Goal: Task Accomplishment & Management: Manage account settings

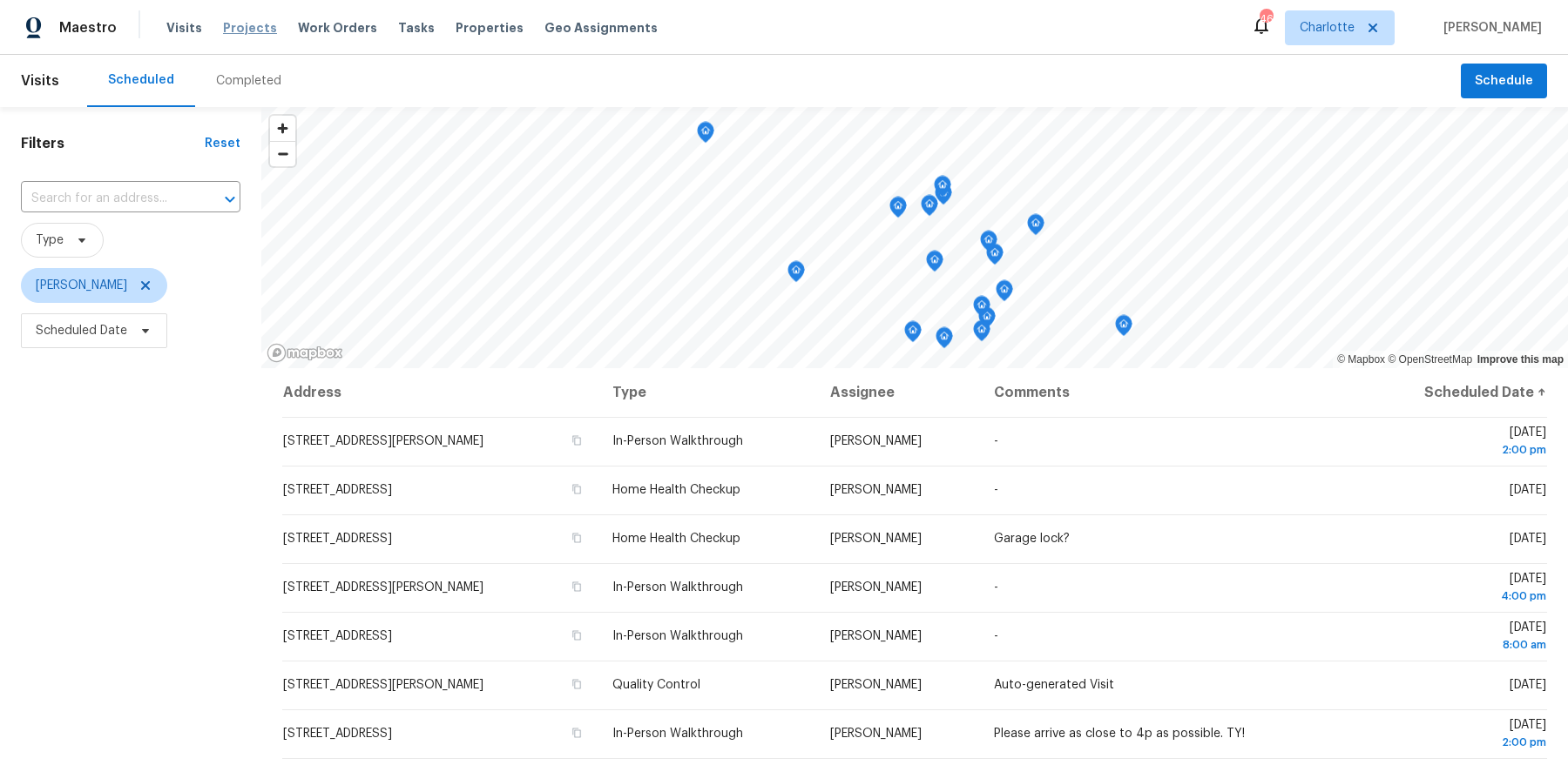
click at [250, 33] on span "Projects" at bounding box center [249, 27] width 54 height 18
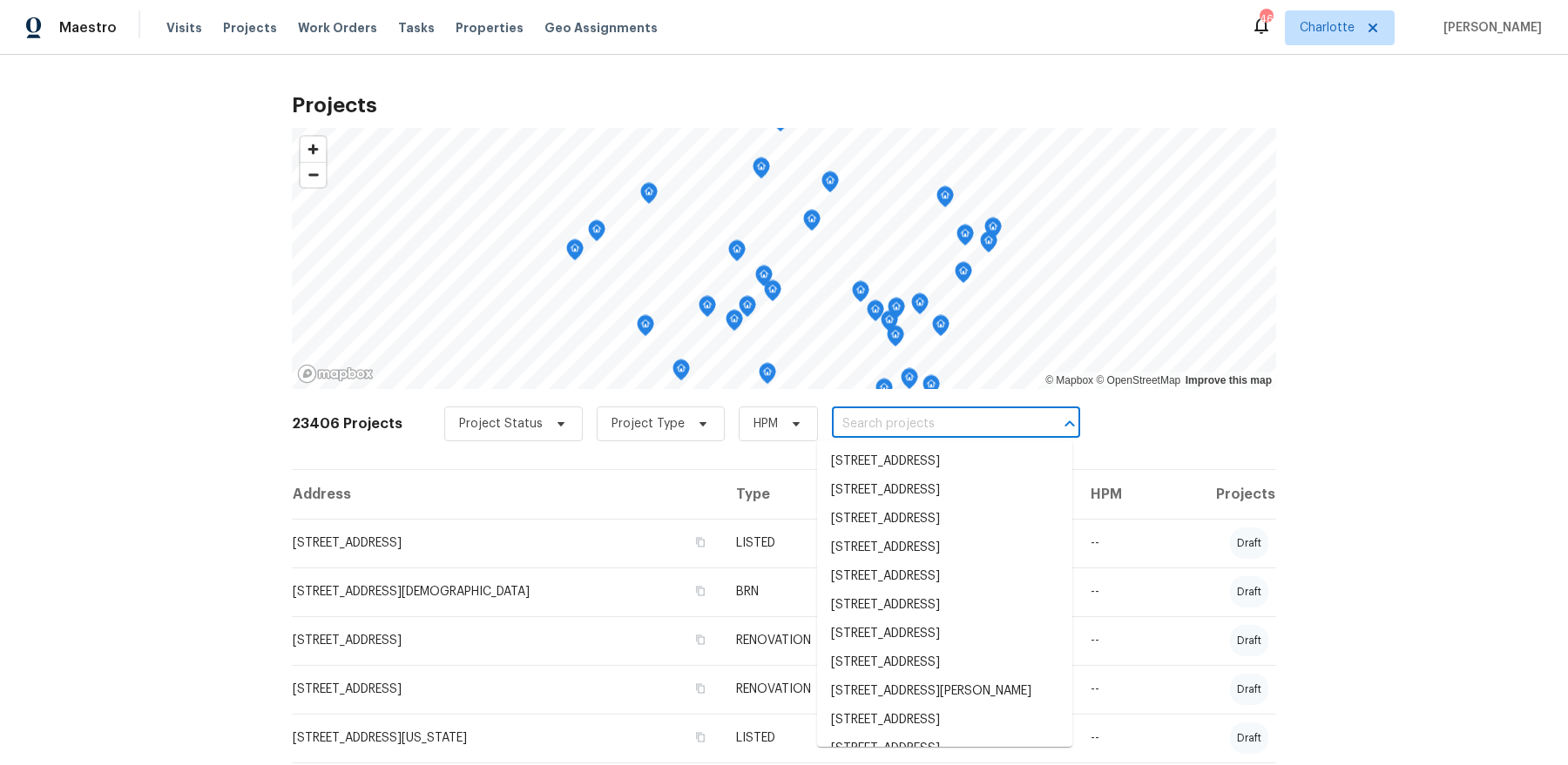
click at [874, 427] on input "text" at bounding box center [932, 424] width 200 height 27
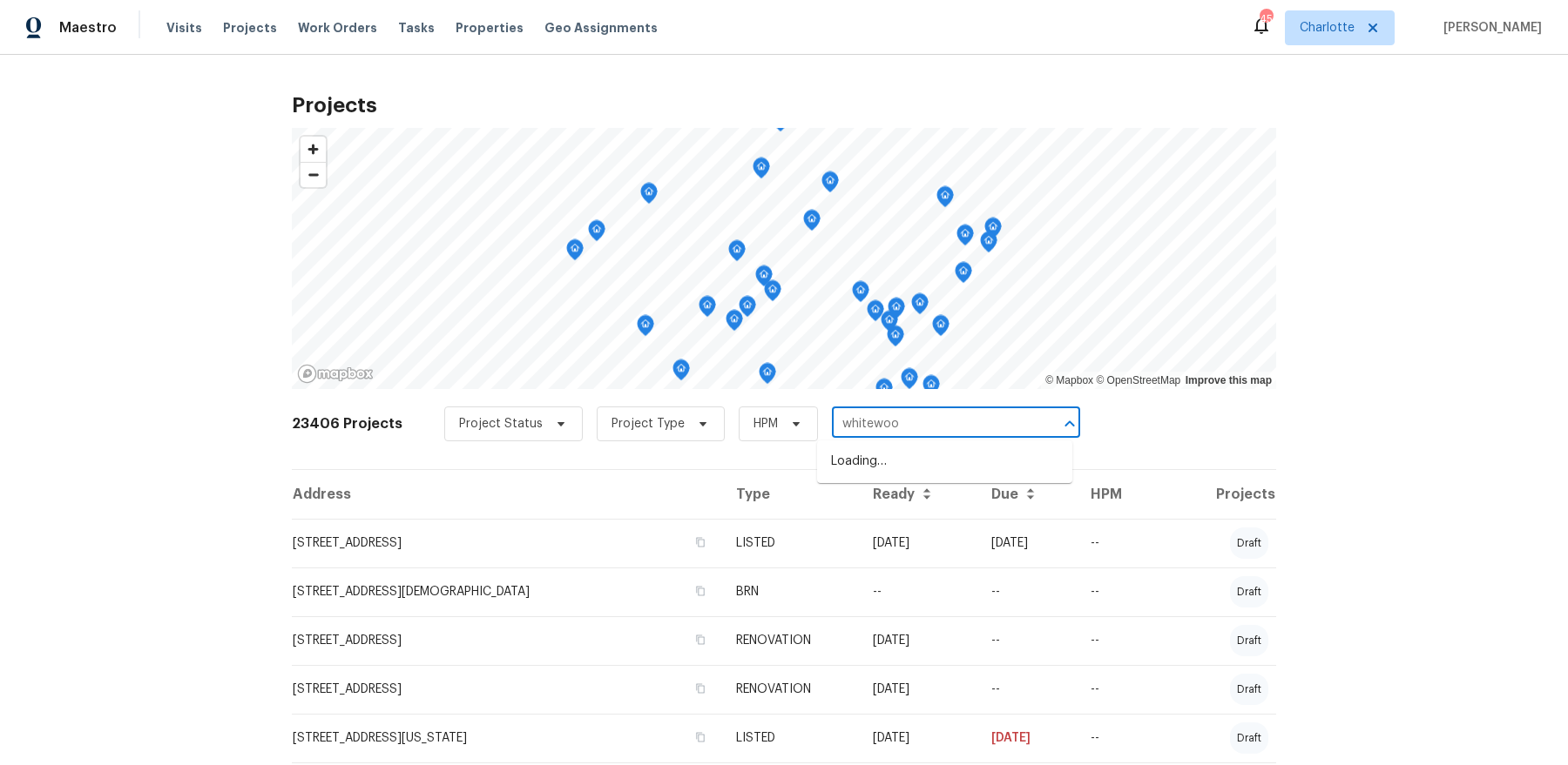
type input "whitewood"
click at [932, 505] on li "9643 Whitewood Trl, Charlotte, NC 28269" at bounding box center [944, 490] width 255 height 29
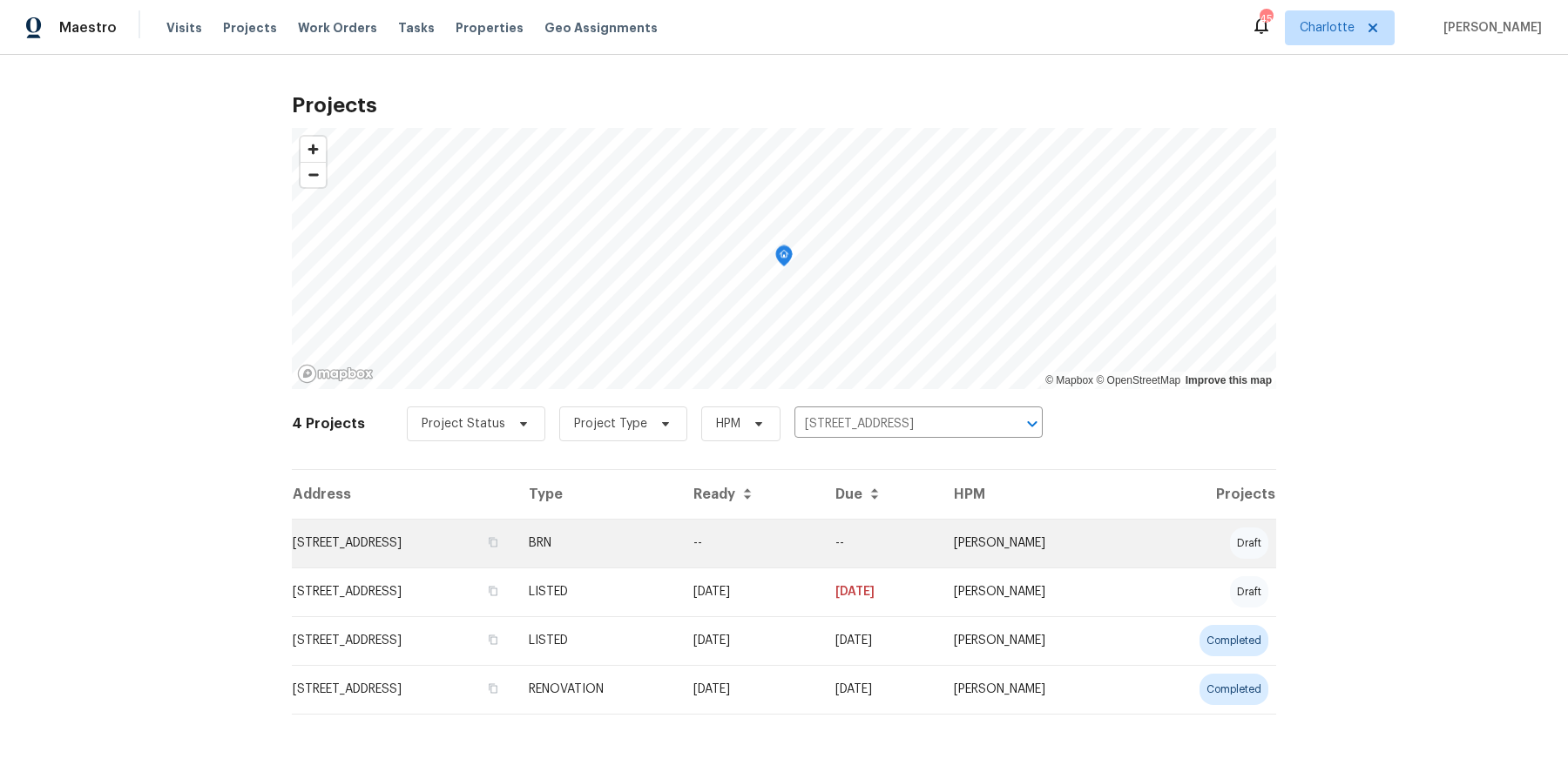
click at [515, 548] on td "9643 Whitewood Trl, Charlotte, NC 28269" at bounding box center [403, 543] width 223 height 49
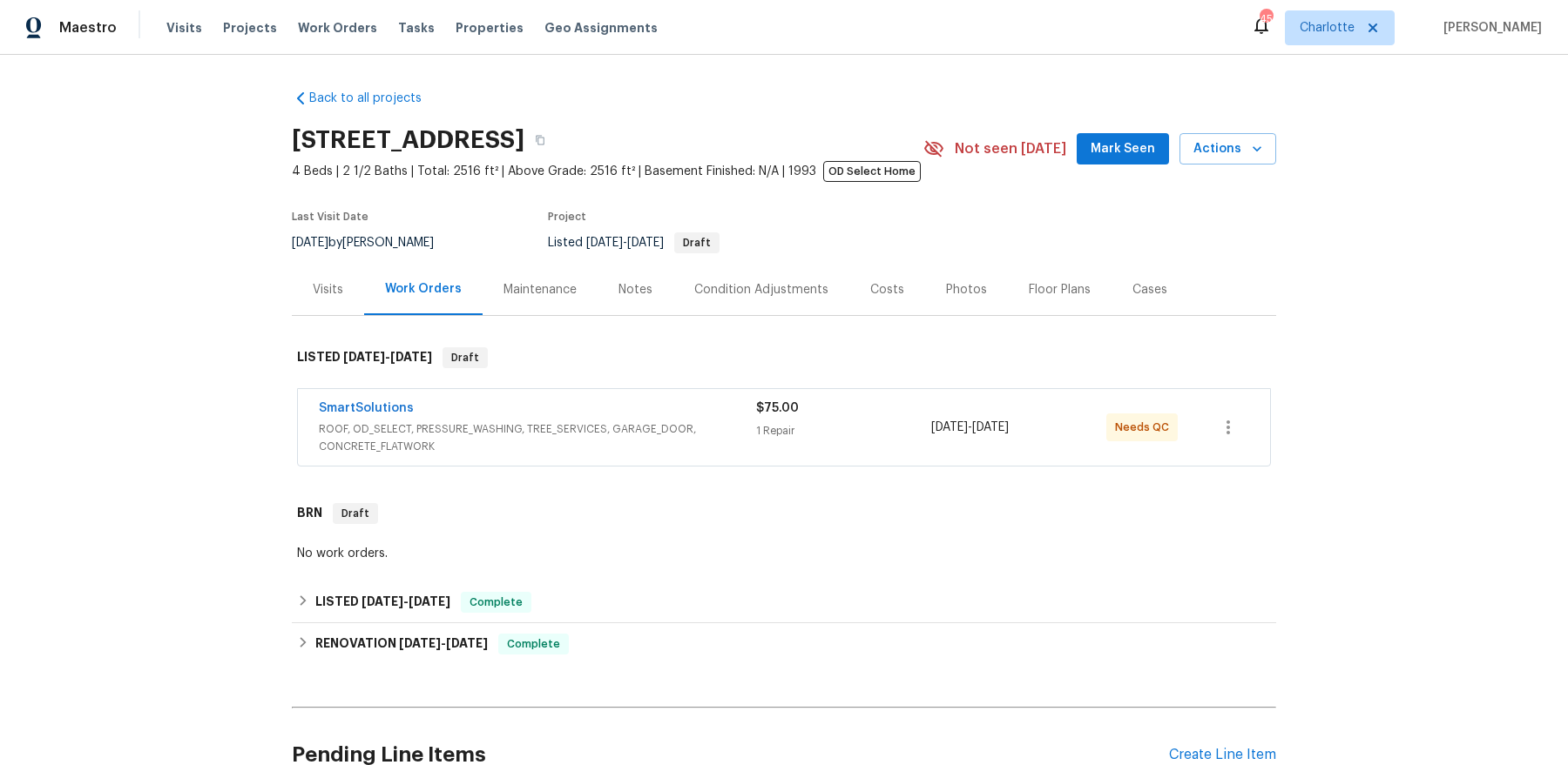
click at [319, 309] on div "Visits" at bounding box center [328, 289] width 72 height 52
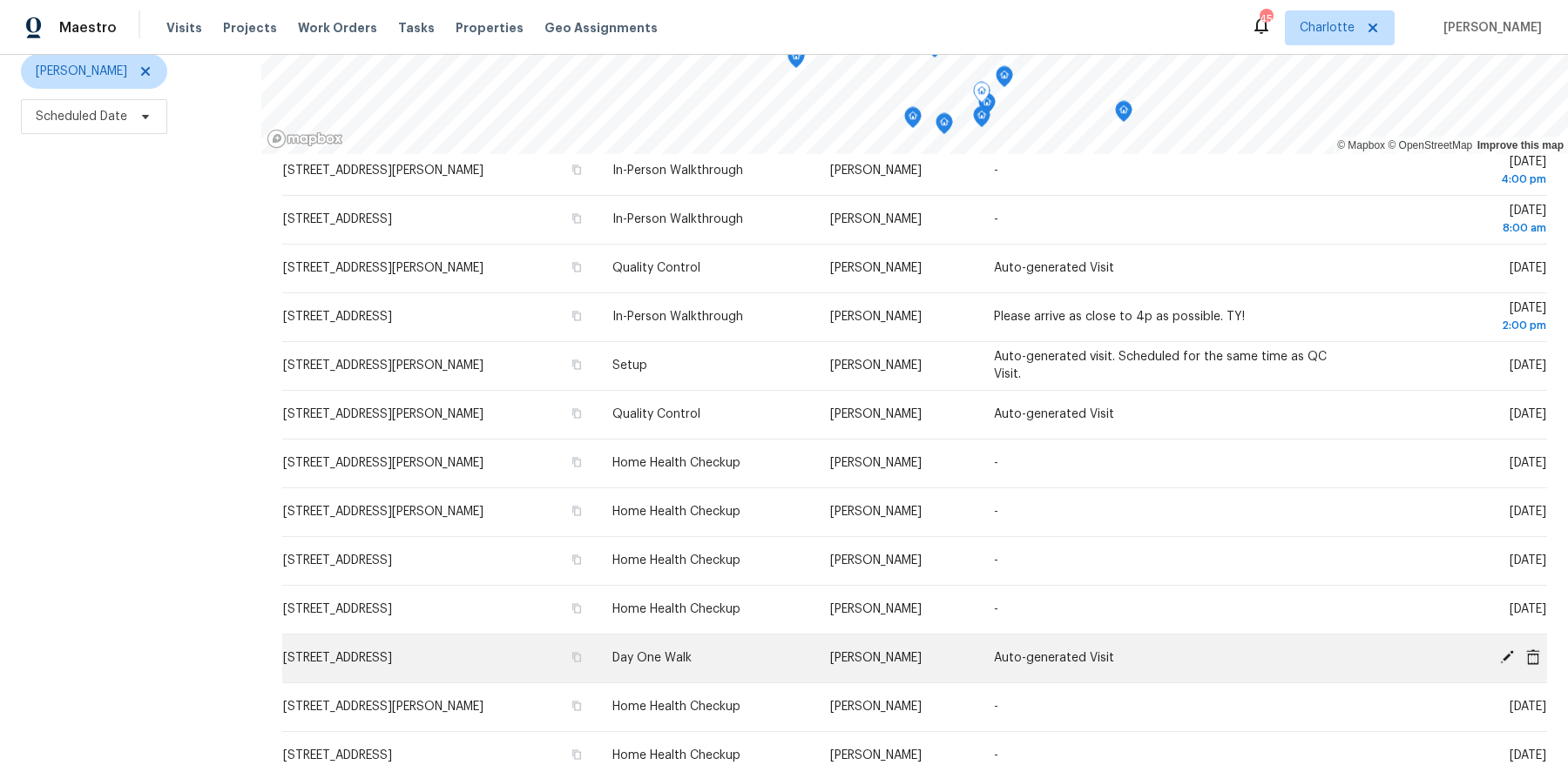
scroll to position [464, 0]
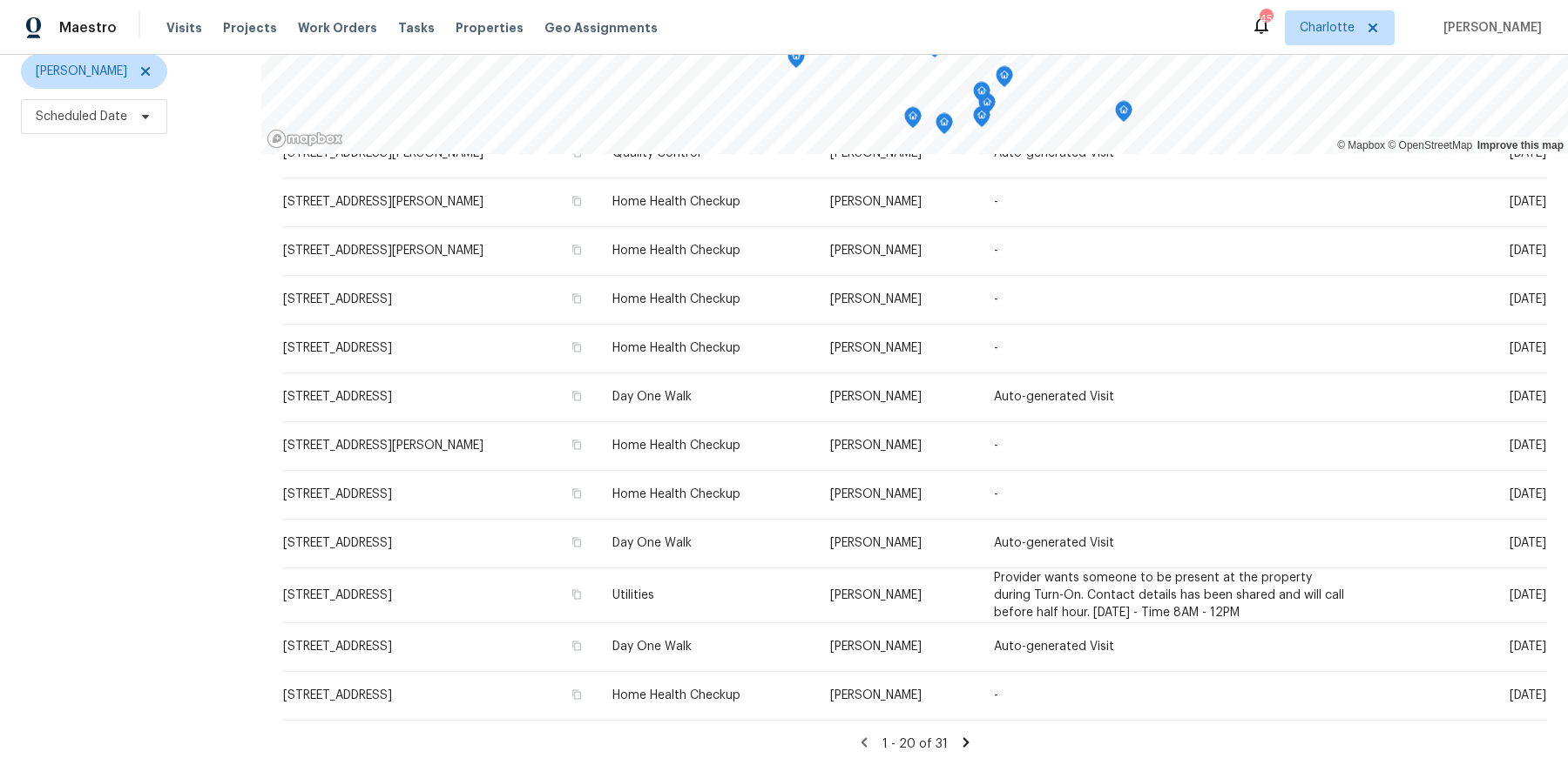
click at [962, 742] on icon at bounding box center [965, 742] width 6 height 9
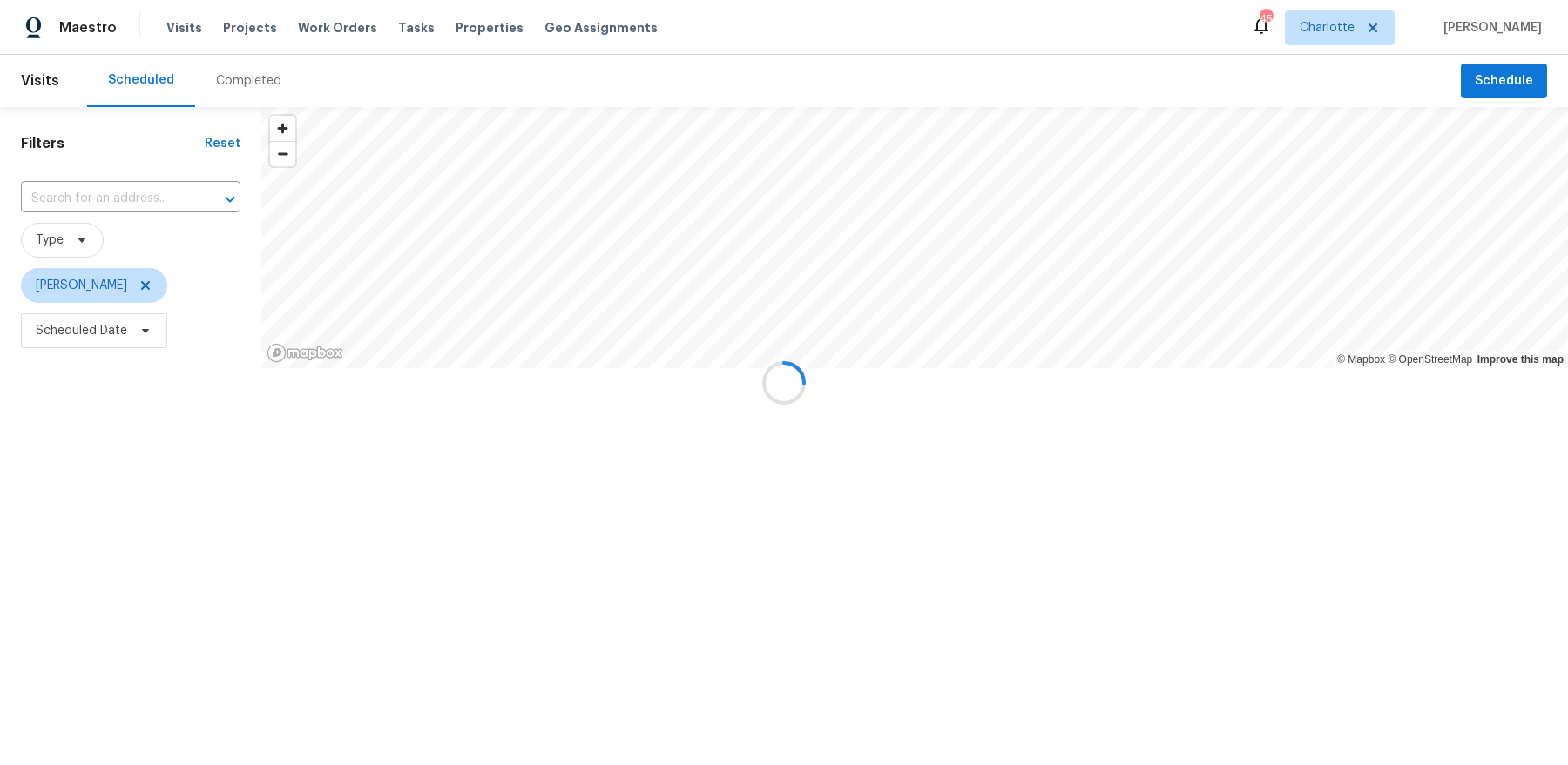
scroll to position [24, 0]
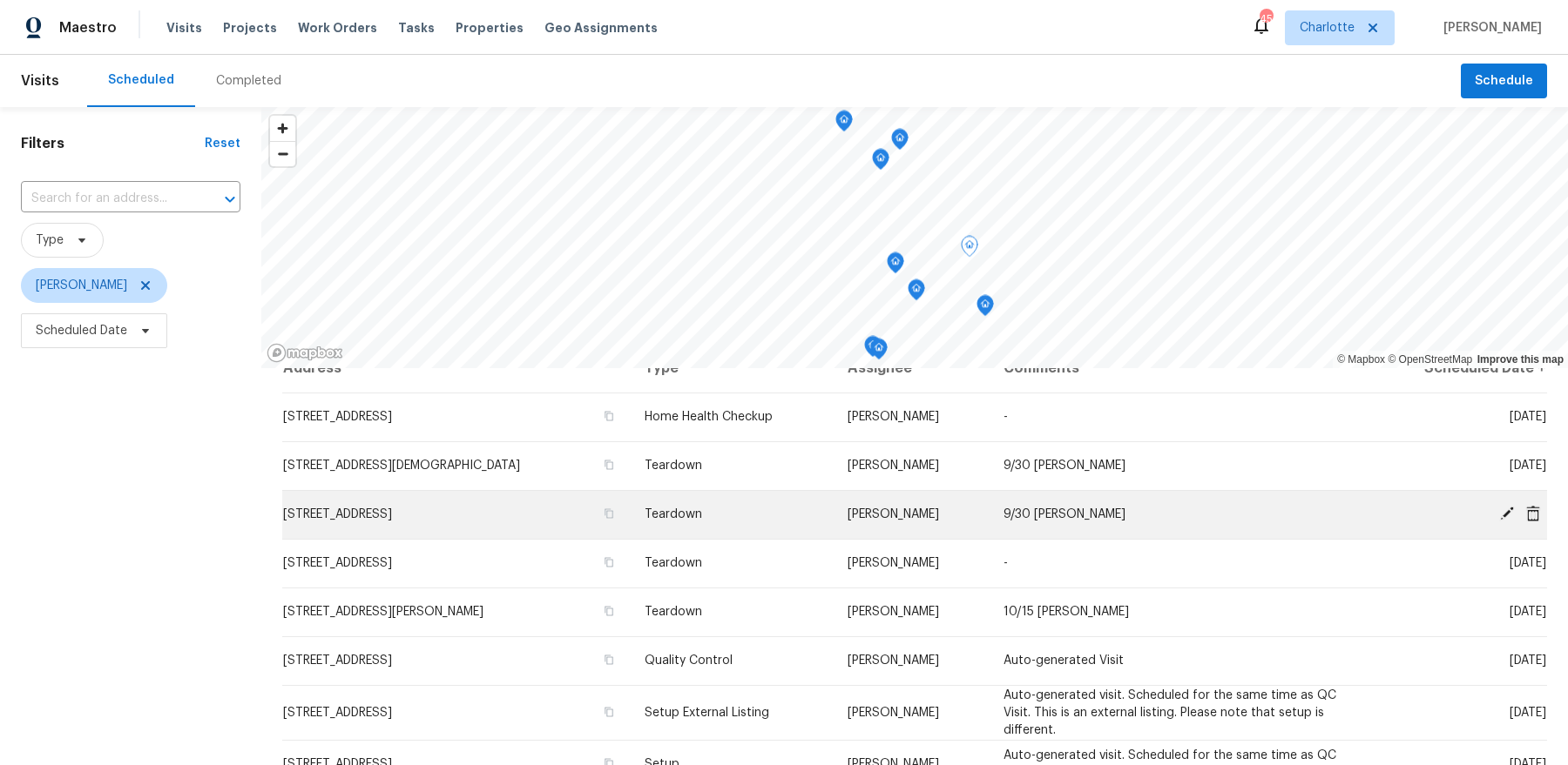
click at [1504, 508] on icon at bounding box center [1506, 514] width 16 height 16
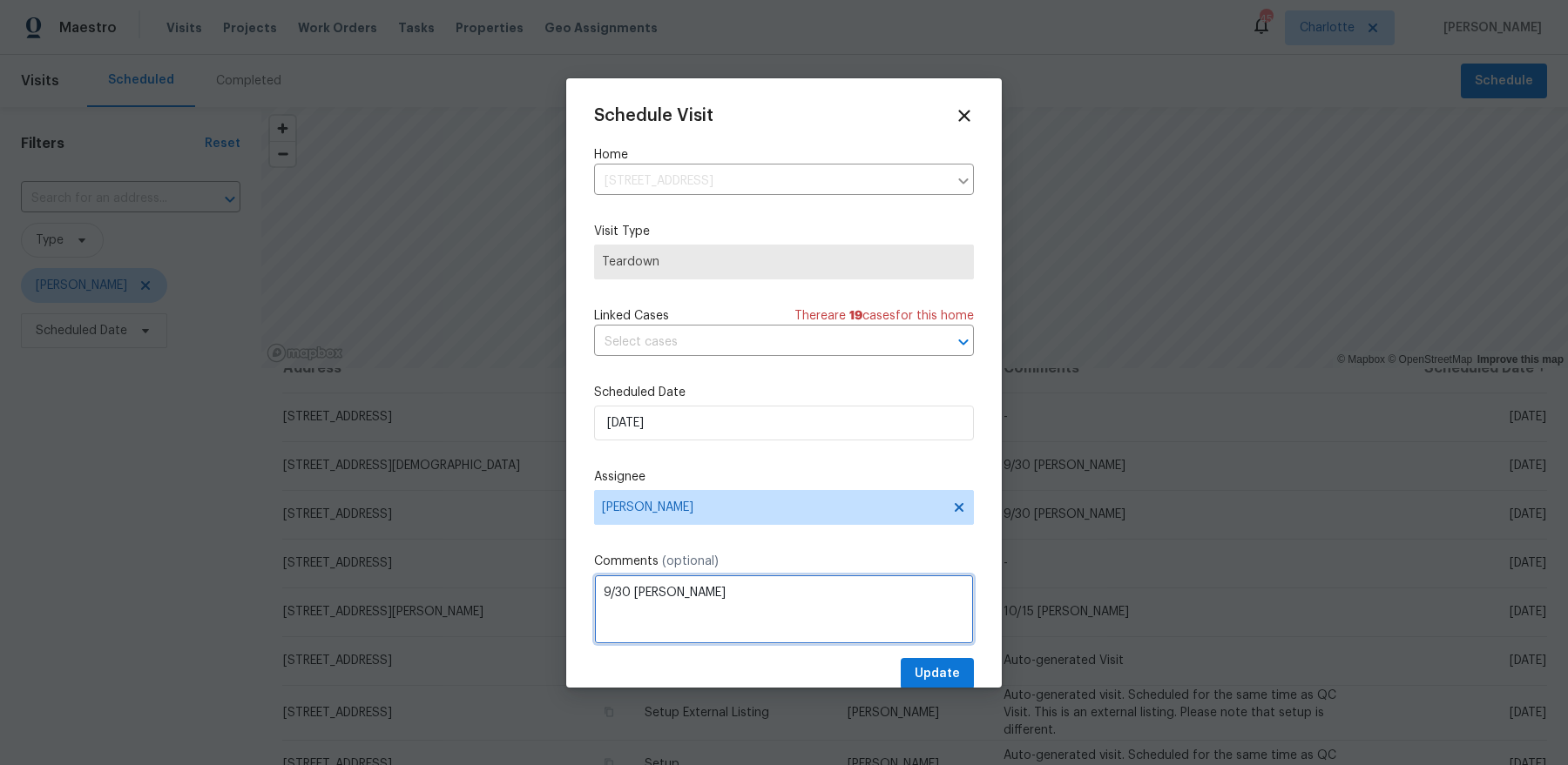
click at [600, 589] on textarea "9/30 COE" at bounding box center [783, 610] width 379 height 70
type textarea "Chip/Airtag, 9/30 COE"
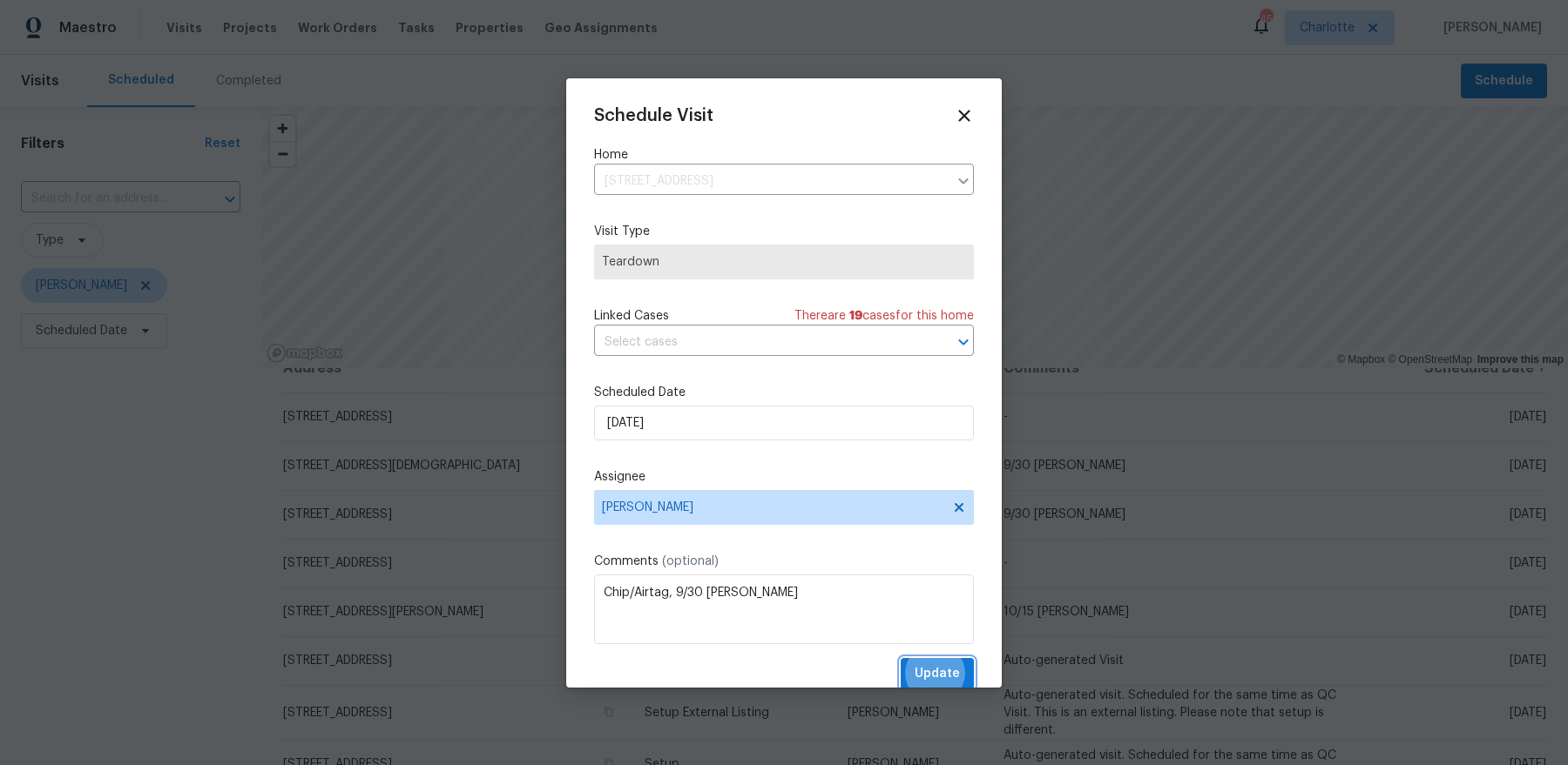
scroll to position [3, 0]
click at [901, 656] on button "Update" at bounding box center [937, 672] width 73 height 32
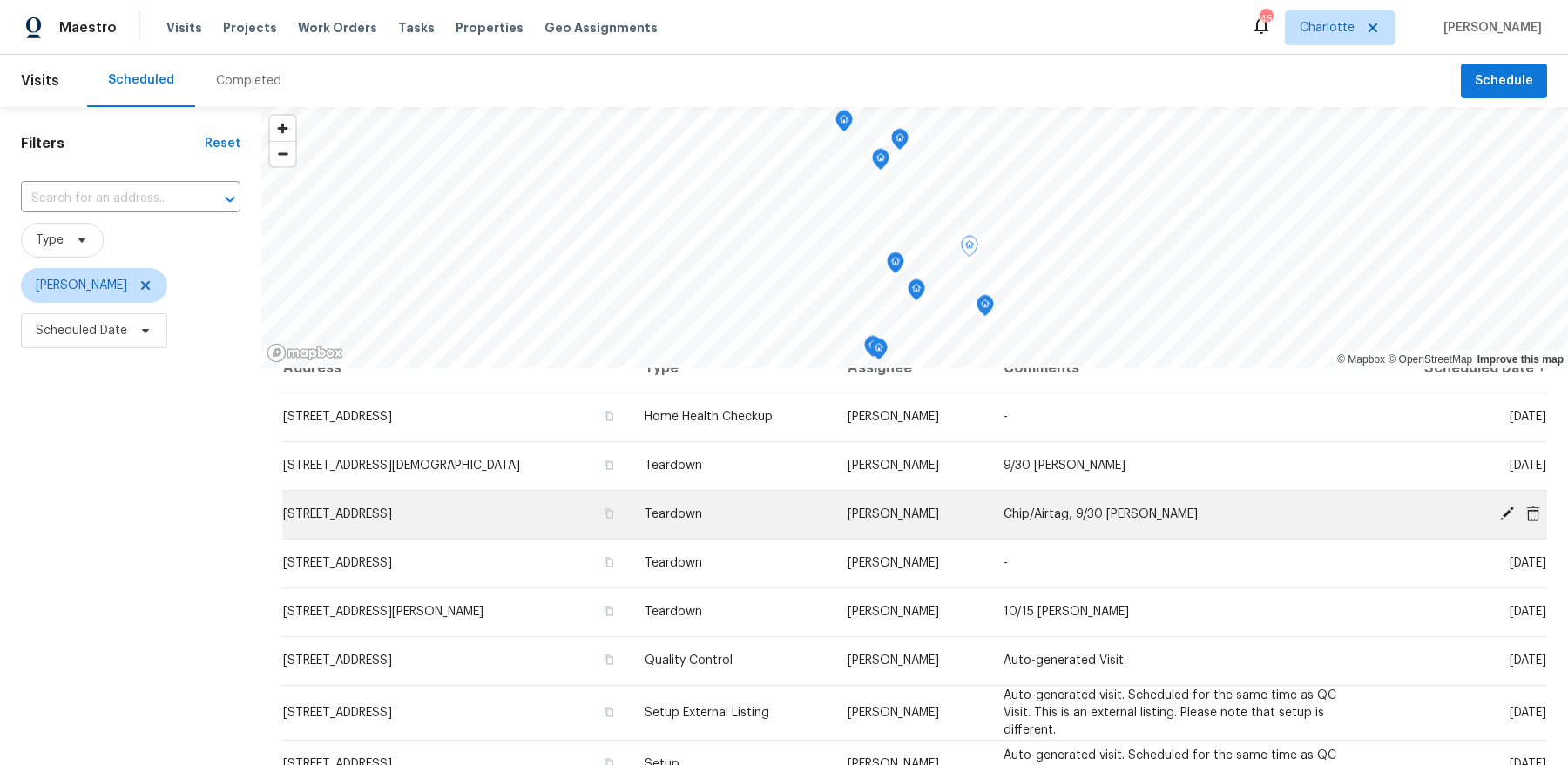
scroll to position [0, 0]
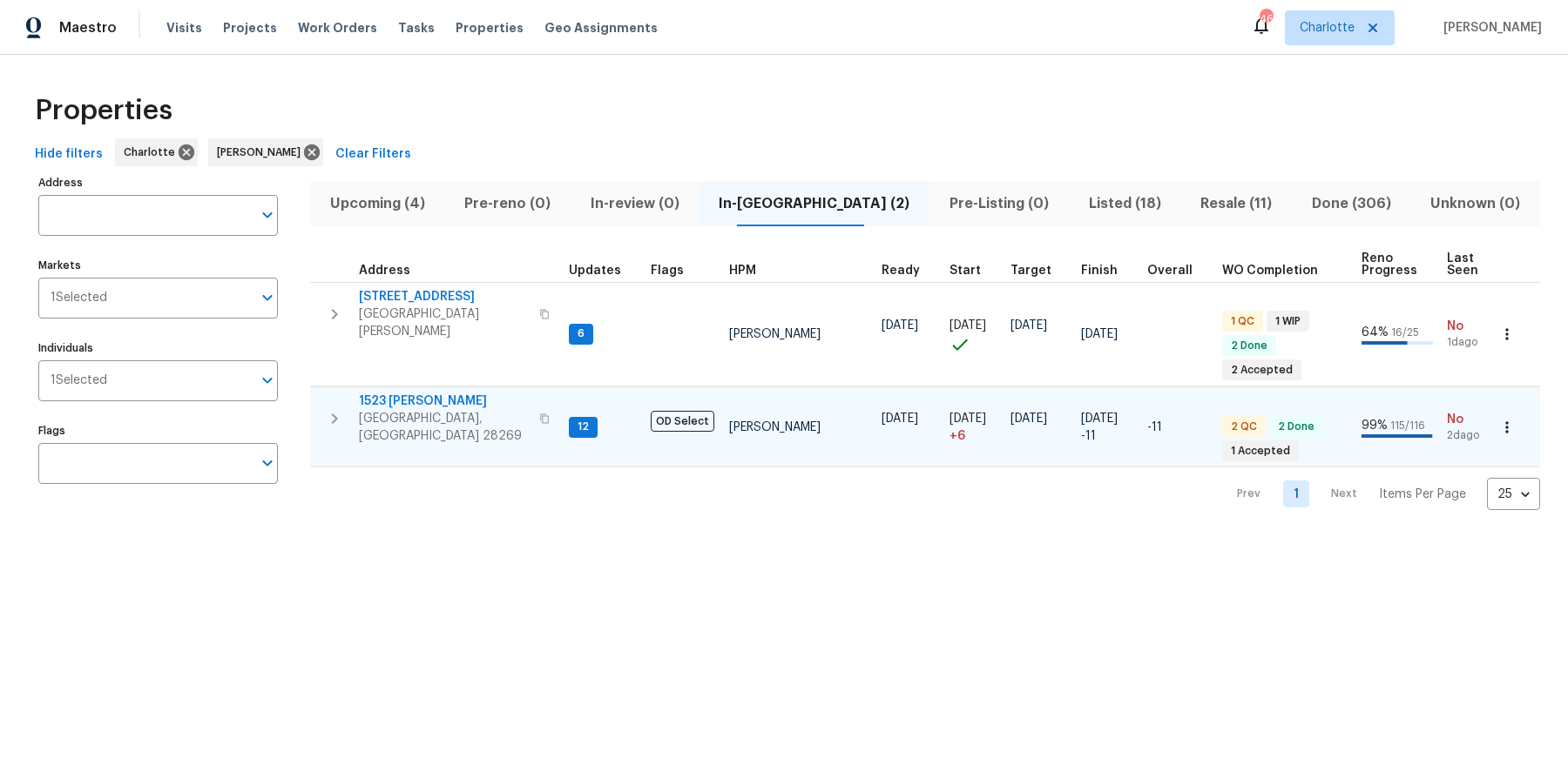
click at [417, 392] on span "1523 [PERSON_NAME]" at bounding box center [443, 401] width 169 height 18
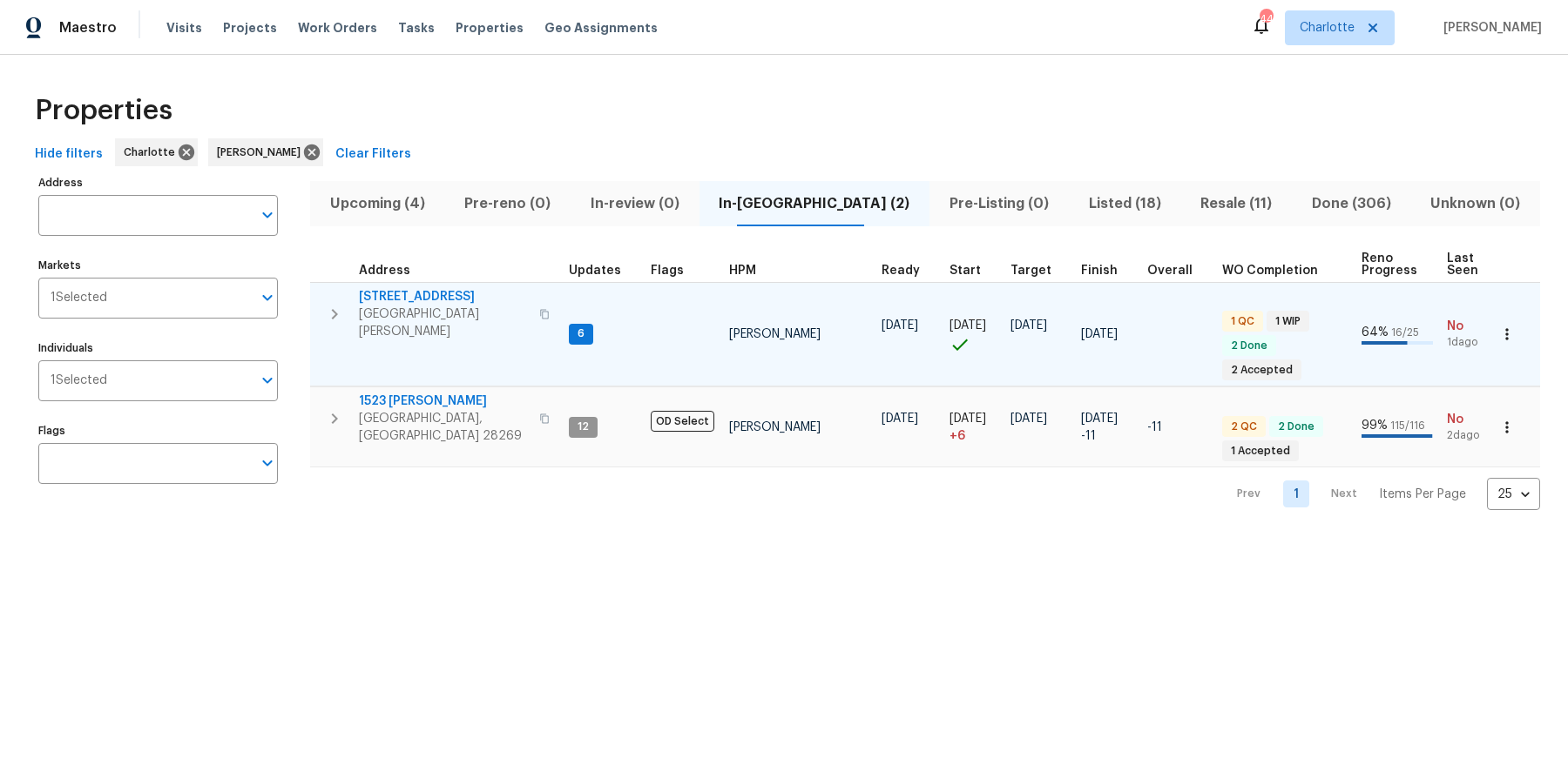
click at [448, 299] on span "133 Devynn Ridge Ct" at bounding box center [443, 296] width 169 height 18
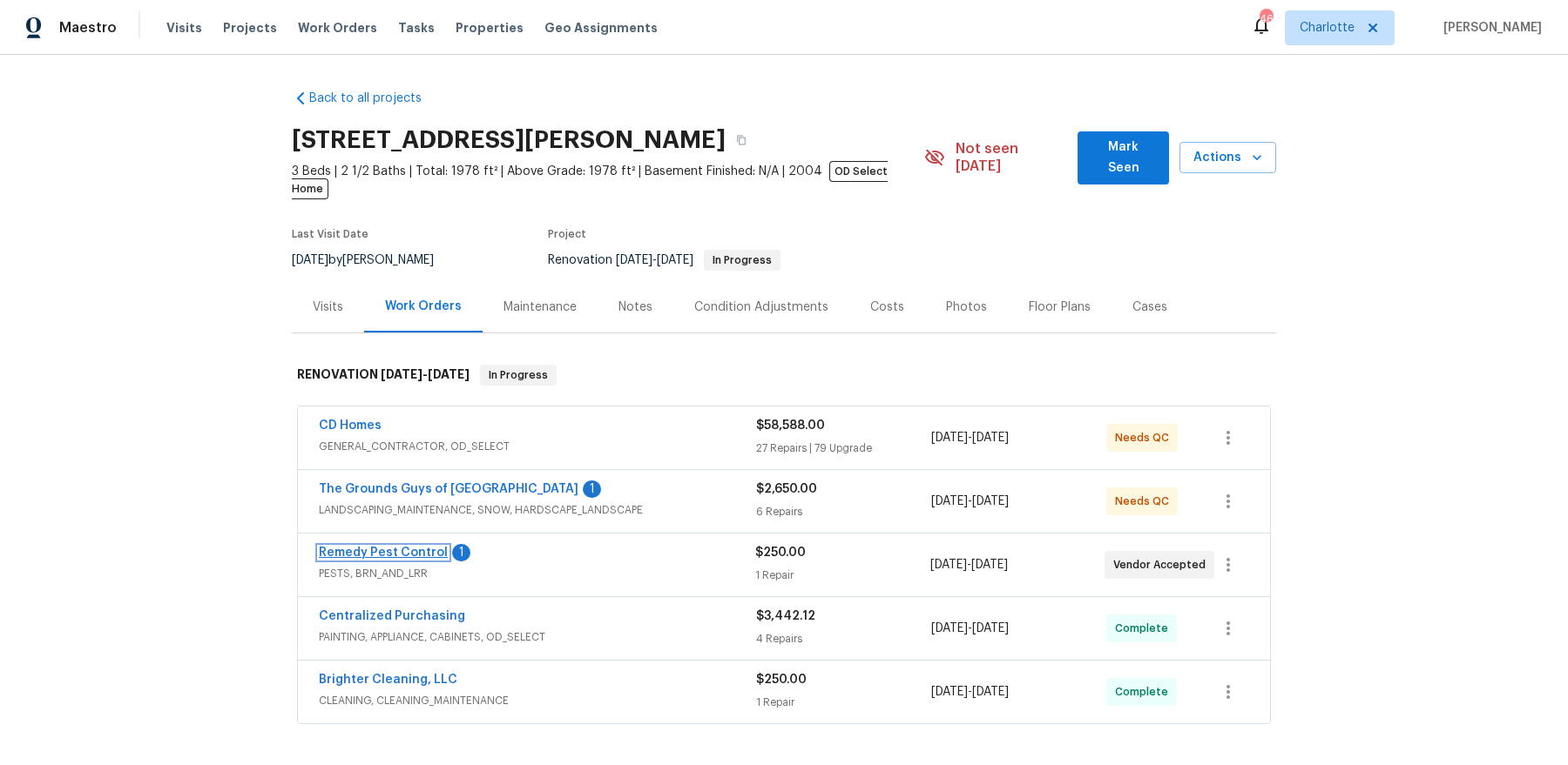
click at [391, 547] on link "Remedy Pest Control" at bounding box center [383, 552] width 129 height 12
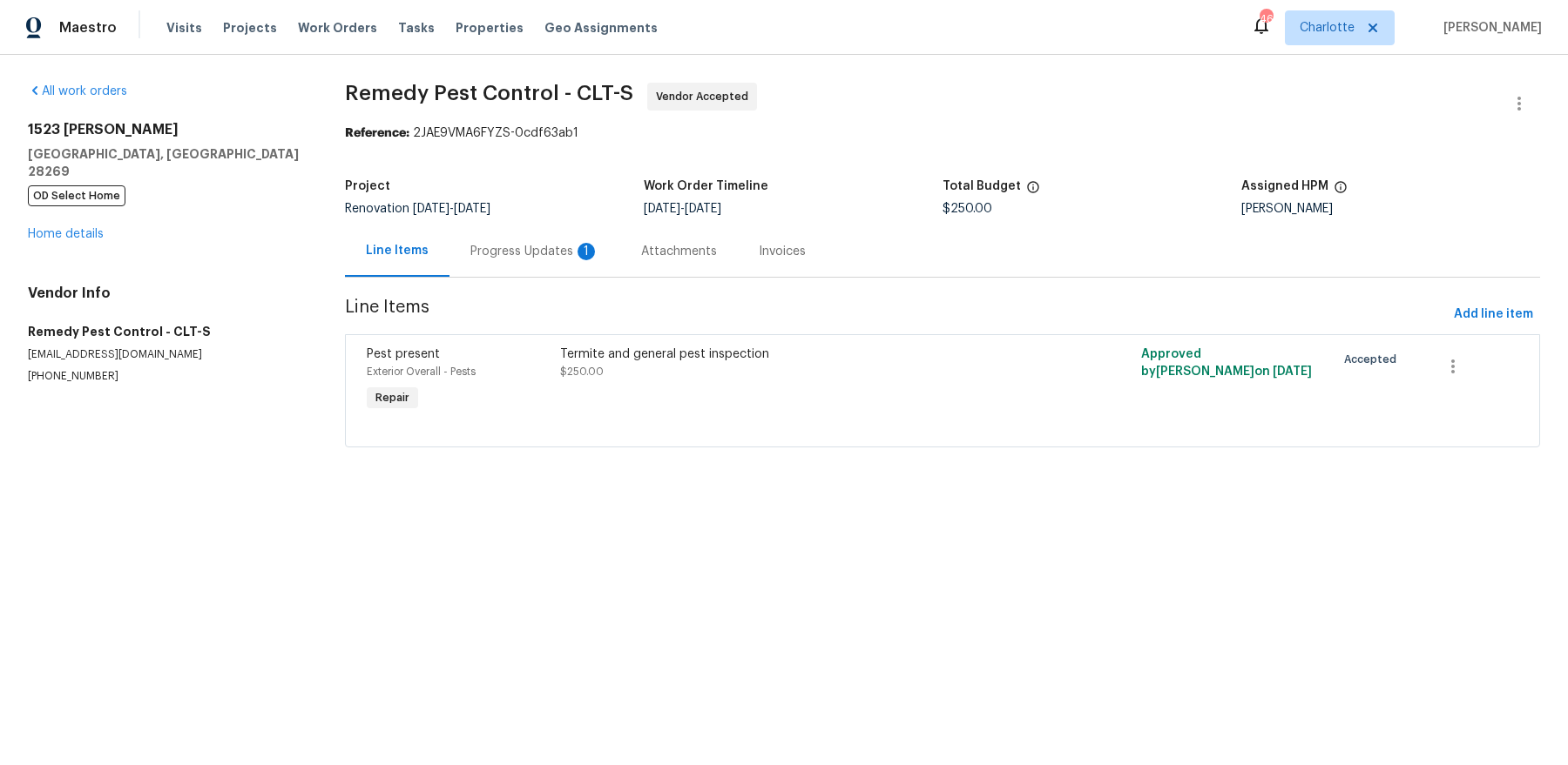
click at [519, 248] on div "Progress Updates 1" at bounding box center [535, 251] width 129 height 18
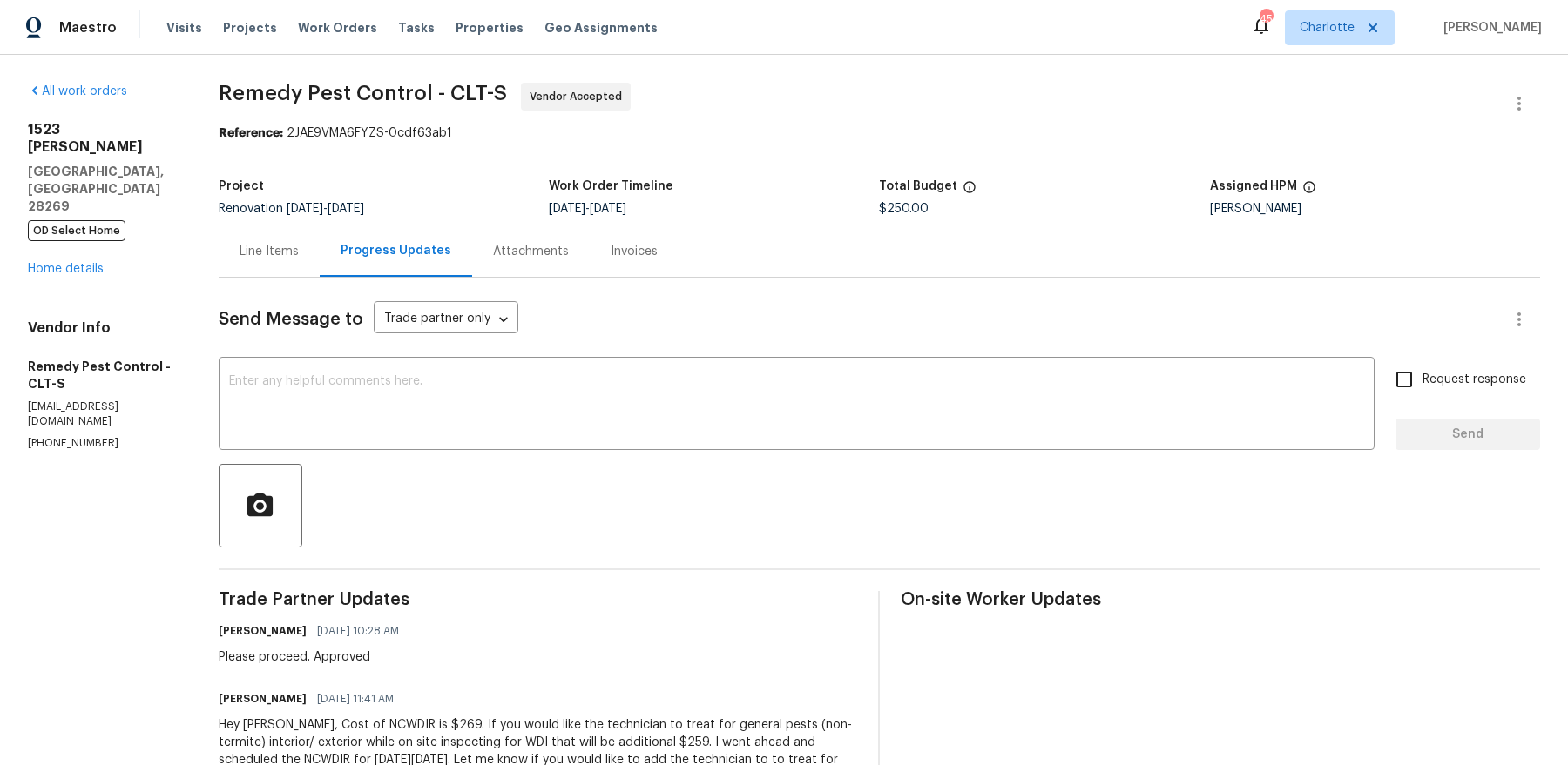
click at [282, 248] on div "Line Items" at bounding box center [268, 251] width 59 height 18
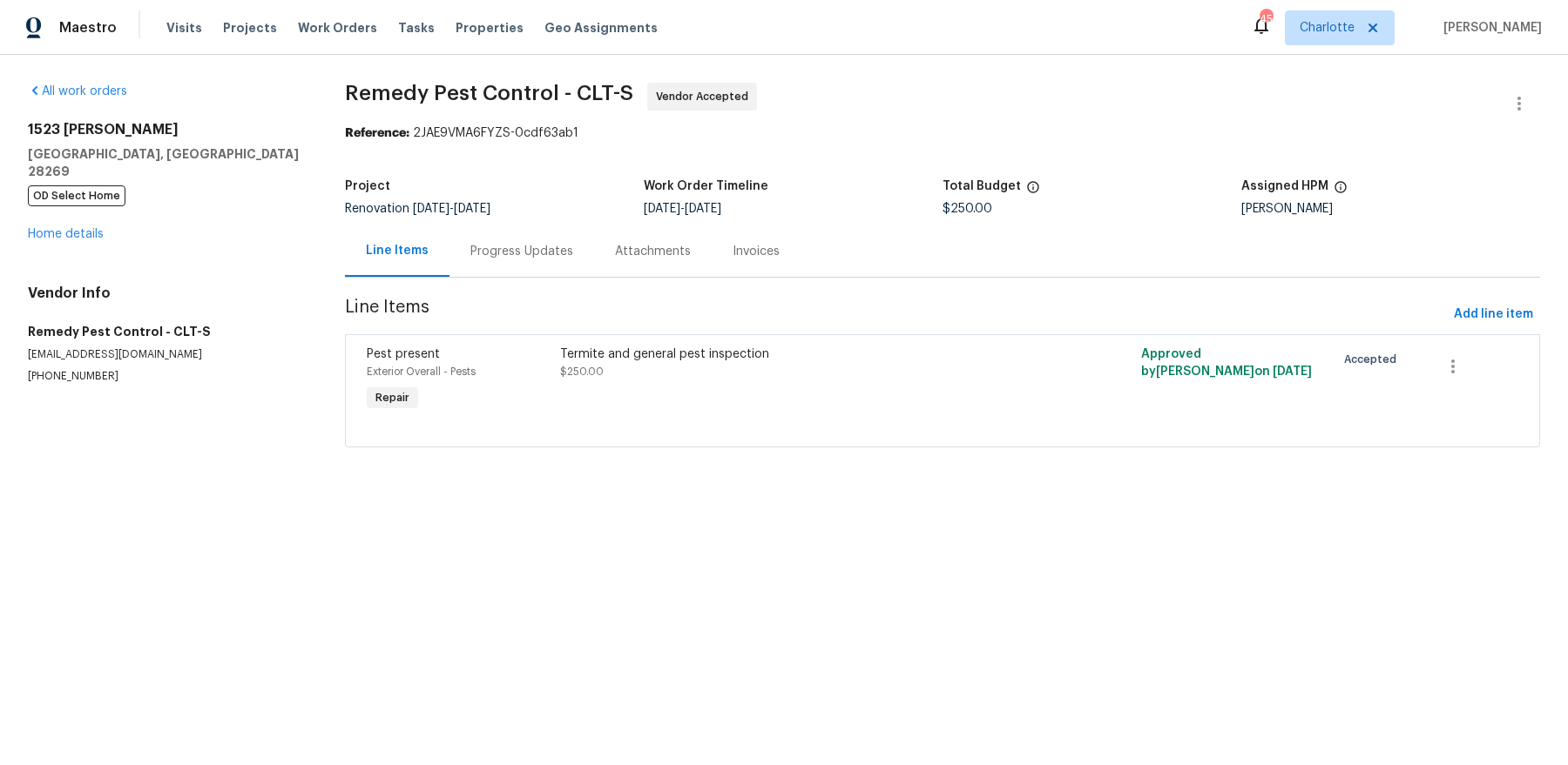
click at [621, 356] on div "Termite and general pest inspection" at bounding box center [796, 354] width 473 height 18
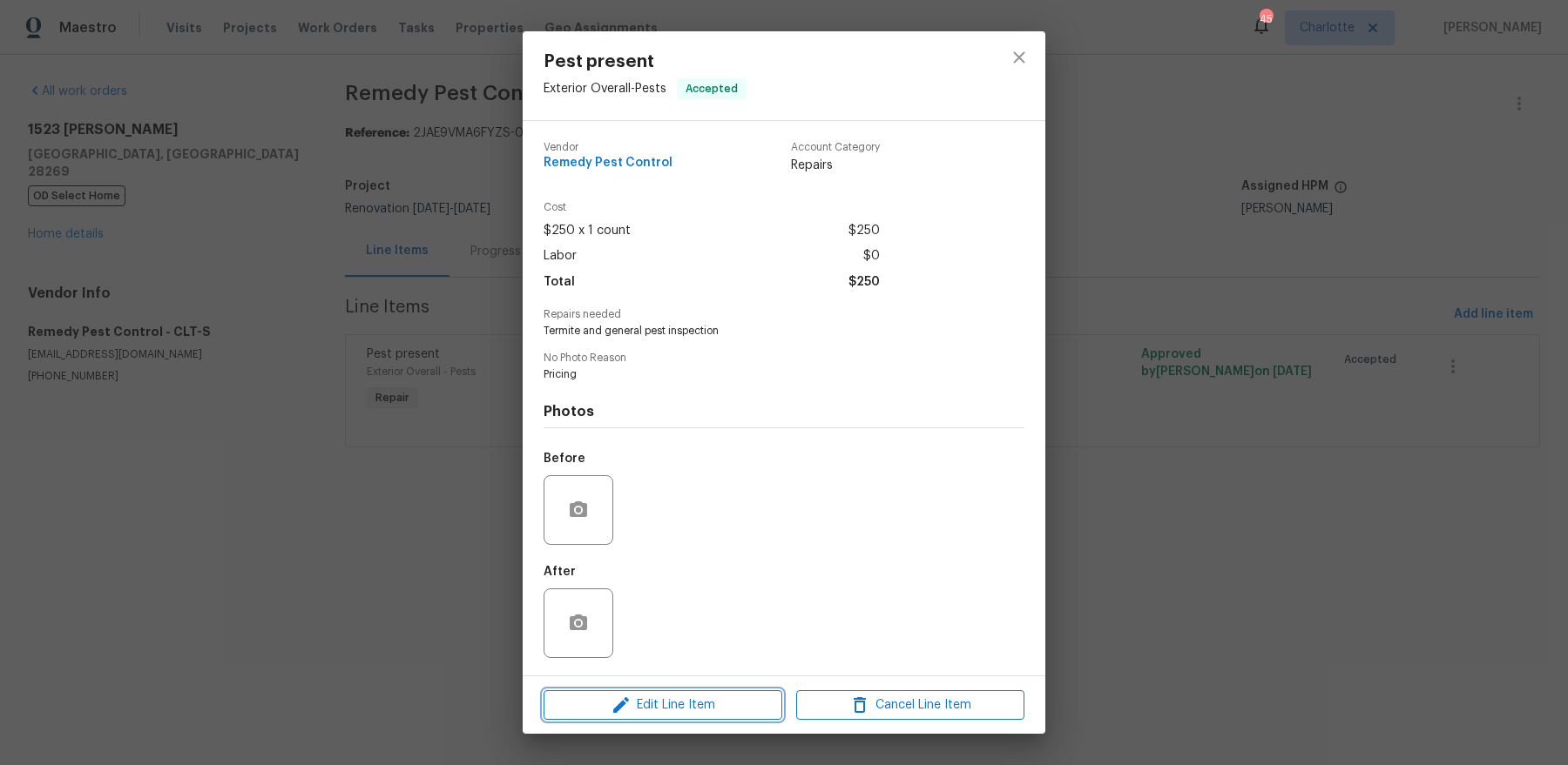
click at [737, 703] on span "Edit Line Item" at bounding box center [663, 705] width 228 height 22
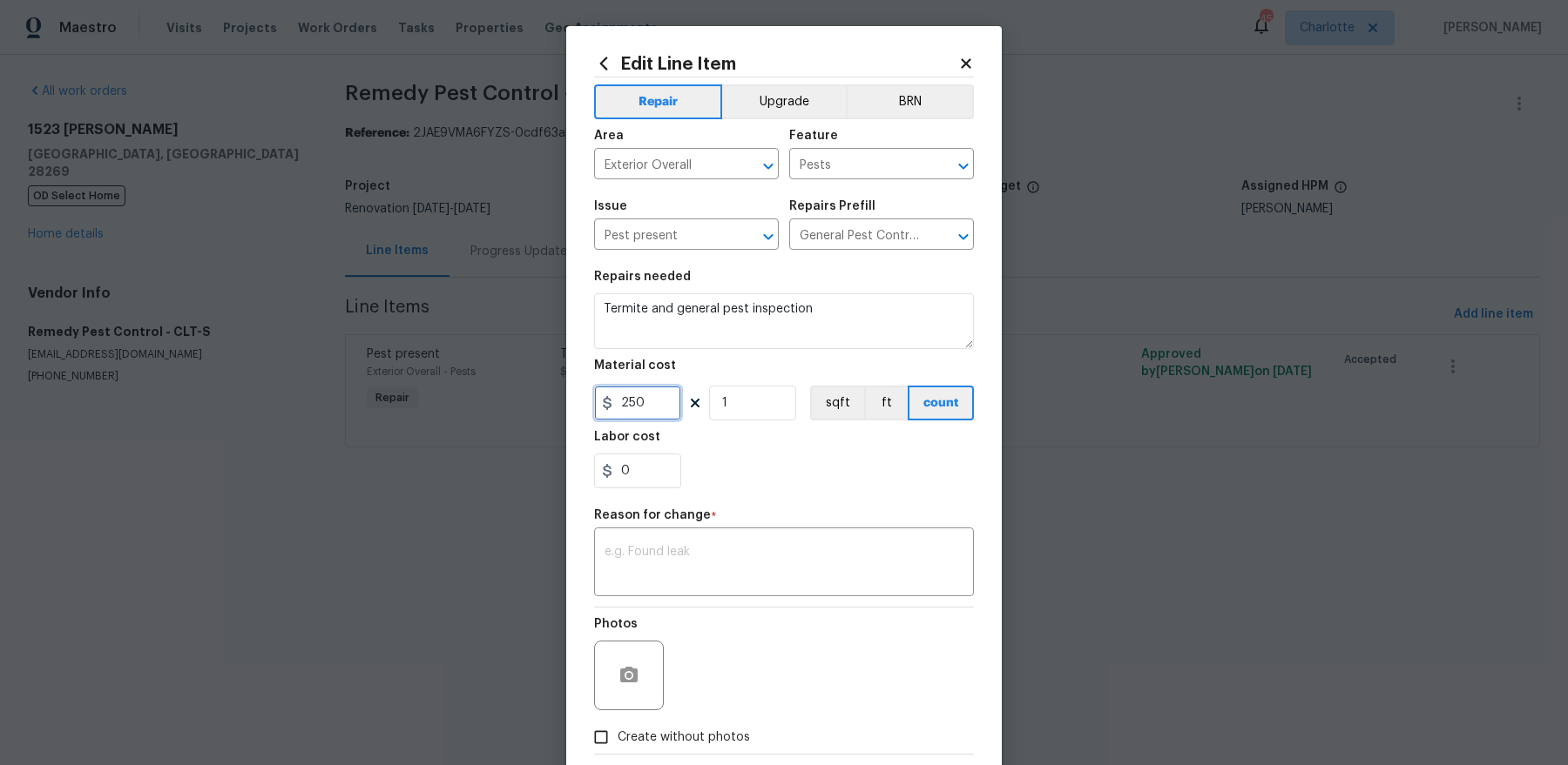
click at [630, 394] on input "250" at bounding box center [637, 403] width 88 height 35
type input "269"
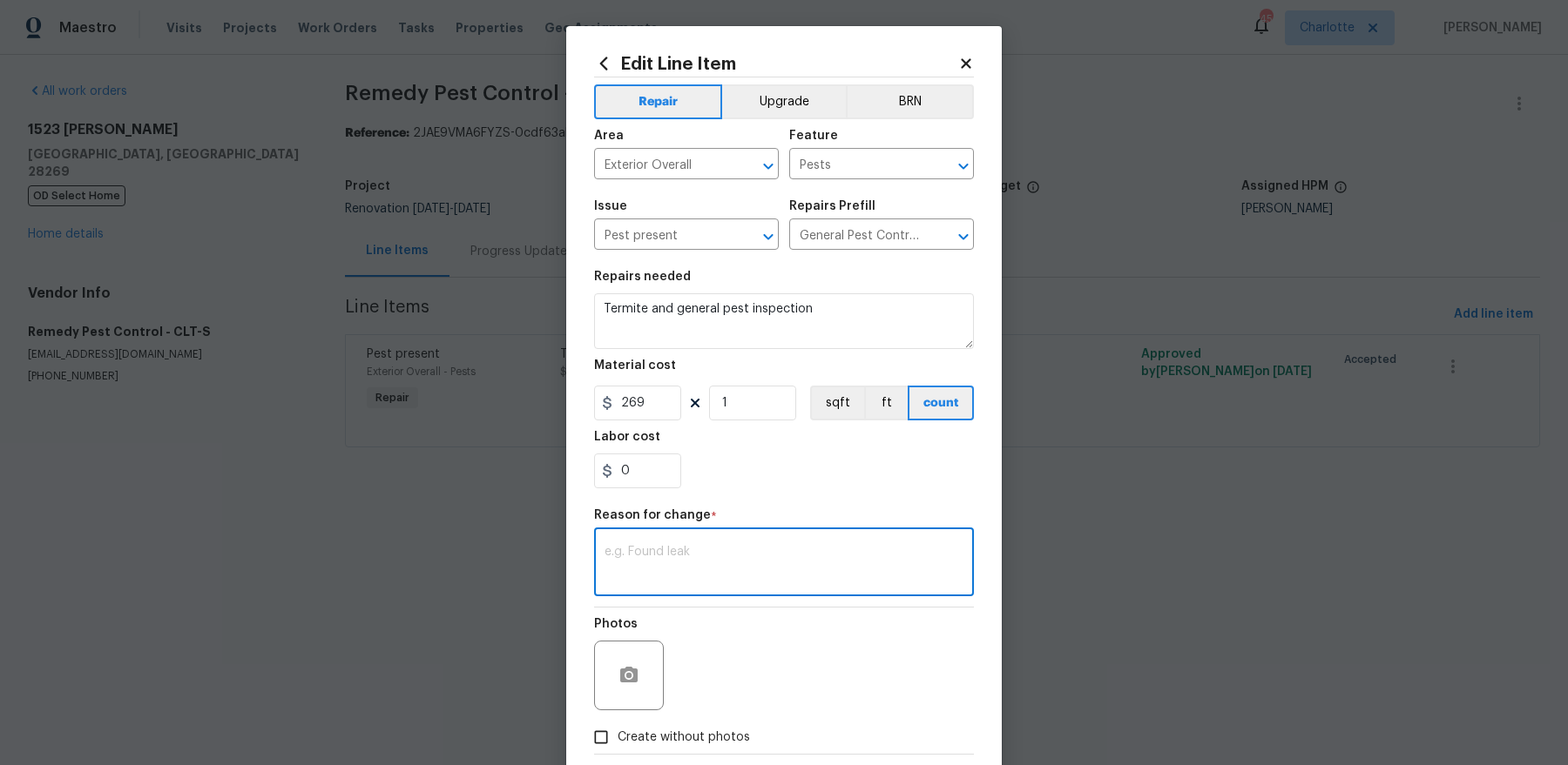
click at [775, 571] on textarea at bounding box center [783, 564] width 359 height 37
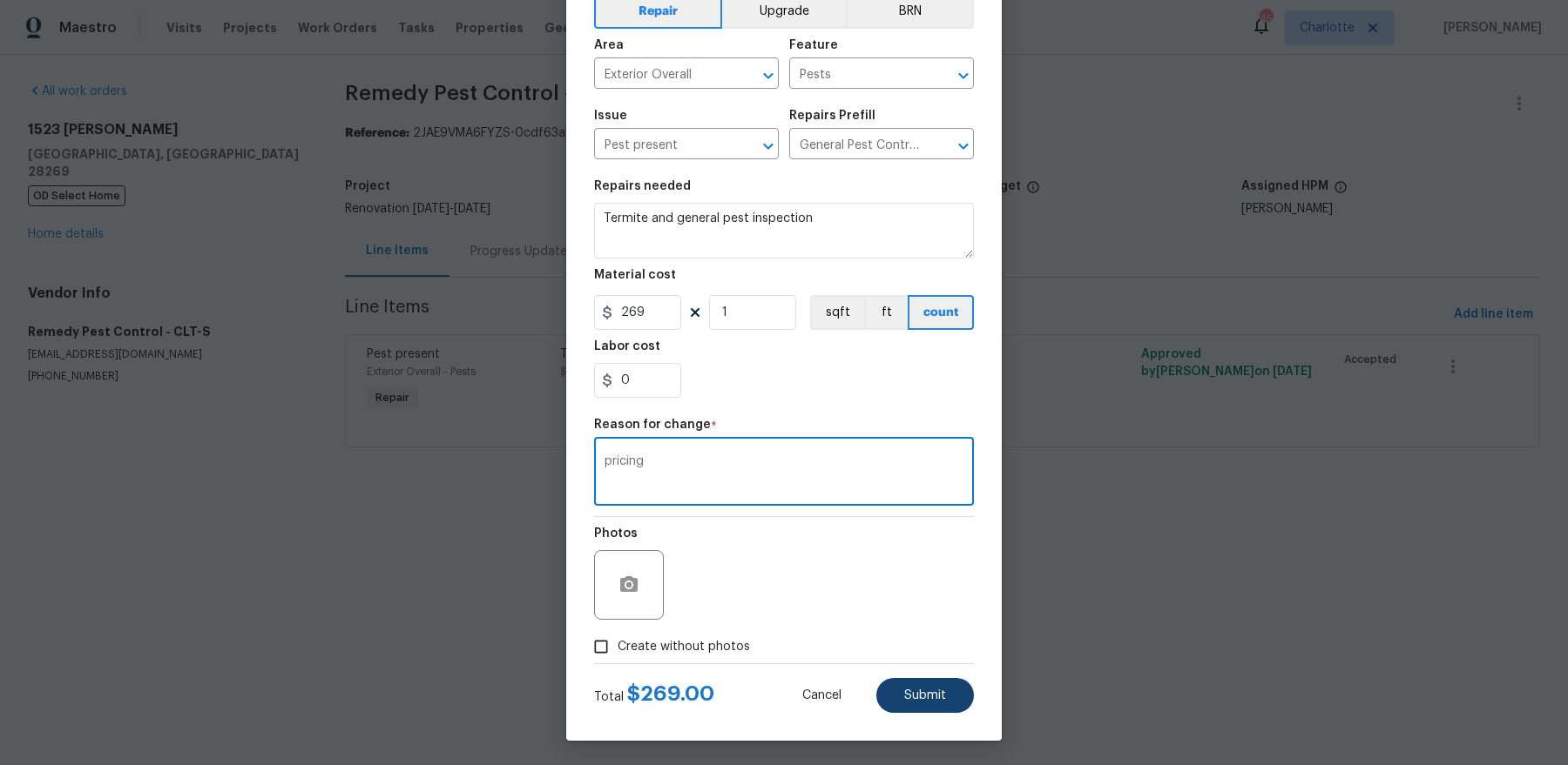
type textarea "pricing"
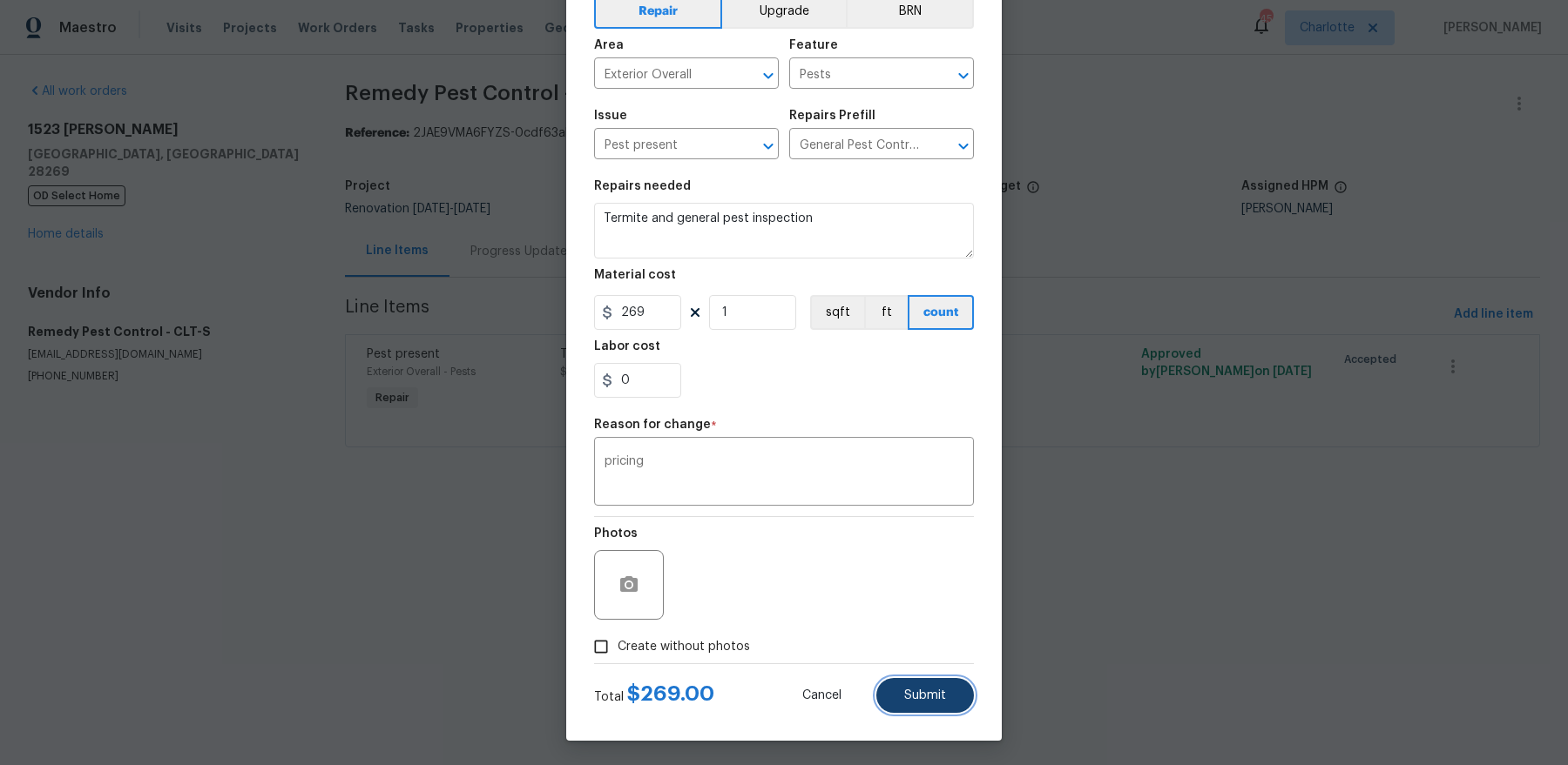
click at [951, 691] on button "Submit" at bounding box center [925, 695] width 98 height 35
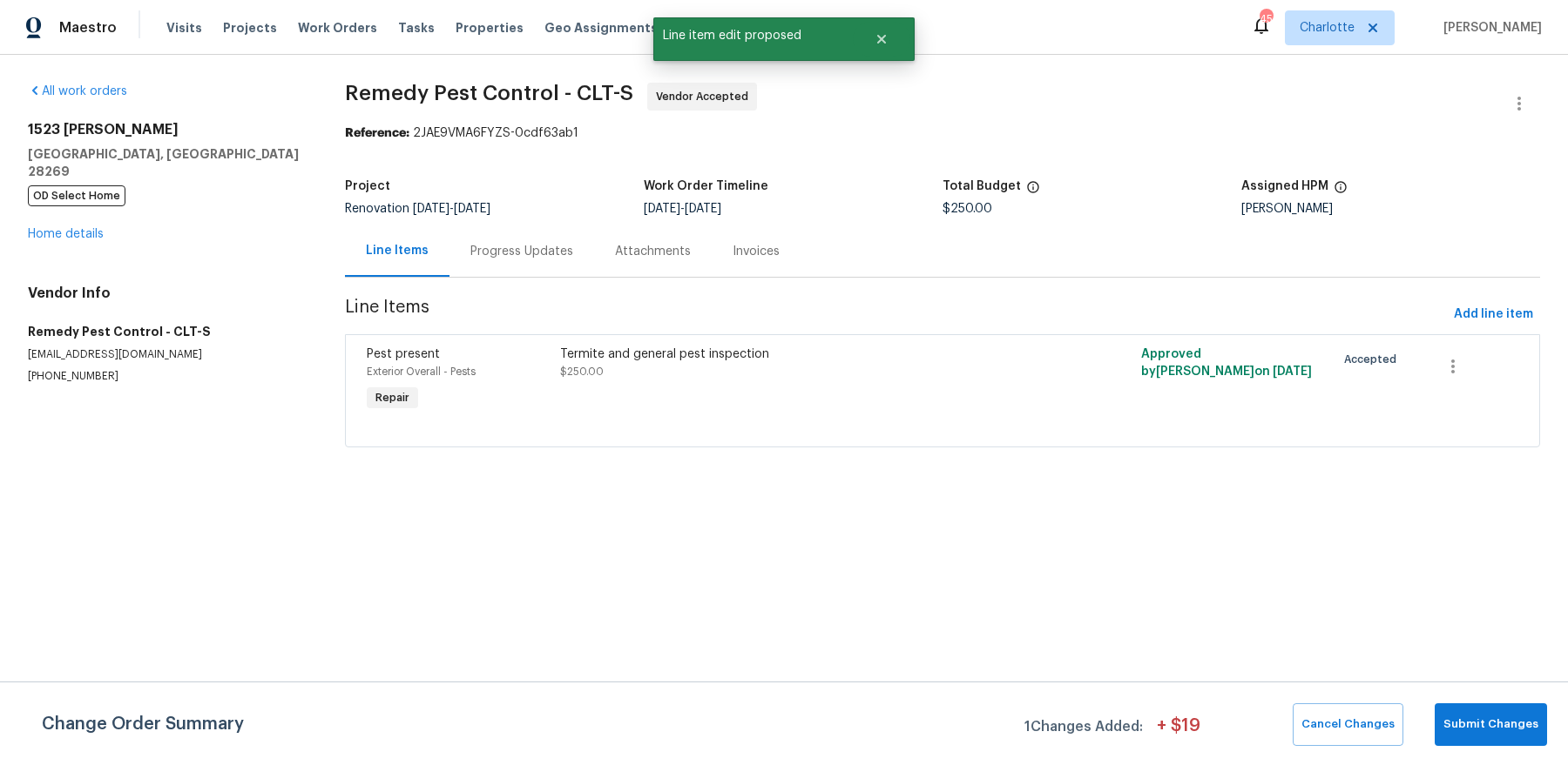
scroll to position [0, 0]
click at [1507, 724] on span "Submit Changes" at bounding box center [1490, 725] width 95 height 20
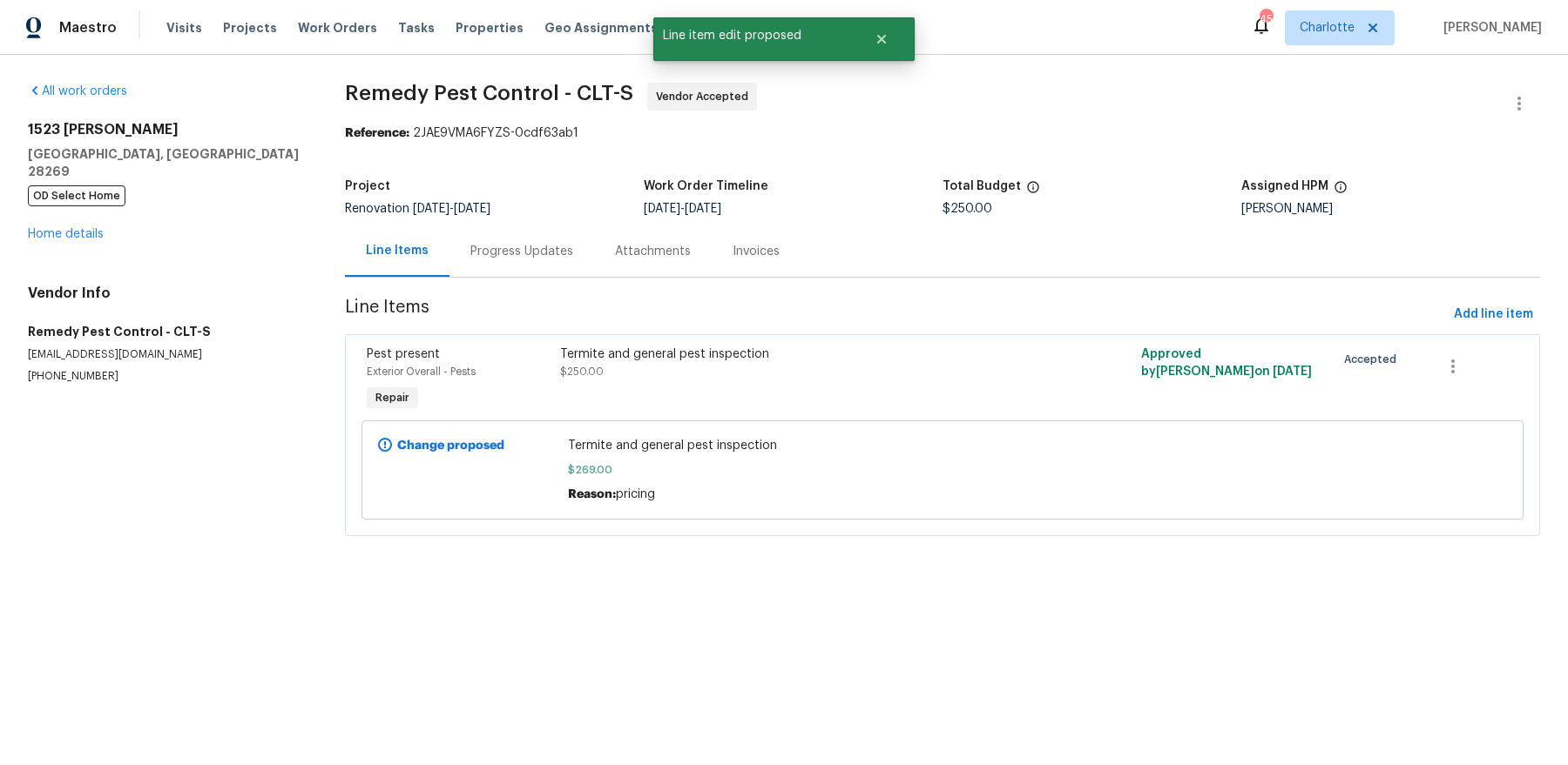
click at [46, 208] on div "1523 Callender Ln Charlotte, NC 28269 OD Select Home Home details" at bounding box center [166, 183] width 275 height 122
click at [44, 228] on link "Home details" at bounding box center [66, 233] width 76 height 12
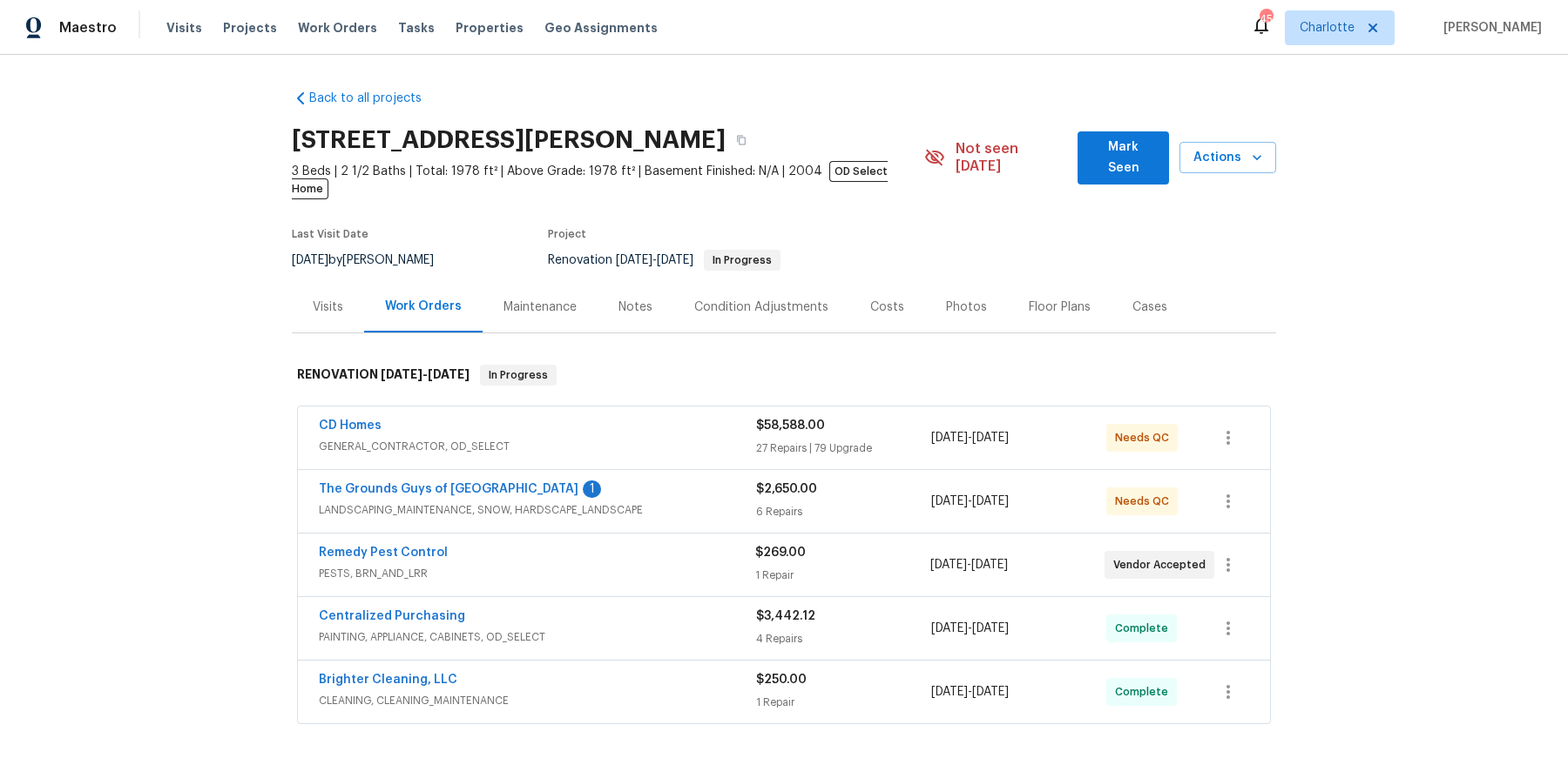
click at [448, 470] on div "The Grounds Guys of Huntersville 1 LANDSCAPING_MAINTENANCE, SNOW, HARDSCAPE_LAN…" at bounding box center [783, 502] width 972 height 63
click at [439, 481] on span "The Grounds Guys of Huntersville" at bounding box center [449, 489] width 260 height 18
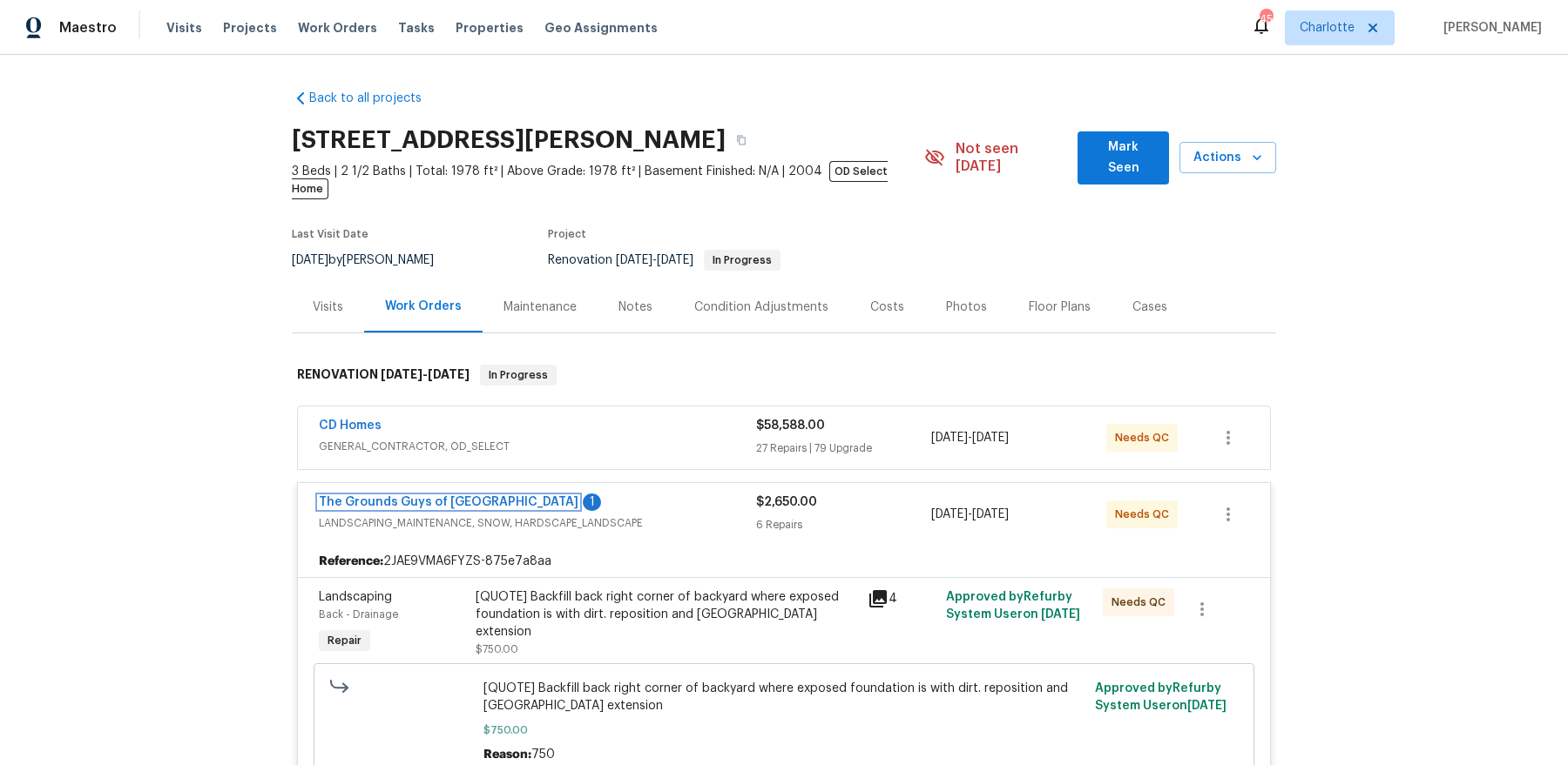
click at [446, 496] on link "The Grounds Guys of [GEOGRAPHIC_DATA]" at bounding box center [449, 502] width 260 height 12
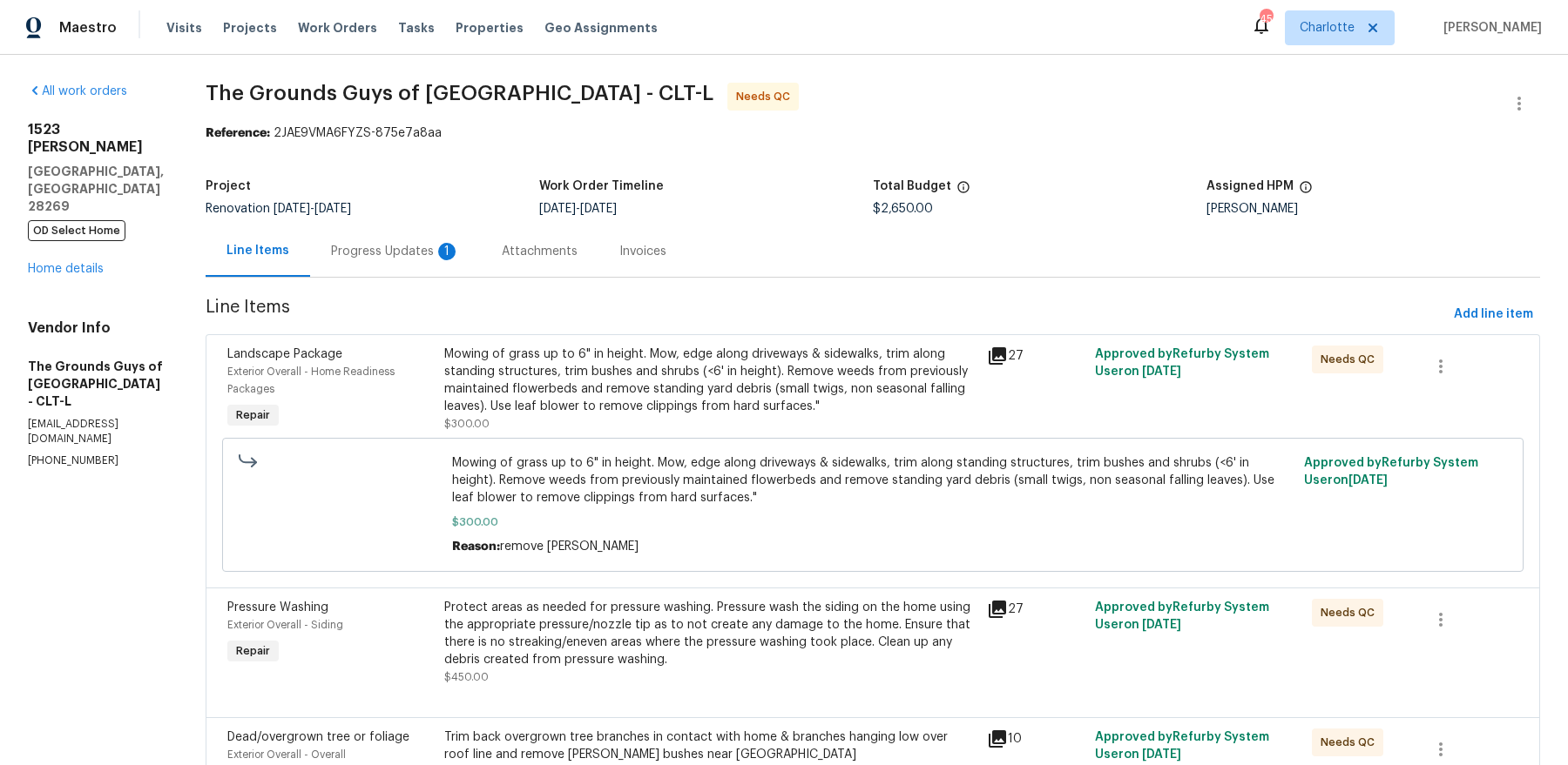
click at [423, 251] on div "Progress Updates 1" at bounding box center [395, 251] width 129 height 18
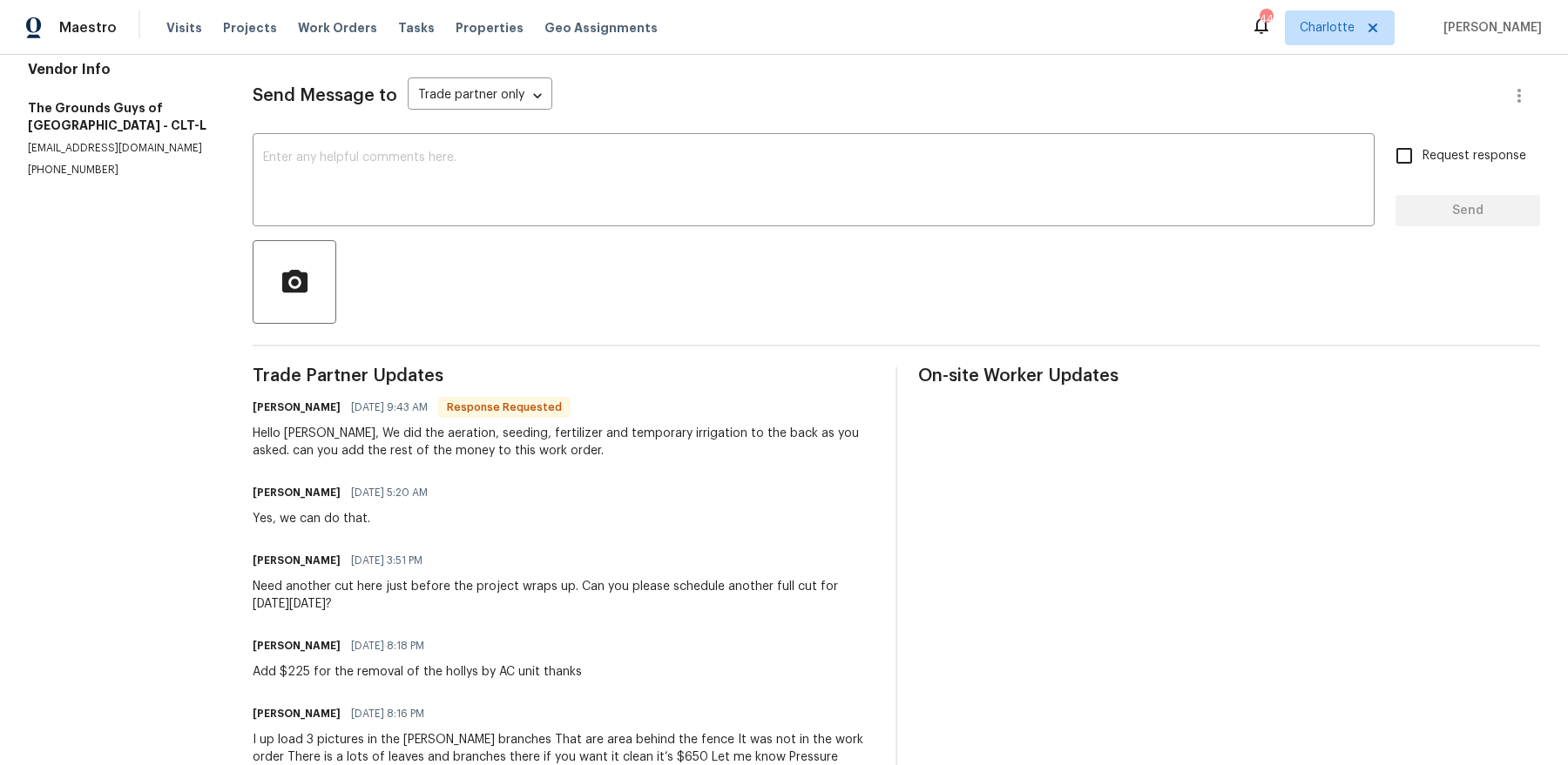
scroll to position [68, 0]
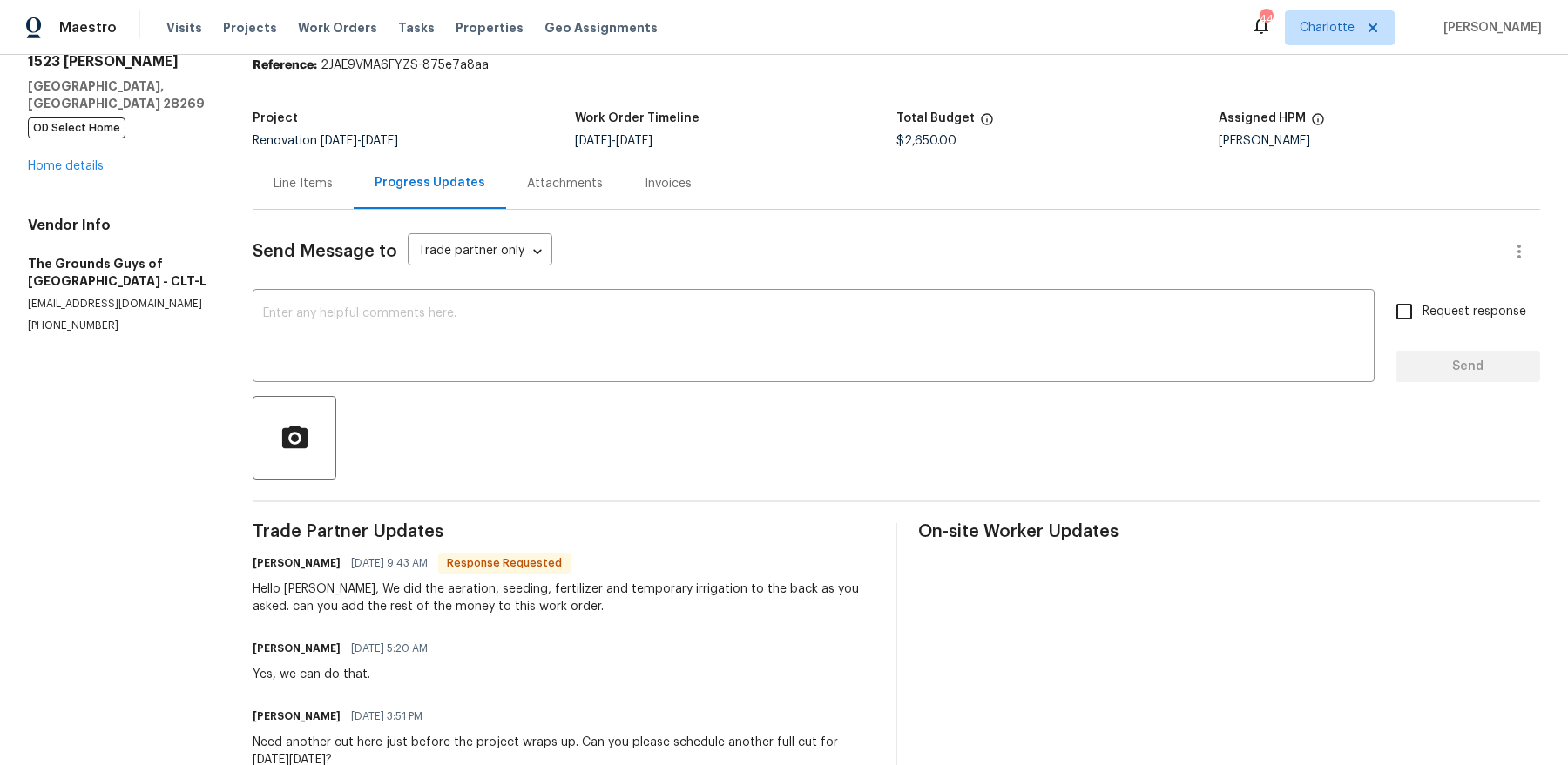
click at [318, 184] on div "Line Items" at bounding box center [303, 183] width 59 height 18
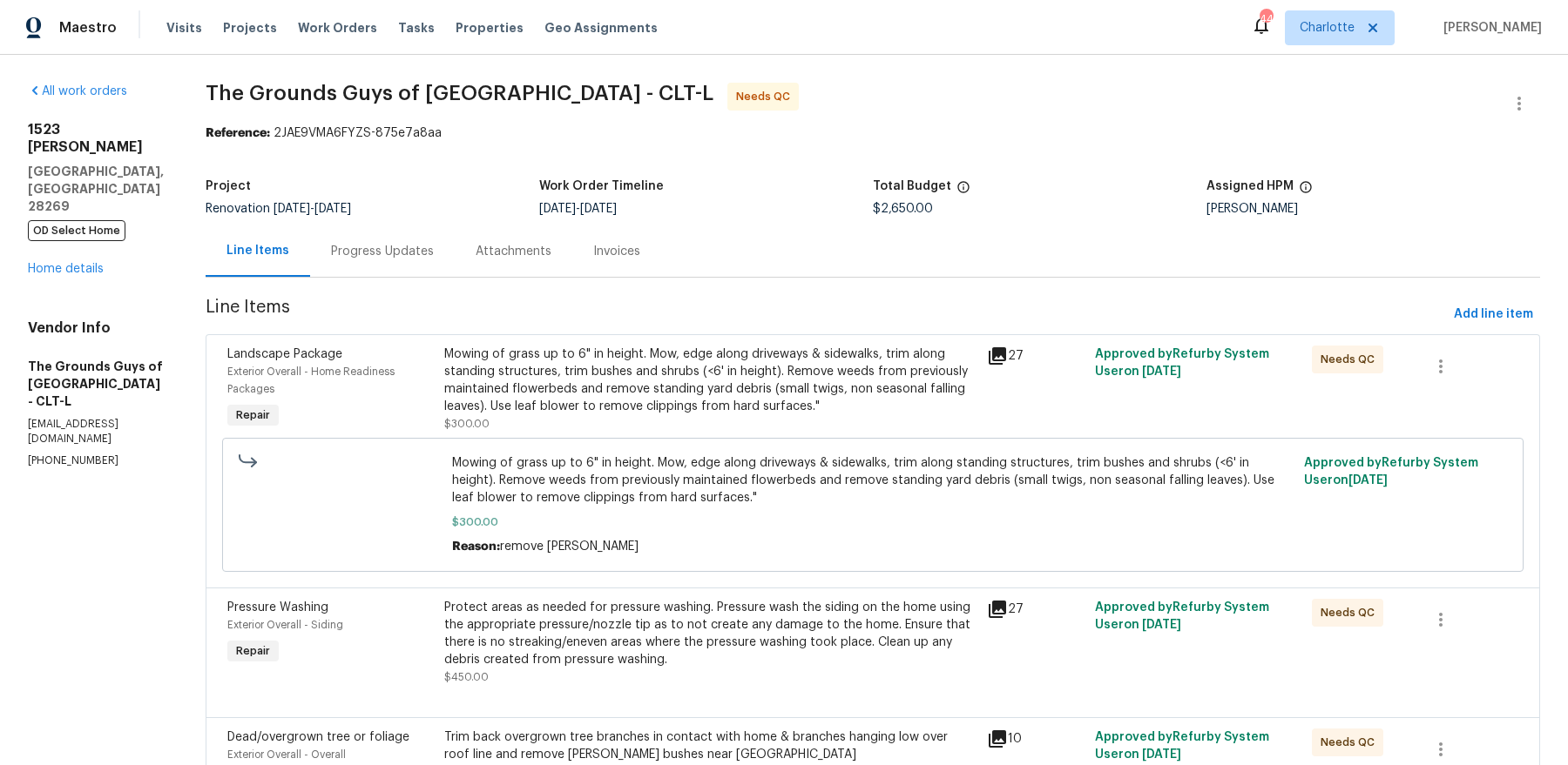
click at [434, 259] on div "Progress Updates" at bounding box center [382, 251] width 103 height 18
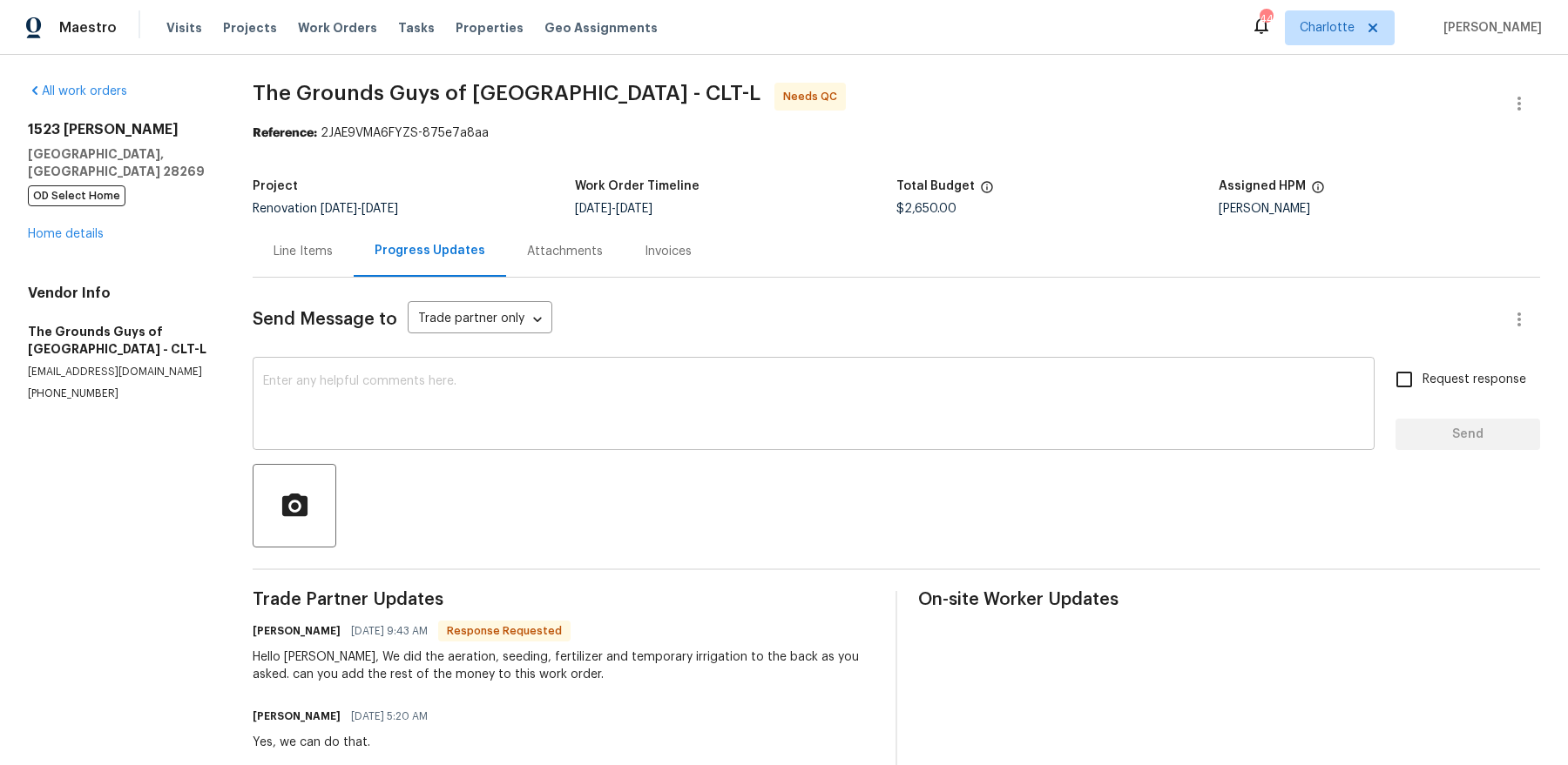
click at [424, 412] on textarea at bounding box center [813, 406] width 1101 height 61
drag, startPoint x: 388, startPoint y: 654, endPoint x: 683, endPoint y: 665, distance: 295.2
click at [683, 665] on div "Hello Dan, We did the aeration, seeding, fertilizer and temporary irrigation to…" at bounding box center [563, 665] width 622 height 35
copy div "aeration, seeding, fertilizer and temporary irrigation"
click at [301, 260] on div "Line Items" at bounding box center [303, 251] width 59 height 18
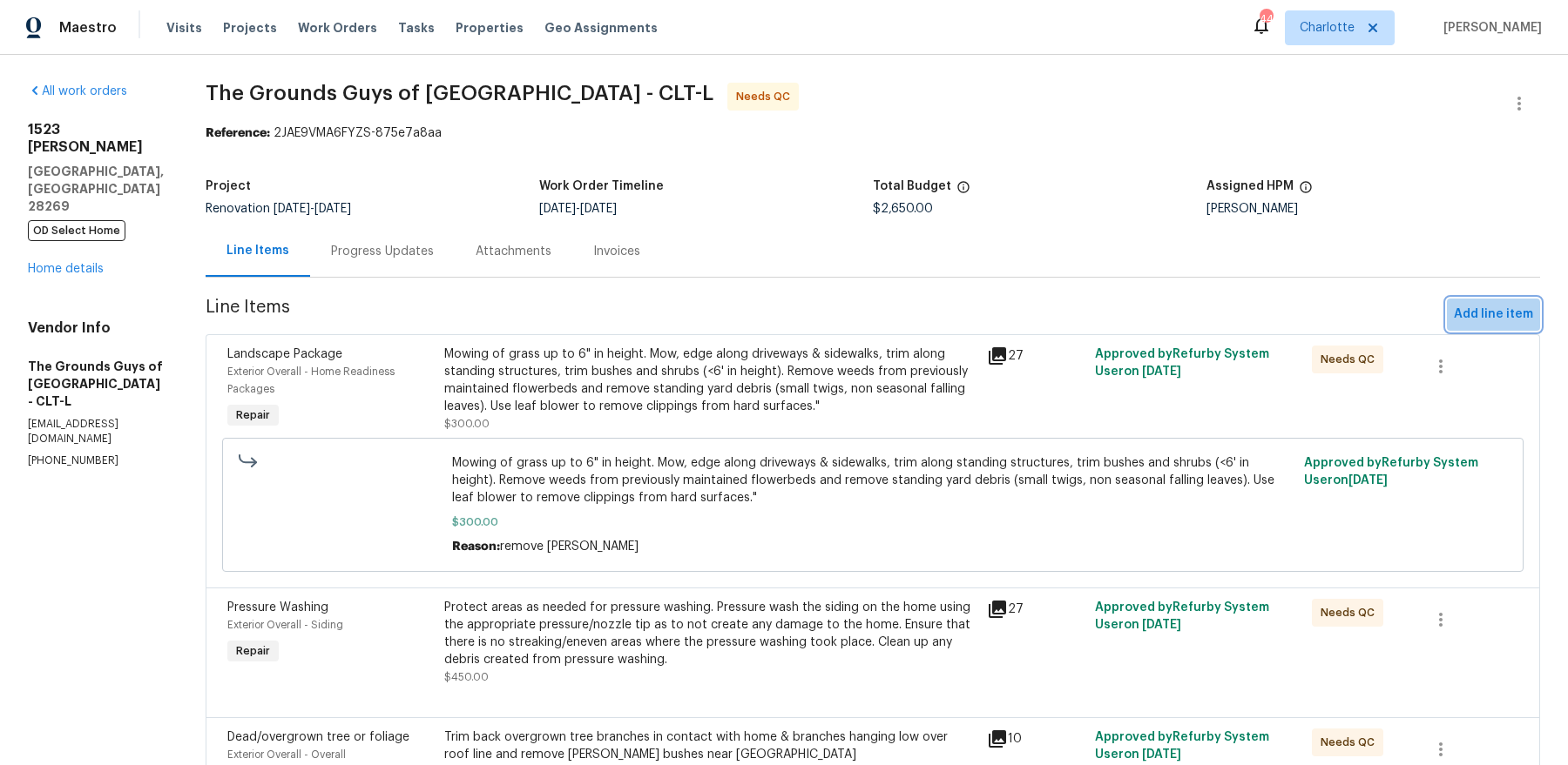
click at [1477, 323] on span "Add line item" at bounding box center [1493, 314] width 79 height 22
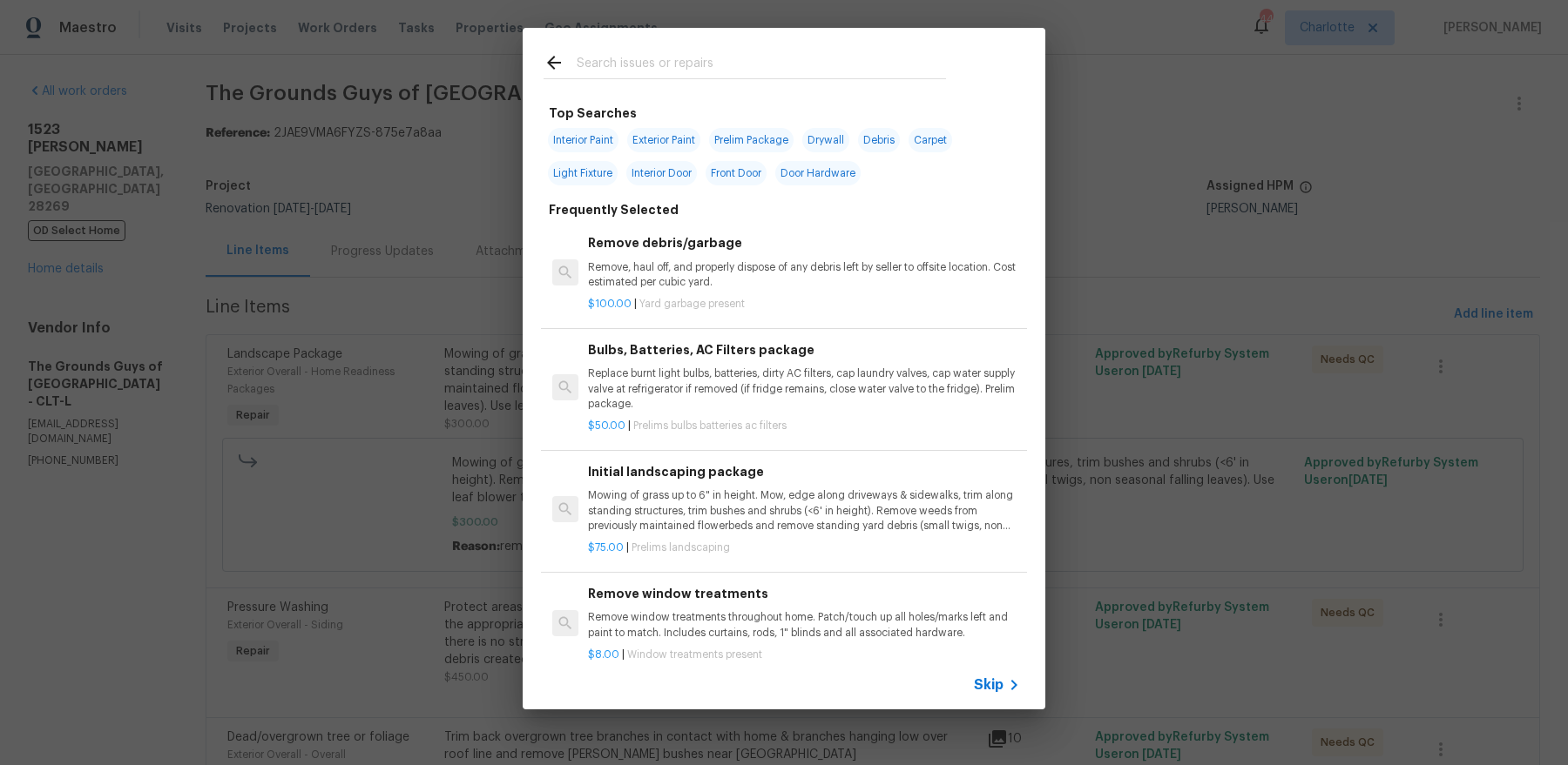
click at [626, 71] on input "text" at bounding box center [761, 66] width 369 height 26
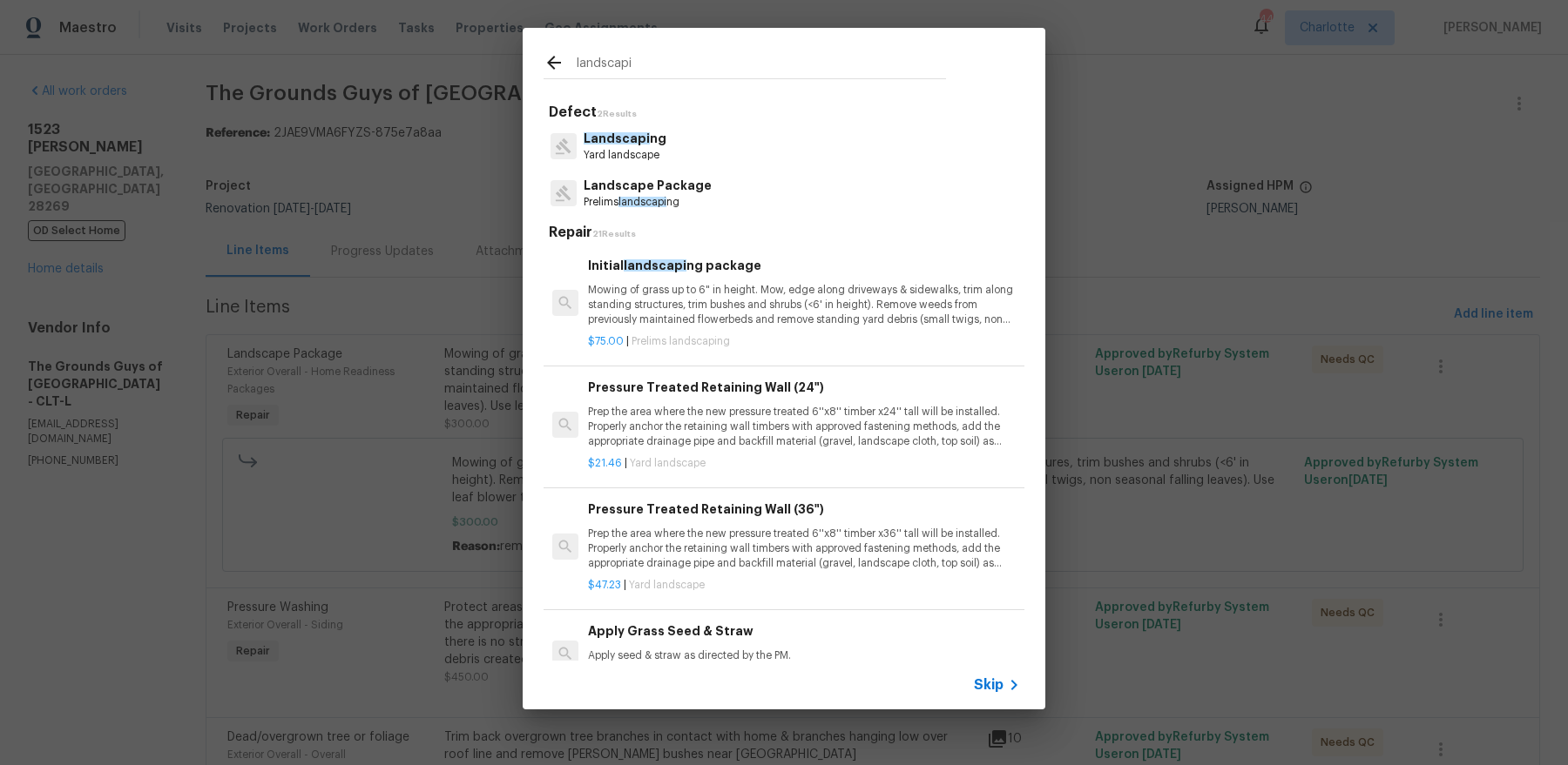
type input "landscapi"
click at [647, 149] on p "Yard landscape" at bounding box center [625, 155] width 83 height 15
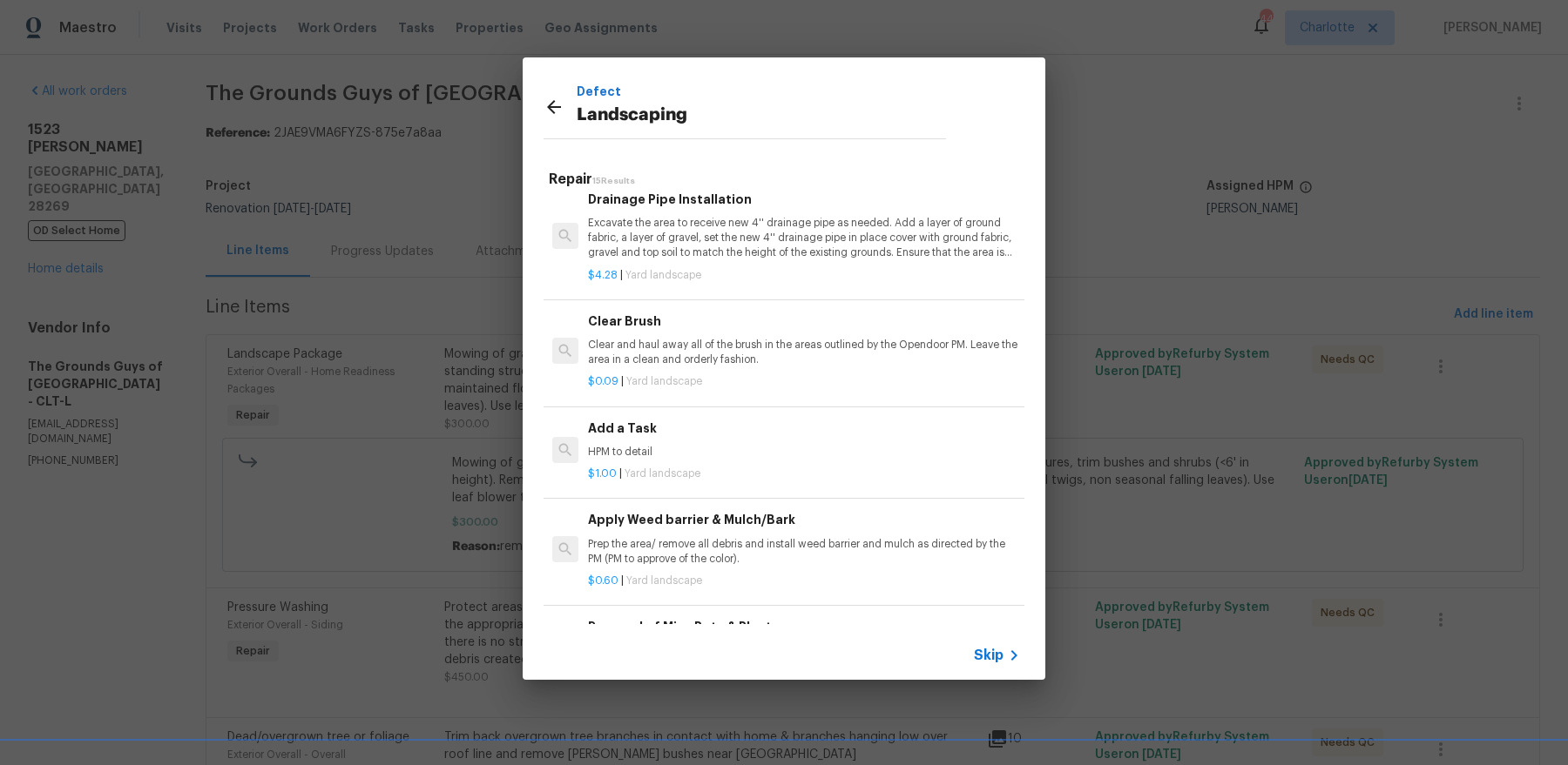
scroll to position [775, 0]
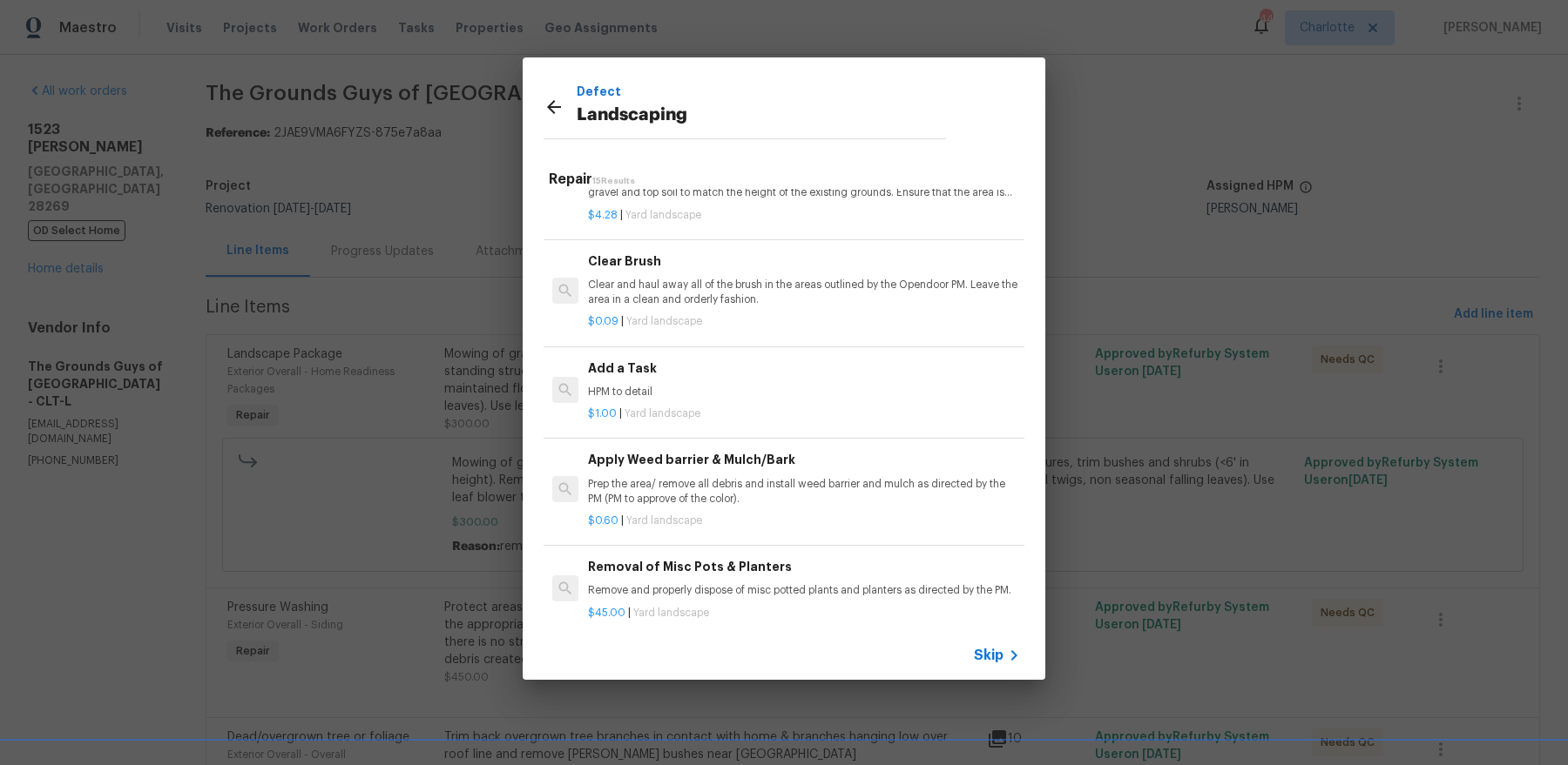
click at [796, 387] on p "HPM to detail" at bounding box center [804, 392] width 432 height 15
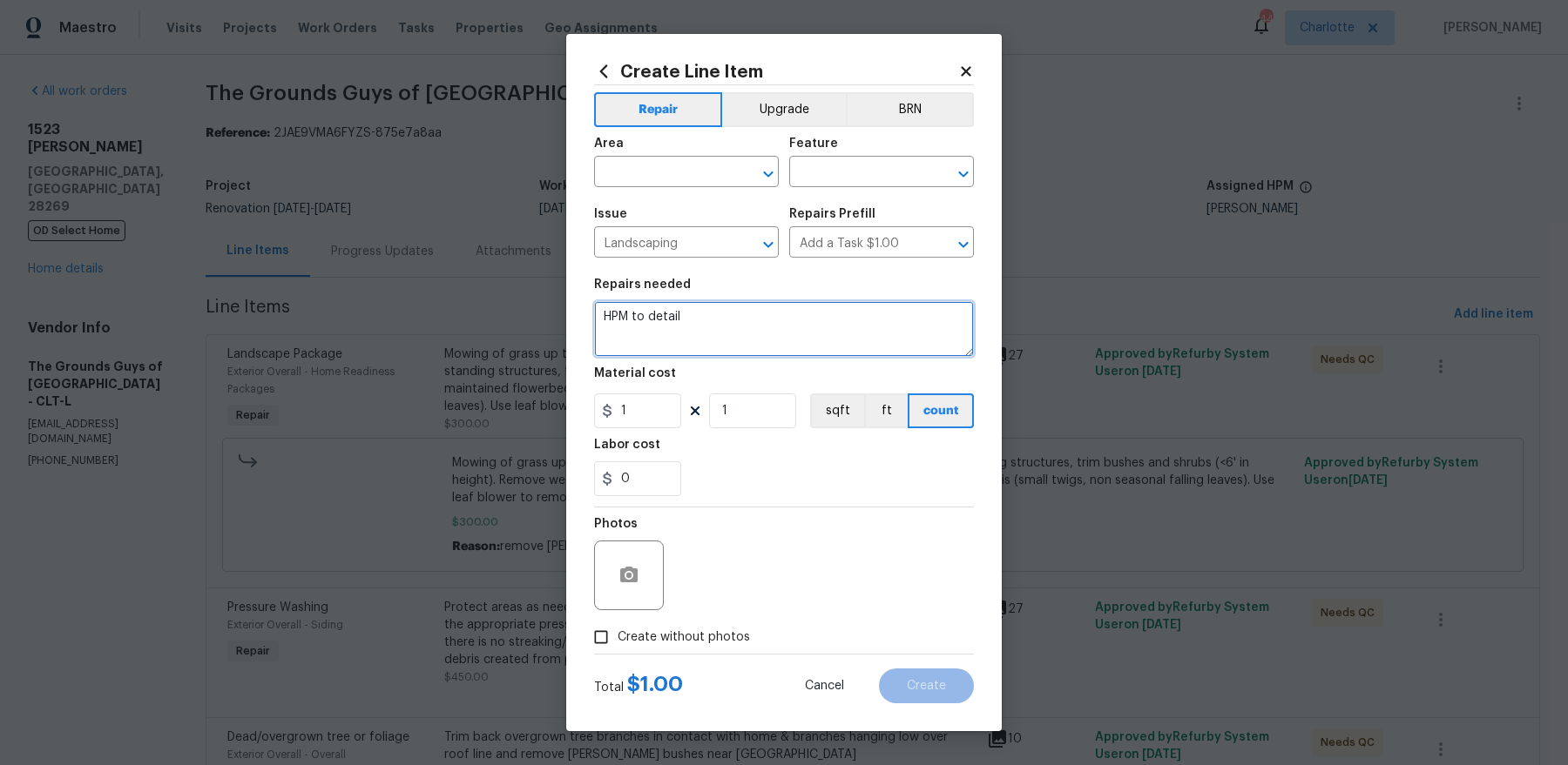
click at [790, 334] on textarea "HPM to detail" at bounding box center [783, 328] width 379 height 56
paste textarea "aeration, seeding, fertilizer and temporary irrigation"
type textarea "aeration, seeding, fertilizer and temporary irrigation"
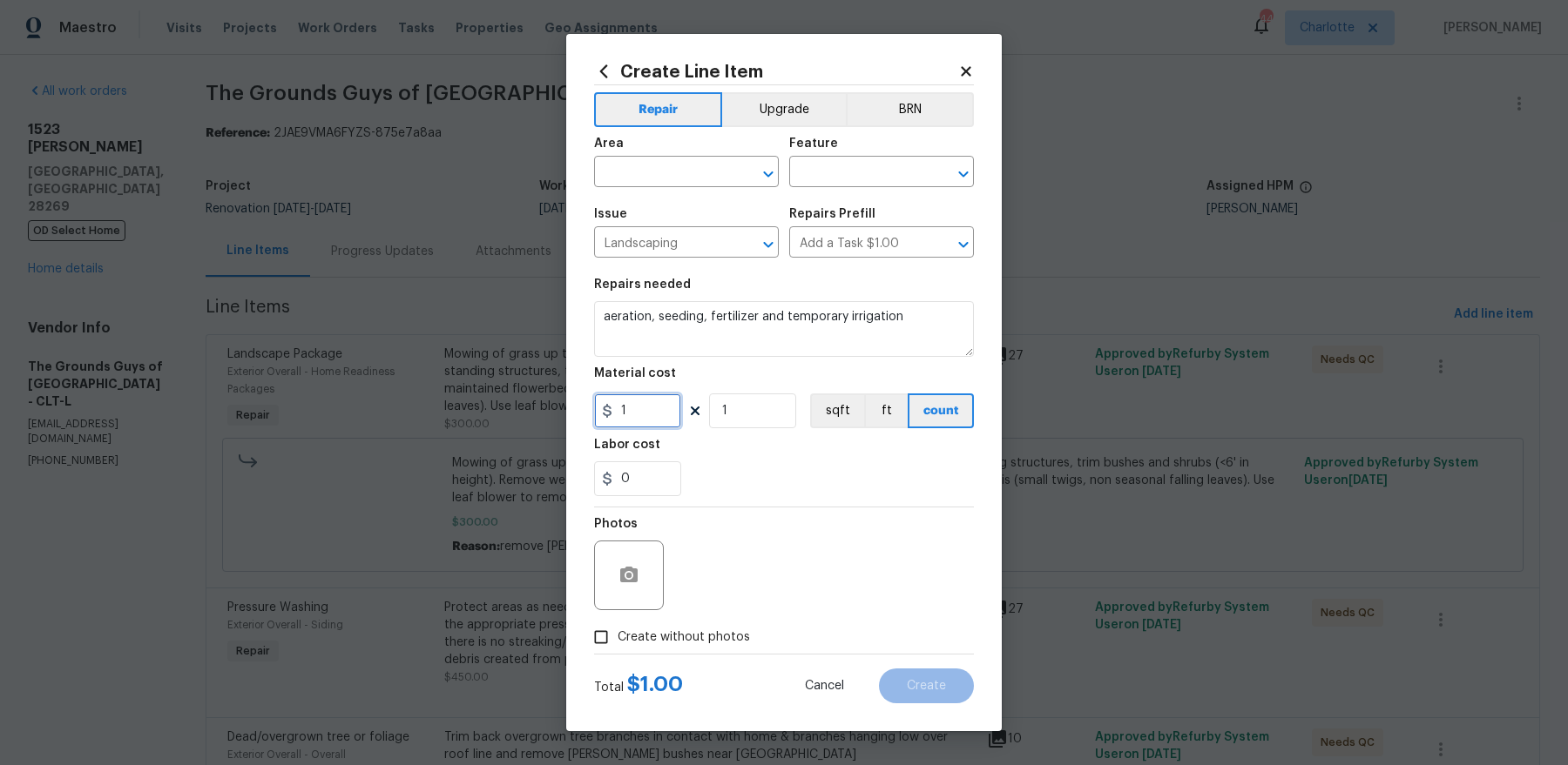
click at [640, 406] on input "1" at bounding box center [637, 410] width 88 height 35
type input "475"
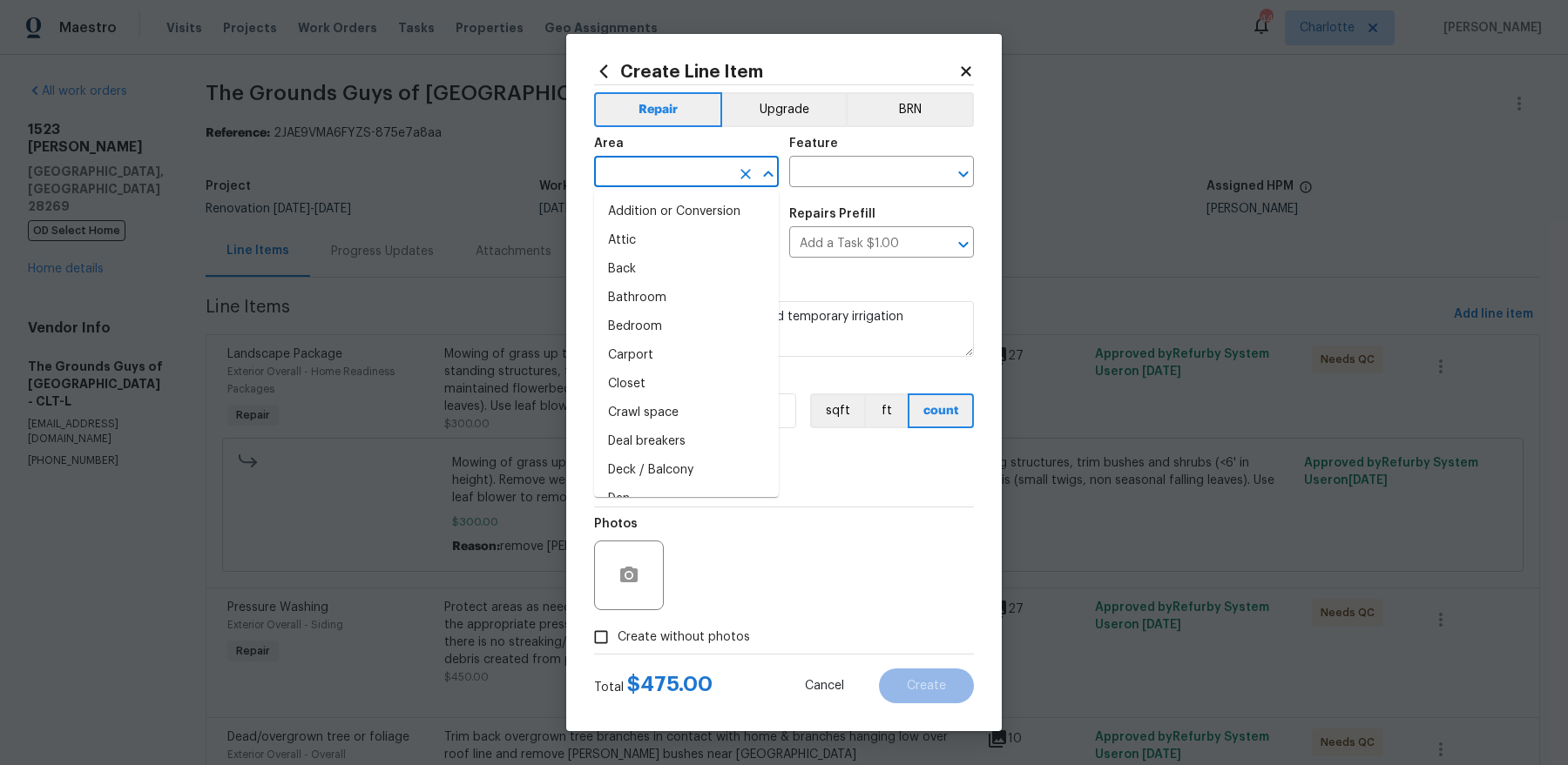
click at [664, 167] on input "text" at bounding box center [662, 173] width 136 height 27
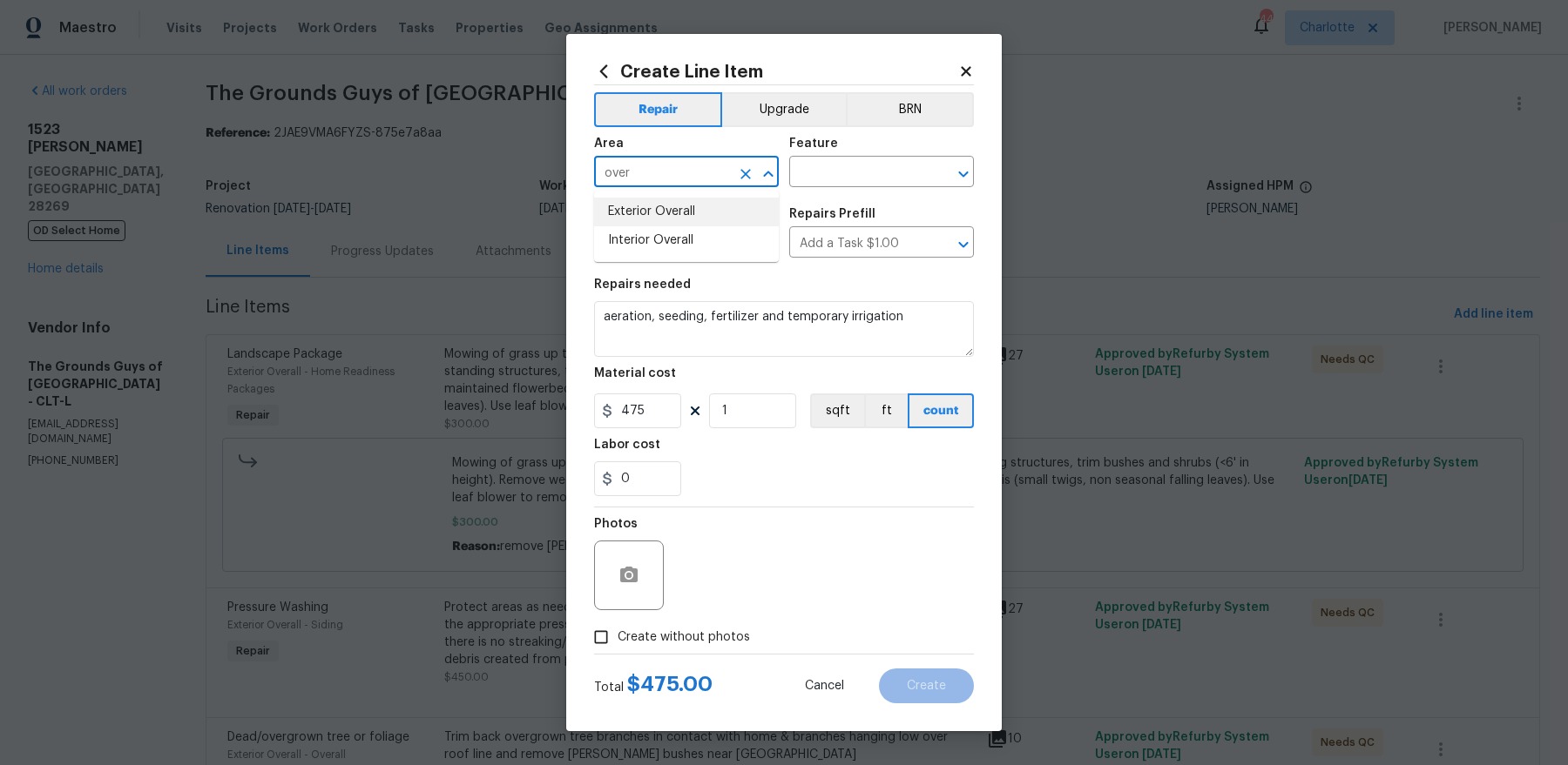
click at [693, 210] on li "Exterior Overall" at bounding box center [686, 212] width 184 height 29
type input "Exterior Overall"
click at [878, 168] on input "text" at bounding box center [856, 173] width 136 height 27
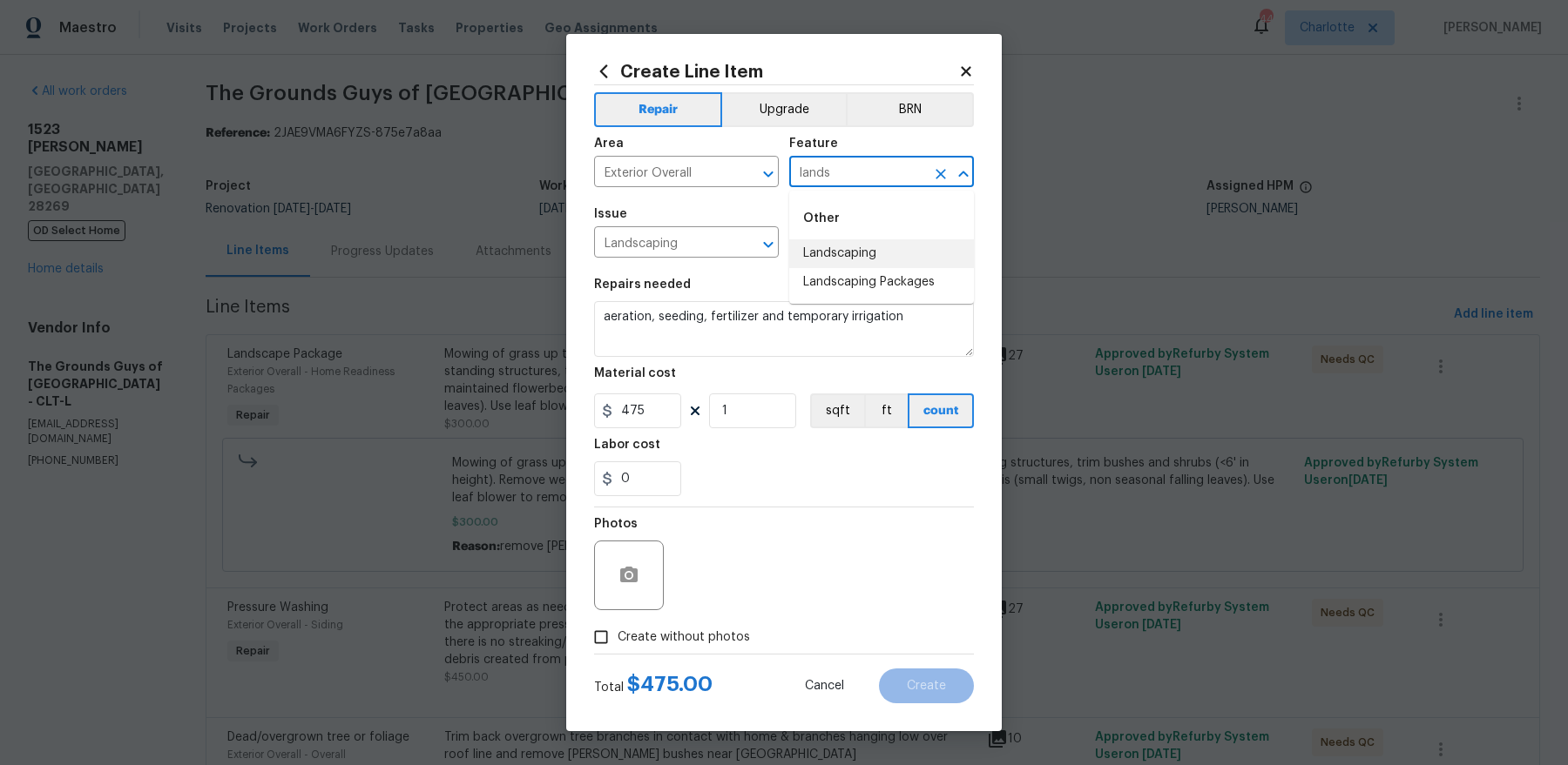
click at [863, 243] on li "Landscaping" at bounding box center [881, 253] width 184 height 29
type input "Landscaping"
click at [625, 648] on label "Create without photos" at bounding box center [667, 637] width 166 height 33
click at [617, 648] on input "Create without photos" at bounding box center [600, 637] width 33 height 33
checkbox input "true"
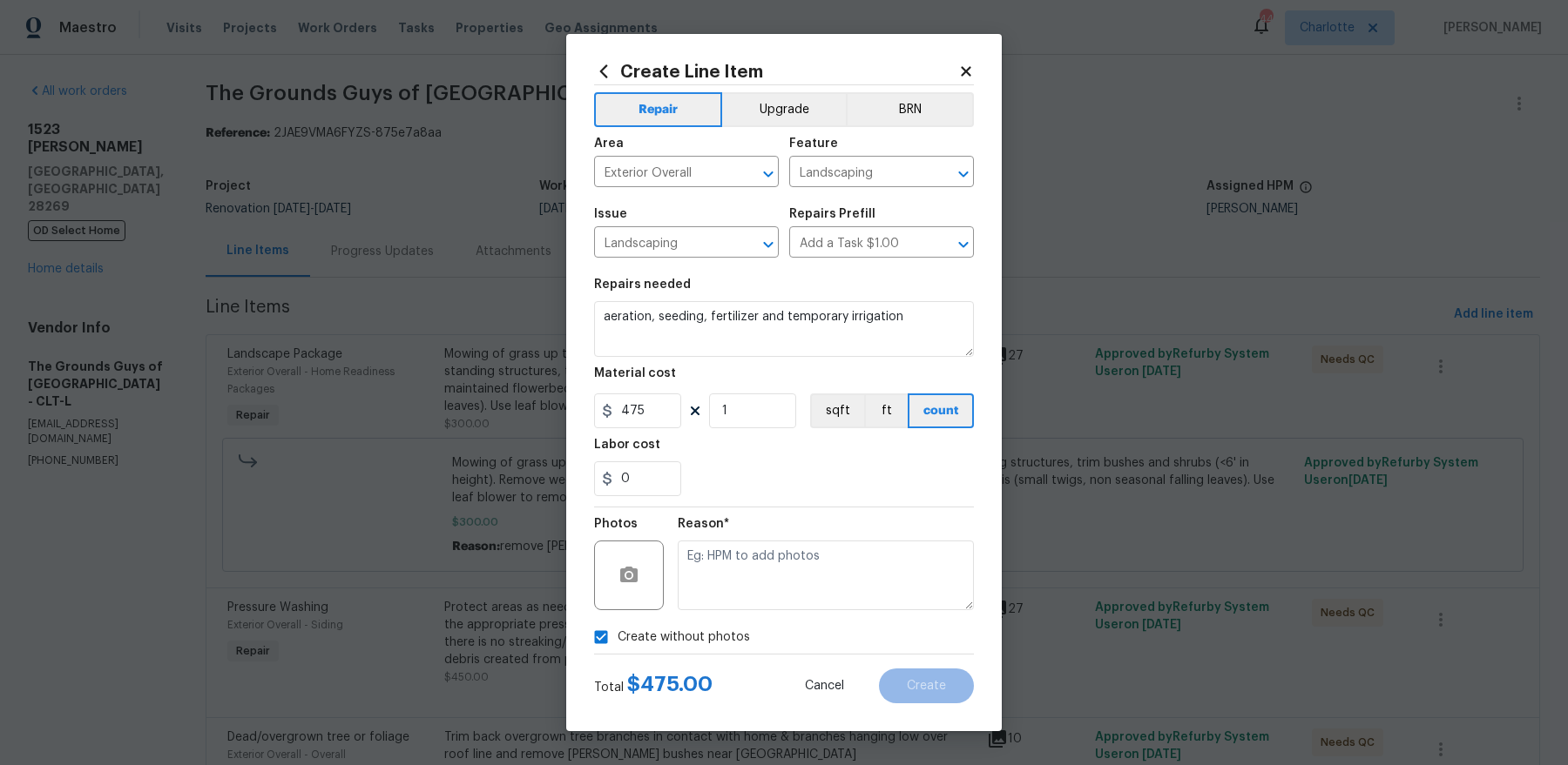
click at [813, 615] on div "Reason*" at bounding box center [825, 564] width 296 height 113
click at [812, 570] on textarea at bounding box center [825, 576] width 296 height 70
type textarea "o"
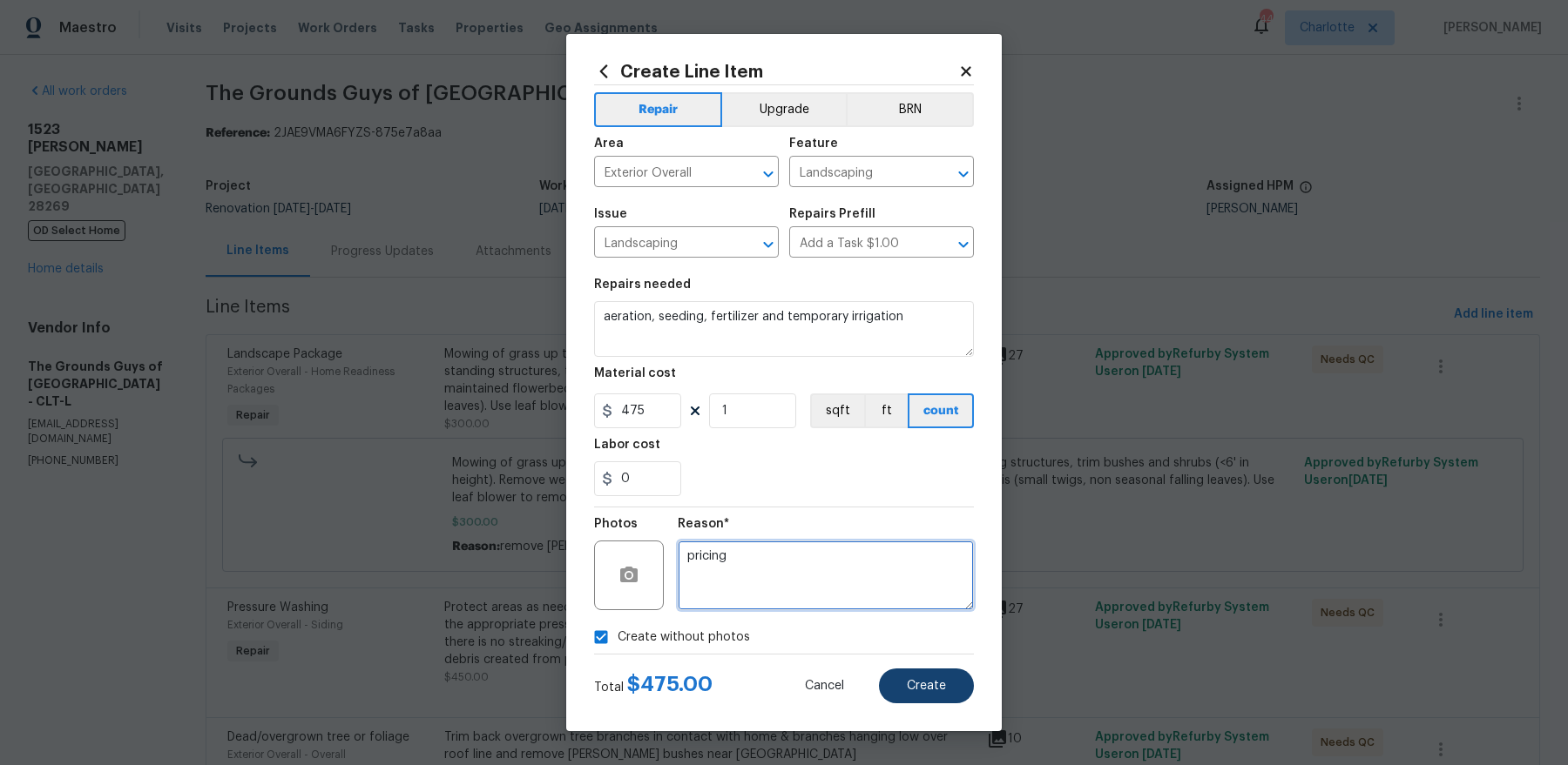
type textarea "pricing"
click at [941, 682] on span "Create" at bounding box center [926, 687] width 40 height 13
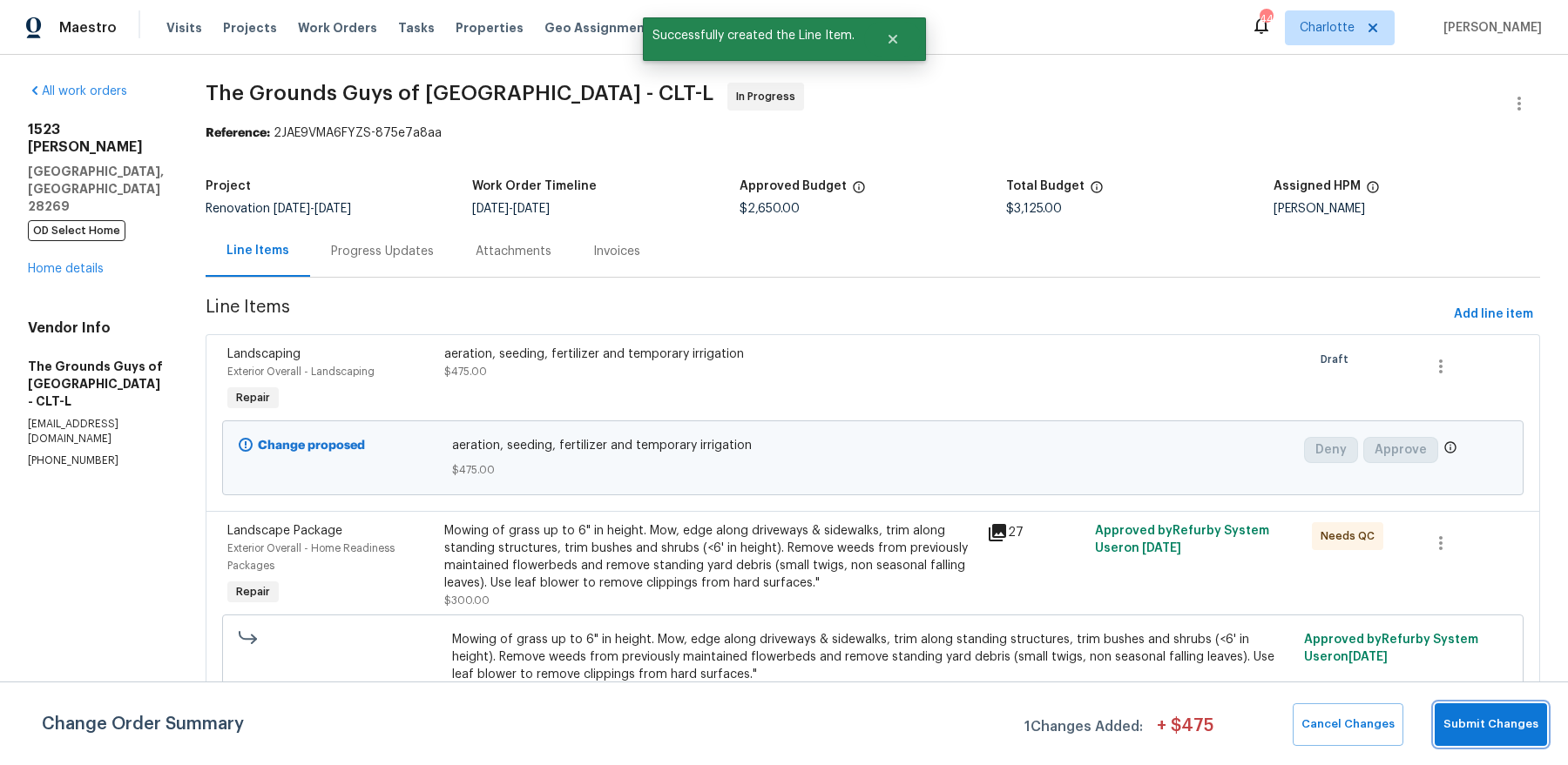
click at [1498, 718] on span "Submit Changes" at bounding box center [1490, 725] width 95 height 20
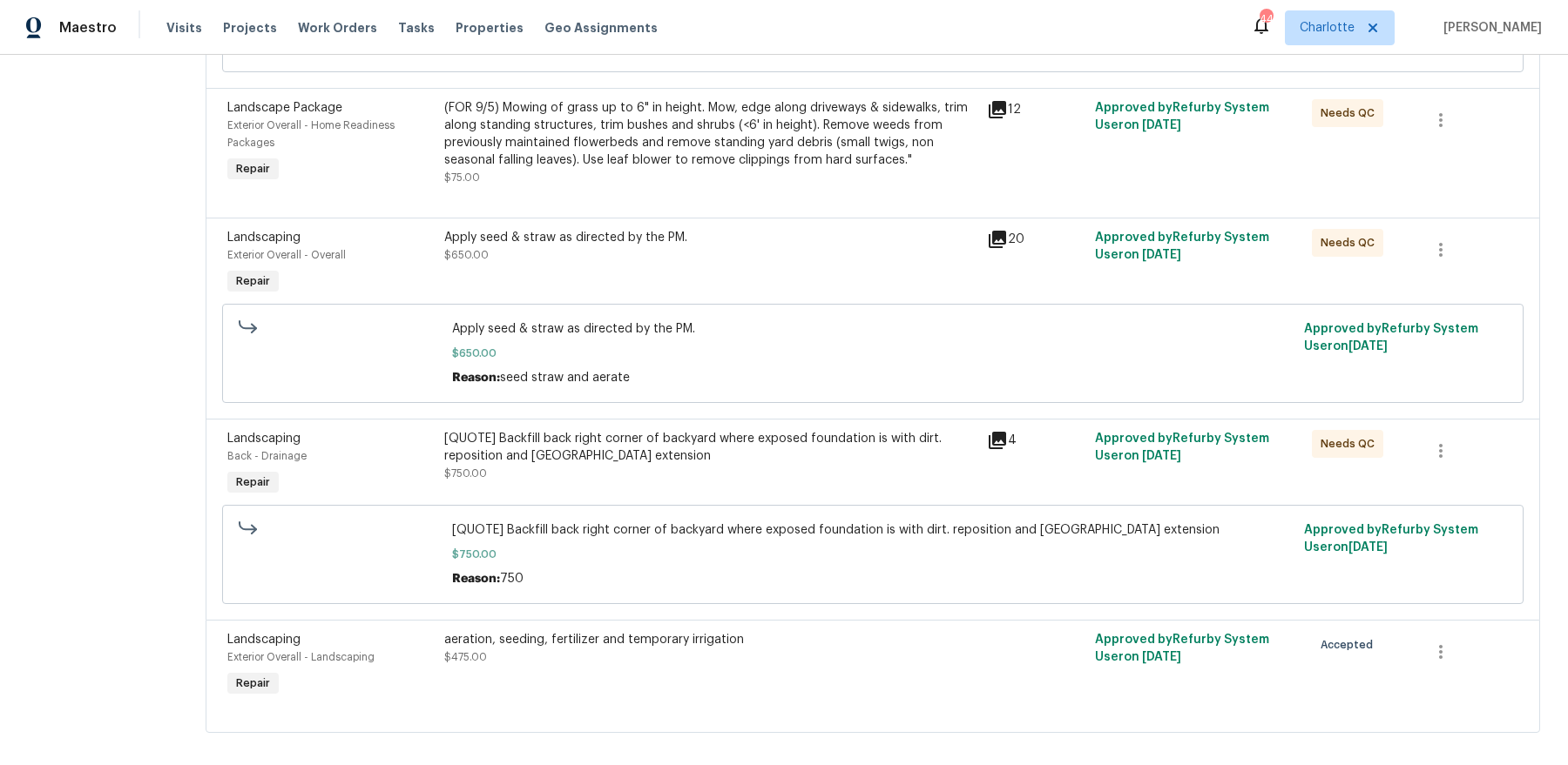
scroll to position [0, 0]
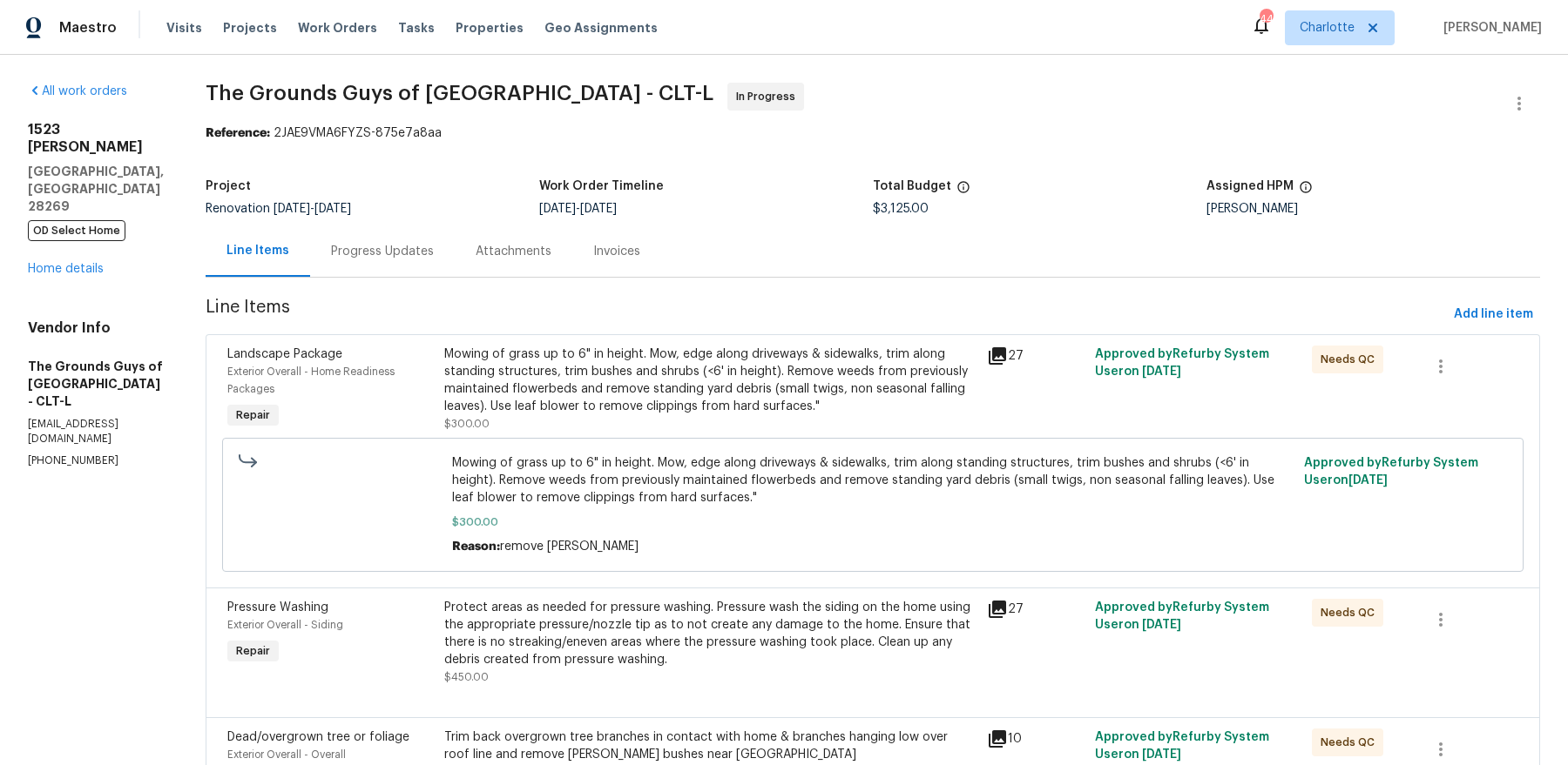
click at [426, 254] on div "Progress Updates" at bounding box center [382, 251] width 103 height 18
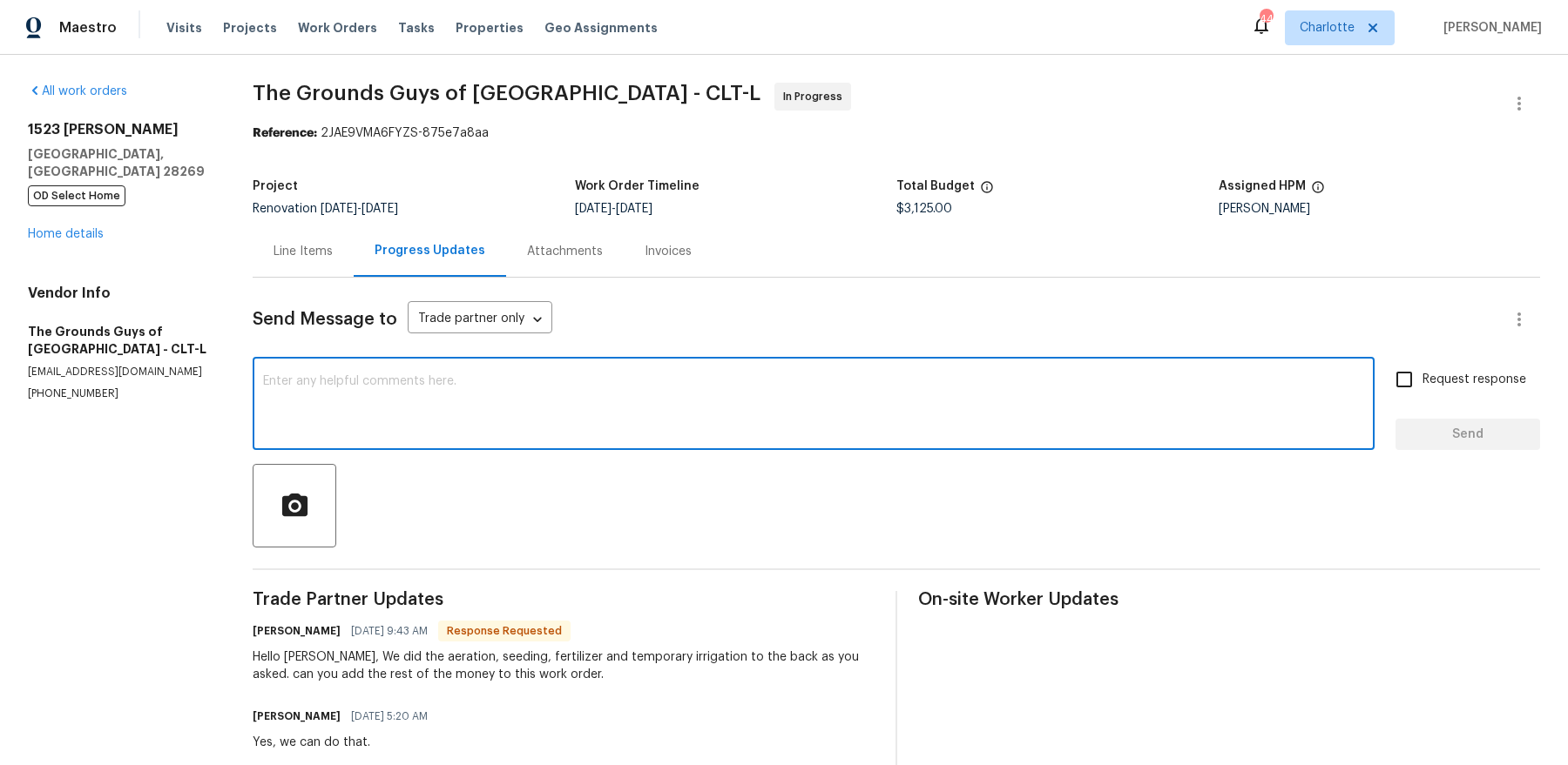
click at [470, 390] on textarea at bounding box center [813, 406] width 1101 height 61
type textarea "Done"
click at [1458, 389] on span "Request response" at bounding box center [1474, 379] width 104 height 18
click at [1422, 389] on input "Request response" at bounding box center [1403, 379] width 37 height 37
checkbox input "true"
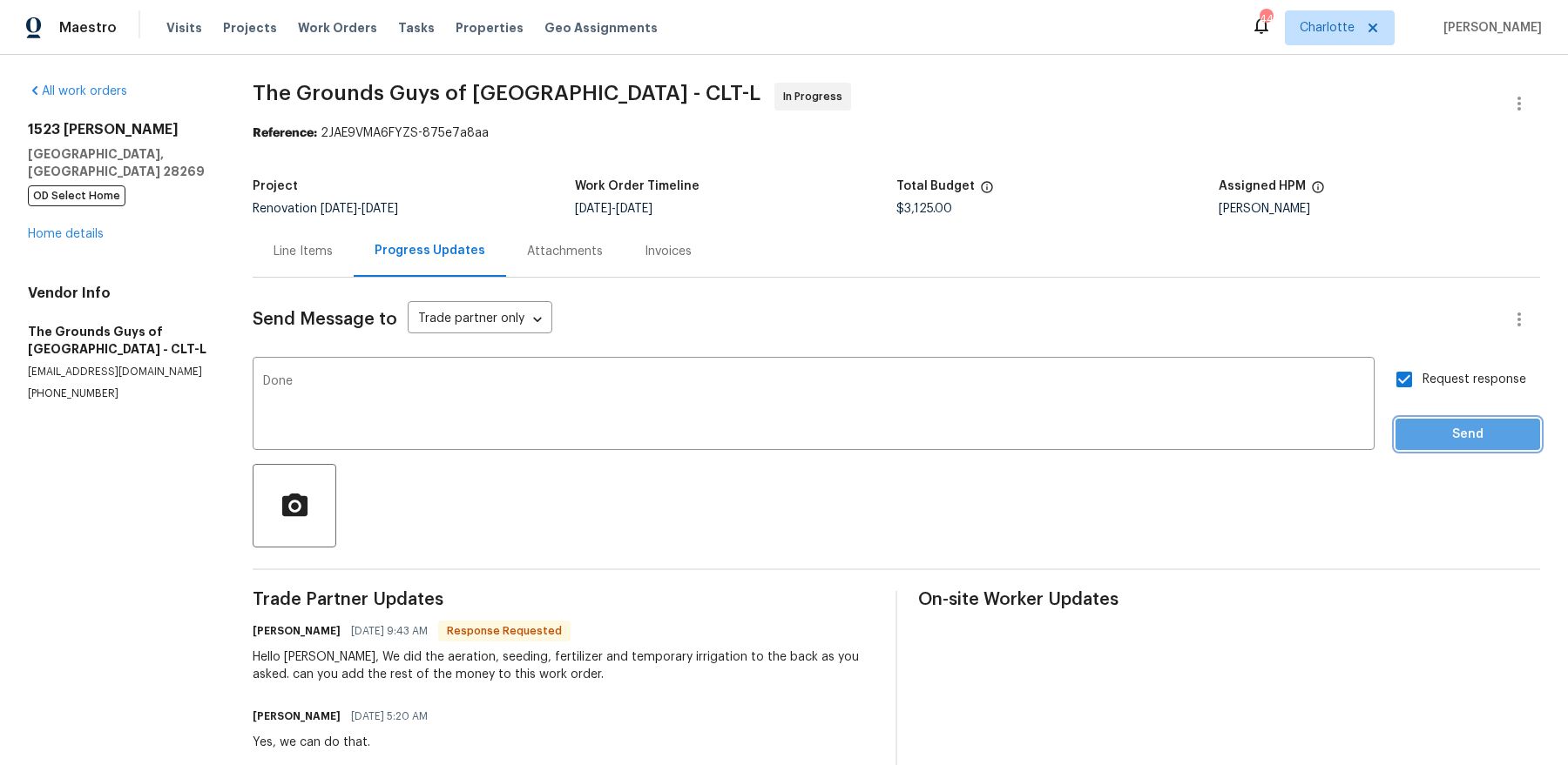
click at [1454, 430] on span "Send" at bounding box center [1467, 435] width 117 height 22
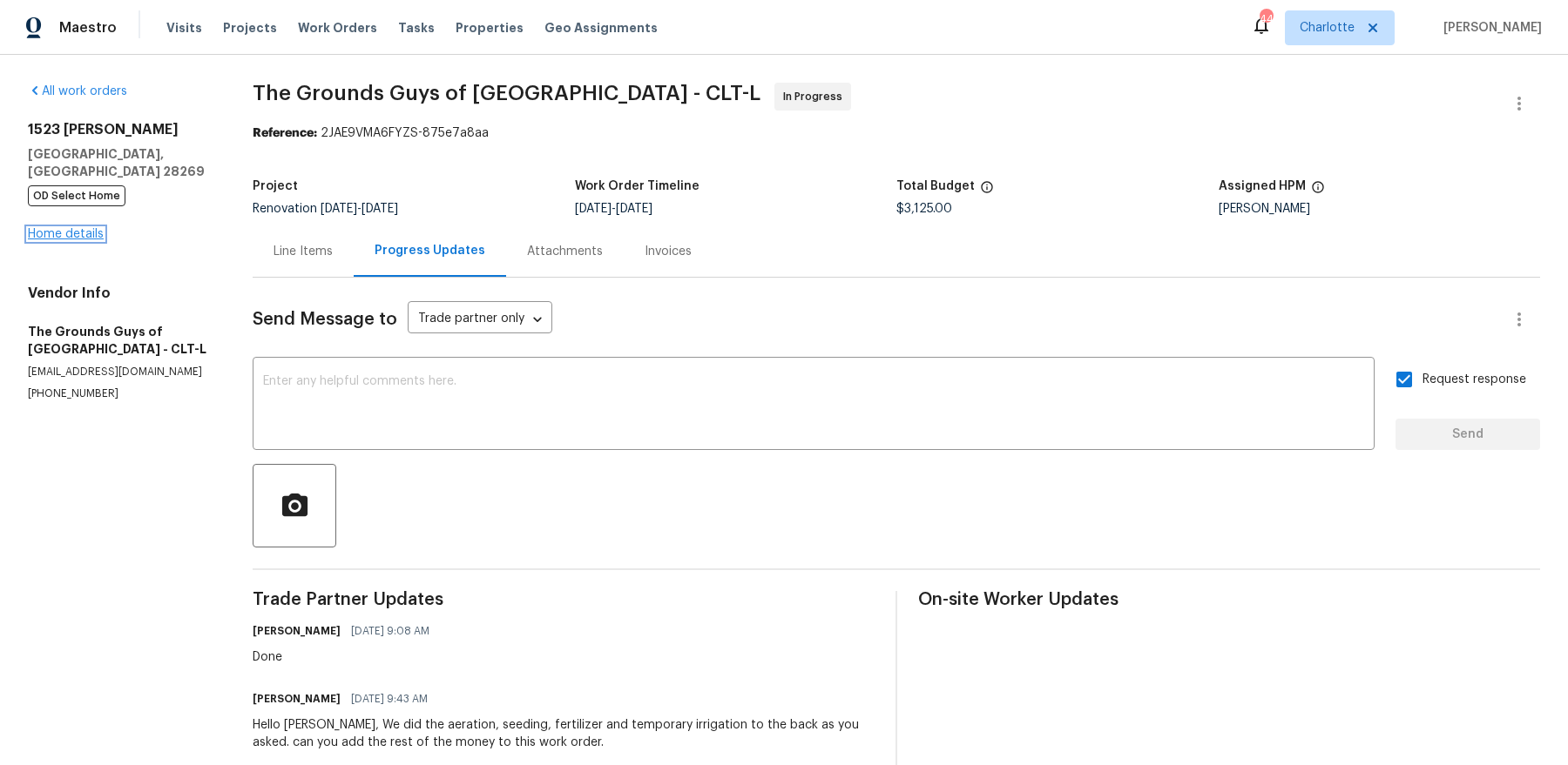
click at [76, 228] on link "Home details" at bounding box center [66, 233] width 76 height 12
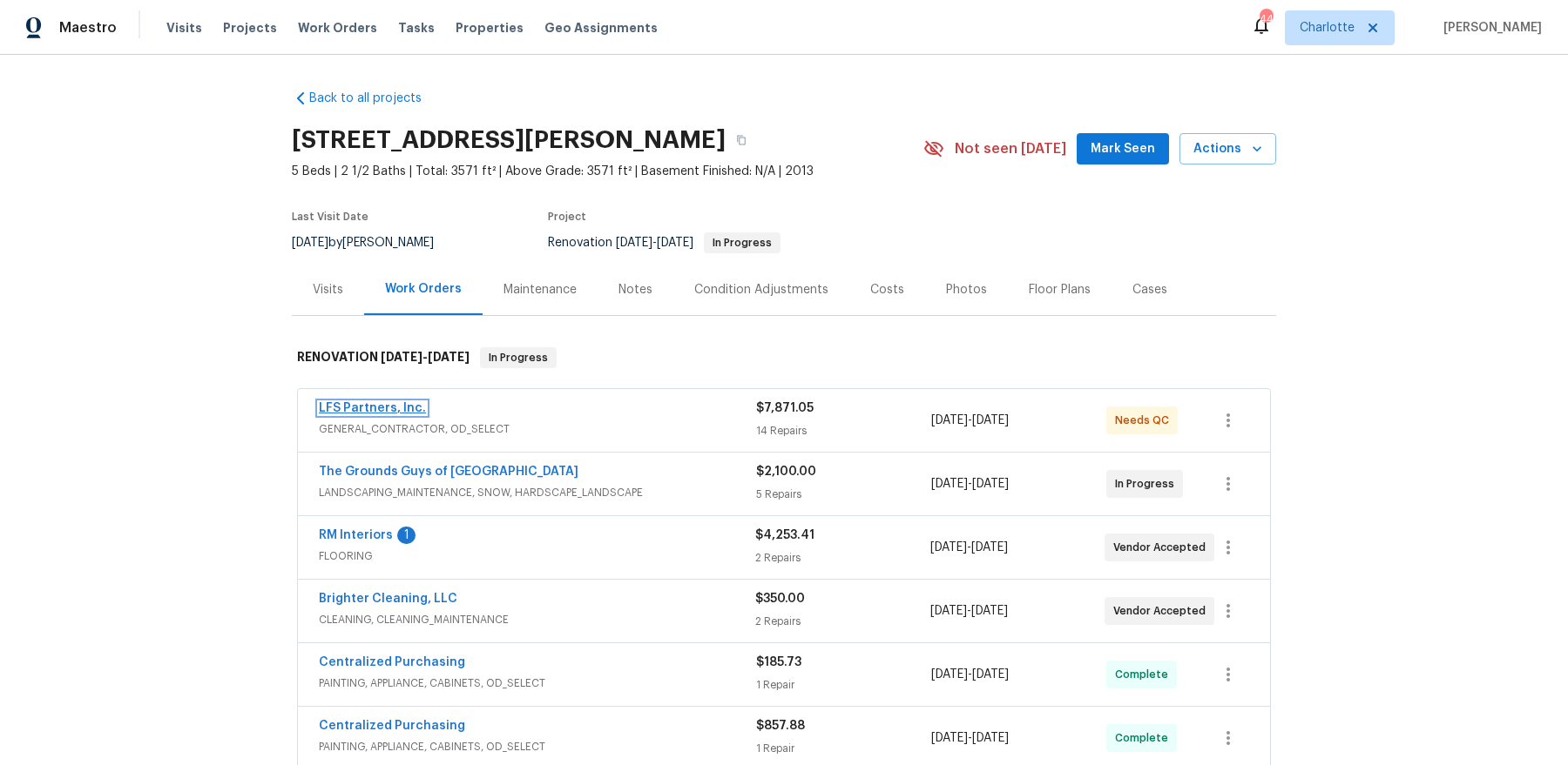
click at [375, 406] on link "LFS Partners, Inc." at bounding box center [373, 408] width 107 height 12
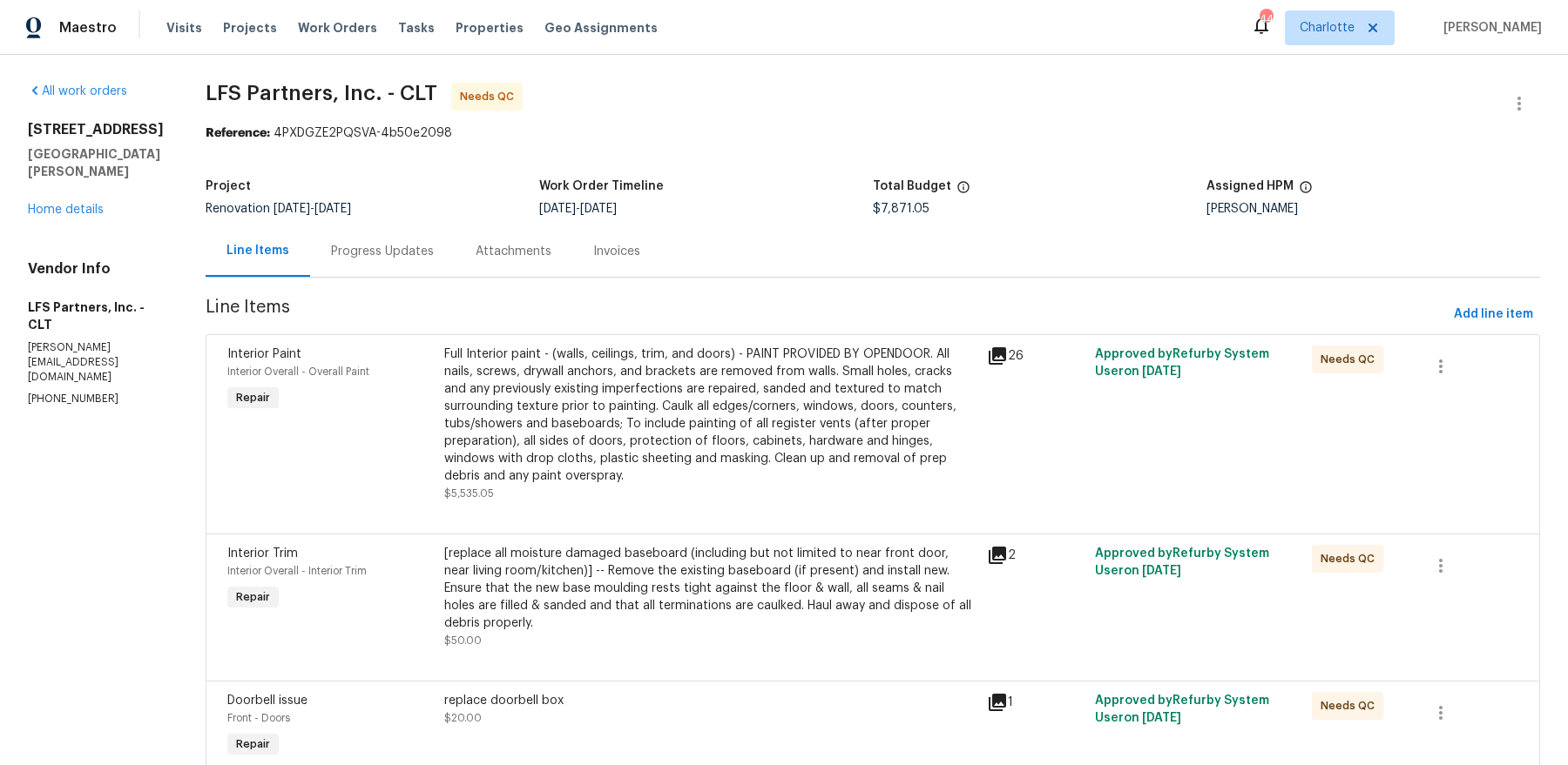
scroll to position [481, 0]
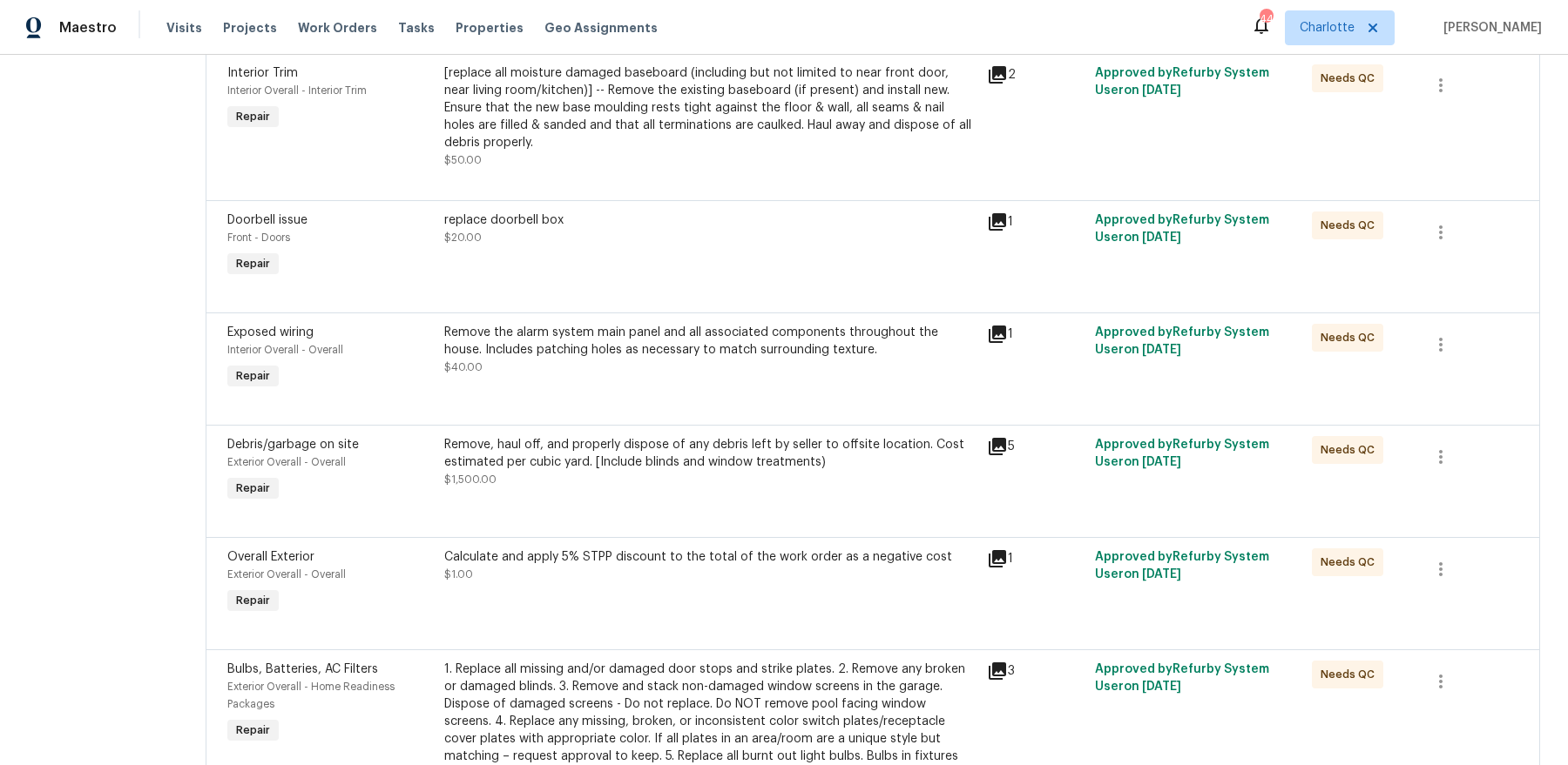
click at [538, 437] on div "Remove, haul off, and properly dispose of any debris left by seller to offsite …" at bounding box center [710, 454] width 532 height 35
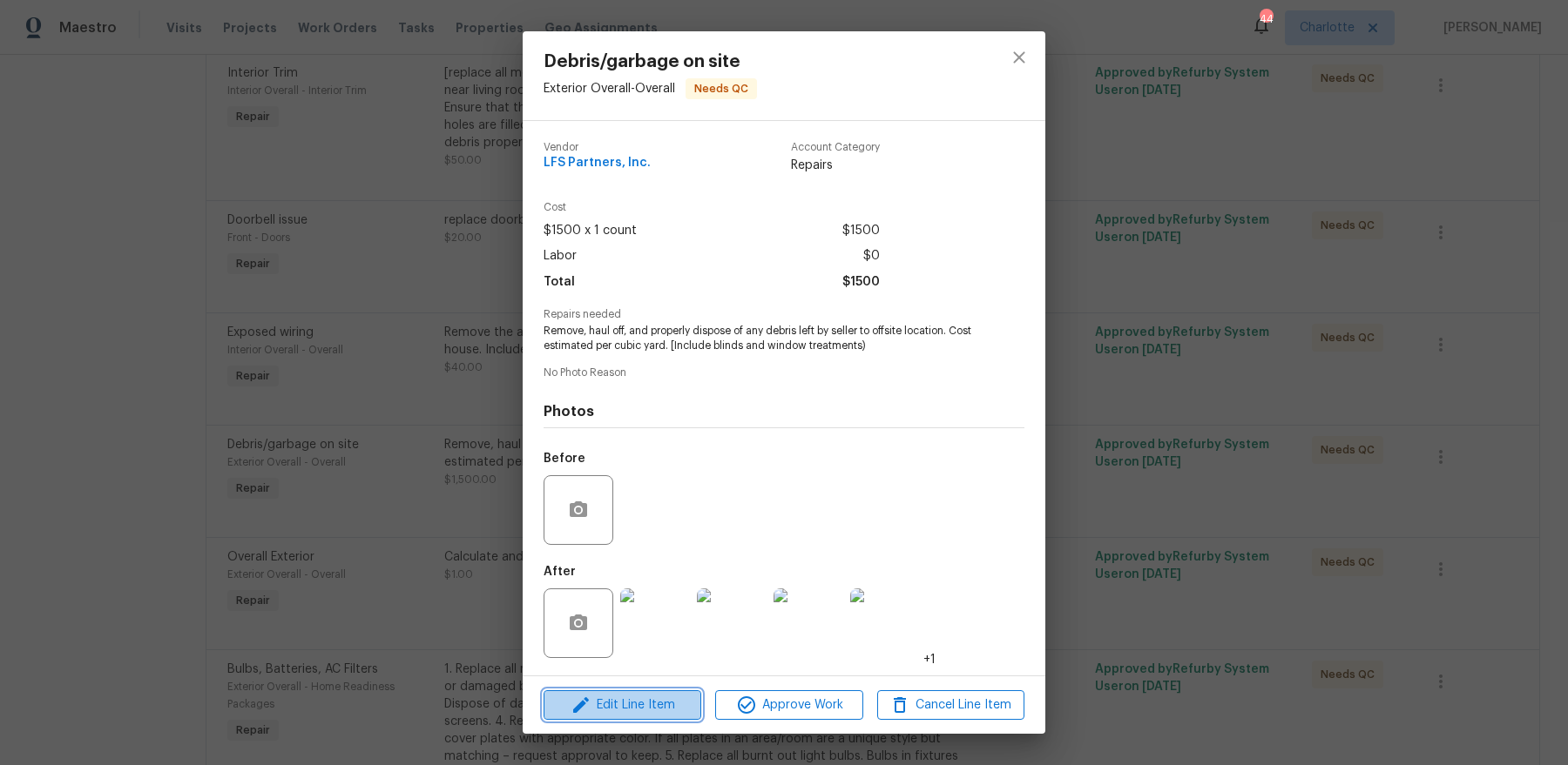
click at [647, 699] on span "Edit Line Item" at bounding box center [622, 705] width 147 height 22
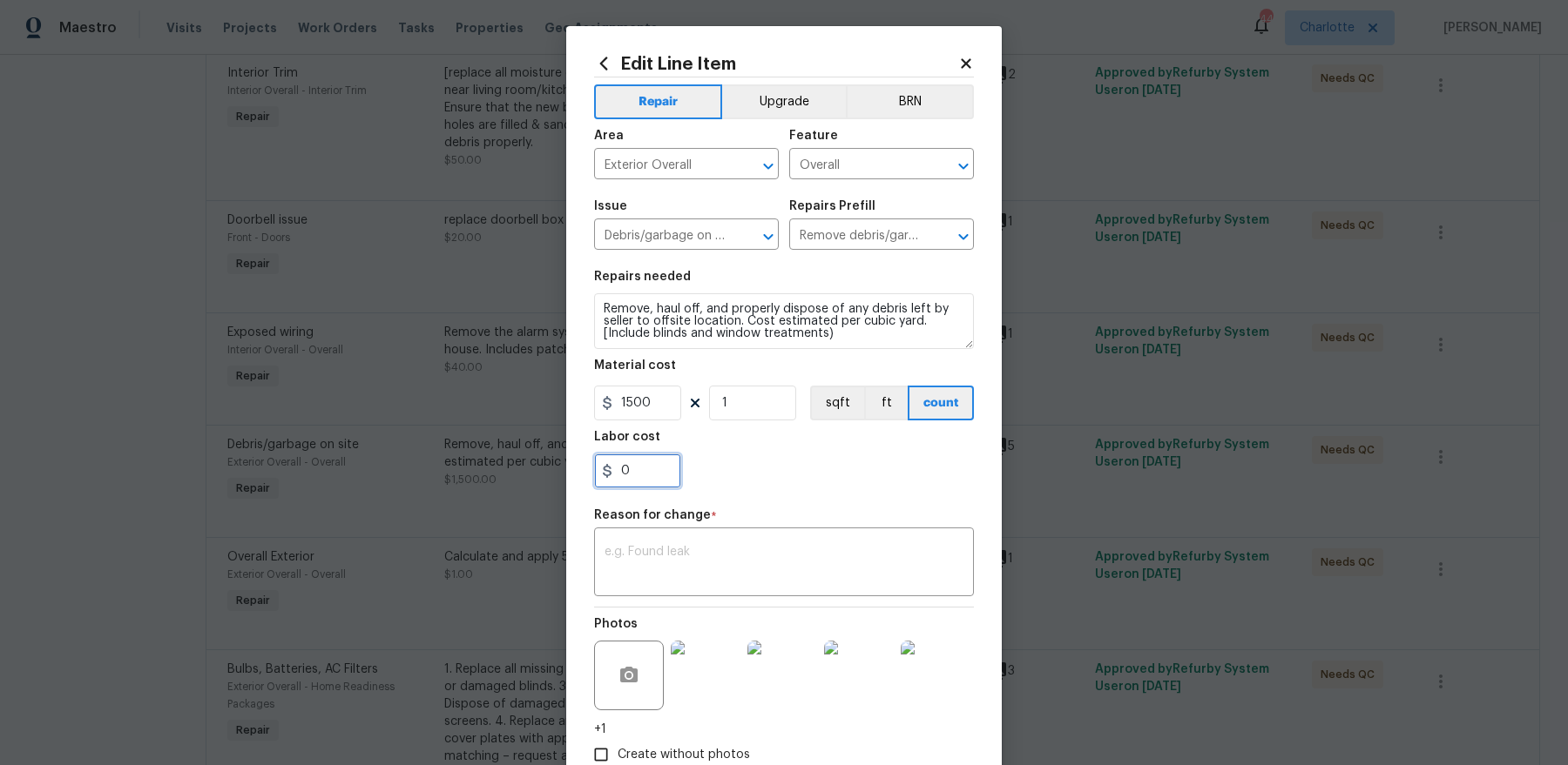
click at [623, 482] on input "0" at bounding box center [637, 470] width 88 height 35
type input "875"
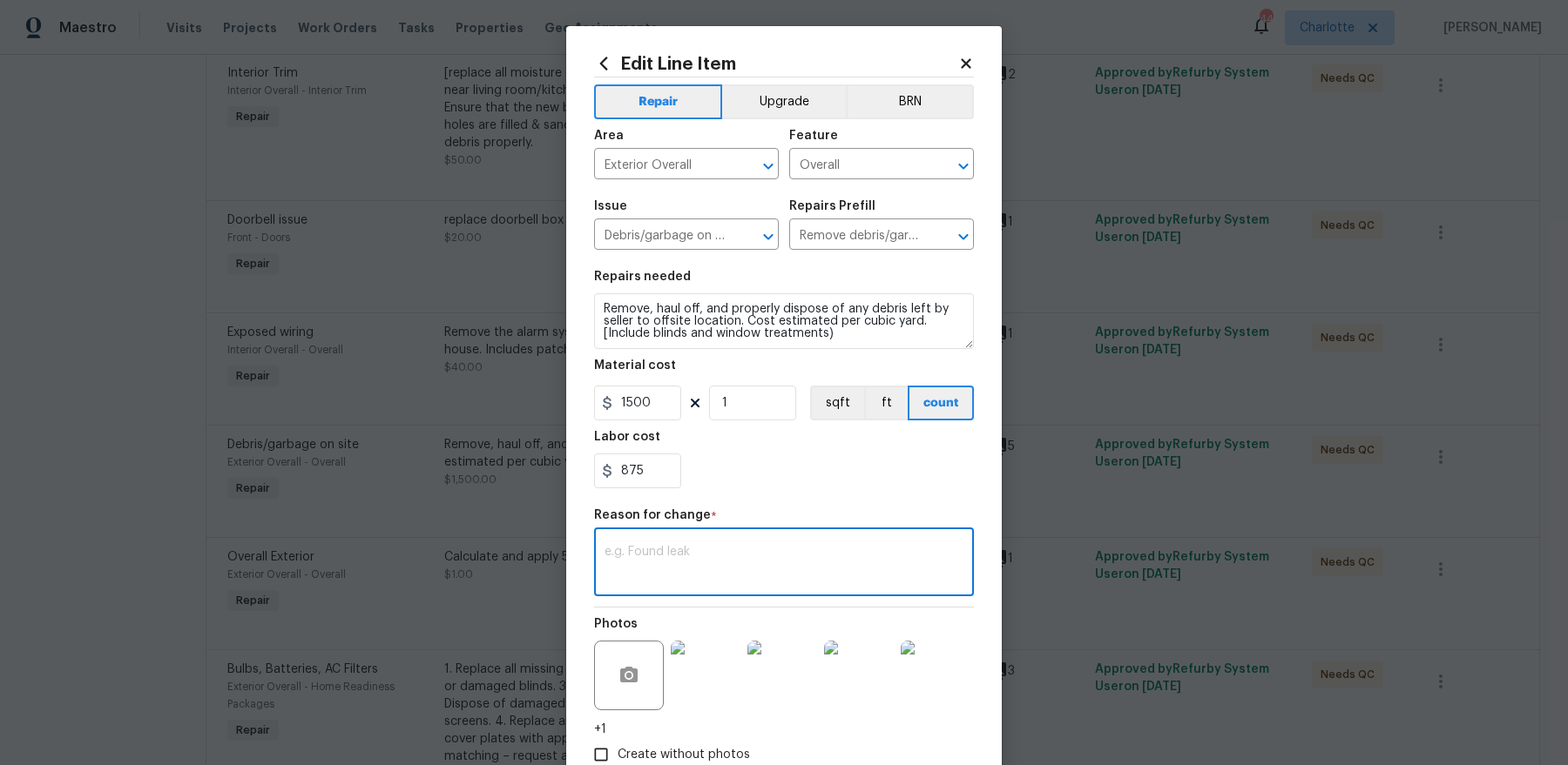
click at [701, 547] on textarea at bounding box center [783, 564] width 359 height 37
type textarea "pricing"
click at [709, 677] on img at bounding box center [706, 676] width 70 height 70
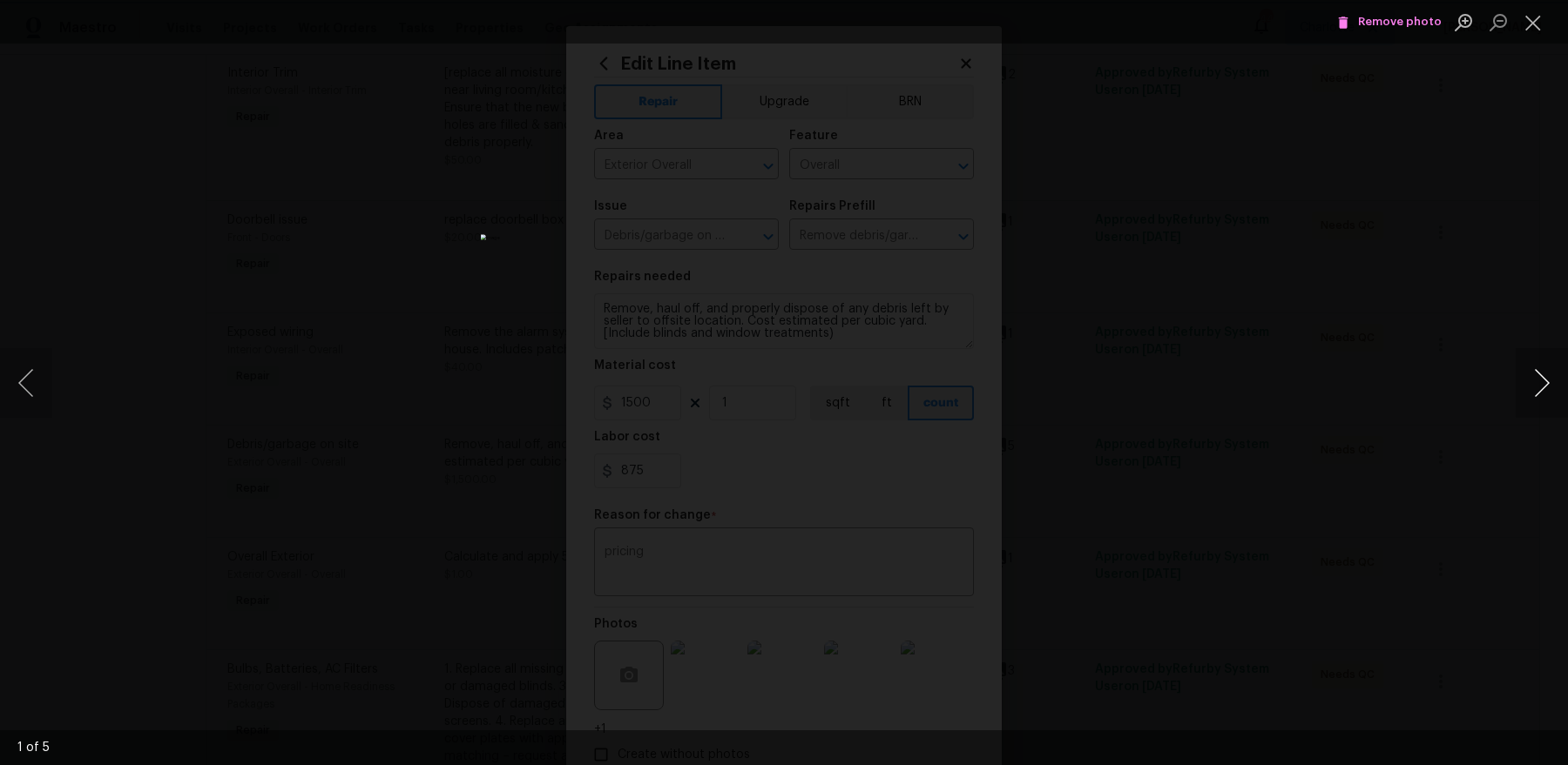
click at [1542, 373] on button "Next image" at bounding box center [1542, 383] width 53 height 70
click at [1296, 275] on div "Lightbox" at bounding box center [784, 382] width 1568 height 765
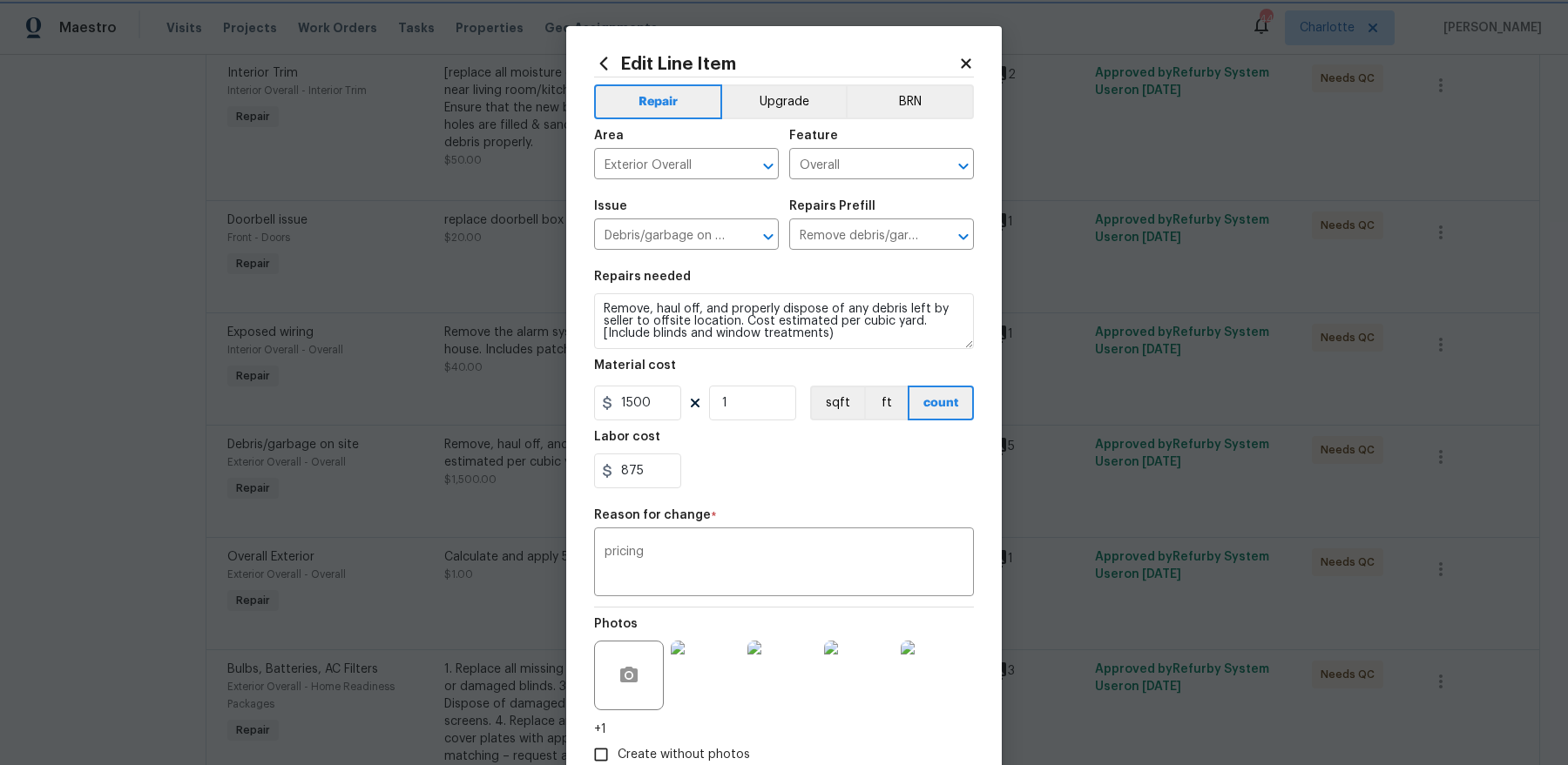
scroll to position [108, 0]
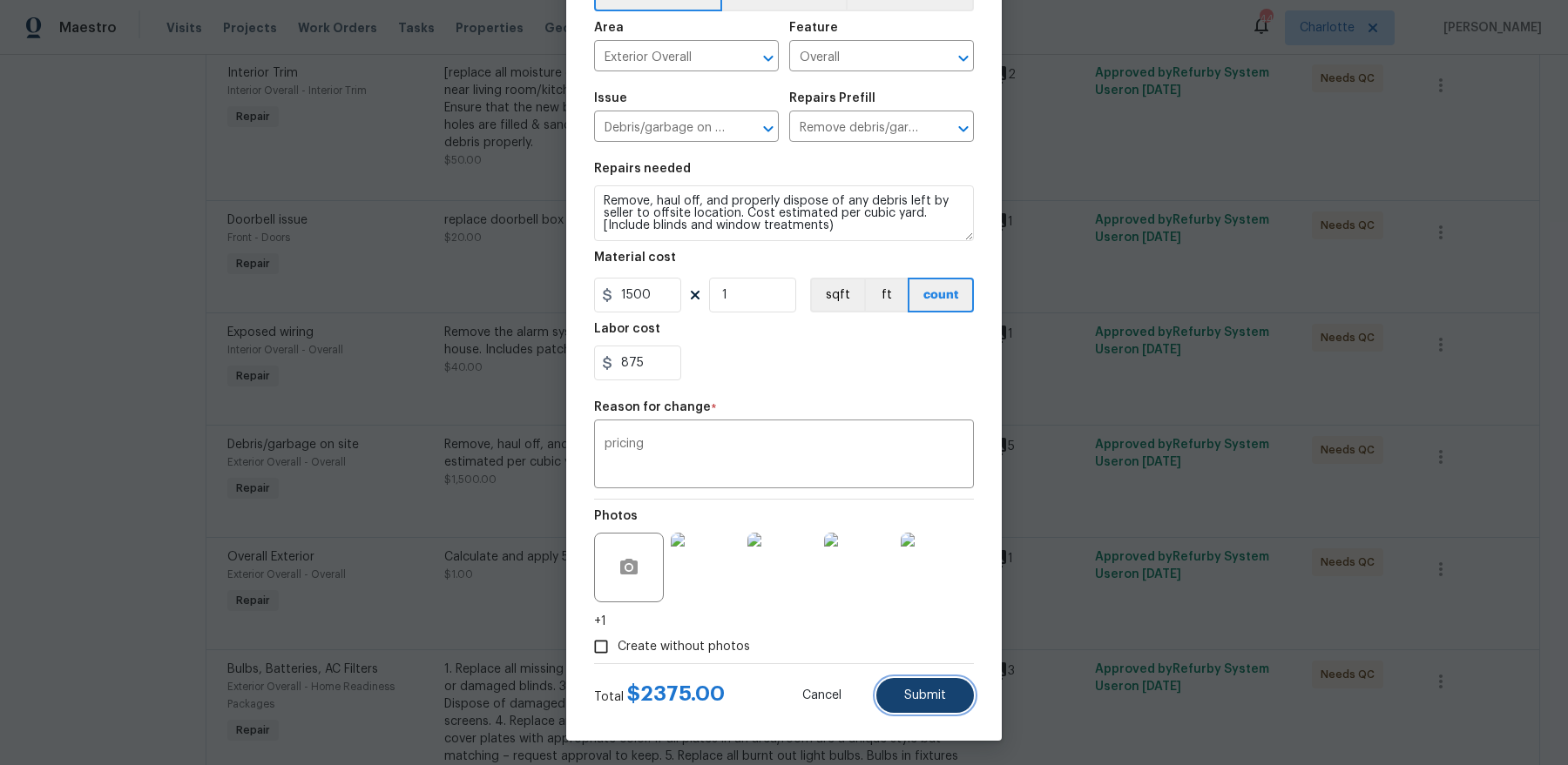
click at [942, 698] on span "Submit" at bounding box center [924, 696] width 41 height 13
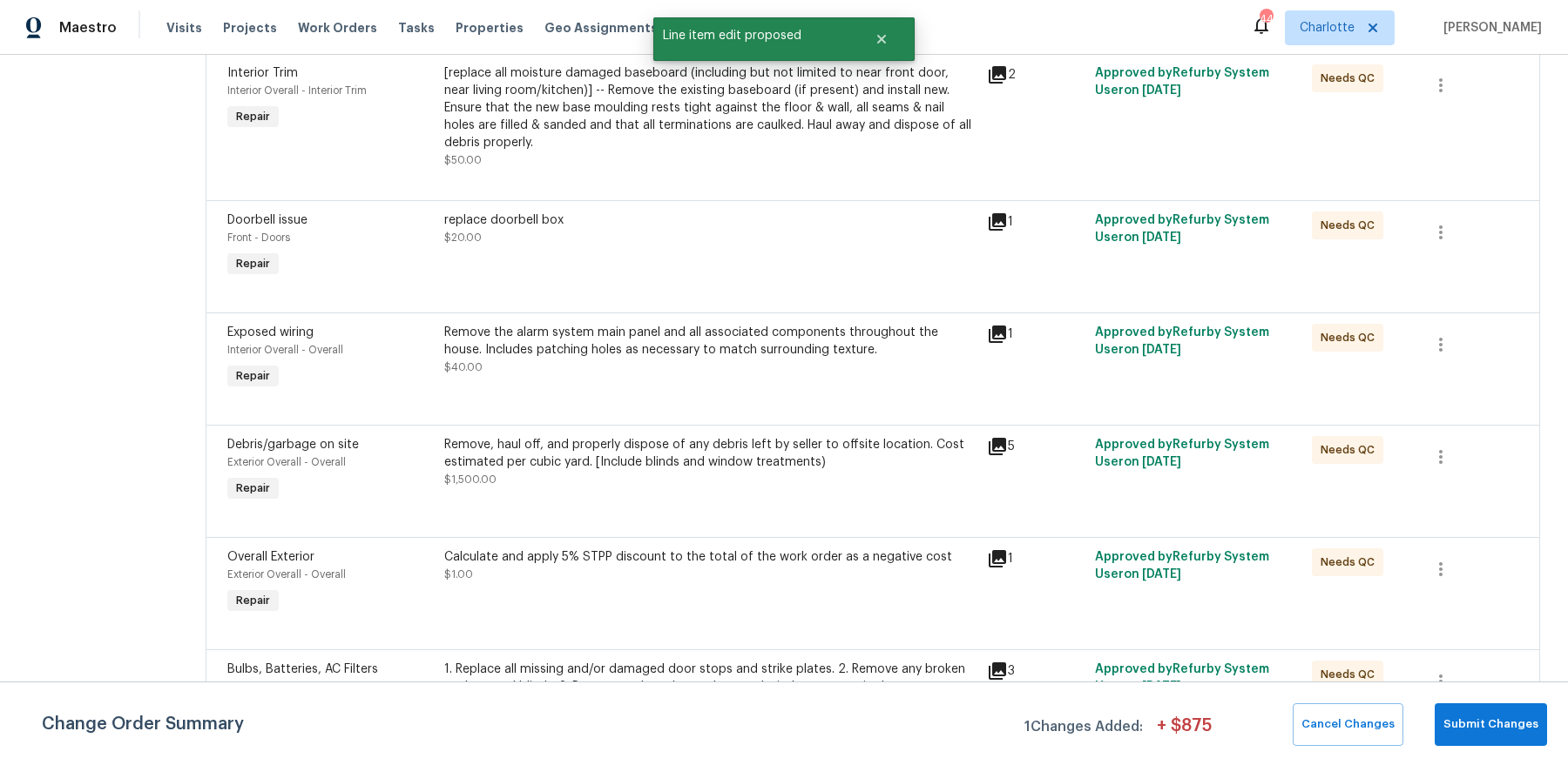
scroll to position [0, 0]
click at [1506, 715] on span "Submit Changes" at bounding box center [1490, 725] width 95 height 20
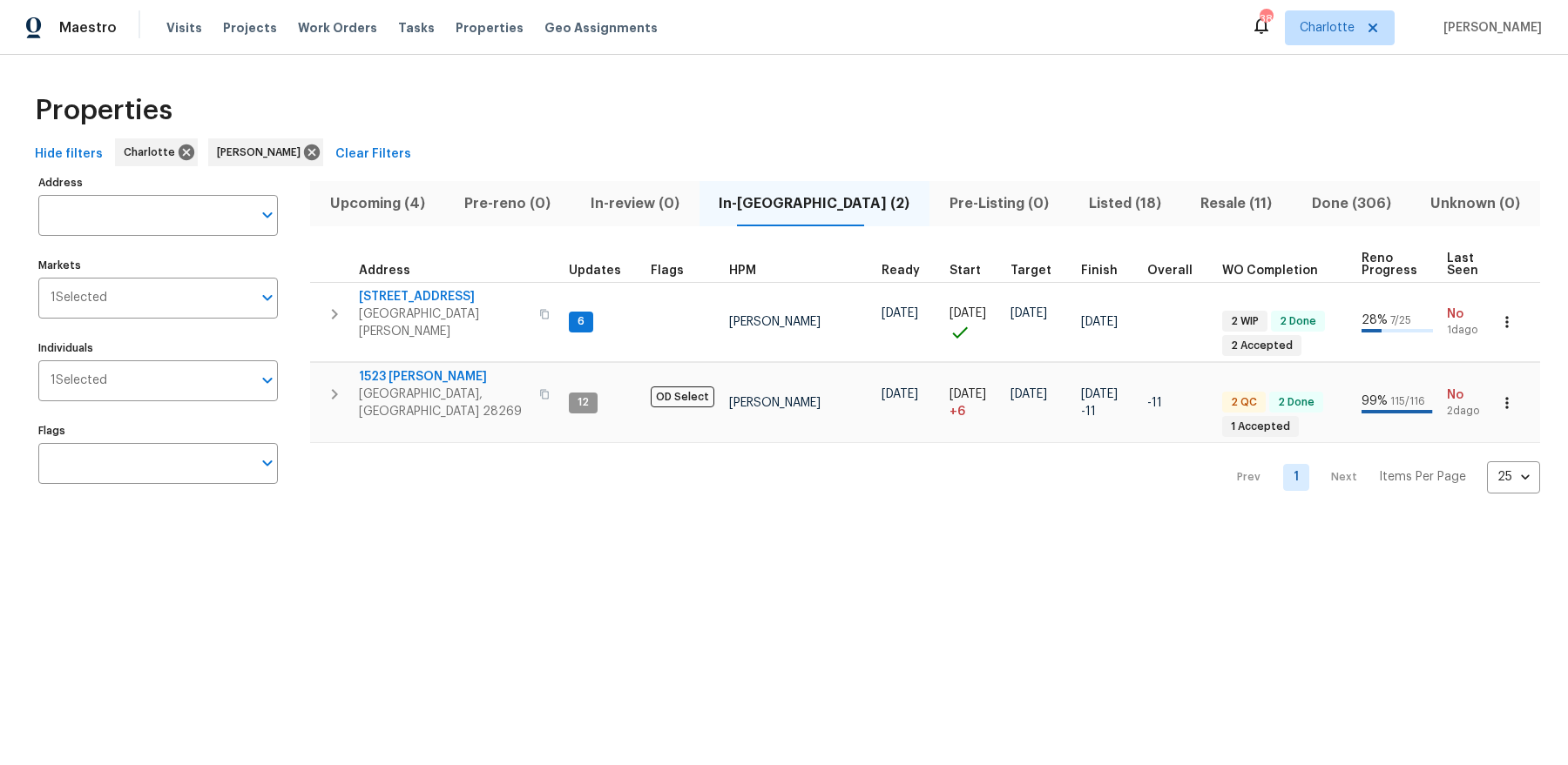
click at [367, 199] on span "Upcoming (4)" at bounding box center [377, 204] width 114 height 24
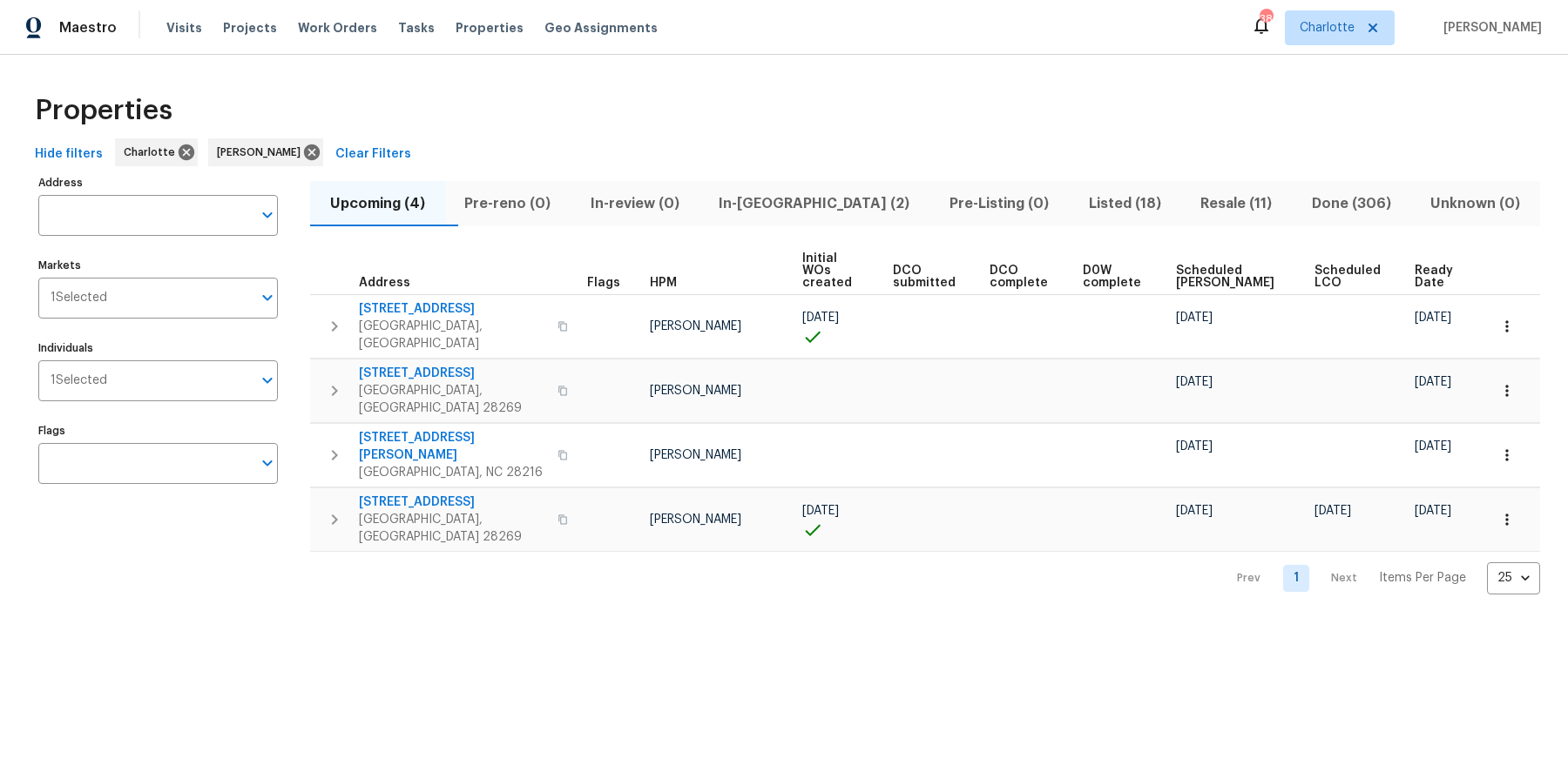
click at [1434, 264] on span "Ready Date" at bounding box center [1436, 277] width 43 height 24
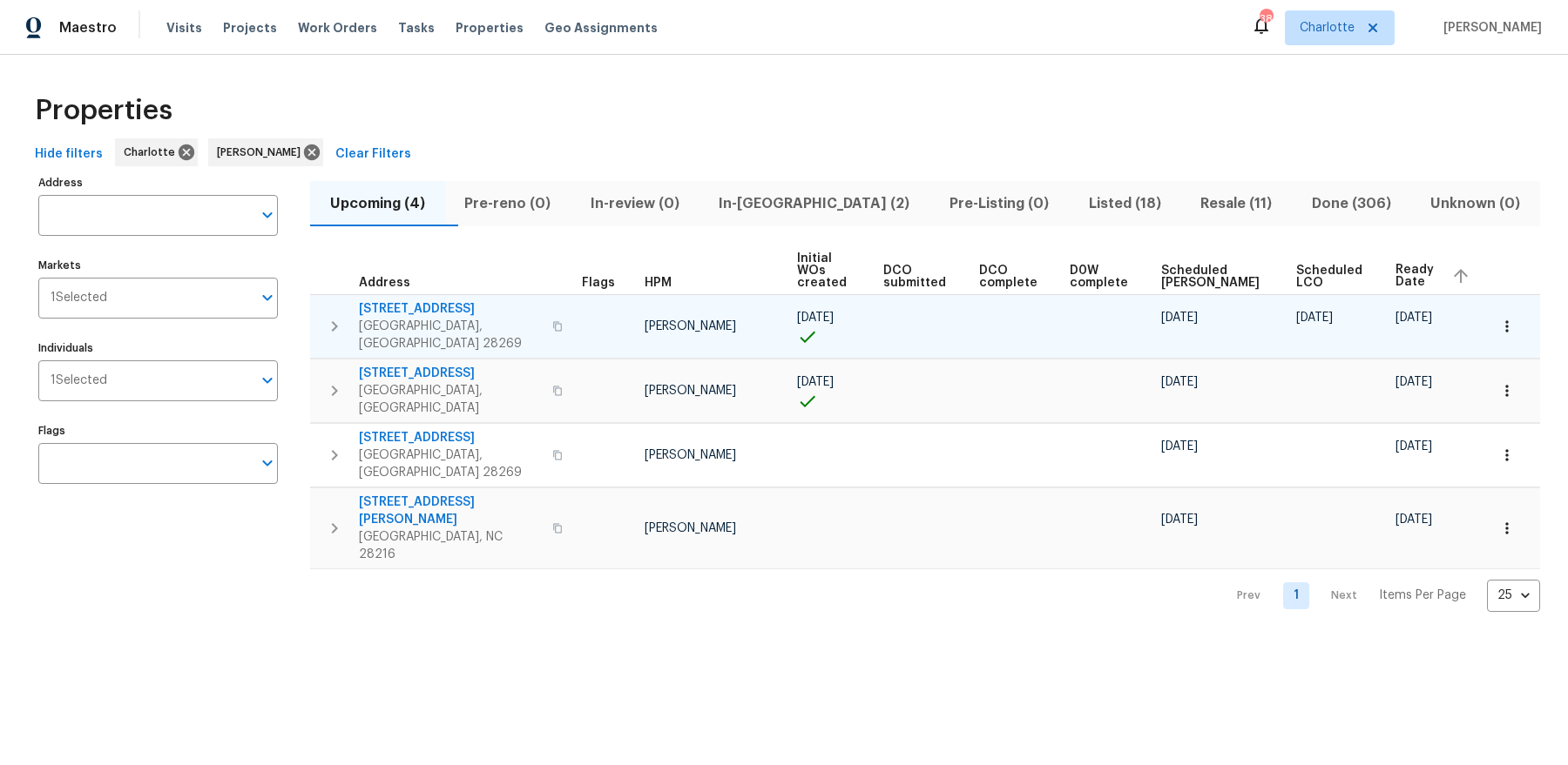
click at [433, 300] on span "[STREET_ADDRESS]" at bounding box center [450, 309] width 183 height 18
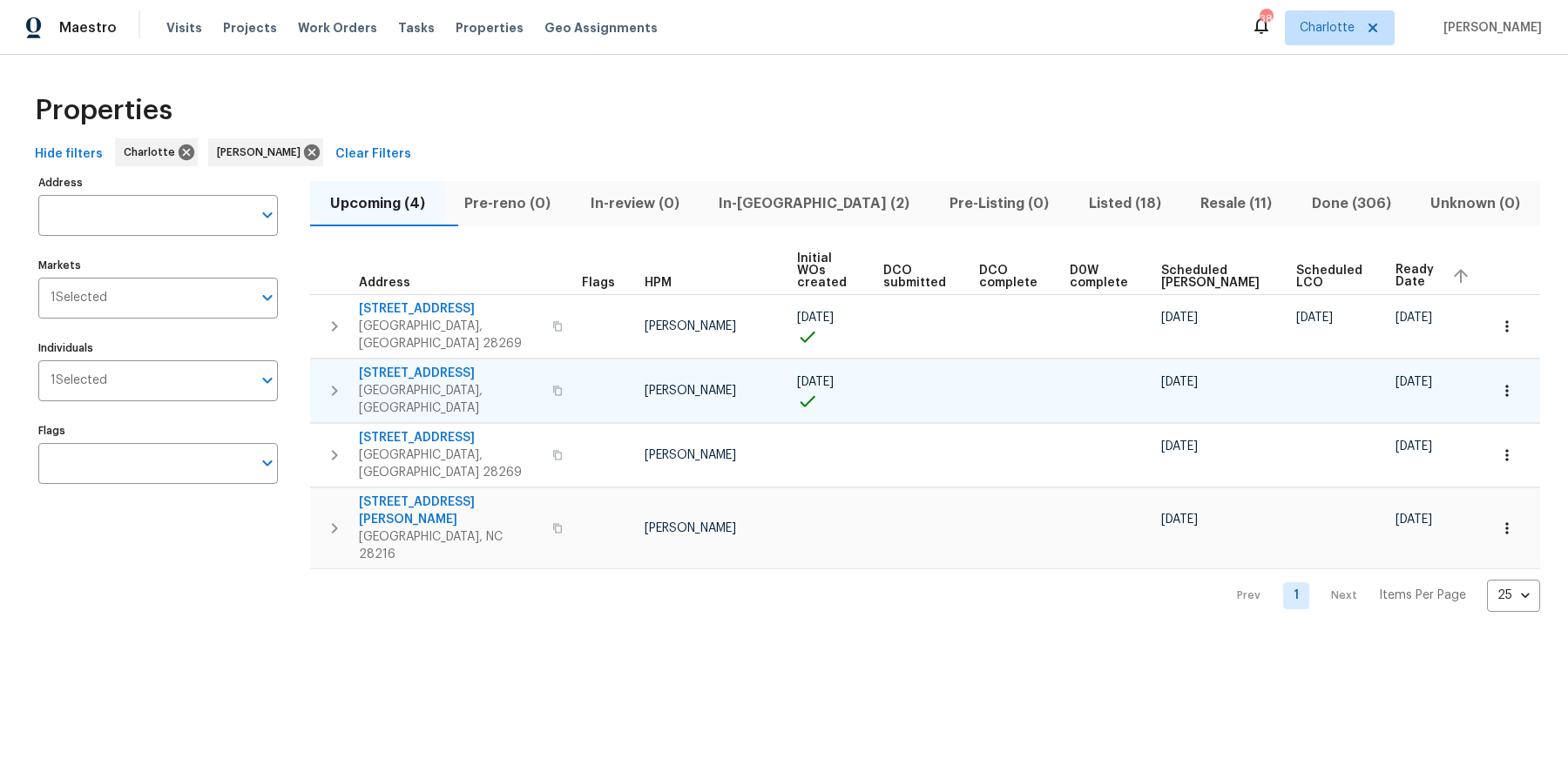
click at [424, 365] on span "[STREET_ADDRESS]" at bounding box center [450, 374] width 183 height 18
click at [1214, 207] on span "Resale (11)" at bounding box center [1236, 204] width 90 height 24
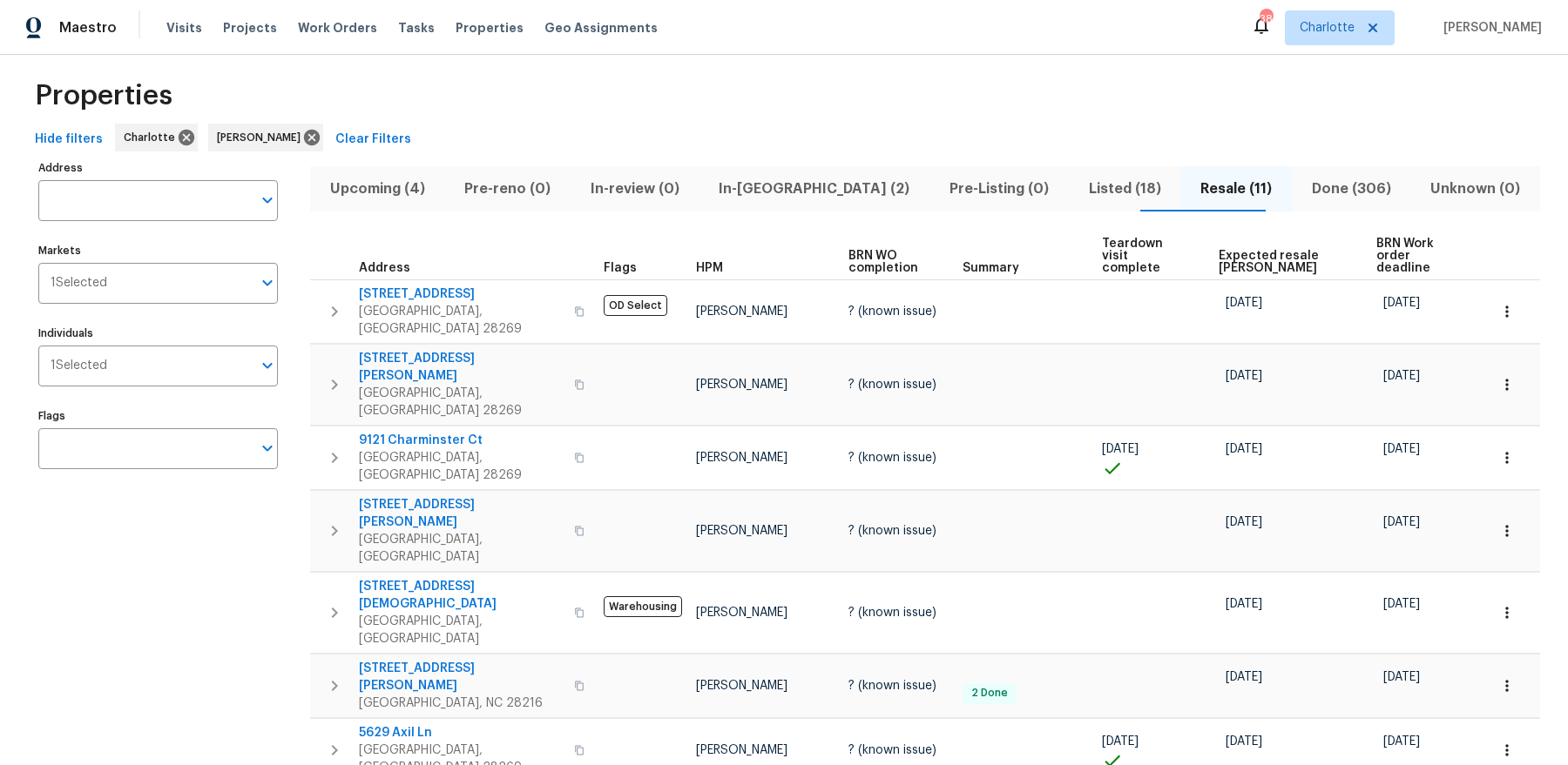
scroll to position [18, 0]
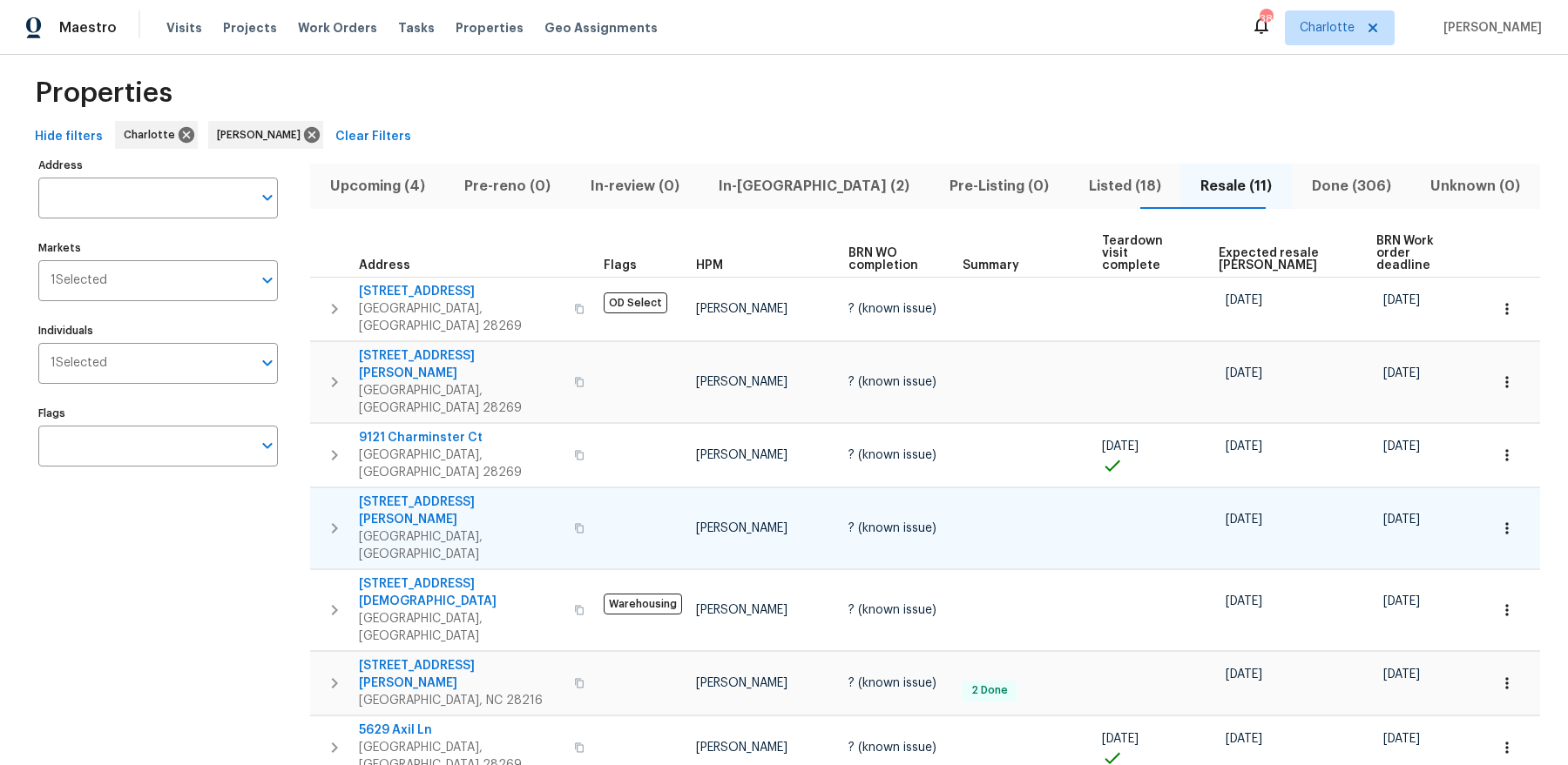
click at [425, 494] on span "[STREET_ADDRESS][PERSON_NAME]" at bounding box center [460, 511] width 204 height 35
click at [820, 191] on span "In-[GEOGRAPHIC_DATA] (2)" at bounding box center [814, 186] width 210 height 24
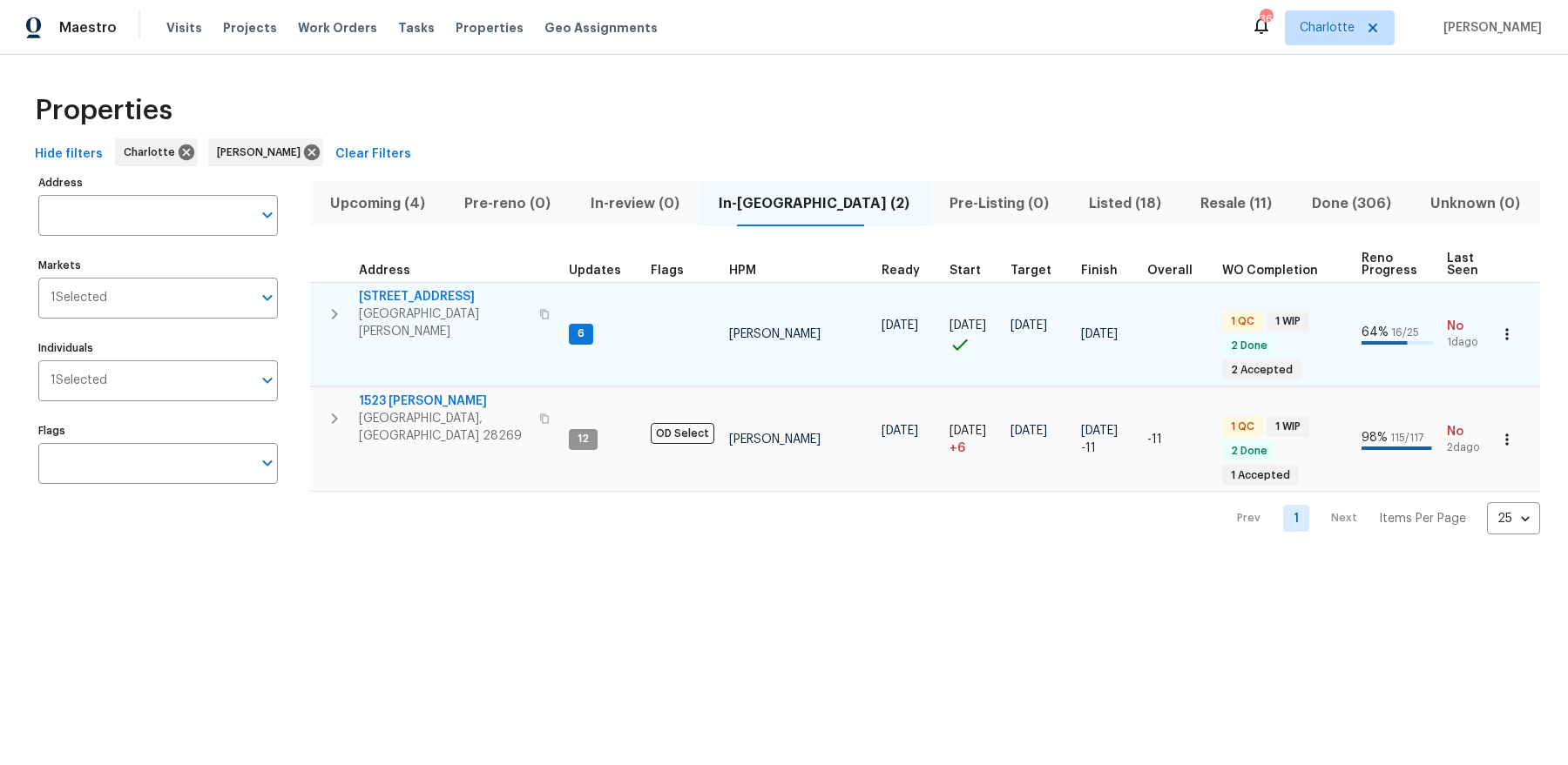
click at [418, 295] on span "133 Devynn Ridge Ct" at bounding box center [443, 296] width 169 height 18
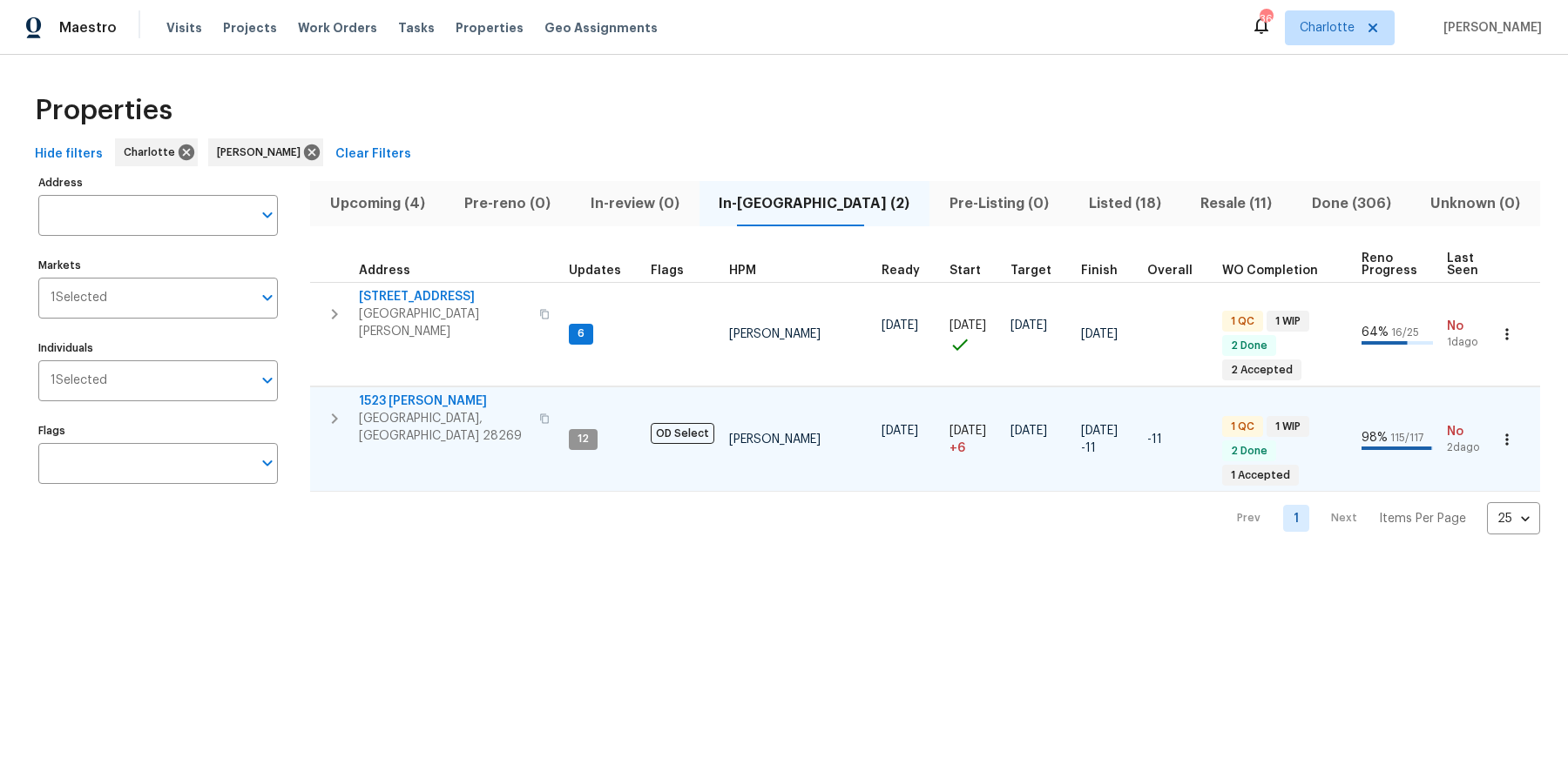
click at [408, 392] on span "1523 Callender Ln" at bounding box center [443, 401] width 169 height 18
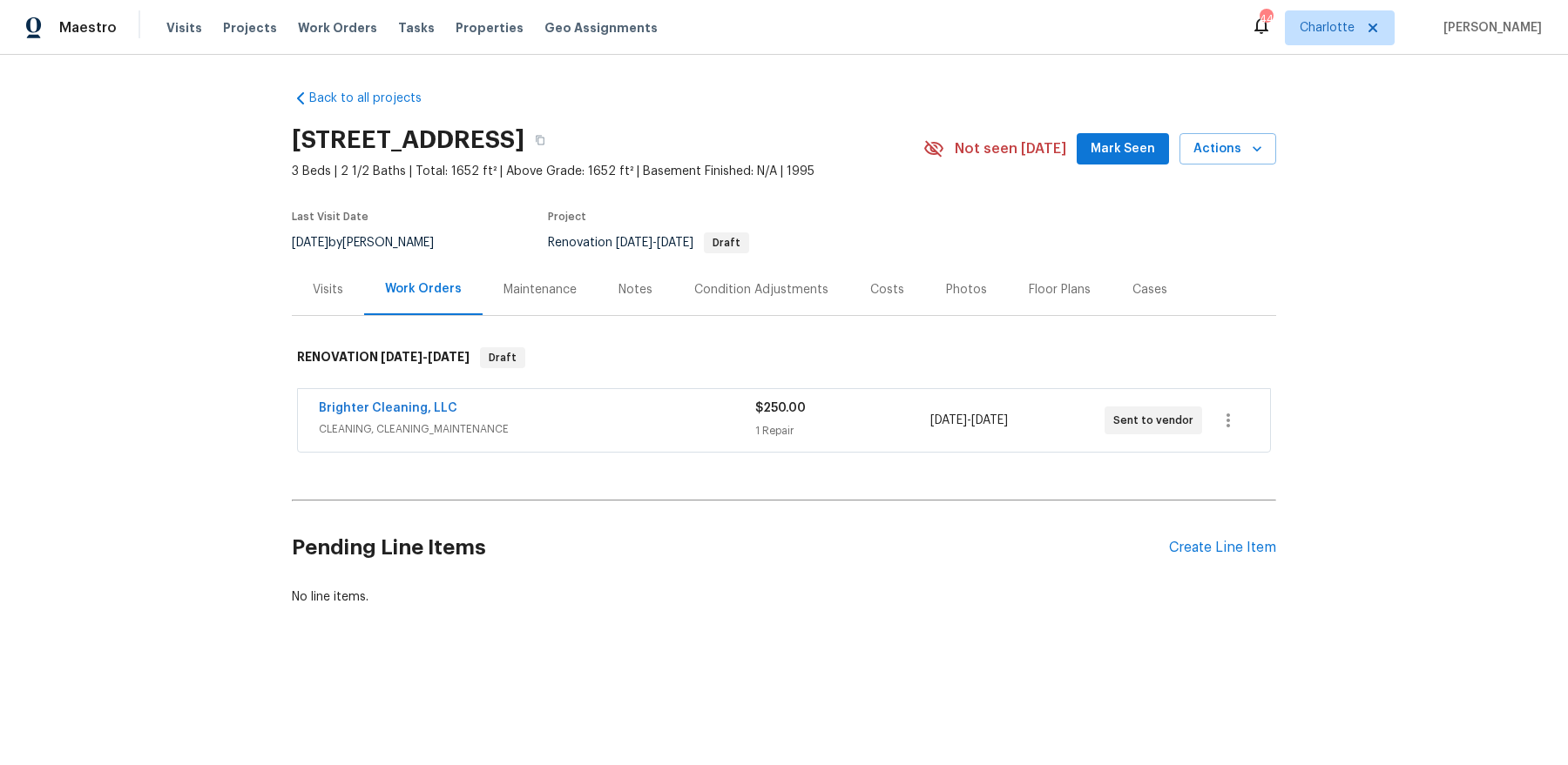
click at [753, 286] on div "Condition Adjustments" at bounding box center [760, 290] width 135 height 18
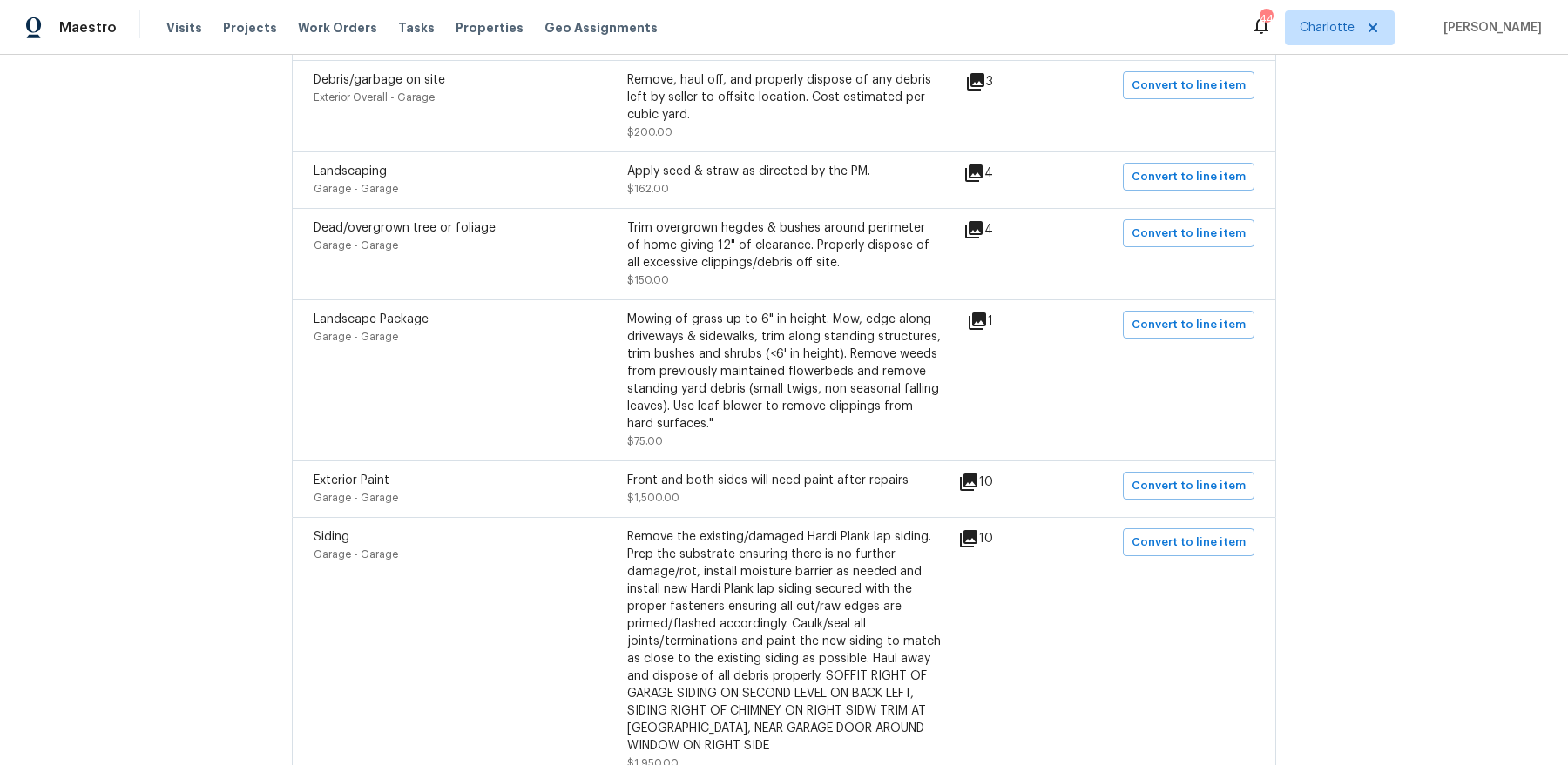
scroll to position [1024, 0]
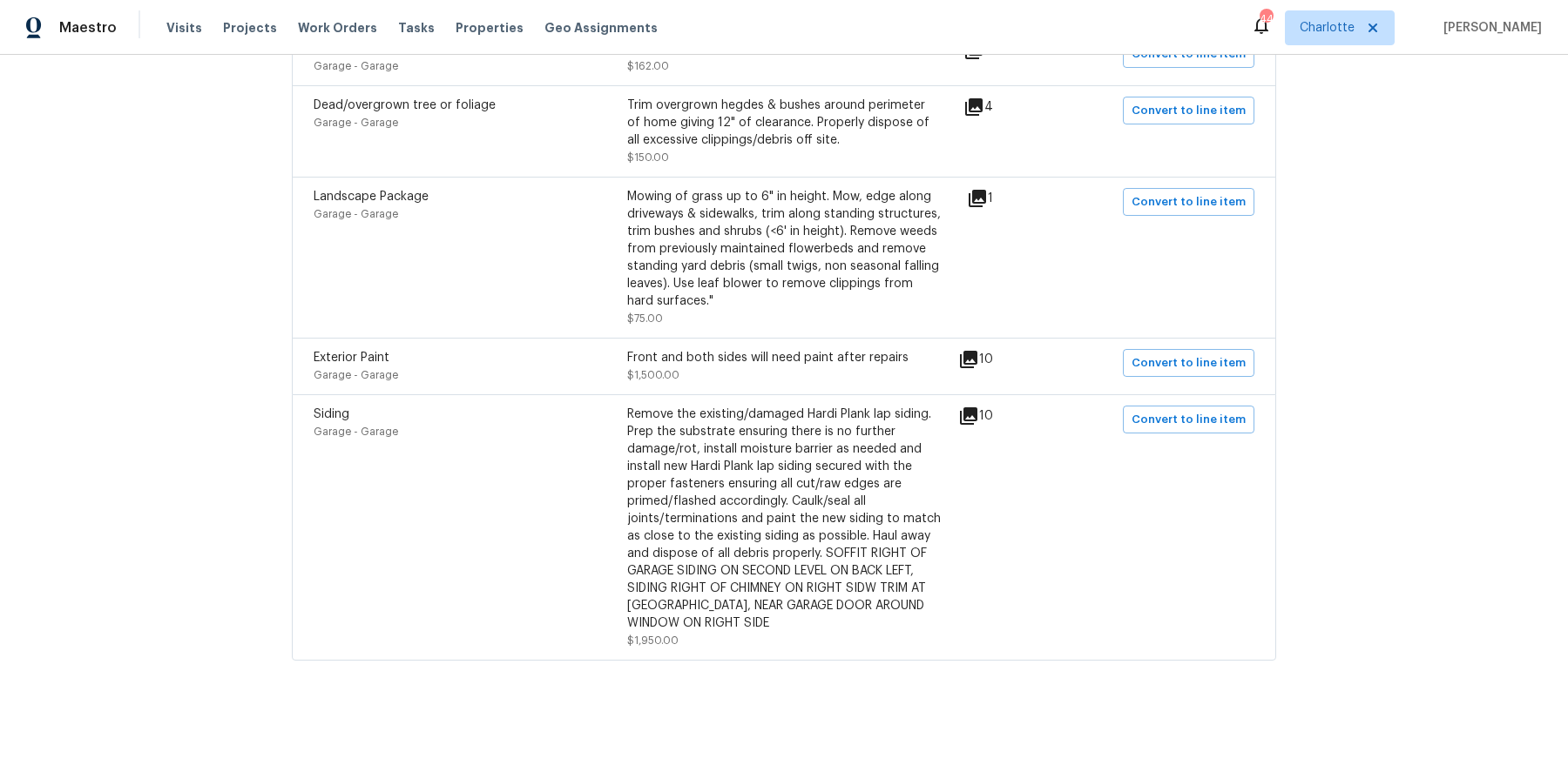
click at [977, 359] on icon at bounding box center [968, 359] width 18 height 18
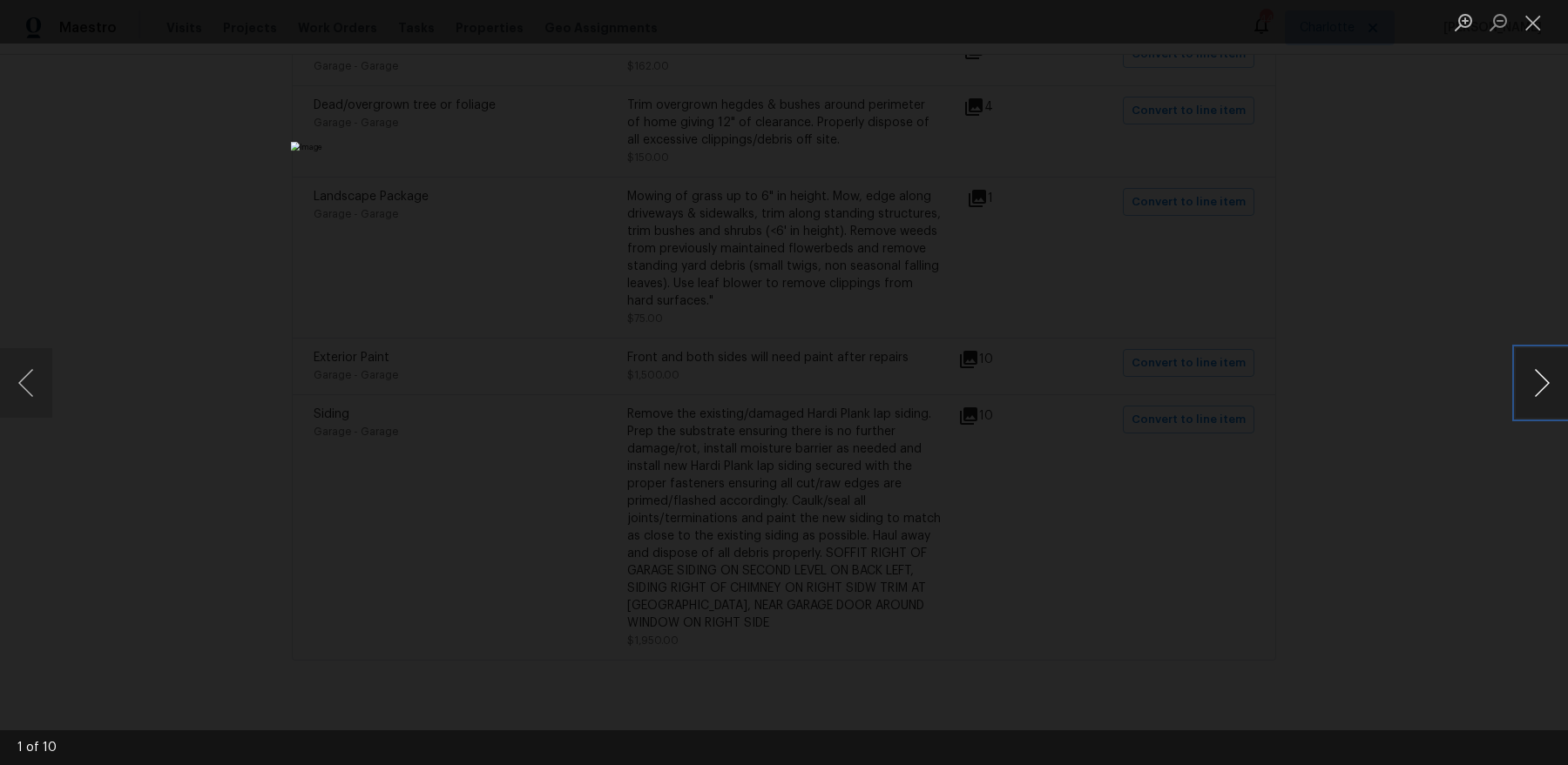
click at [1254, 385] on button "Next image" at bounding box center [1542, 383] width 53 height 70
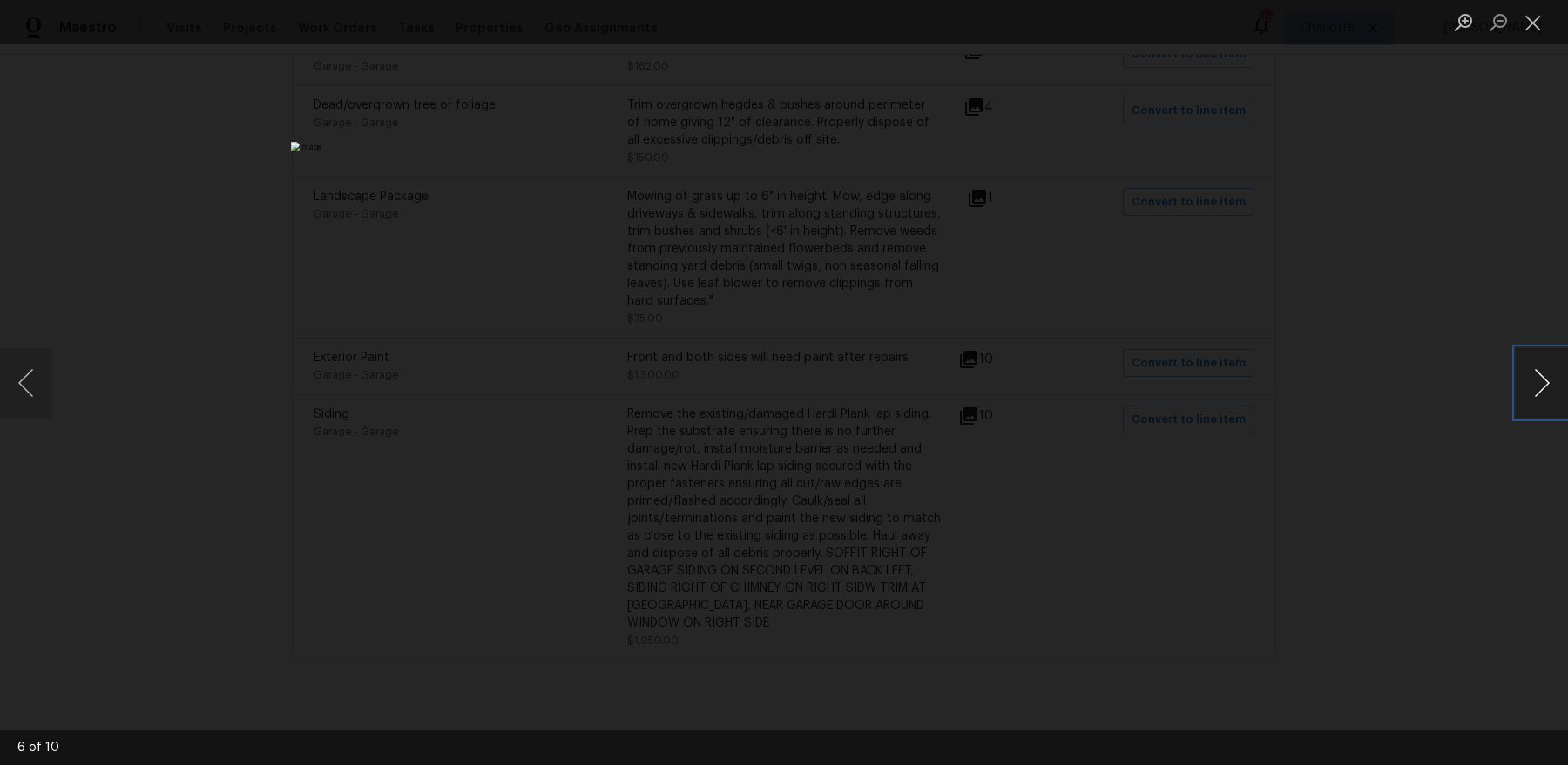
click at [1254, 385] on button "Next image" at bounding box center [1542, 383] width 53 height 70
click at [1254, 327] on div "Lightbox" at bounding box center [784, 382] width 1568 height 765
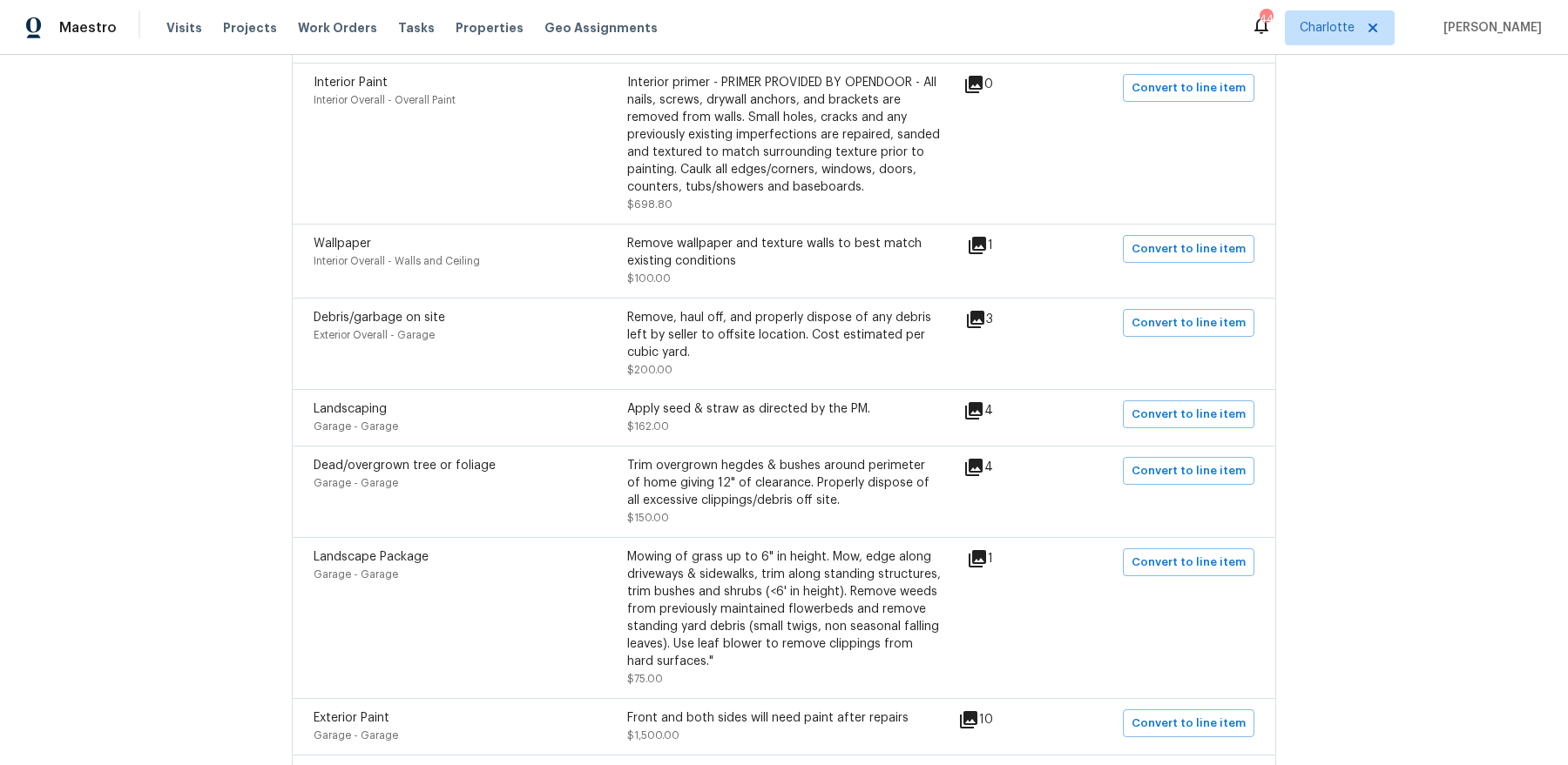
scroll to position [0, 0]
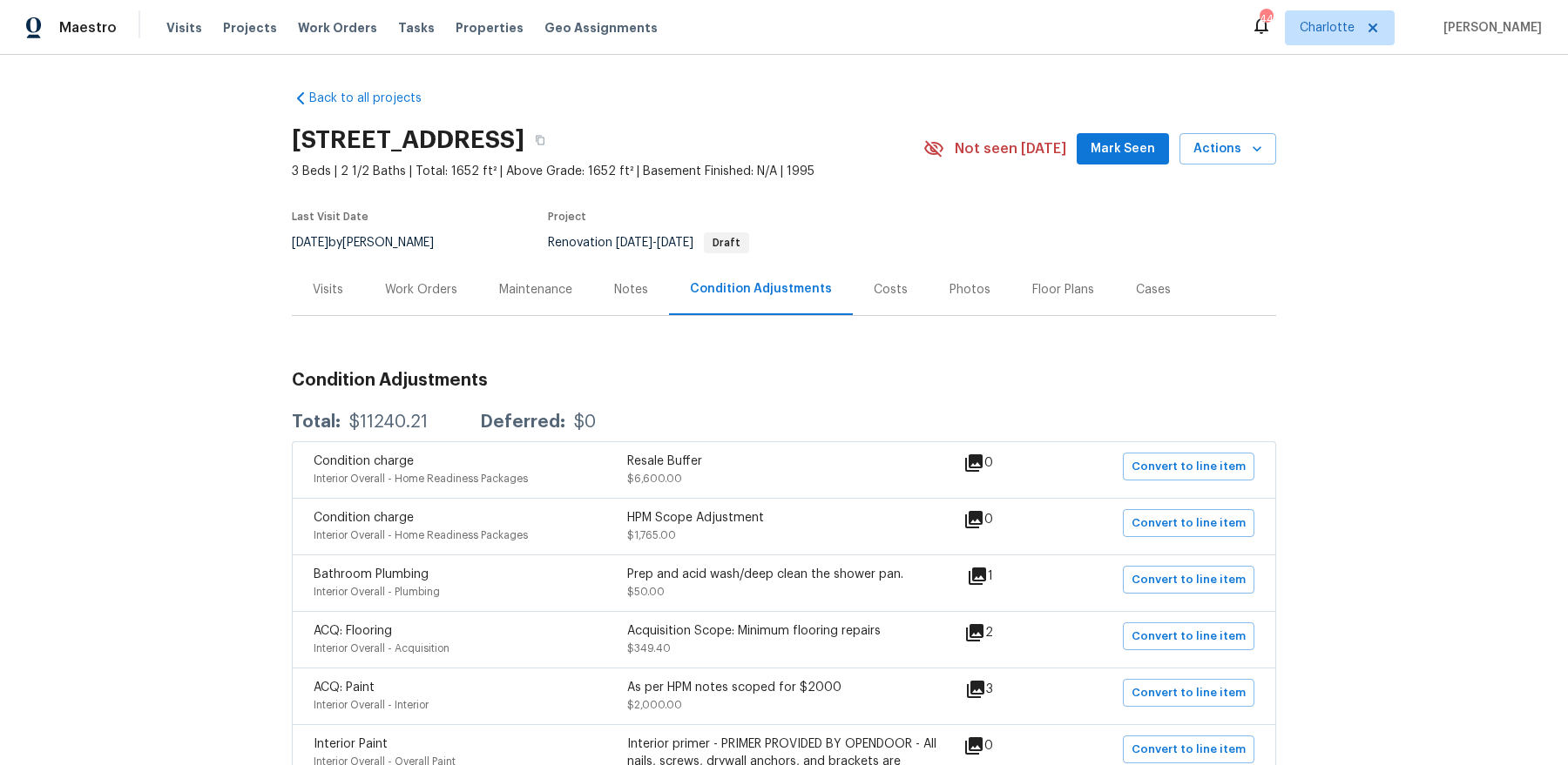
click at [620, 295] on div "Notes" at bounding box center [631, 290] width 34 height 18
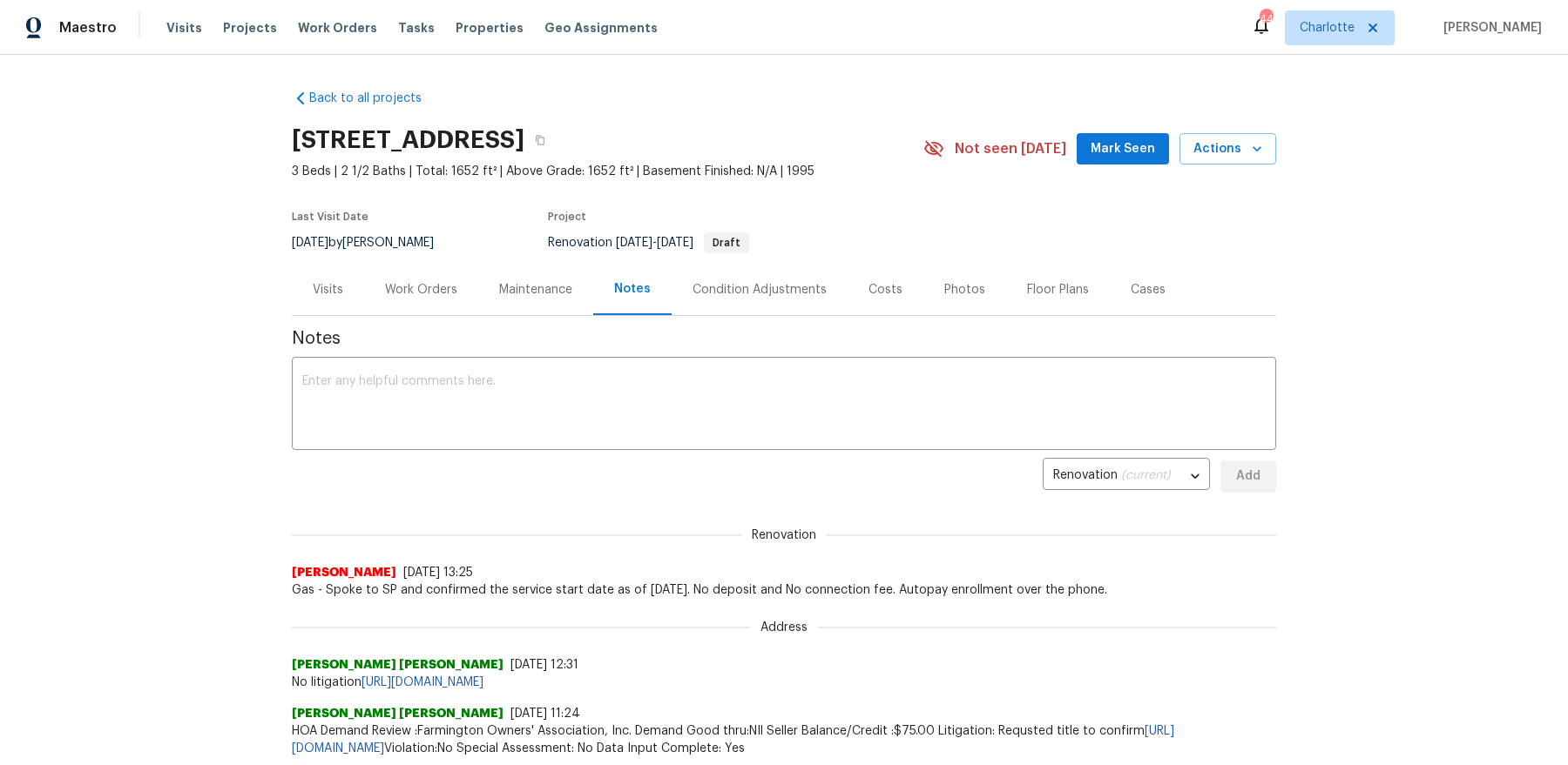
click at [451, 299] on div "Work Orders" at bounding box center [421, 289] width 114 height 52
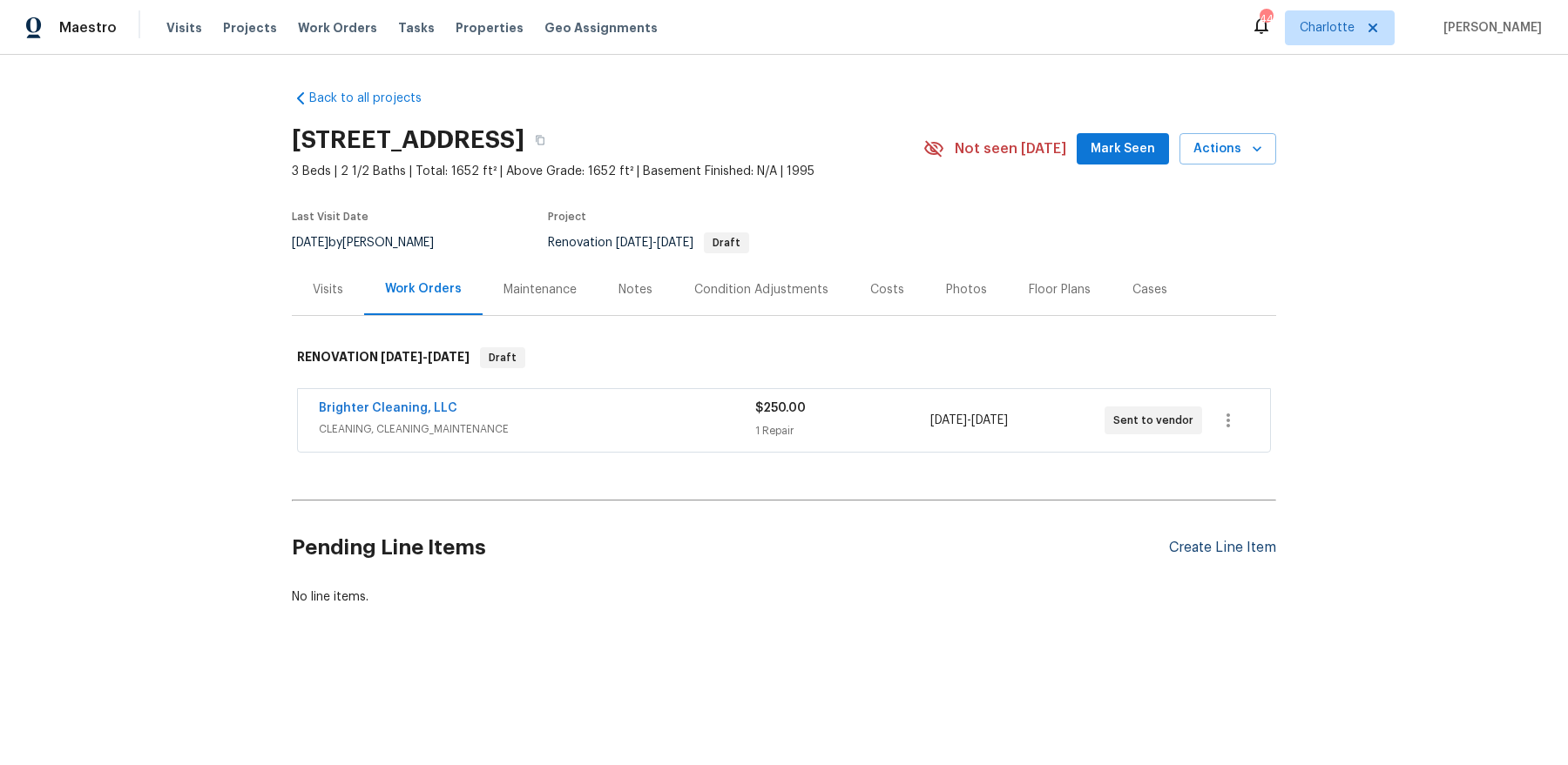
click at [1180, 545] on div "Create Line Item" at bounding box center [1223, 549] width 107 height 17
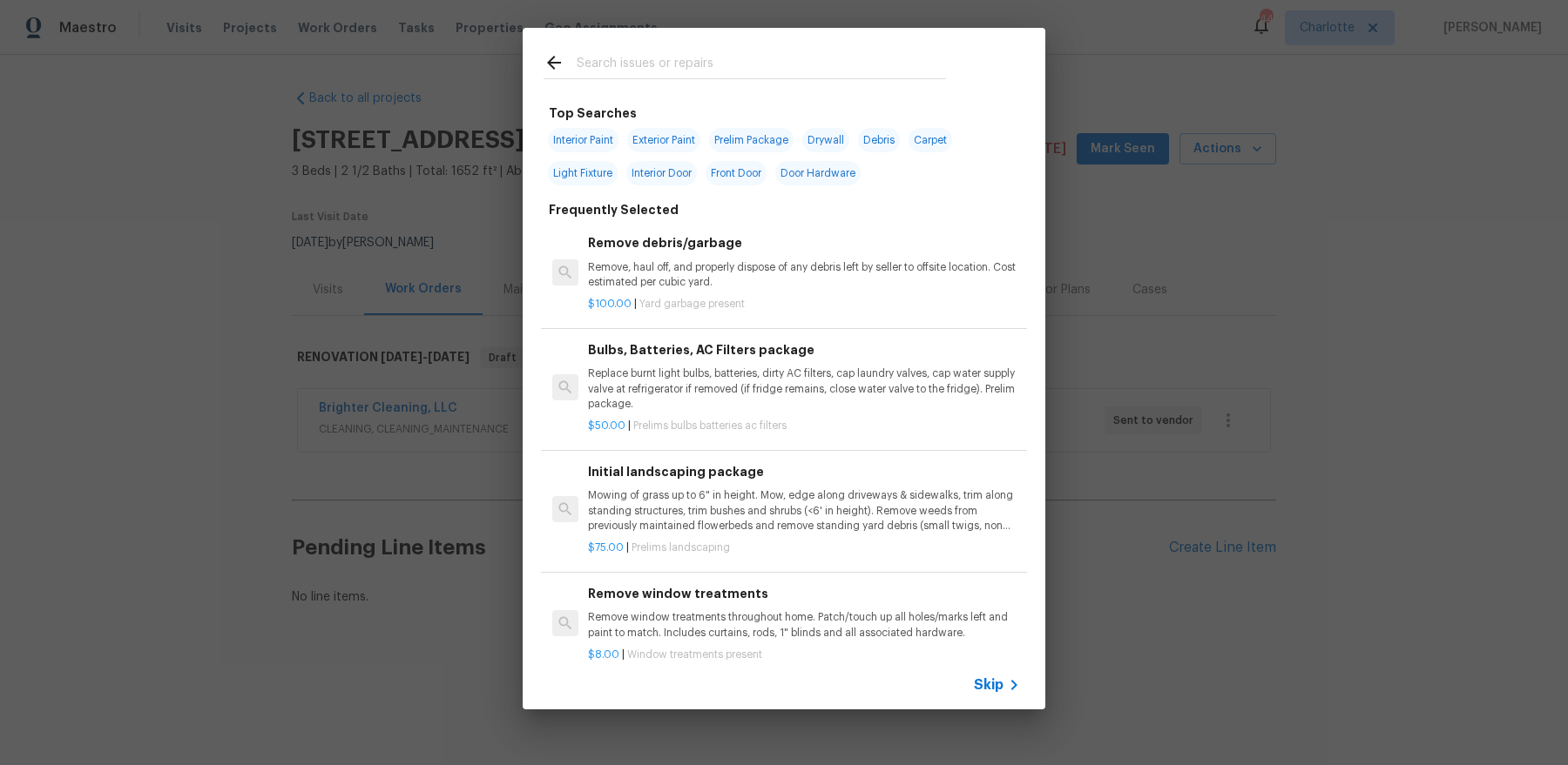
click at [650, 56] on input "text" at bounding box center [761, 66] width 369 height 26
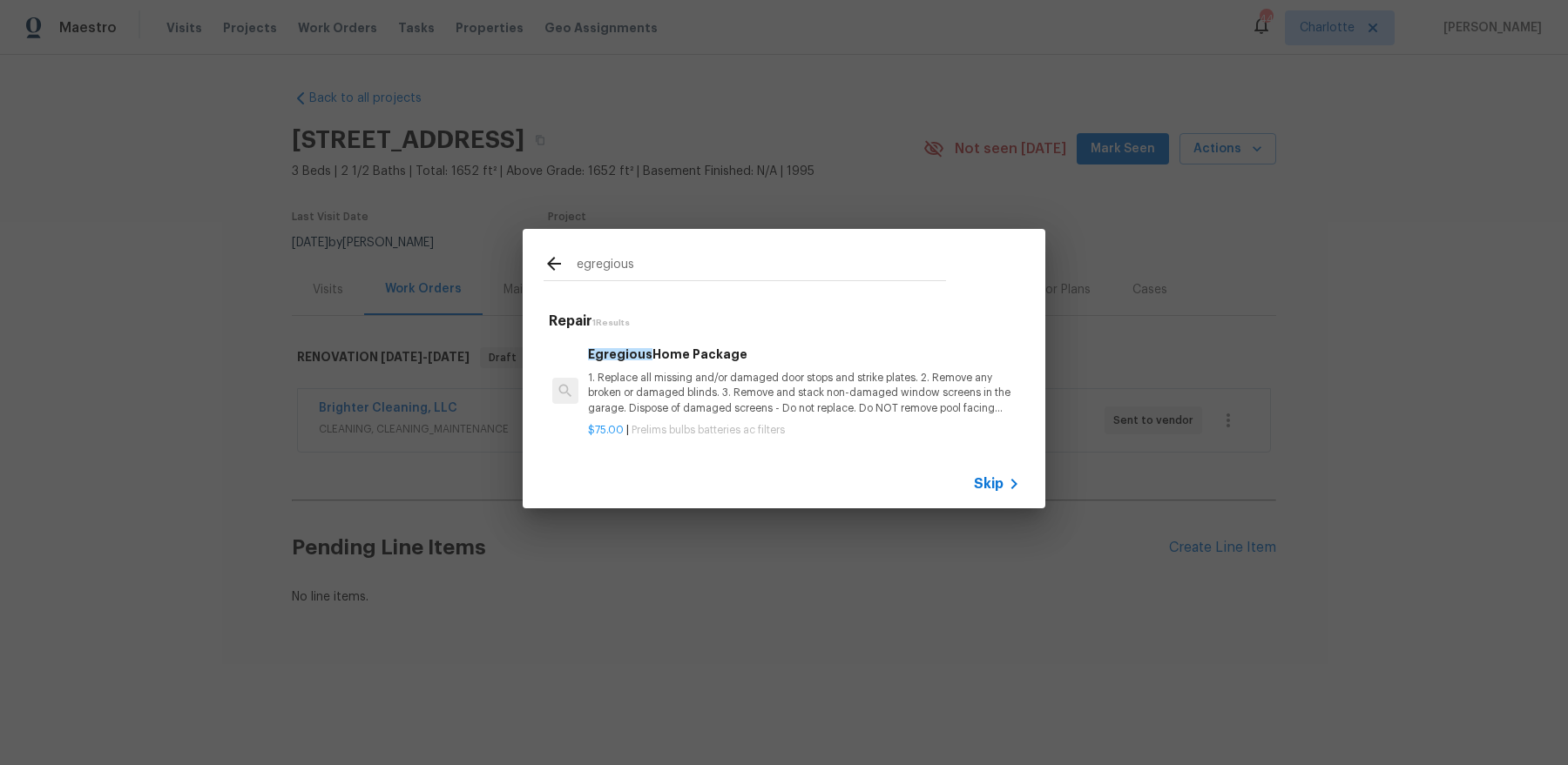
type input "egregious"
click at [707, 406] on p "1. Replace all missing and/or damaged door stops and strike plates. 2. Remove a…" at bounding box center [804, 392] width 432 height 44
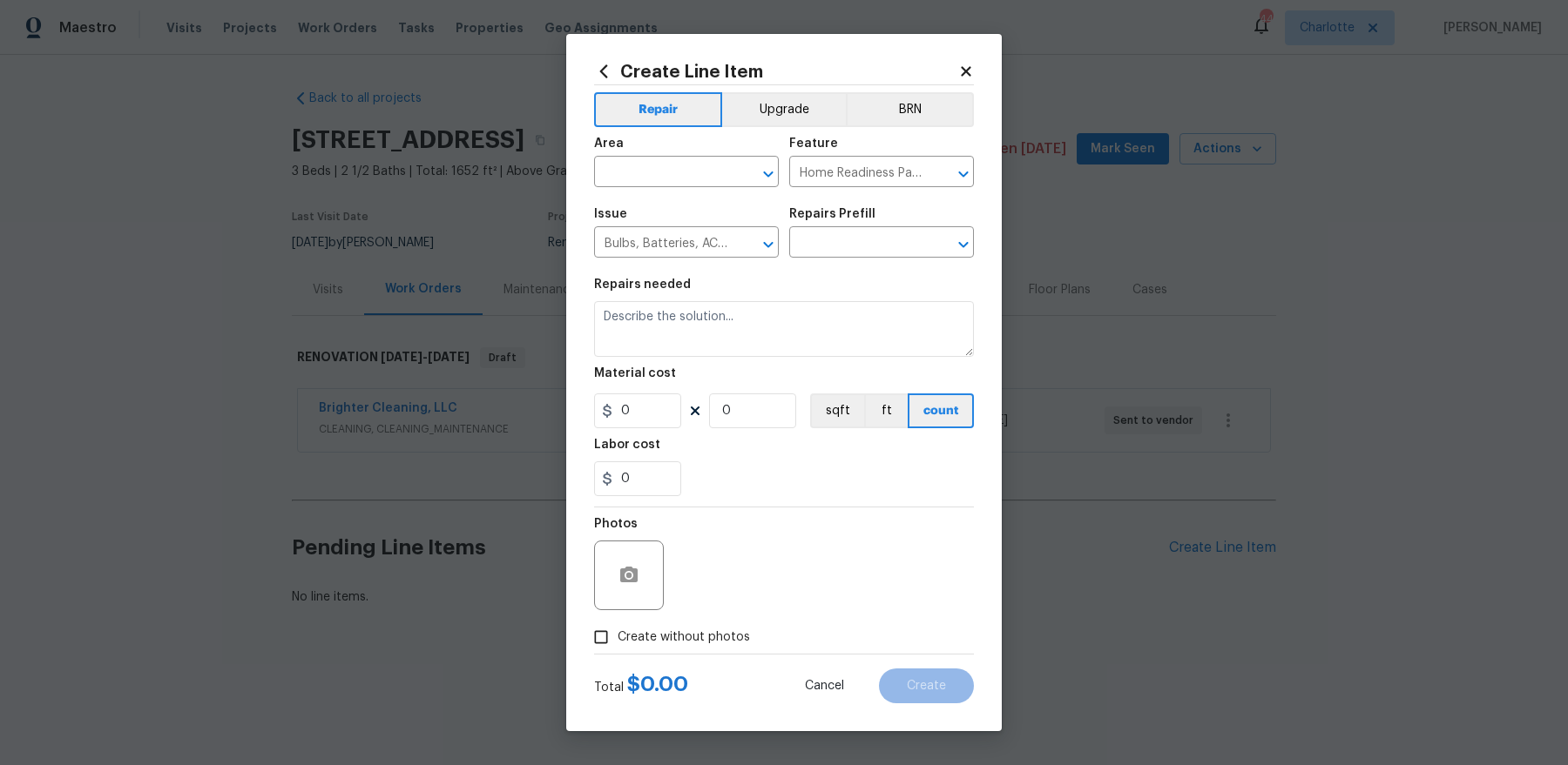
type input "Egregious Home Package $75.00"
type textarea "1. Replace all missing and/or damaged door stops and strike plates. 2. Remove a…"
type input "75"
type input "1"
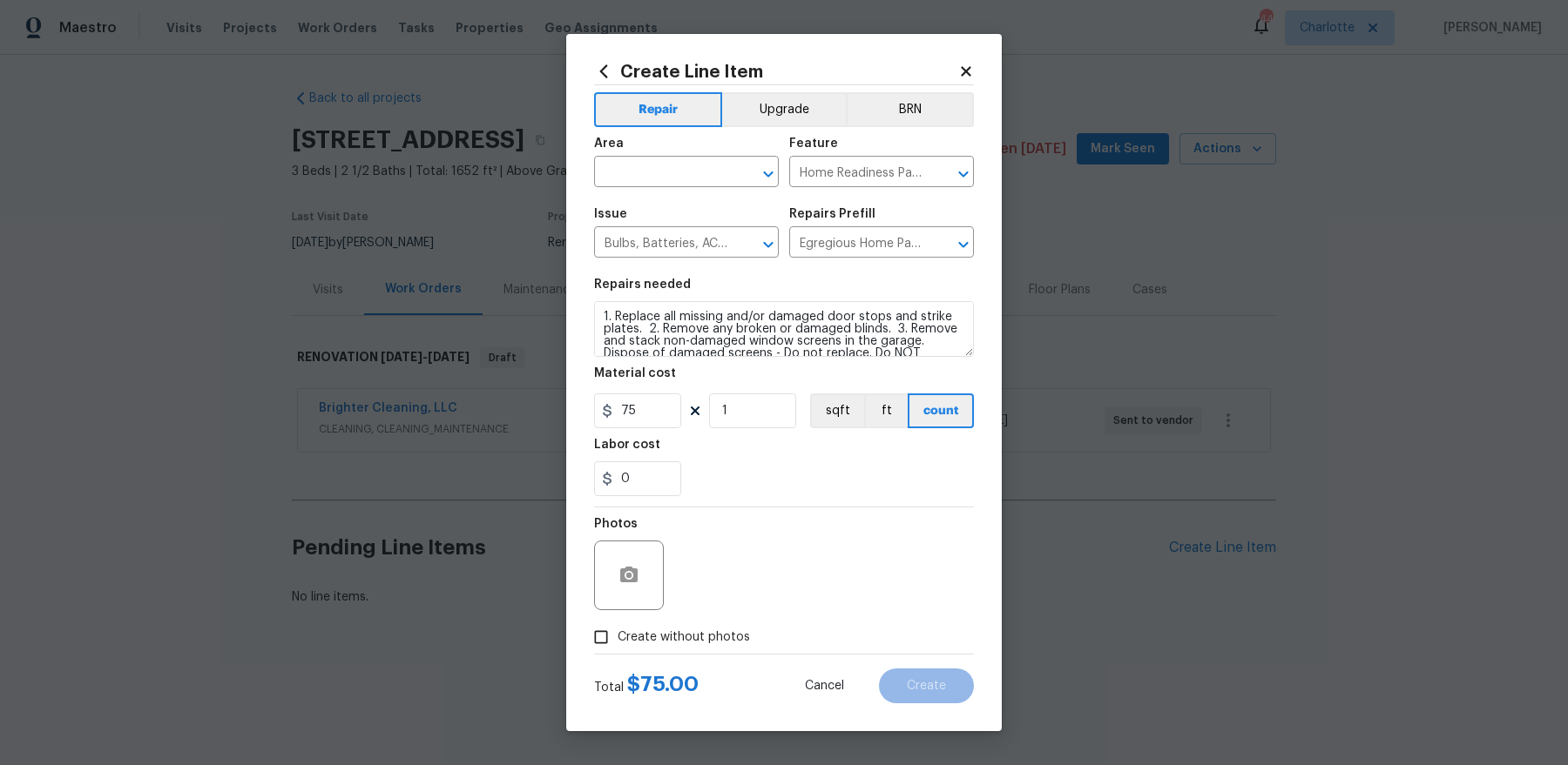
click at [664, 188] on span "Area ​" at bounding box center [686, 162] width 184 height 71
click at [656, 184] on input "text" at bounding box center [662, 173] width 136 height 27
click at [650, 242] on li "Interior Overall" at bounding box center [686, 241] width 184 height 29
type input "Interior Overall"
click at [706, 612] on label "Create without photos" at bounding box center [667, 637] width 166 height 33
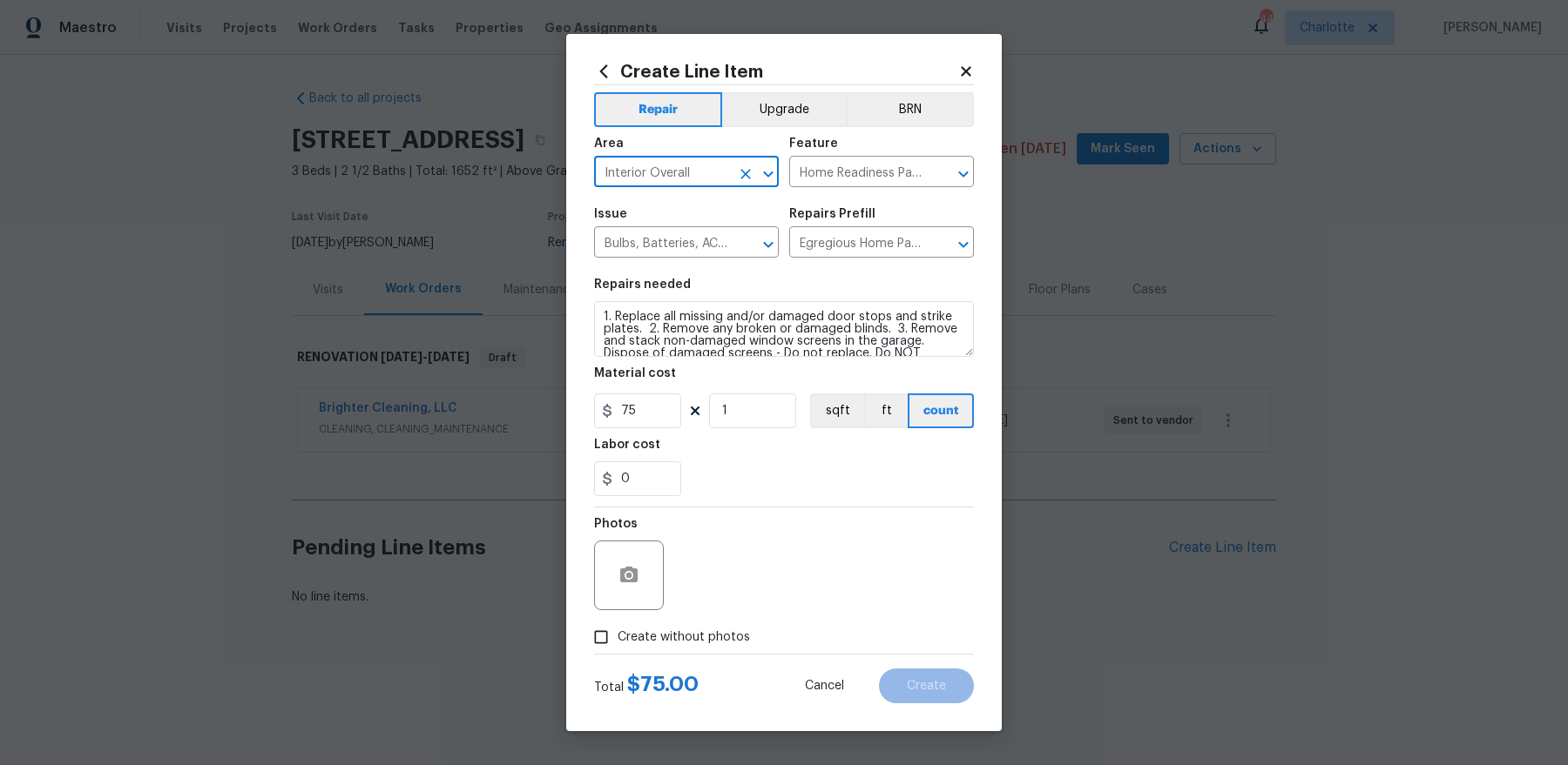
click at [617, 612] on input "Create without photos" at bounding box center [600, 637] width 33 height 33
checkbox input "true"
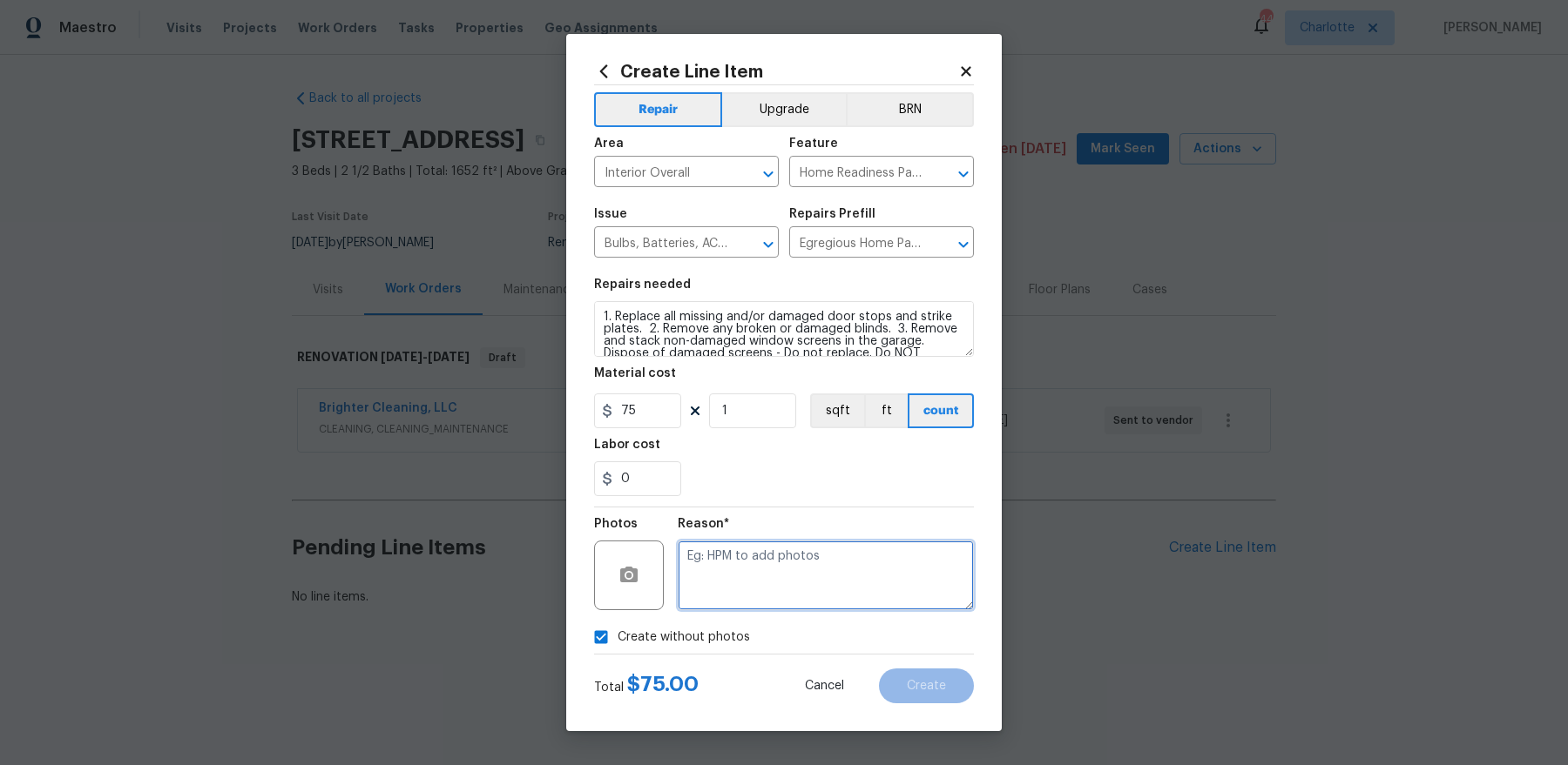
click at [751, 596] on textarea at bounding box center [825, 576] width 296 height 70
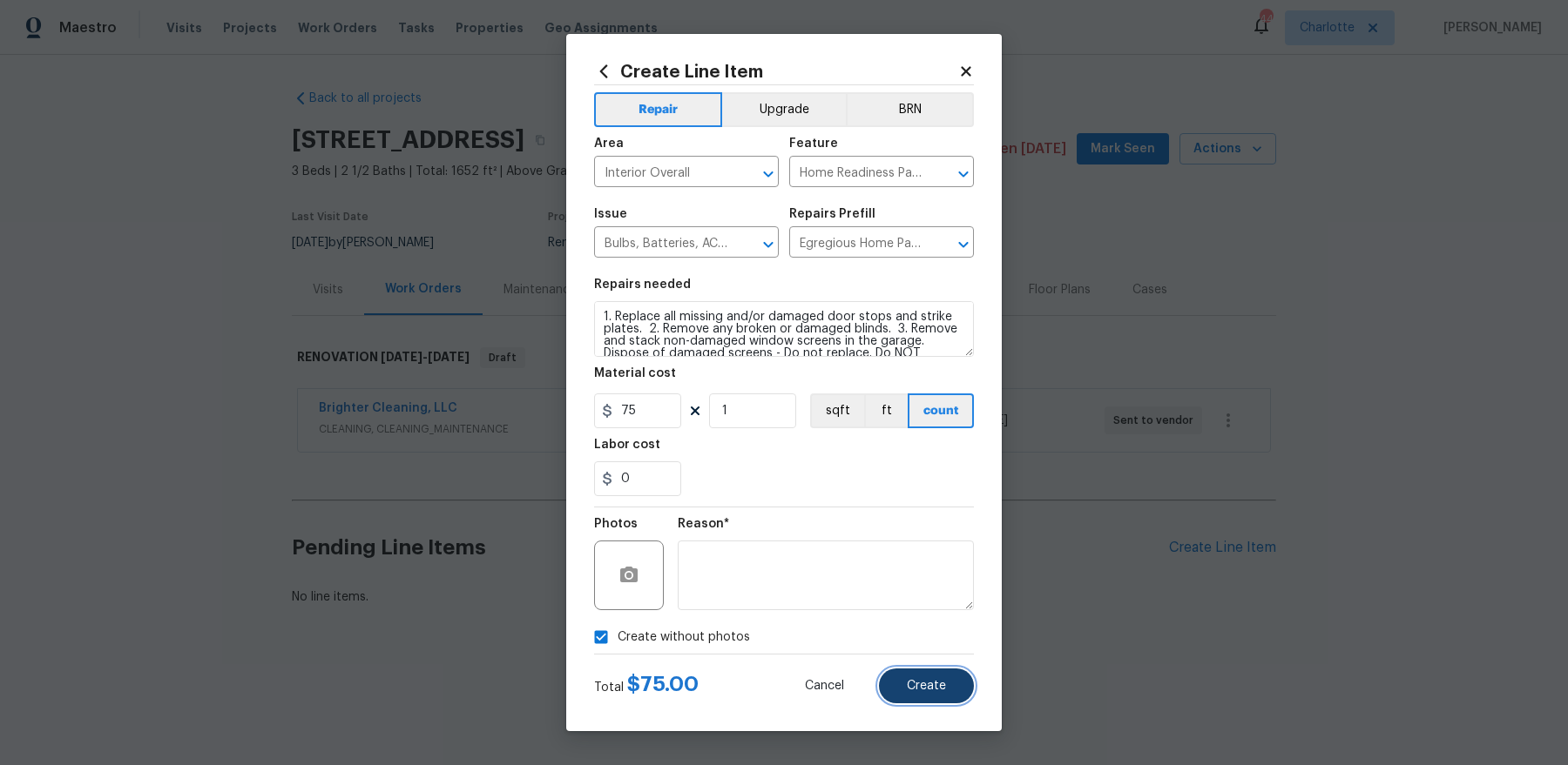
click at [947, 612] on button "Create" at bounding box center [926, 686] width 95 height 35
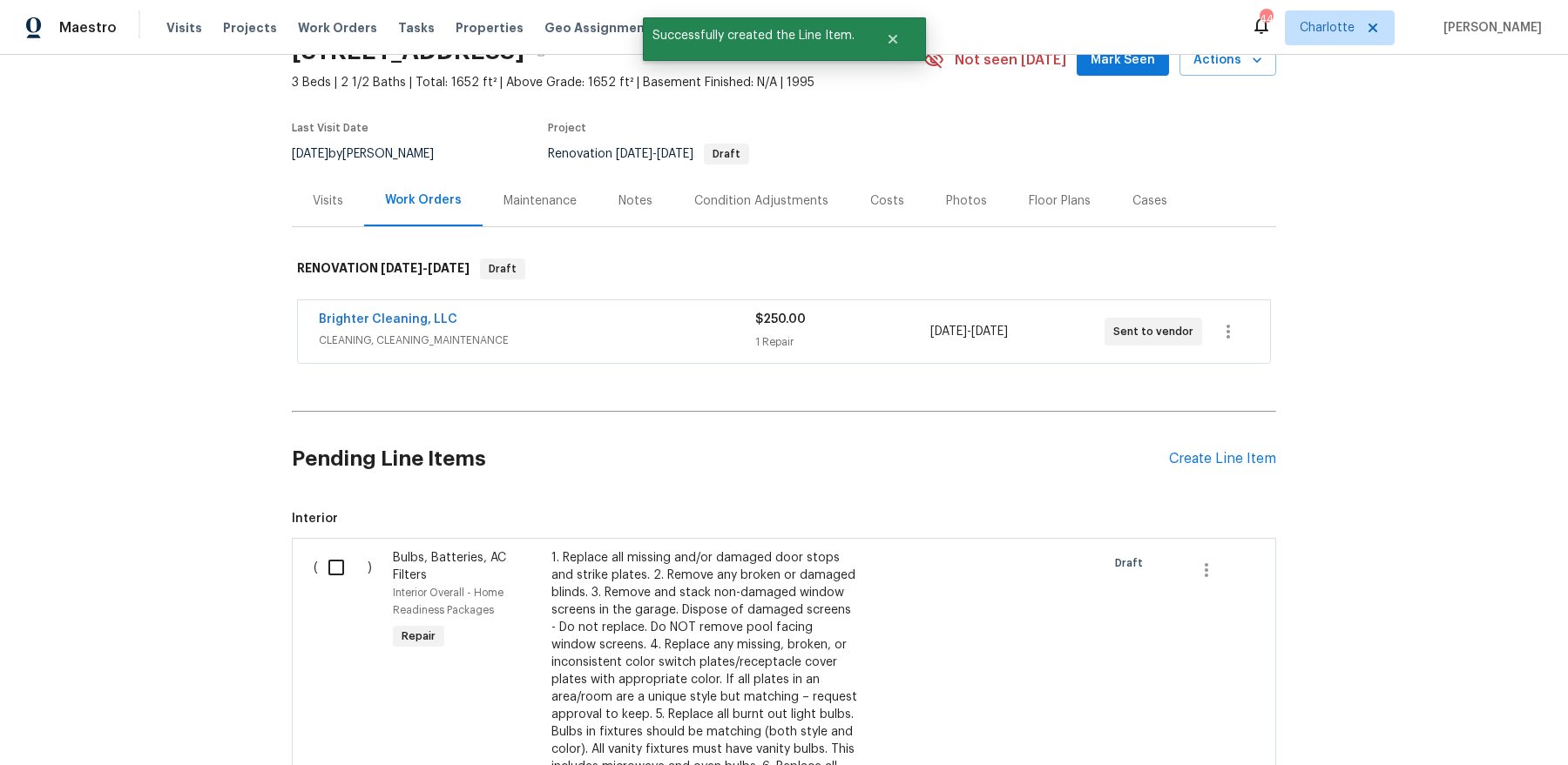
scroll to position [236, 0]
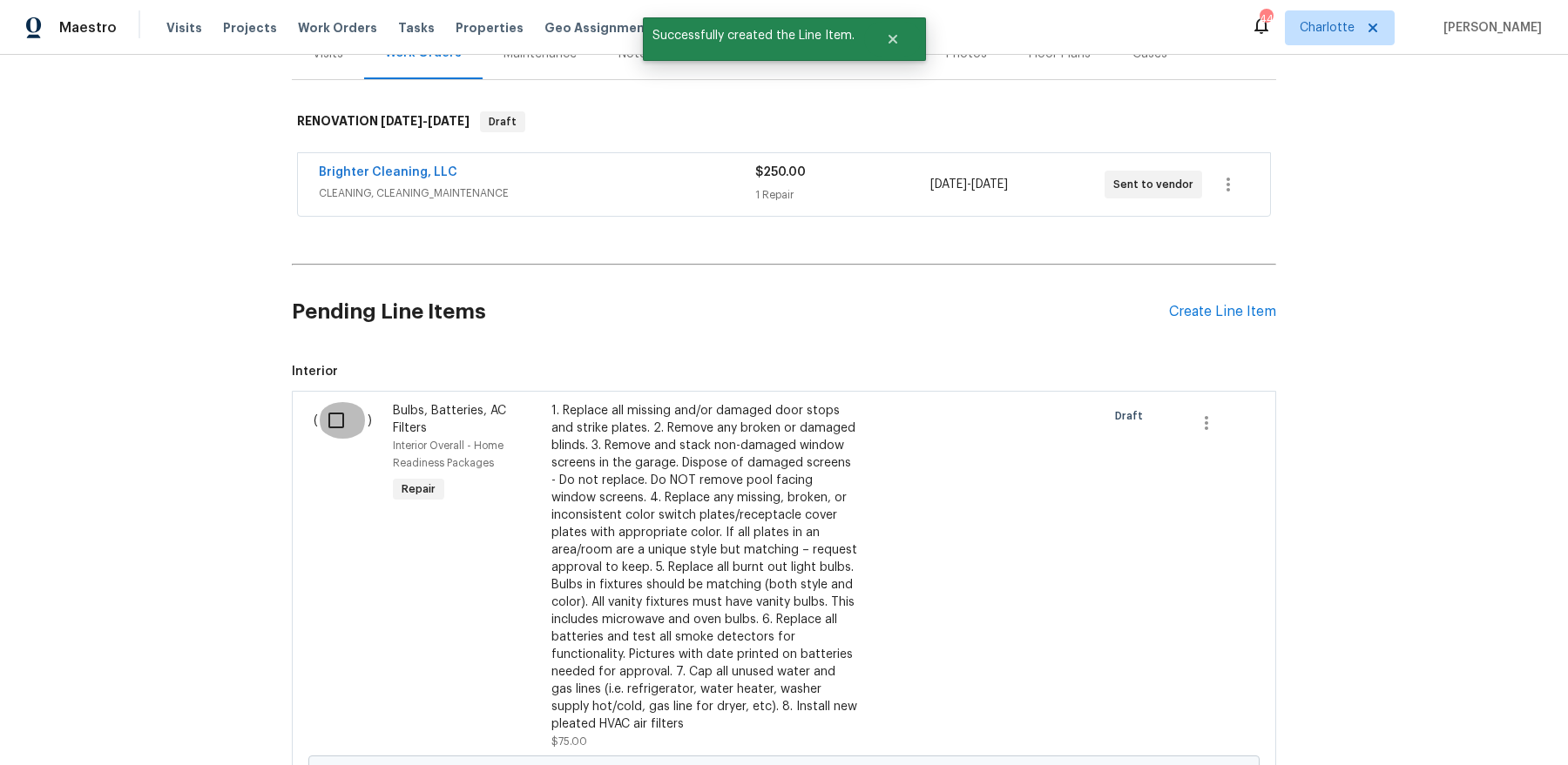
click at [326, 424] on input "checkbox" at bounding box center [343, 421] width 50 height 37
checkbox input "true"
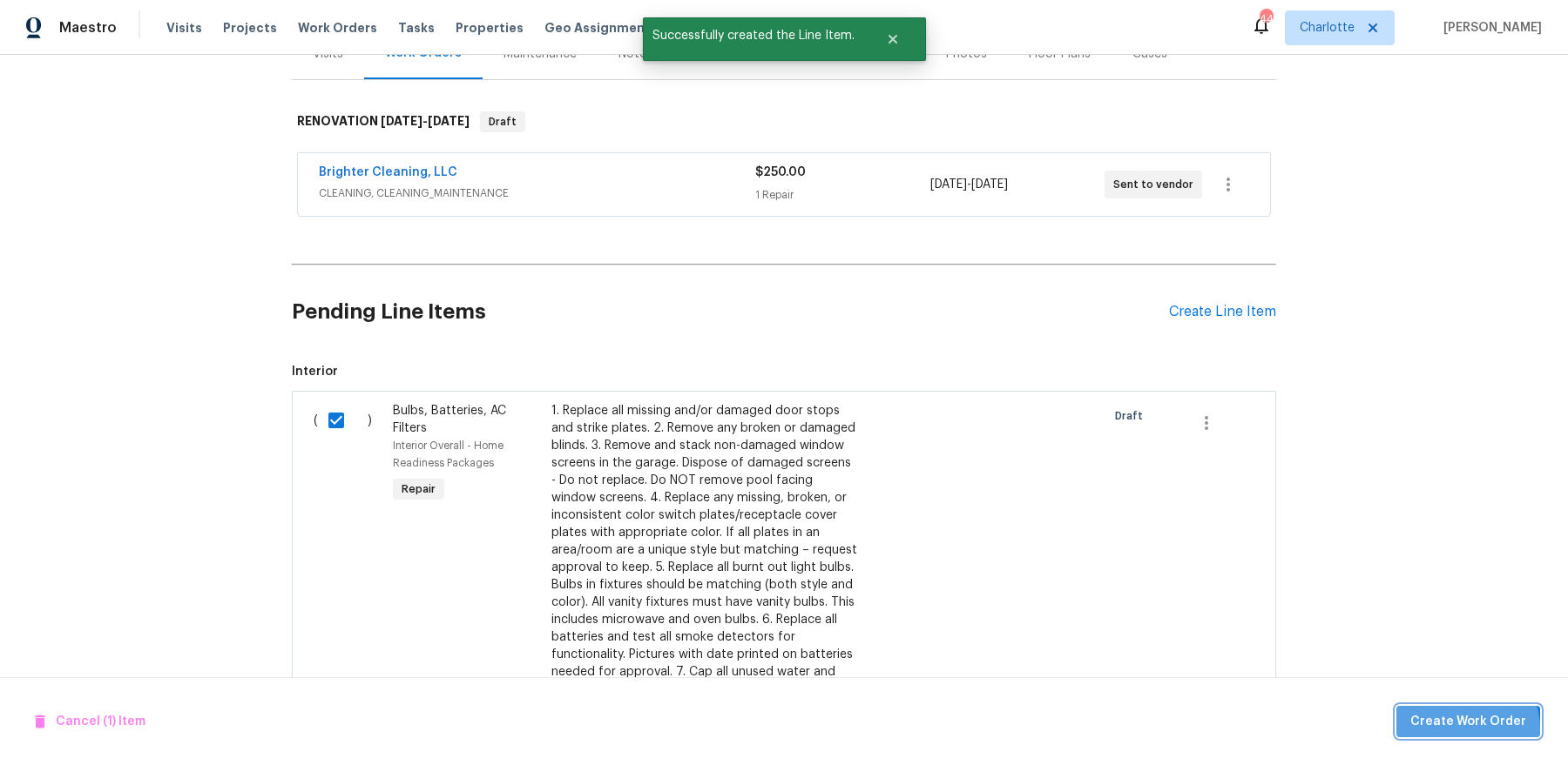
click at [1254, 612] on span "Create Work Order" at bounding box center [1467, 722] width 116 height 22
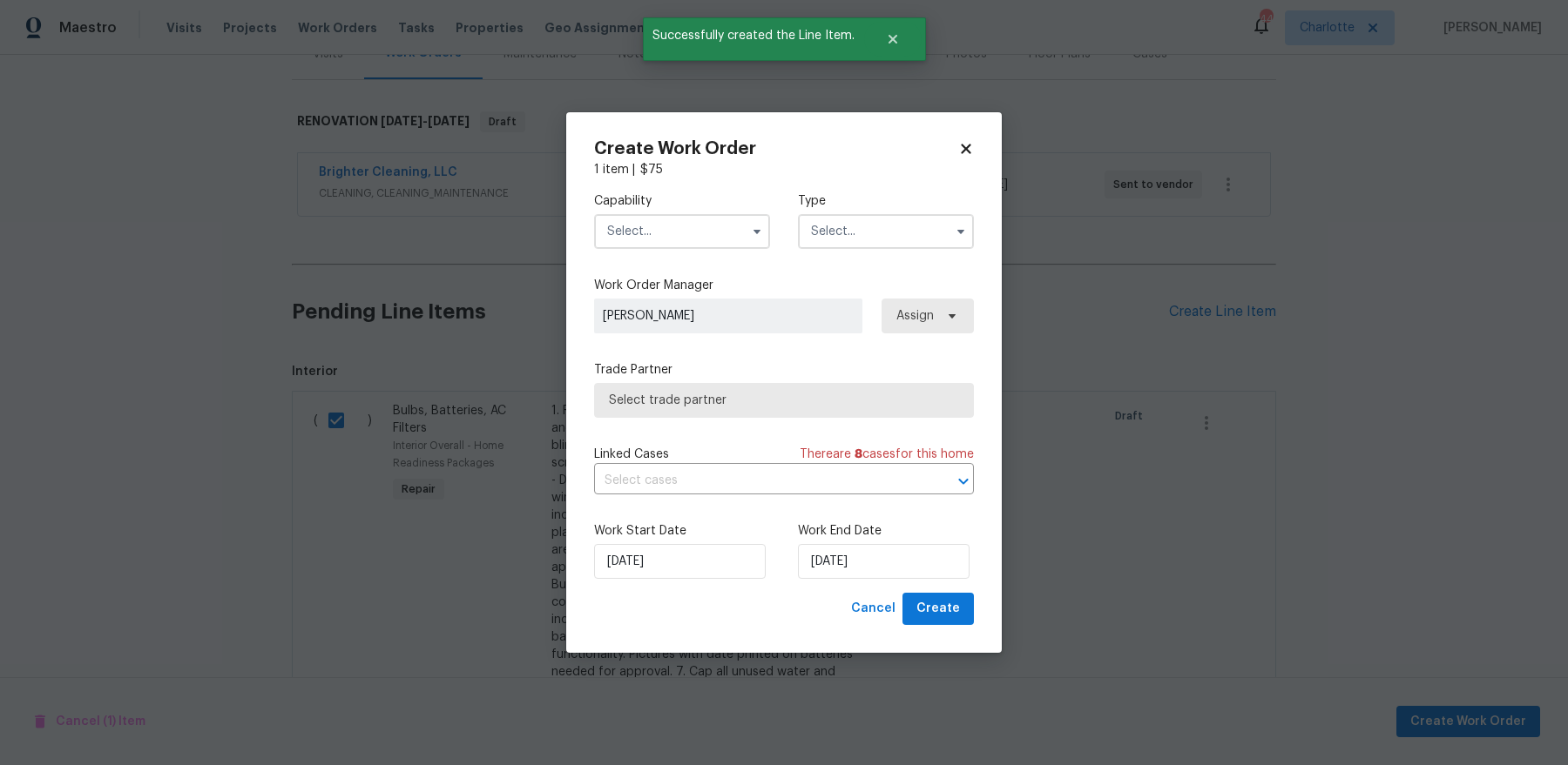
click at [663, 228] on input "text" at bounding box center [681, 231] width 176 height 35
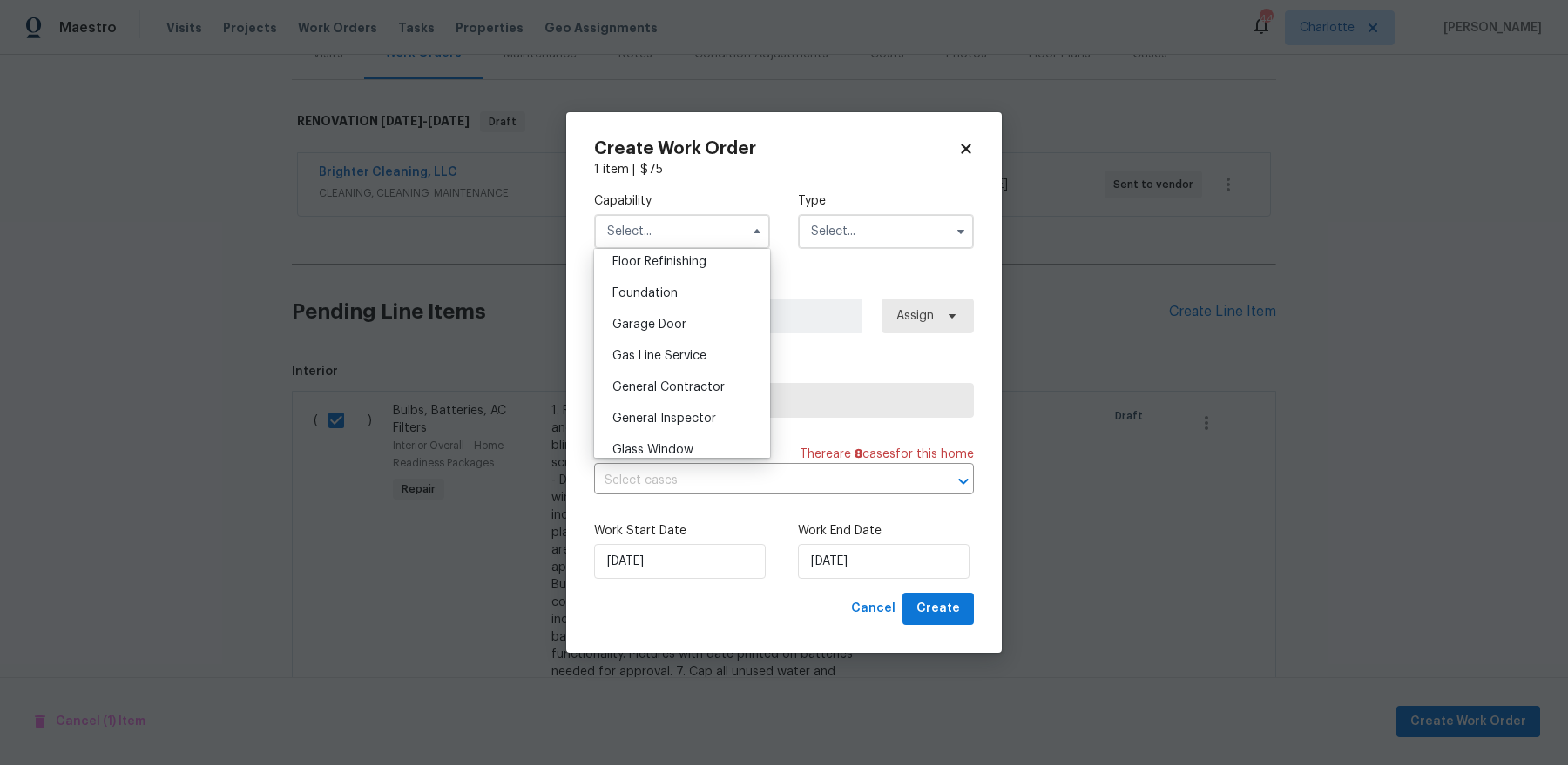
scroll to position [752, 0]
click at [715, 353] on span "General Contractor" at bounding box center [668, 350] width 112 height 12
type input "General Contractor"
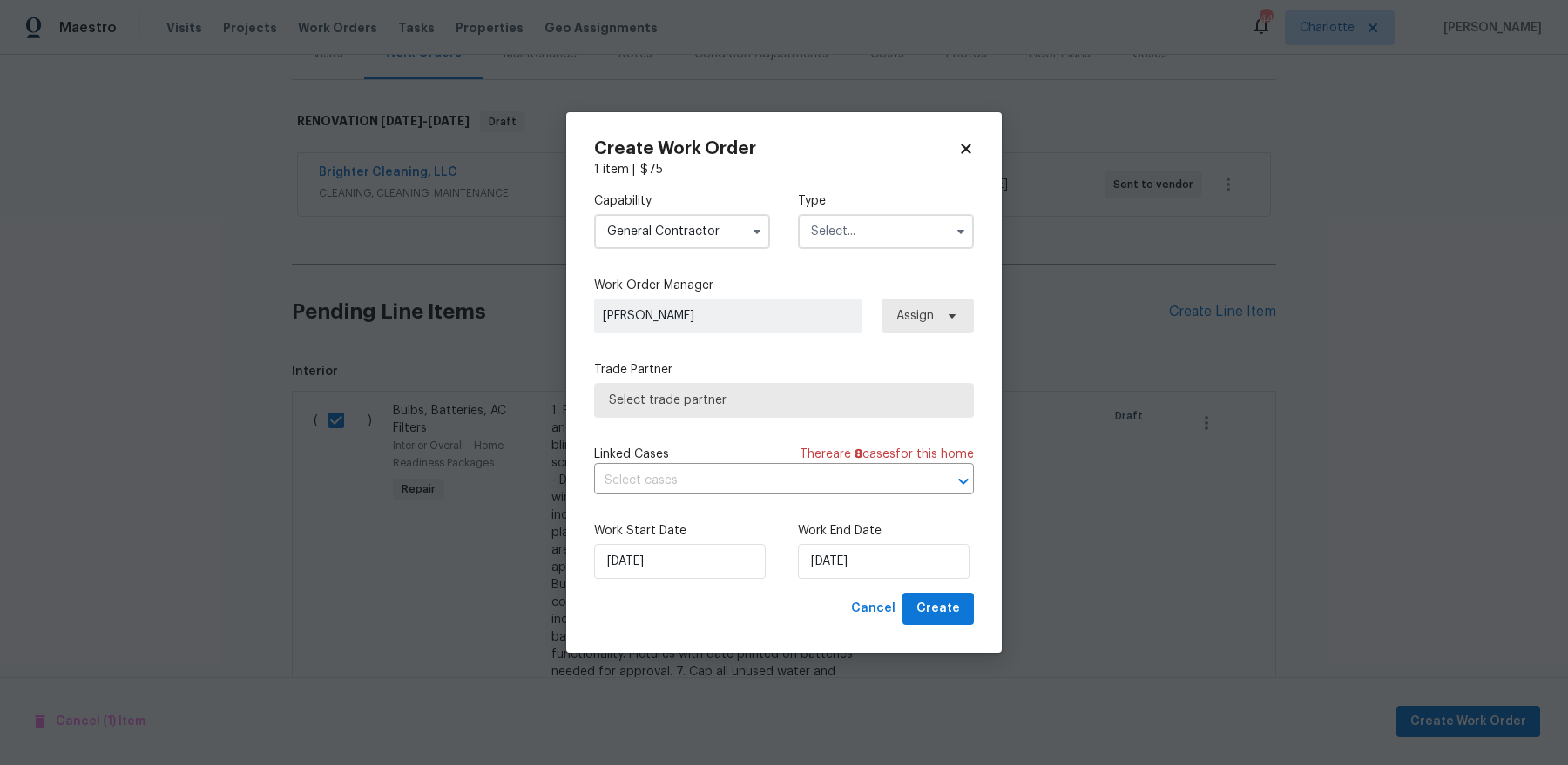
click at [887, 223] on input "text" at bounding box center [886, 231] width 176 height 35
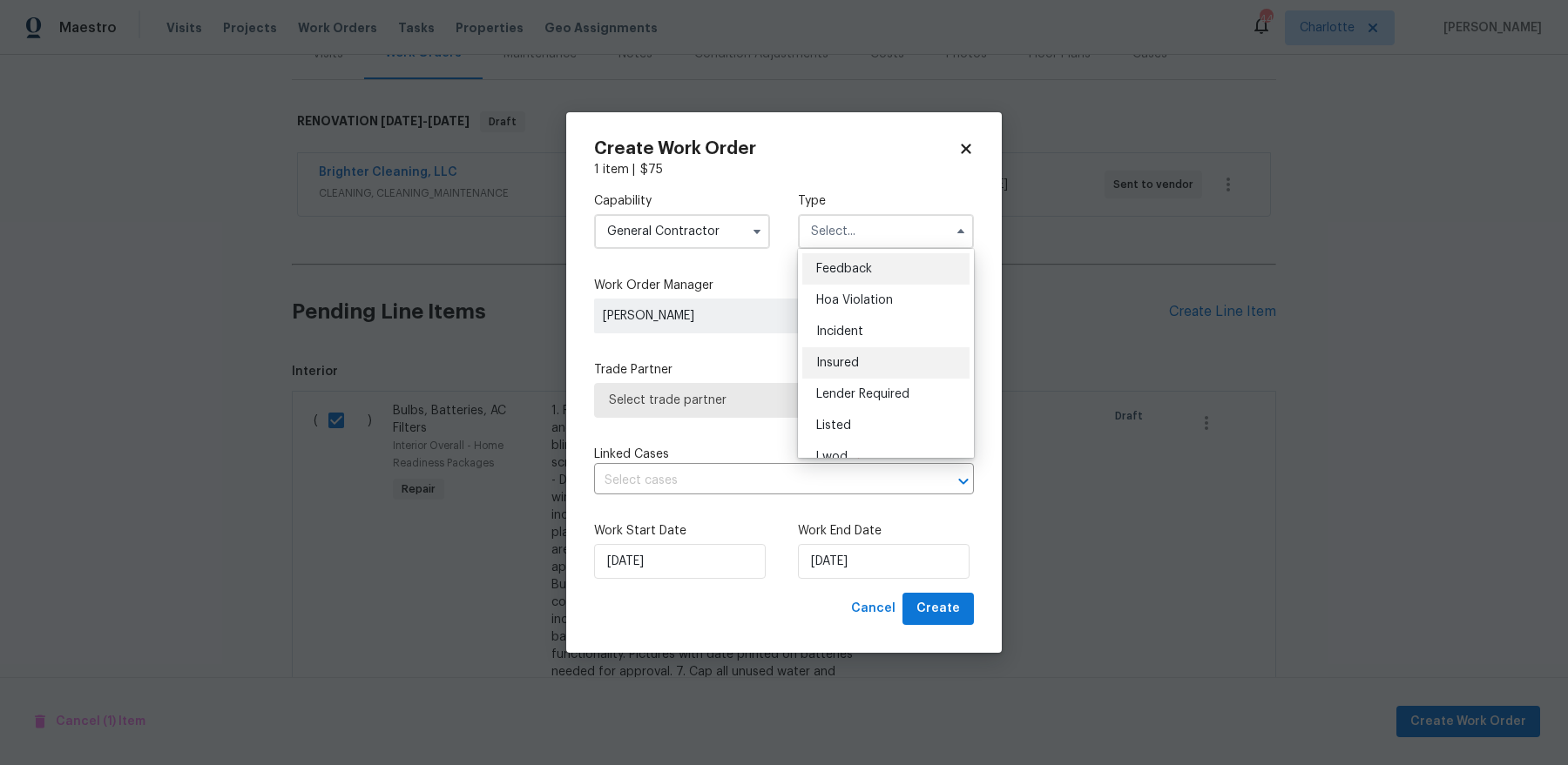
scroll to position [207, 0]
click at [881, 343] on div "Renovation" at bounding box center [886, 343] width 168 height 31
type input "Renovation"
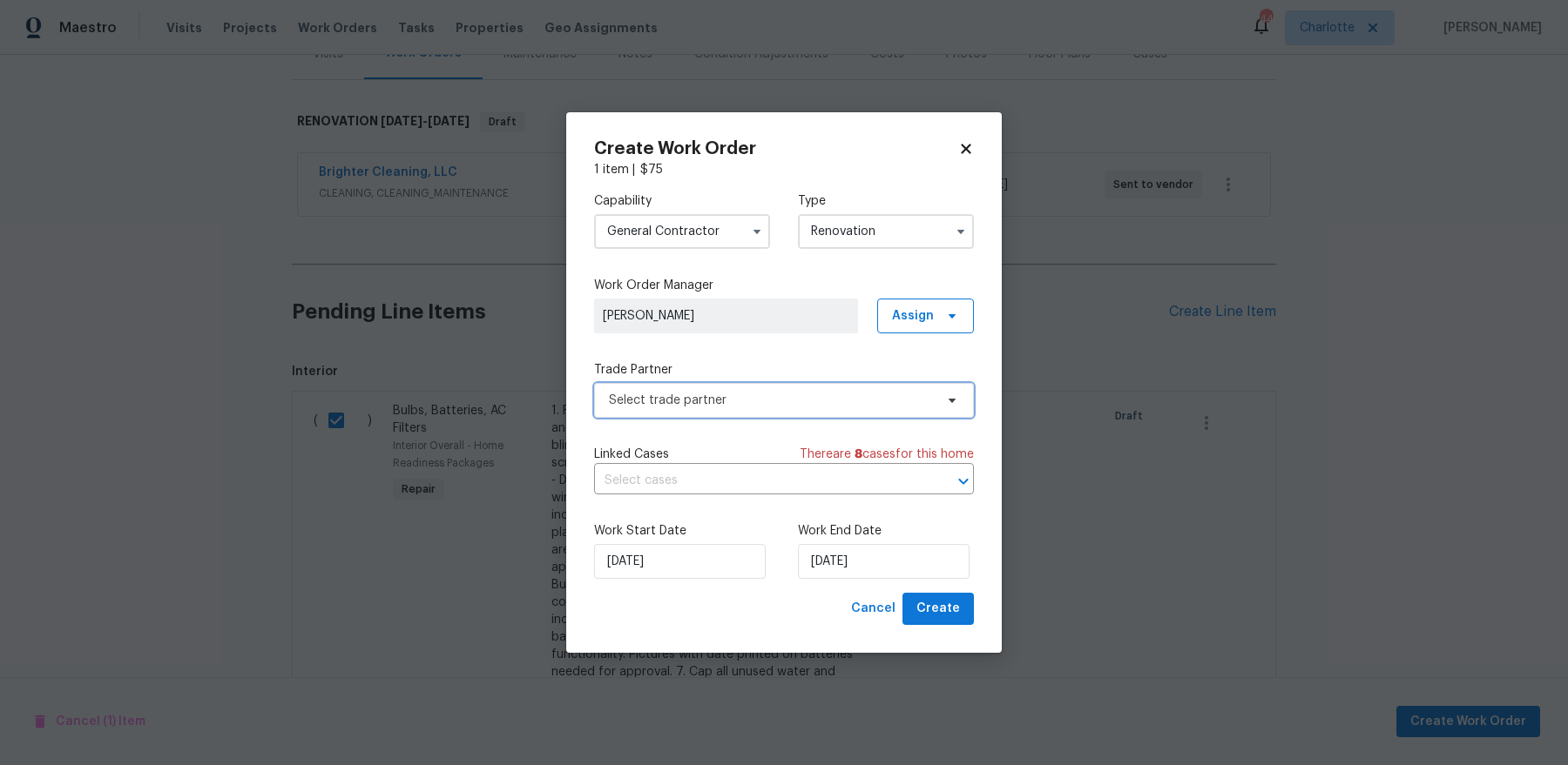
click at [843, 397] on span "Select trade partner" at bounding box center [771, 400] width 325 height 18
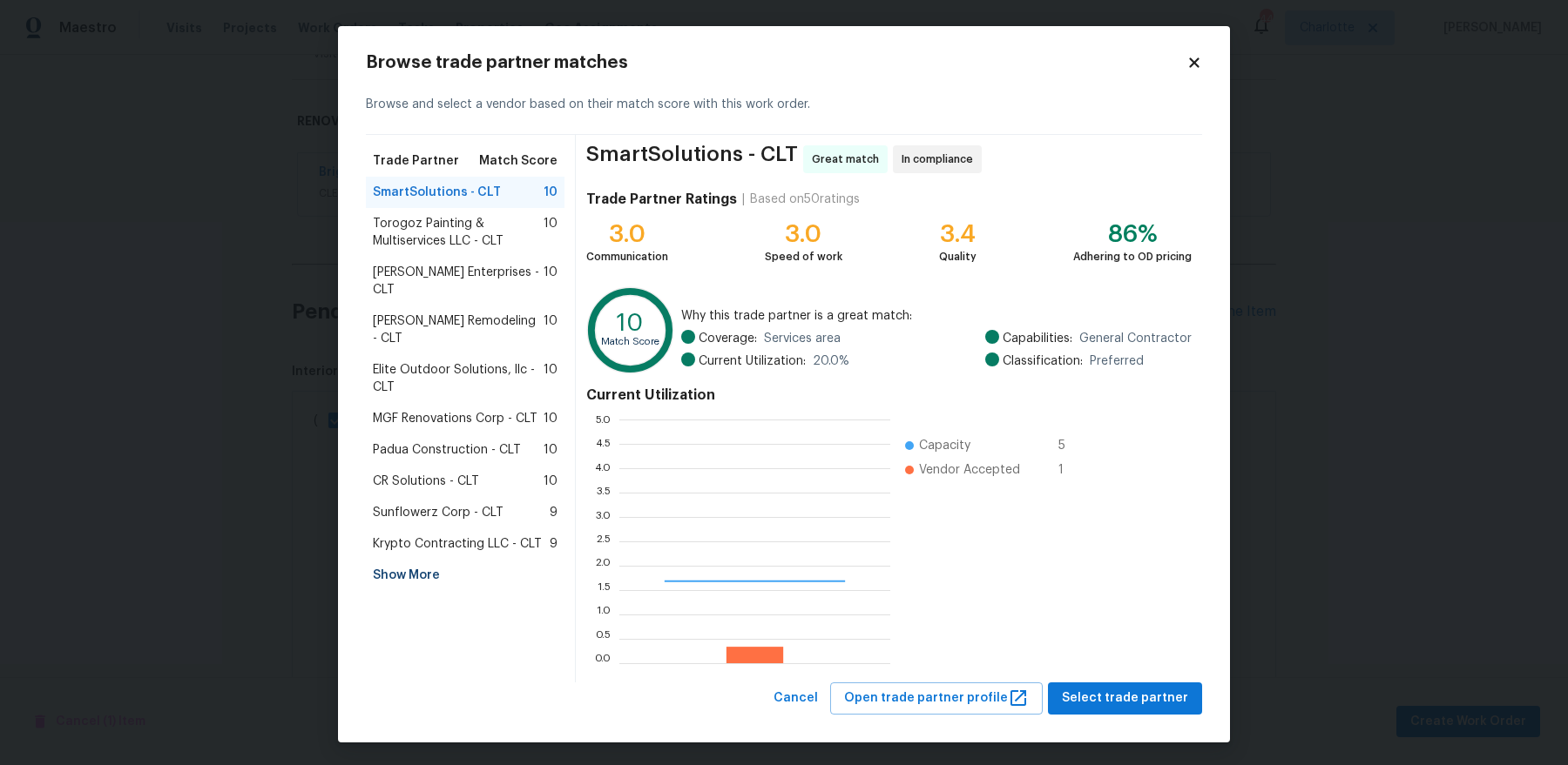
scroll to position [244, 271]
click at [515, 472] on div "CR Solutions - CLT 10" at bounding box center [465, 481] width 184 height 18
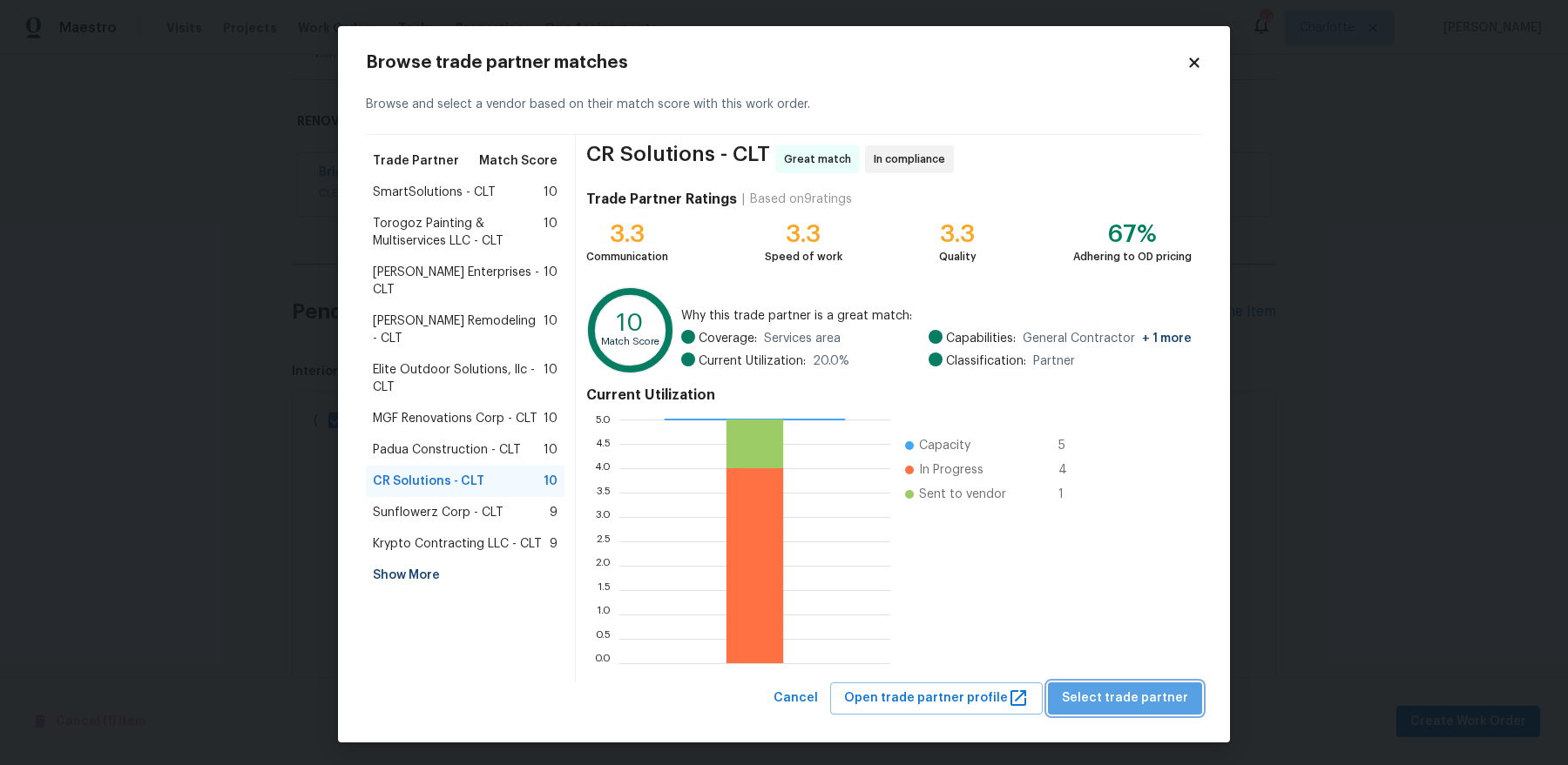
click at [1152, 612] on span "Select trade partner" at bounding box center [1125, 698] width 126 height 22
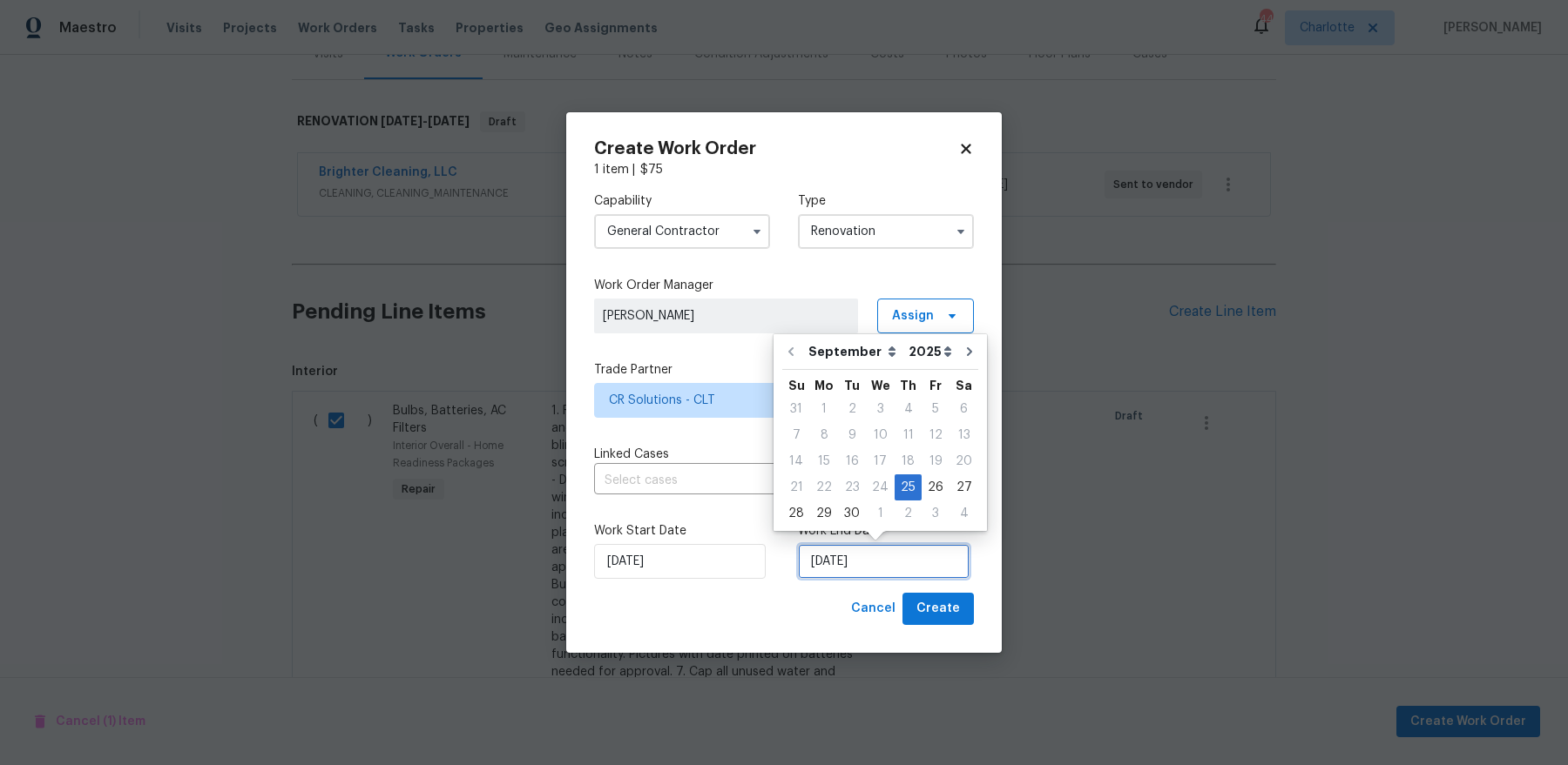
click at [859, 566] on input "9/25/2025" at bounding box center [884, 561] width 171 height 35
click at [932, 515] on div "3" at bounding box center [936, 514] width 28 height 24
type input "10/3/2025"
select select "9"
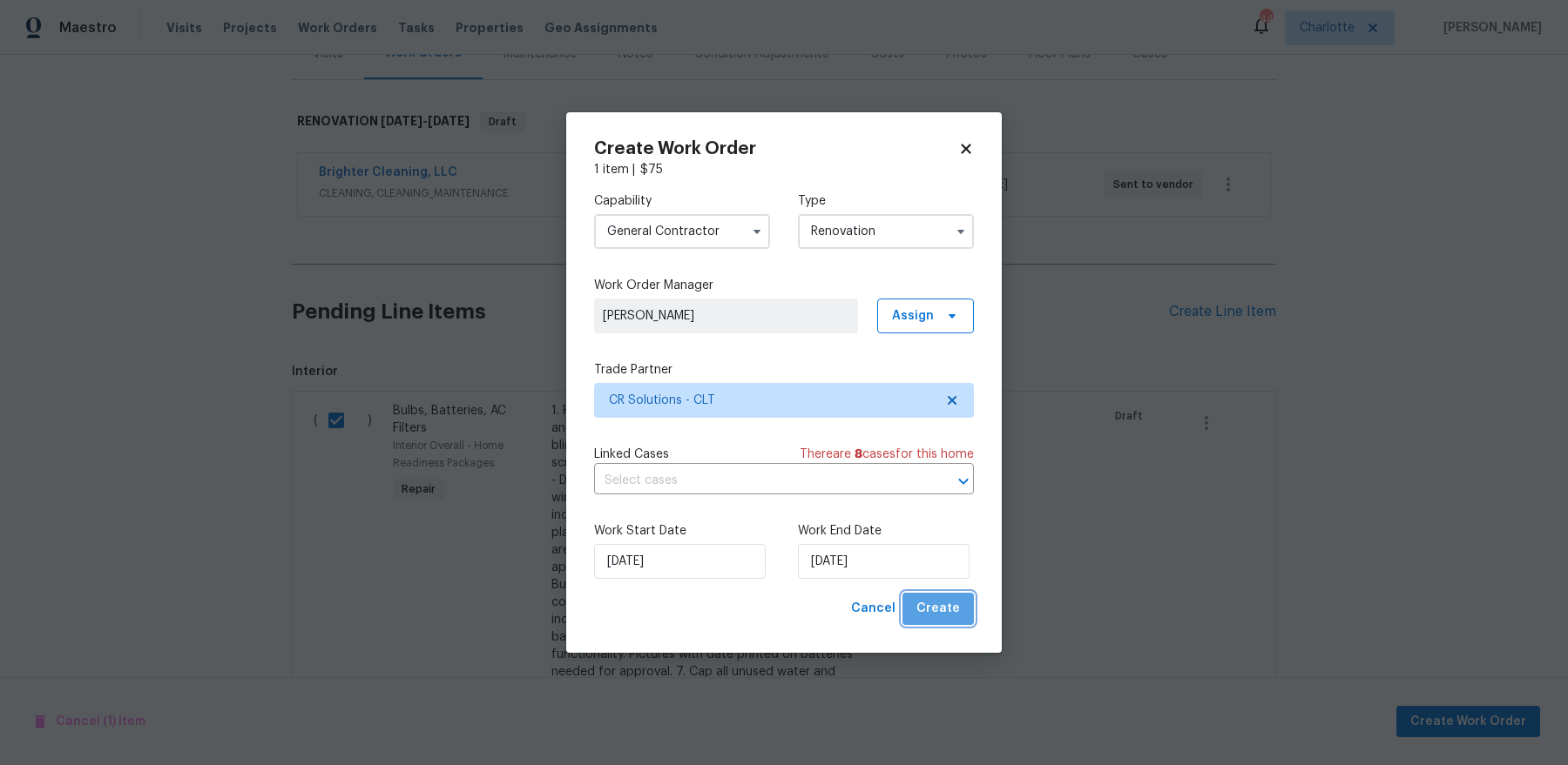
click at [960, 601] on button "Create" at bounding box center [938, 609] width 72 height 32
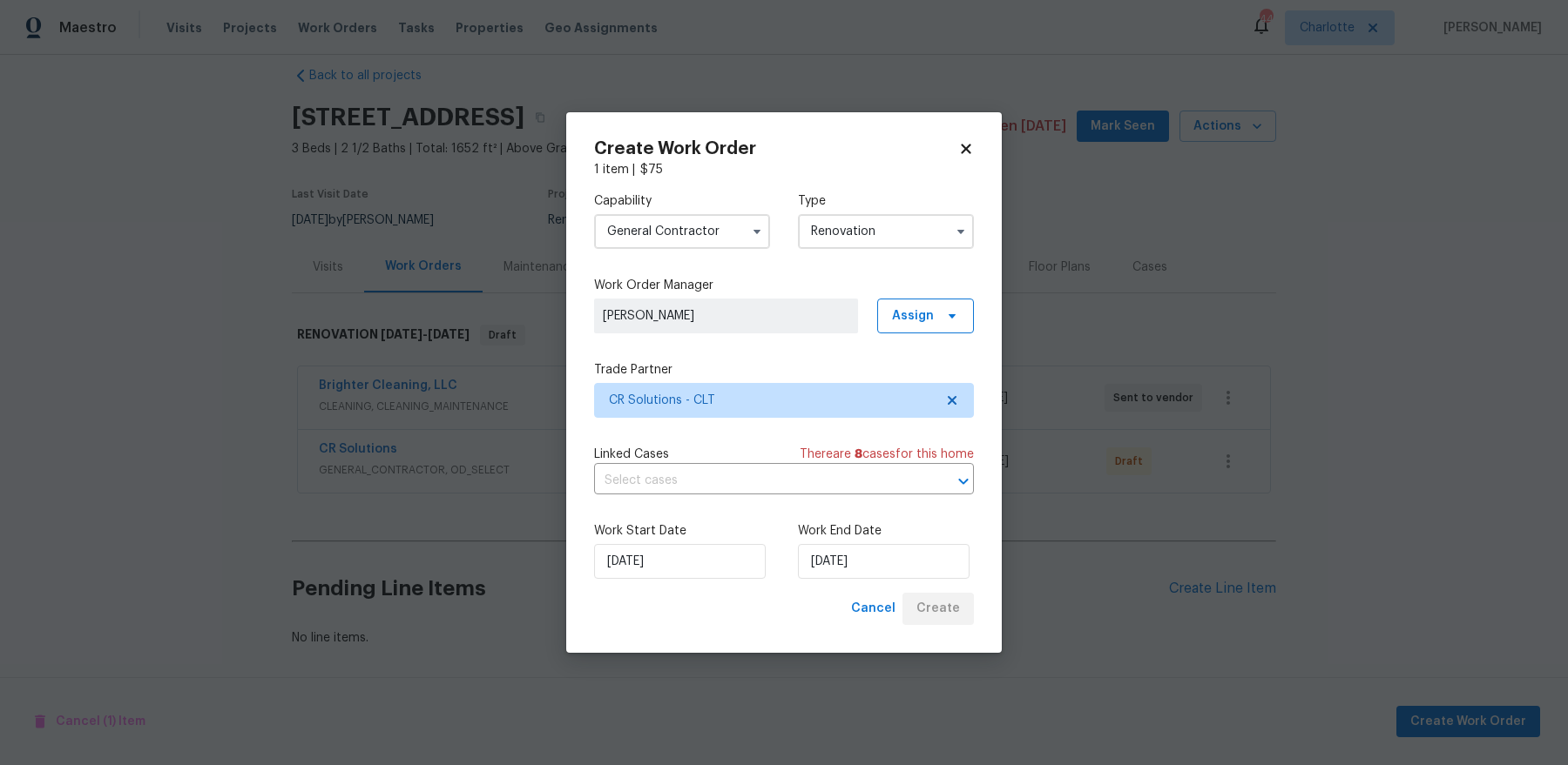
scroll to position [20, 0]
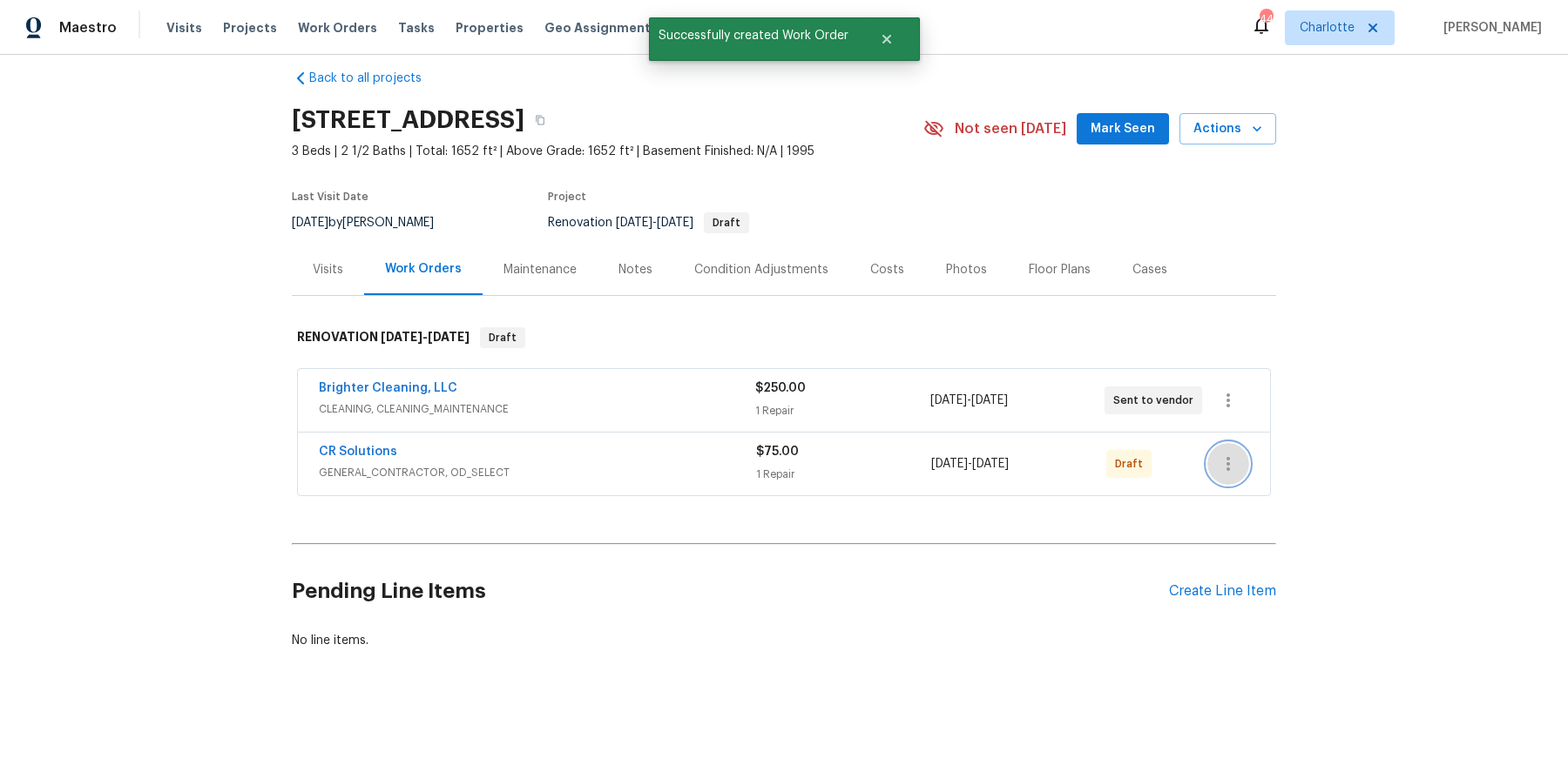
click at [1225, 461] on icon "button" at bounding box center [1228, 464] width 21 height 21
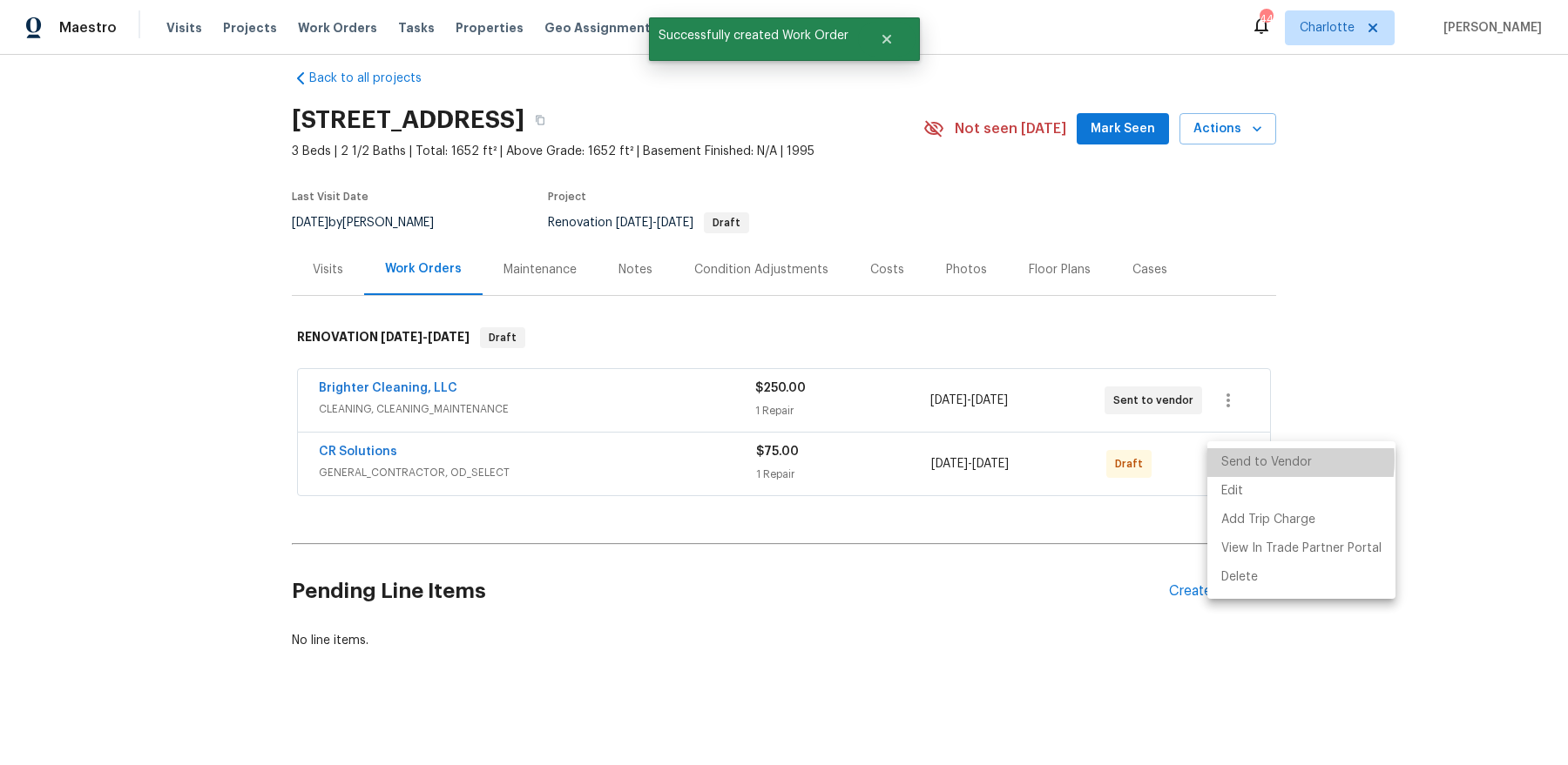
click at [1254, 460] on li "Send to Vendor" at bounding box center [1302, 463] width 188 height 29
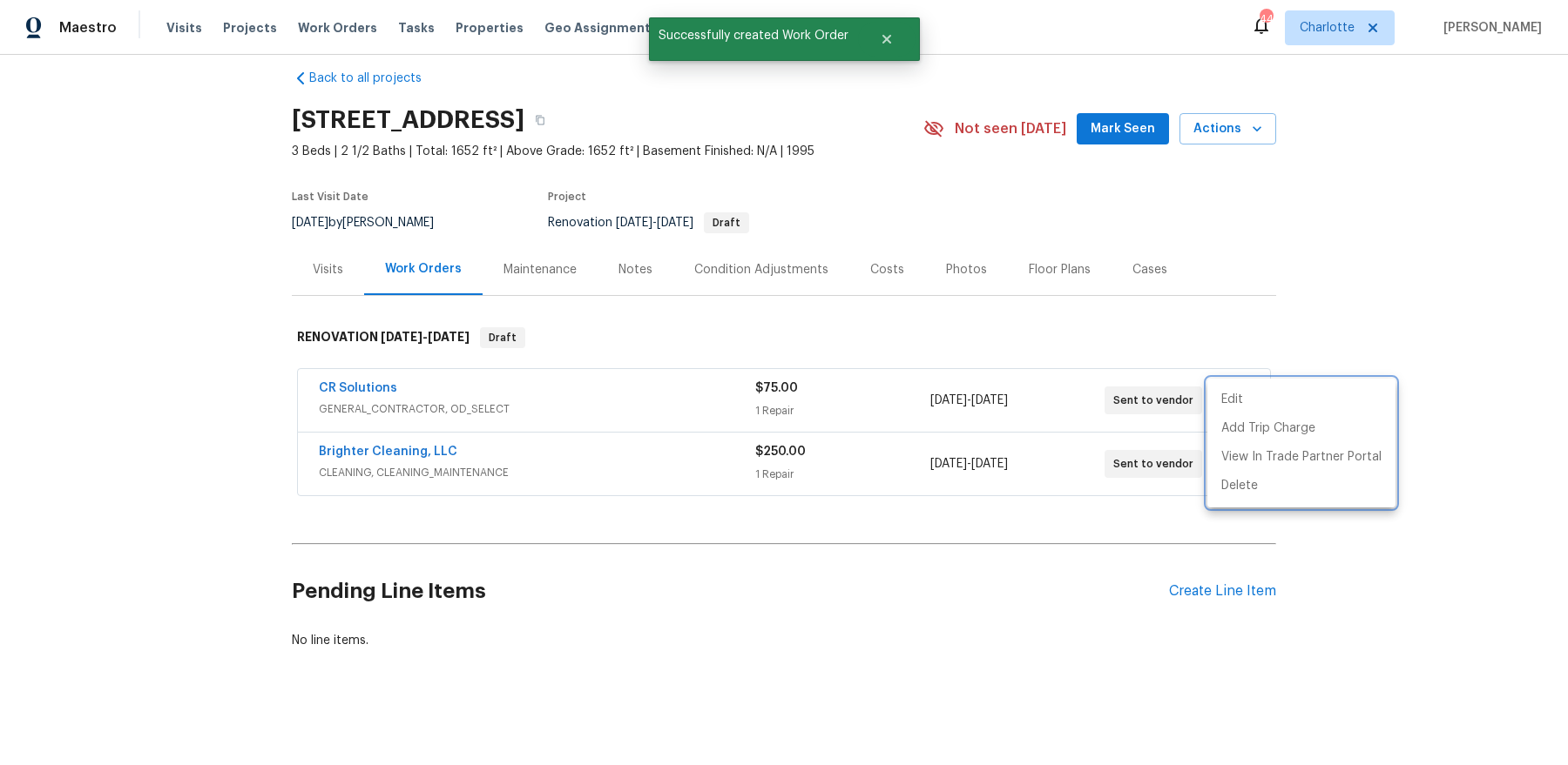
click at [903, 475] on div at bounding box center [784, 382] width 1568 height 765
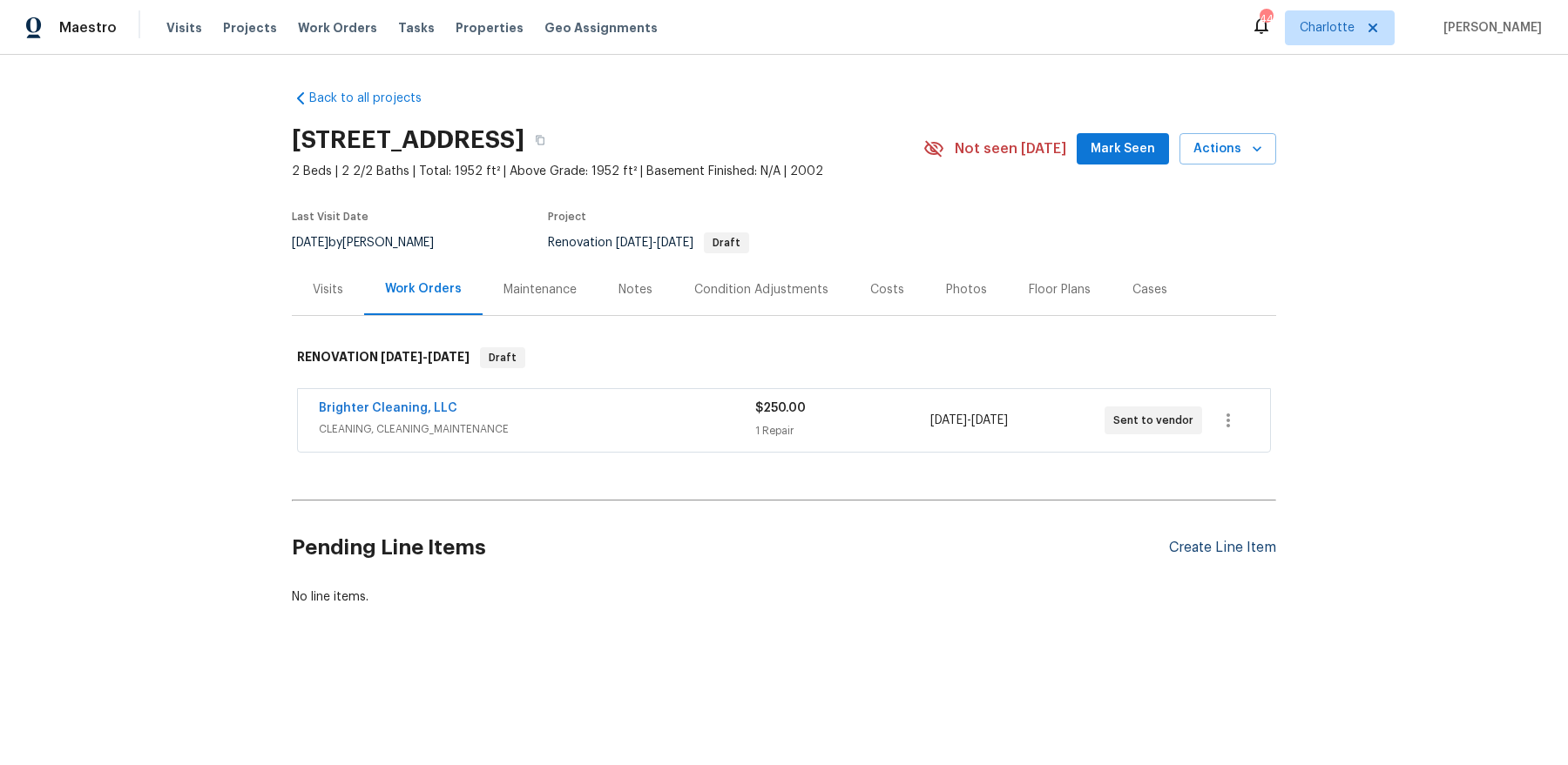
click at [1208, 548] on div "Create Line Item" at bounding box center [1223, 549] width 107 height 17
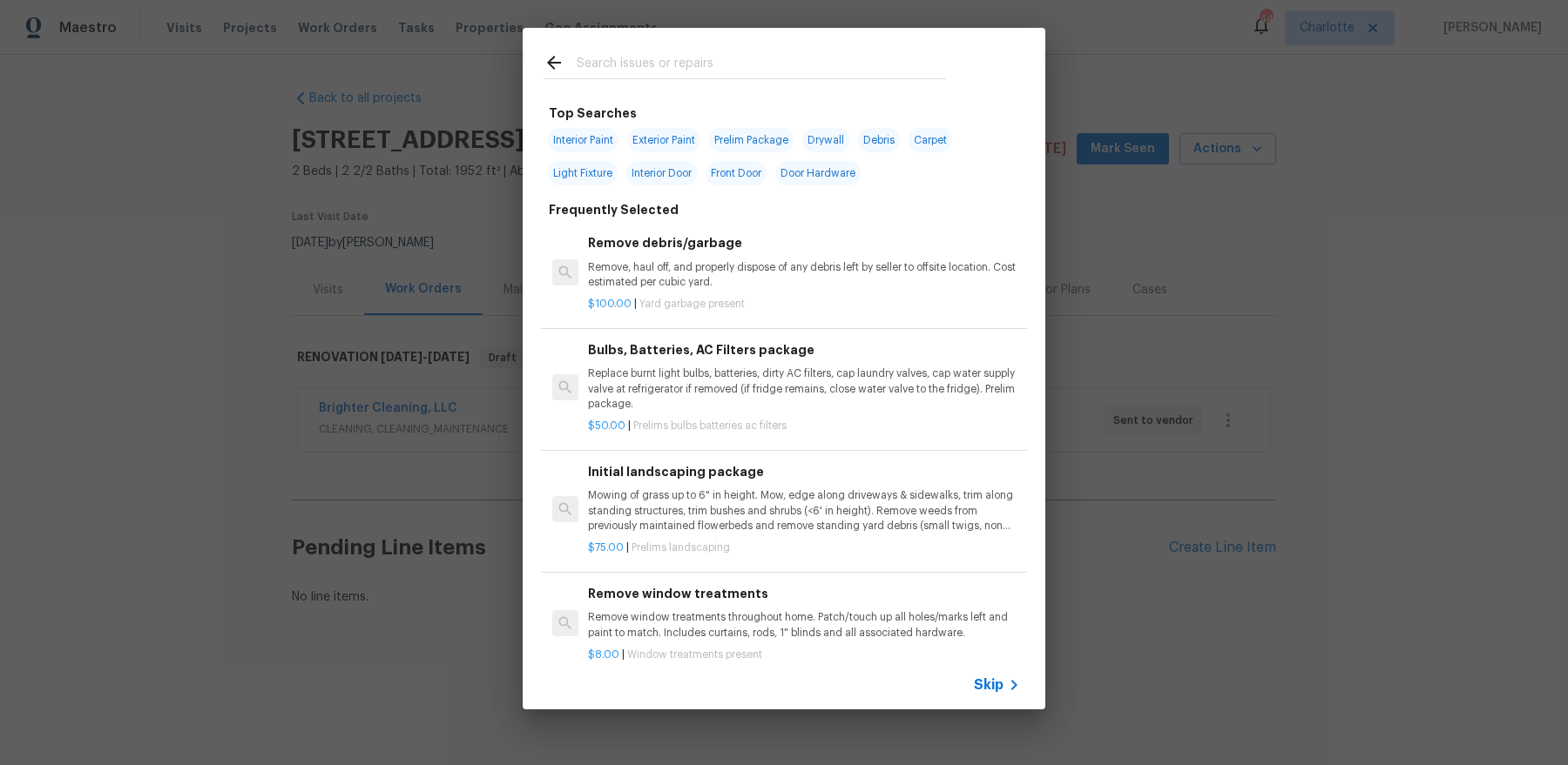
click at [1207, 284] on div "Top Searches Interior Paint Exterior Paint Prelim Package Drywall Debris Carpet…" at bounding box center [784, 369] width 1568 height 738
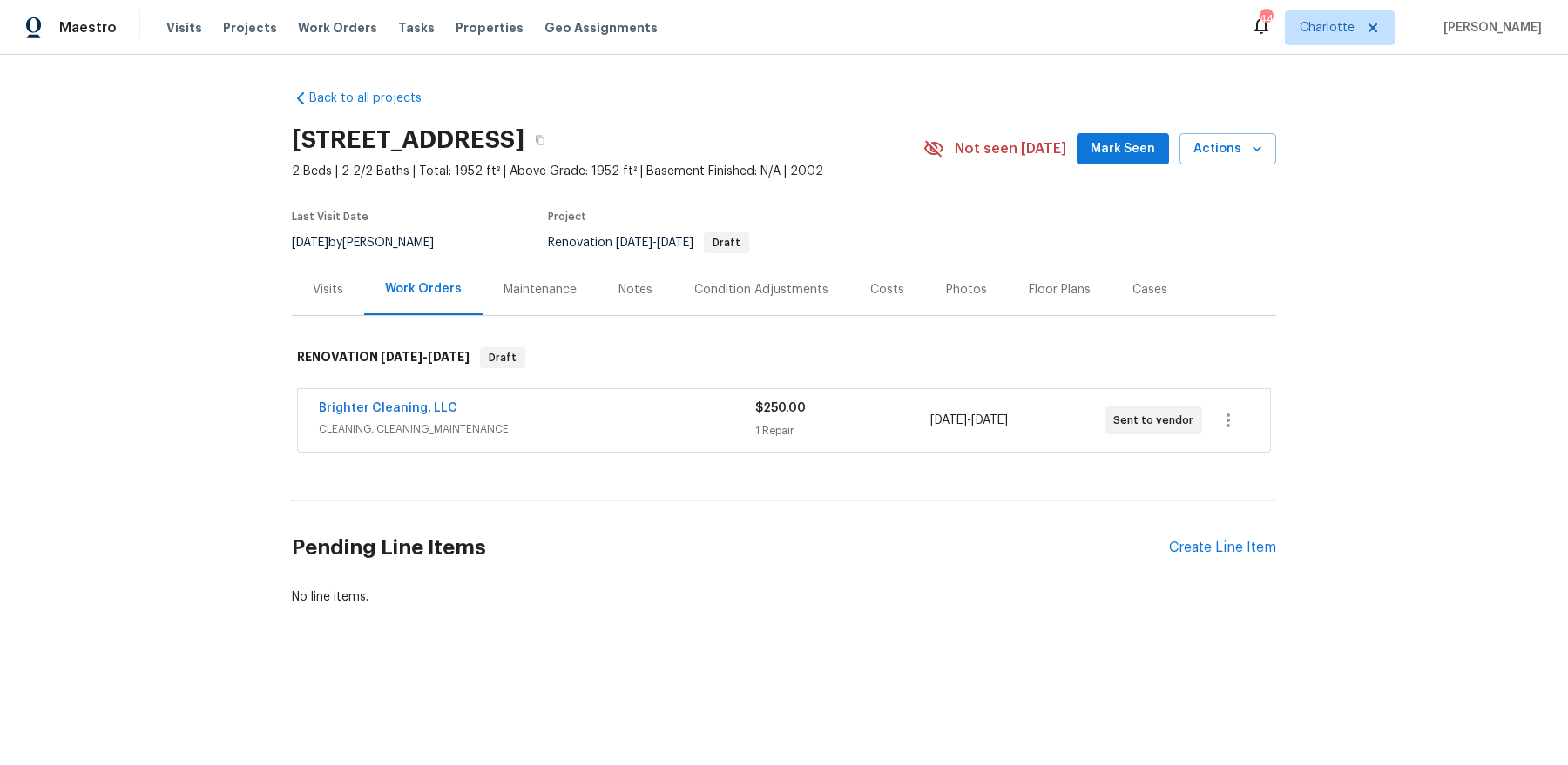
click at [763, 292] on div "Condition Adjustments" at bounding box center [760, 290] width 135 height 18
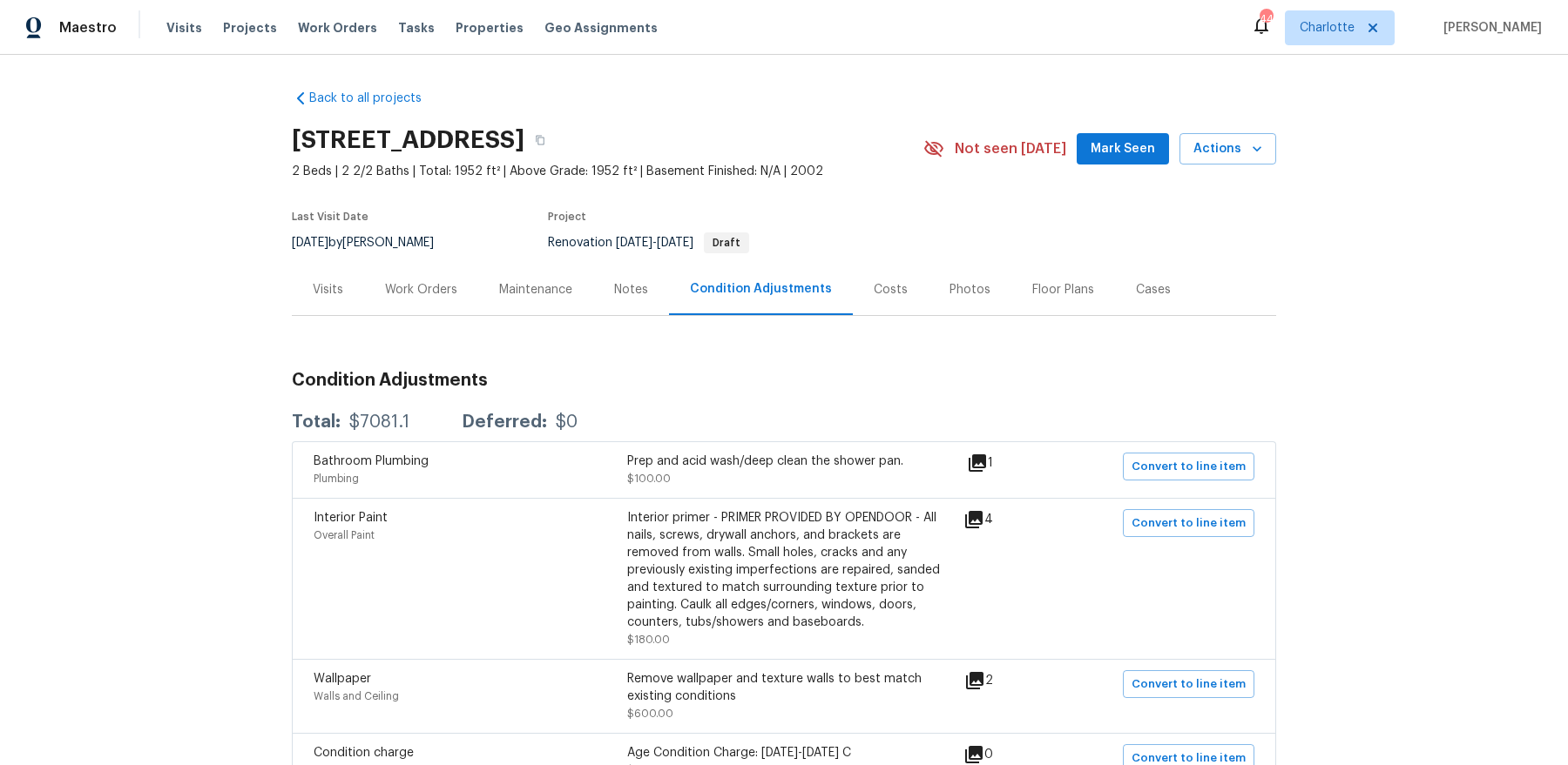
click at [399, 299] on div "Work Orders" at bounding box center [421, 289] width 114 height 52
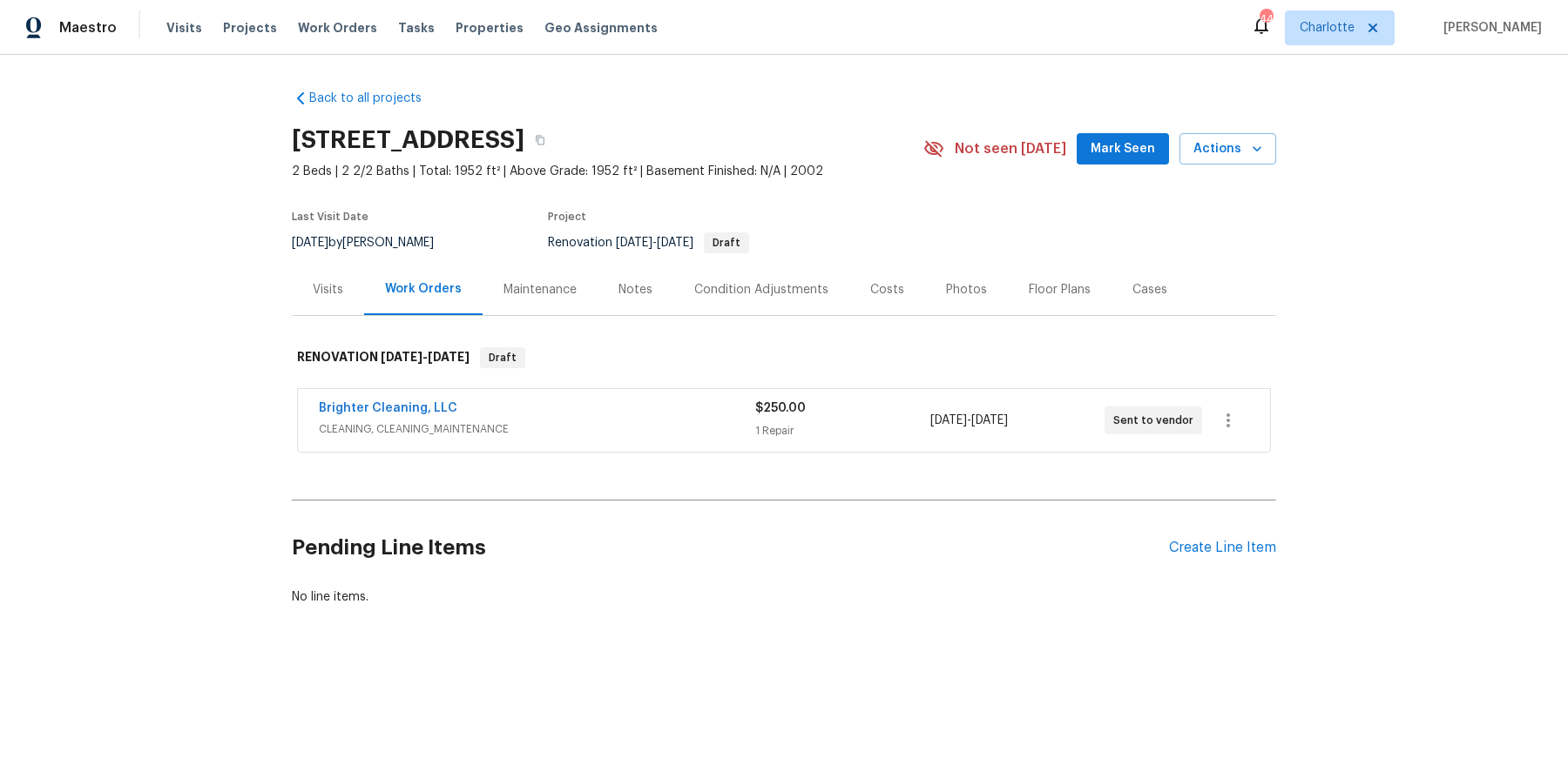
click at [627, 305] on div "Notes" at bounding box center [635, 289] width 76 height 52
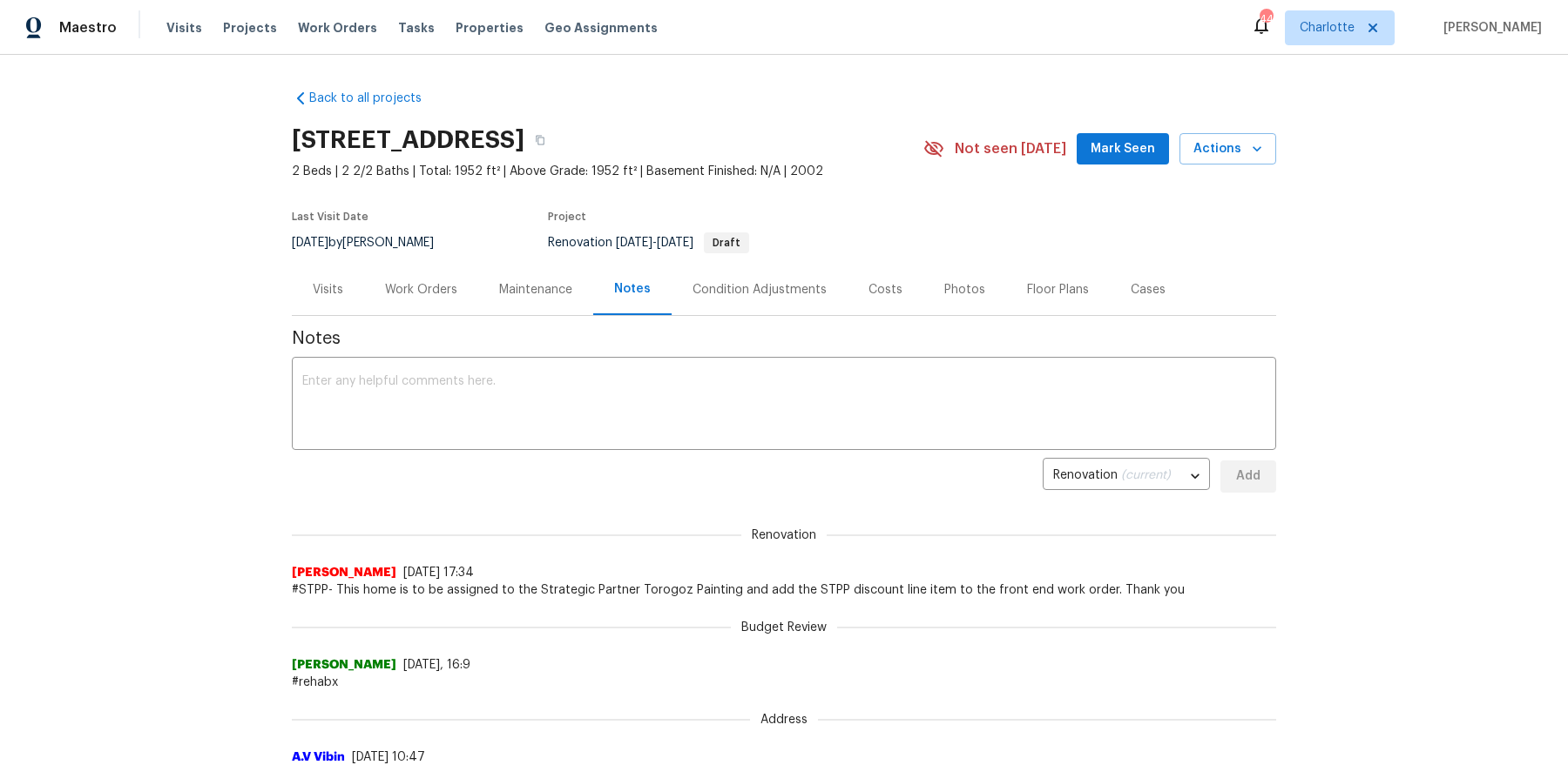
click at [390, 283] on div "Work Orders" at bounding box center [421, 290] width 72 height 18
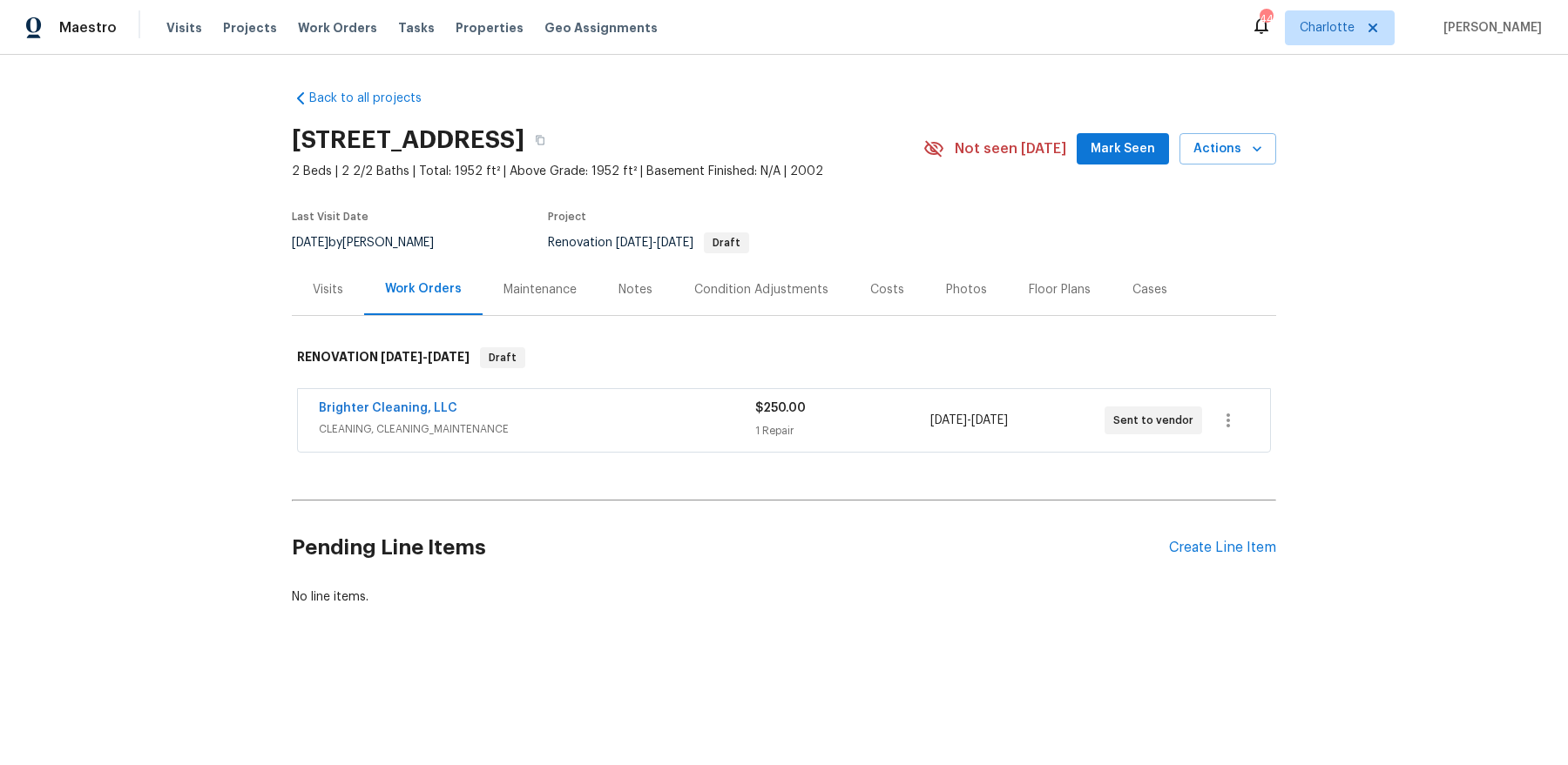
click at [1228, 518] on div "Pending Line Items Create Line Item" at bounding box center [784, 548] width 984 height 81
click at [1207, 540] on div "Create Line Item" at bounding box center [1223, 549] width 107 height 17
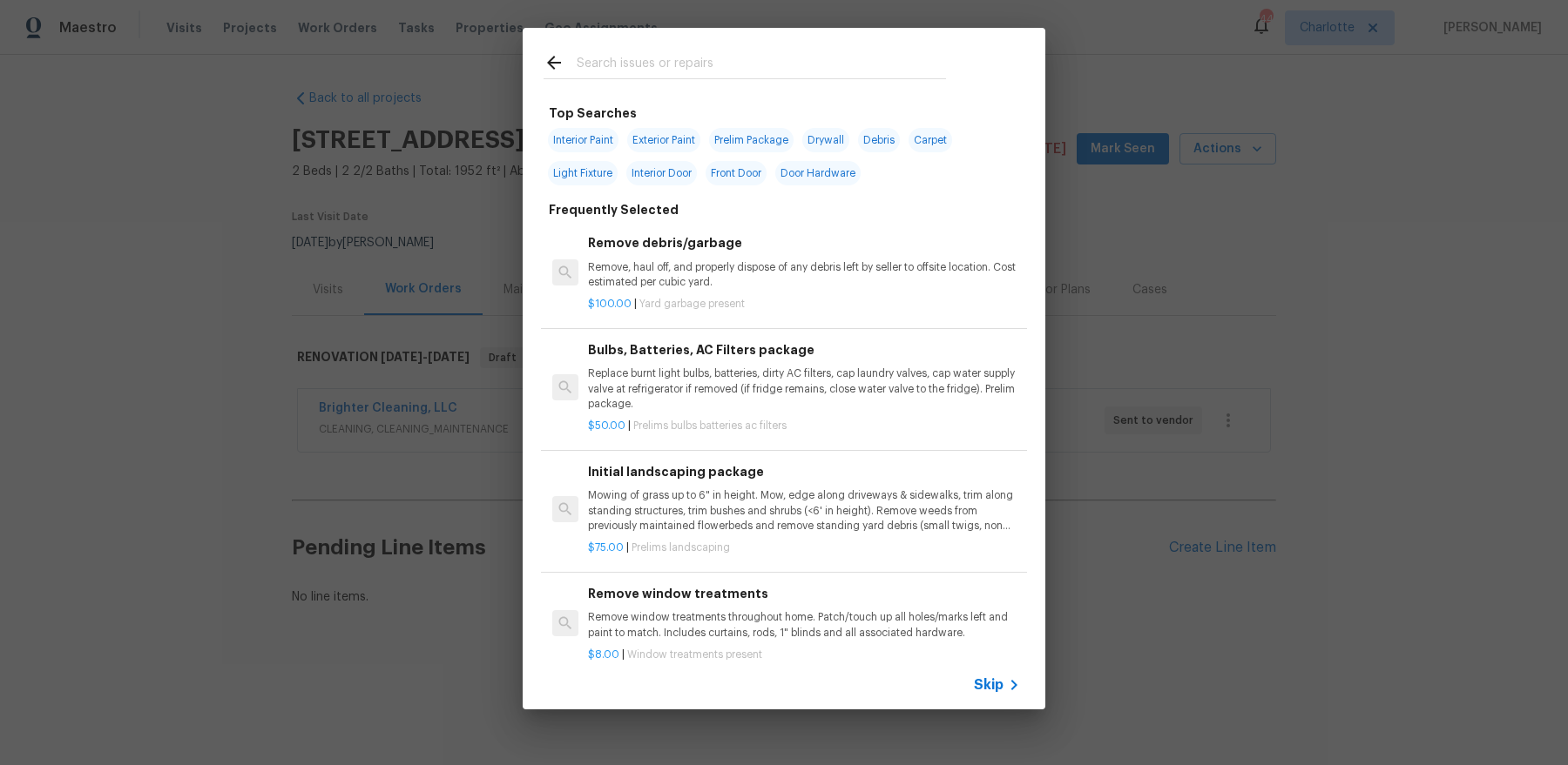
click at [723, 56] on input "text" at bounding box center [761, 66] width 369 height 26
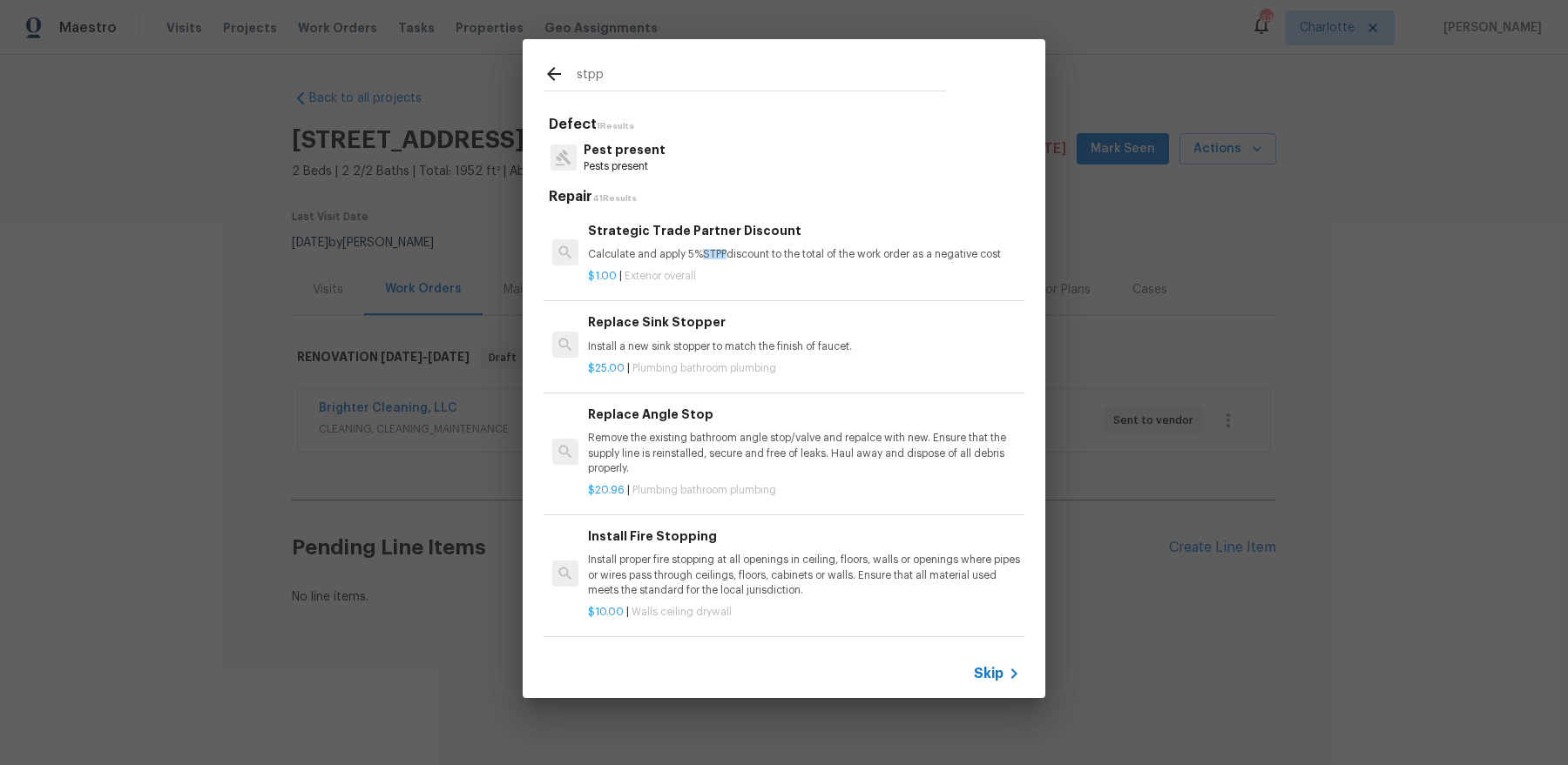
type input "stpp"
click at [796, 255] on p "Calculate and apply 5% STPP discount to the total of the work order as a negati…" at bounding box center [804, 255] width 432 height 15
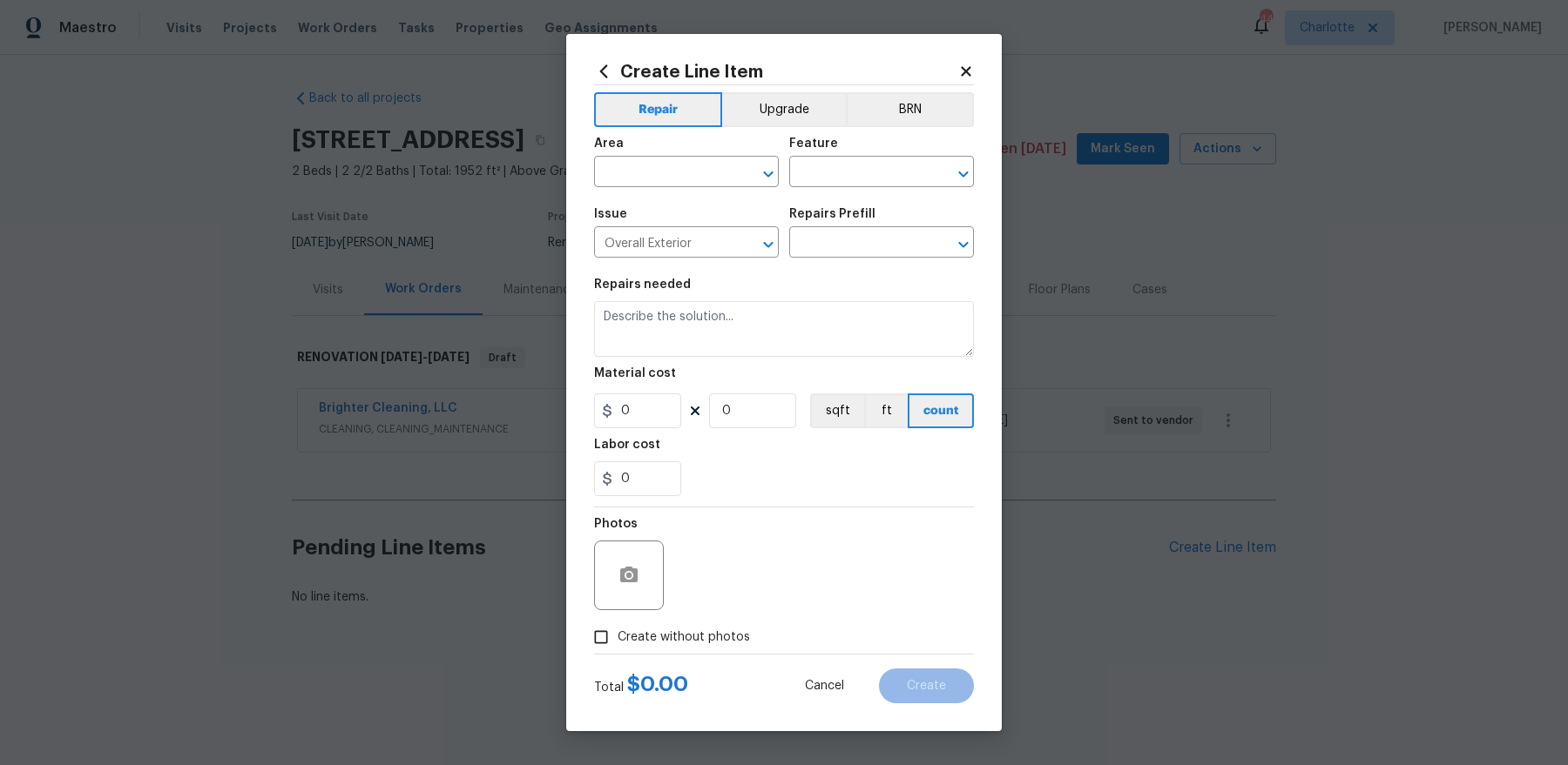
type input "Strategic Trade Partner Discount $1.00"
type textarea "Calculate and apply 5% STPP discount to the total of the work order as a negati…"
type input "1"
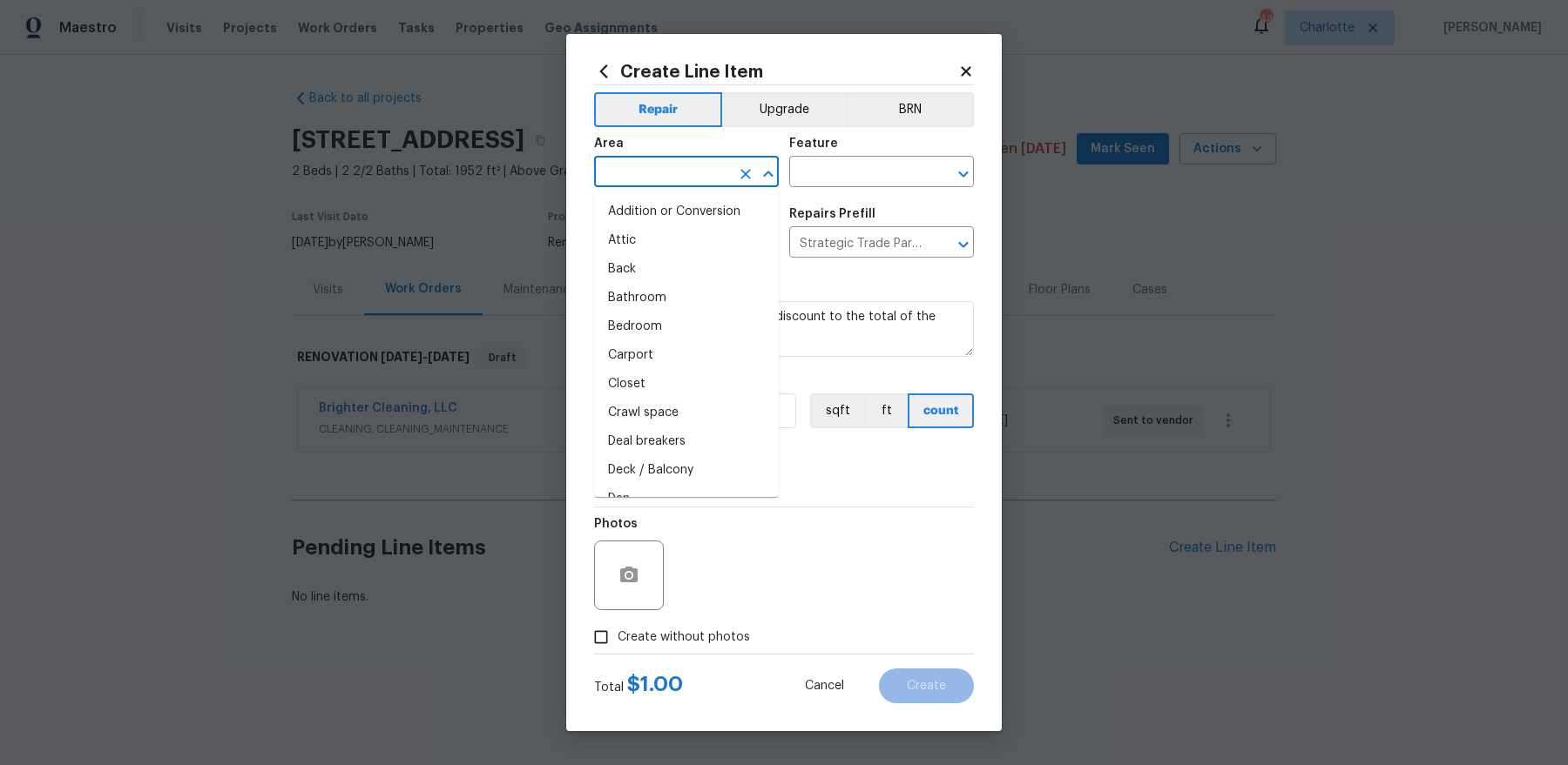
click at [714, 176] on input "text" at bounding box center [662, 173] width 136 height 27
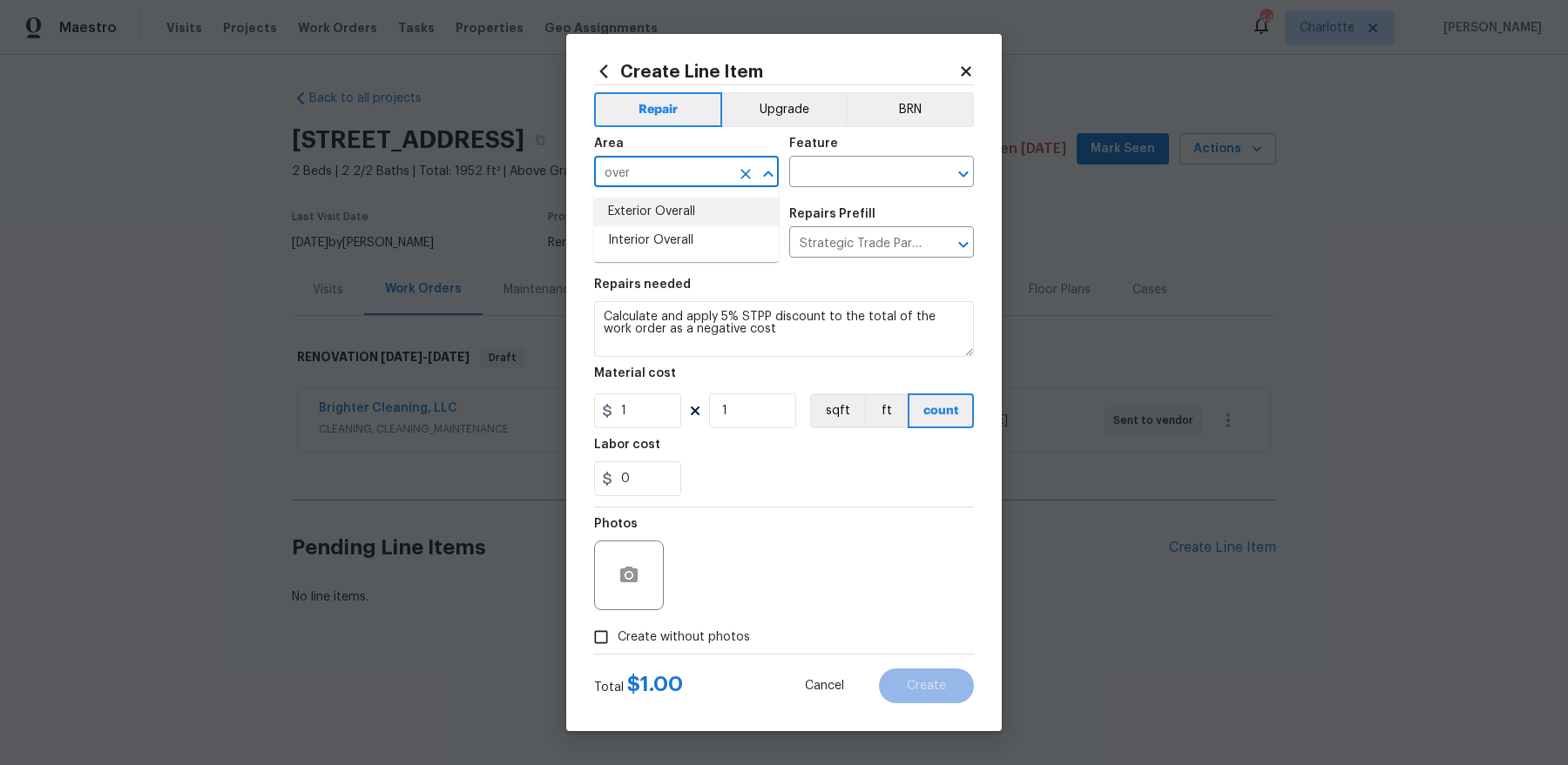
click at [693, 212] on li "Exterior Overall" at bounding box center [686, 212] width 184 height 29
type input "Exterior Overall"
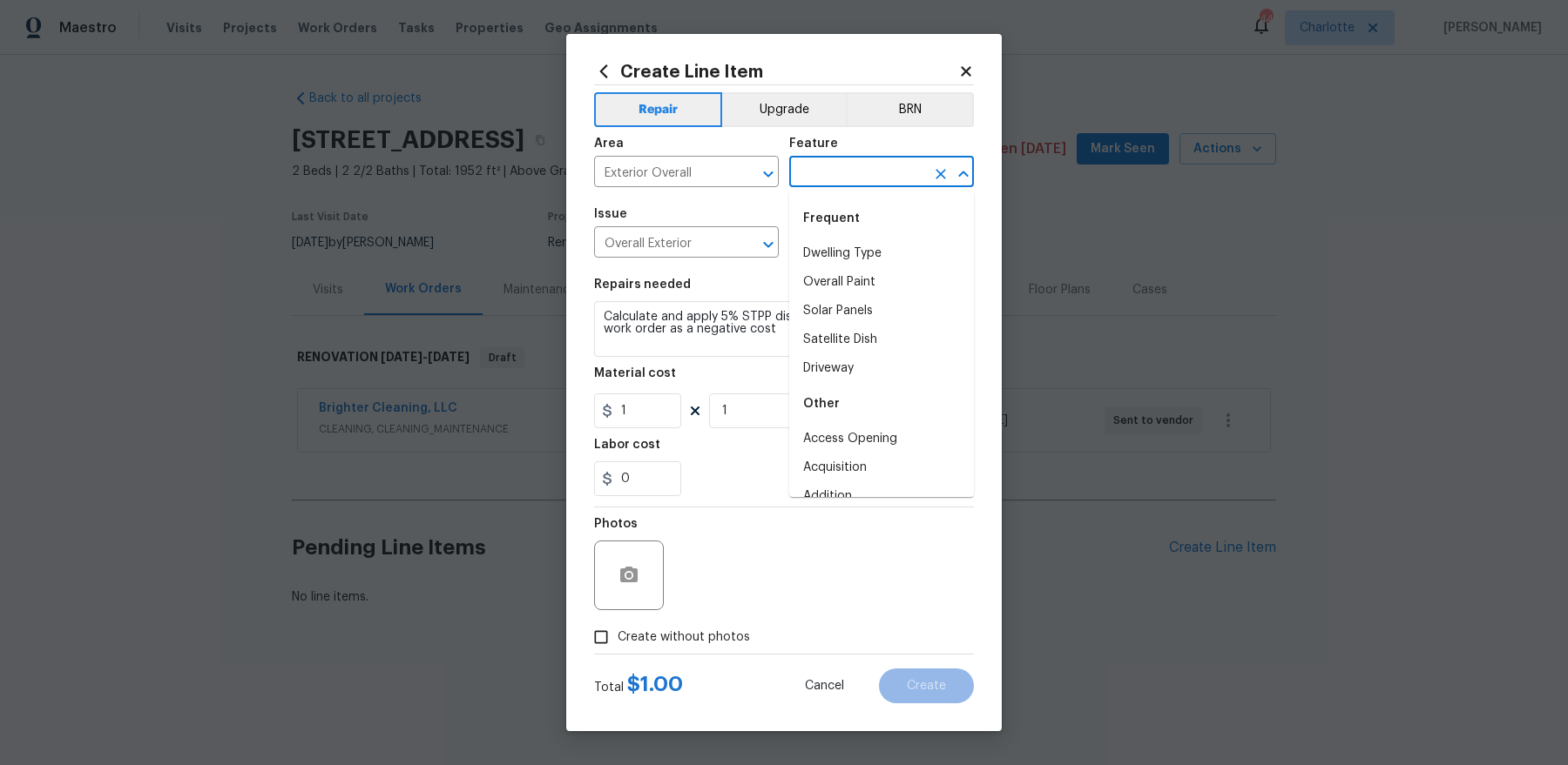
click at [856, 160] on input "text" at bounding box center [856, 173] width 136 height 27
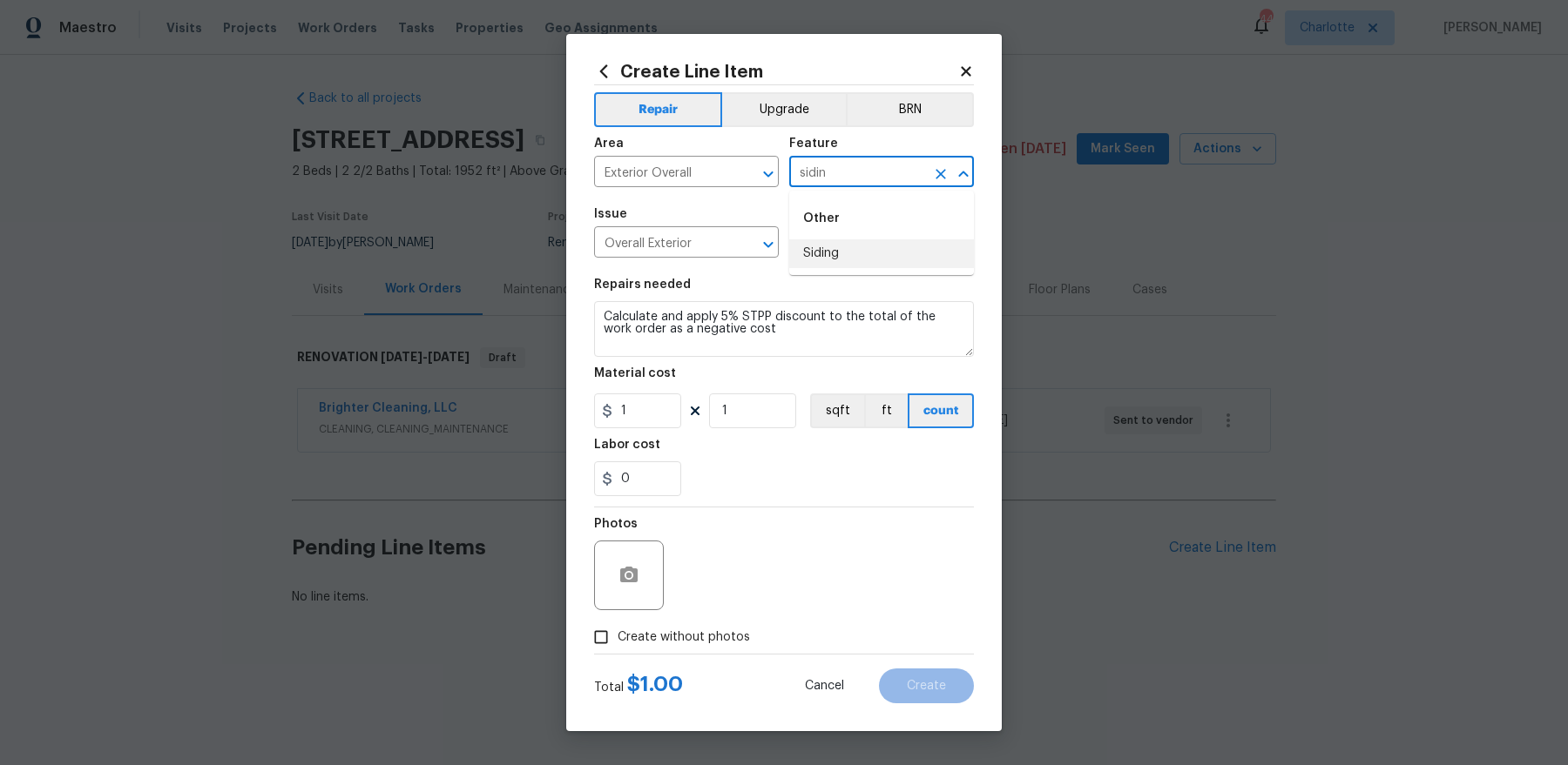
click at [832, 256] on li "Siding" at bounding box center [881, 253] width 184 height 29
type input "Siding"
click at [646, 612] on span "Create without photos" at bounding box center [683, 637] width 133 height 18
click at [617, 612] on input "Create without photos" at bounding box center [600, 637] width 33 height 33
checkbox input "true"
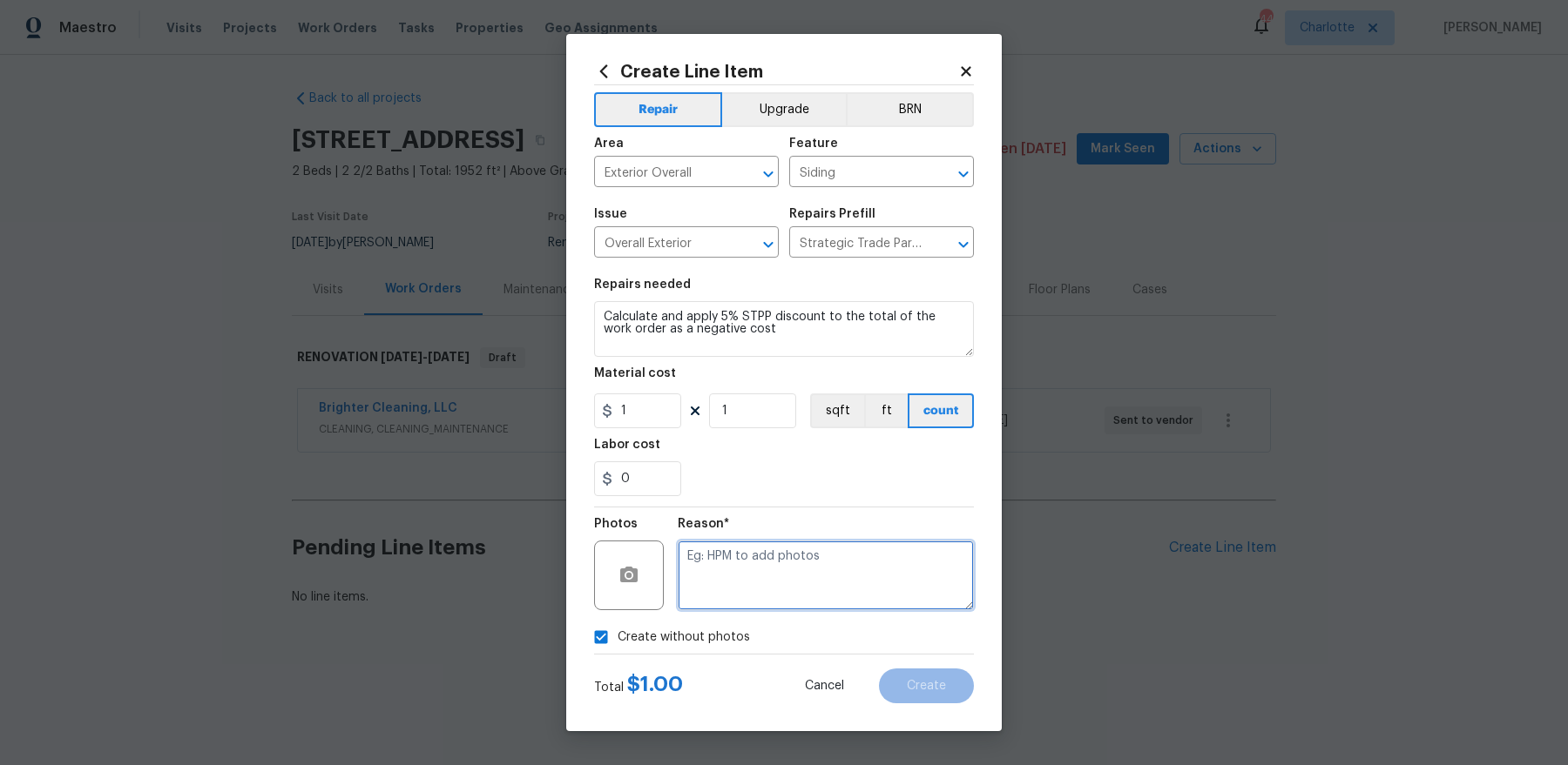
click at [788, 544] on textarea at bounding box center [825, 576] width 296 height 70
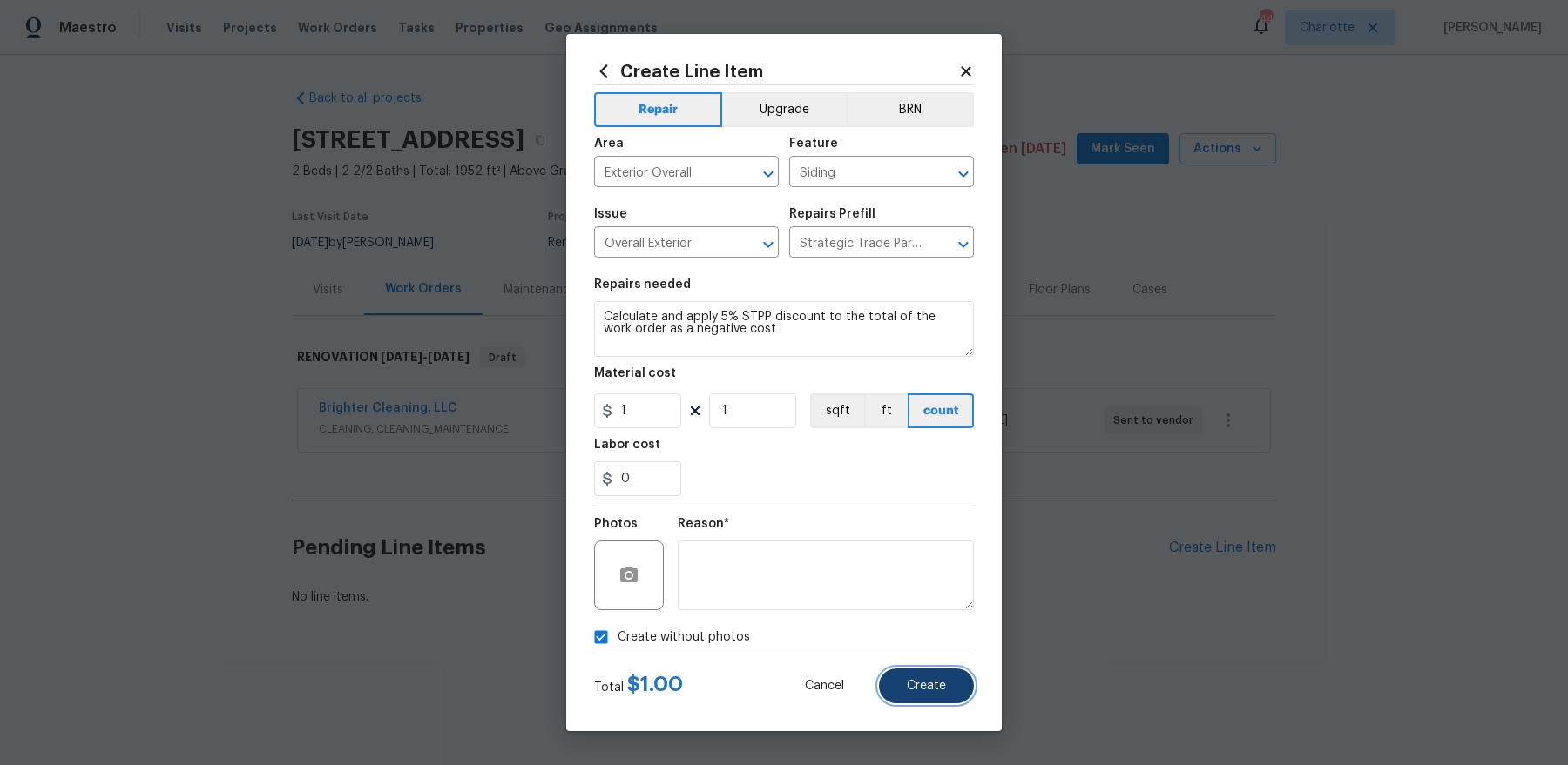
click at [935, 612] on span "Create" at bounding box center [926, 687] width 40 height 13
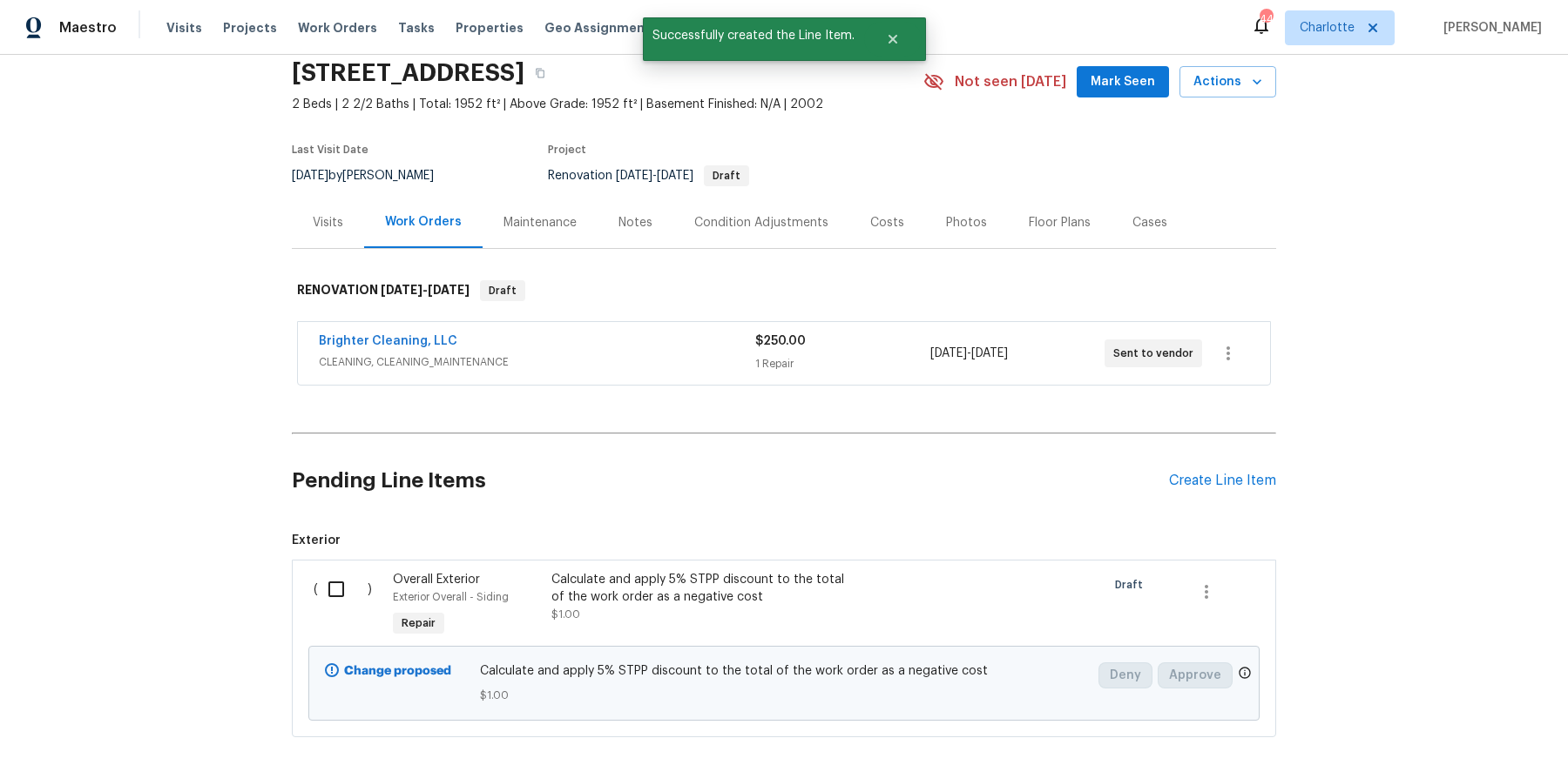
scroll to position [84, 0]
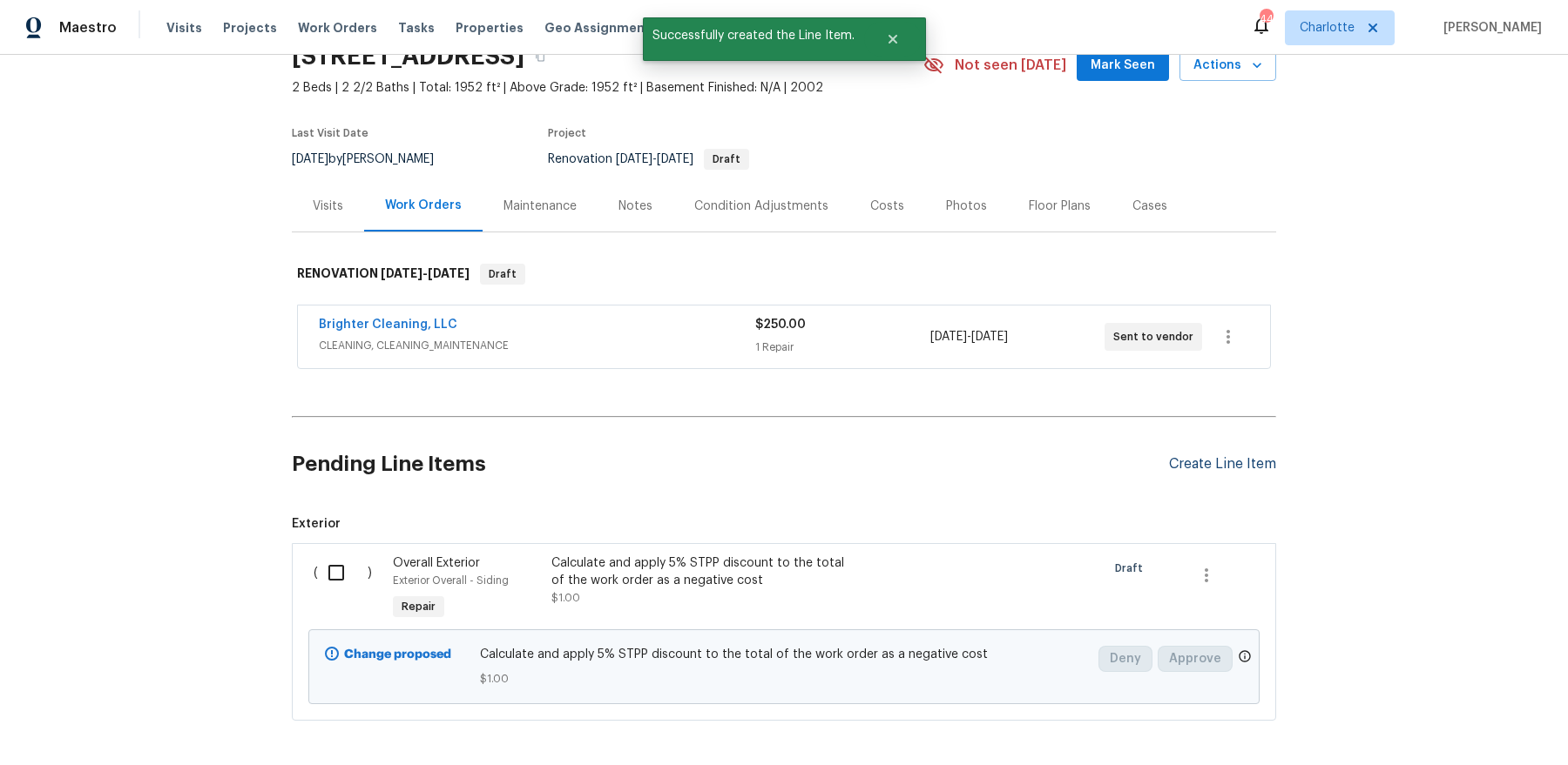
click at [1208, 469] on div "Create Line Item" at bounding box center [1223, 465] width 107 height 17
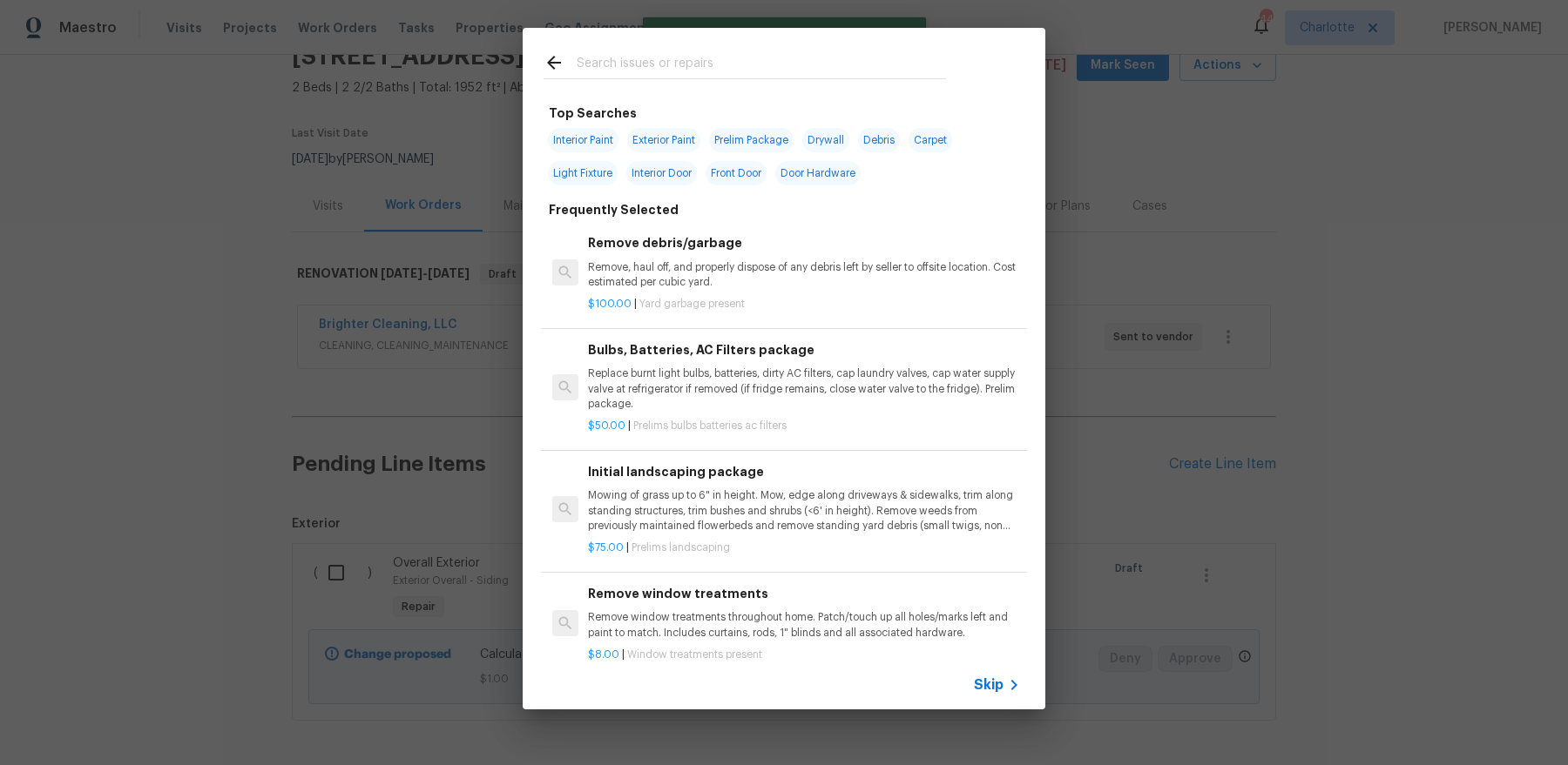
click at [774, 61] on input "text" at bounding box center [761, 66] width 369 height 26
type input "s"
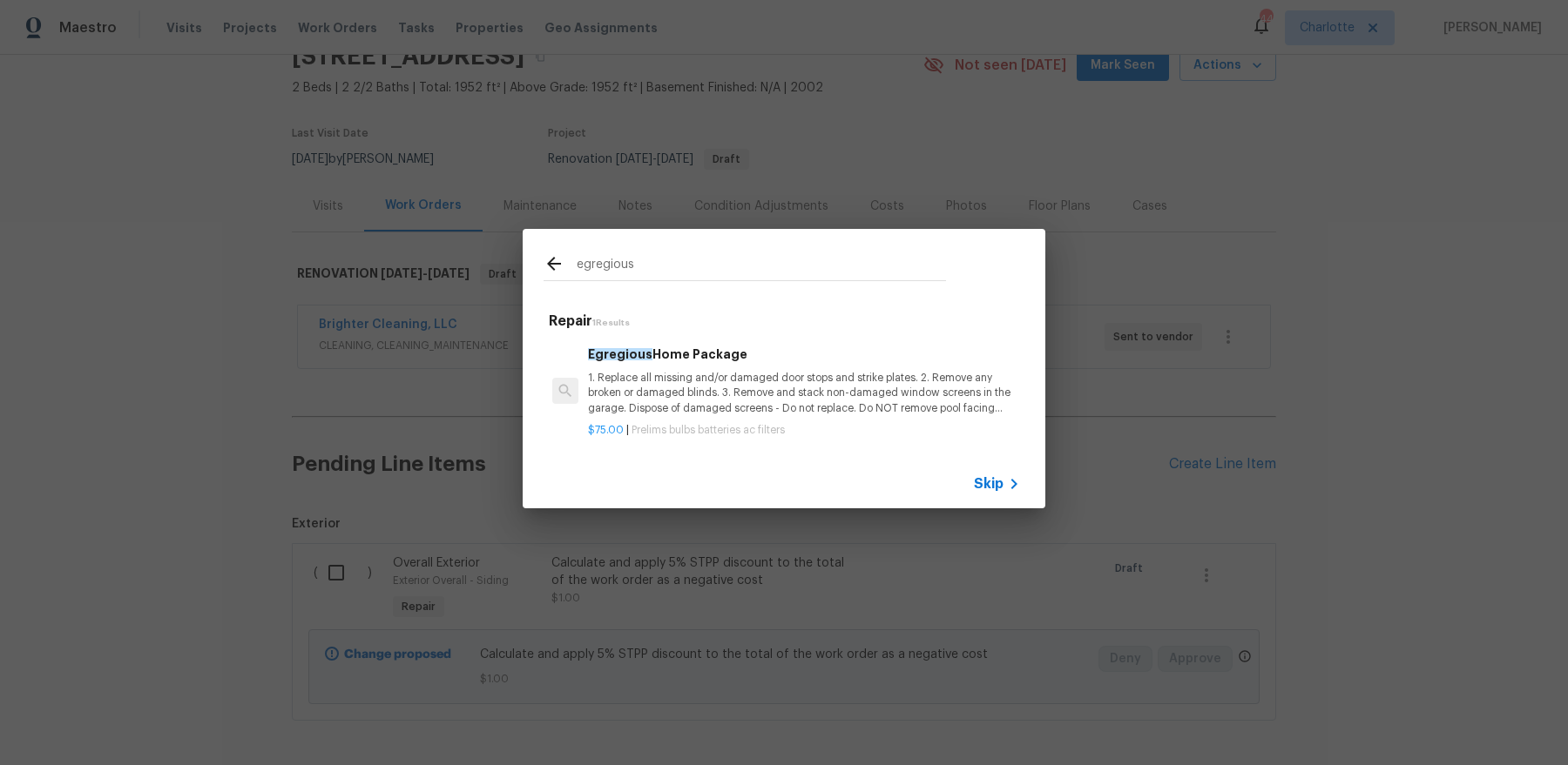
type input "egregious"
click at [857, 378] on p "1. Replace all missing and/or damaged door stops and strike plates. 2. Remove a…" at bounding box center [804, 392] width 432 height 44
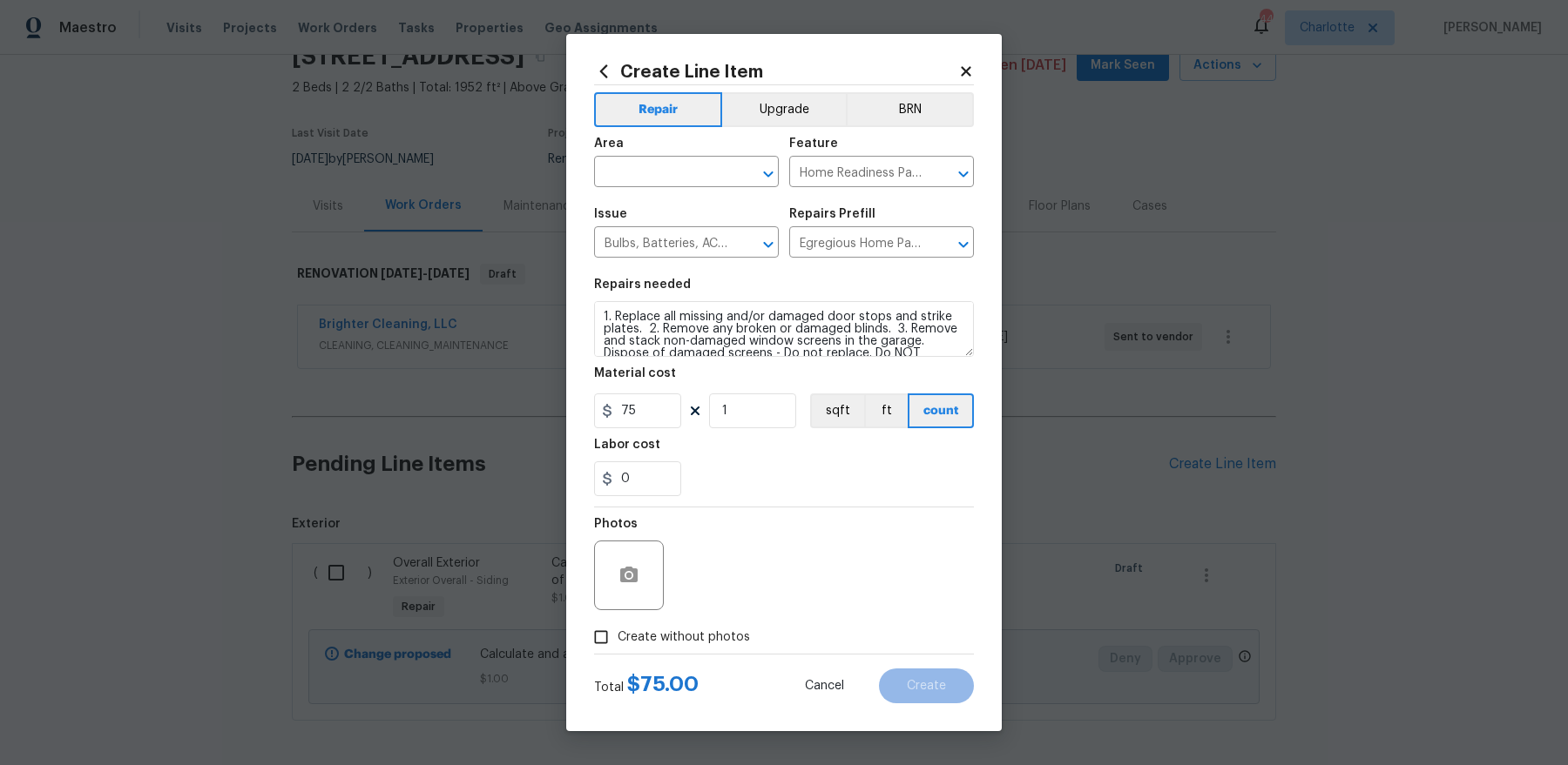
click at [656, 612] on label "Create without photos" at bounding box center [667, 637] width 166 height 33
click at [617, 612] on input "Create without photos" at bounding box center [600, 637] width 33 height 33
checkbox input "true"
click at [874, 599] on textarea at bounding box center [825, 576] width 296 height 70
click at [965, 612] on div "Cancel Create" at bounding box center [874, 686] width 197 height 35
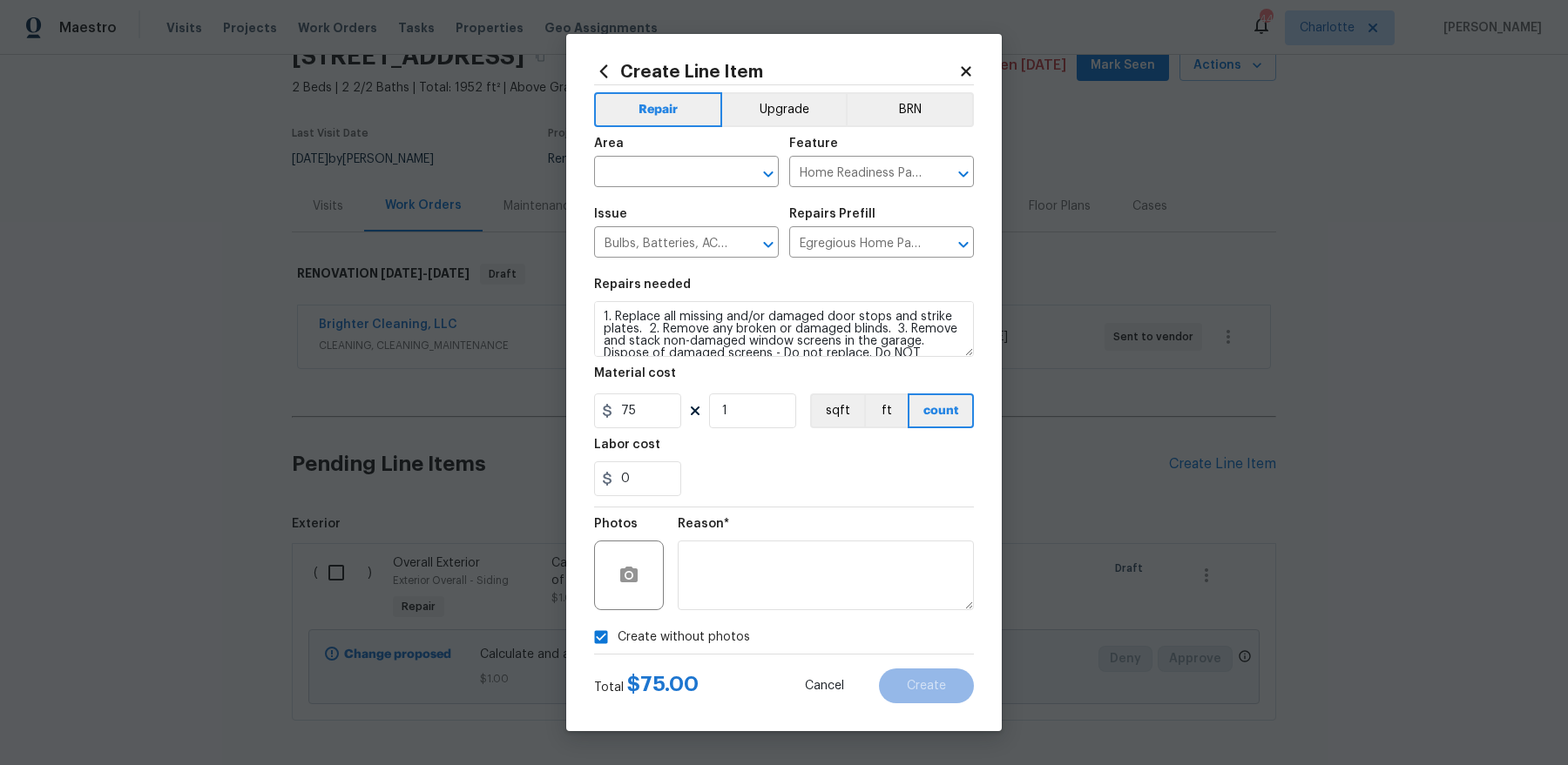
click at [625, 159] on div "Area" at bounding box center [686, 149] width 184 height 23
click at [626, 182] on input "text" at bounding box center [662, 173] width 136 height 27
click at [658, 238] on li "Interior Overall" at bounding box center [686, 241] width 184 height 29
type input "Interior Overall"
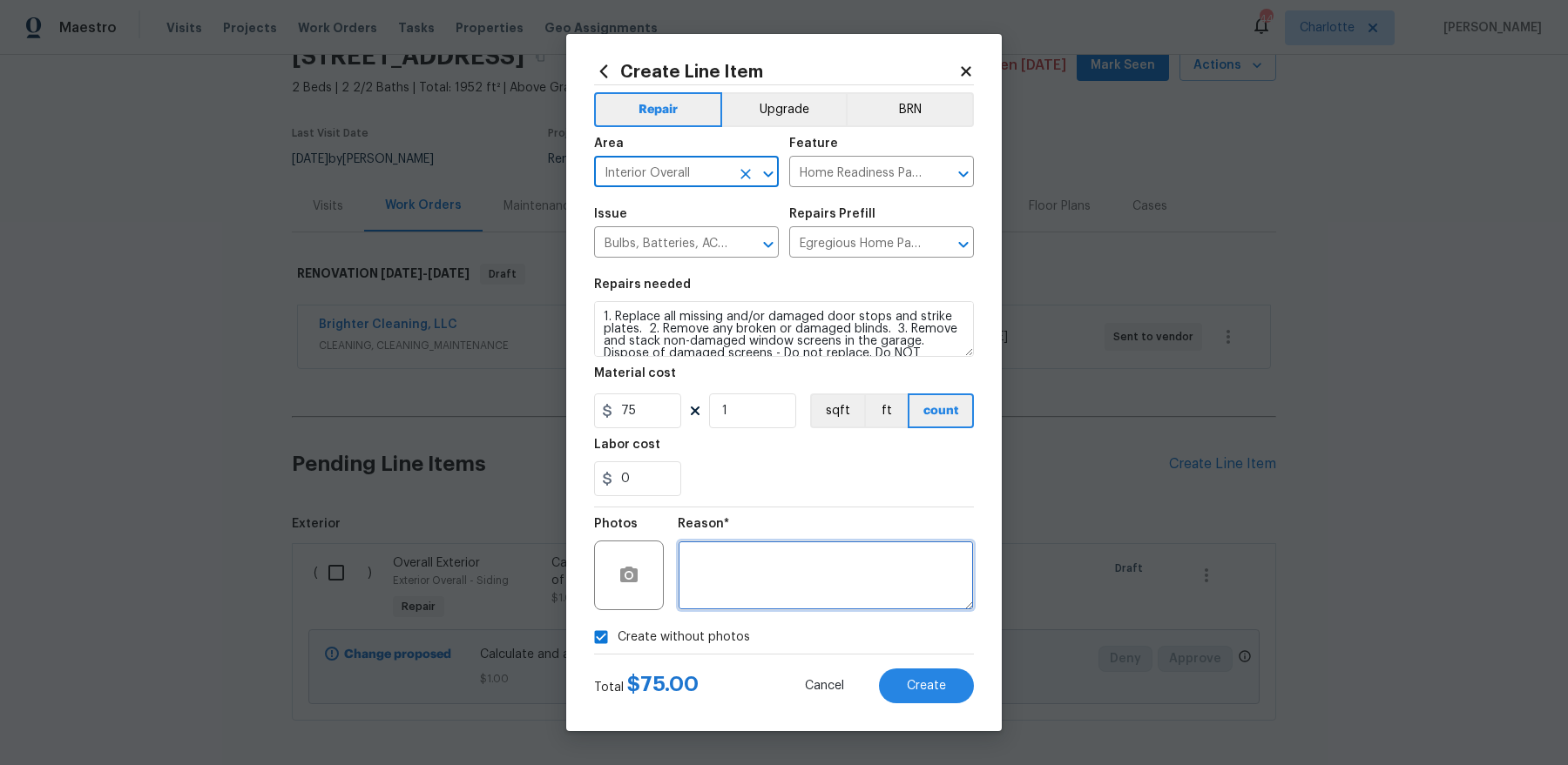
click at [808, 575] on textarea at bounding box center [825, 576] width 296 height 70
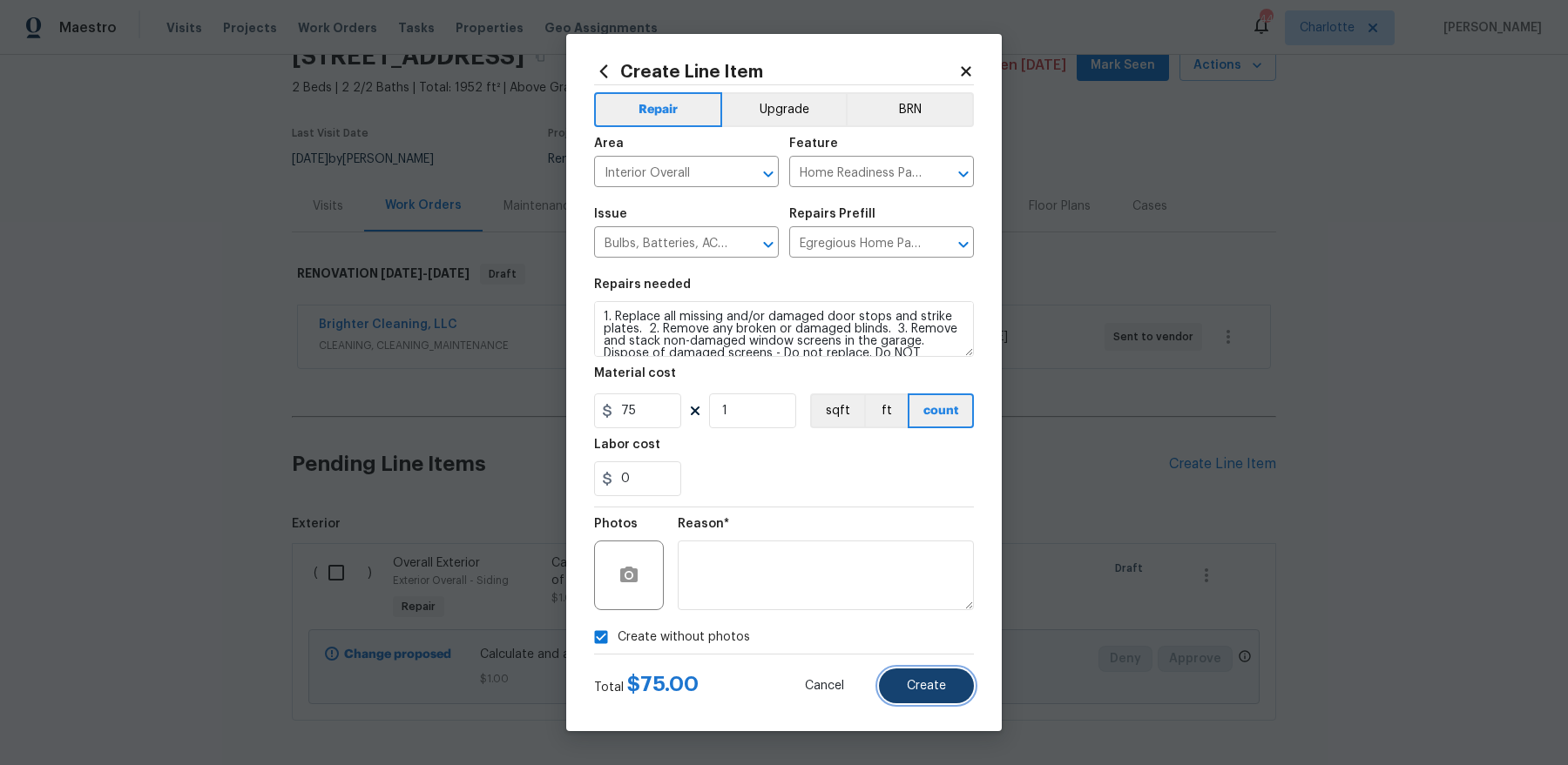
click at [951, 612] on button "Create" at bounding box center [926, 686] width 95 height 35
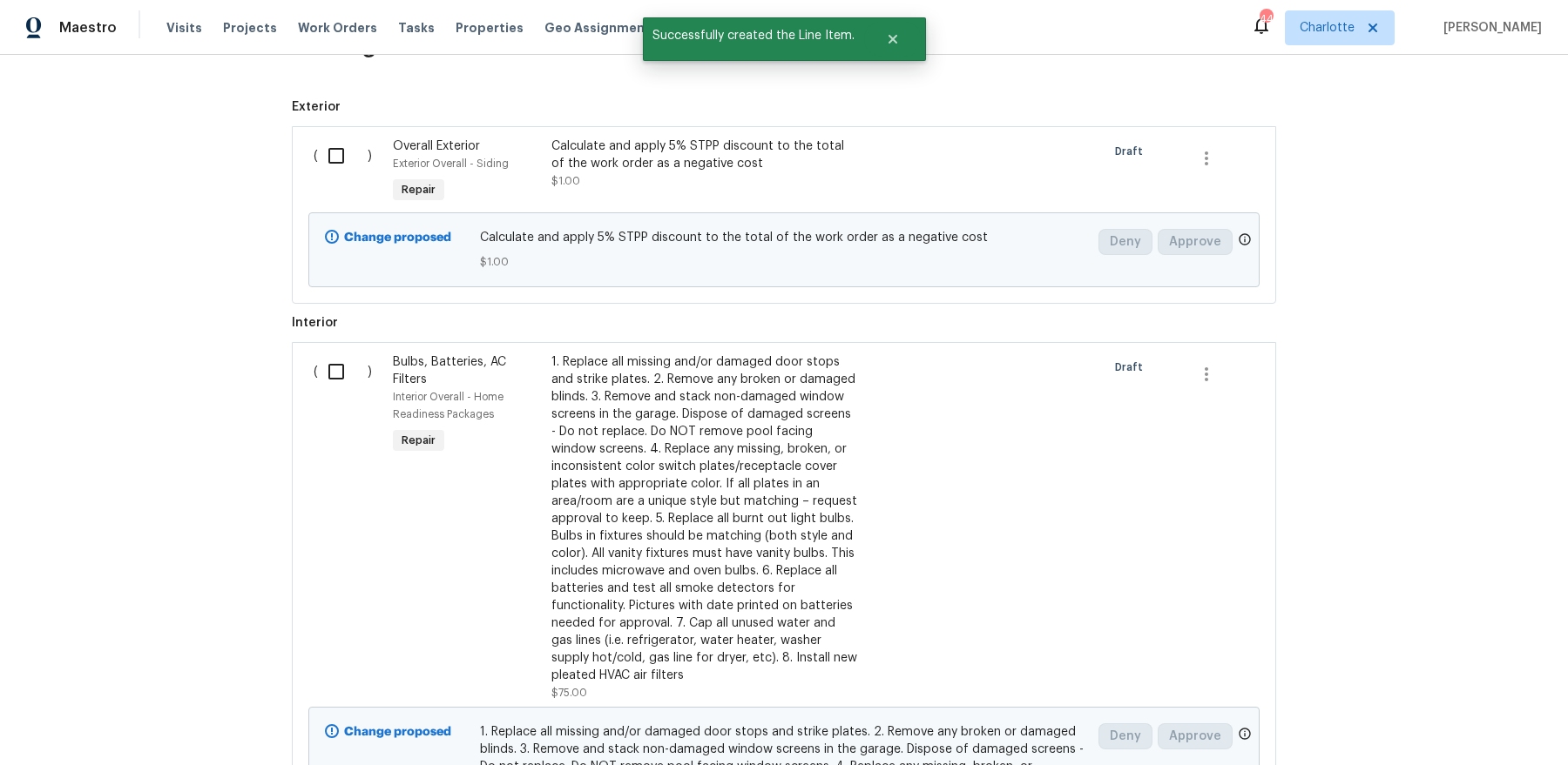
scroll to position [573, 0]
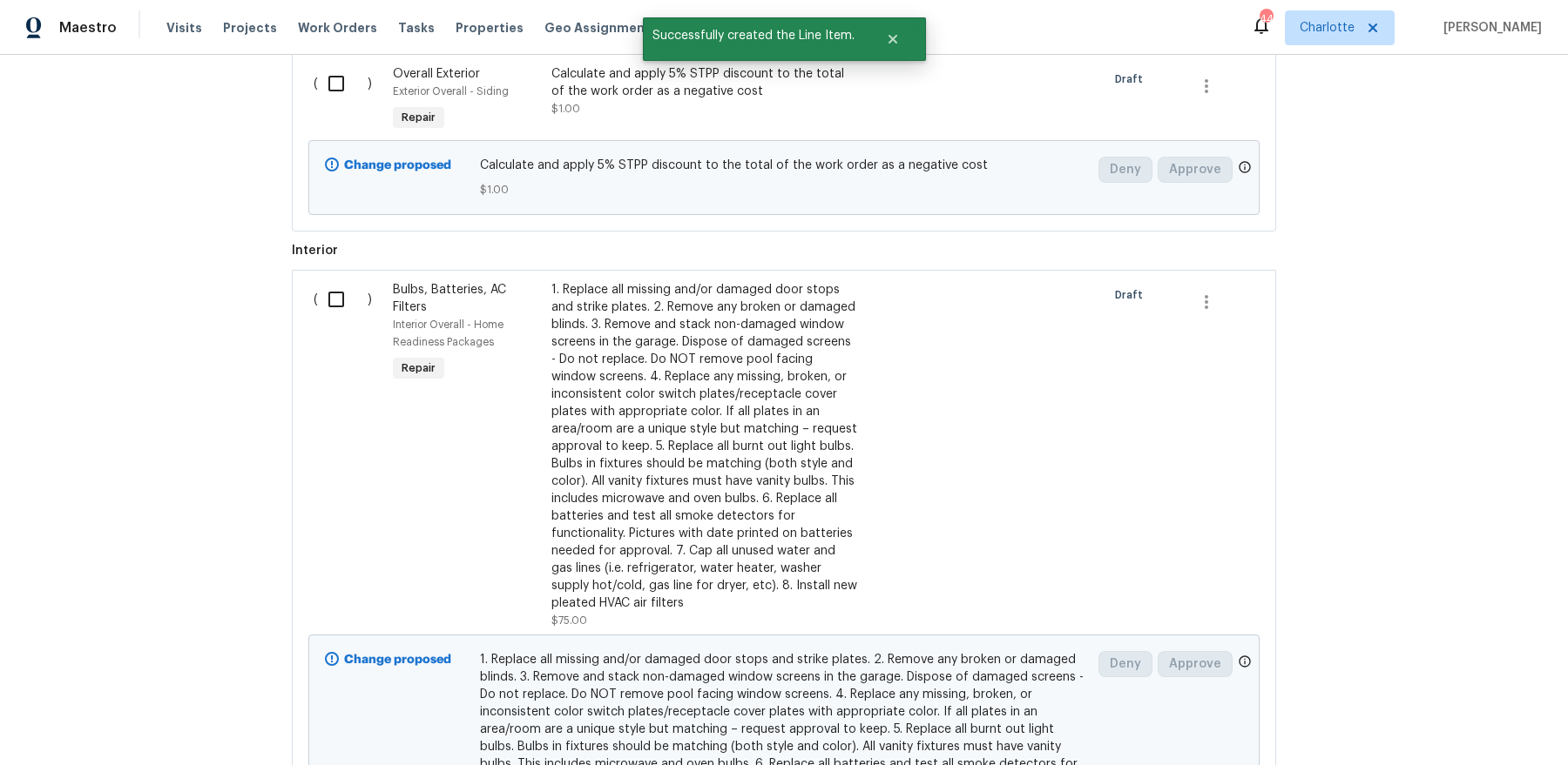
click at [330, 297] on input "checkbox" at bounding box center [343, 299] width 50 height 37
checkbox input "true"
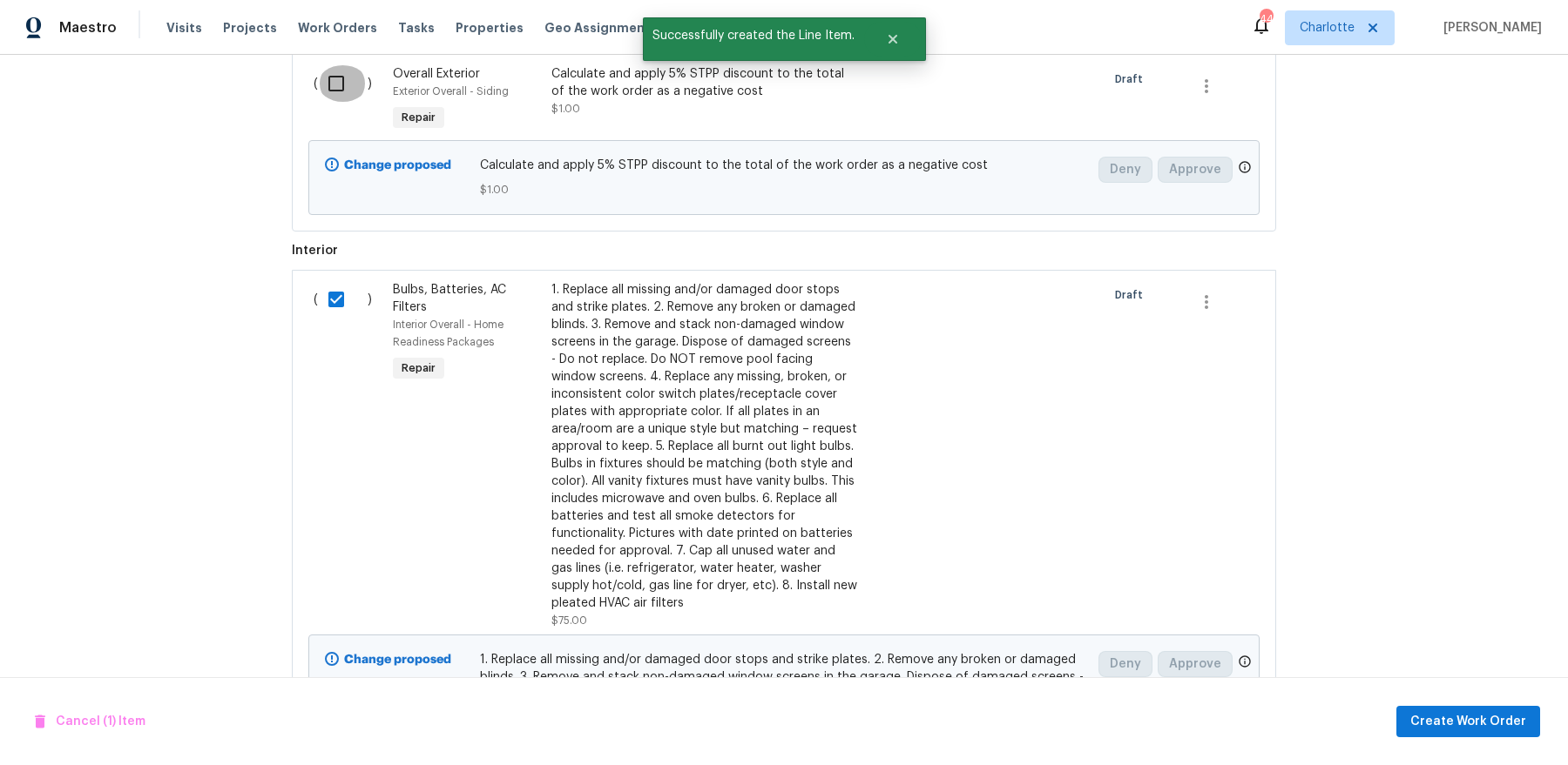
click at [344, 88] on input "checkbox" at bounding box center [343, 83] width 50 height 37
checkbox input "true"
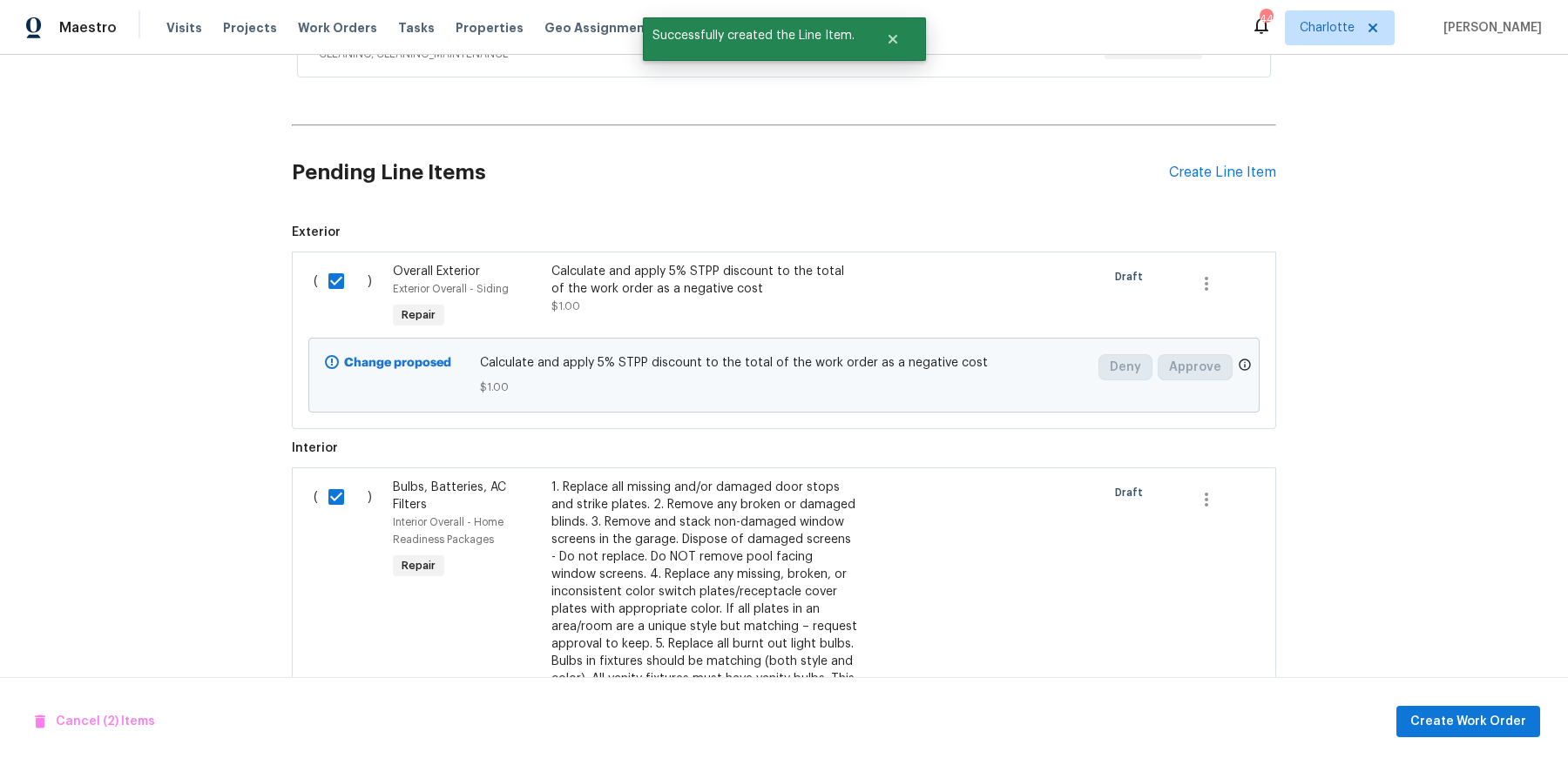
scroll to position [337, 0]
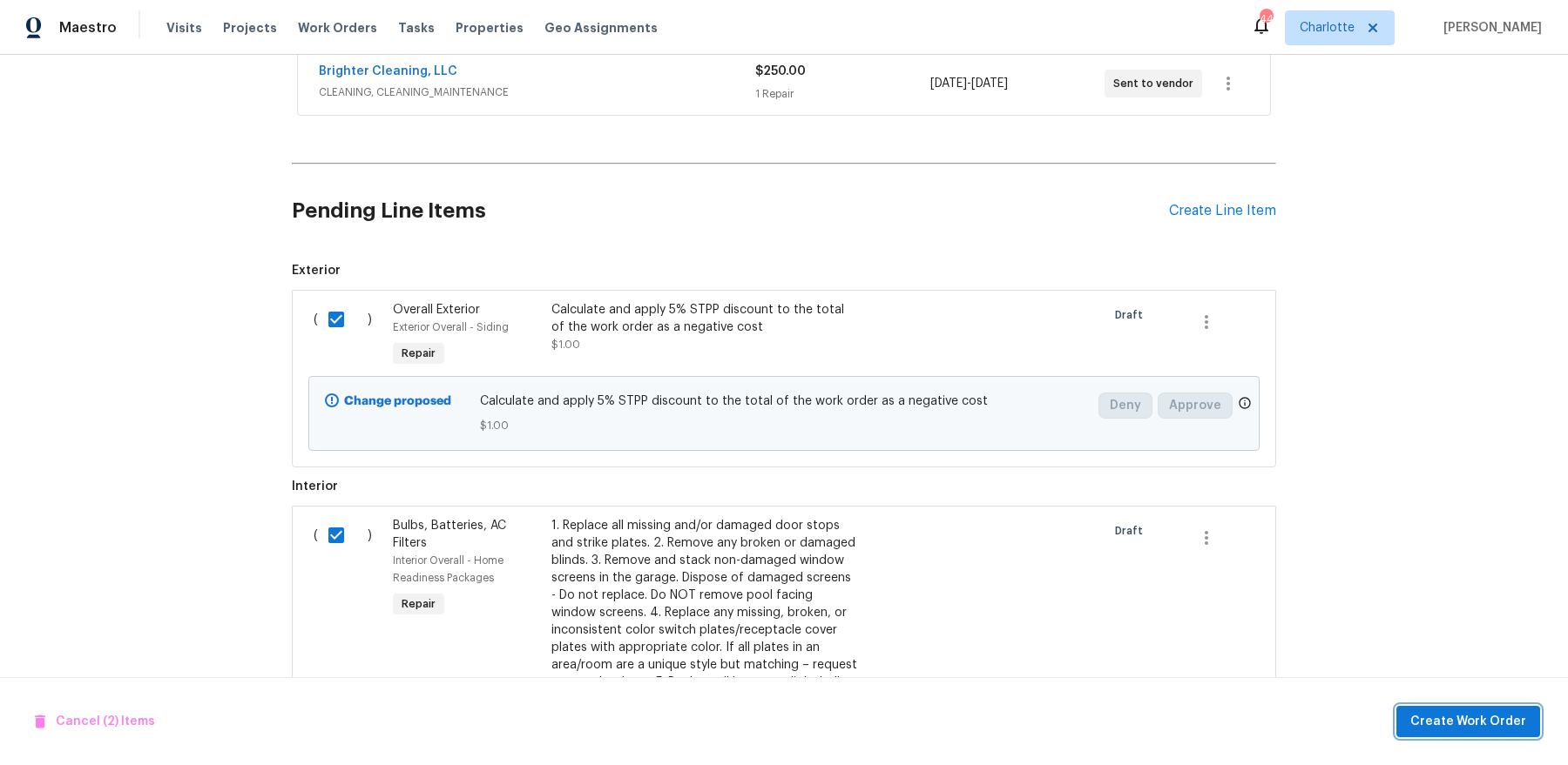
click at [1254, 612] on button "Create Work Order" at bounding box center [1467, 722] width 144 height 32
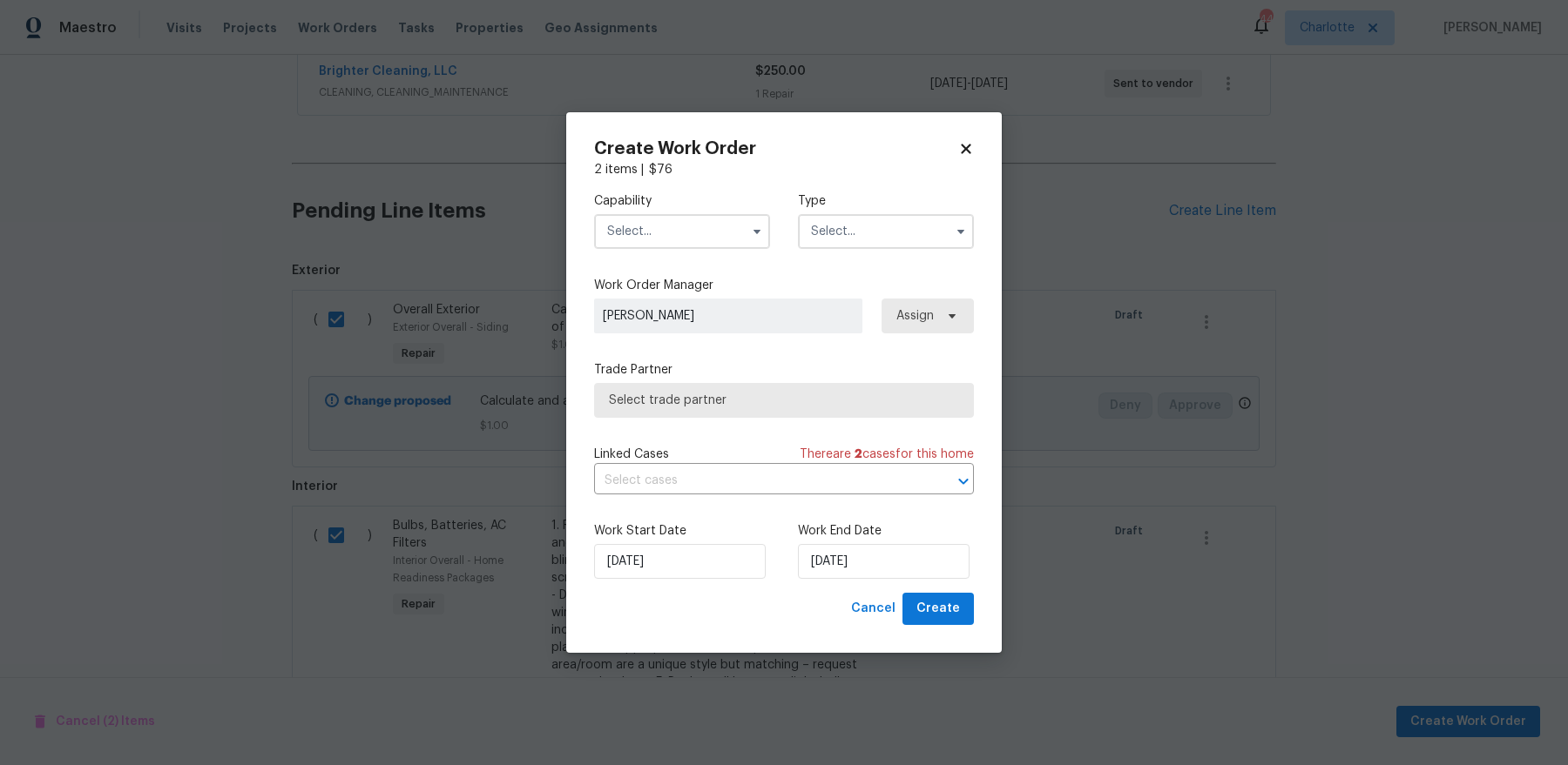
click at [696, 241] on input "text" at bounding box center [681, 231] width 176 height 35
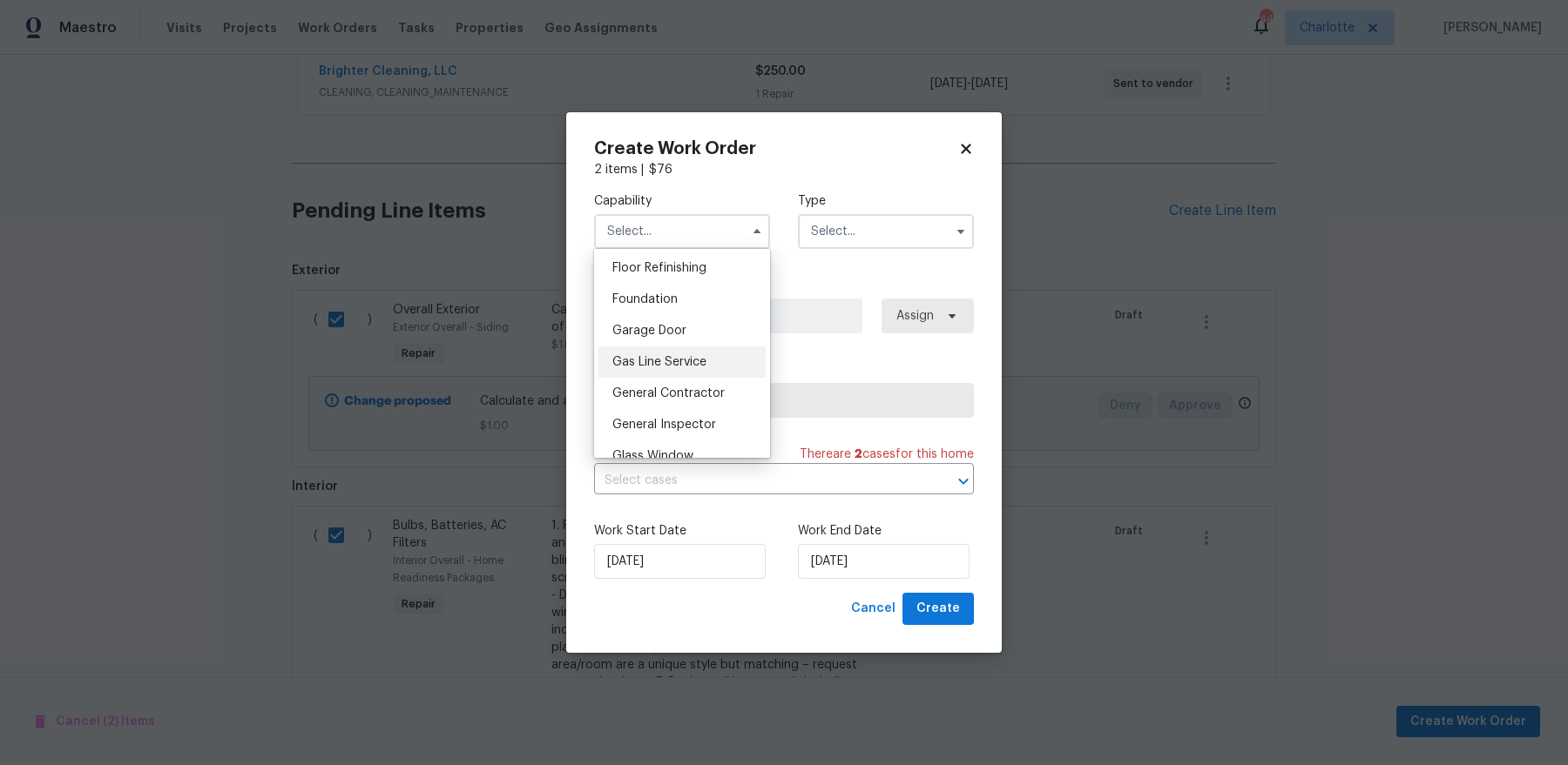
scroll to position [712, 0]
click at [718, 383] on span "General Contractor" at bounding box center [668, 389] width 112 height 12
type input "General Contractor"
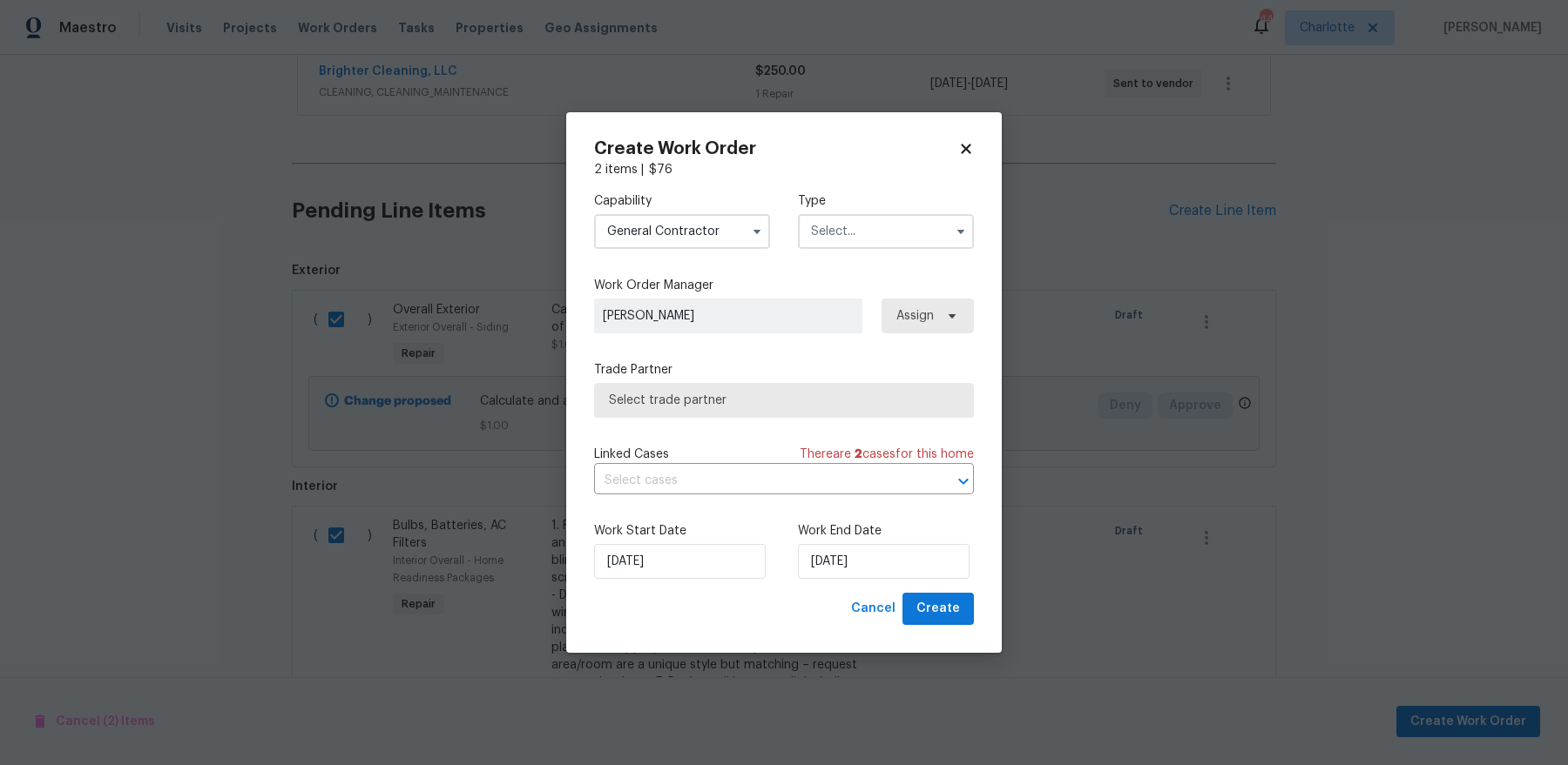
click at [874, 227] on input "text" at bounding box center [886, 231] width 176 height 35
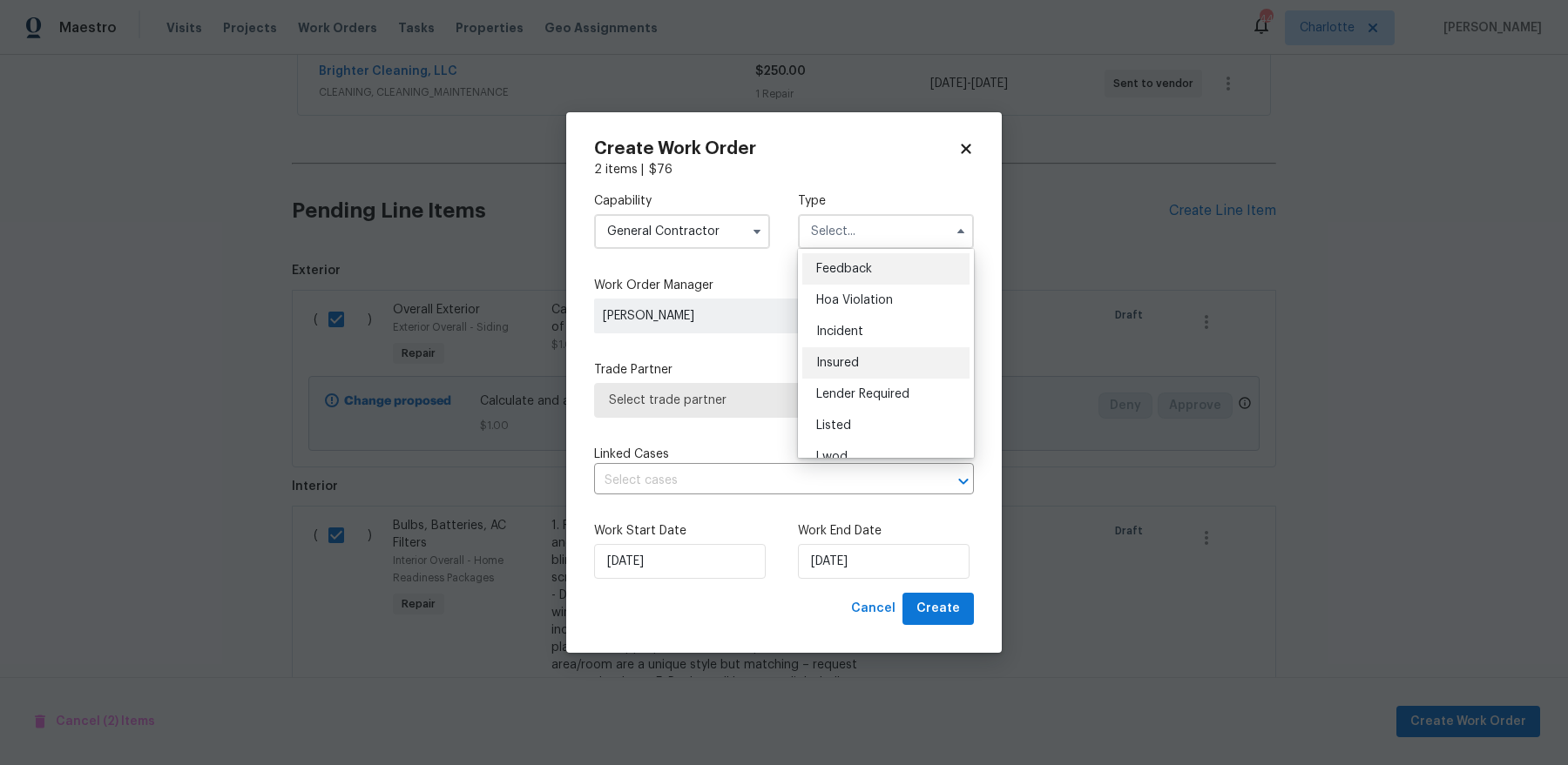
scroll to position [207, 0]
click at [898, 338] on div "Renovation" at bounding box center [886, 343] width 168 height 31
type input "Renovation"
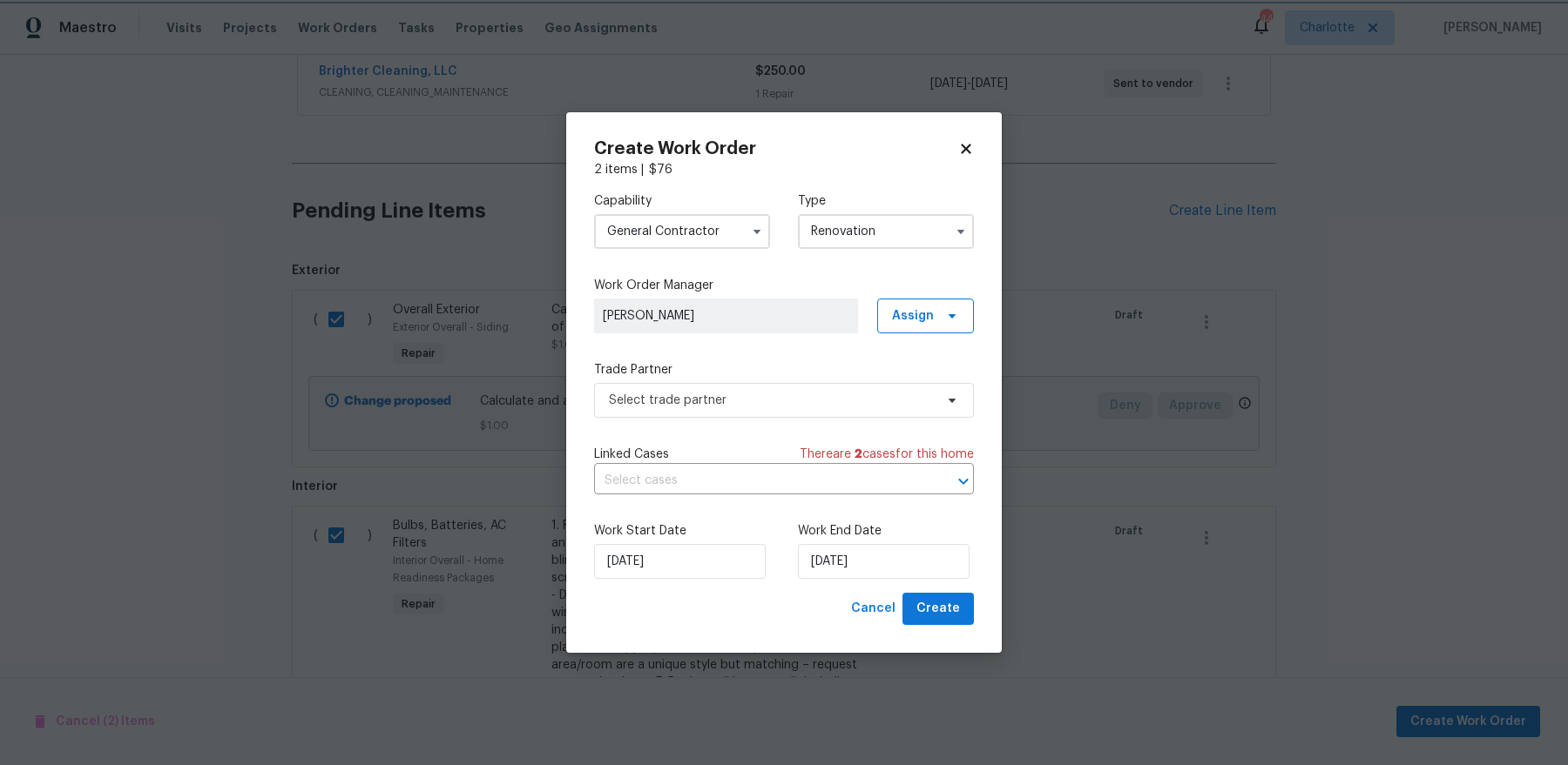
scroll to position [0, 0]
click at [863, 408] on span "Select trade partner" at bounding box center [771, 400] width 325 height 18
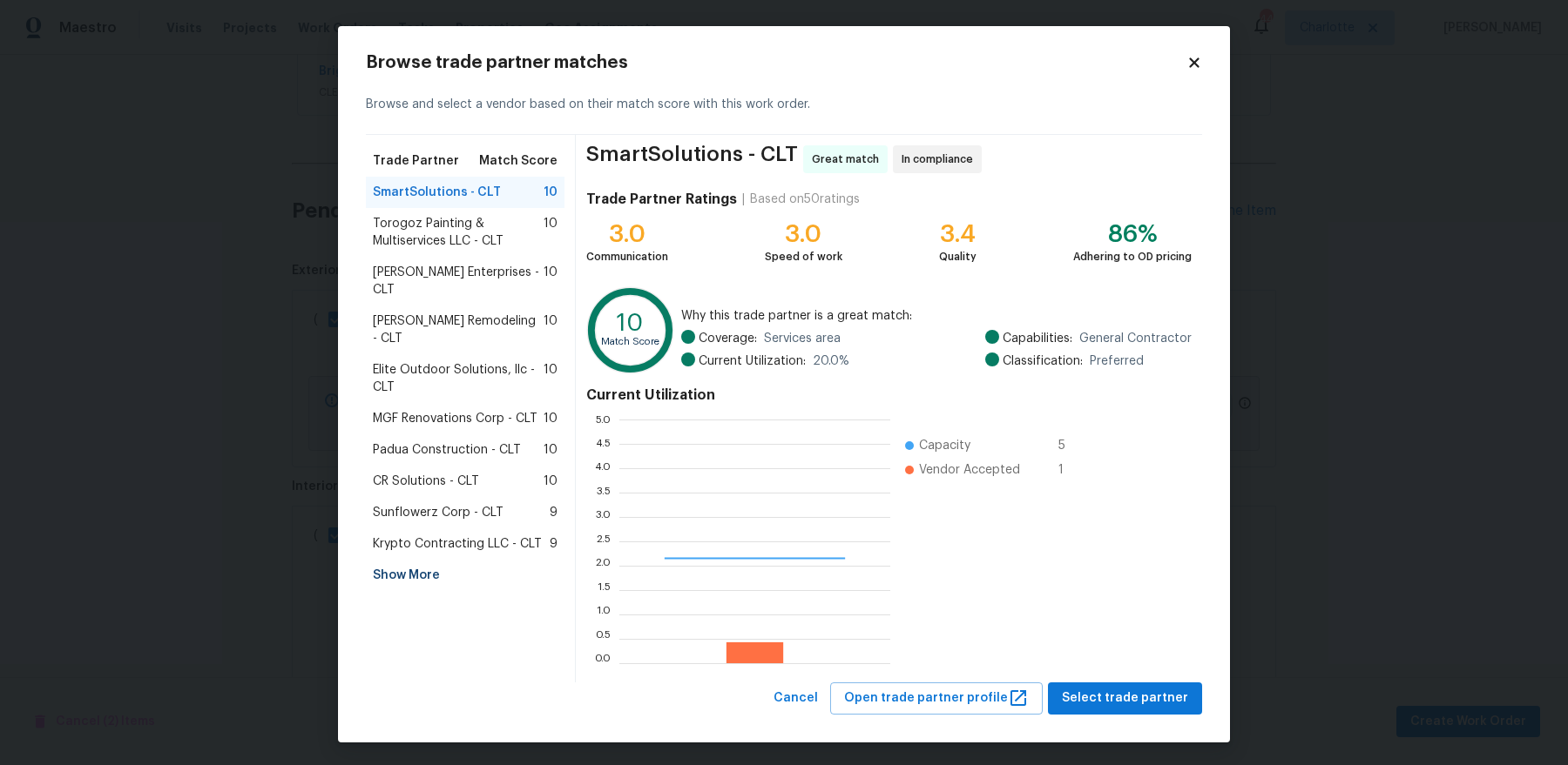
scroll to position [244, 271]
click at [452, 231] on span "Torogoz Painting & Multiservices LLC - CLT" at bounding box center [457, 232] width 170 height 35
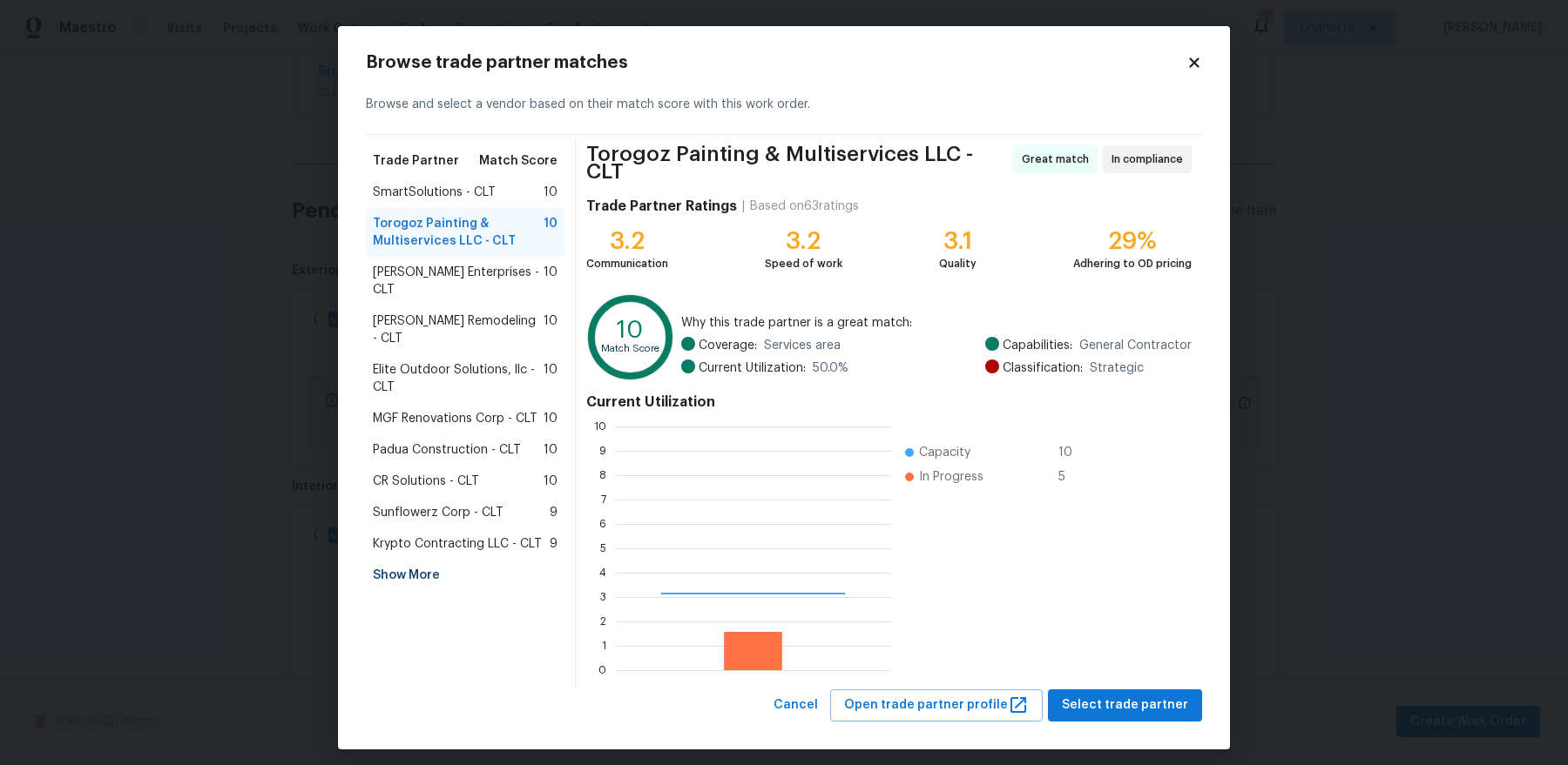
scroll to position [244, 275]
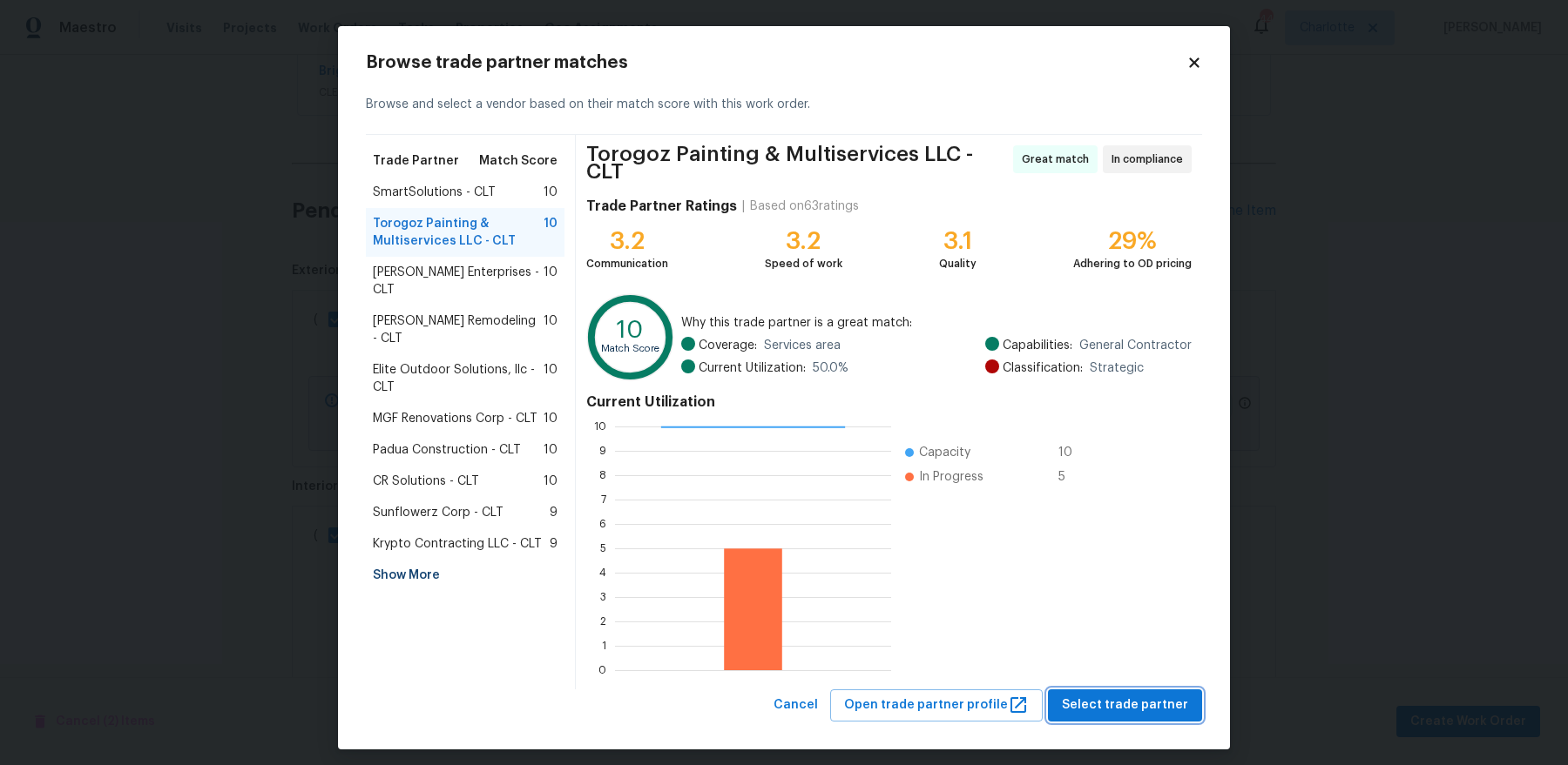
click at [1115, 612] on span "Select trade partner" at bounding box center [1125, 705] width 126 height 22
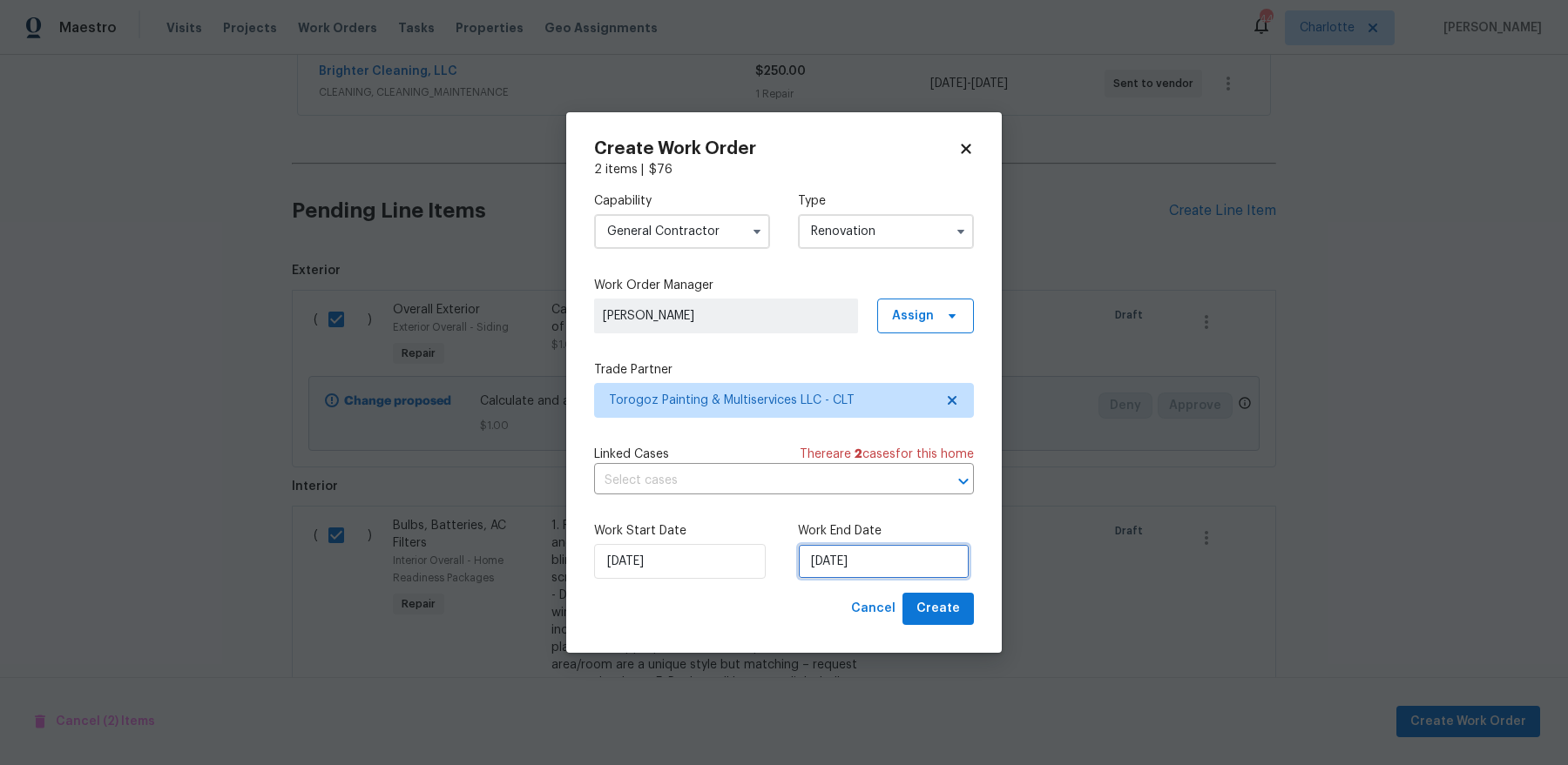
click at [906, 554] on input "9/26/2025" at bounding box center [884, 561] width 171 height 35
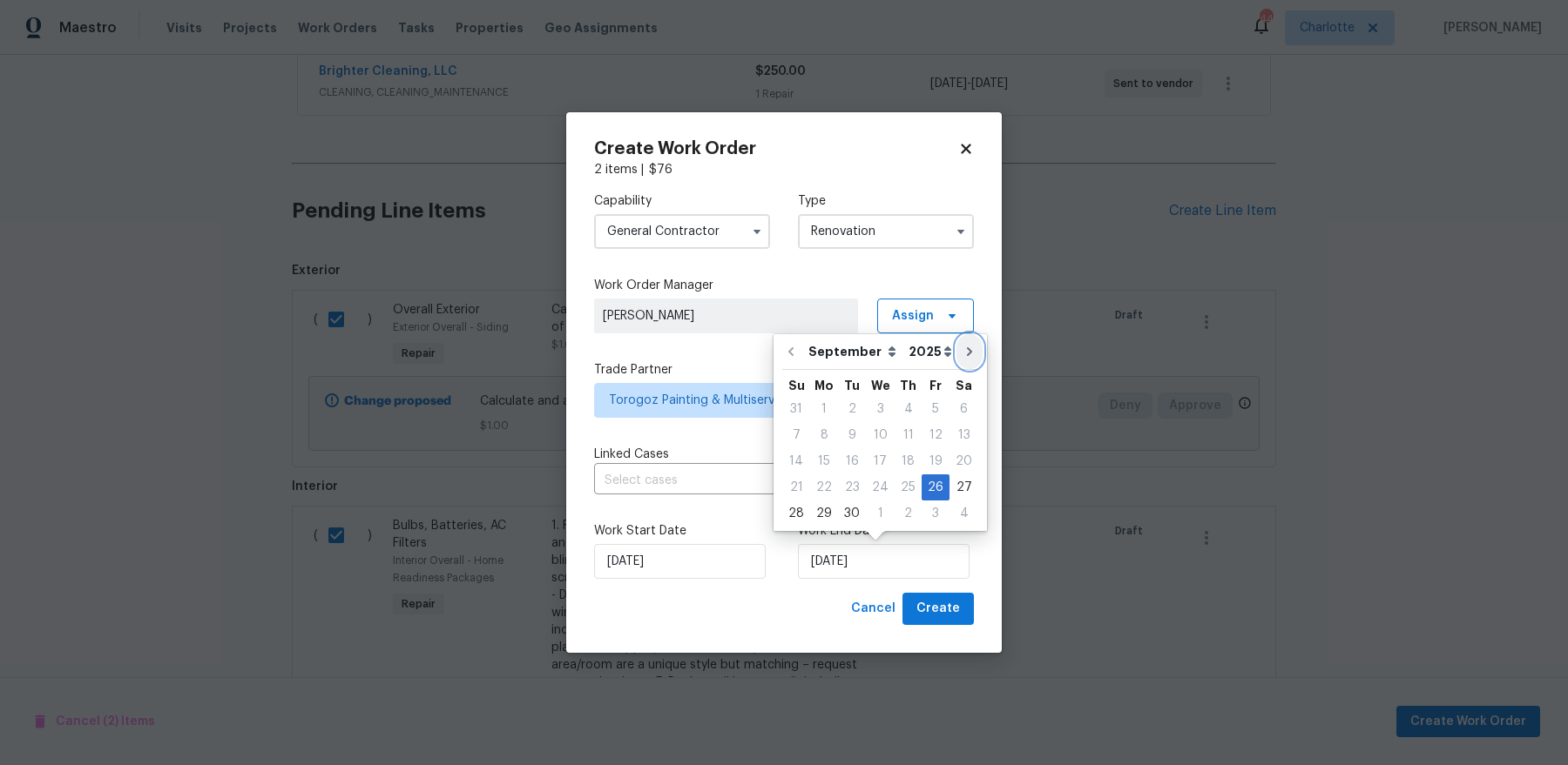
click at [958, 361] on button "Go to next month" at bounding box center [969, 351] width 26 height 35
type input "10/26/2025"
select select "9"
click at [776, 348] on button "Go to previous month" at bounding box center [790, 351] width 26 height 35
type input "9/26/2025"
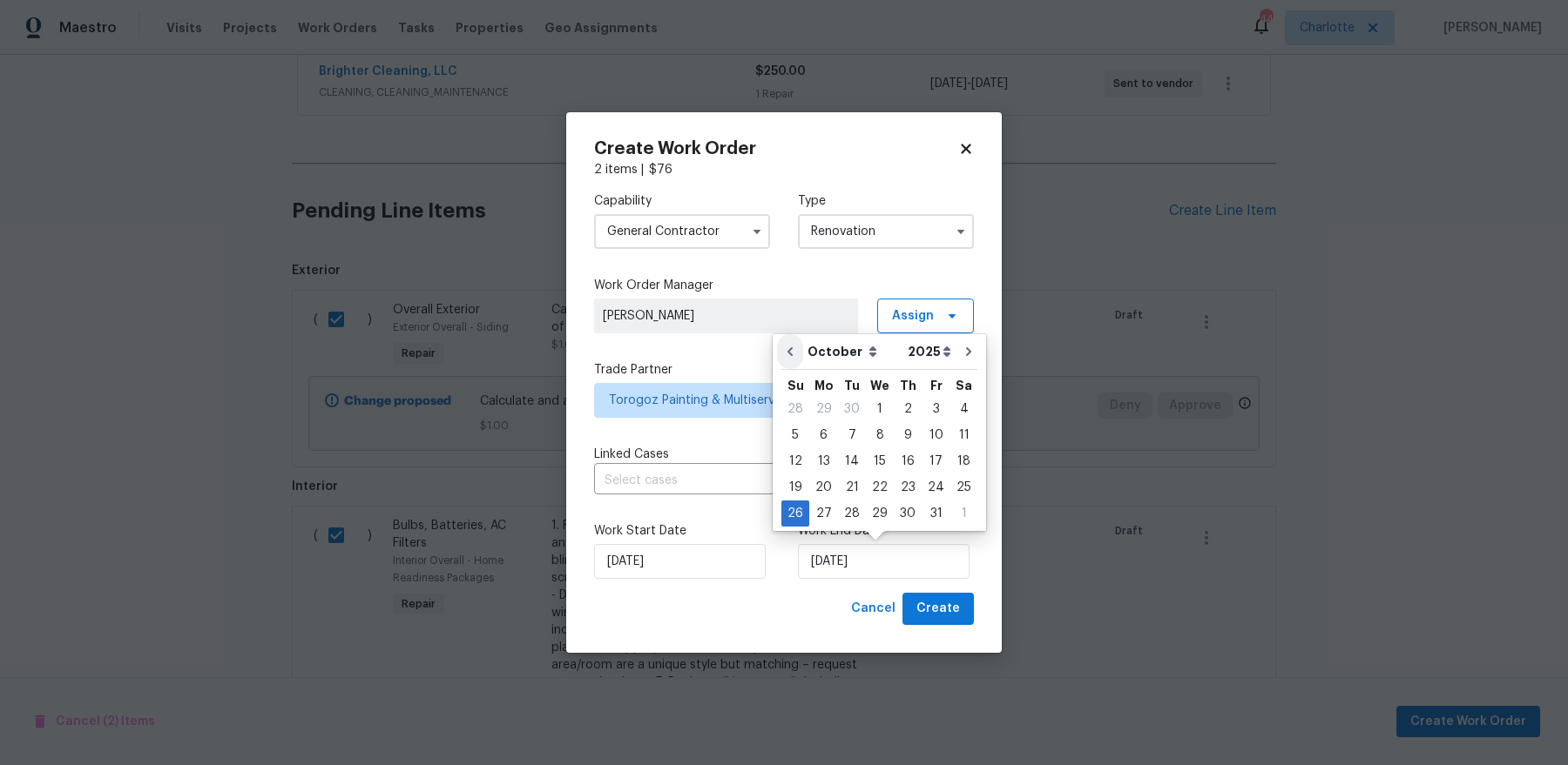
select select "8"
click at [925, 507] on div "3" at bounding box center [936, 514] width 28 height 24
type input "10/3/2025"
select select "9"
click at [942, 611] on span "Create" at bounding box center [937, 609] width 43 height 22
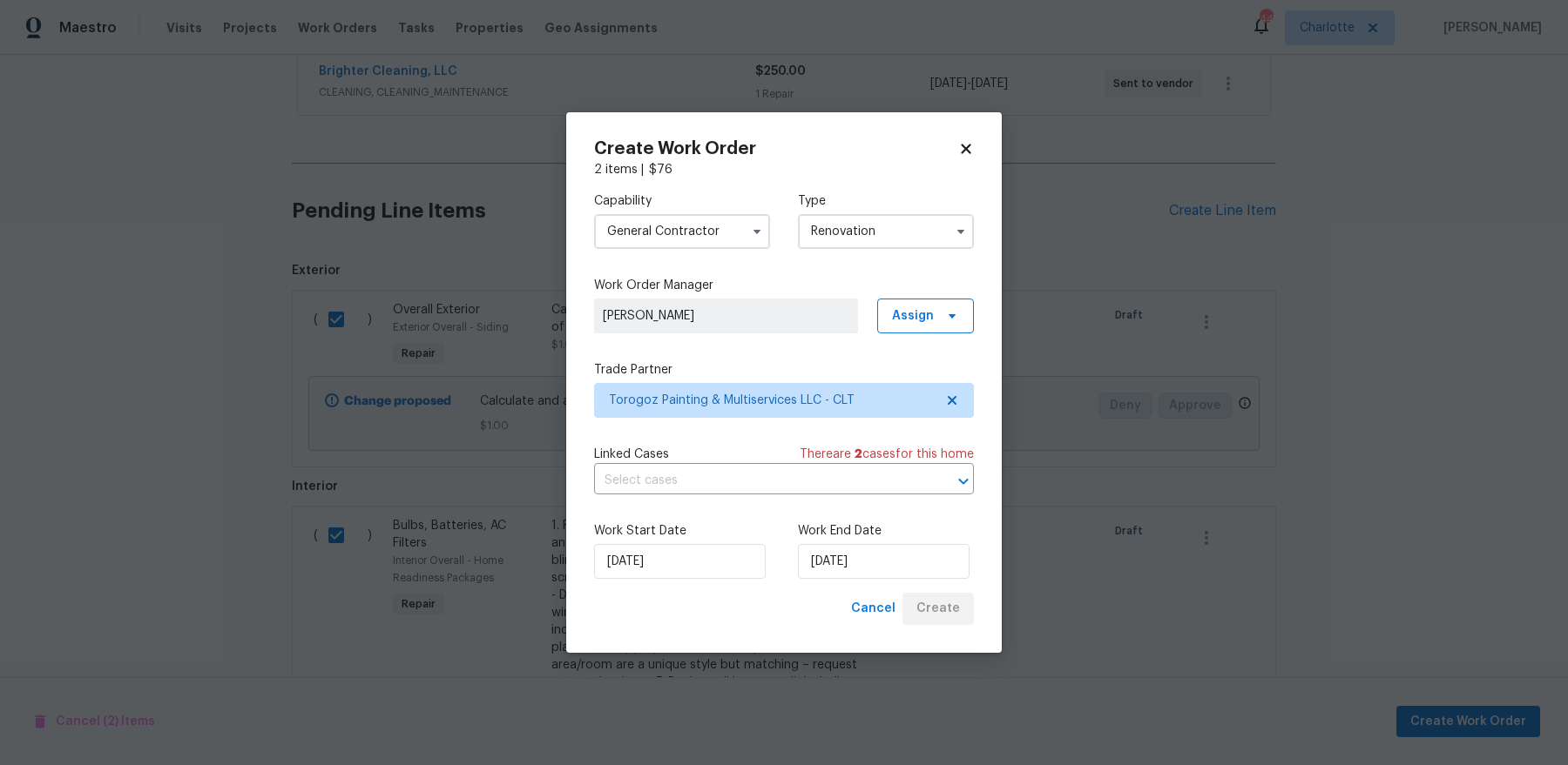
scroll to position [20, 0]
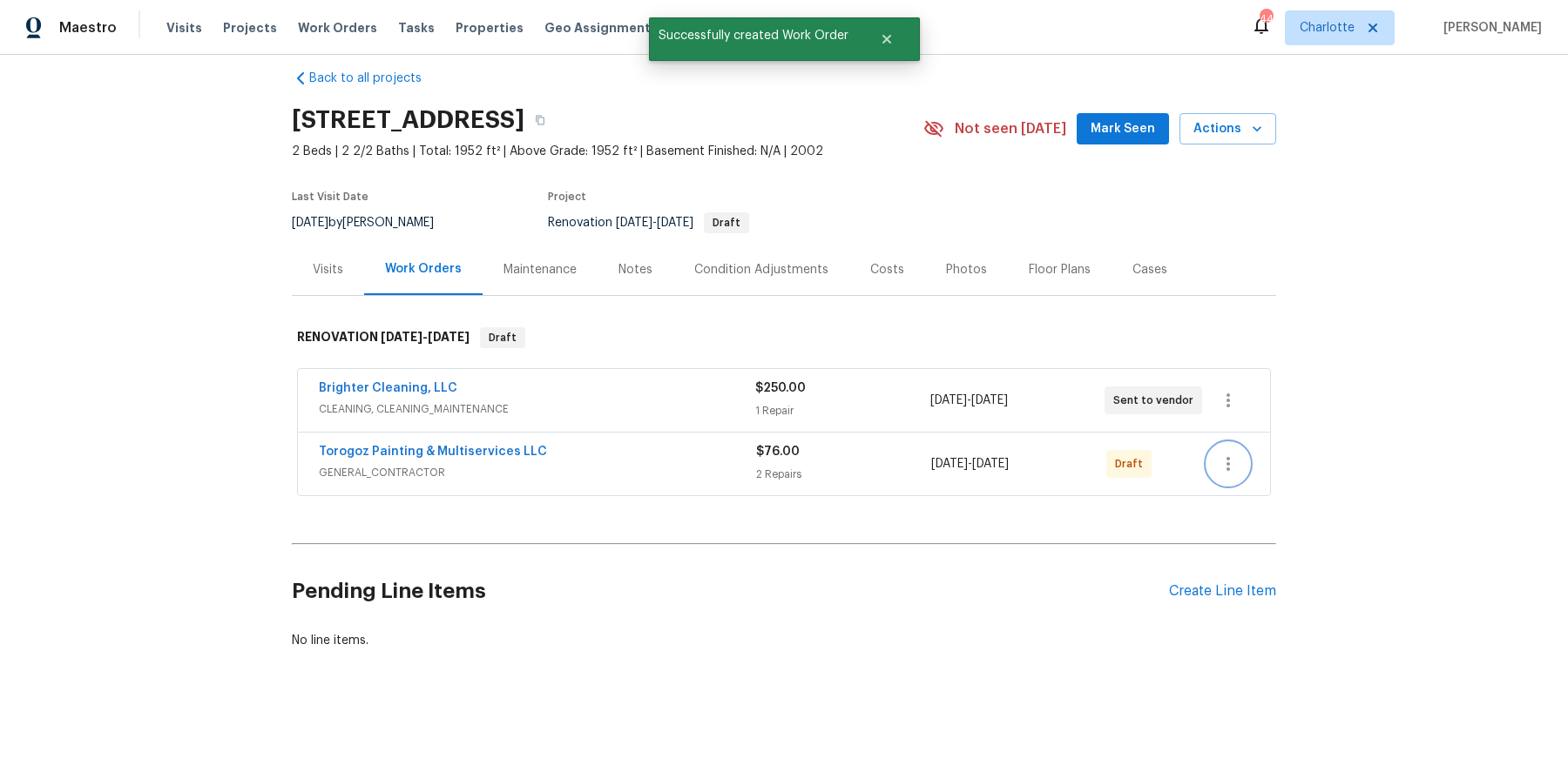
click at [1221, 477] on button "button" at bounding box center [1228, 464] width 41 height 41
click at [1246, 445] on ul "Send to Vendor Edit Add Trip Charge View In Trade Partner Portal Delete" at bounding box center [1302, 519] width 188 height 157
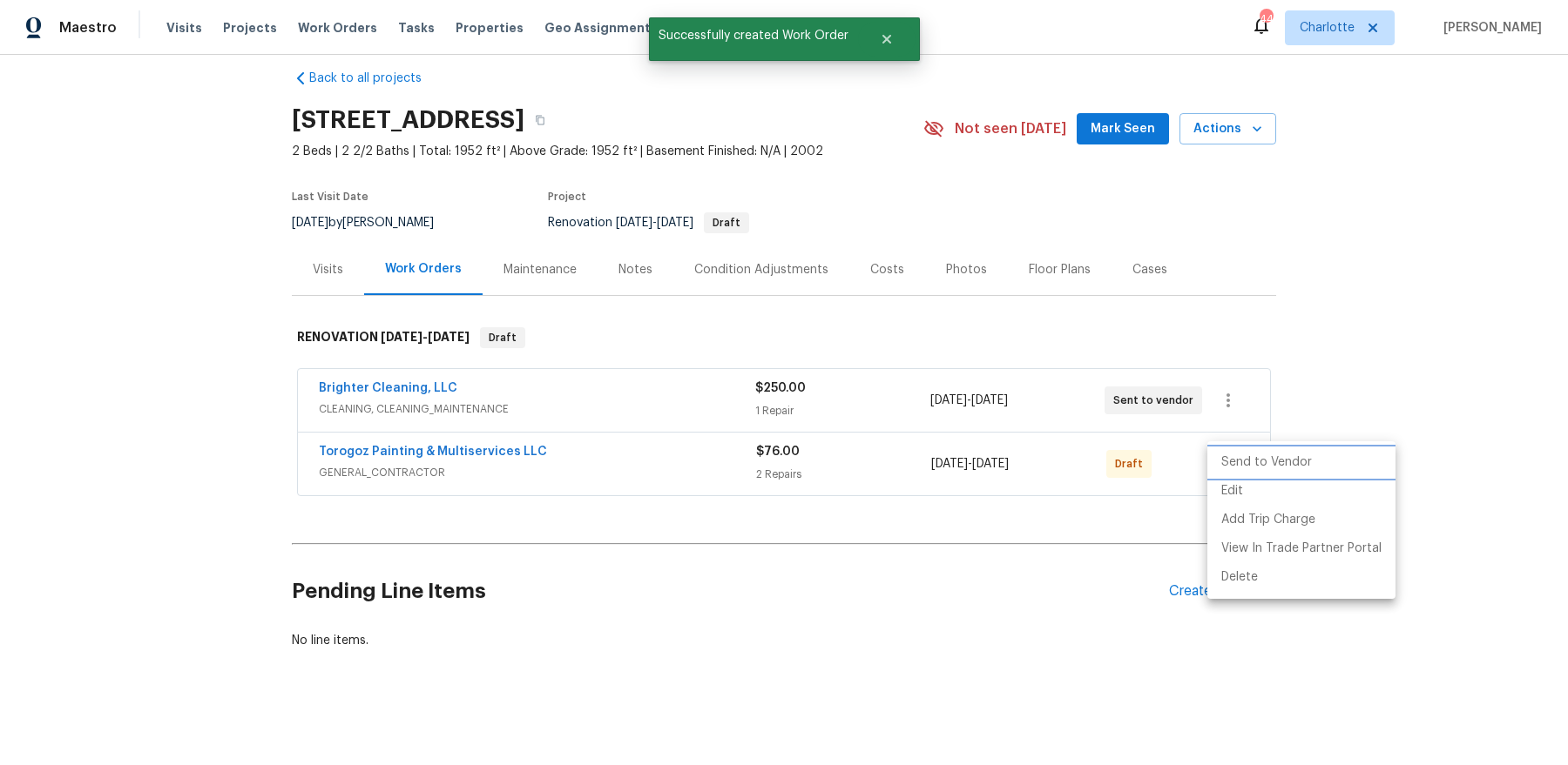
click at [1244, 468] on li "Send to Vendor" at bounding box center [1302, 463] width 188 height 29
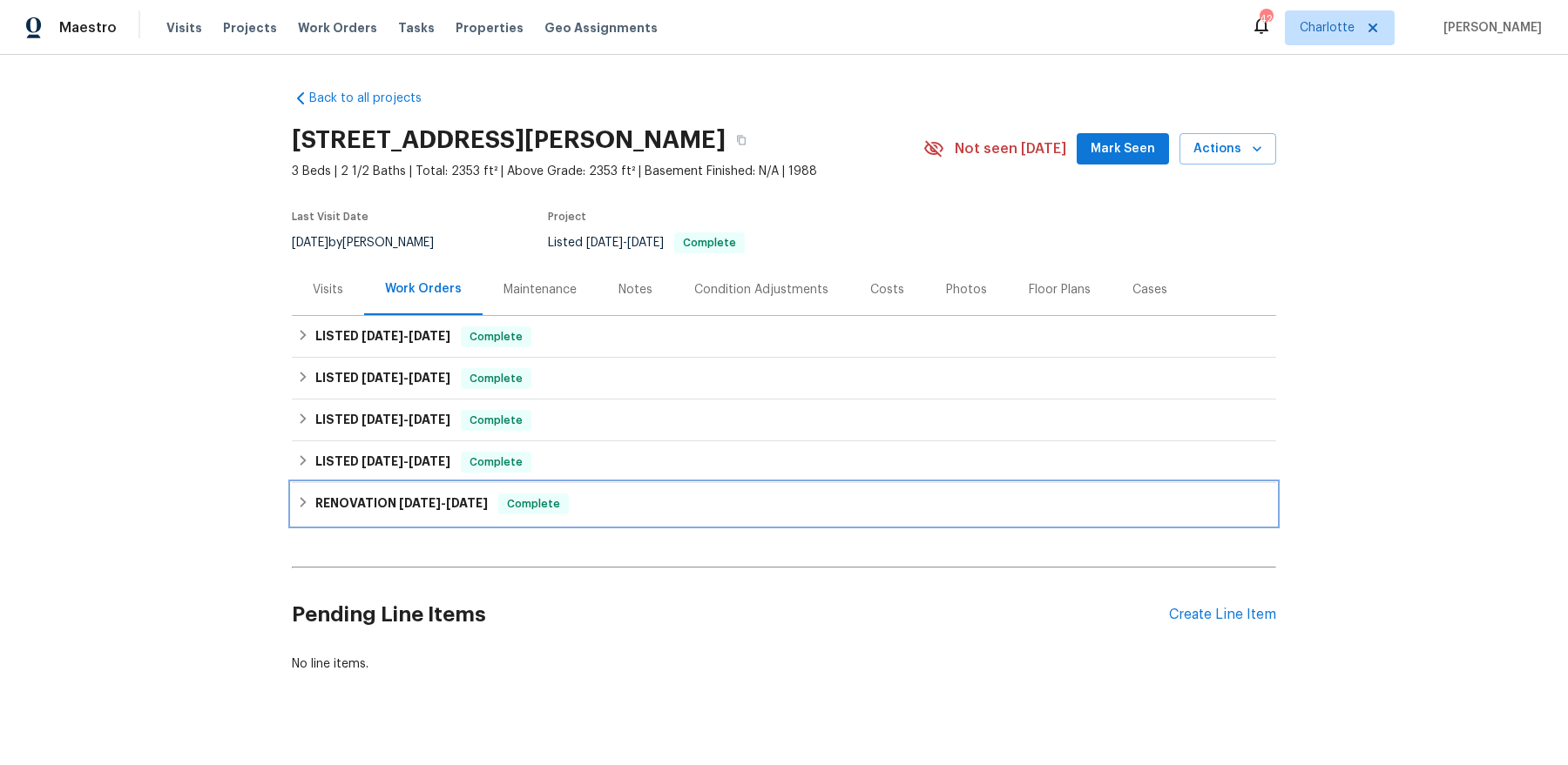
click at [479, 506] on span "[DATE]" at bounding box center [467, 502] width 41 height 12
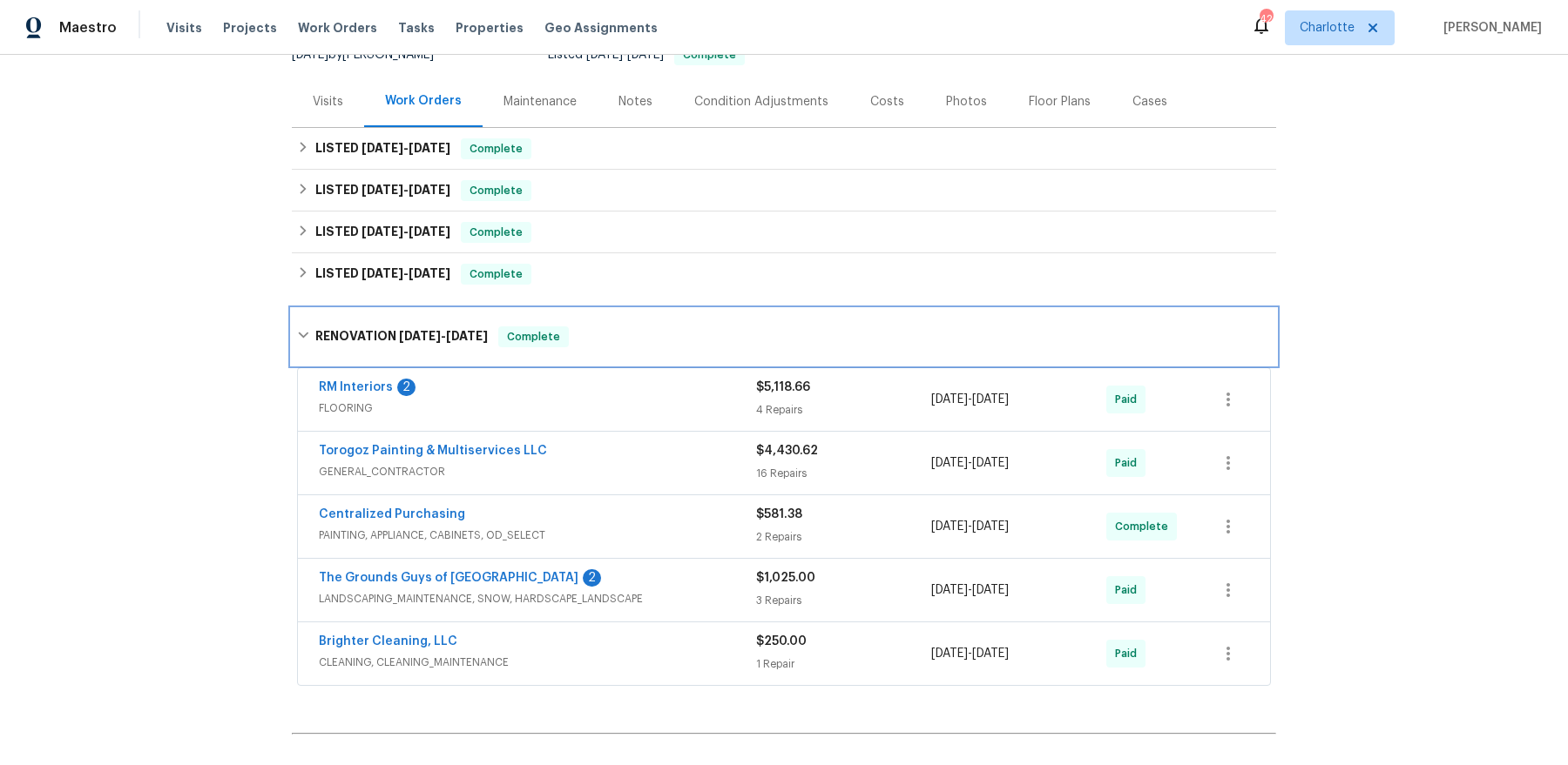
scroll to position [190, 0]
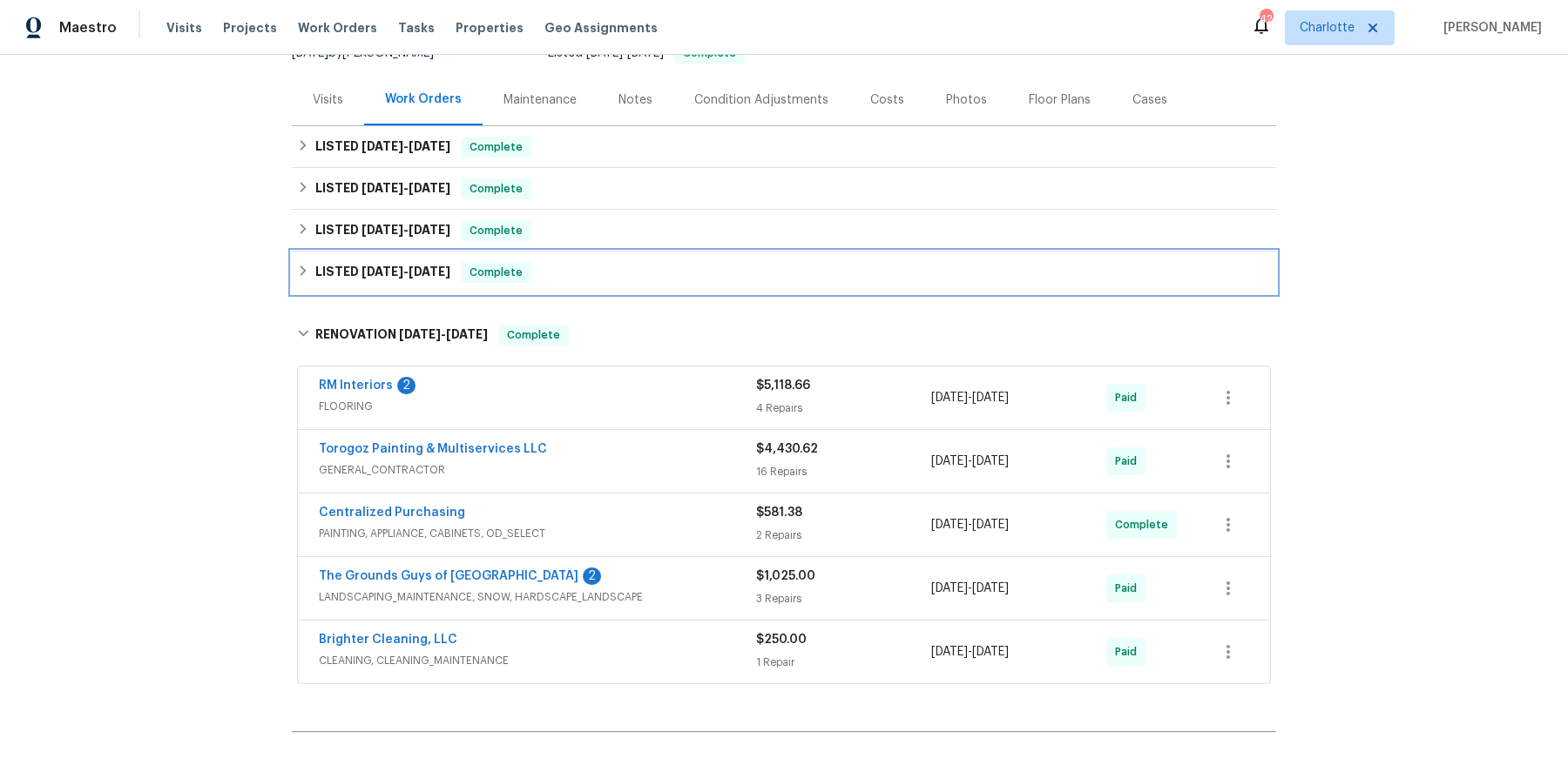
click at [472, 290] on div "LISTED [DATE] - [DATE] Complete" at bounding box center [784, 272] width 984 height 41
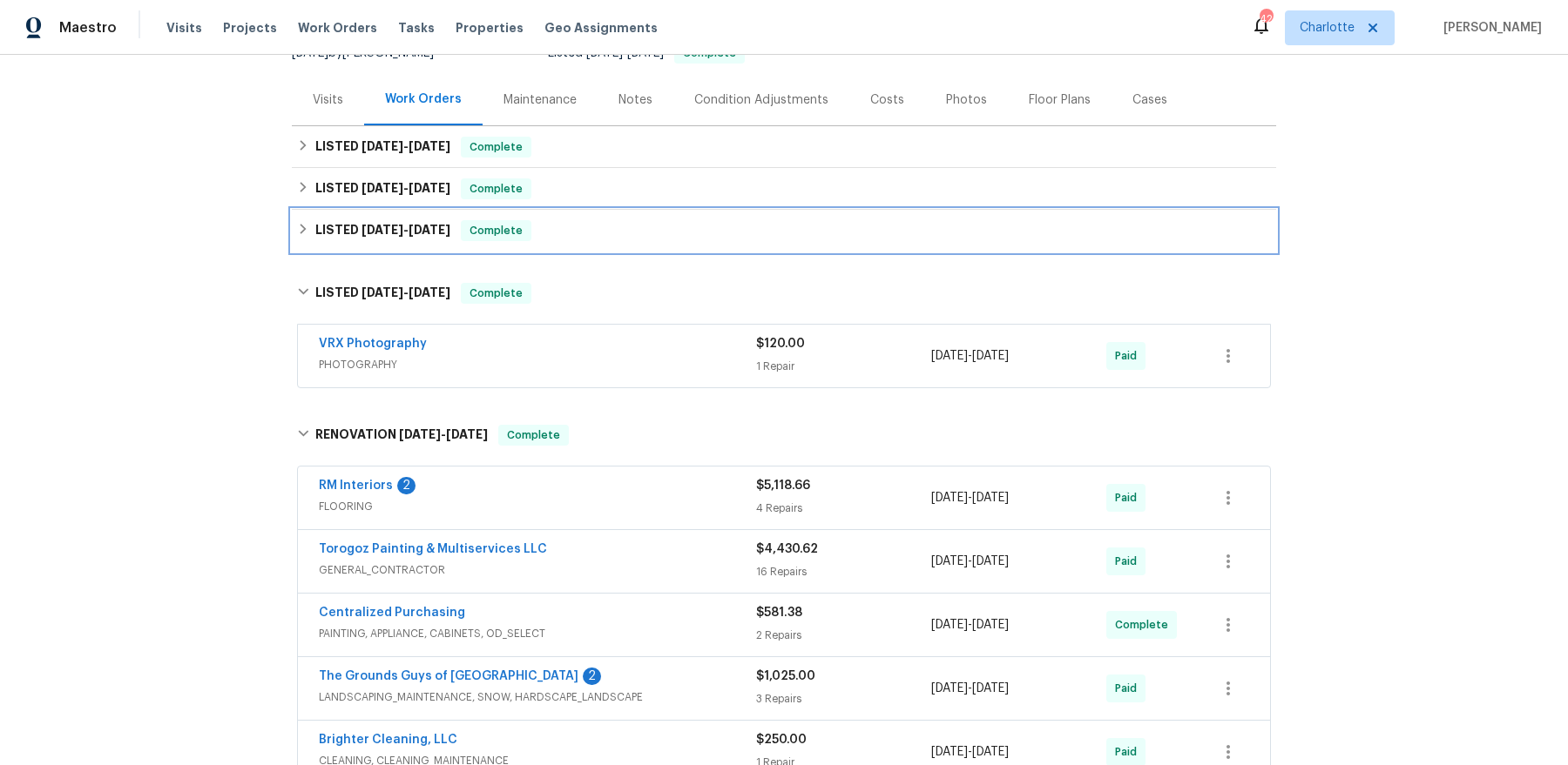
click at [464, 244] on div "LISTED [DATE] - [DATE] Complete" at bounding box center [784, 231] width 984 height 41
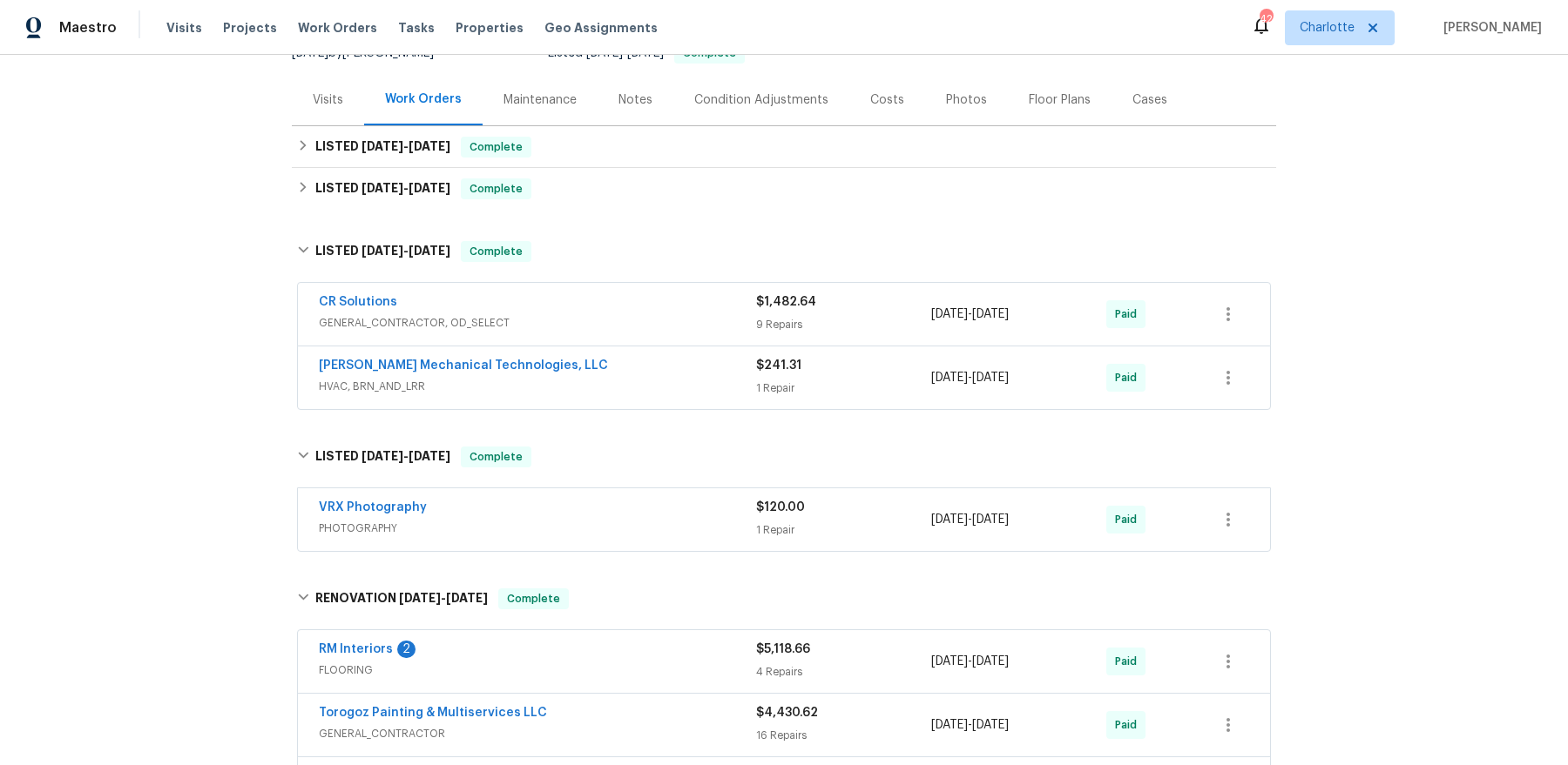
click at [444, 373] on div "[PERSON_NAME] Mechanical Technologies, LLC" at bounding box center [537, 367] width 438 height 21
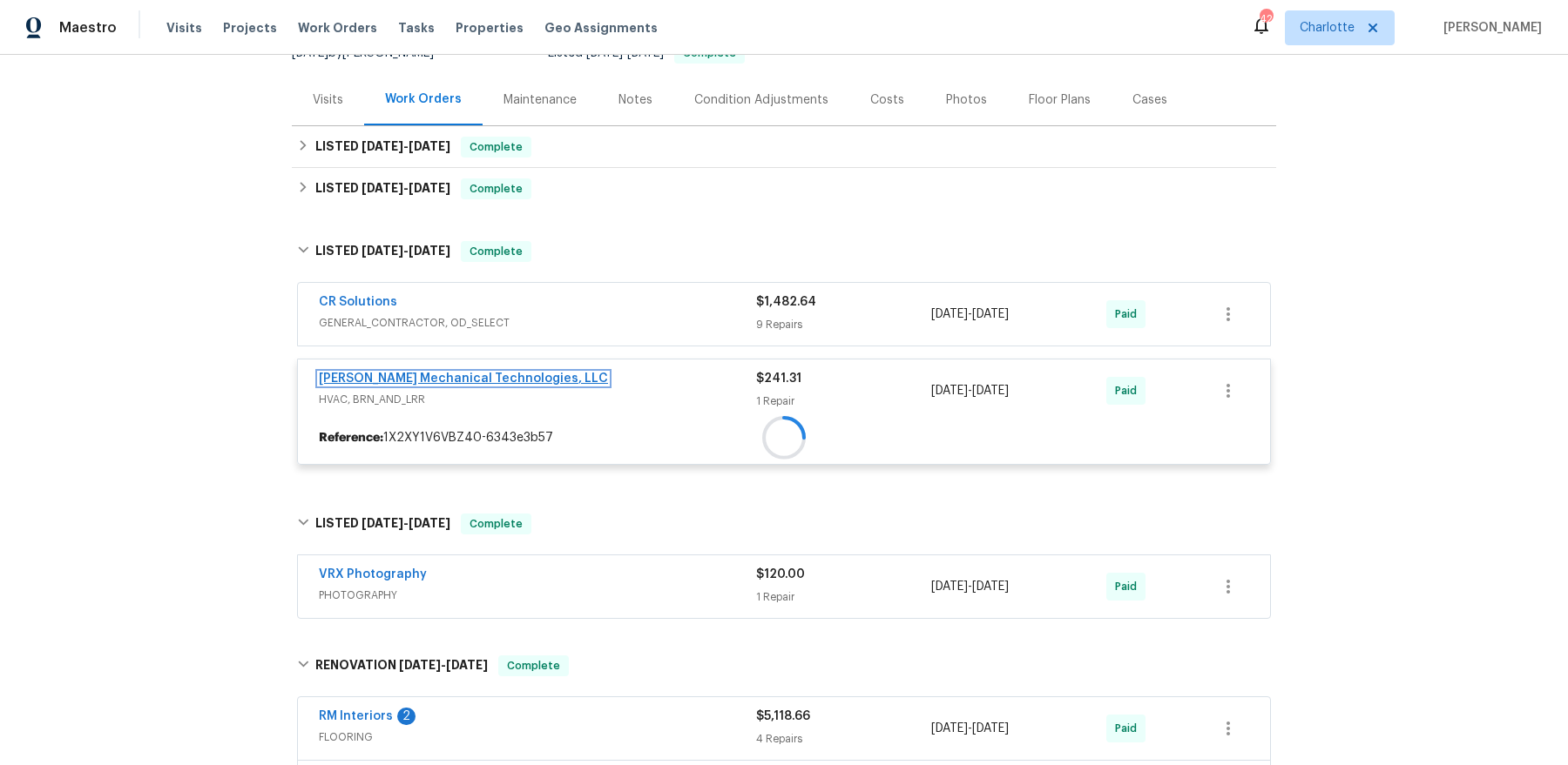
click at [444, 373] on link "[PERSON_NAME] Mechanical Technologies, LLC" at bounding box center [463, 378] width 289 height 12
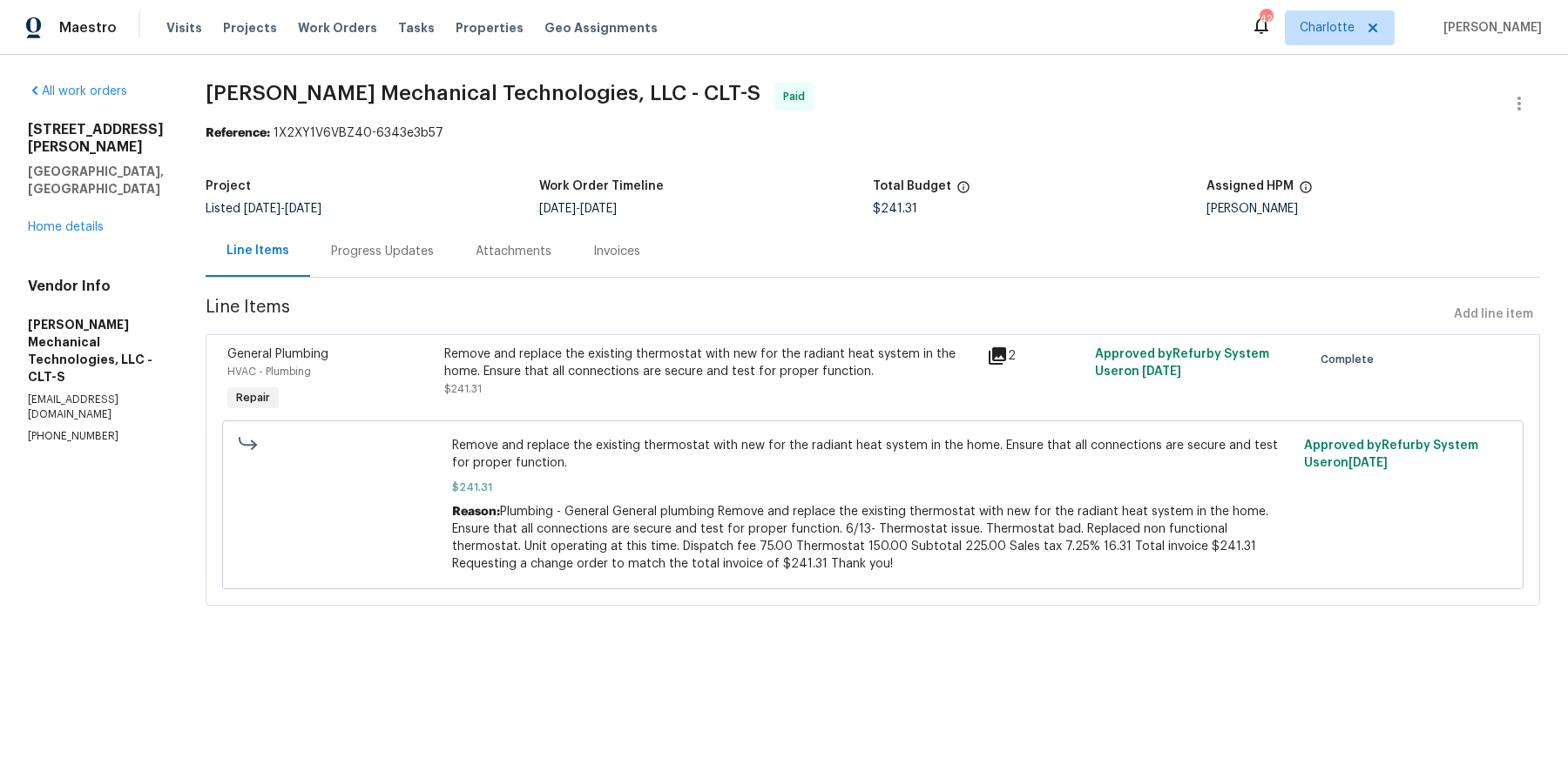
click at [135, 316] on div "Vendor Info [PERSON_NAME] Mechanical Technologies, LLC - CLT-S [EMAIL_ADDRESS][…" at bounding box center [96, 360] width 136 height 167
click at [136, 316] on h5 "[PERSON_NAME] Mechanical Technologies, LLC - CLT-S" at bounding box center [96, 351] width 136 height 70
click at [136, 316] on h5 "Johnson's Mechanical Technologies, LLC - CLT-S" at bounding box center [96, 351] width 136 height 70
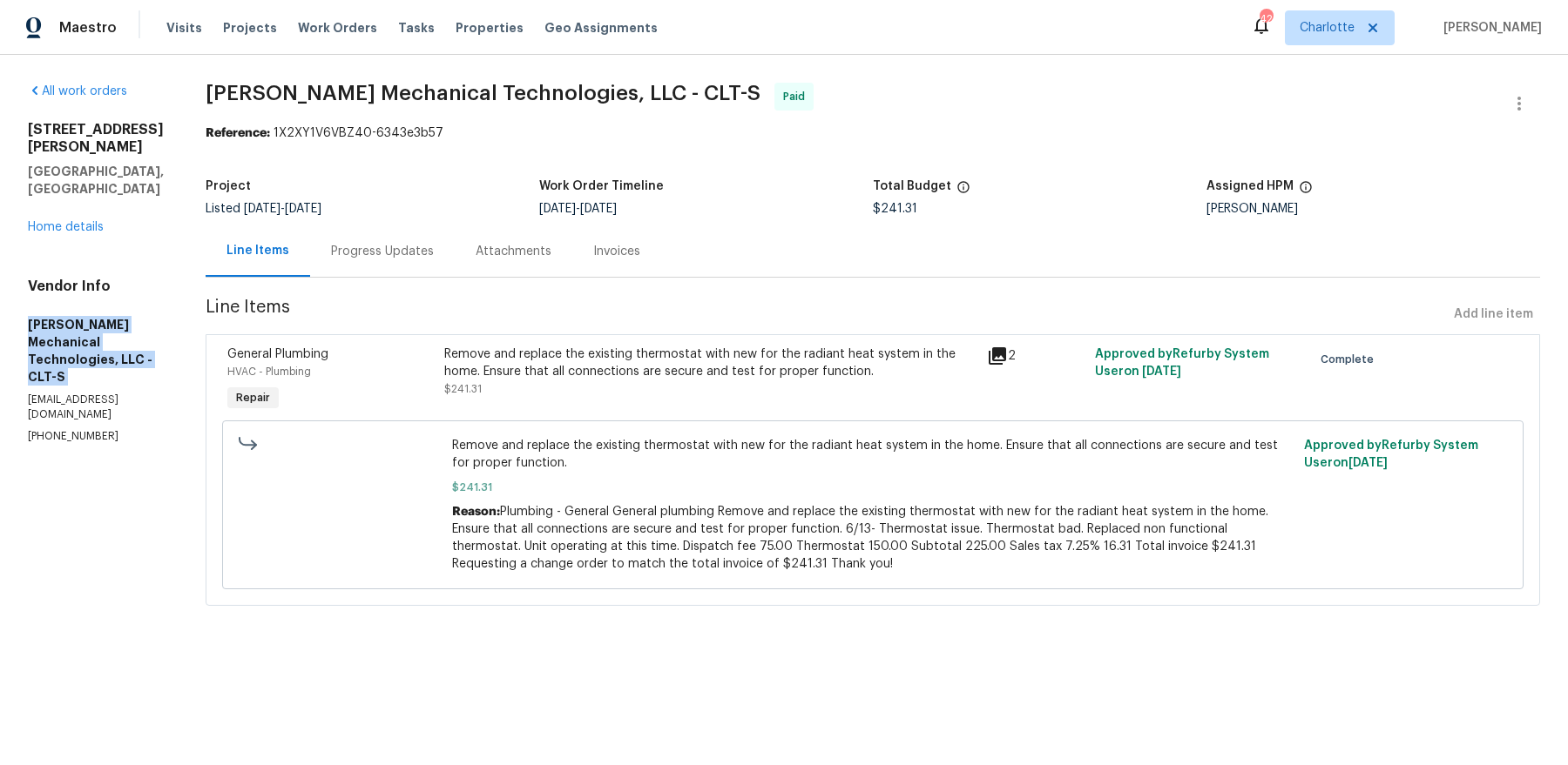
copy h5 "Johnson's Mechanical Technologies, LLC - CLT-S"
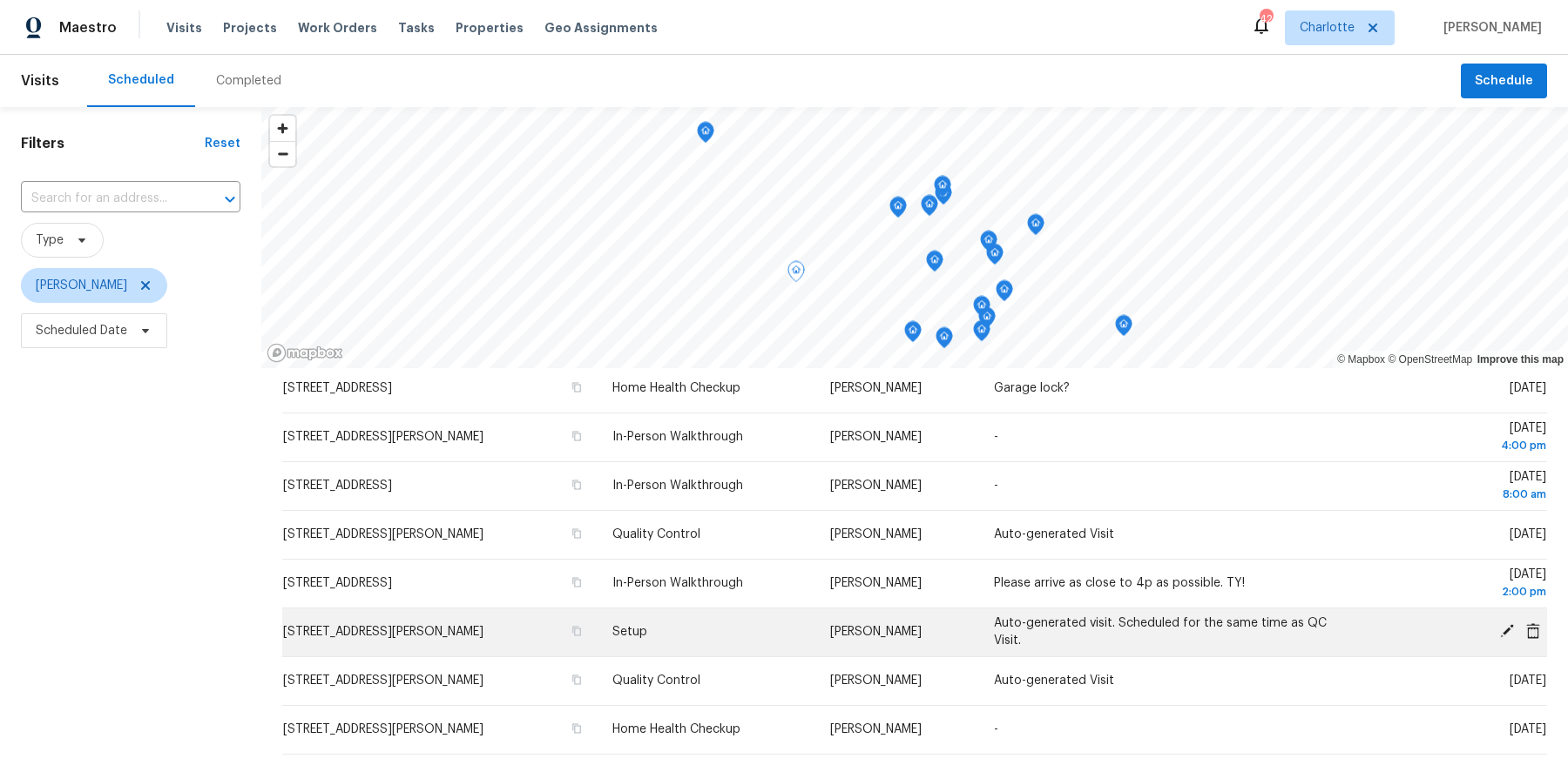
scroll to position [155, 0]
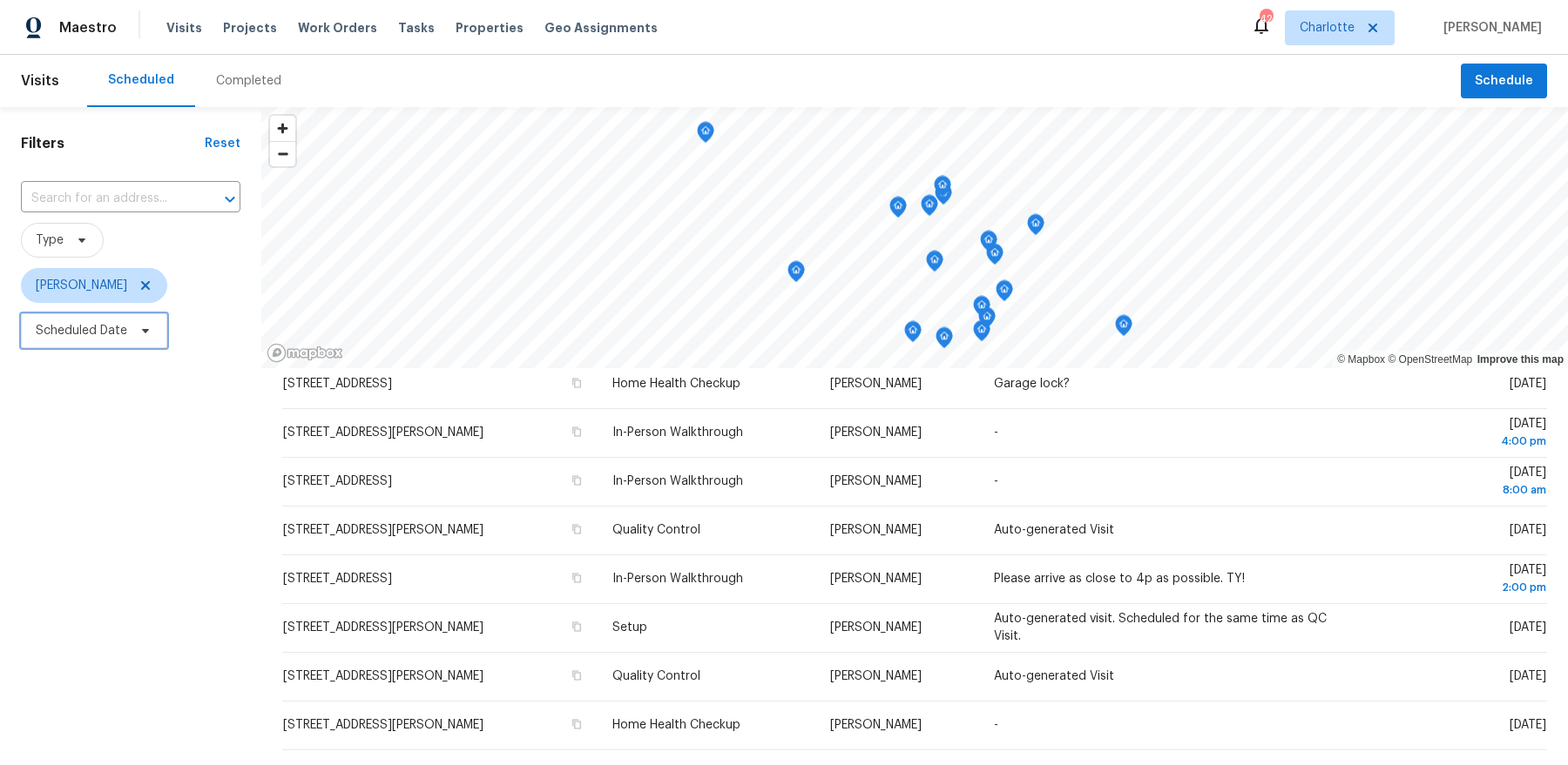
click at [84, 318] on span "Scheduled Date" at bounding box center [93, 330] width 146 height 35
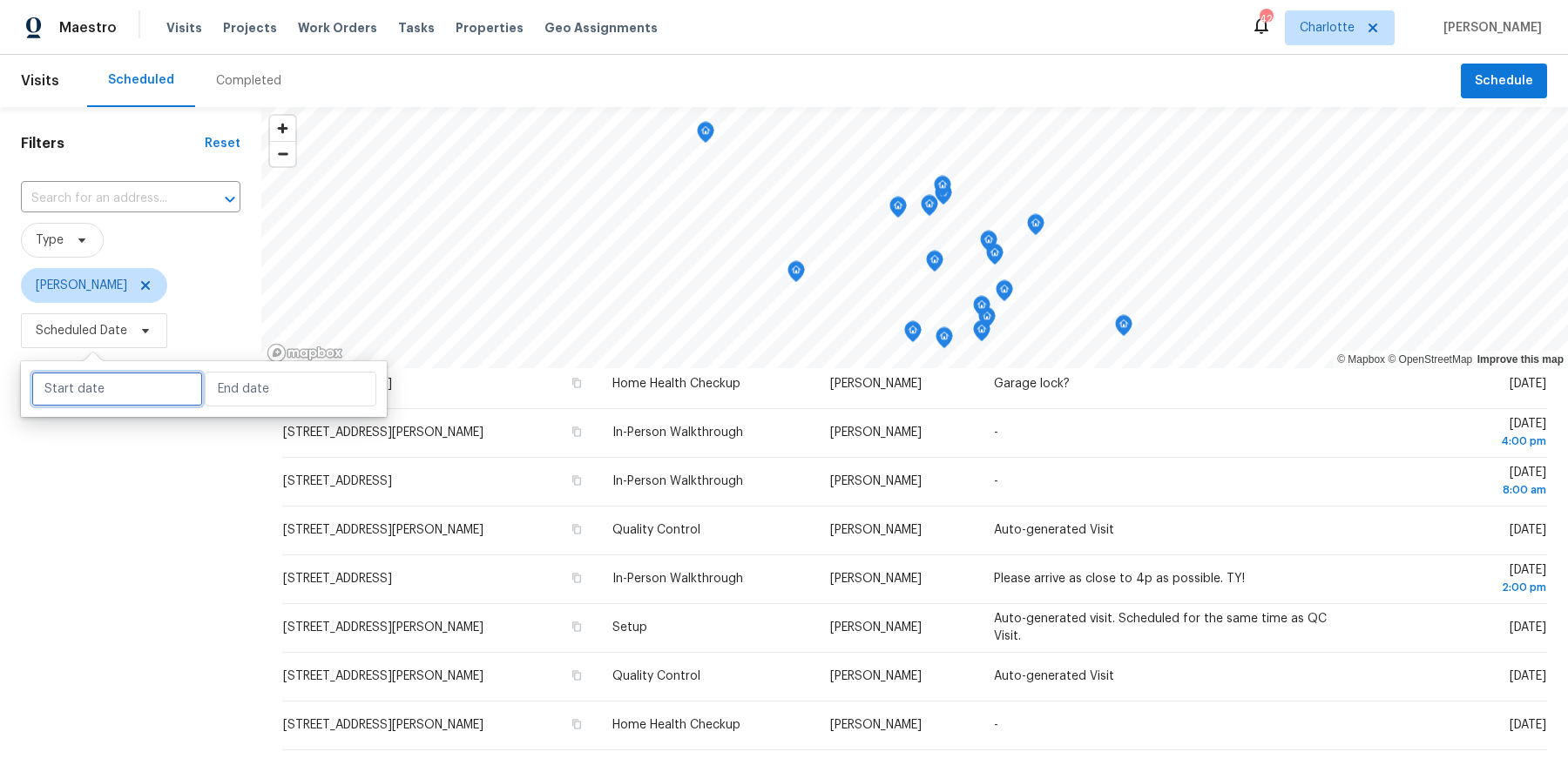
click at [92, 375] on input "text" at bounding box center [117, 389] width 171 height 35
select select "8"
select select "2025"
select select "9"
select select "2025"
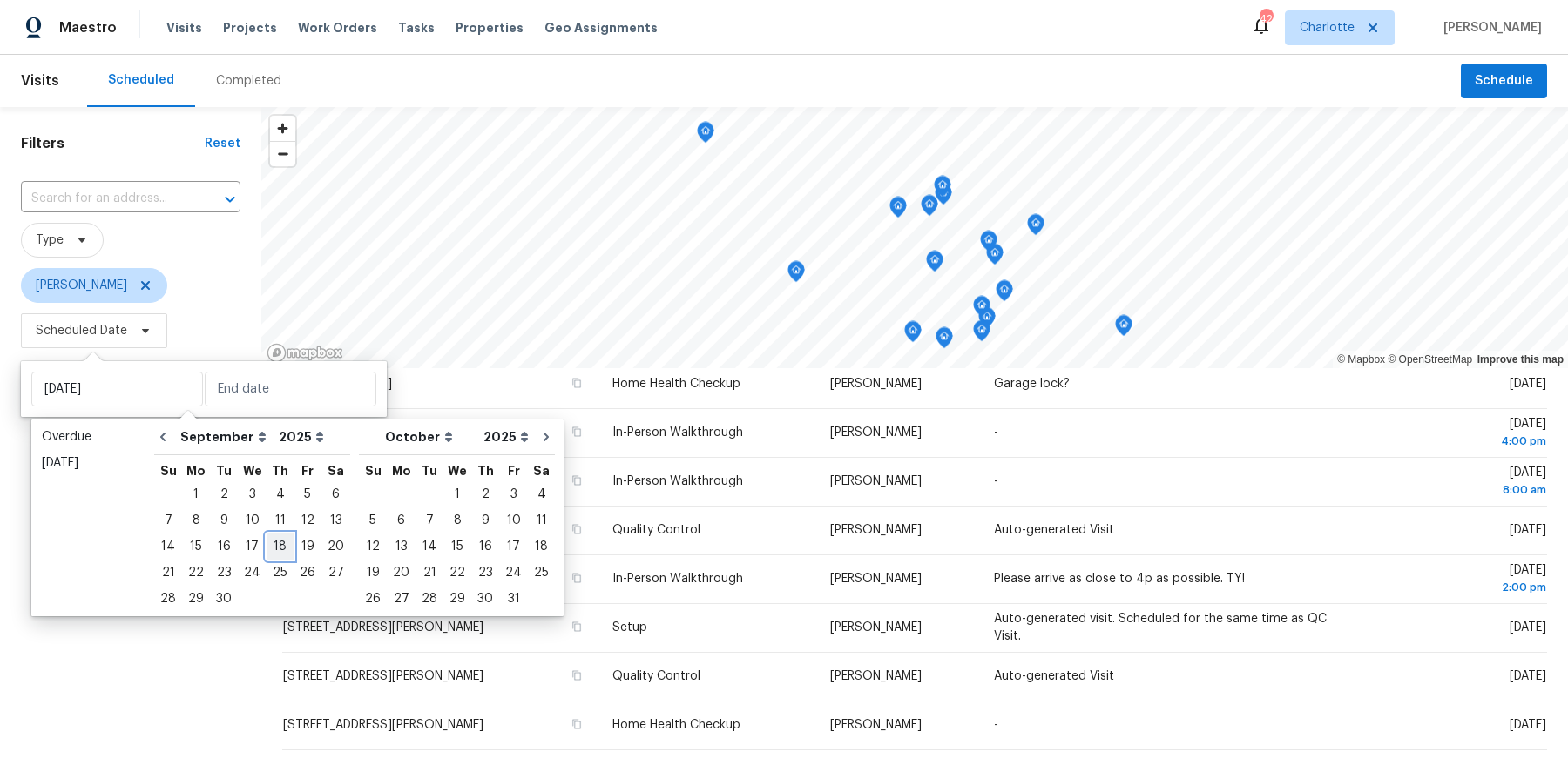
click at [267, 551] on div "18" at bounding box center [280, 547] width 27 height 24
type input "[DATE]"
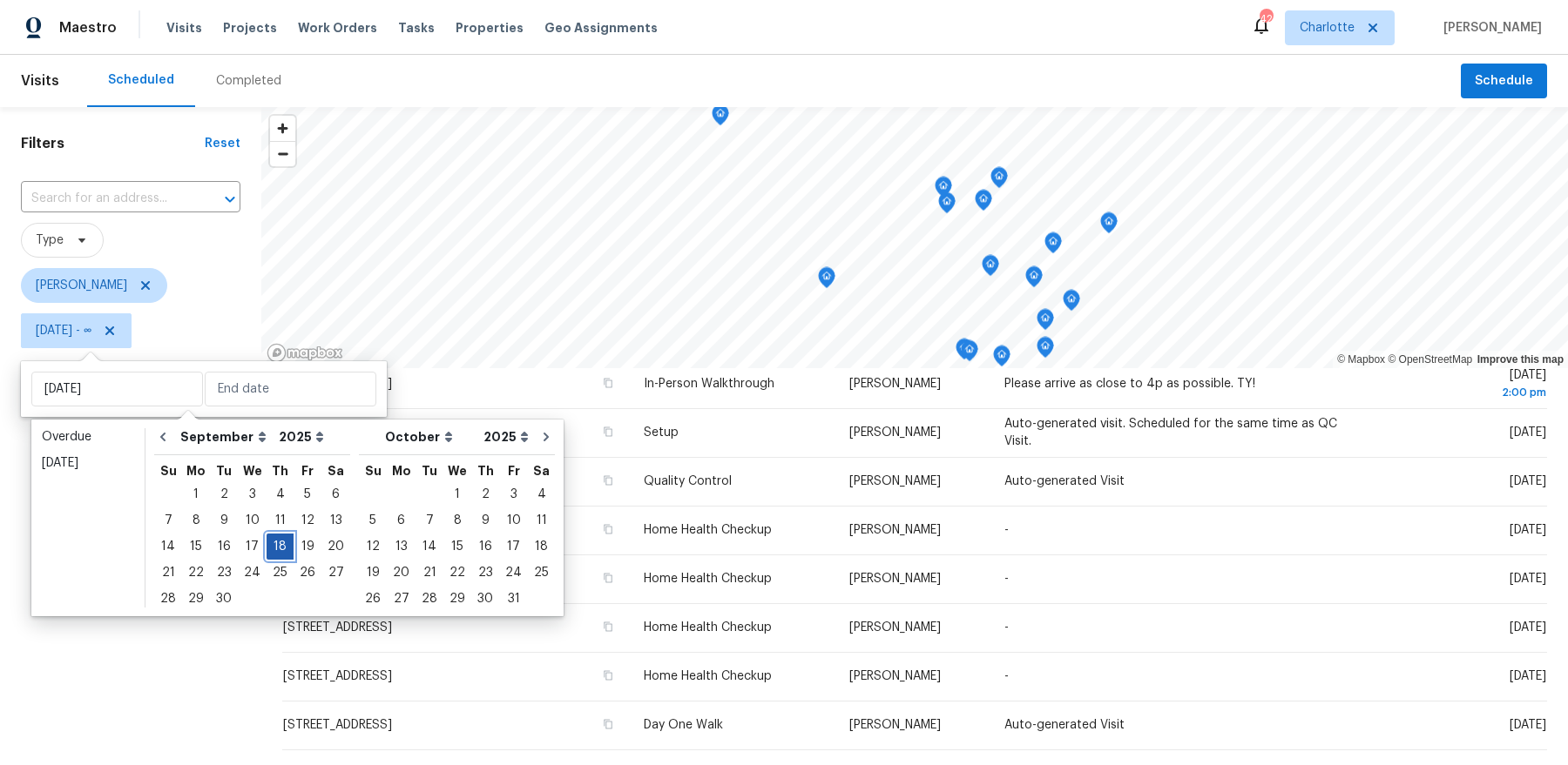
click at [267, 551] on div "18" at bounding box center [280, 547] width 27 height 24
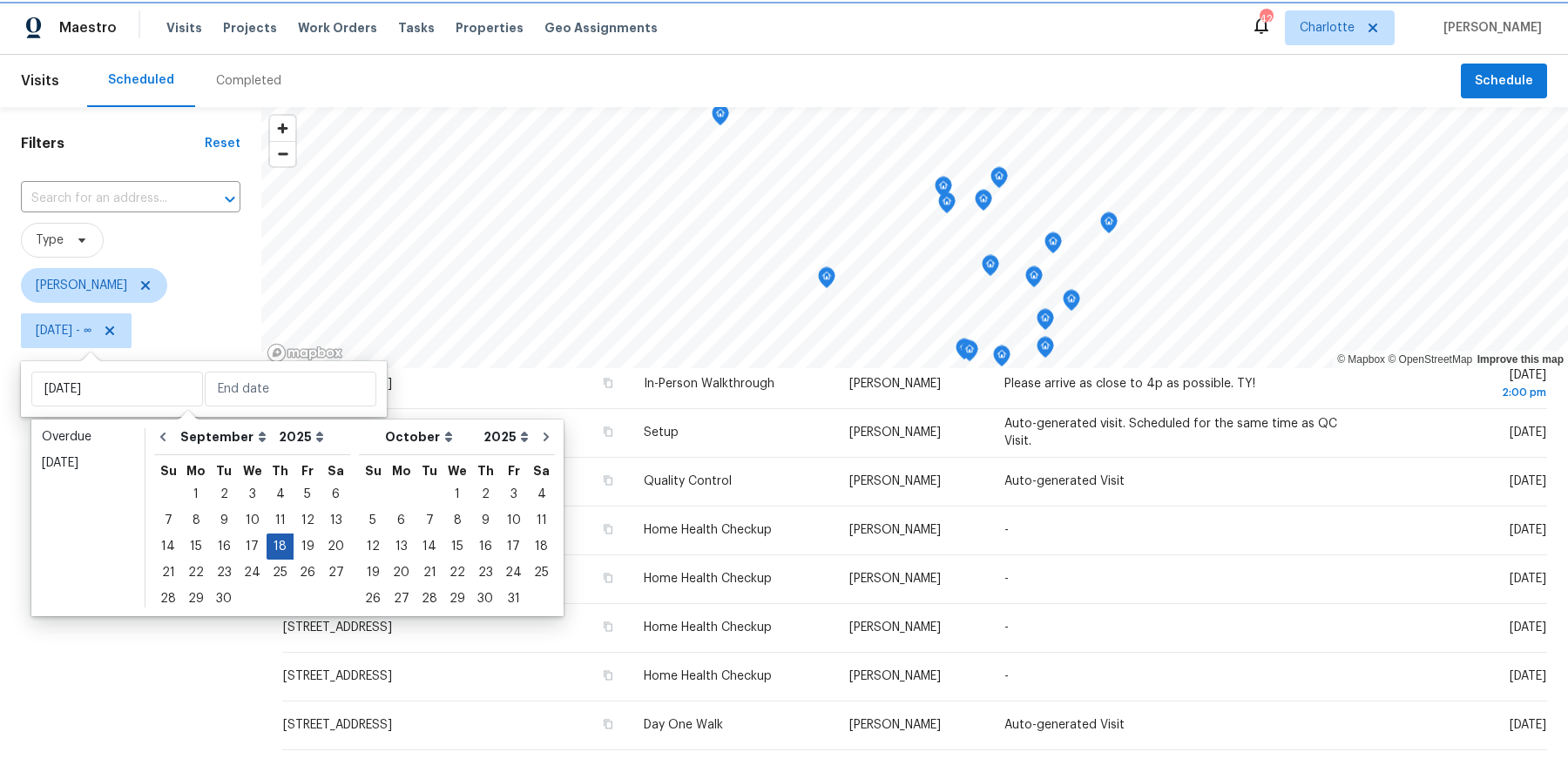
type input "[DATE]"
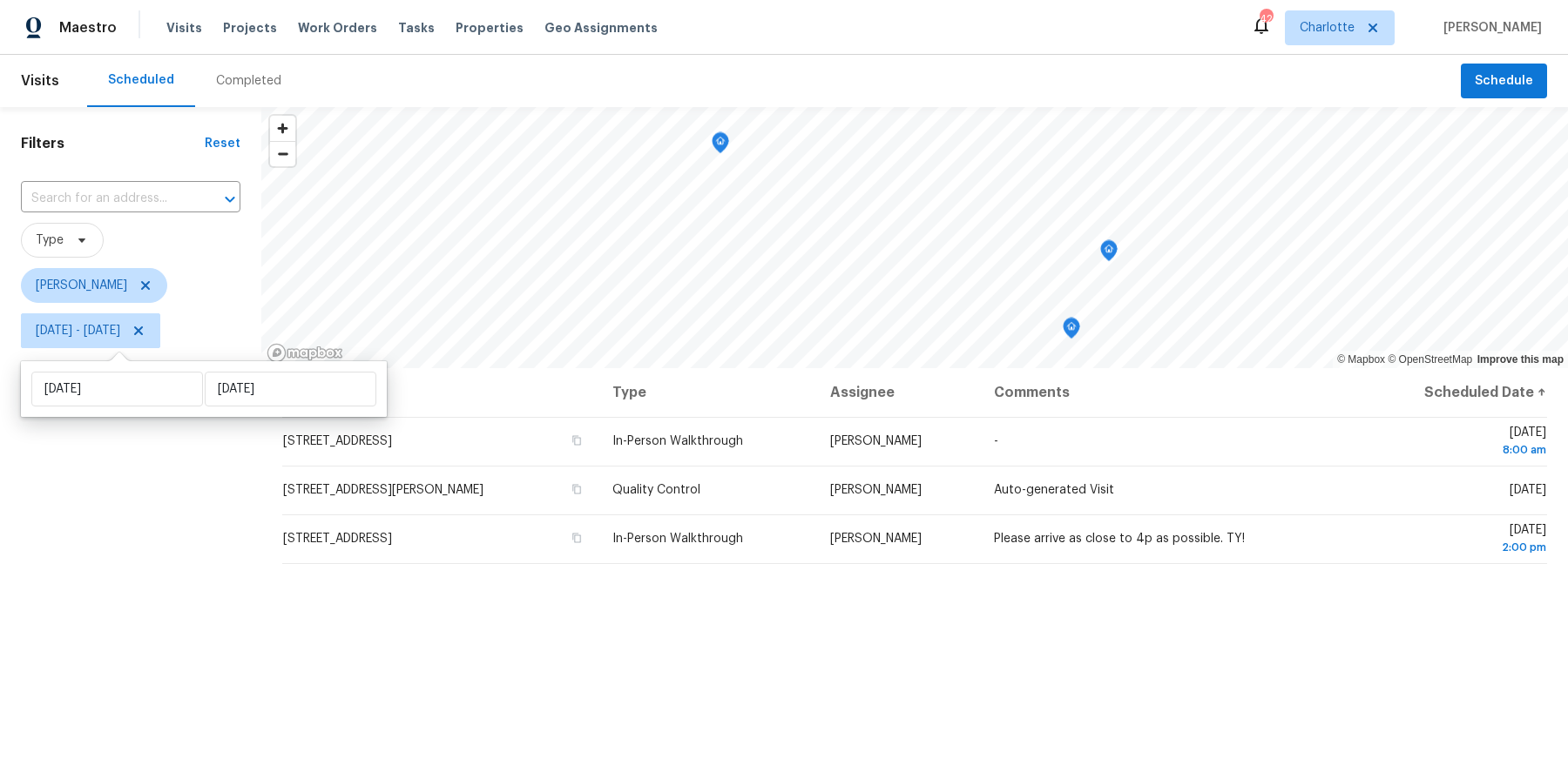
click at [167, 570] on div "Filters Reset ​ Type [PERSON_NAME] [DATE] - [DATE]" at bounding box center [131, 544] width 262 height 873
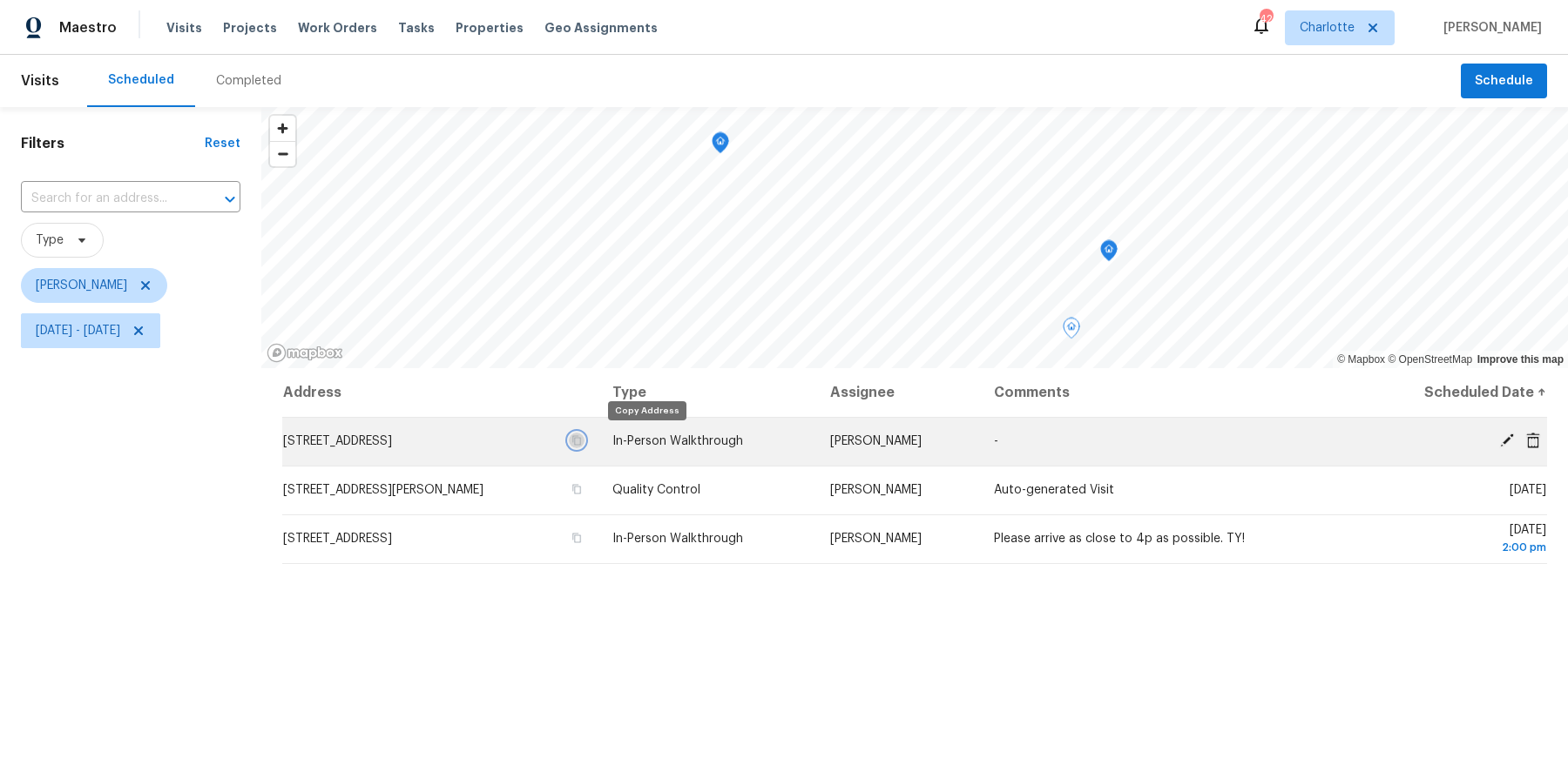
click at [582, 442] on icon "button" at bounding box center [576, 440] width 10 height 10
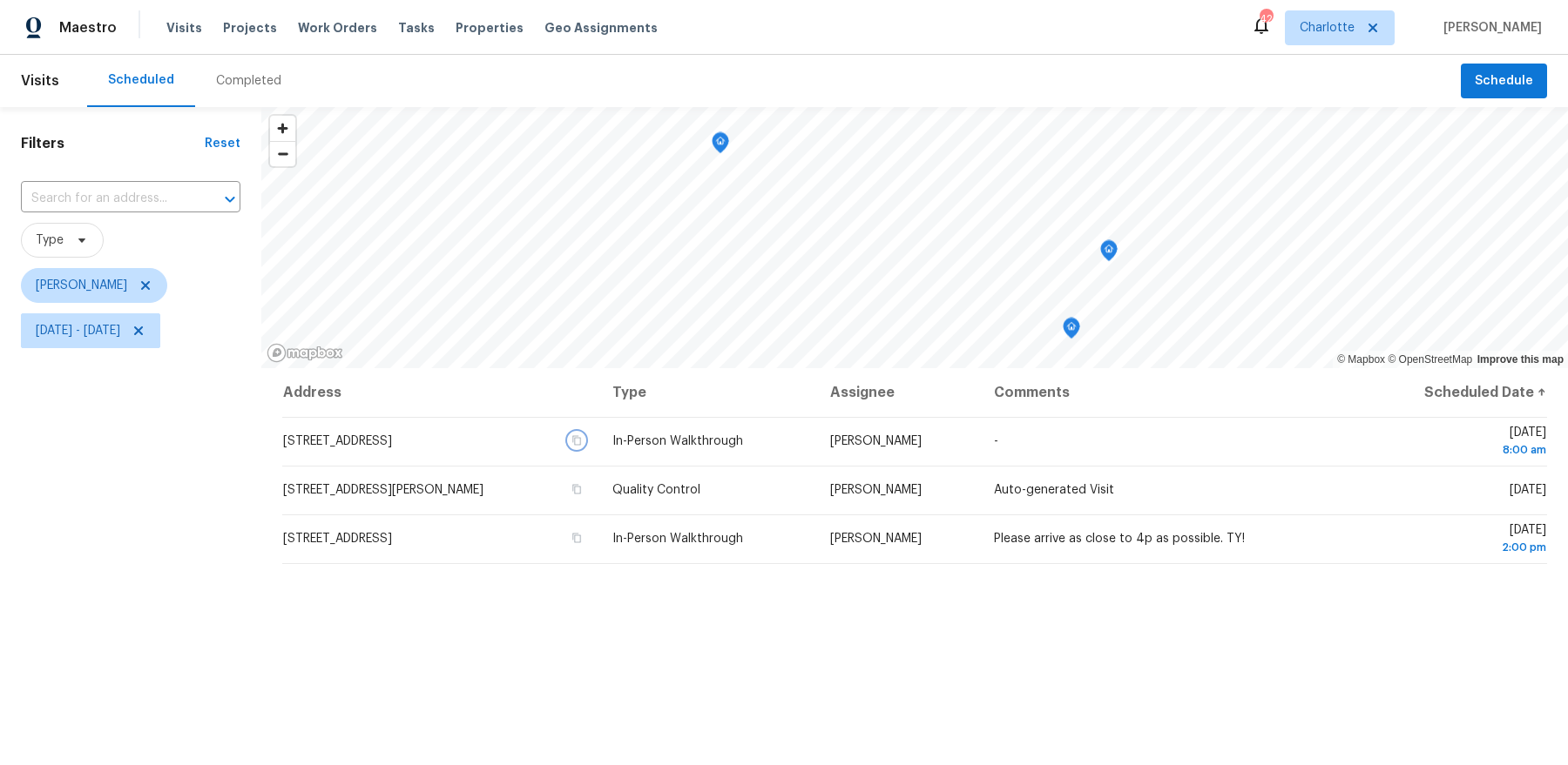
click at [720, 146] on icon "Map marker" at bounding box center [720, 143] width 16 height 20
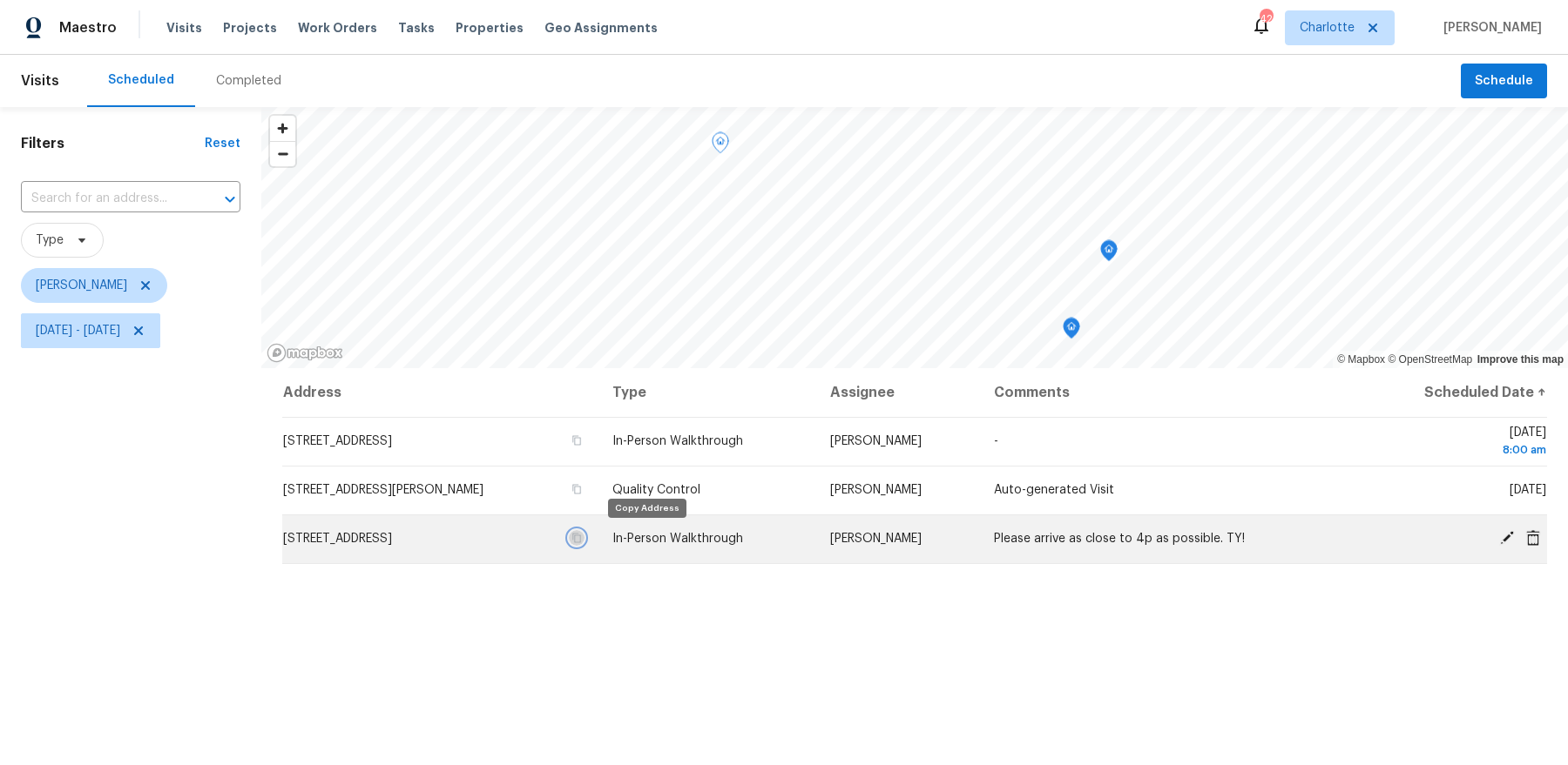
click at [582, 539] on icon "button" at bounding box center [576, 537] width 10 height 10
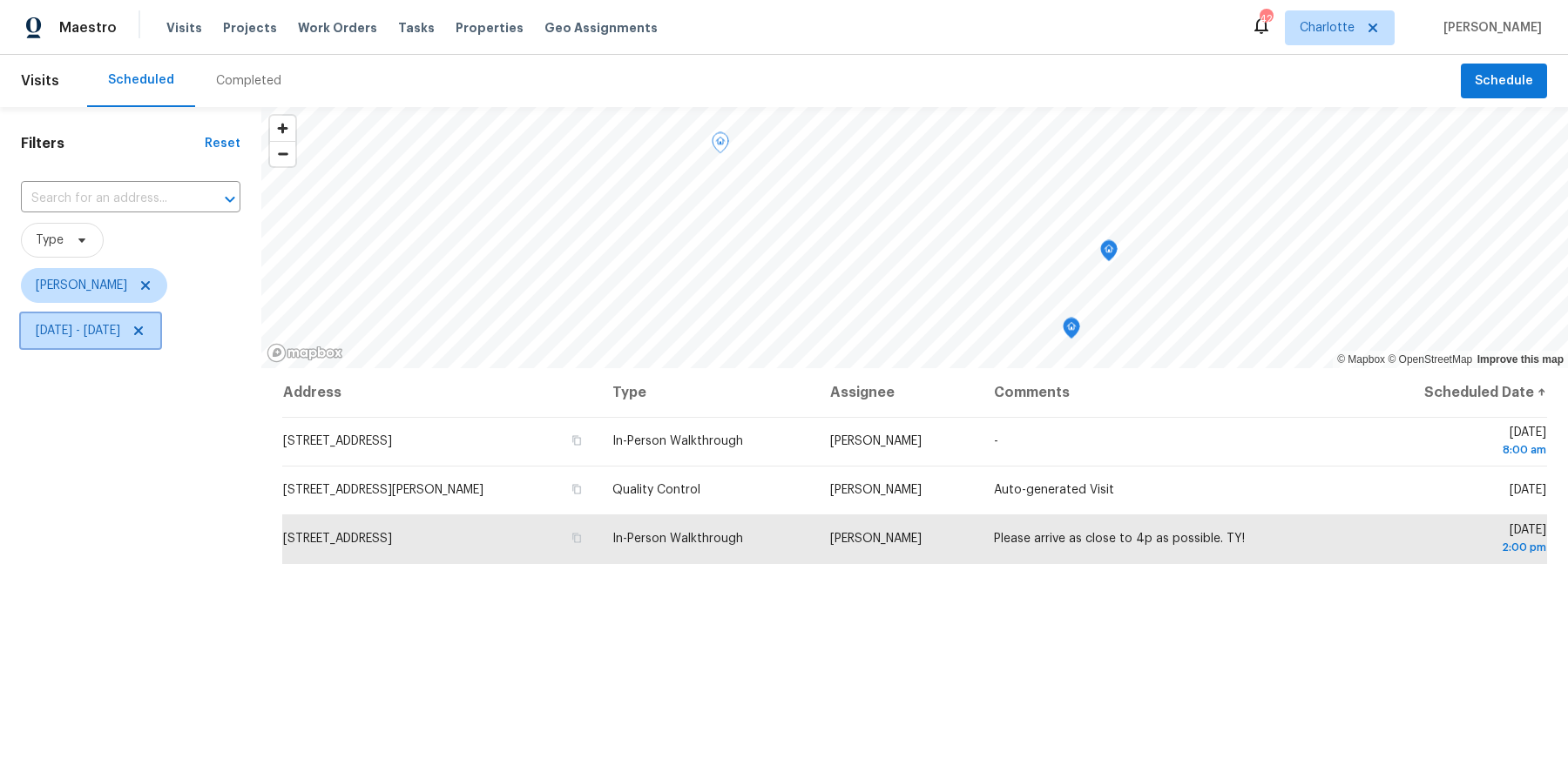
click at [143, 332] on icon at bounding box center [138, 330] width 8 height 8
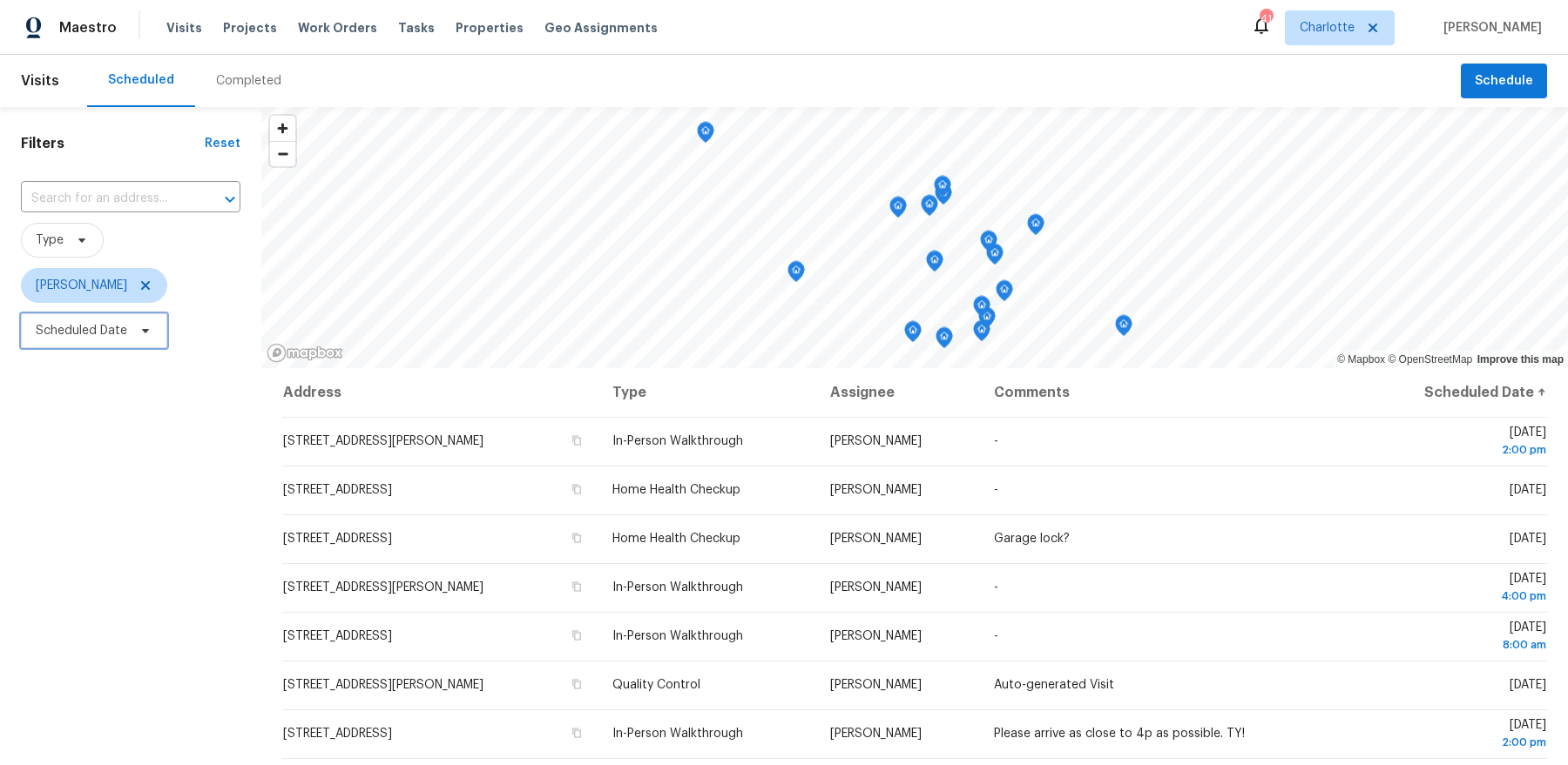
click at [94, 332] on span "Scheduled Date" at bounding box center [81, 330] width 91 height 18
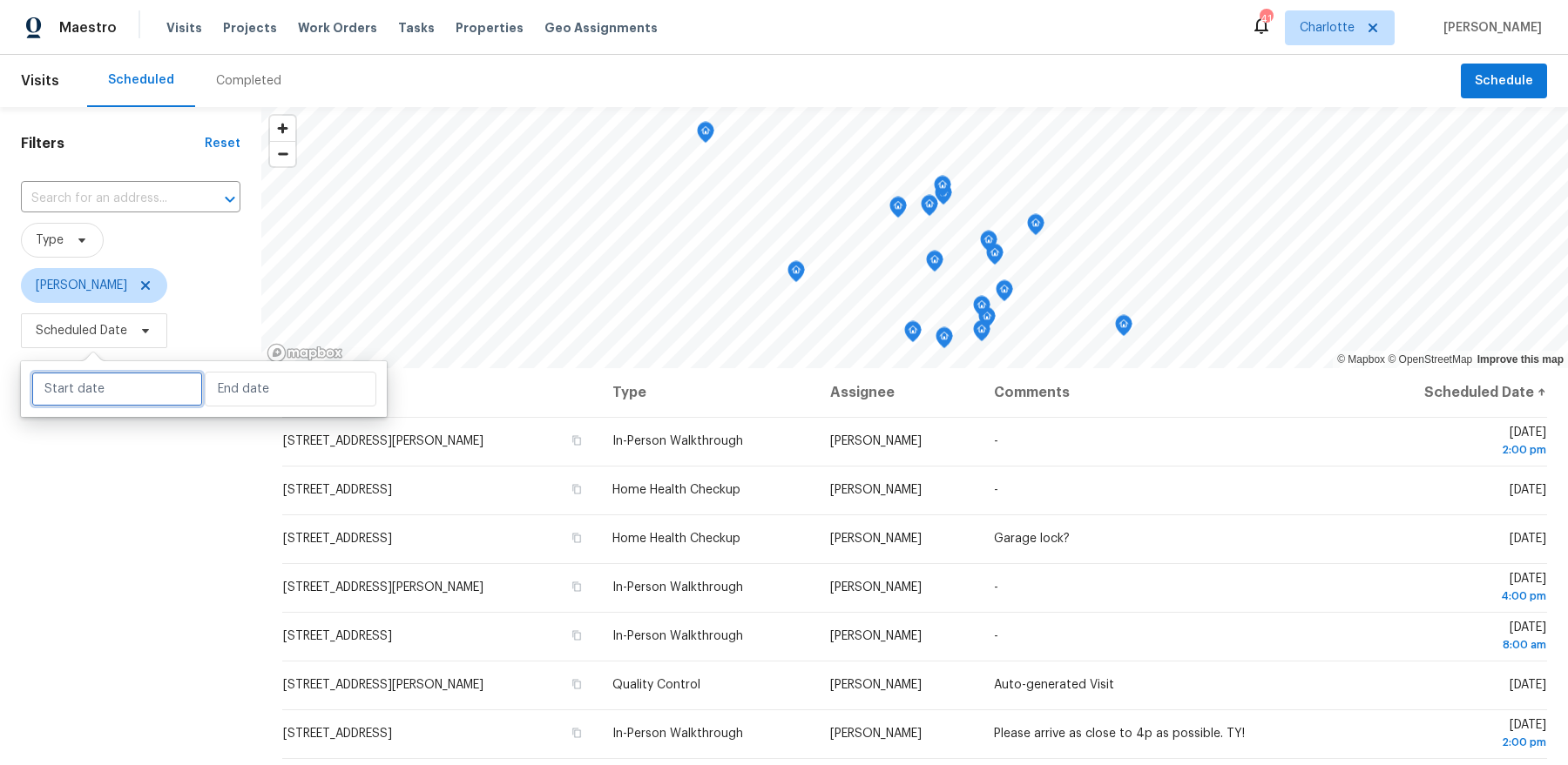
select select "8"
select select "2025"
select select "9"
select select "2025"
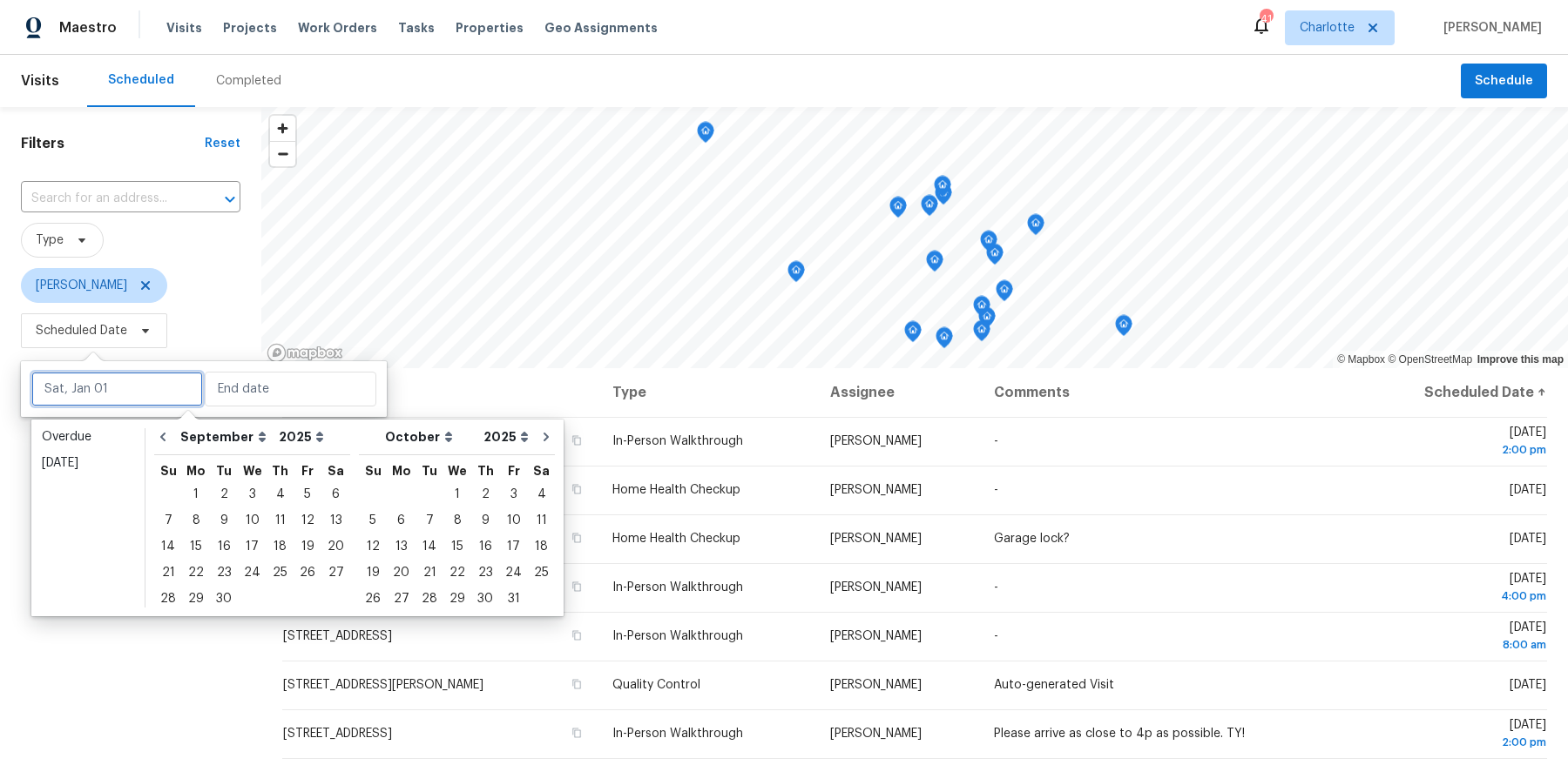
click at [106, 377] on input "text" at bounding box center [117, 389] width 171 height 35
click at [281, 551] on div "18" at bounding box center [280, 547] width 27 height 24
type input "[DATE]"
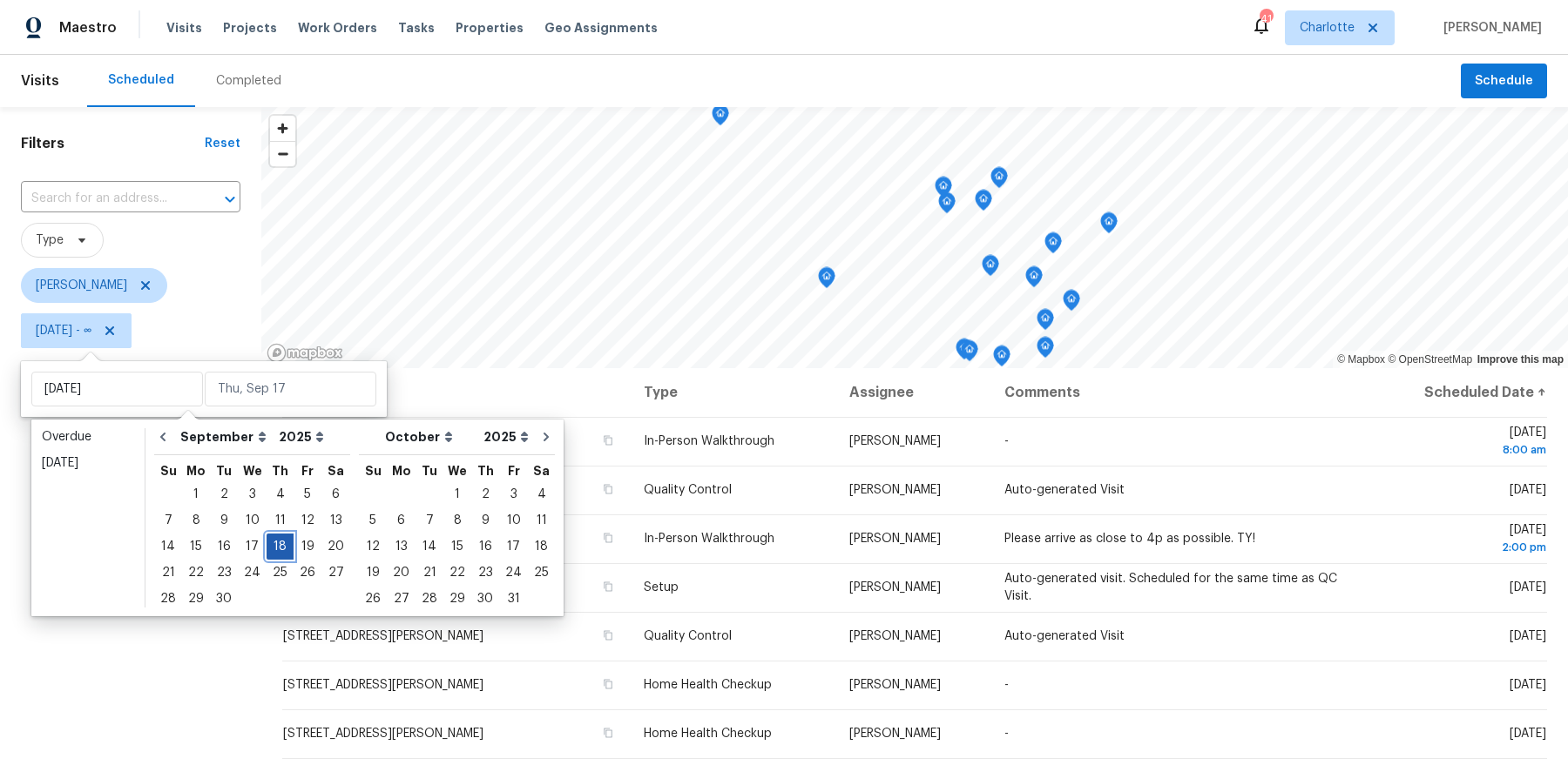
click at [281, 551] on div "18" at bounding box center [280, 547] width 27 height 24
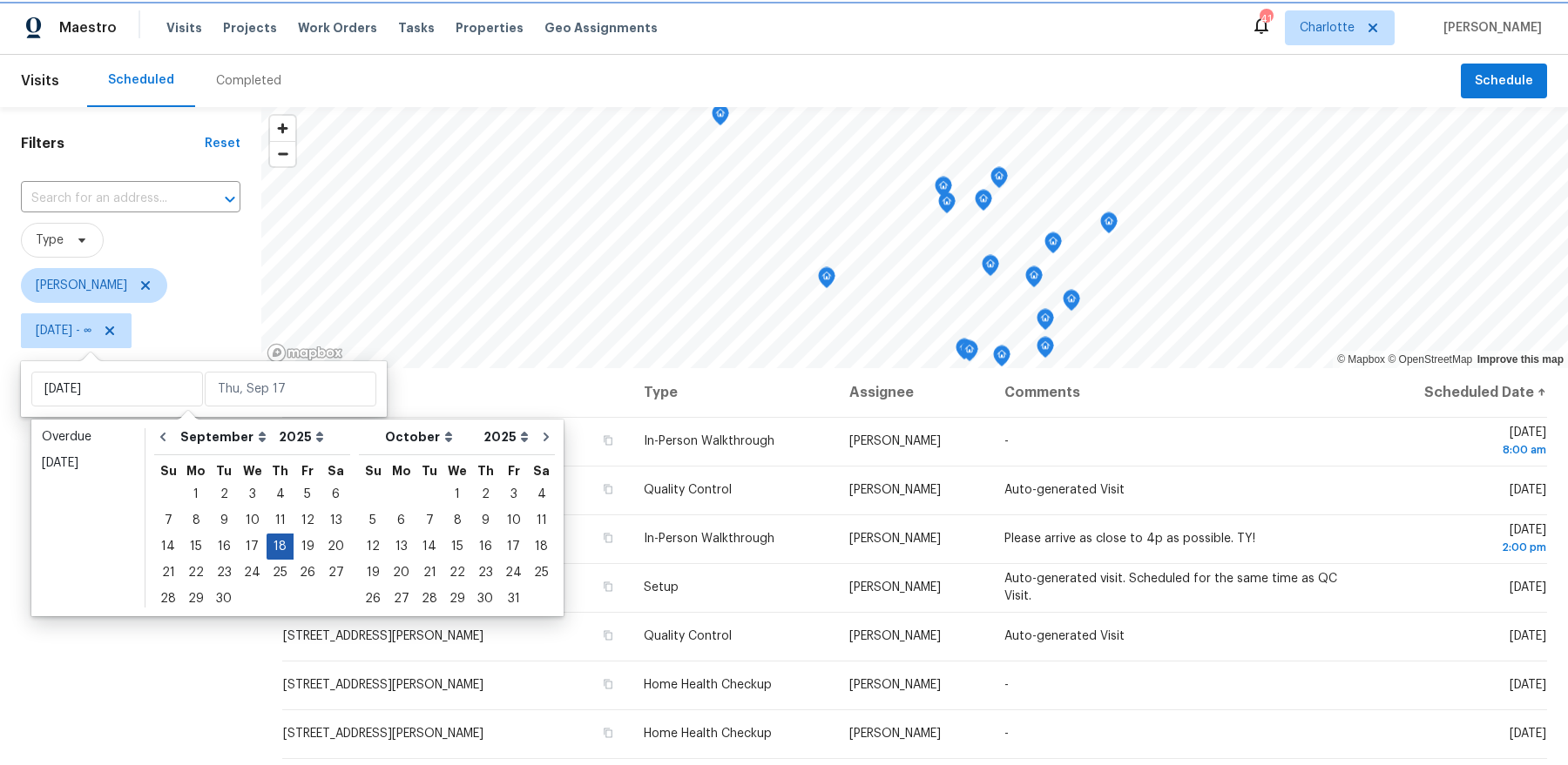
type input "[DATE]"
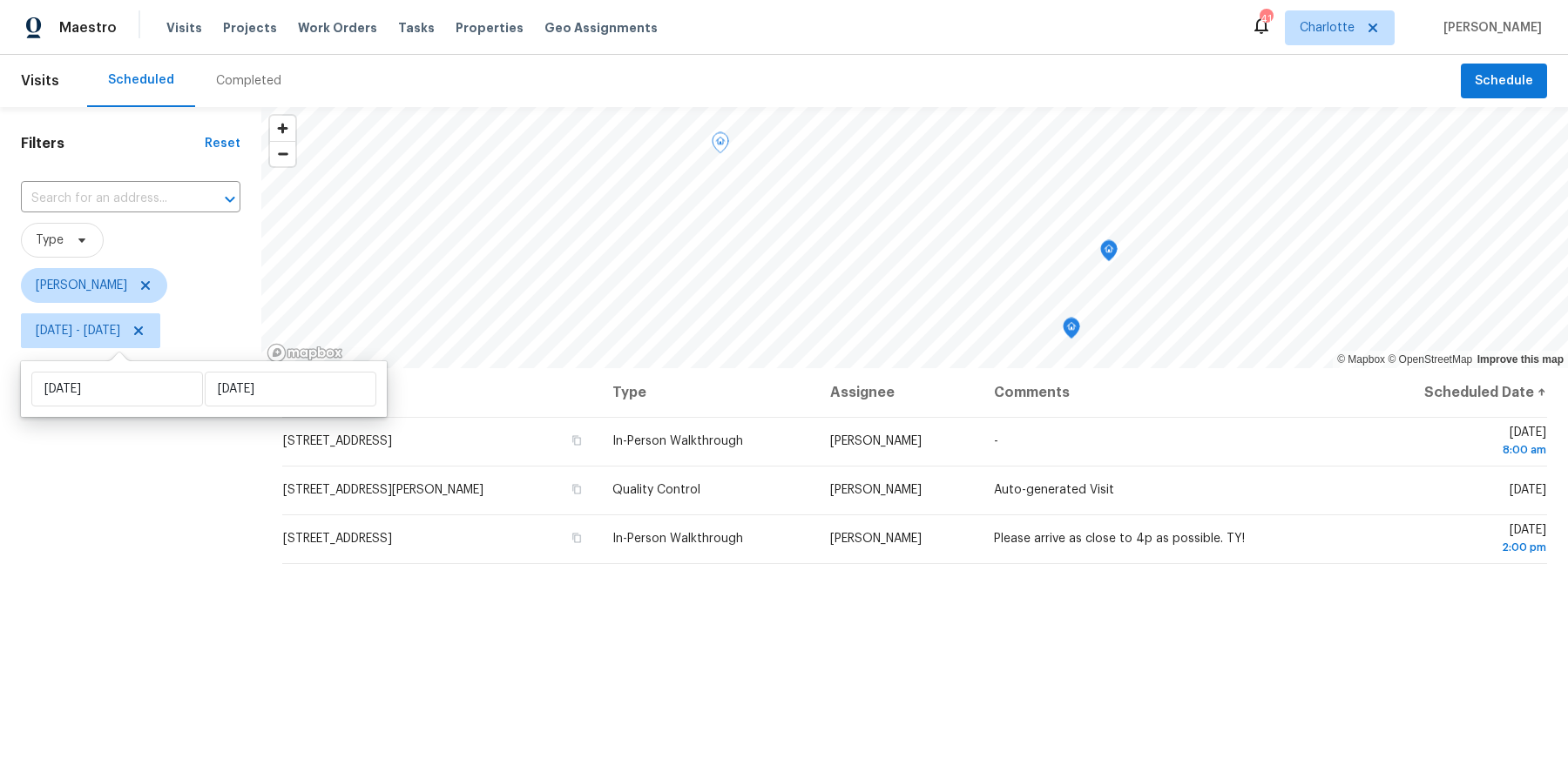
click at [181, 584] on div "Filters Reset ​ Type [PERSON_NAME] [DATE] - [DATE]" at bounding box center [131, 544] width 262 height 873
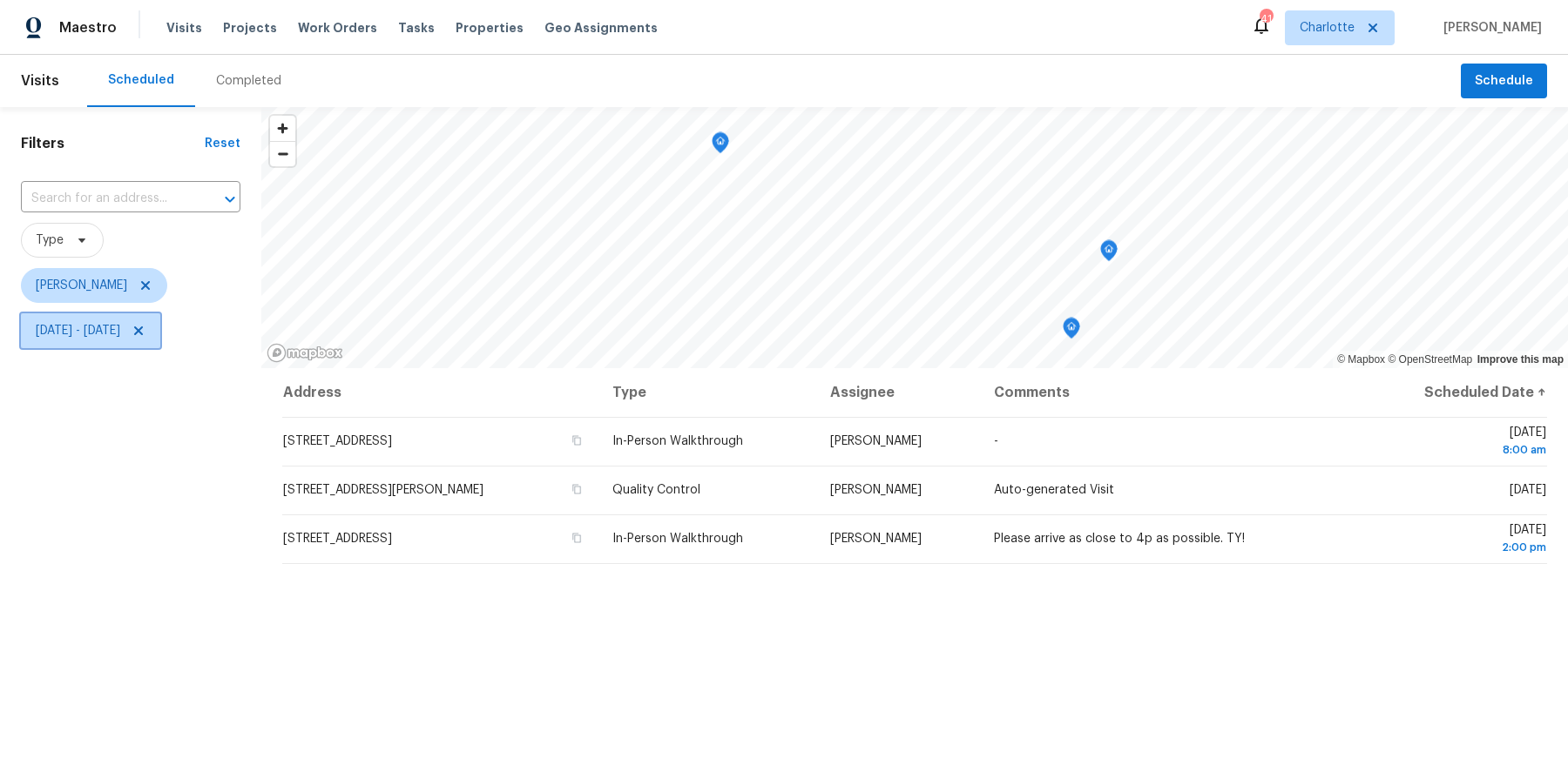
click at [86, 340] on span "[DATE] - [DATE]" at bounding box center [90, 330] width 139 height 35
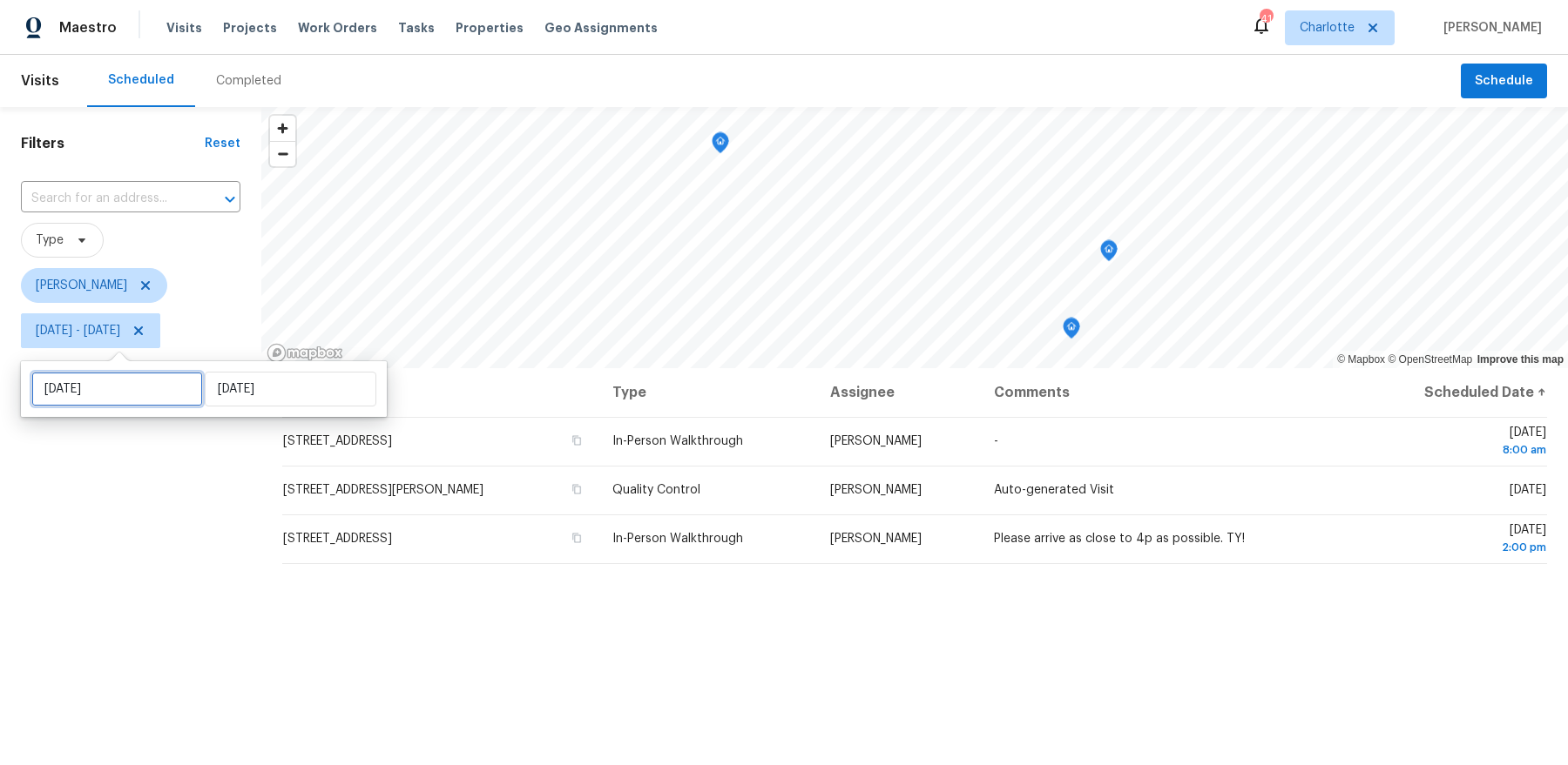
click at [103, 402] on input "Thu, Sep 18" at bounding box center [117, 389] width 171 height 35
select select "8"
select select "2025"
select select "9"
select select "2025"
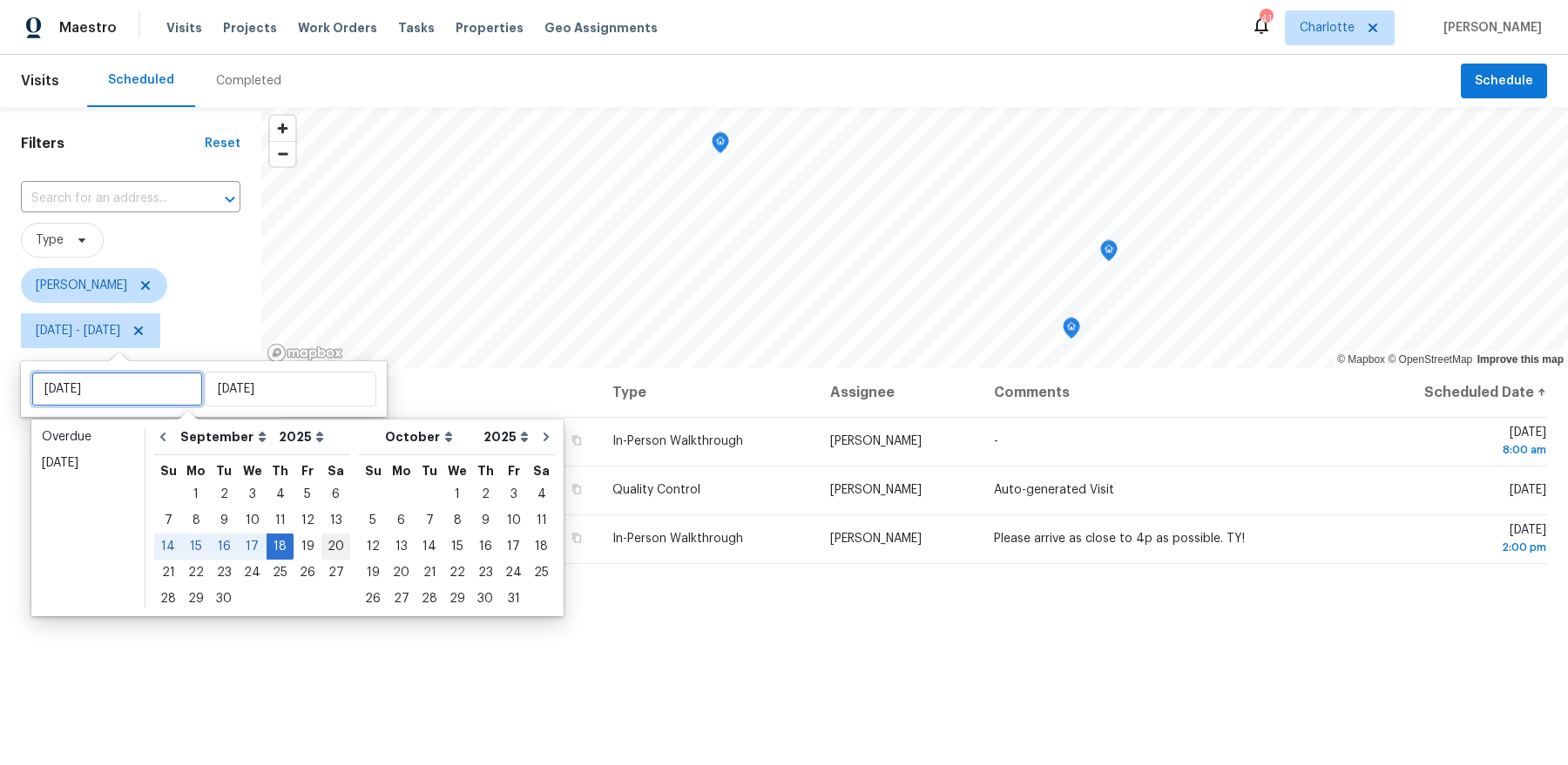
type input "Sat, Sep 20"
click at [297, 550] on div "19" at bounding box center [308, 547] width 28 height 24
type input "Fri, Sep 19"
type input "Thu, Sep 18"
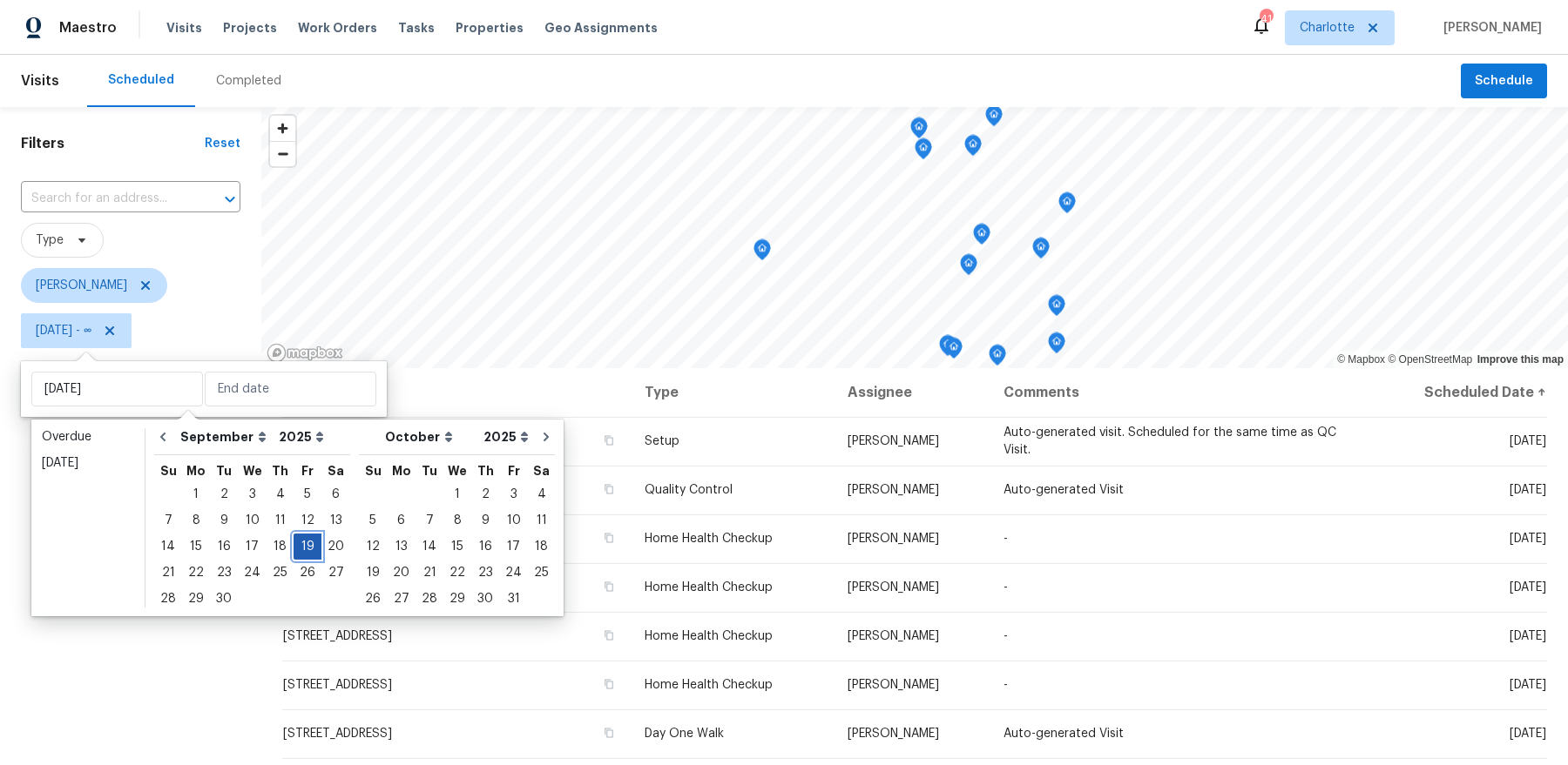
click at [297, 550] on div "19" at bounding box center [308, 547] width 28 height 24
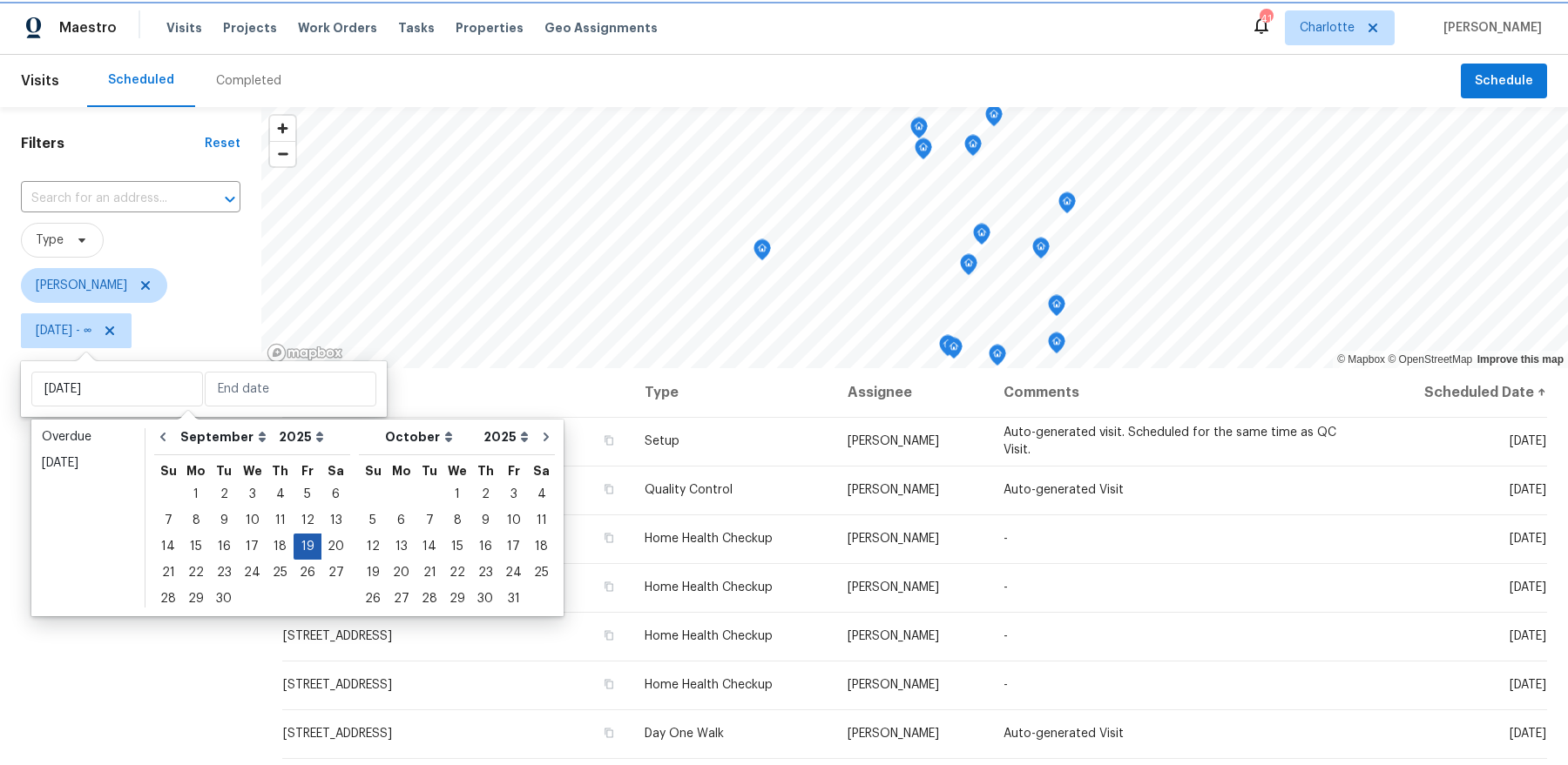
type input "Fri, Sep 19"
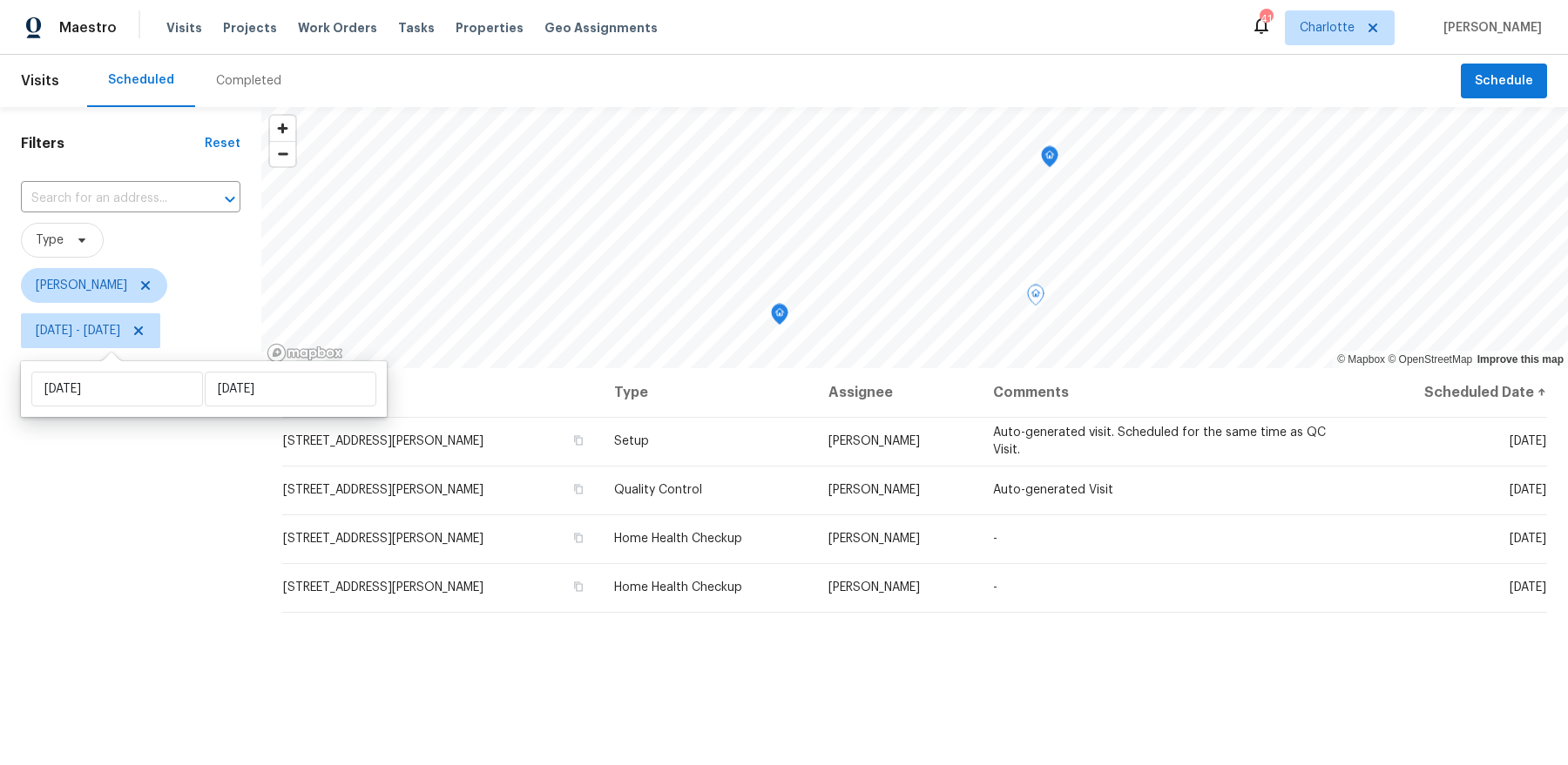
click at [151, 579] on div "Filters Reset ​ Type Dan Baquero Fri, Sep 19 - Fri, Sep 19" at bounding box center [131, 544] width 262 height 873
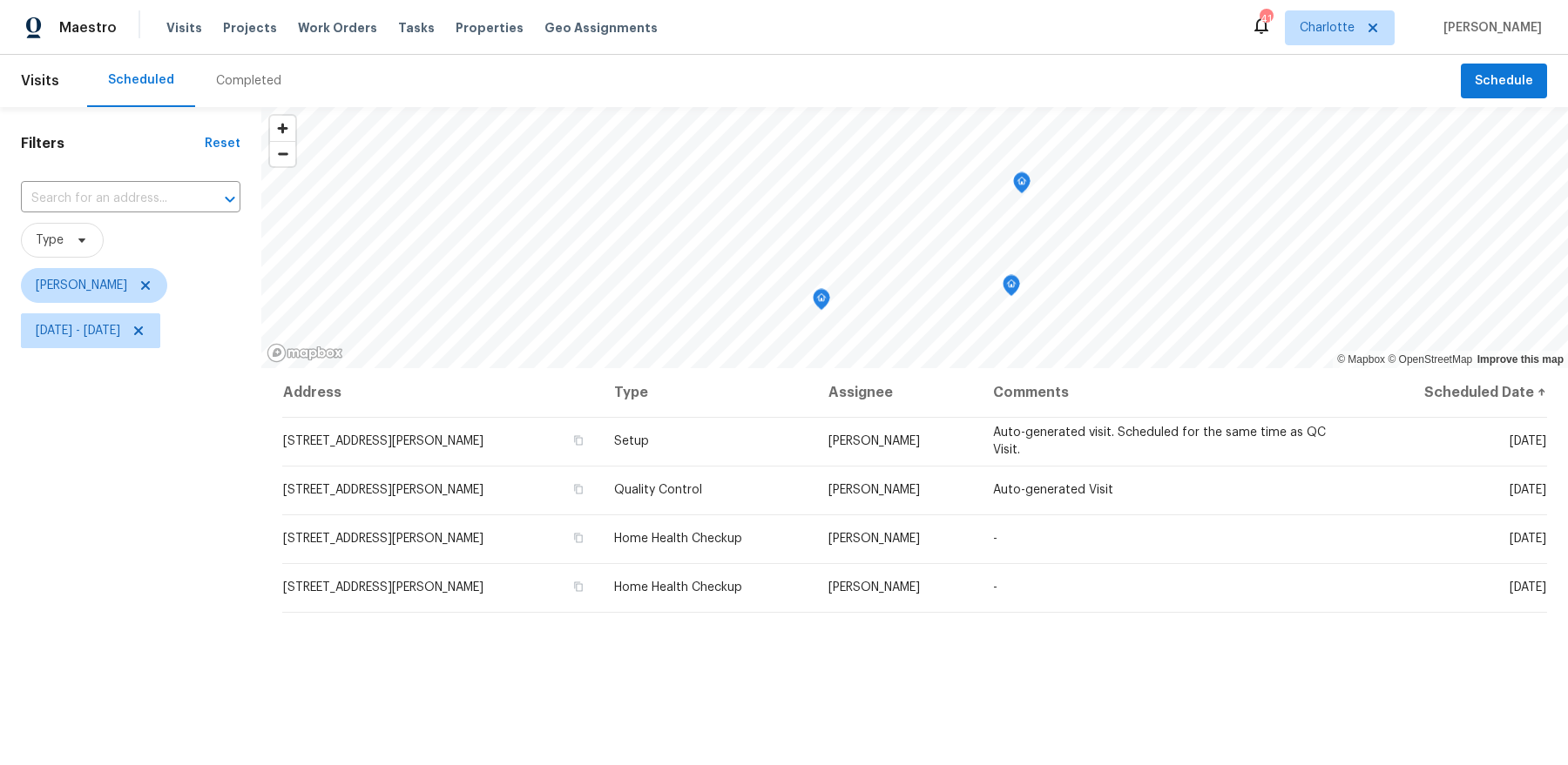
click at [1026, 188] on icon "Map marker" at bounding box center [1021, 183] width 16 height 20
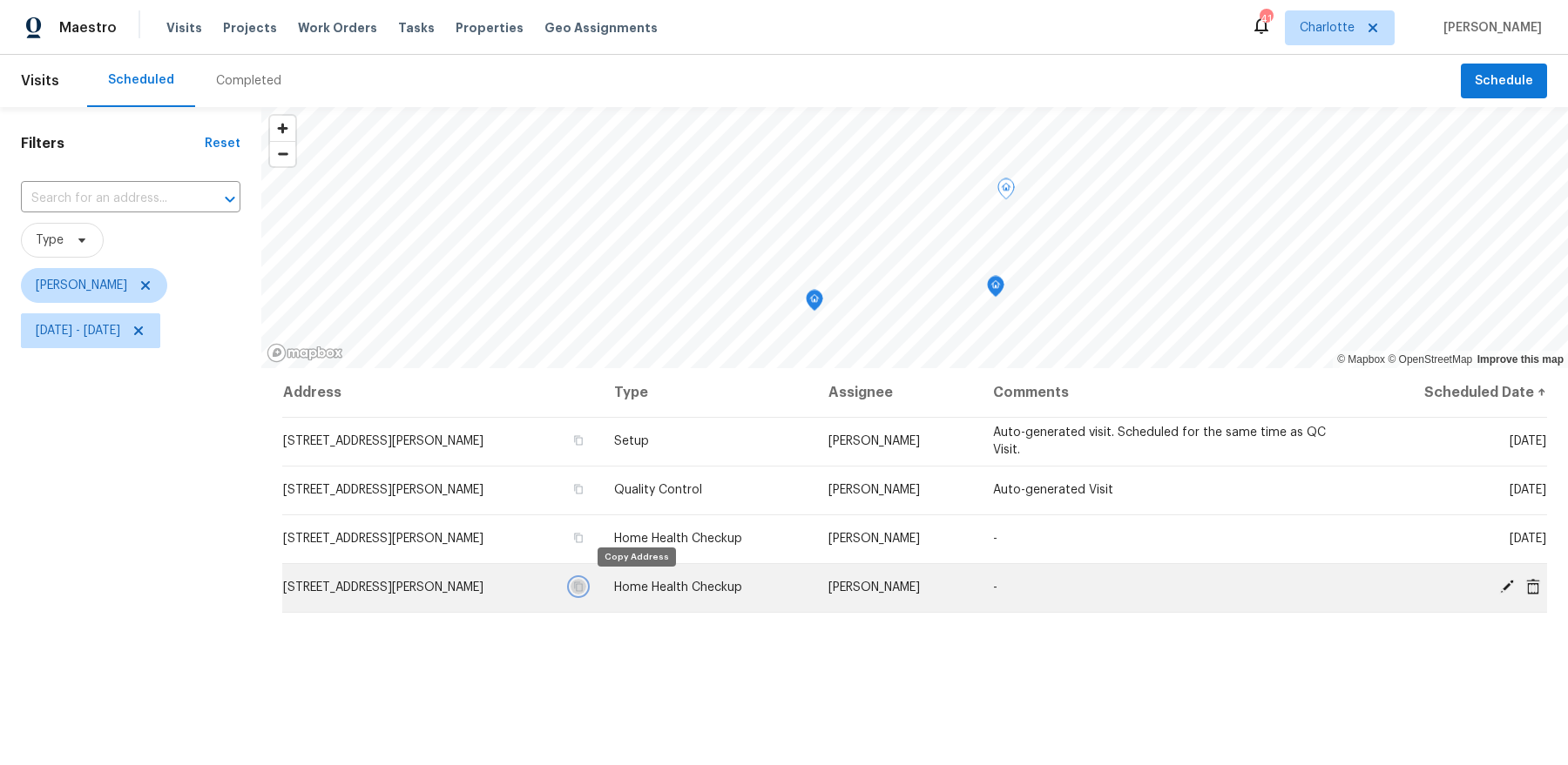
click at [583, 589] on icon "button" at bounding box center [578, 587] width 8 height 9
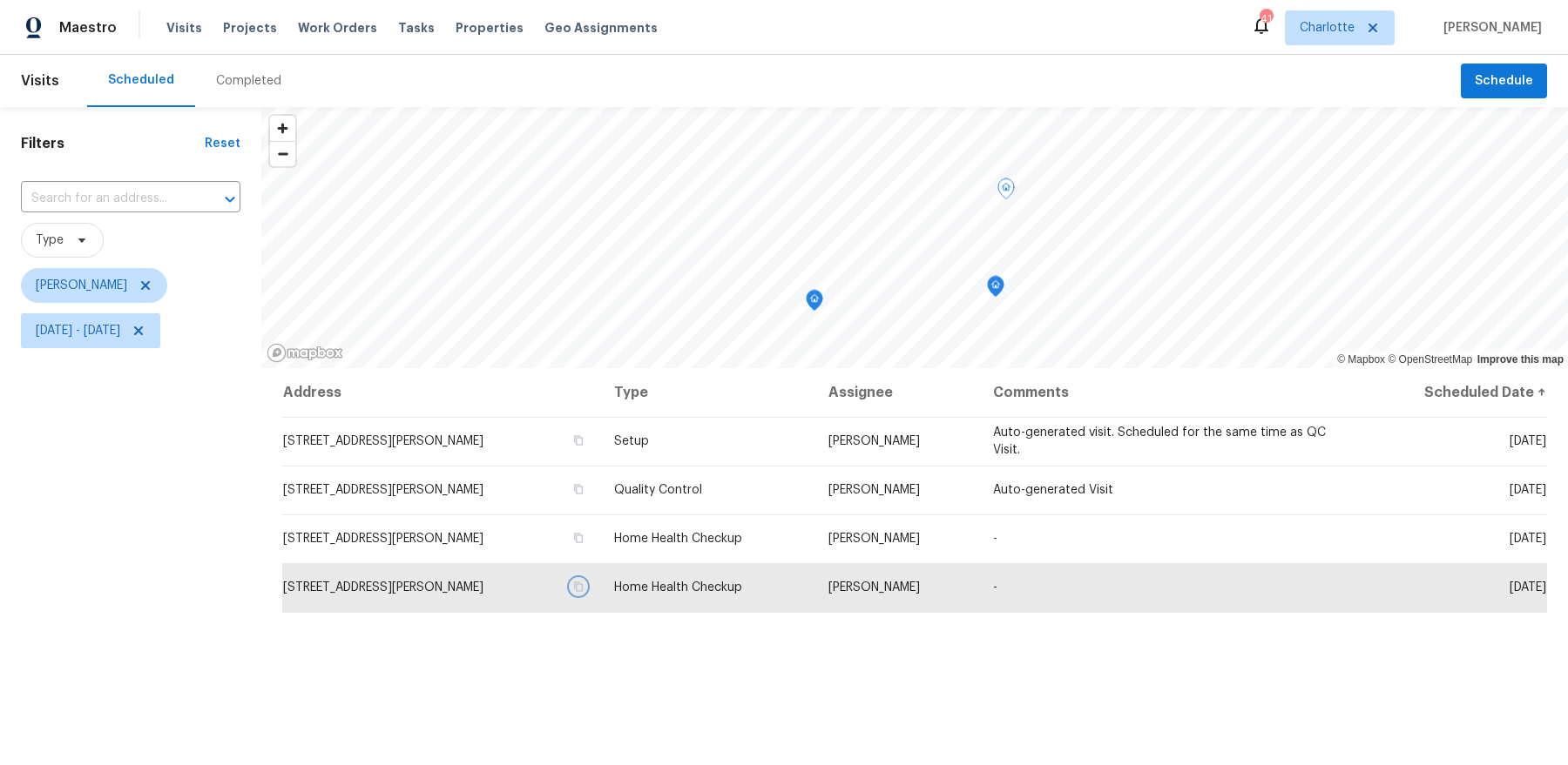
click at [996, 287] on icon "Map marker" at bounding box center [995, 286] width 16 height 20
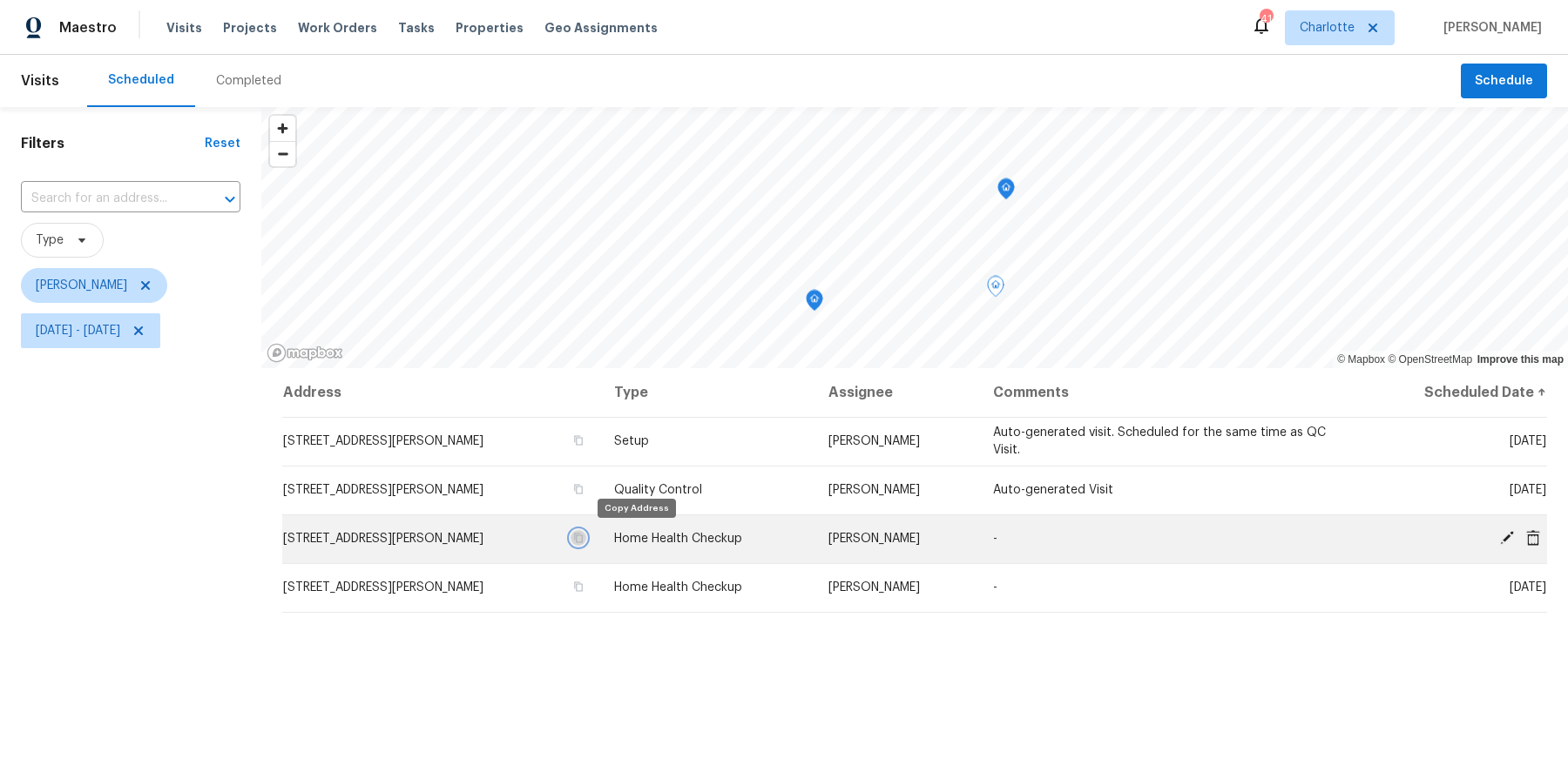
click at [584, 539] on icon "button" at bounding box center [578, 537] width 10 height 10
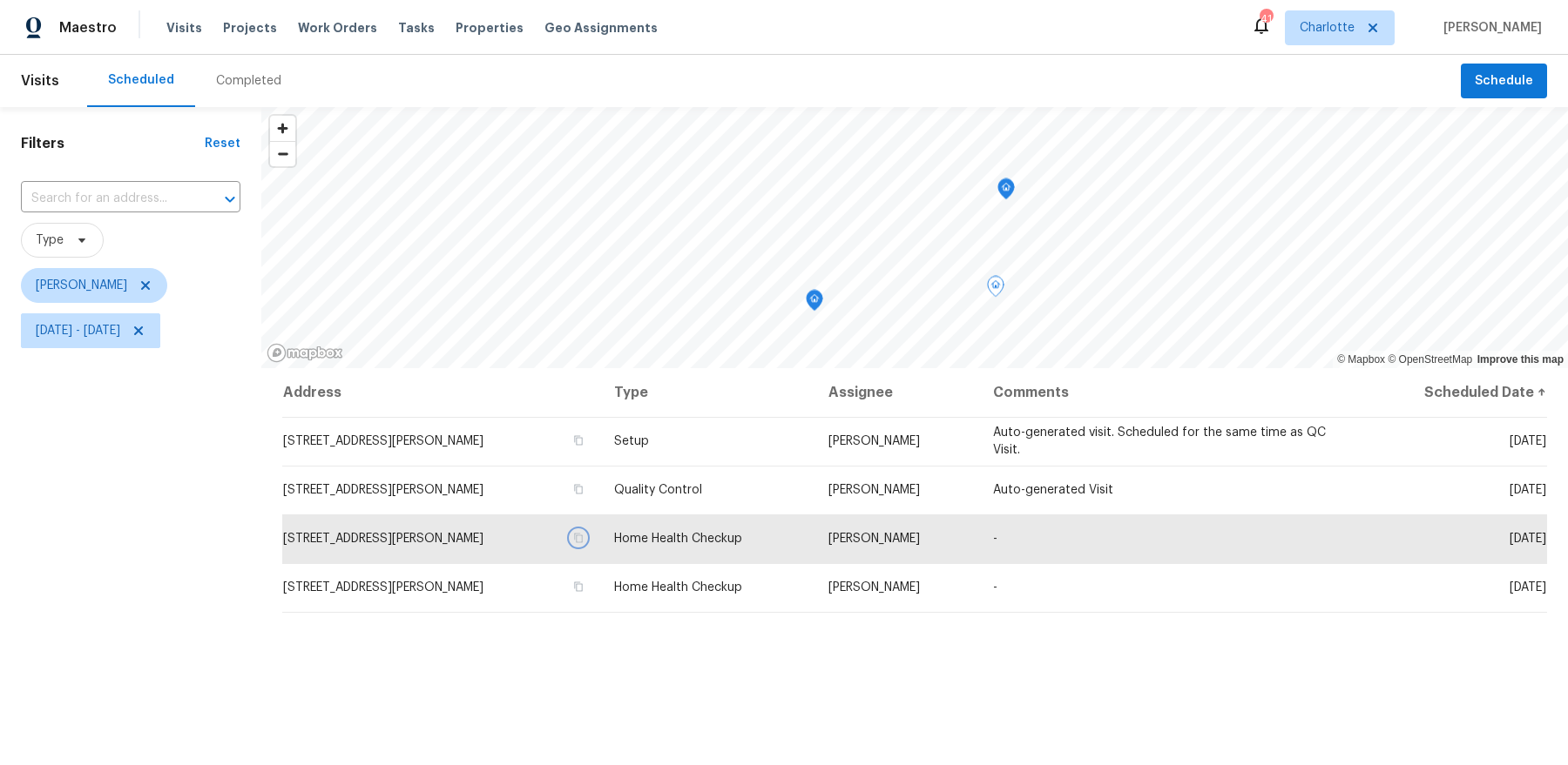
click at [810, 313] on div "Map marker" at bounding box center [814, 303] width 18 height 27
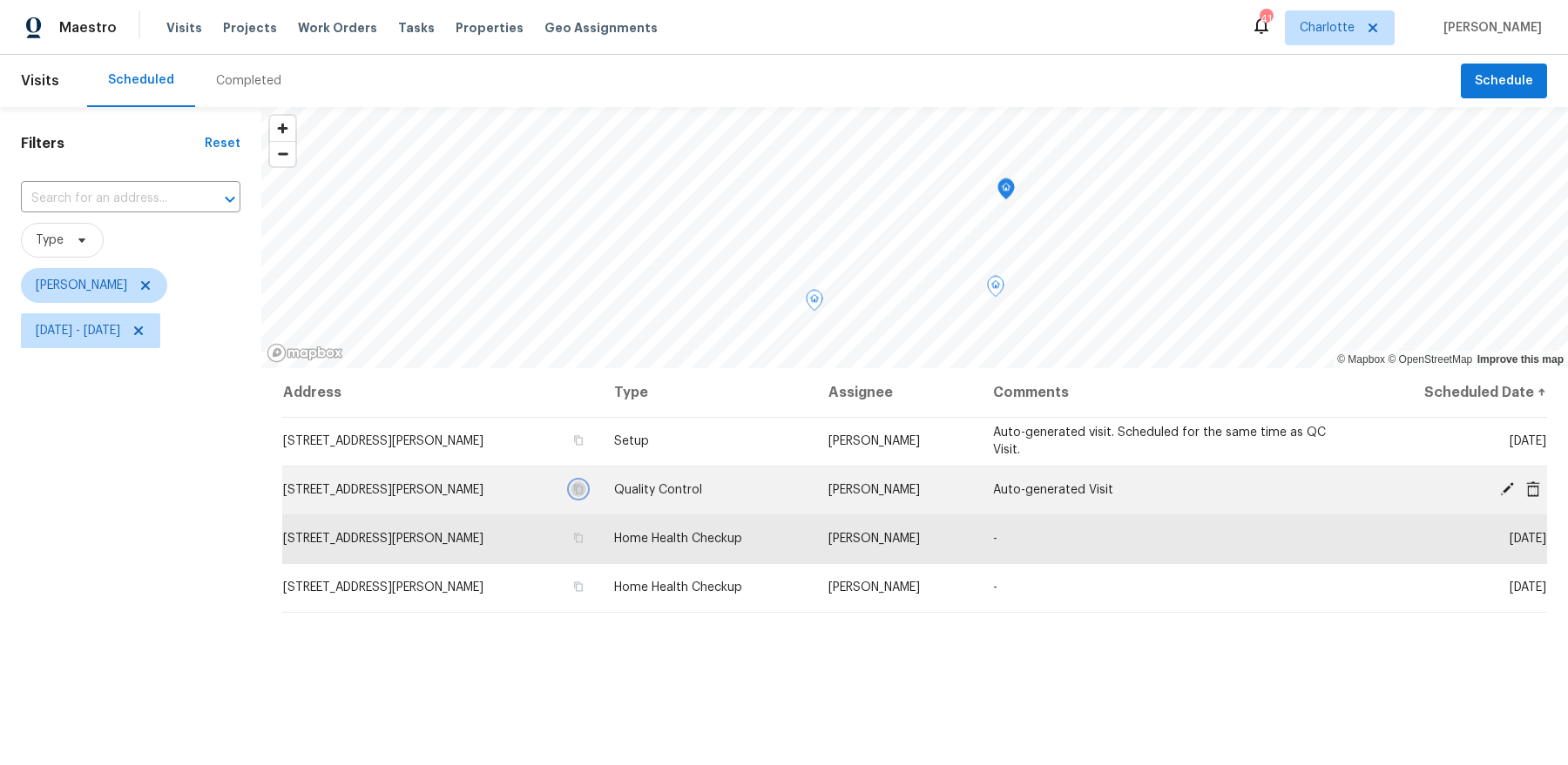
click at [583, 492] on icon "button" at bounding box center [578, 489] width 8 height 9
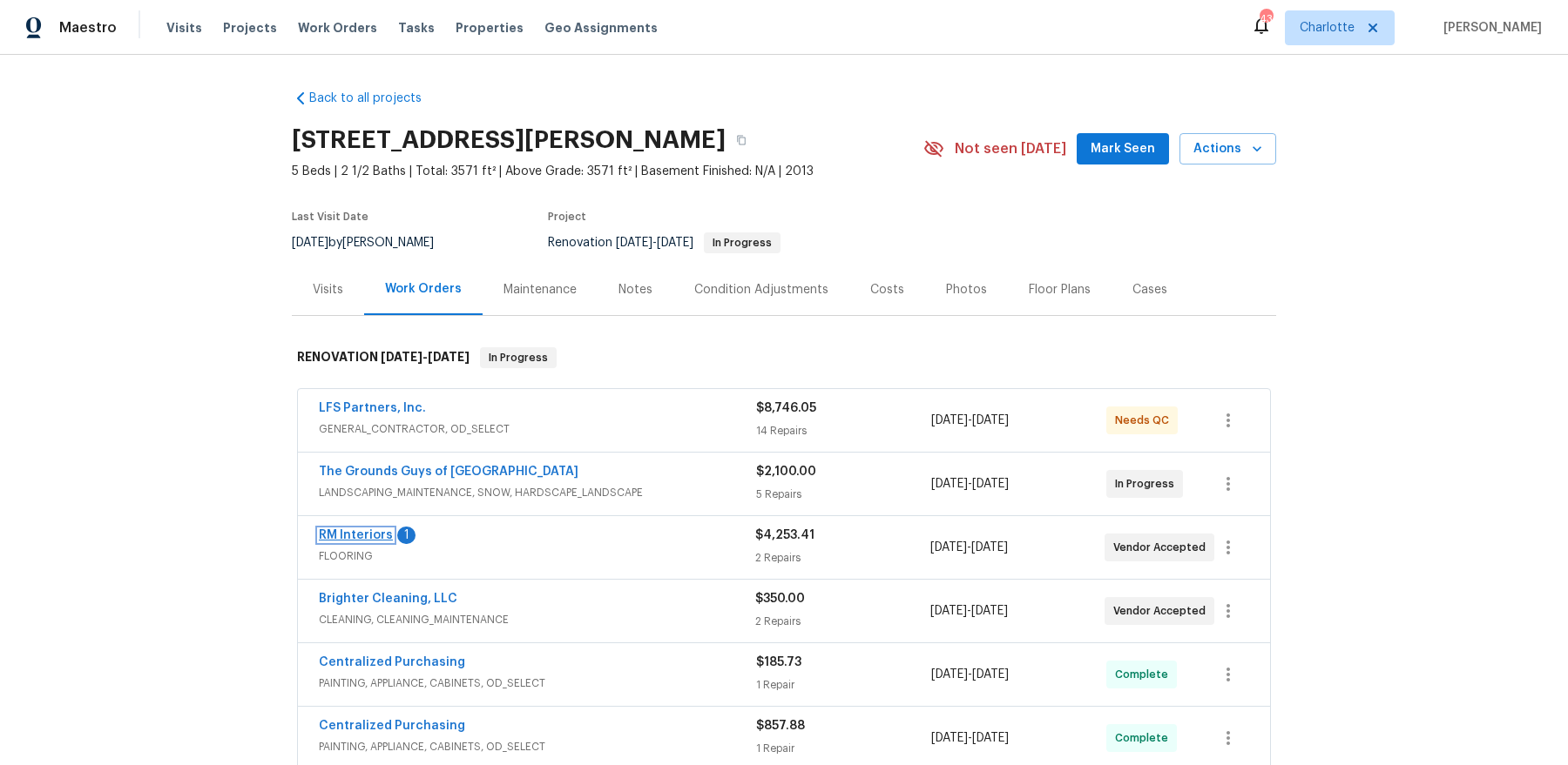
click at [356, 536] on link "RM Interiors" at bounding box center [356, 535] width 74 height 12
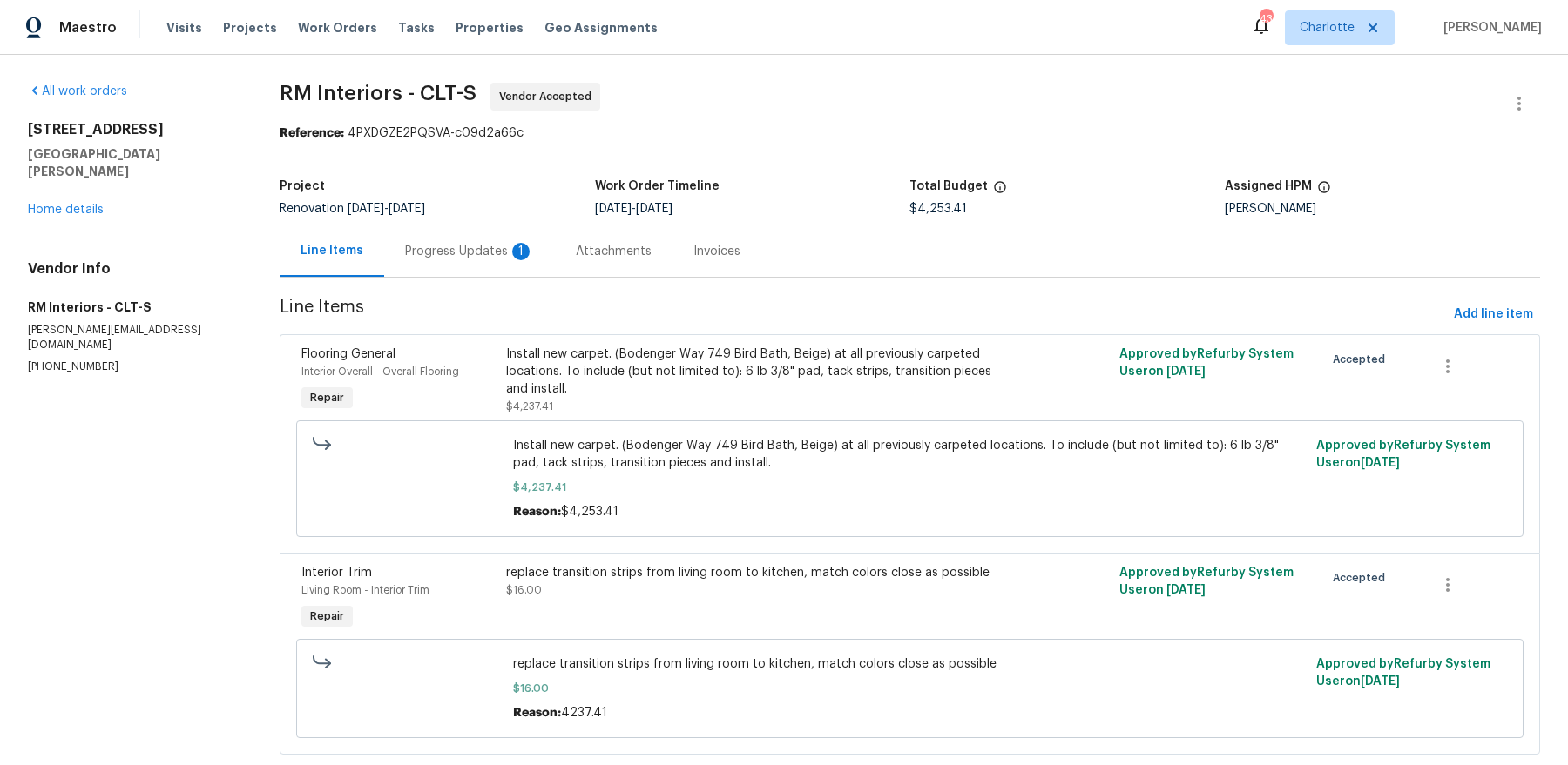
click at [477, 258] on div "Progress Updates 1" at bounding box center [469, 251] width 129 height 18
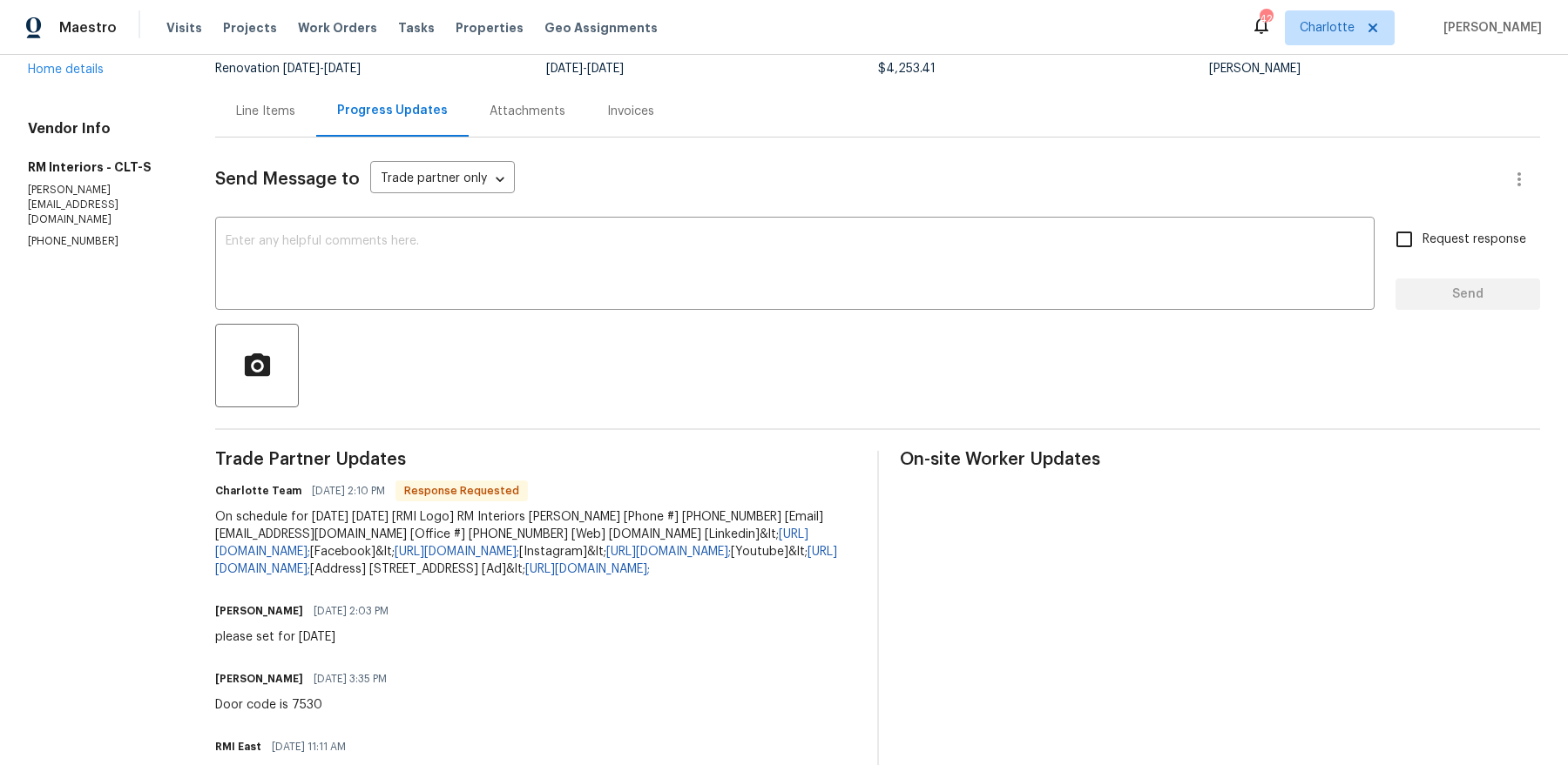
scroll to position [118, 0]
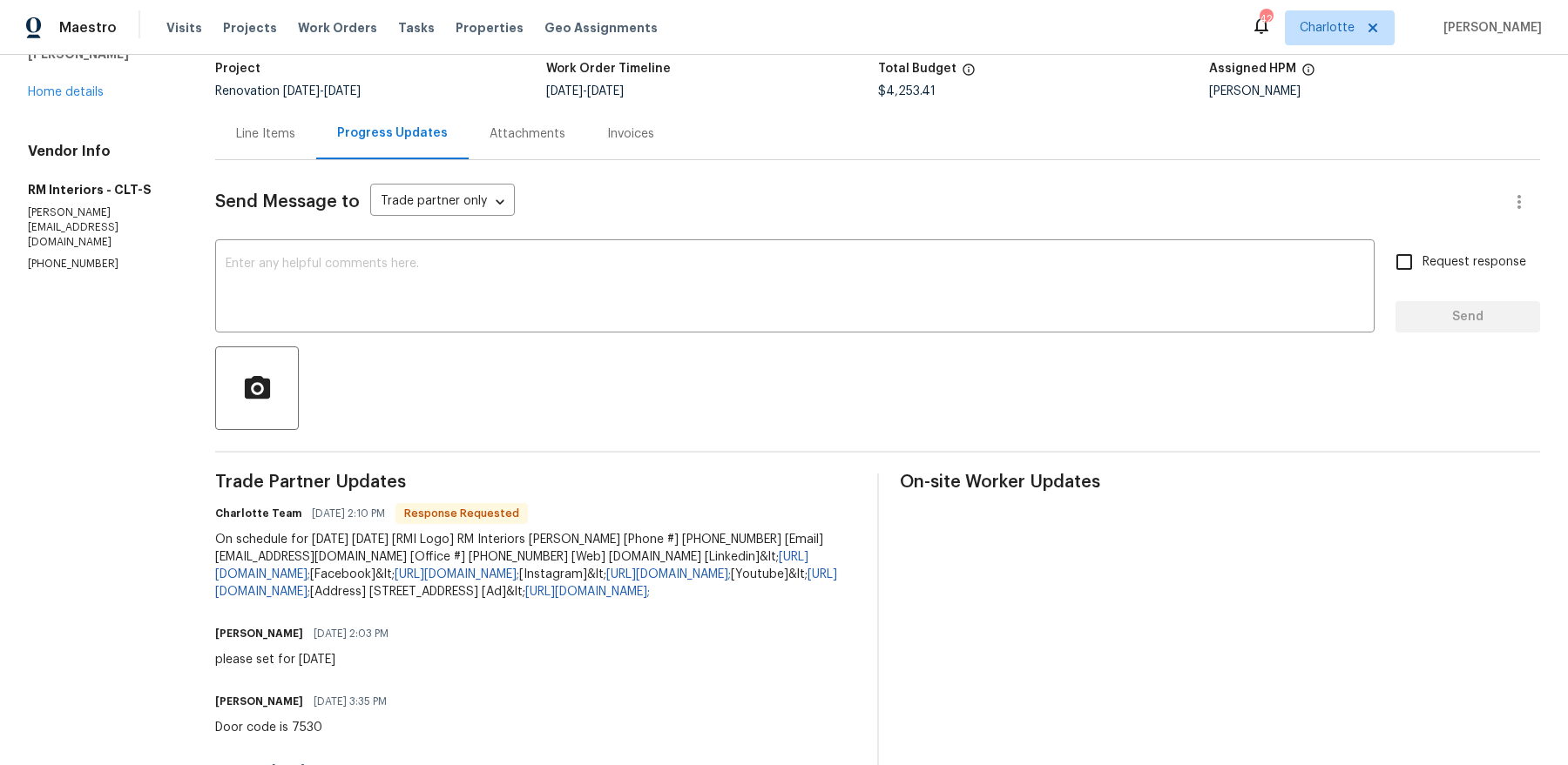
click at [72, 101] on div "[STREET_ADDRESS][PERSON_NAME] Home details" at bounding box center [101, 53] width 146 height 98
click at [73, 99] on link "Home details" at bounding box center [66, 92] width 76 height 12
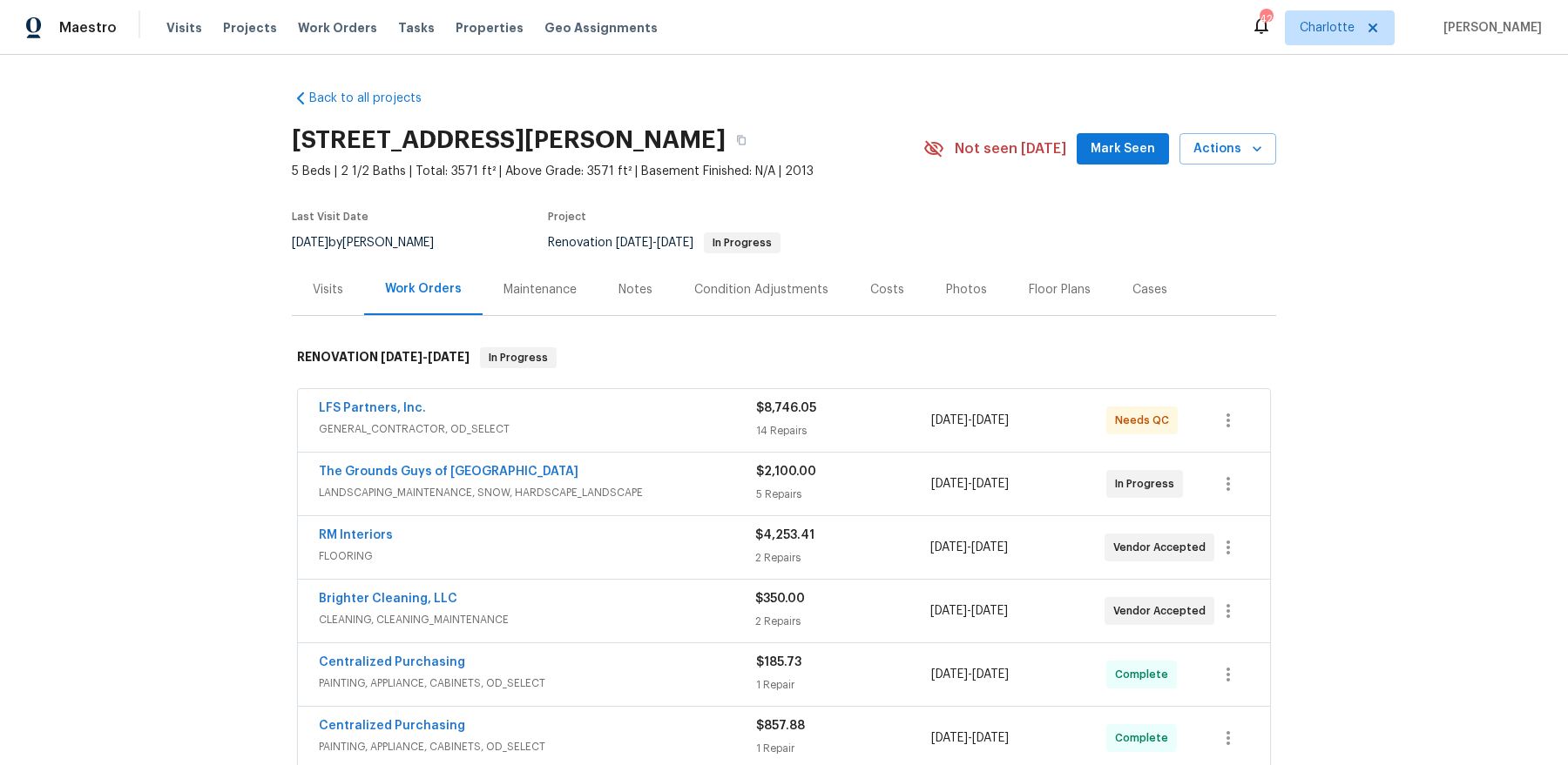
scroll to position [6, 0]
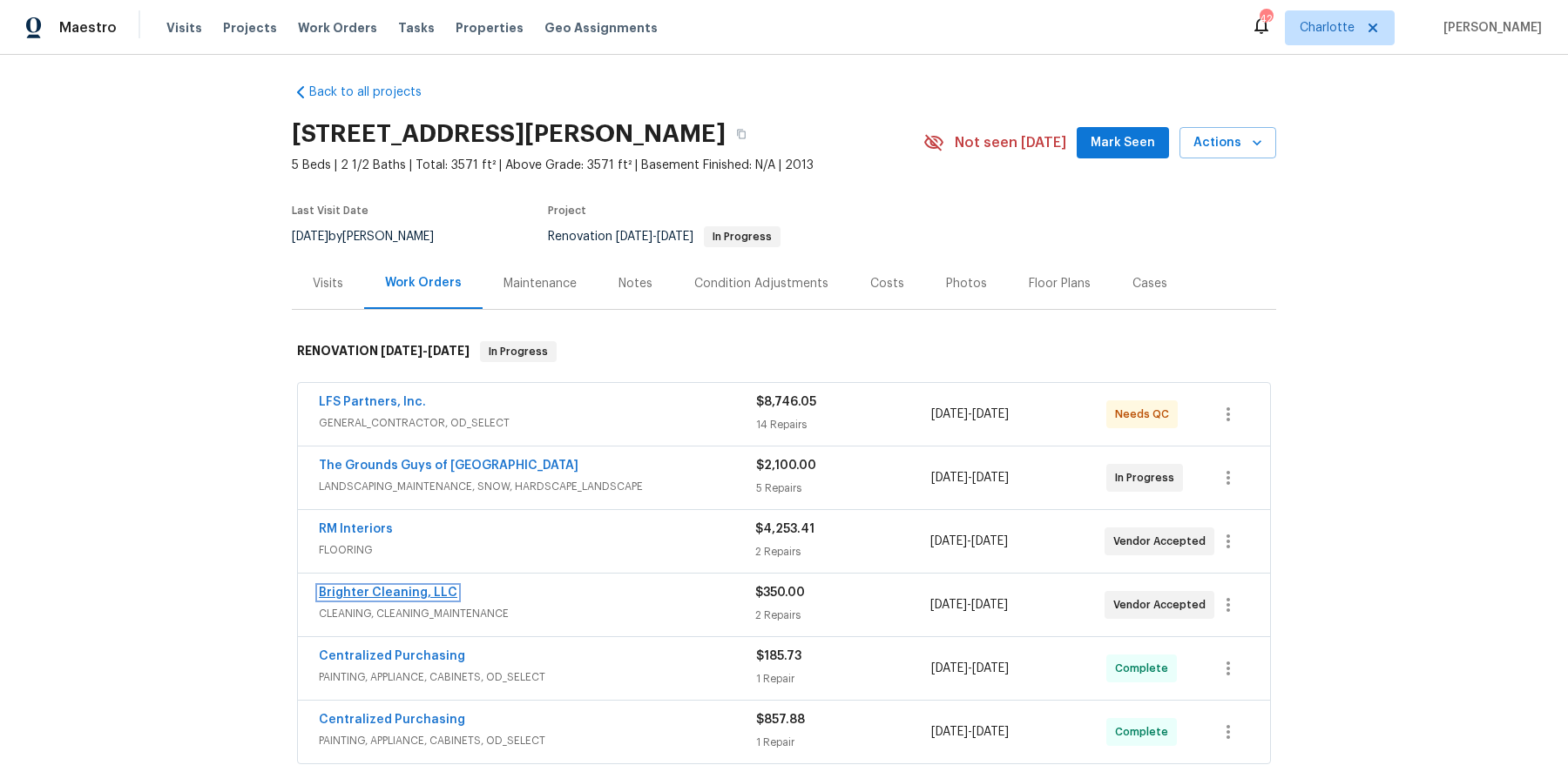
click at [401, 588] on link "Brighter Cleaning, LLC" at bounding box center [388, 593] width 138 height 12
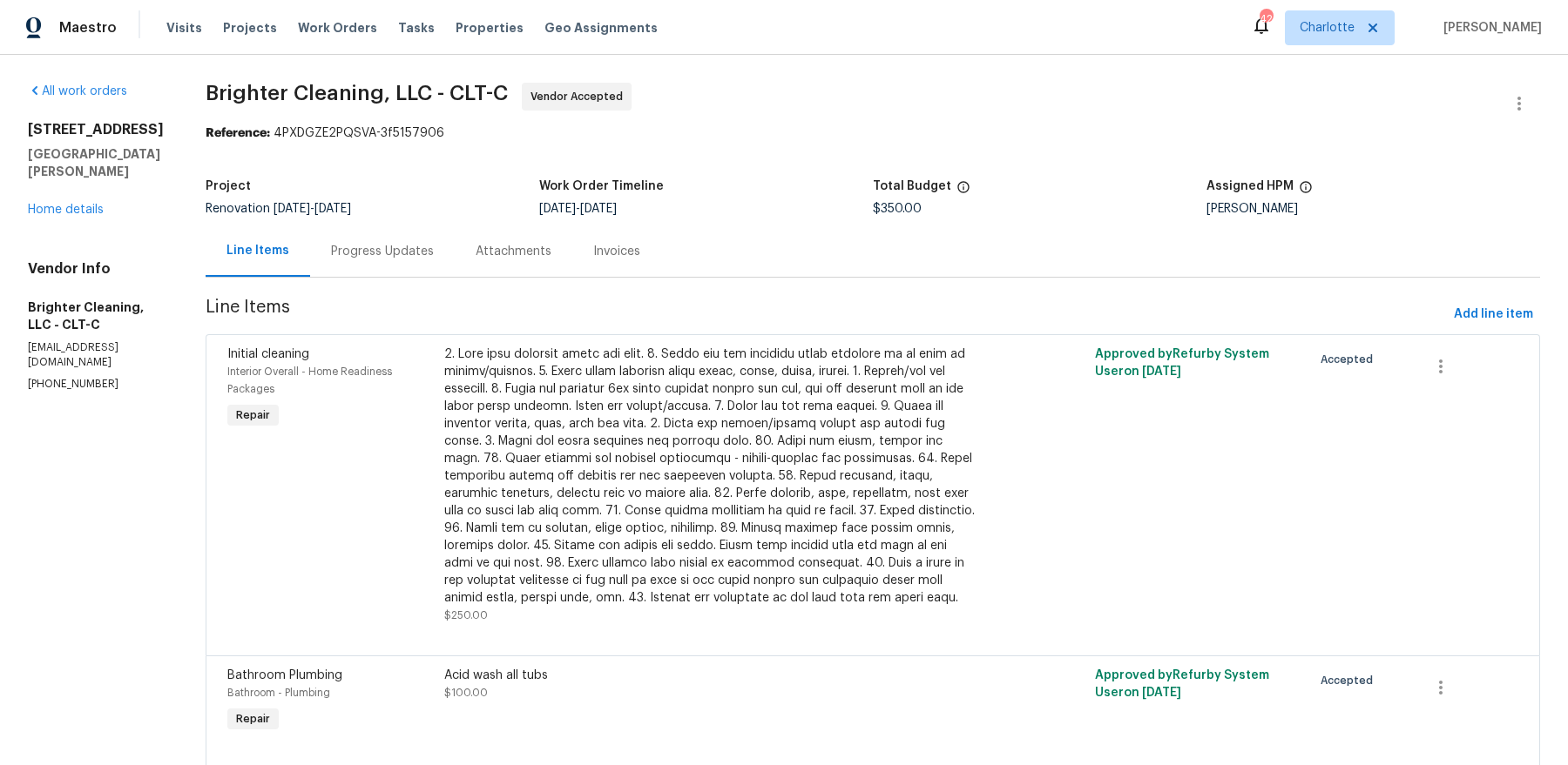
click at [379, 250] on div "Progress Updates" at bounding box center [382, 251] width 103 height 18
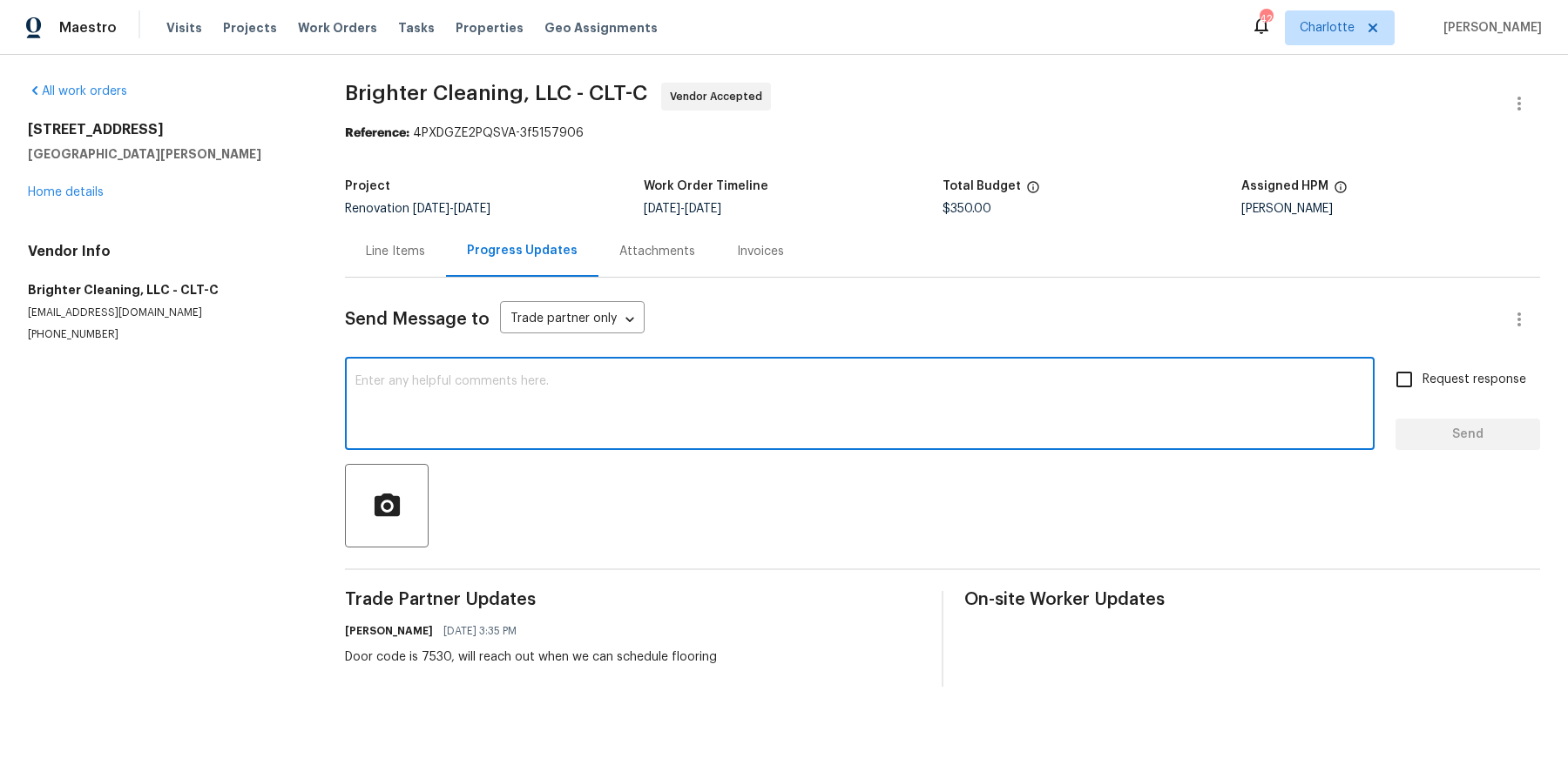
click at [495, 412] on textarea at bounding box center [860, 406] width 1009 height 61
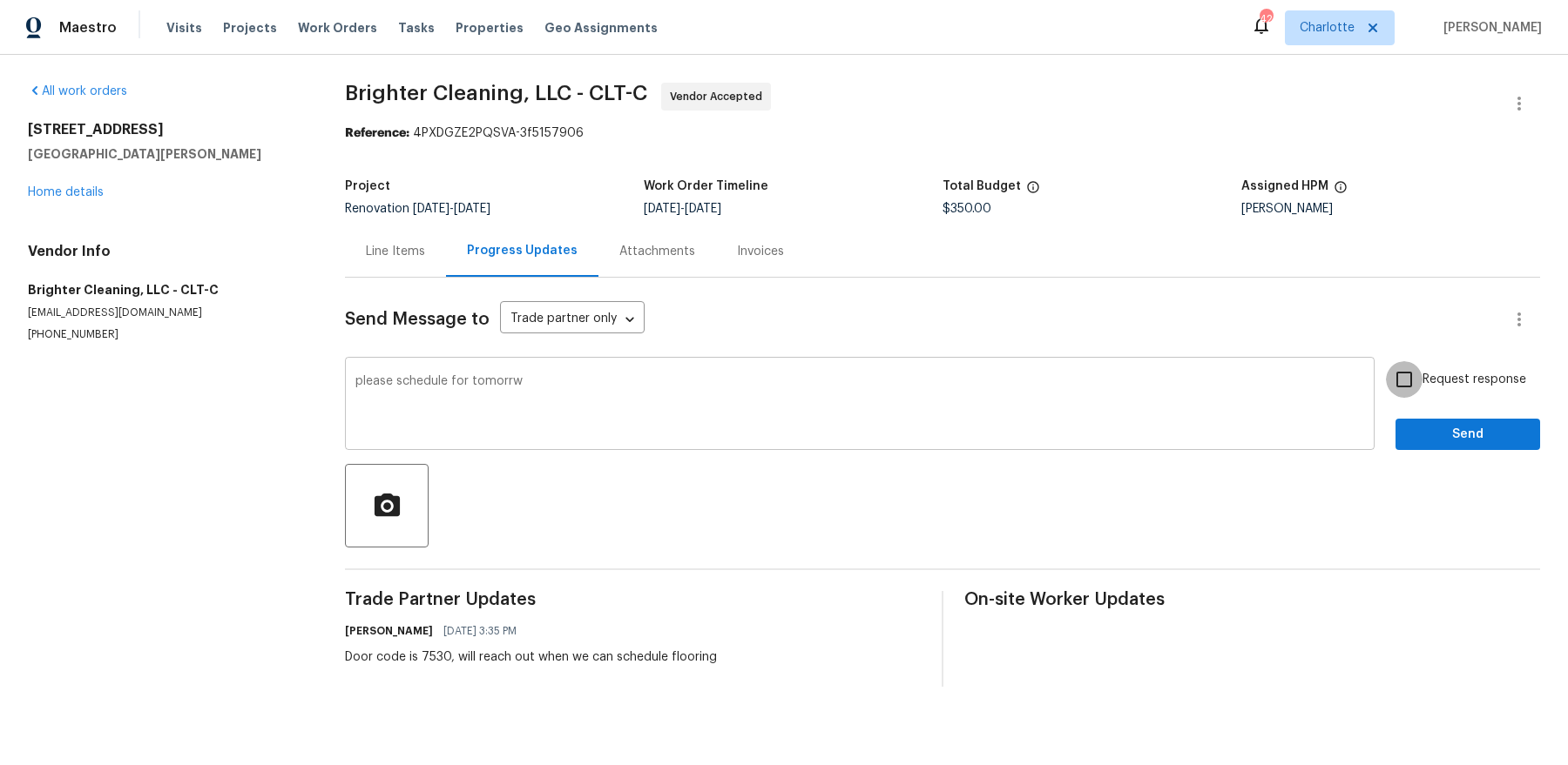
click at [584, 391] on textarea "please schedule for tomorrw" at bounding box center [860, 406] width 1009 height 61
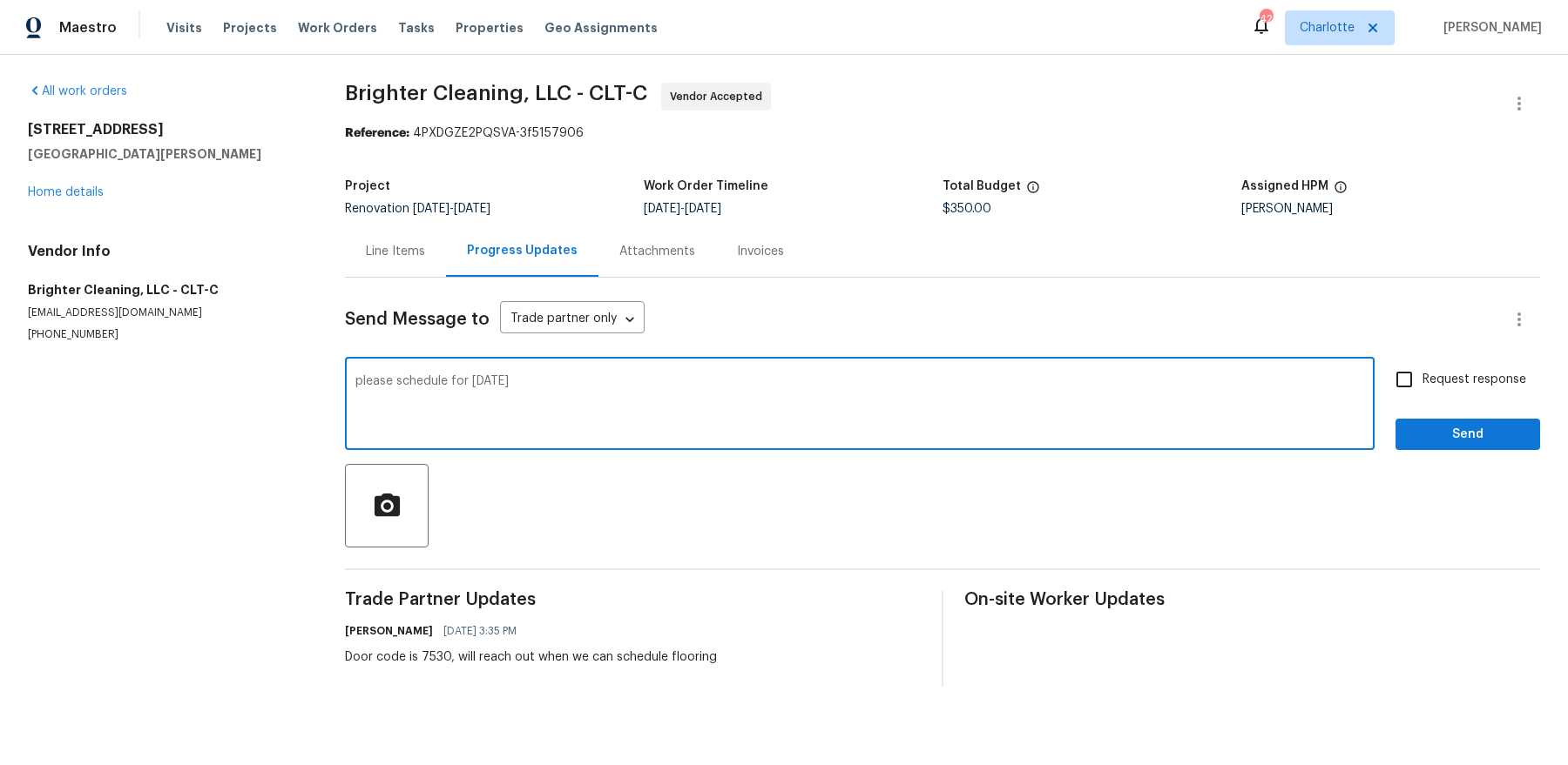
type textarea "please schedule for [DATE]"
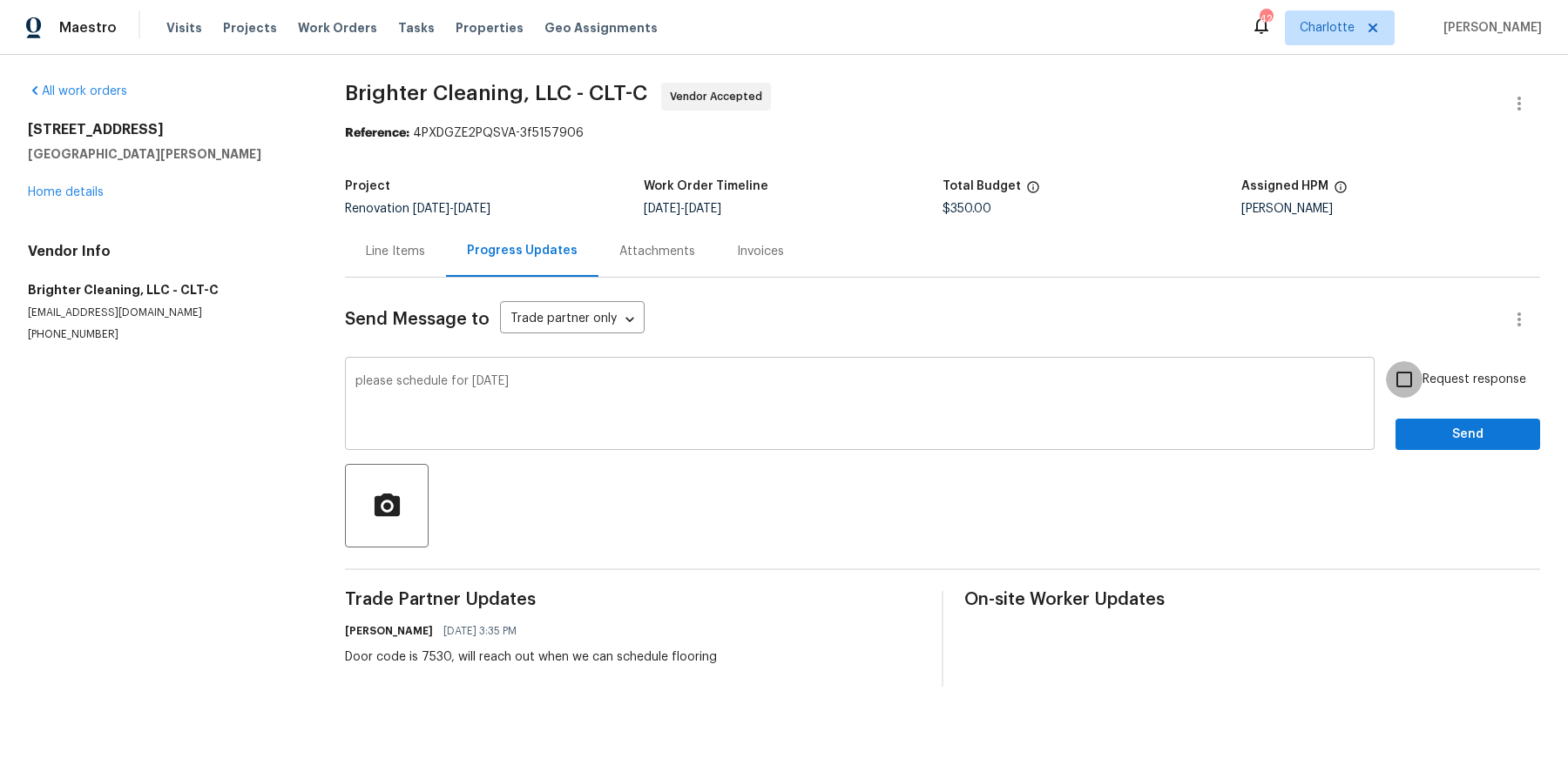
click at [1254, 361] on input "Request response" at bounding box center [1403, 379] width 37 height 37
checkbox input "true"
click at [1254, 419] on button "Send" at bounding box center [1467, 435] width 145 height 32
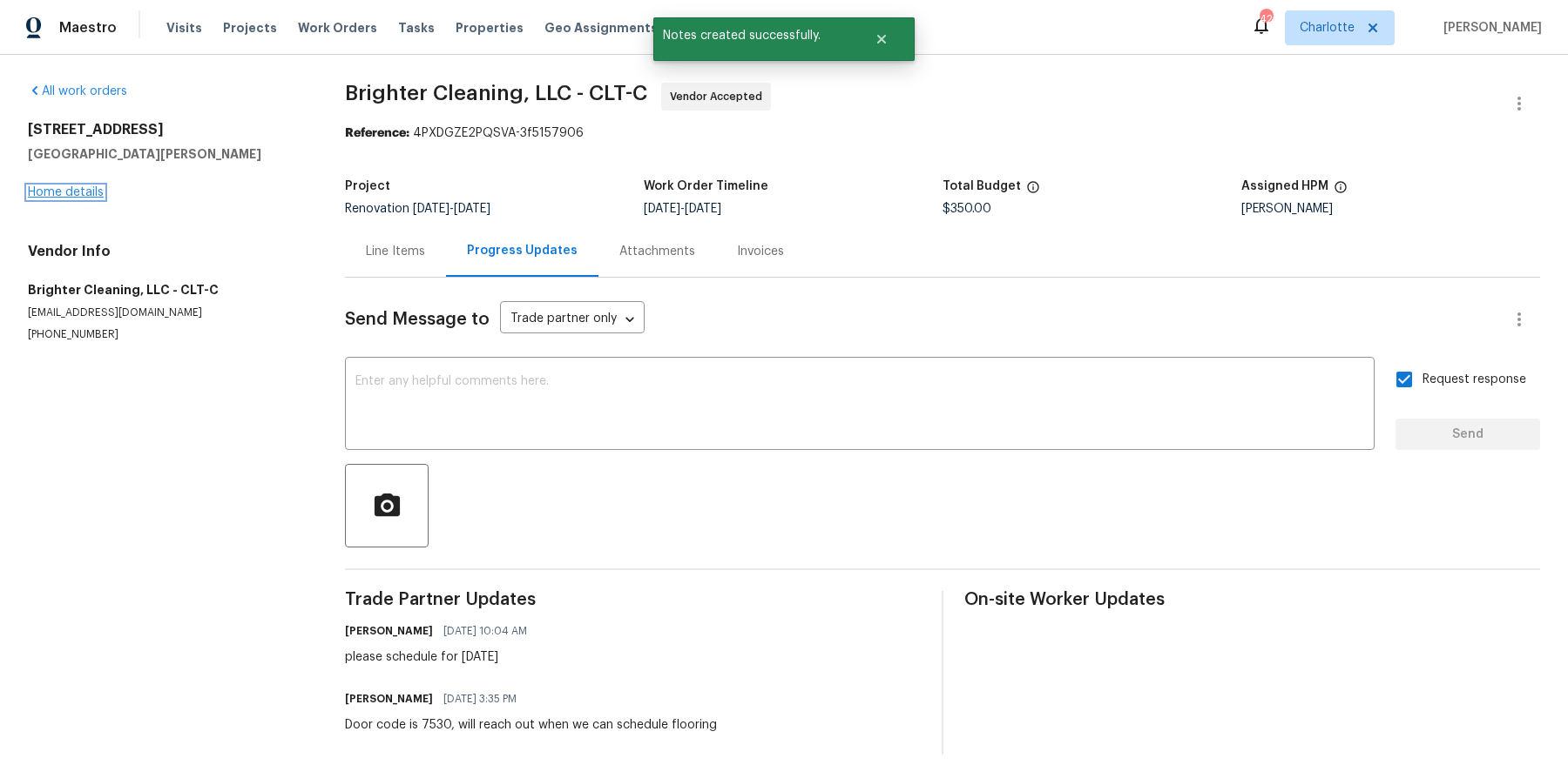
click at [91, 186] on link "Home details" at bounding box center [66, 192] width 76 height 12
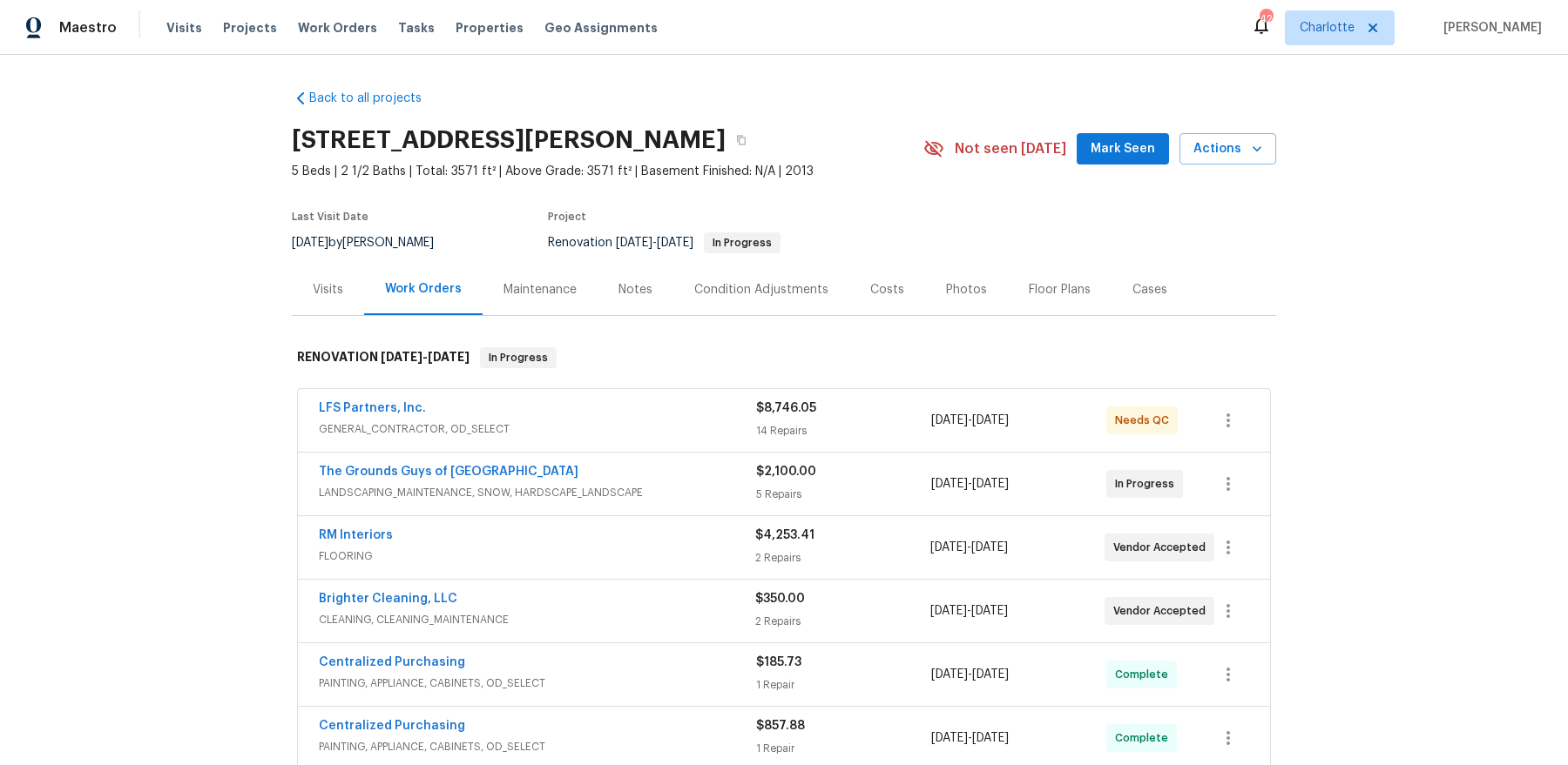
click at [635, 284] on div "Notes" at bounding box center [635, 290] width 34 height 18
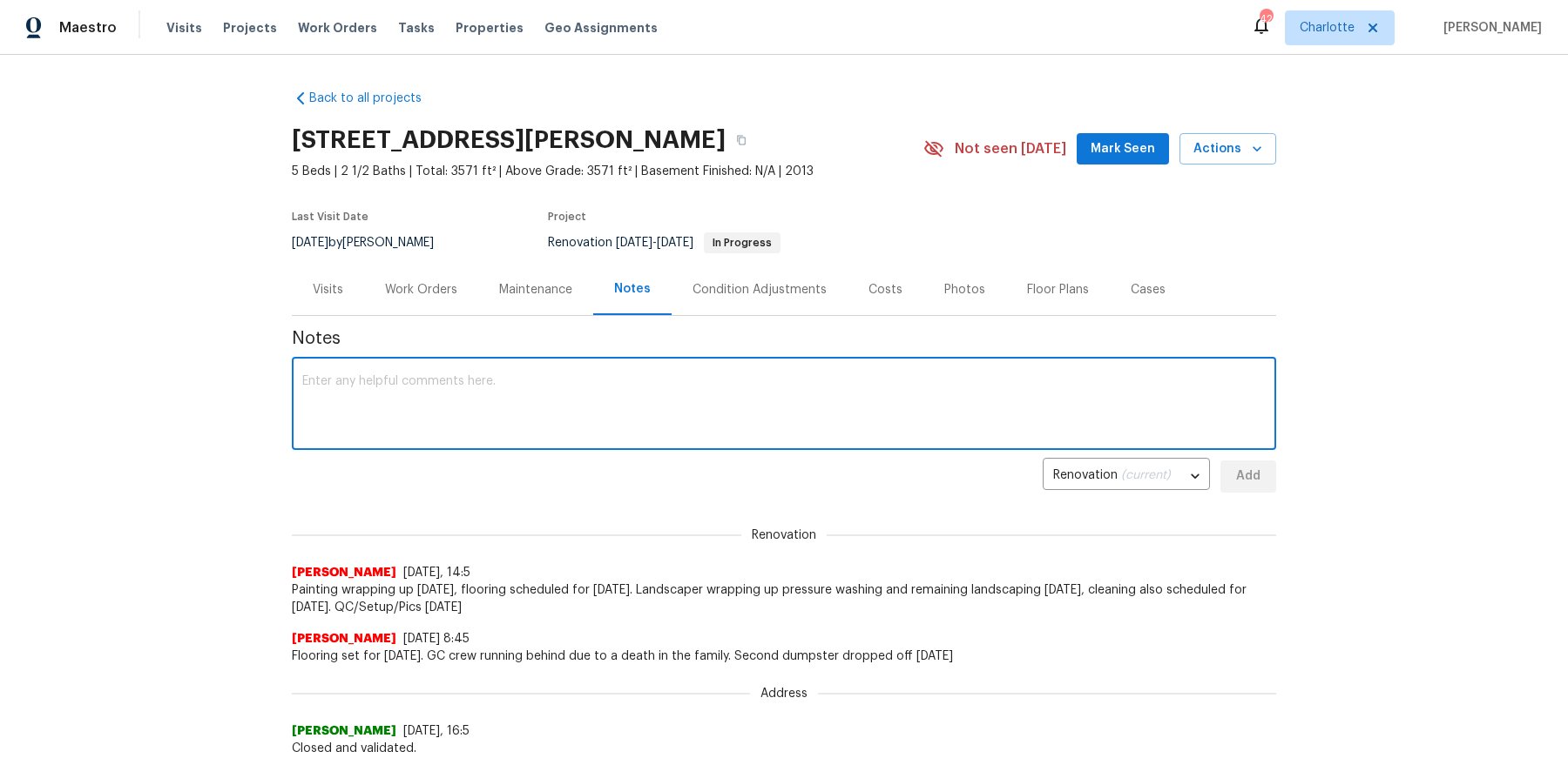
click at [548, 379] on textarea at bounding box center [783, 406] width 963 height 61
type textarea "flooring [DATE], cleaning [DATE]. Setup [DATE]"
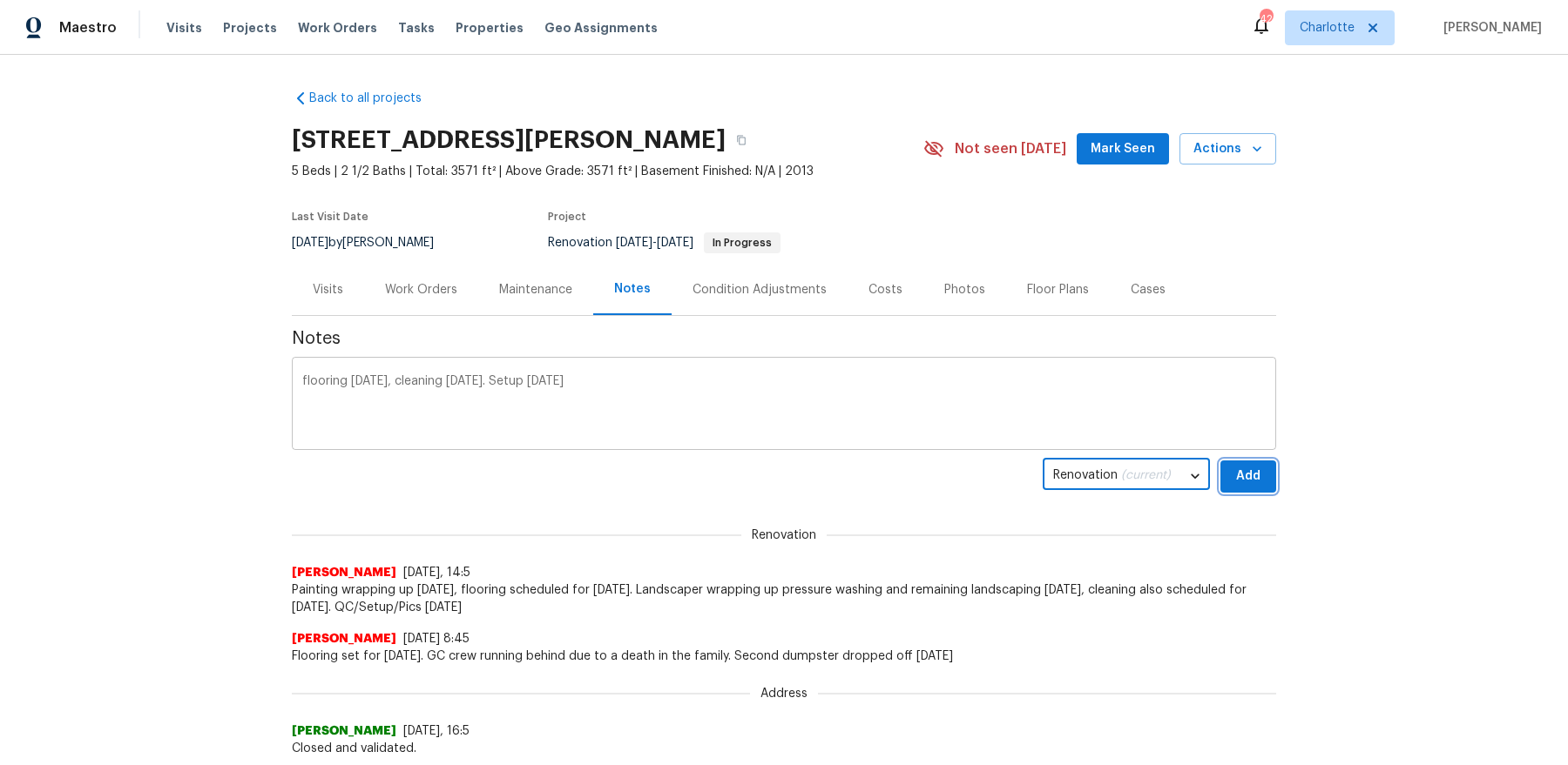
click at [1220, 460] on button "Add" at bounding box center [1247, 476] width 56 height 32
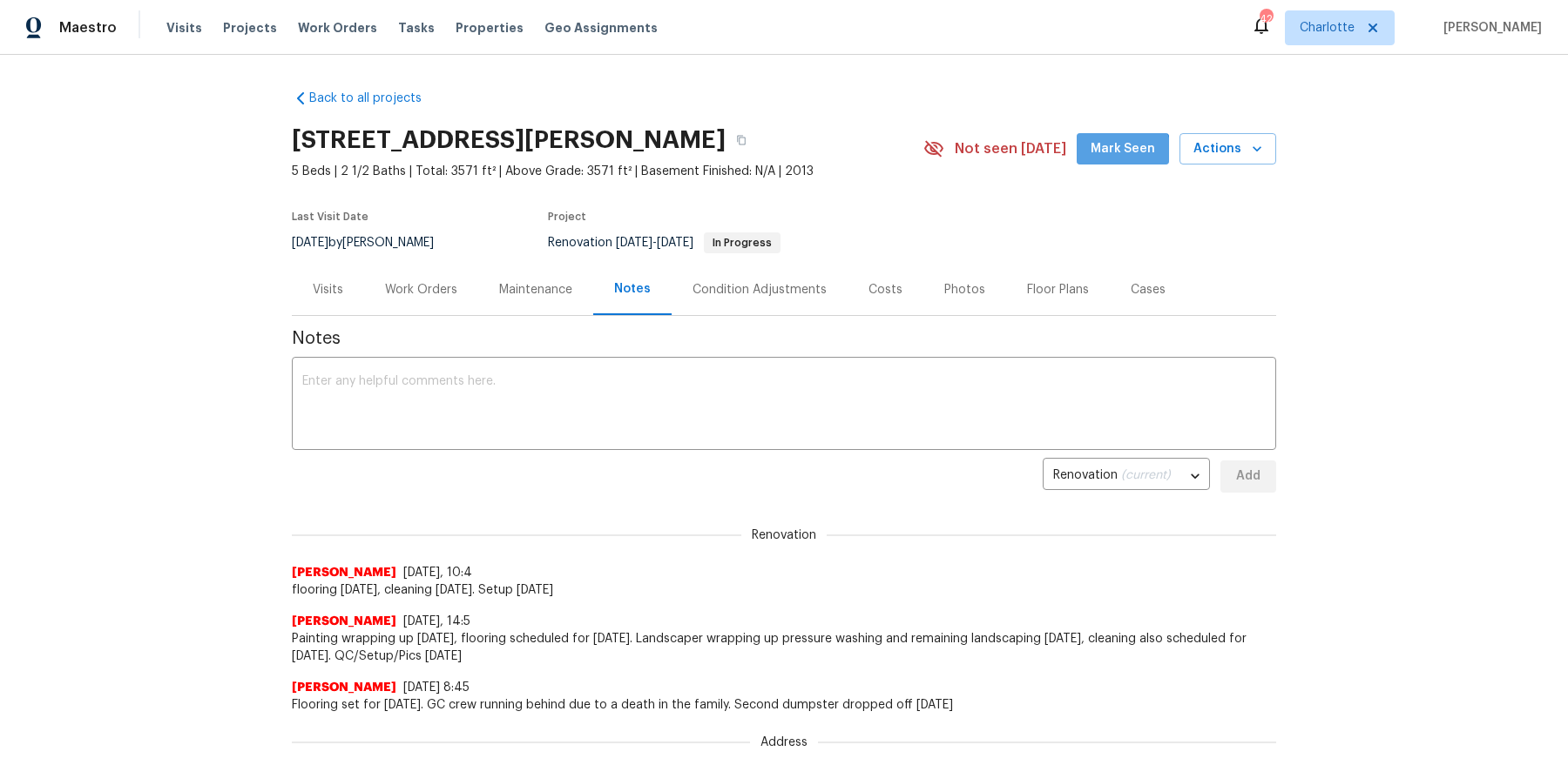
click at [1113, 158] on span "Mark Seen" at bounding box center [1123, 149] width 64 height 22
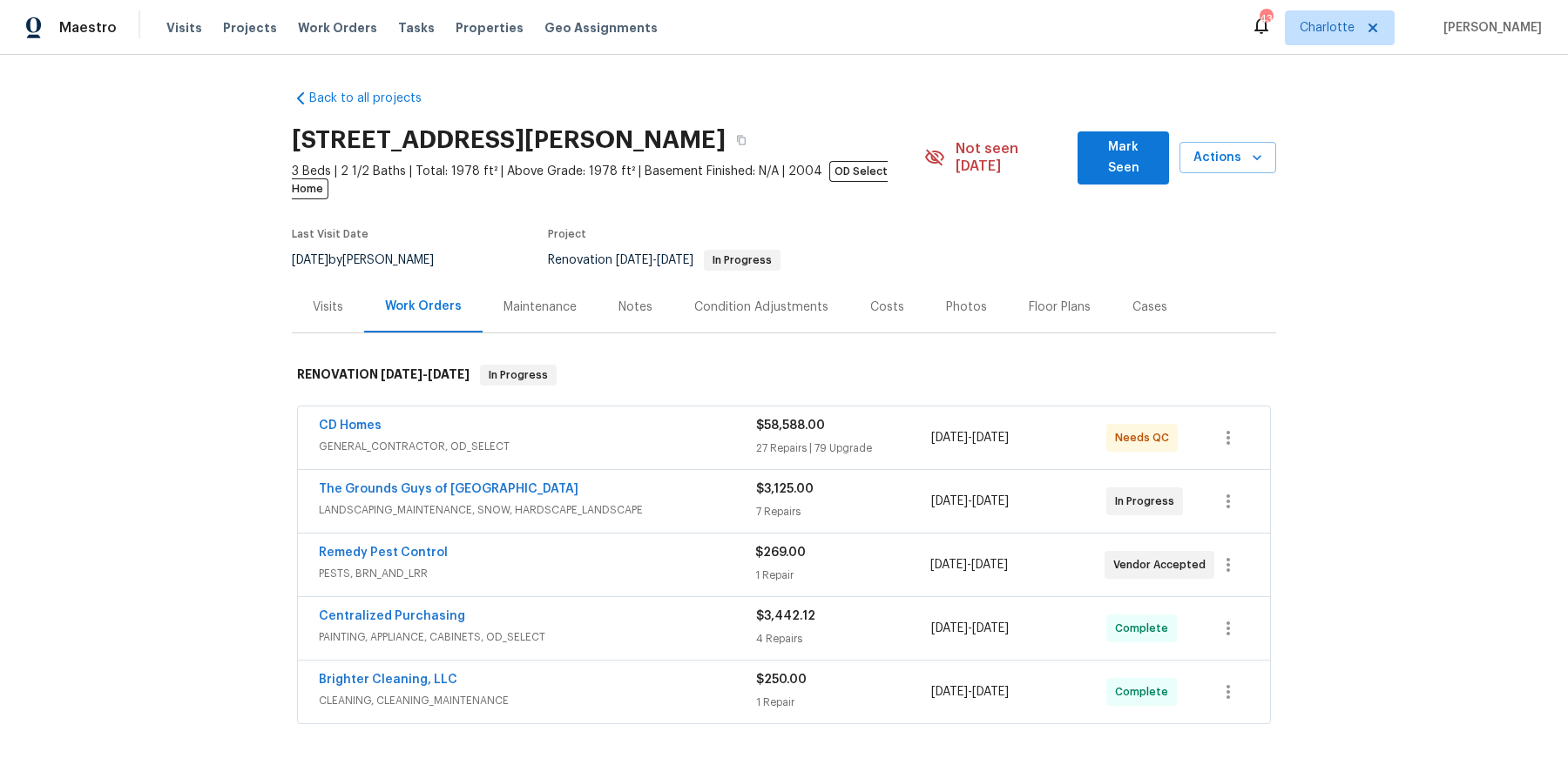
click at [620, 298] on div "Notes" at bounding box center [635, 307] width 34 height 18
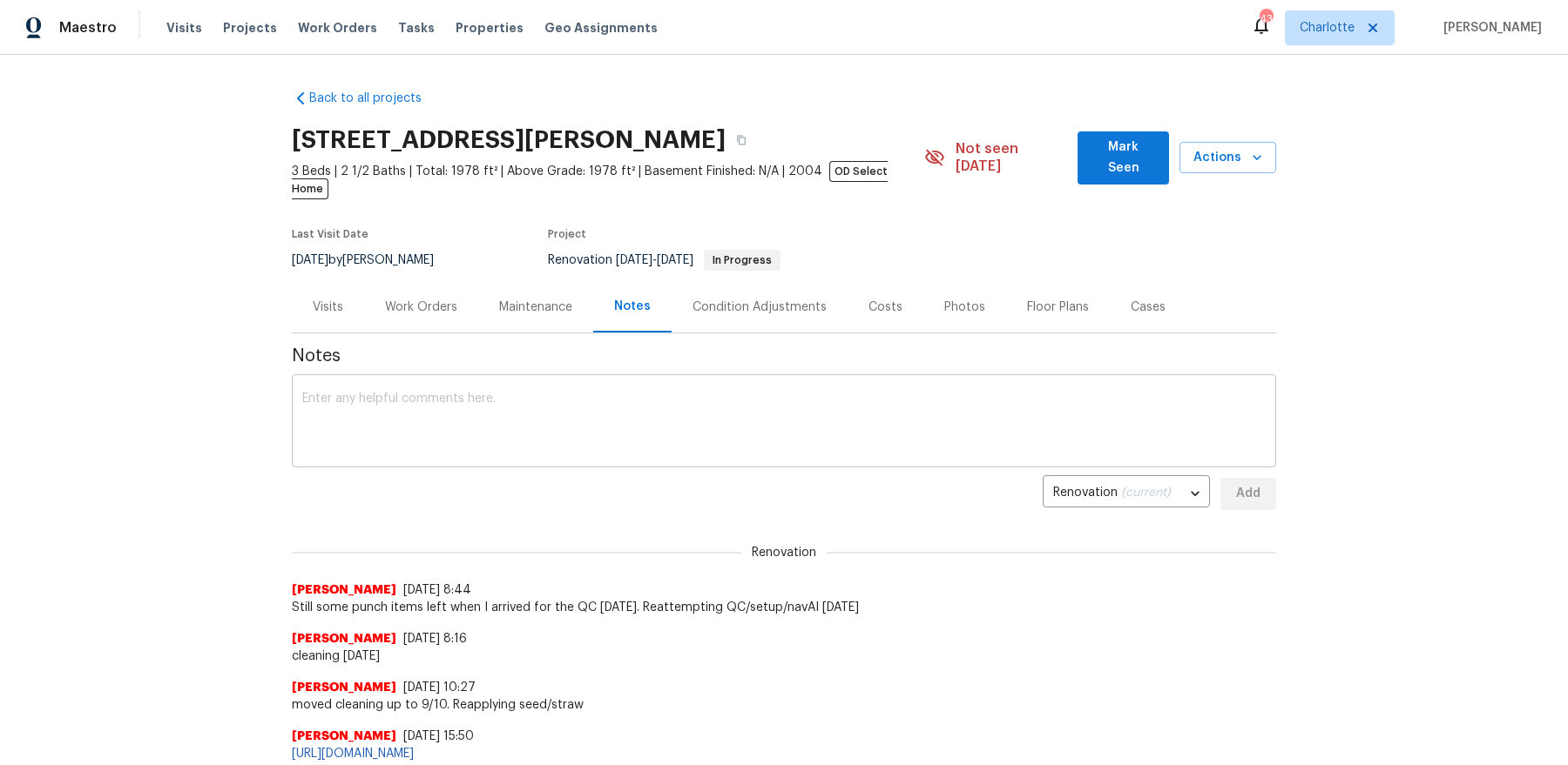
click at [594, 409] on textarea at bounding box center [783, 422] width 963 height 61
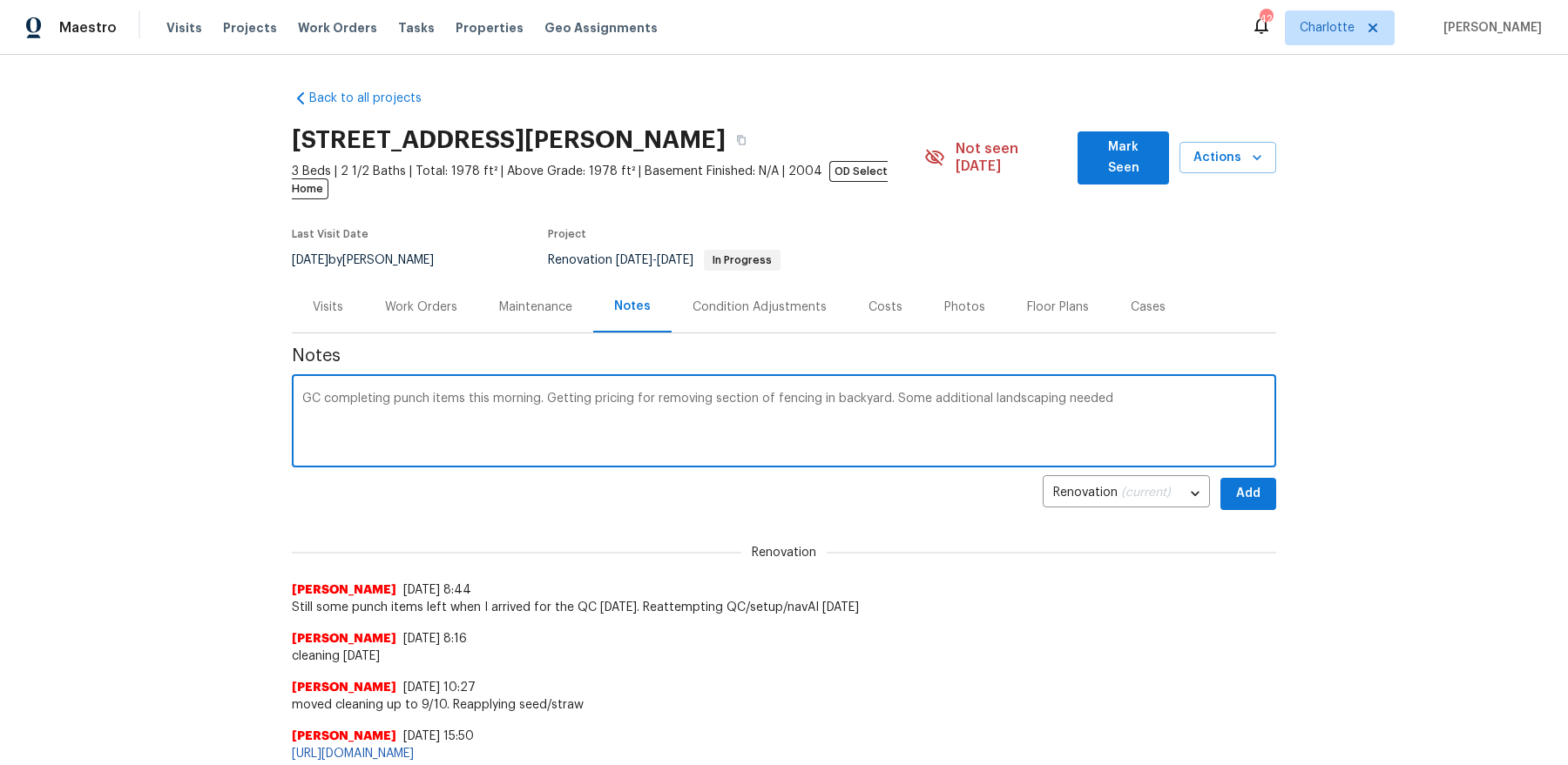
type textarea "GC completing punch items this morning. Getting pricing for removing section of…"
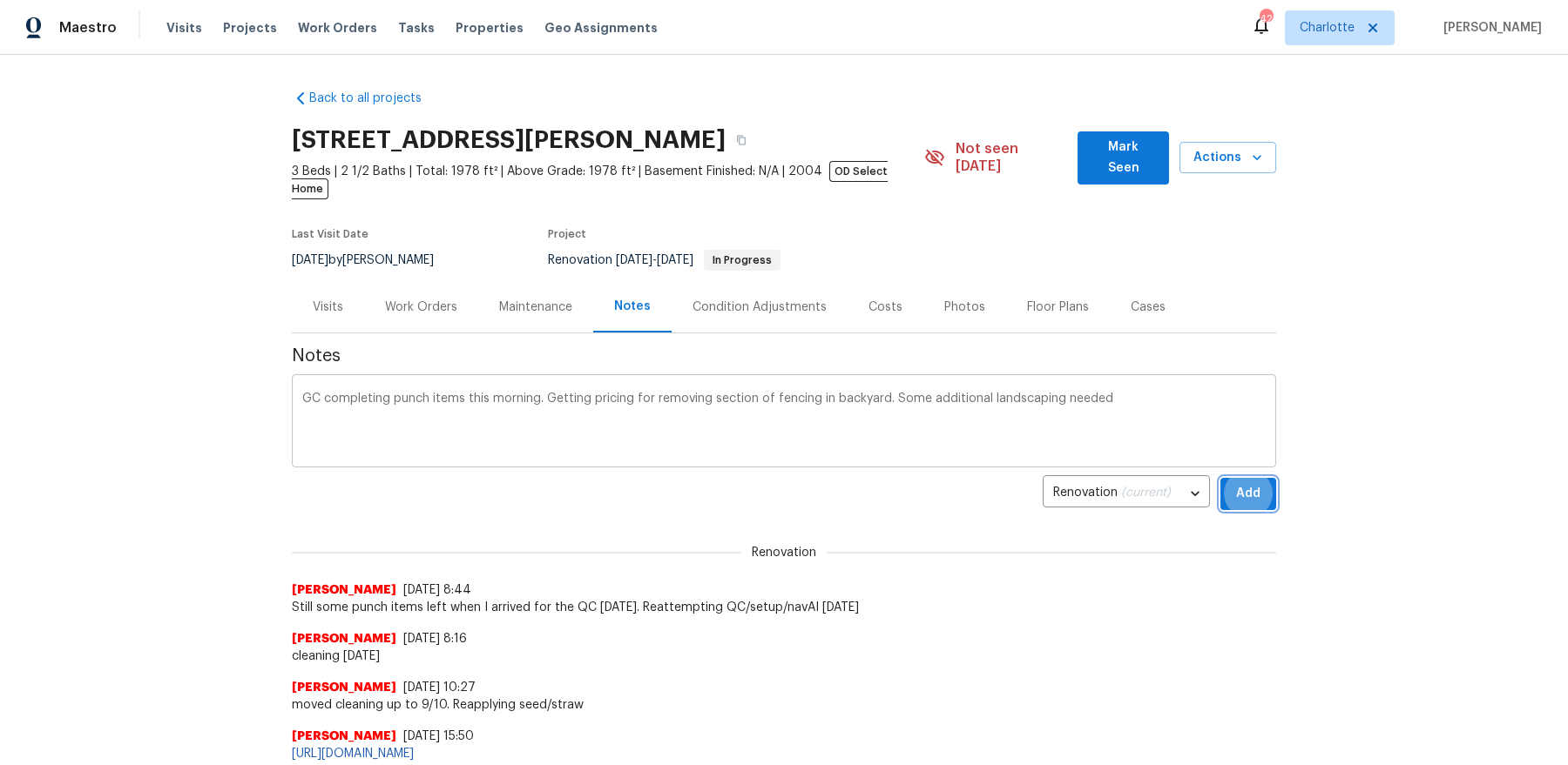
click at [1220, 478] on button "Add" at bounding box center [1247, 494] width 56 height 32
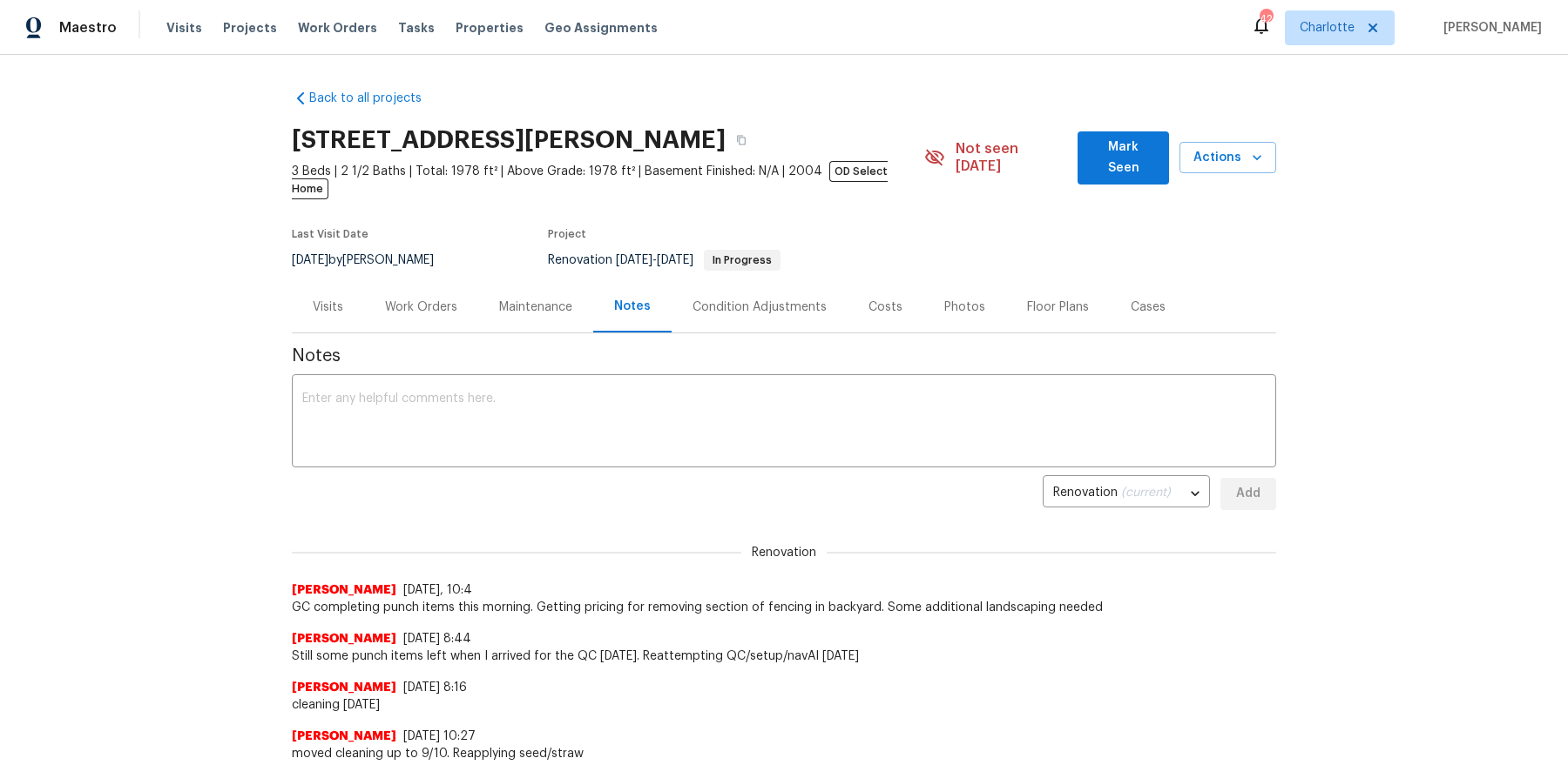
click at [1116, 152] on span "Mark Seen" at bounding box center [1123, 157] width 64 height 42
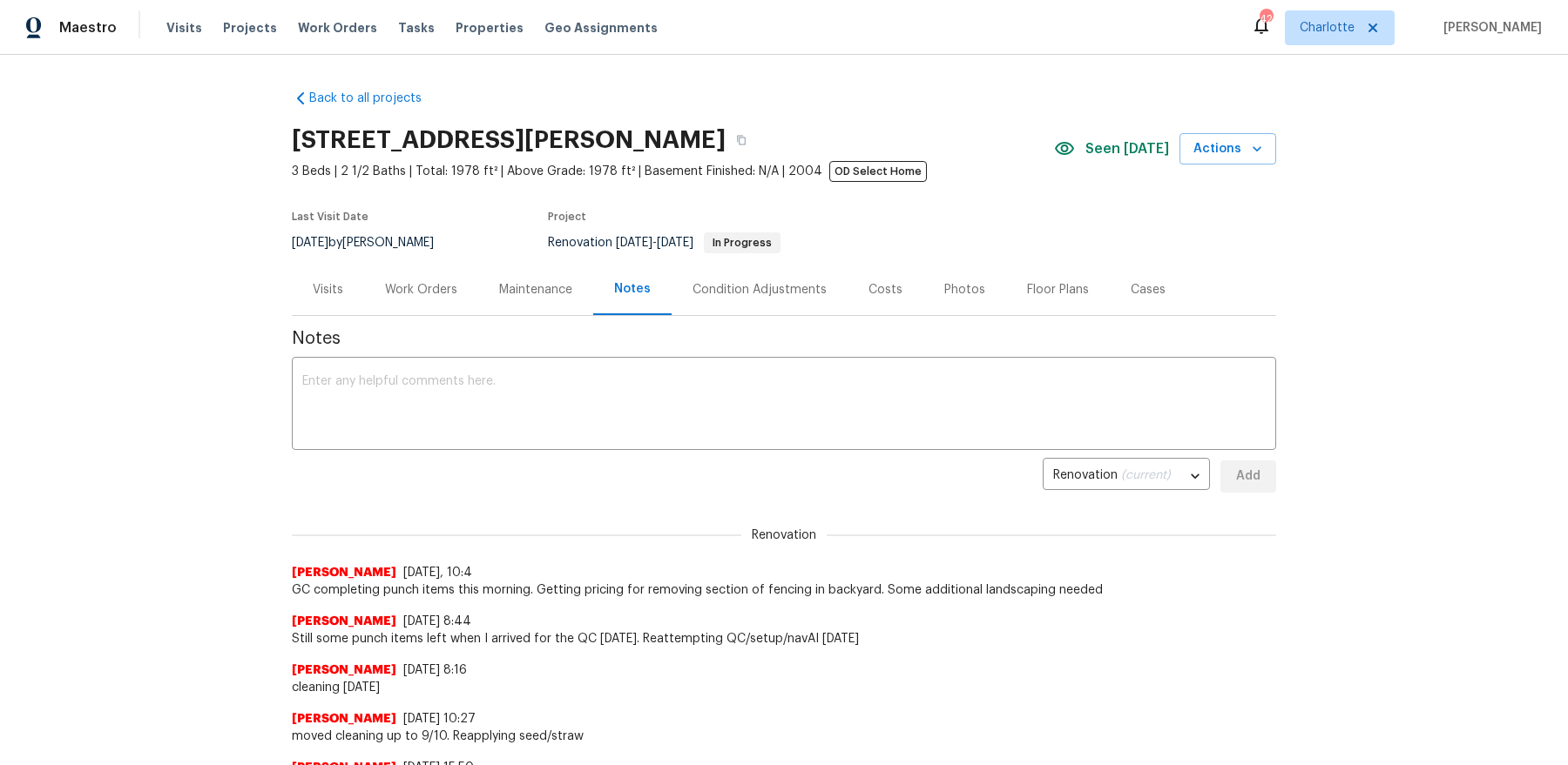
scroll to position [35, 0]
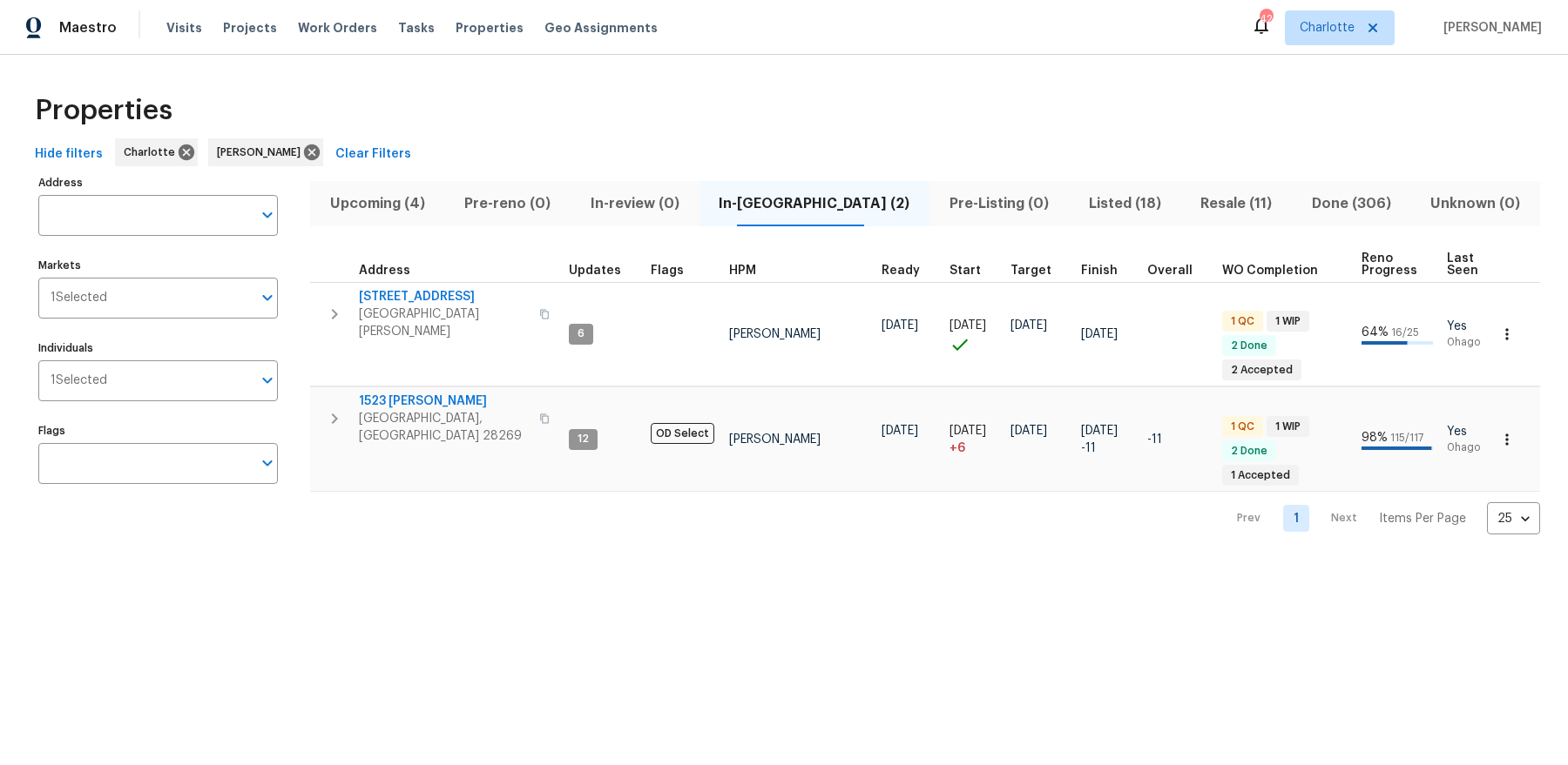
click at [399, 214] on span "Upcoming (4)" at bounding box center [377, 204] width 114 height 24
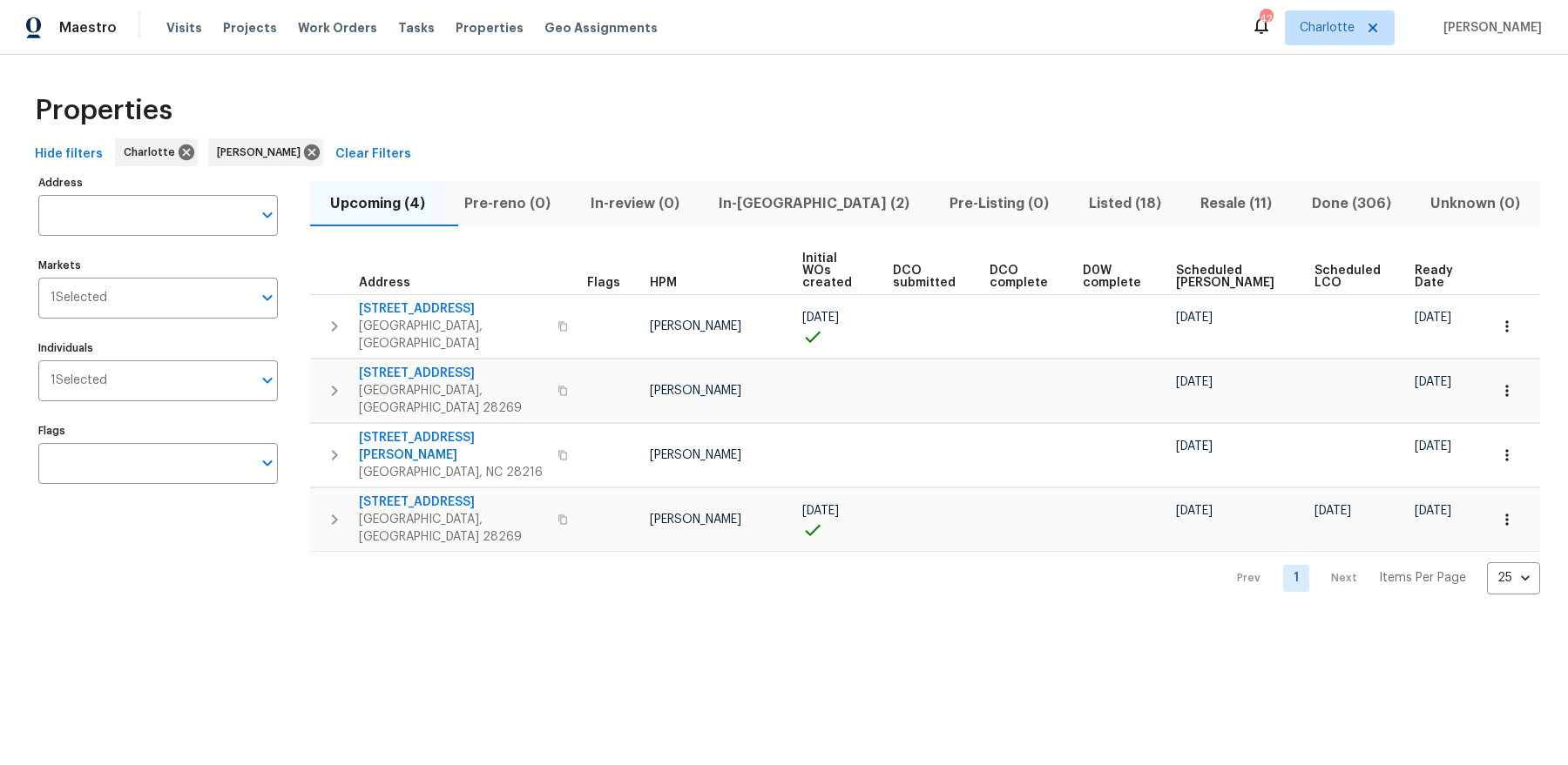
click at [1417, 274] on span "Ready Date" at bounding box center [1436, 277] width 43 height 24
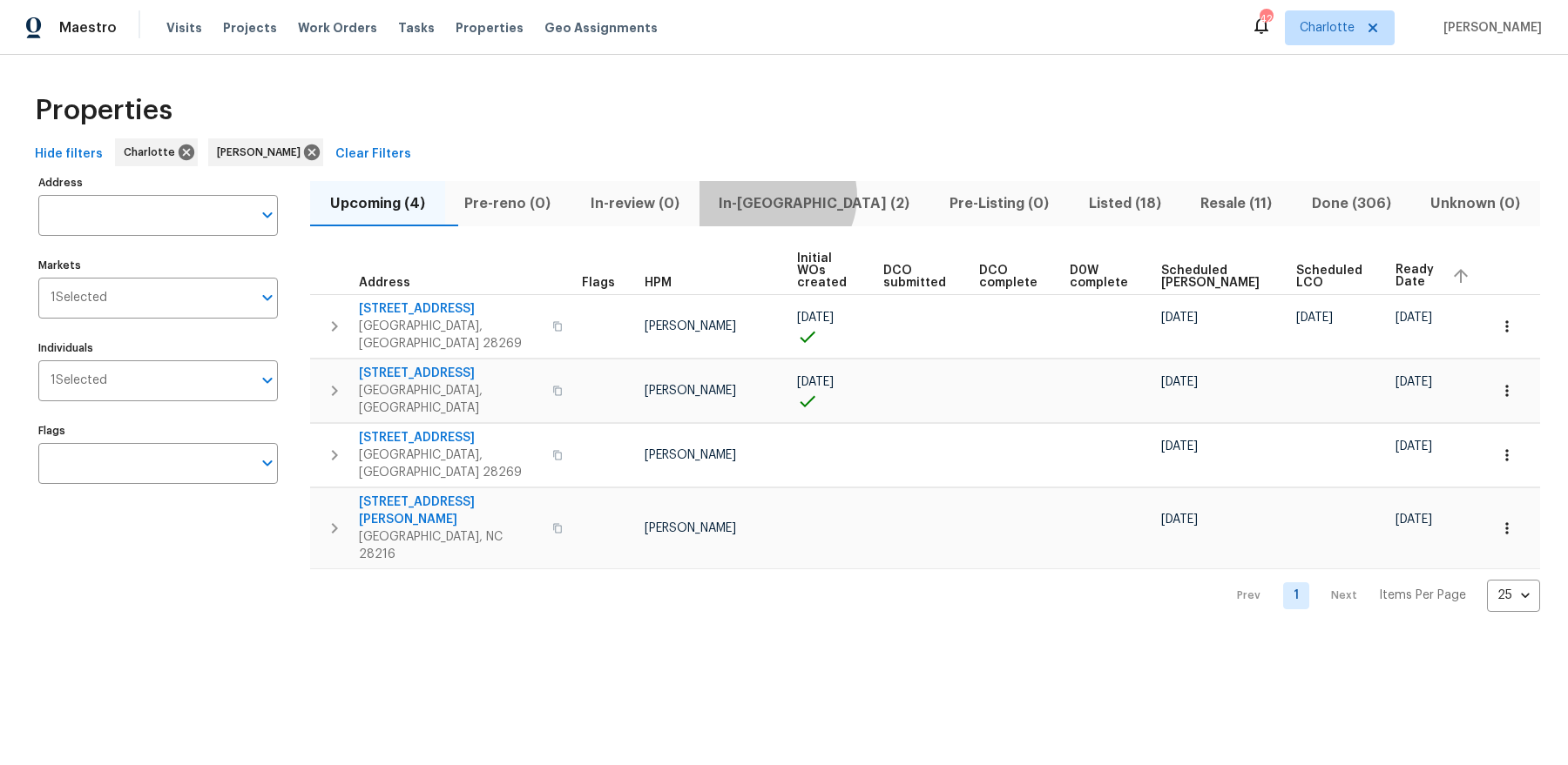
click at [812, 196] on span "In-reno (2)" at bounding box center [814, 204] width 210 height 24
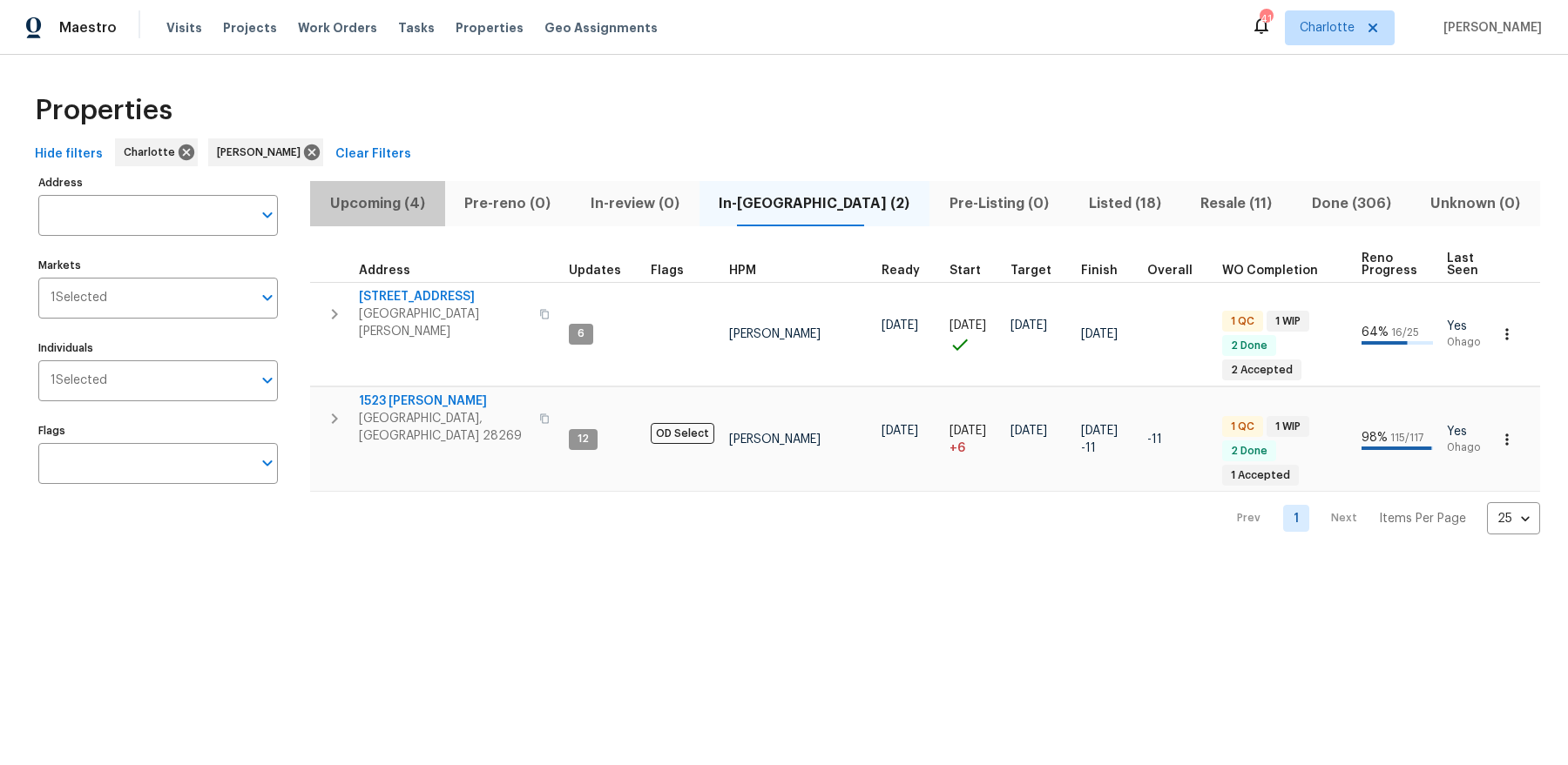
click at [417, 207] on span "Upcoming (4)" at bounding box center [377, 204] width 114 height 24
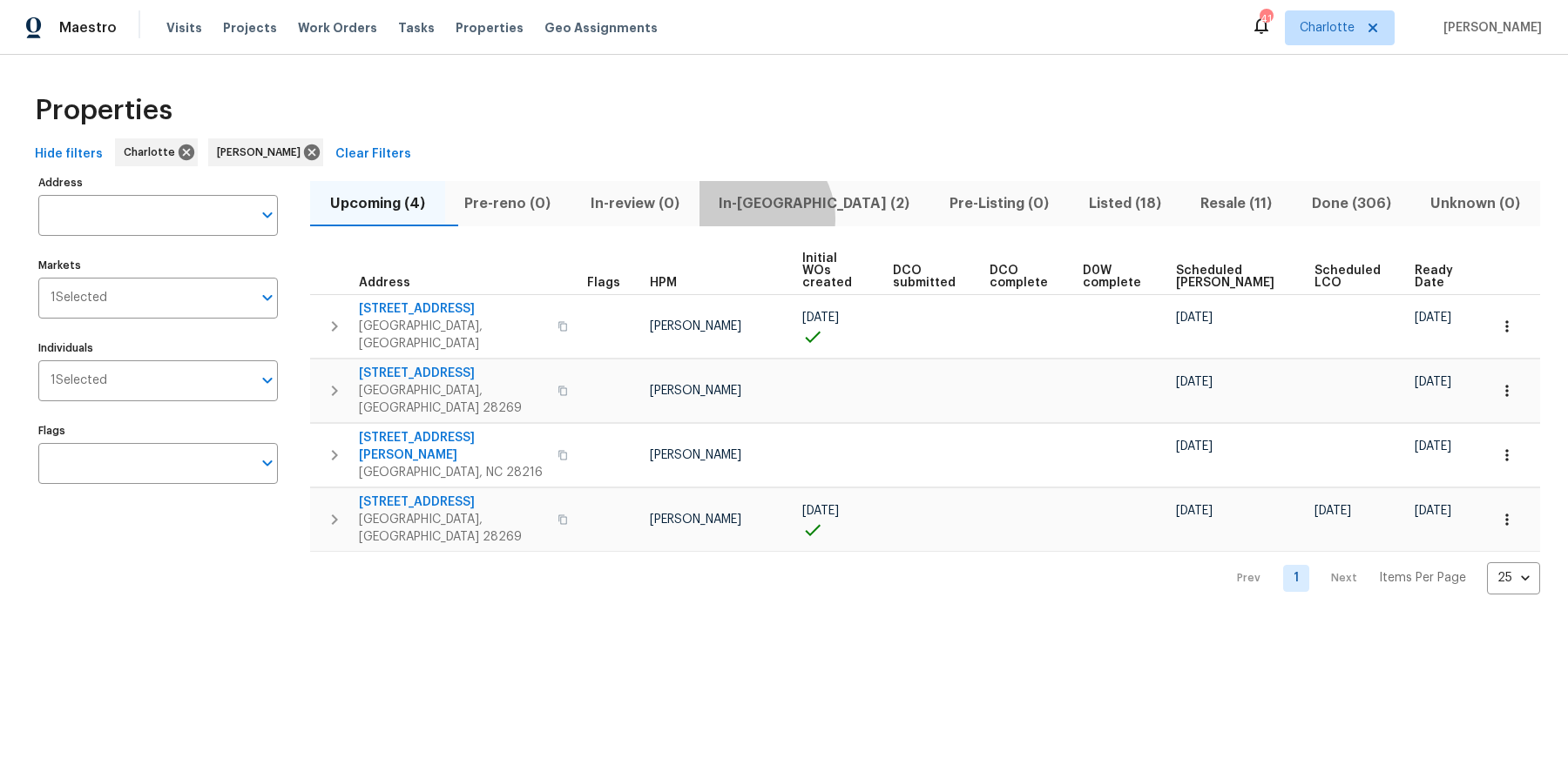
click at [788, 217] on button "In-reno (2)" at bounding box center [814, 203] width 231 height 45
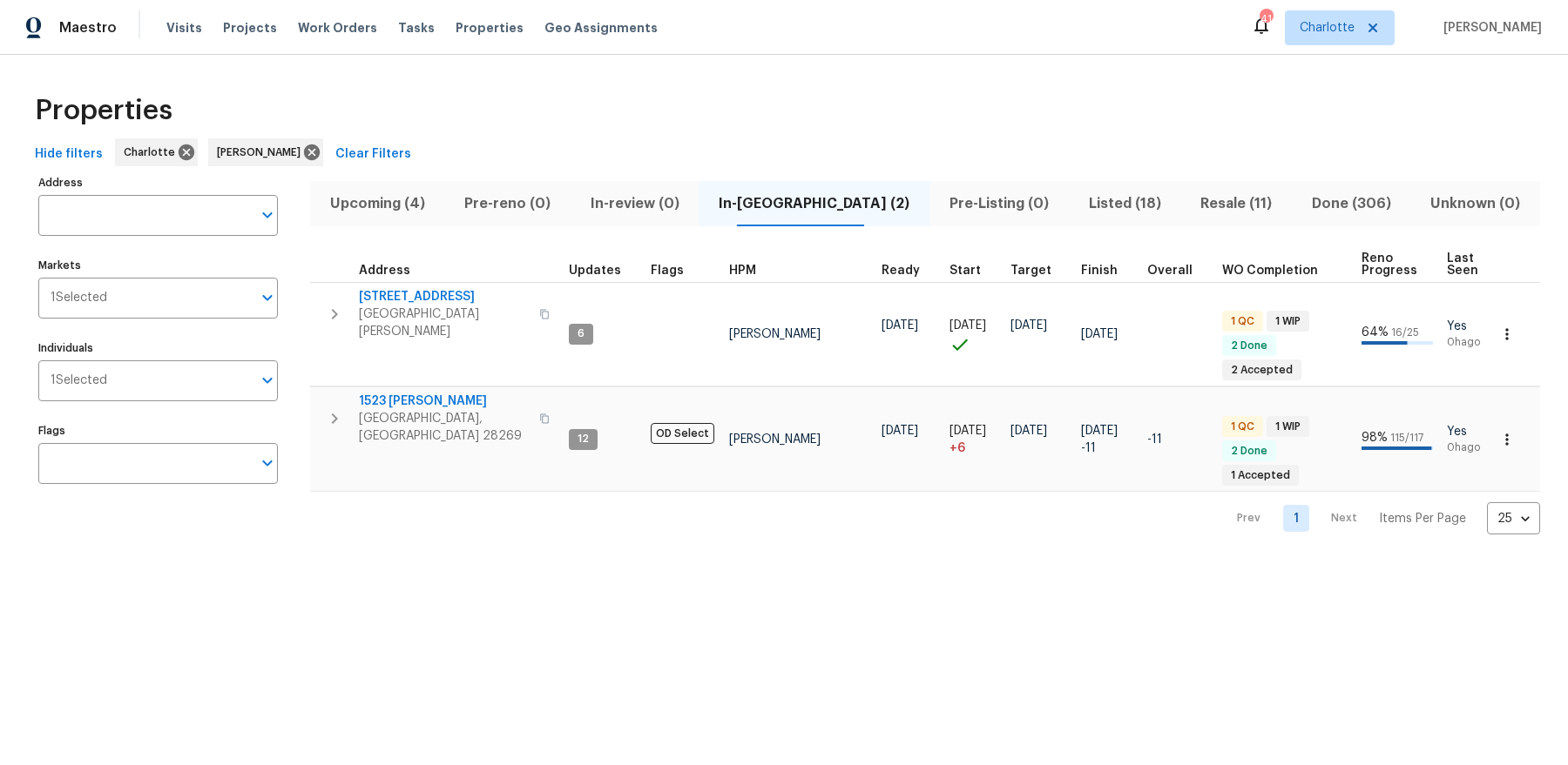
click at [1086, 204] on span "Listed (18)" at bounding box center [1124, 204] width 91 height 24
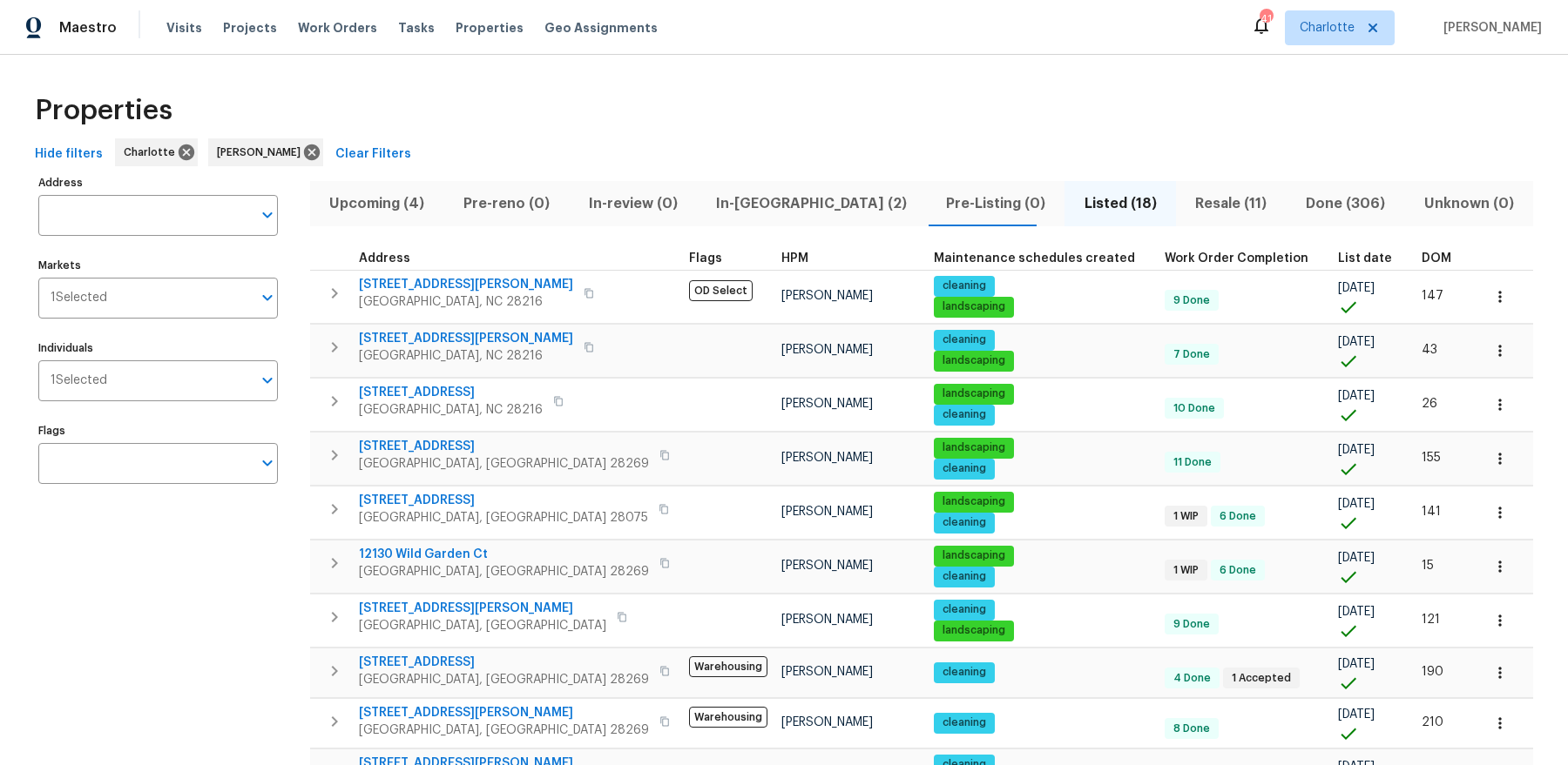
click at [1337, 255] on span "List date" at bounding box center [1364, 258] width 54 height 12
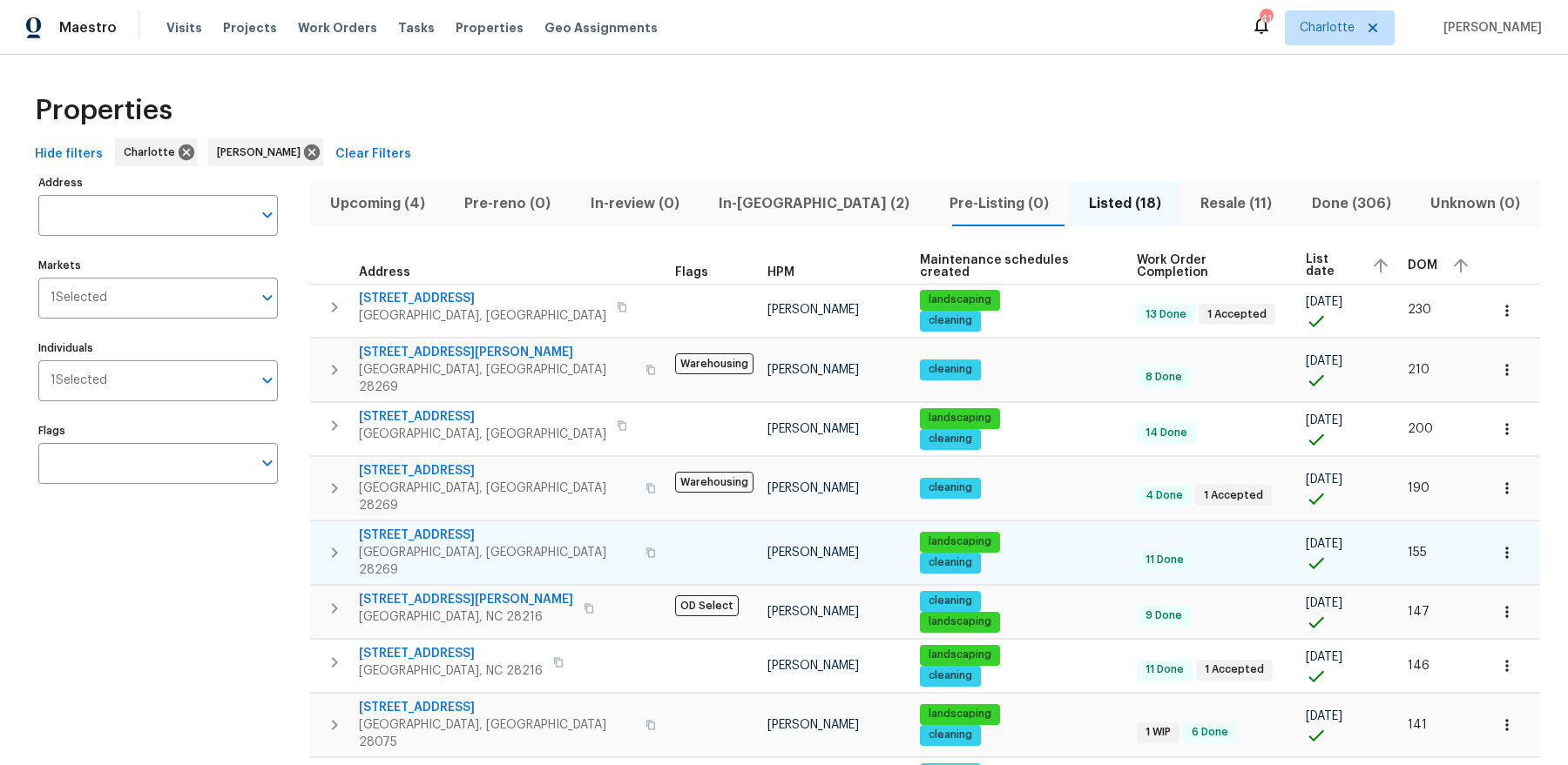
scroll to position [1, 0]
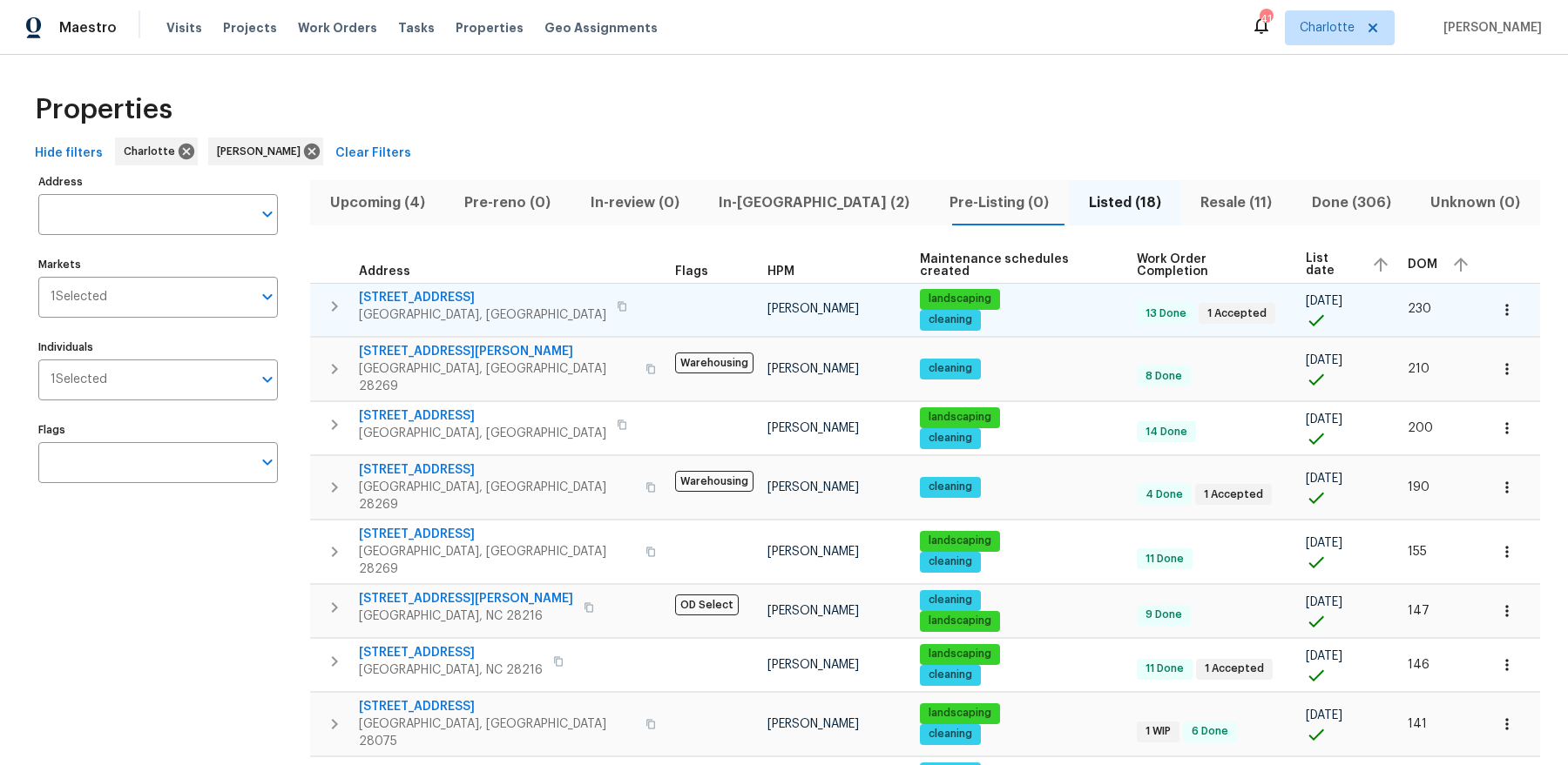
click at [436, 296] on span "8806 Glenside St" at bounding box center [482, 297] width 248 height 18
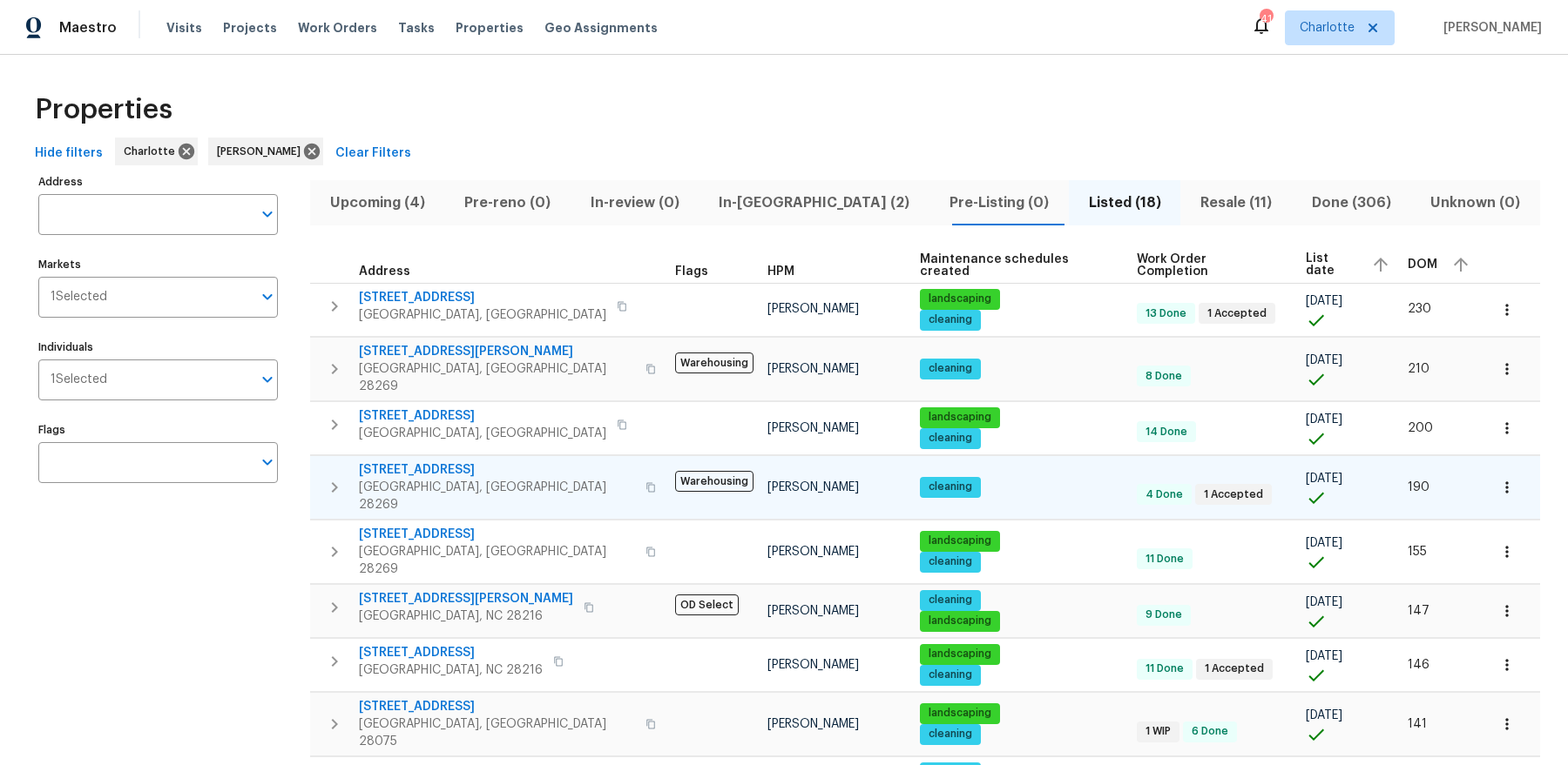
click at [451, 461] on span "[STREET_ADDRESS]" at bounding box center [496, 470] width 276 height 18
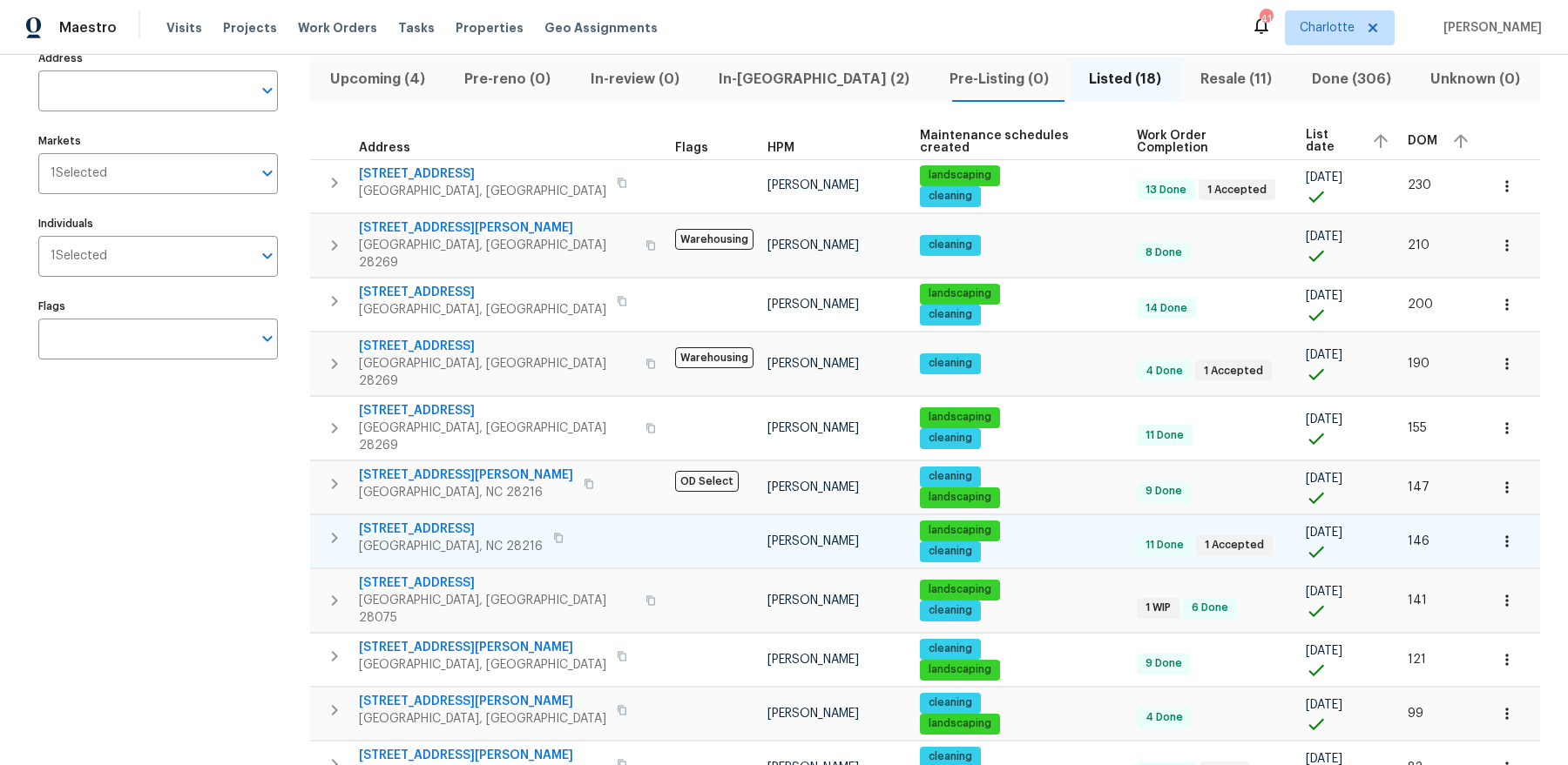
click at [424, 520] on span "7325 Larwill Ln" at bounding box center [450, 529] width 184 height 18
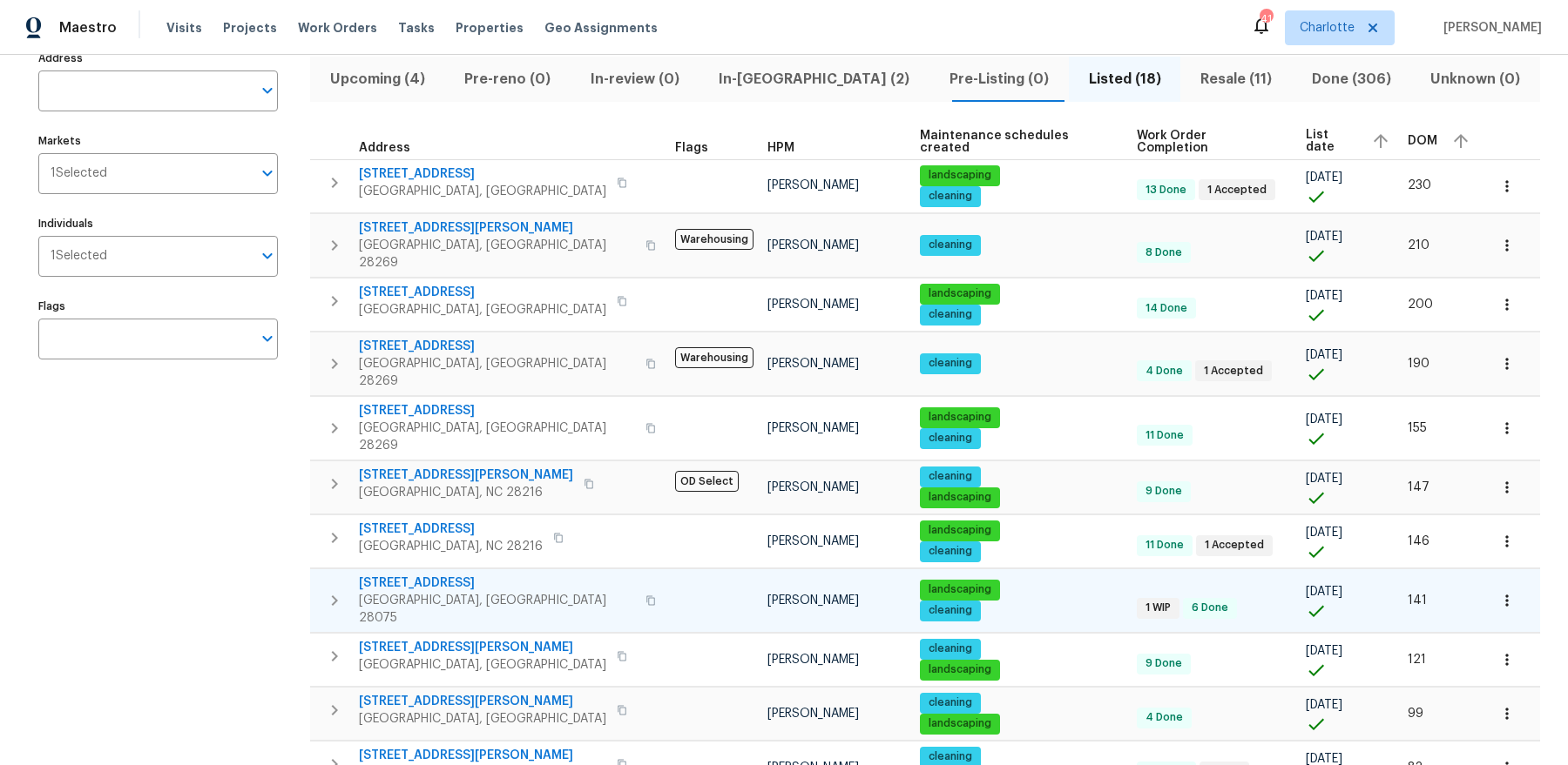
click at [414, 575] on span "3904 Hounslow Ln" at bounding box center [496, 583] width 276 height 18
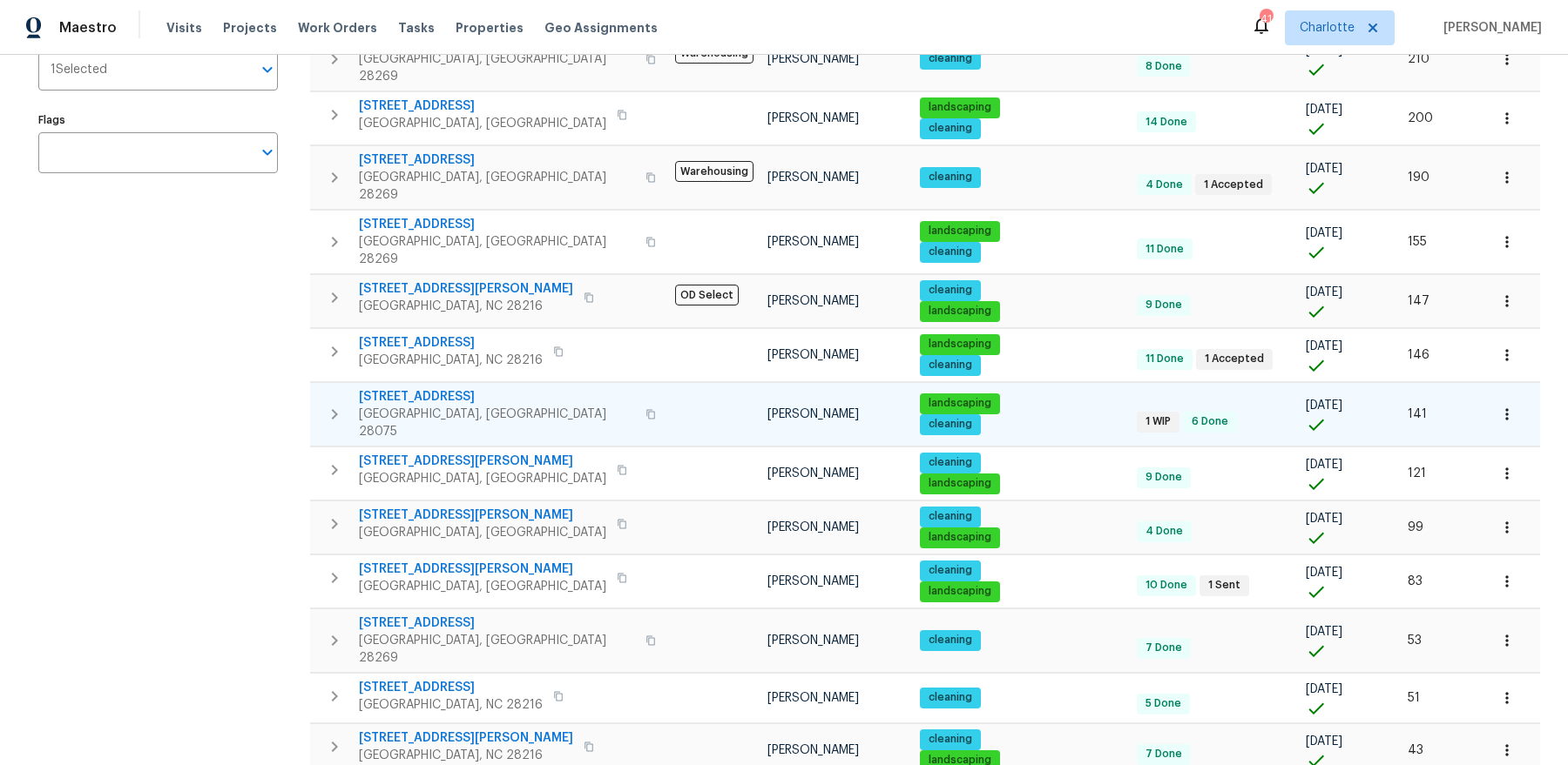
scroll to position [322, 0]
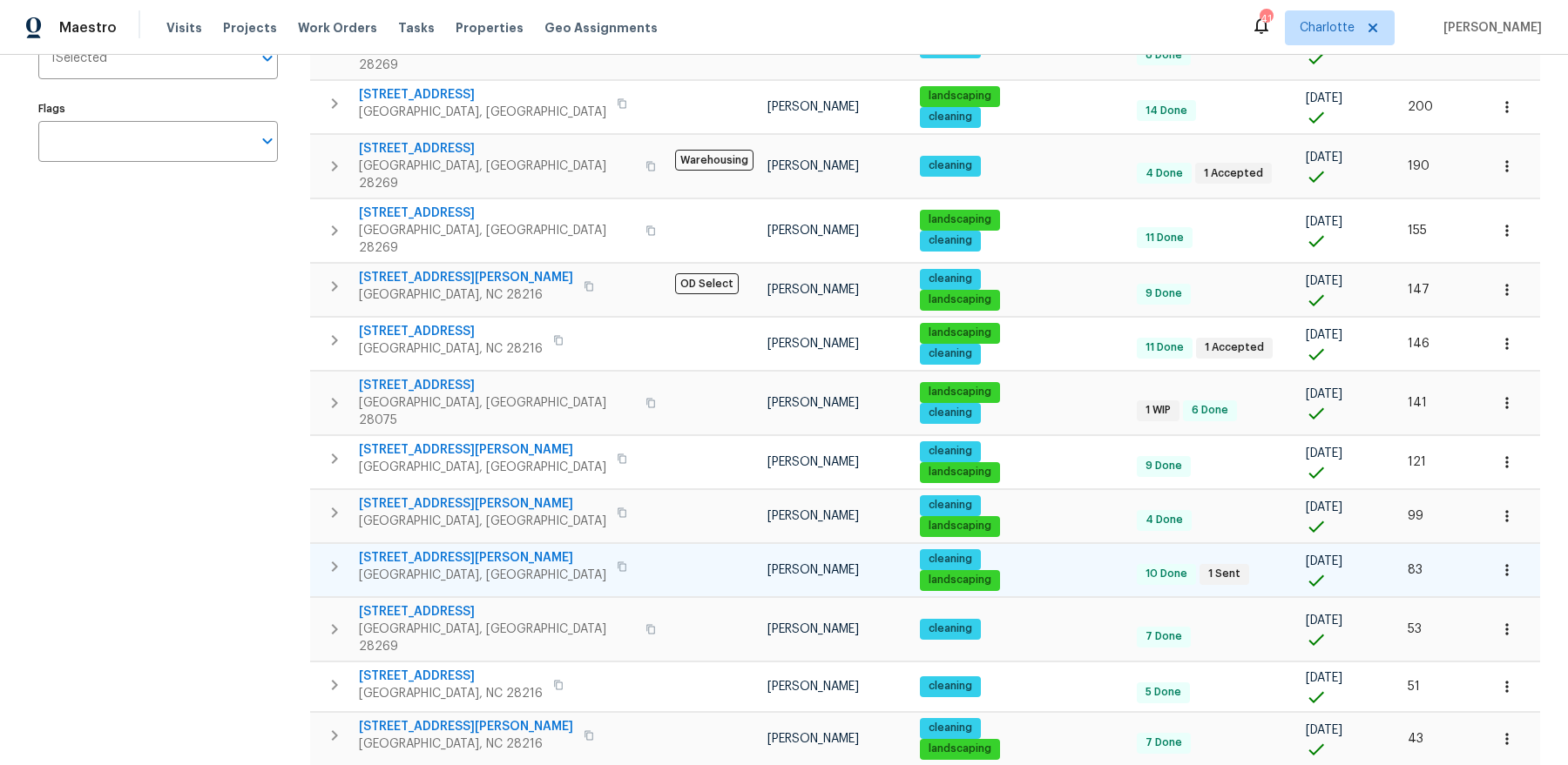
click at [410, 550] on span "16815 Spruell St" at bounding box center [482, 558] width 248 height 18
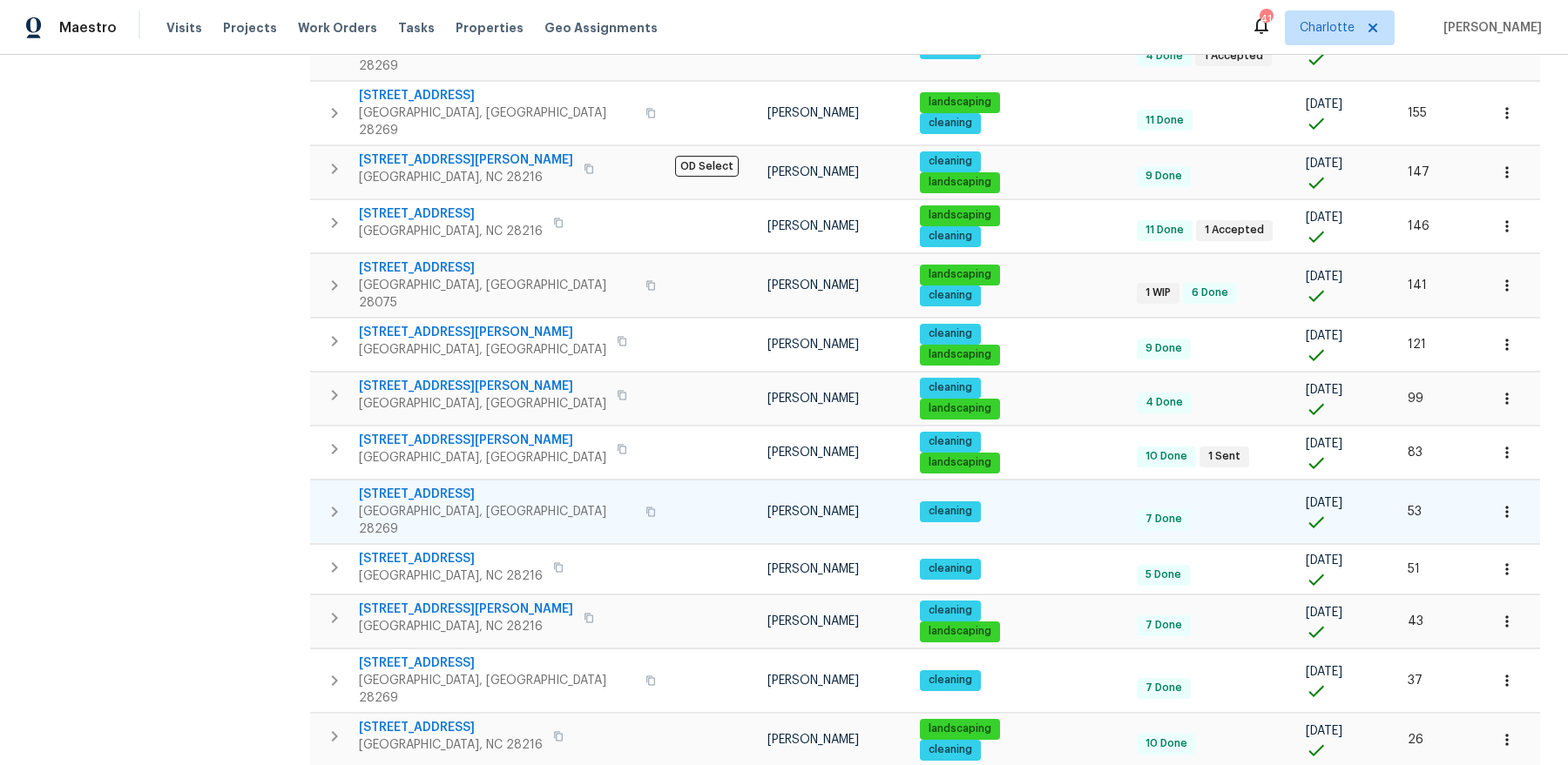
scroll to position [531, 0]
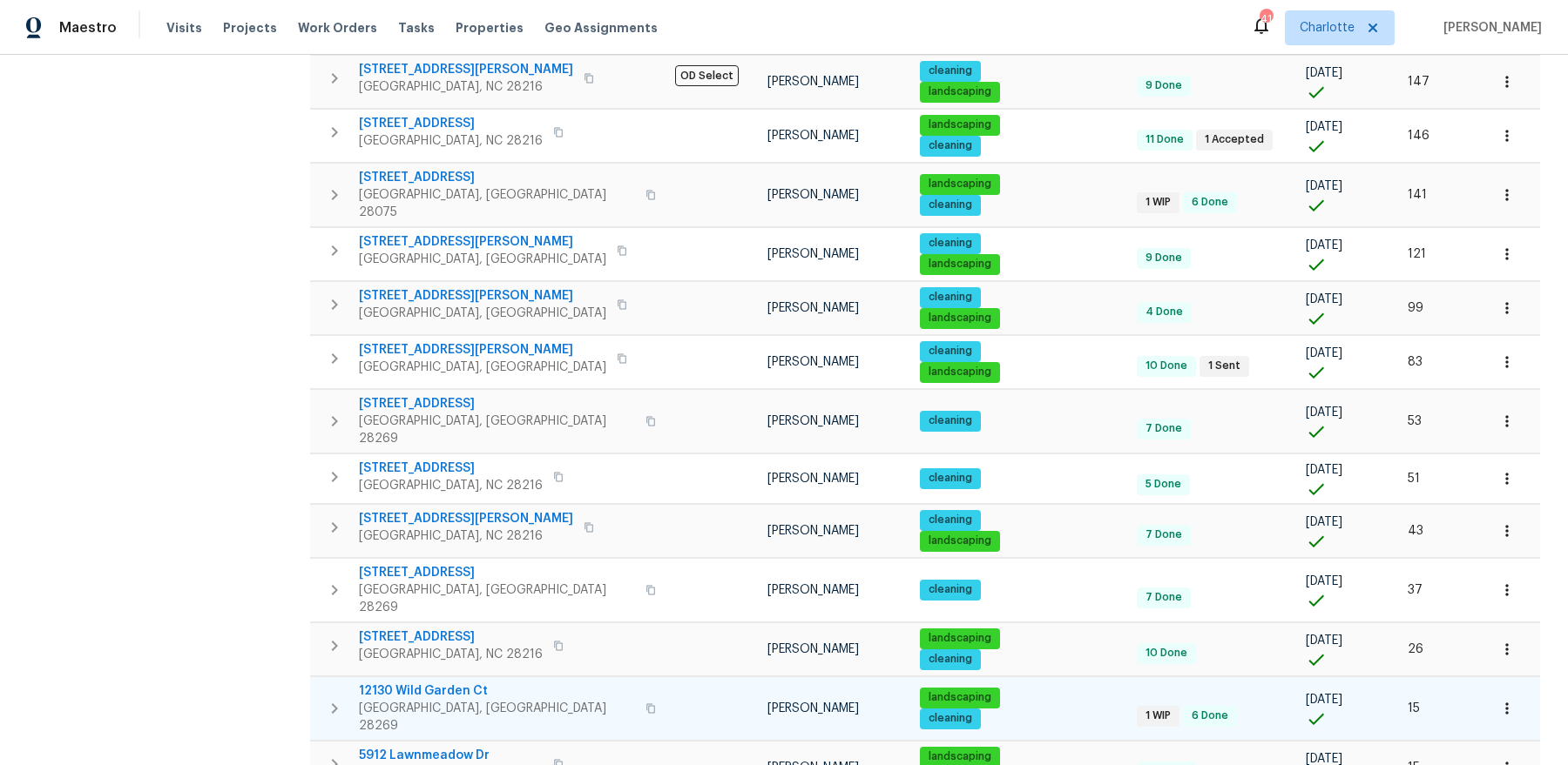
click at [407, 682] on span "12130 Wild Garden Ct" at bounding box center [496, 691] width 276 height 18
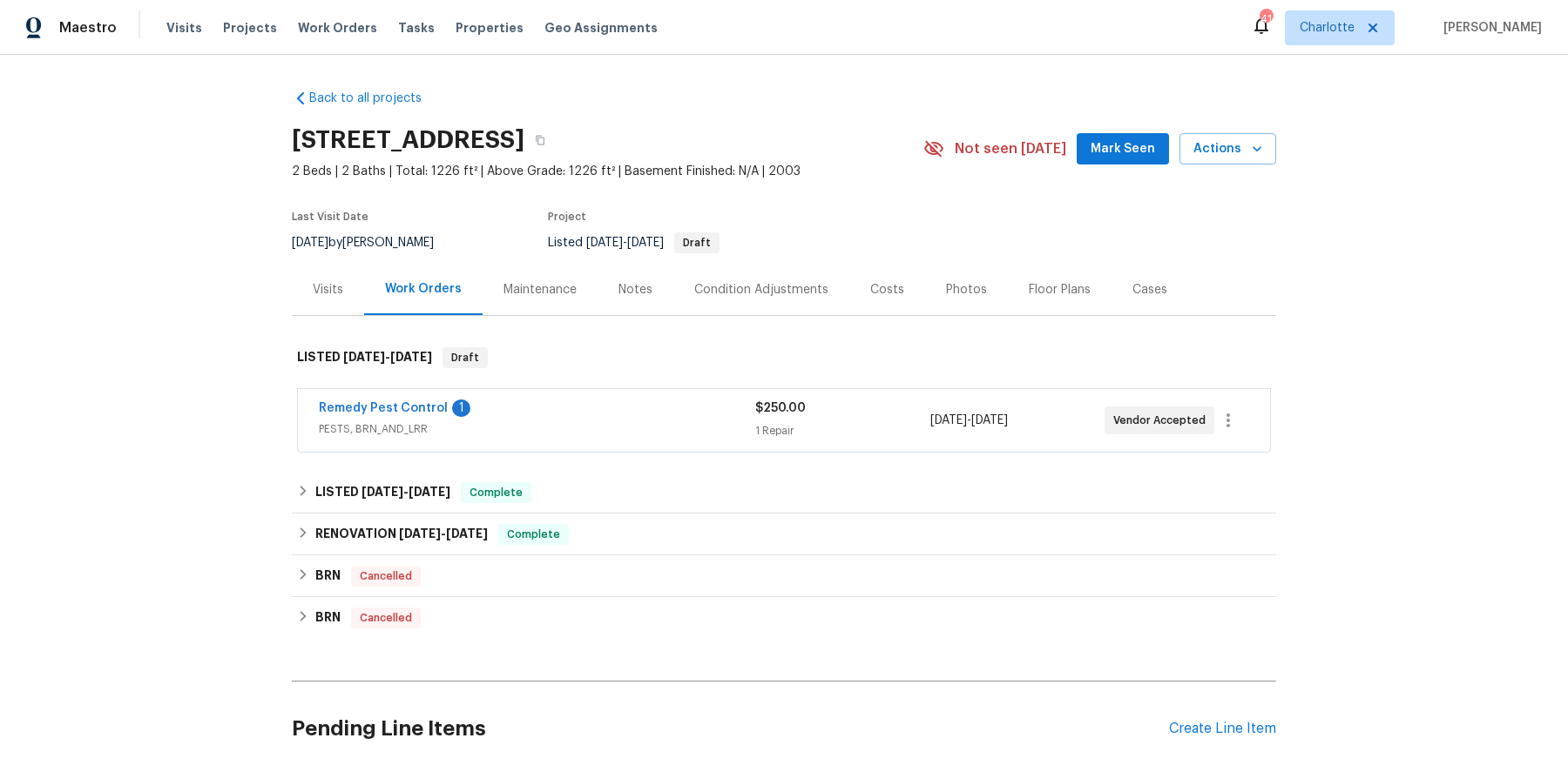
click at [350, 400] on span "Remedy Pest Control" at bounding box center [383, 408] width 129 height 18
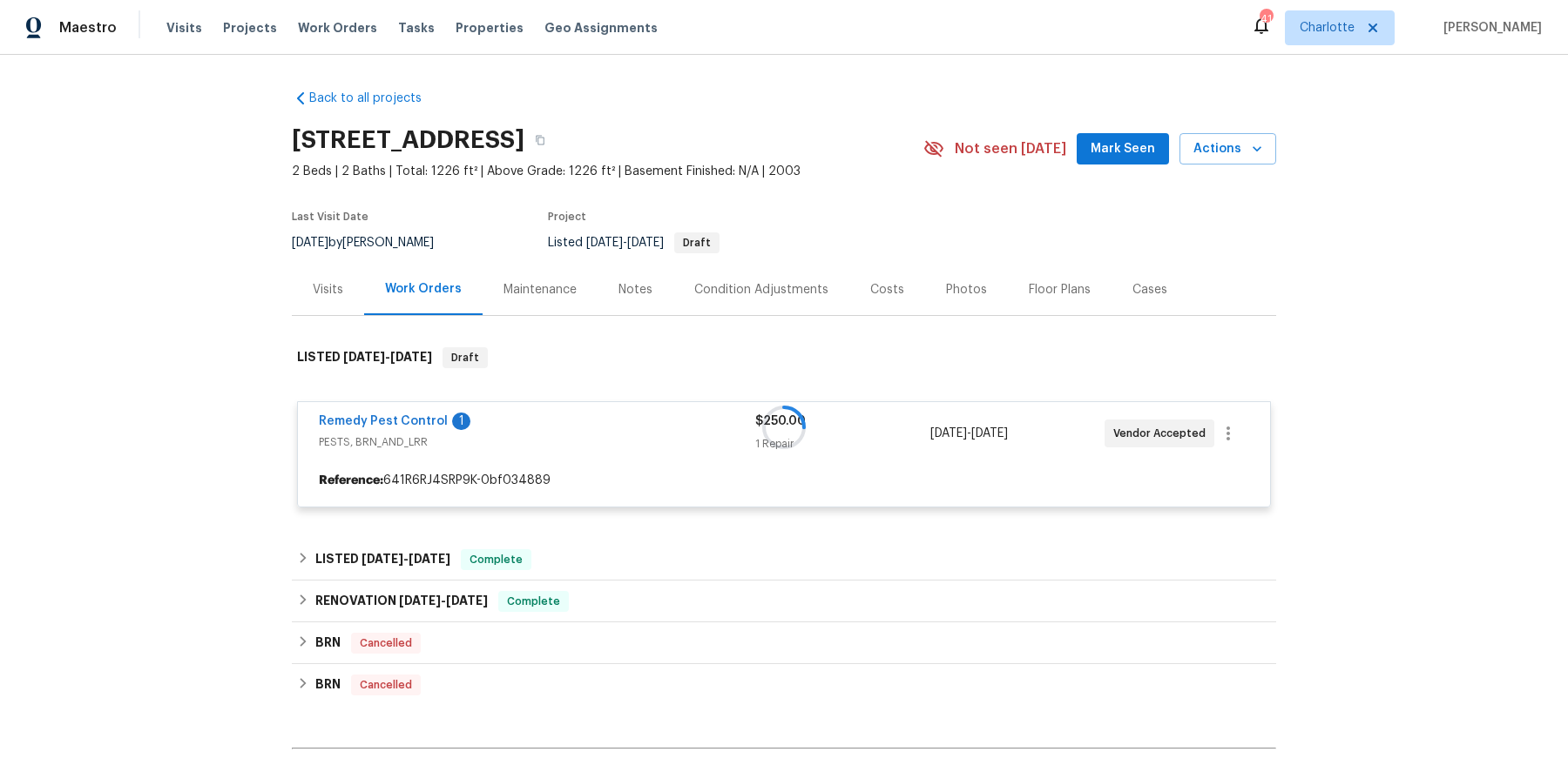
click at [349, 406] on div "Remedy Pest Control 1 PESTS, BRN_AND_LRR $250.00 1 Repair [DATE] - [DATE] Vendo…" at bounding box center [784, 454] width 974 height 106
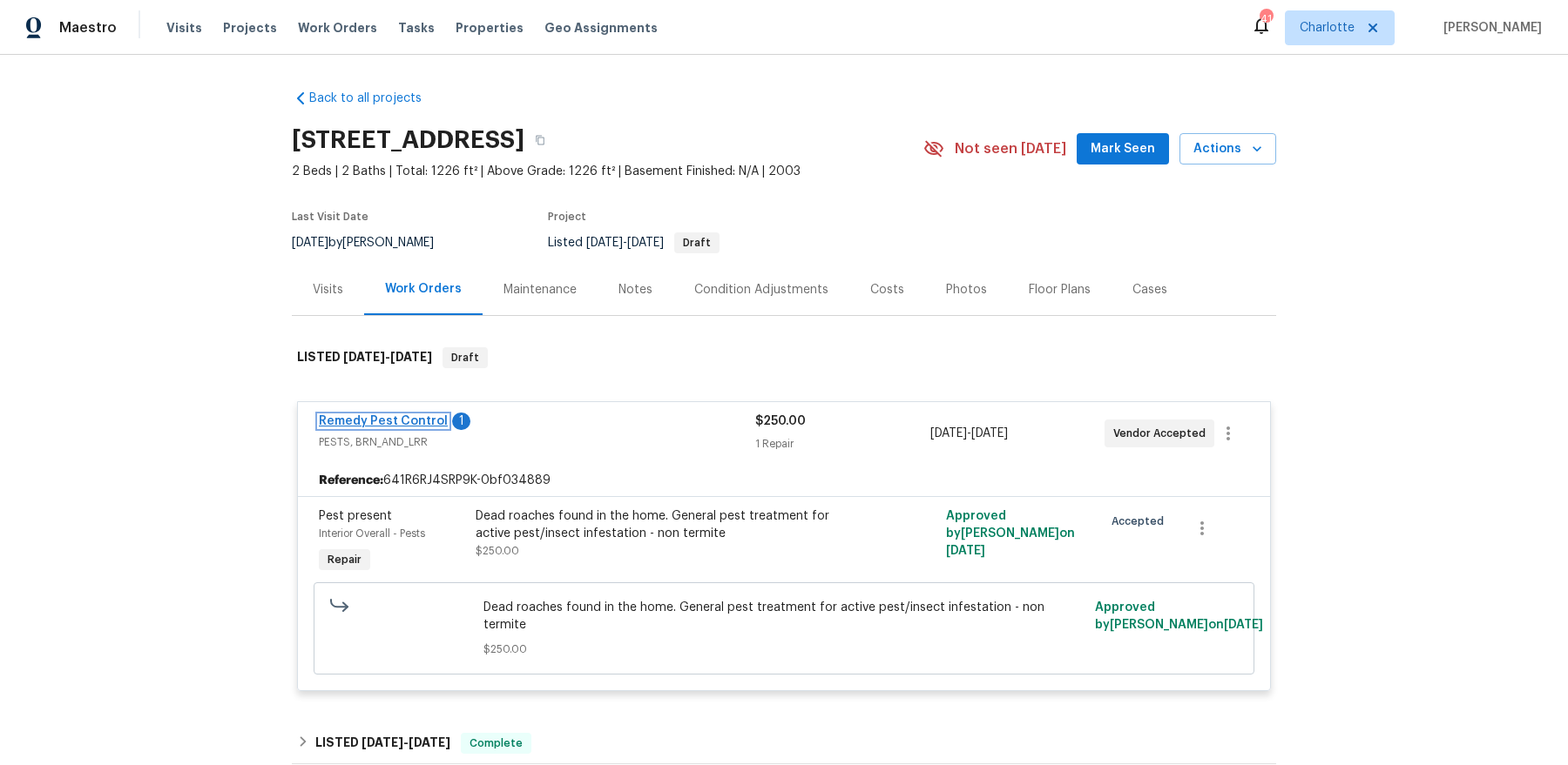
click at [348, 415] on link "Remedy Pest Control" at bounding box center [383, 421] width 129 height 12
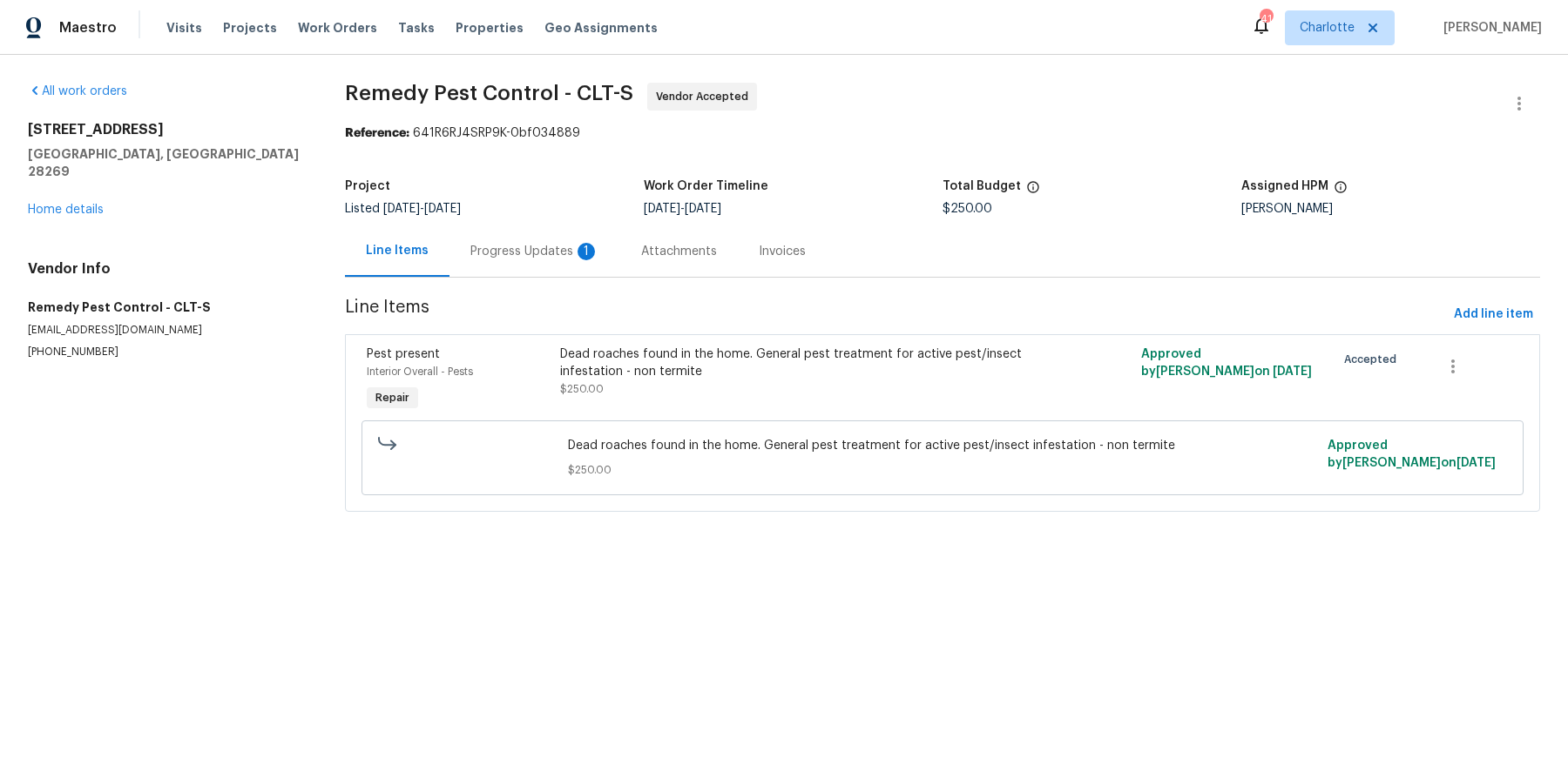
click at [520, 256] on div "Progress Updates 1" at bounding box center [535, 251] width 129 height 18
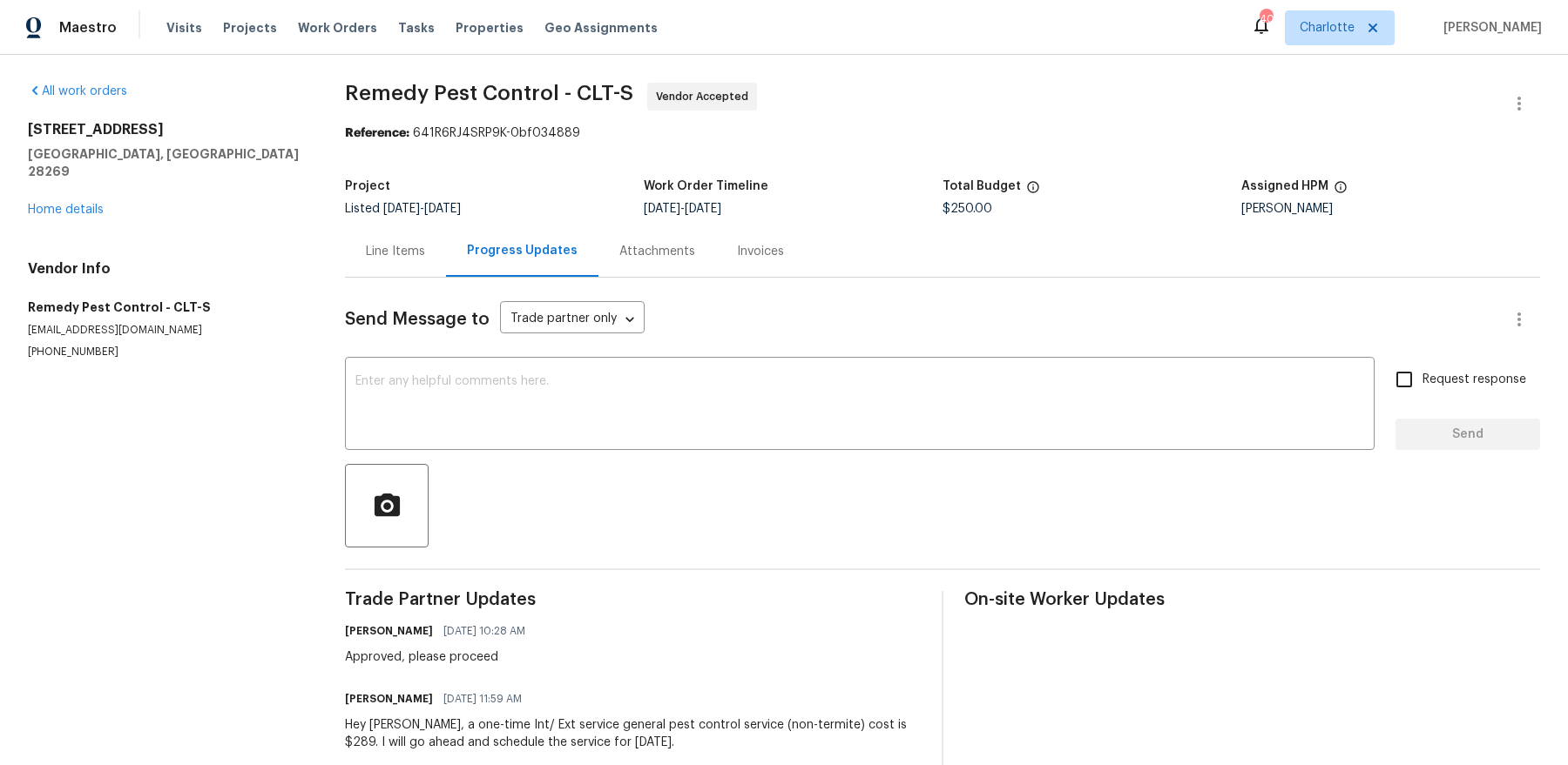
scroll to position [35, 0]
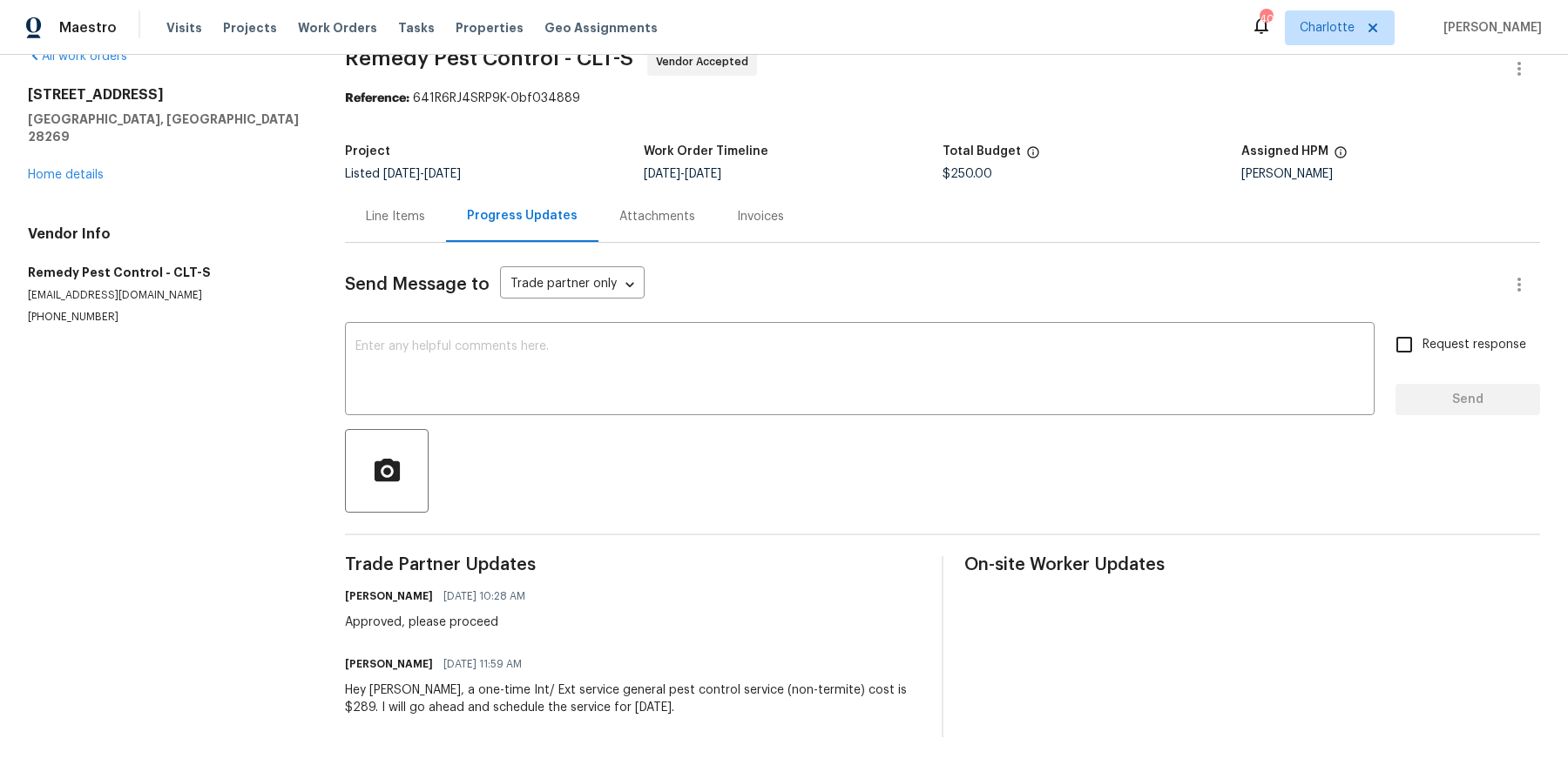
click at [379, 214] on div "Line Items" at bounding box center [395, 216] width 59 height 18
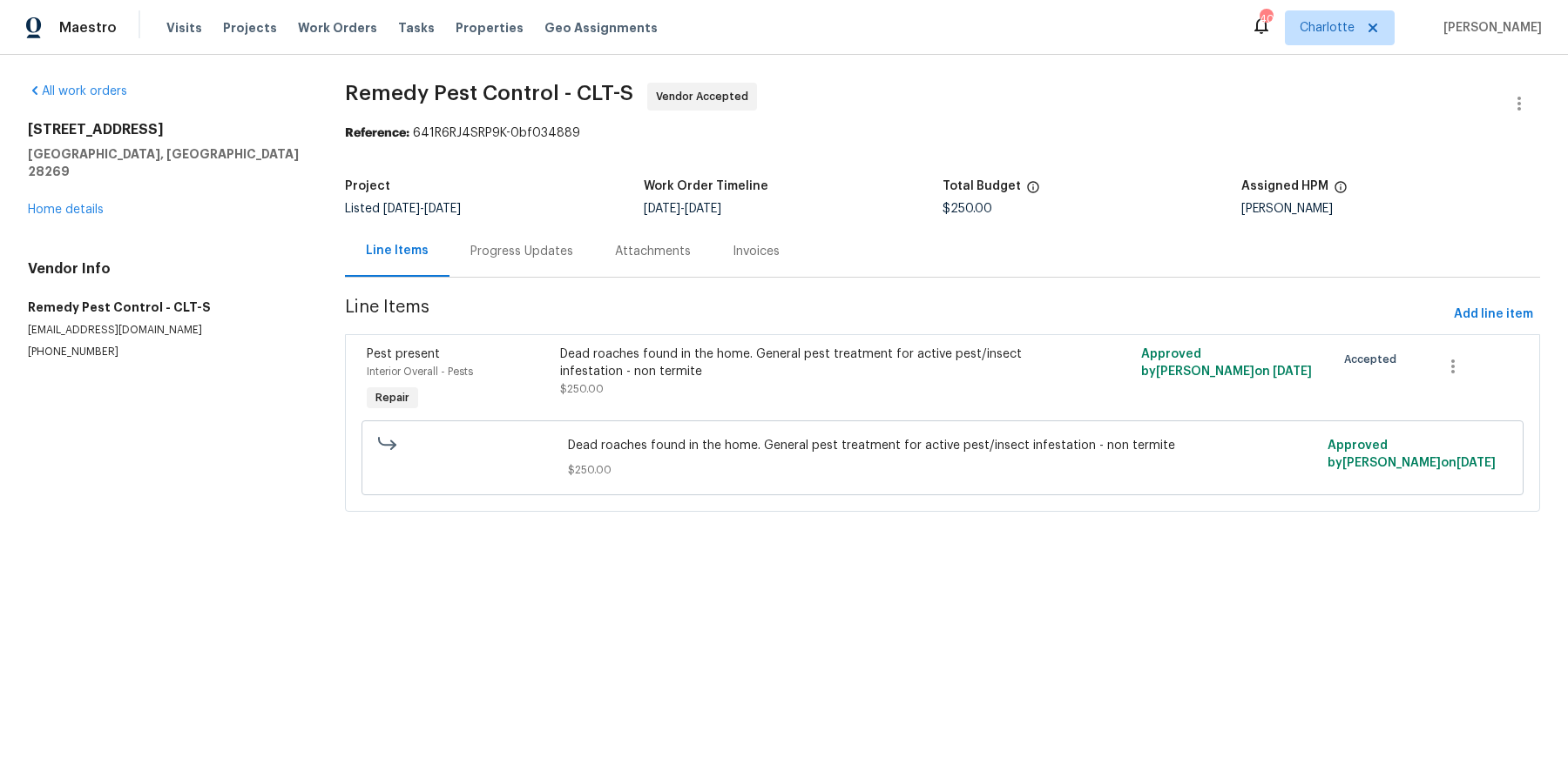
click at [608, 368] on div "Dead roaches found in the home. General pest treatment for active pest/insect i…" at bounding box center [796, 362] width 473 height 35
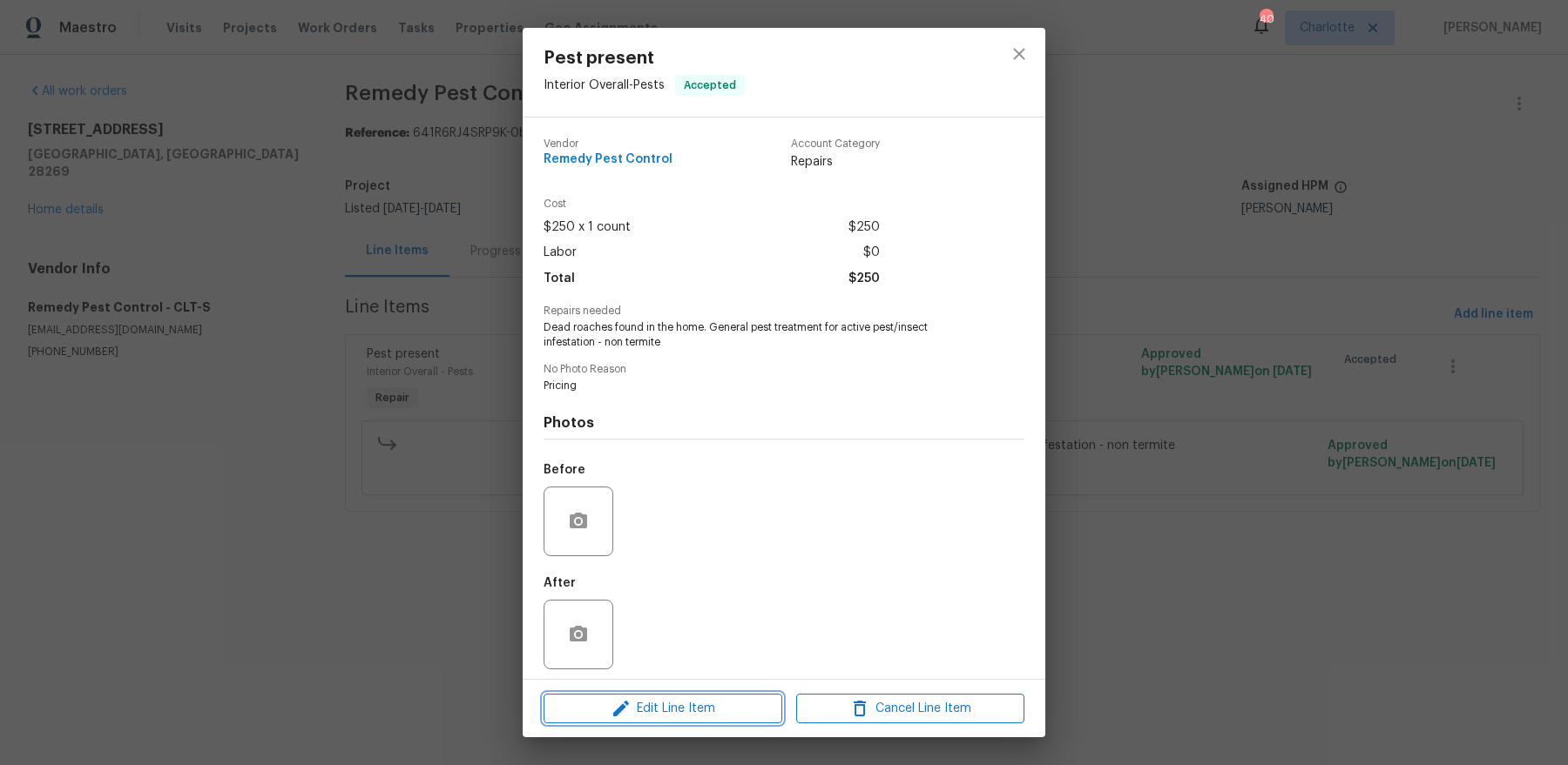
click at [641, 612] on span "Edit Line Item" at bounding box center [663, 709] width 228 height 22
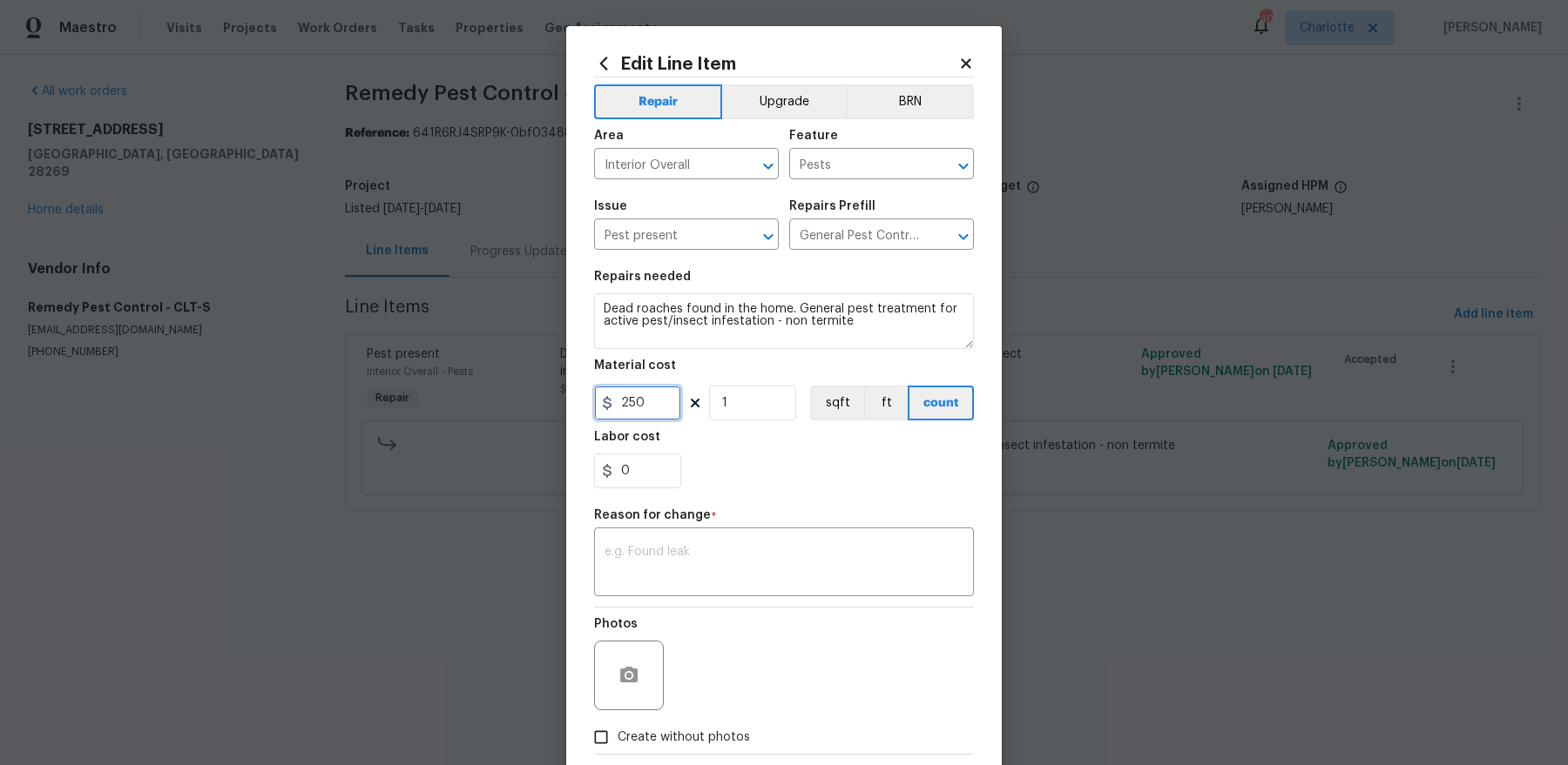
click at [643, 390] on input "250" at bounding box center [637, 403] width 88 height 35
type input "289"
click at [665, 532] on div "x ​" at bounding box center [783, 564] width 379 height 64
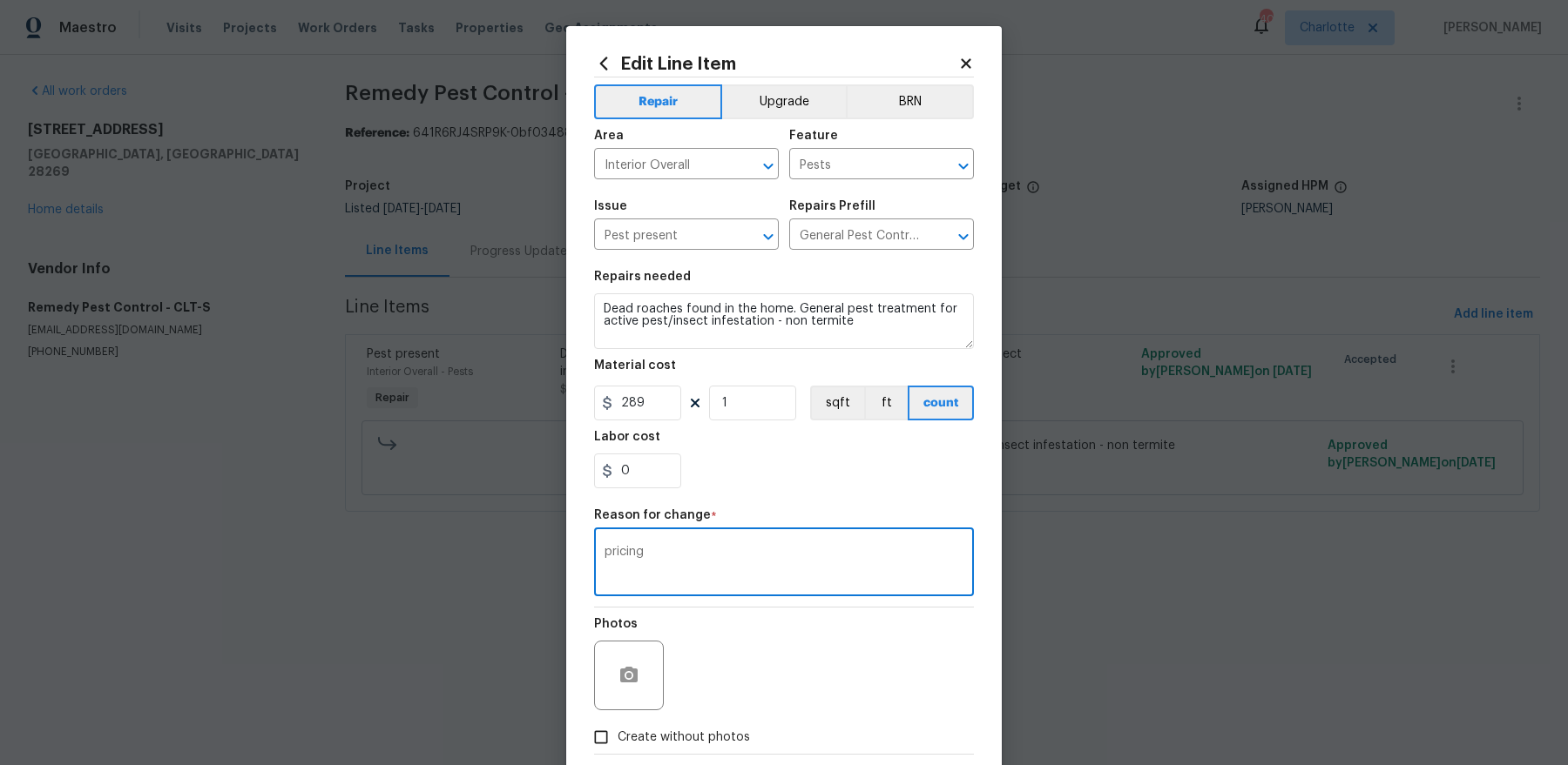
scroll to position [90, 0]
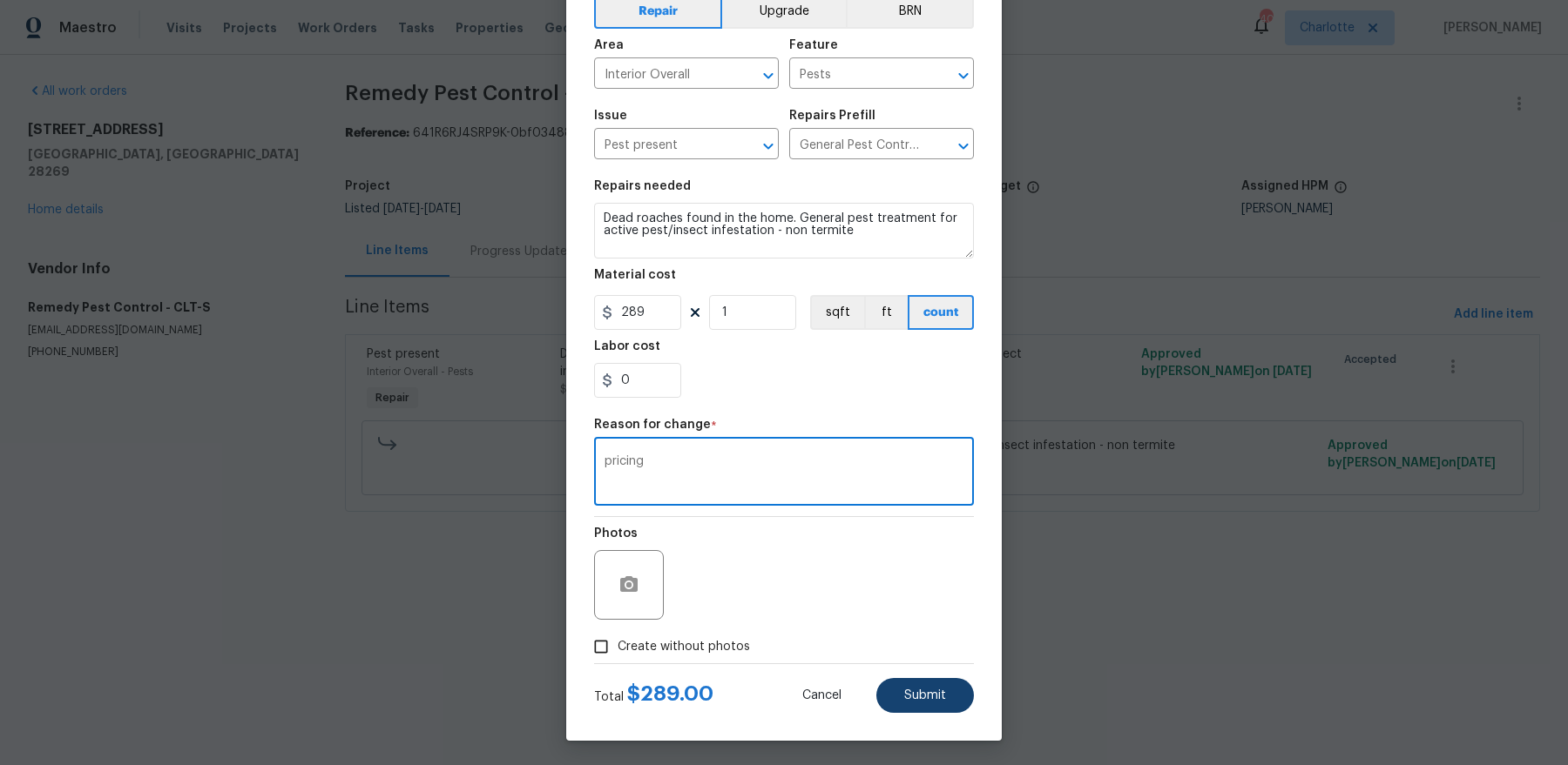
type textarea "pricing"
click at [901, 612] on button "Submit" at bounding box center [925, 695] width 98 height 35
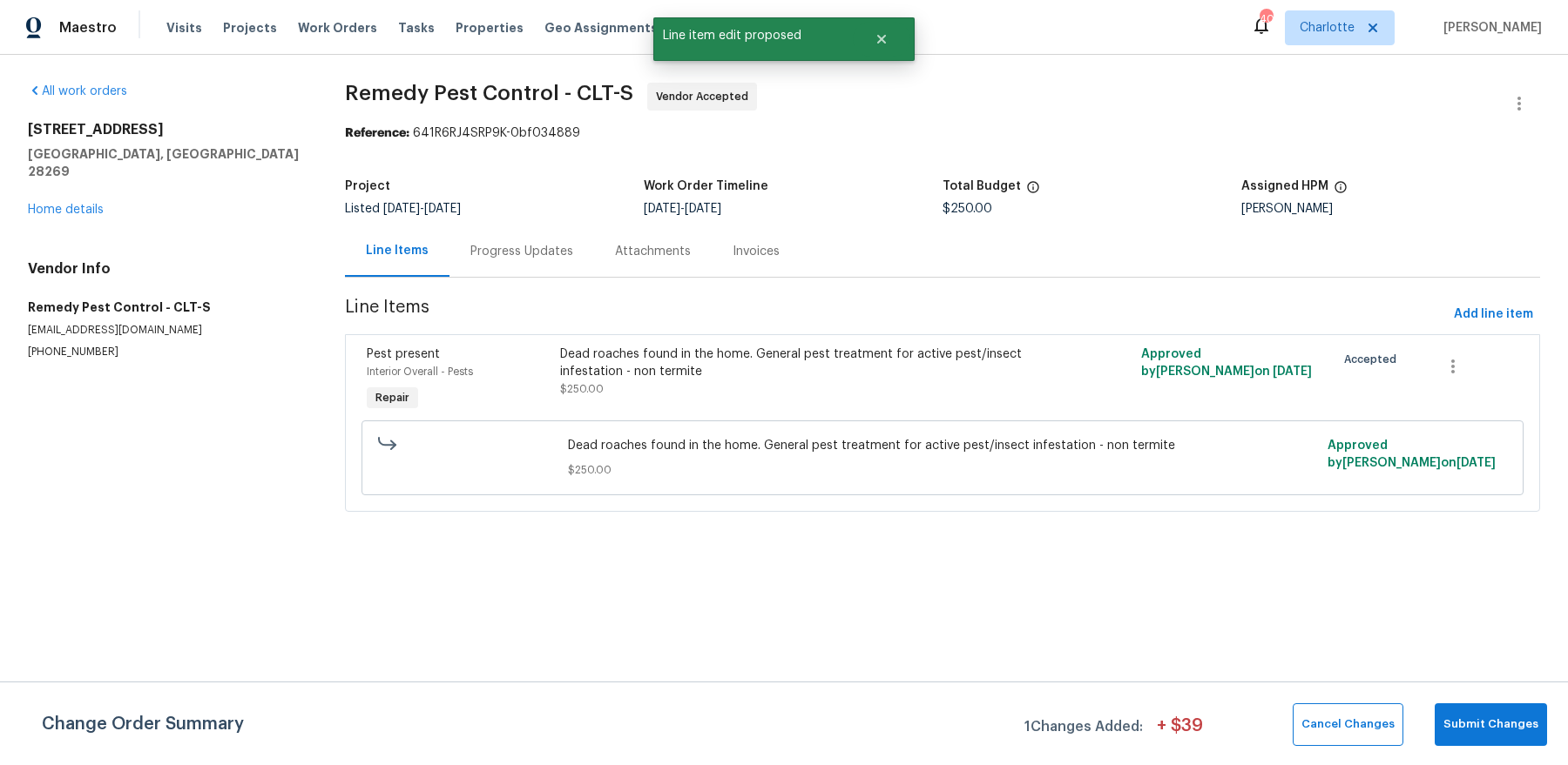
scroll to position [0, 0]
click at [1254, 612] on span "Submit Changes" at bounding box center [1490, 725] width 95 height 20
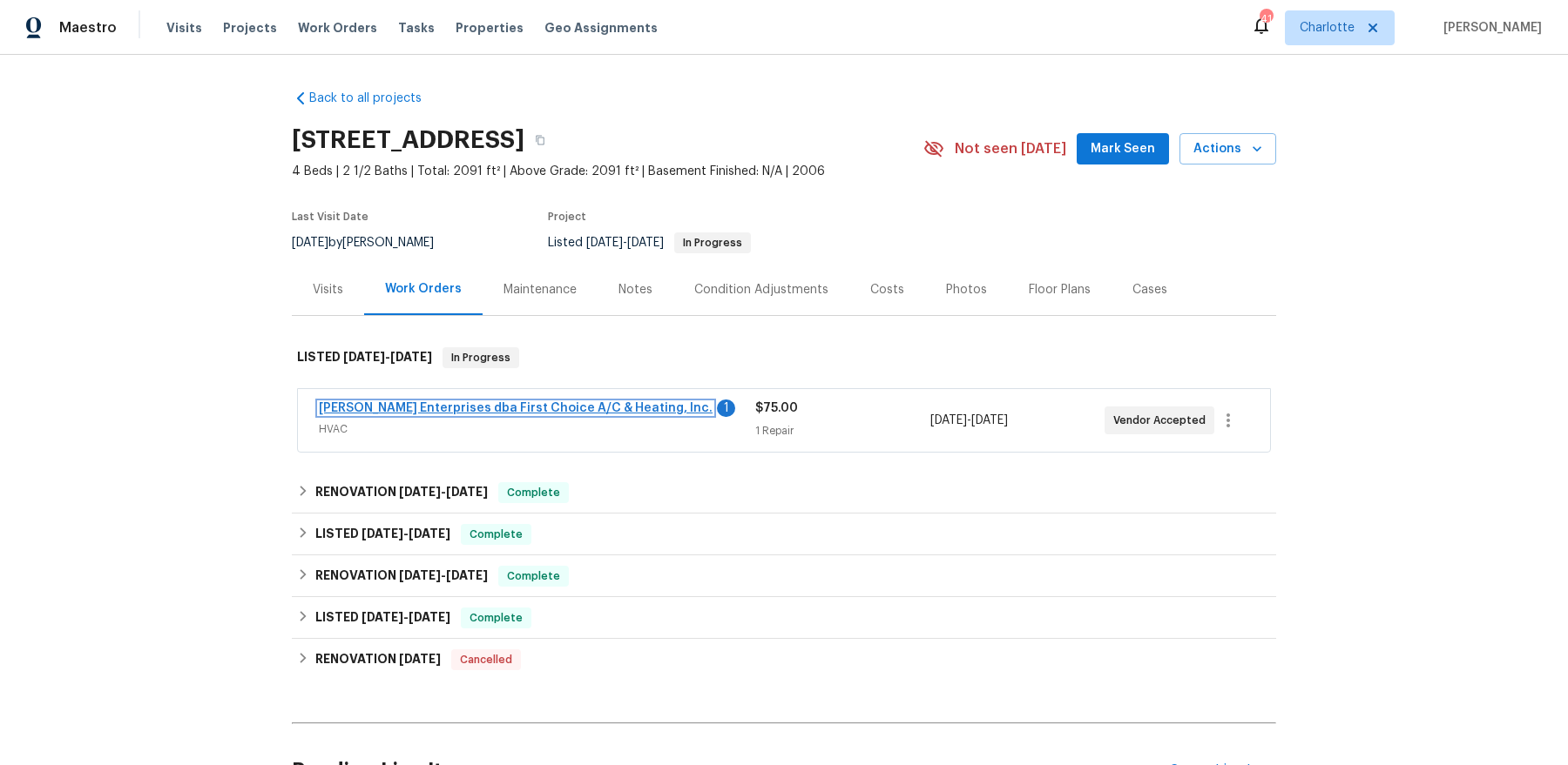
click at [532, 412] on link "[PERSON_NAME] Enterprises dba First Choice A/C & Heating, Inc." at bounding box center [516, 408] width 393 height 12
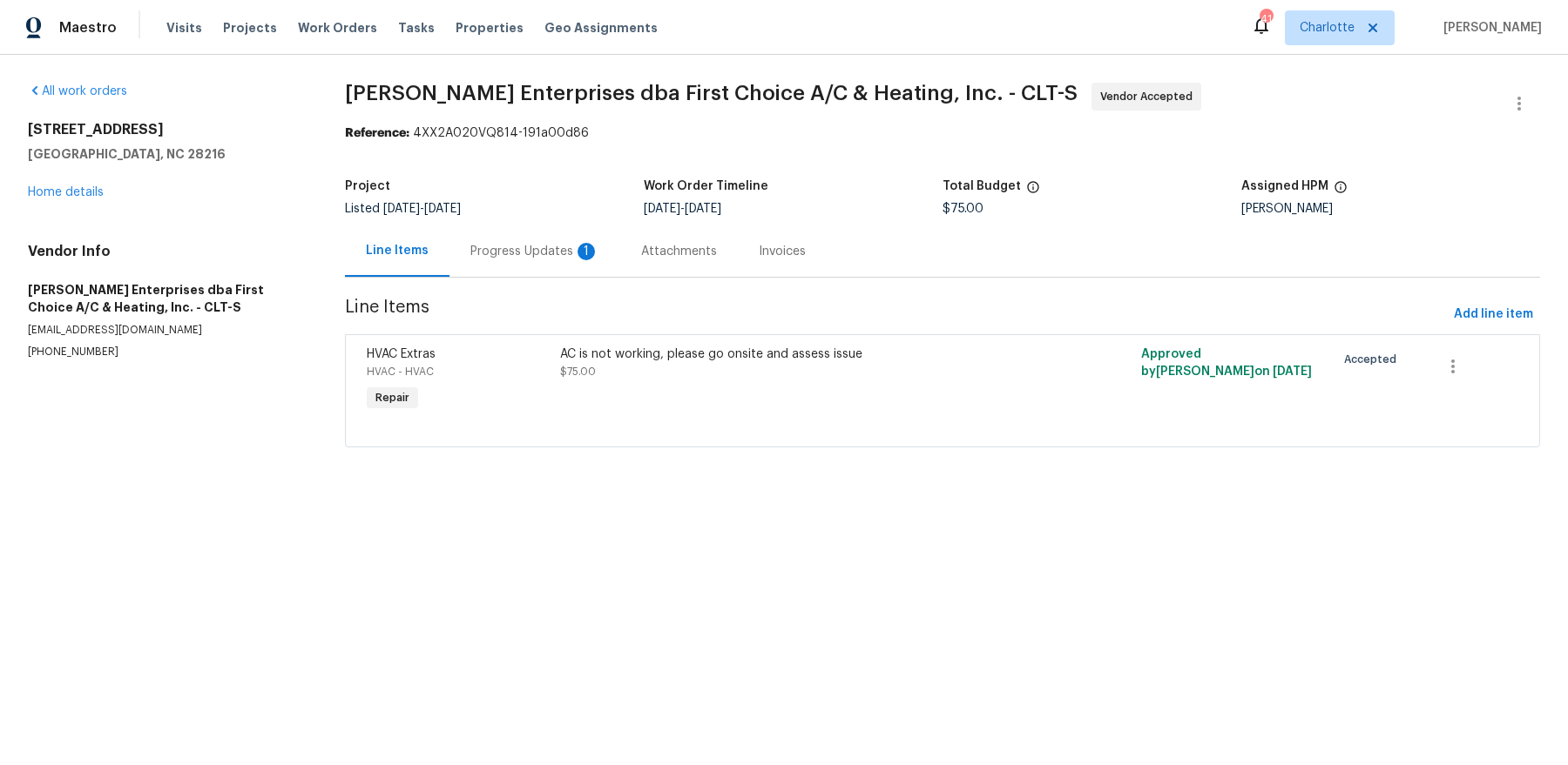
click at [540, 248] on div "Progress Updates 1" at bounding box center [535, 251] width 129 height 18
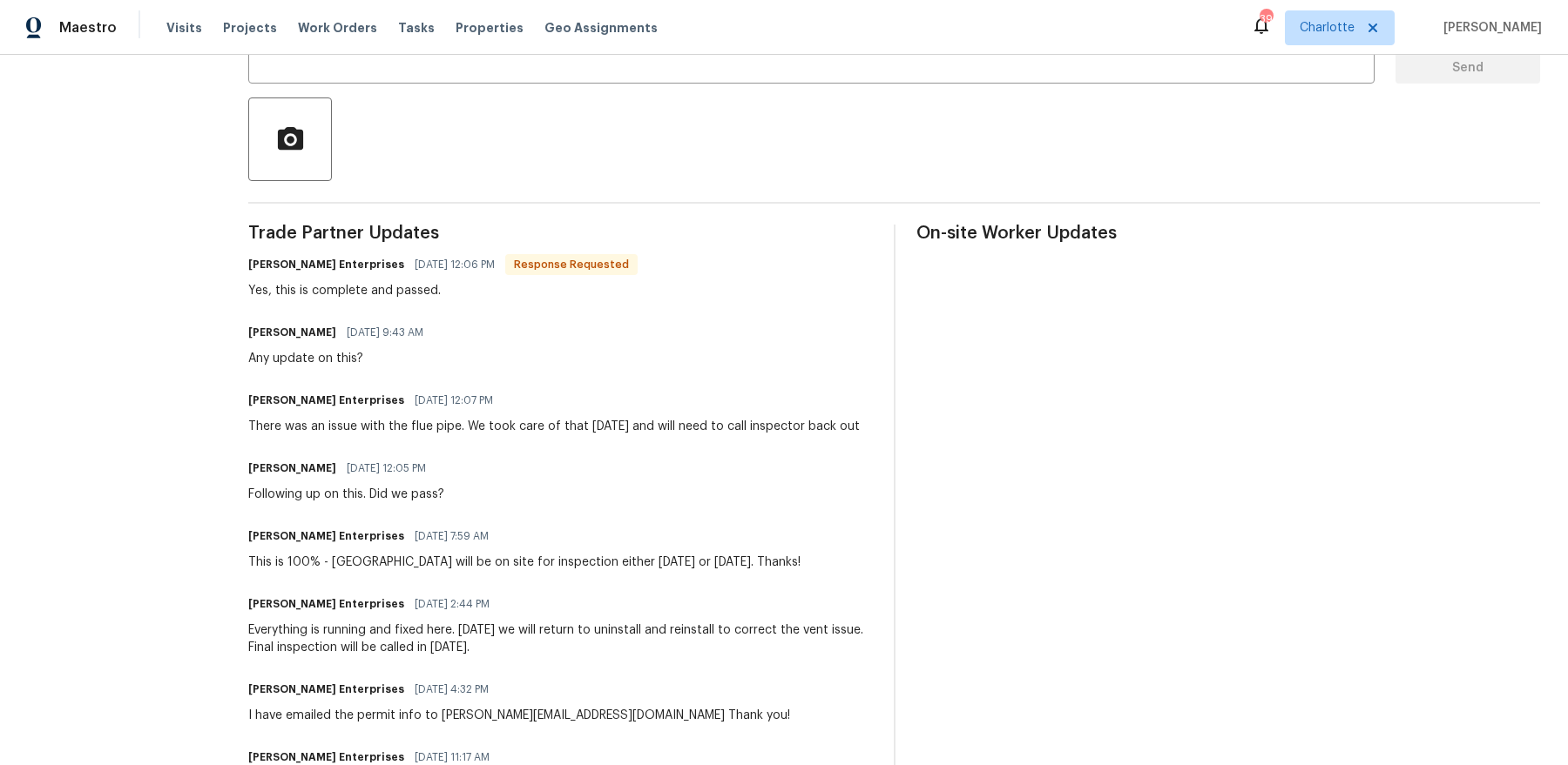
scroll to position [403, 0]
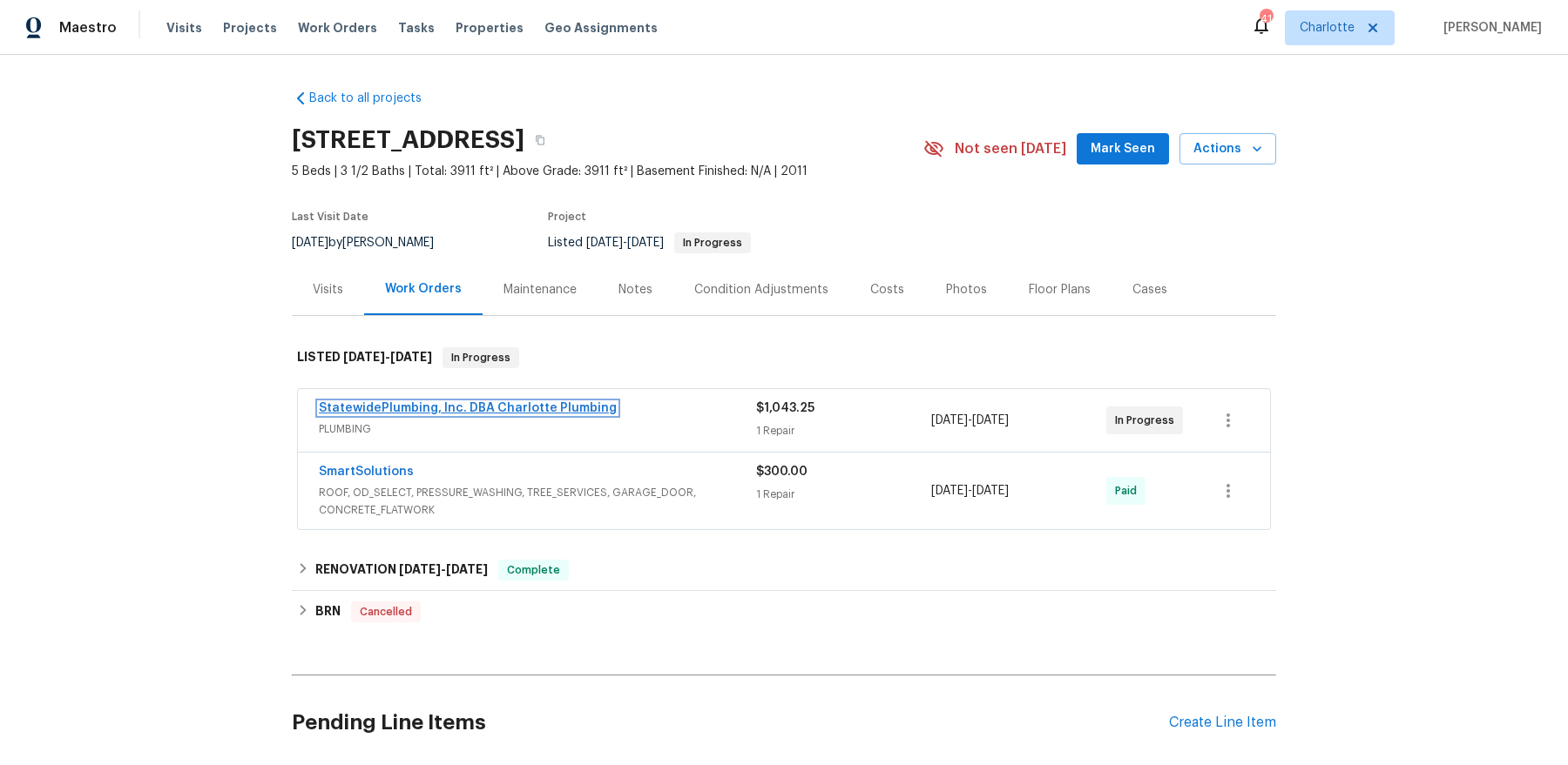
click at [480, 408] on link "StatewidePlumbing, Inc. DBA Charlotte Plumbing" at bounding box center [468, 408] width 297 height 12
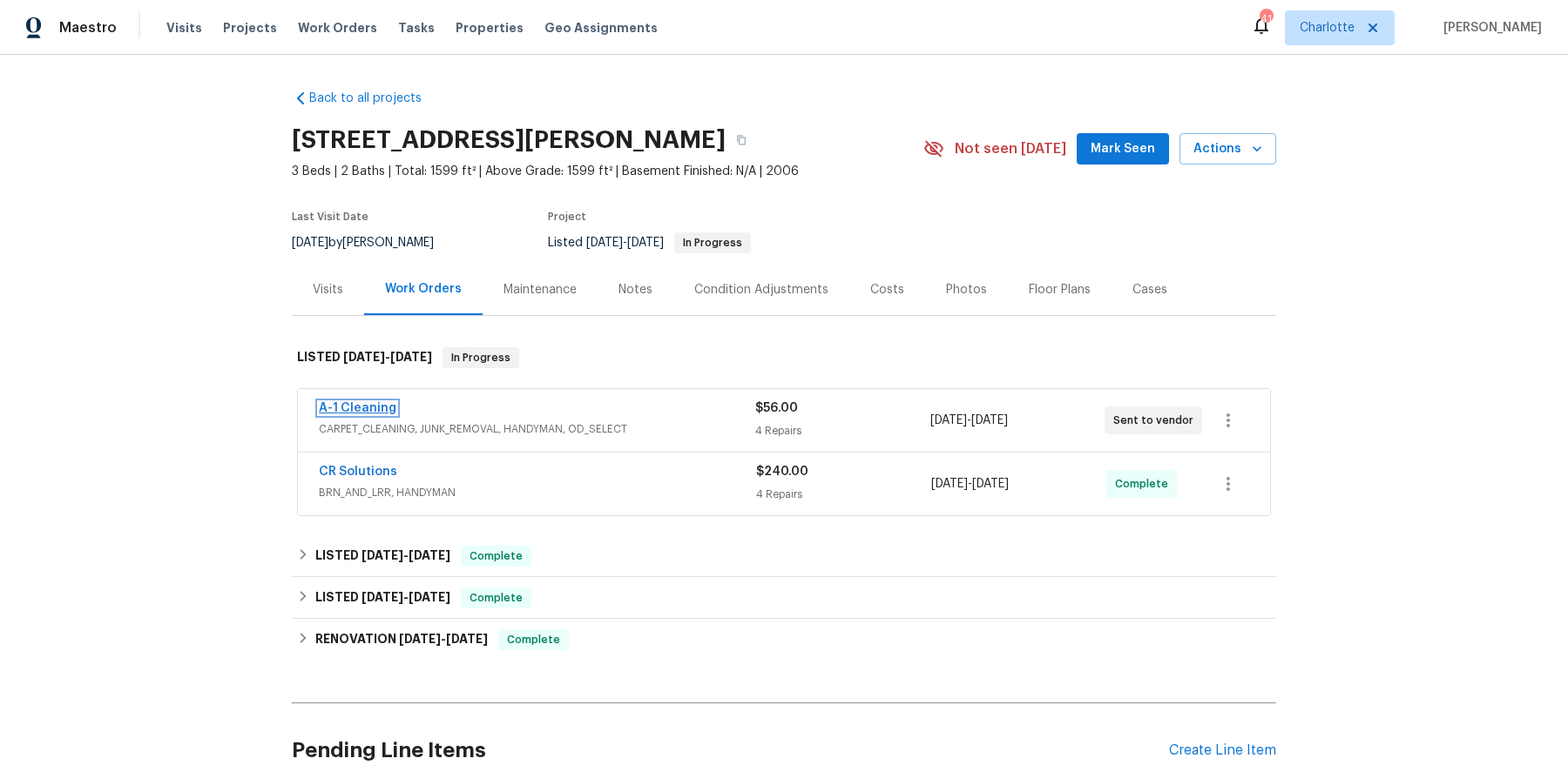
click at [359, 411] on link "A-1 Cleaning" at bounding box center [358, 408] width 77 height 12
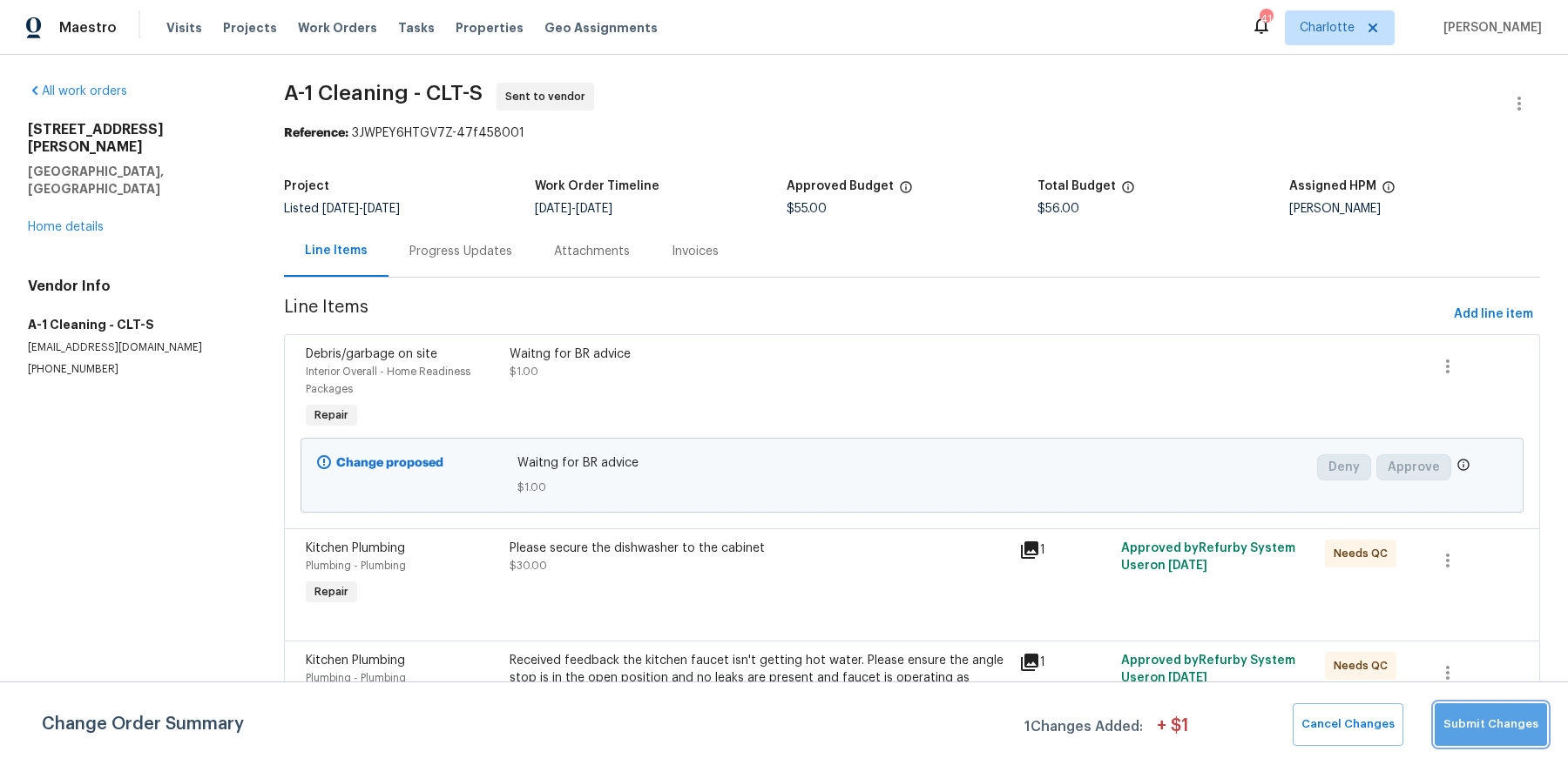
click at [1254, 612] on span "Submit Changes" at bounding box center [1490, 725] width 95 height 20
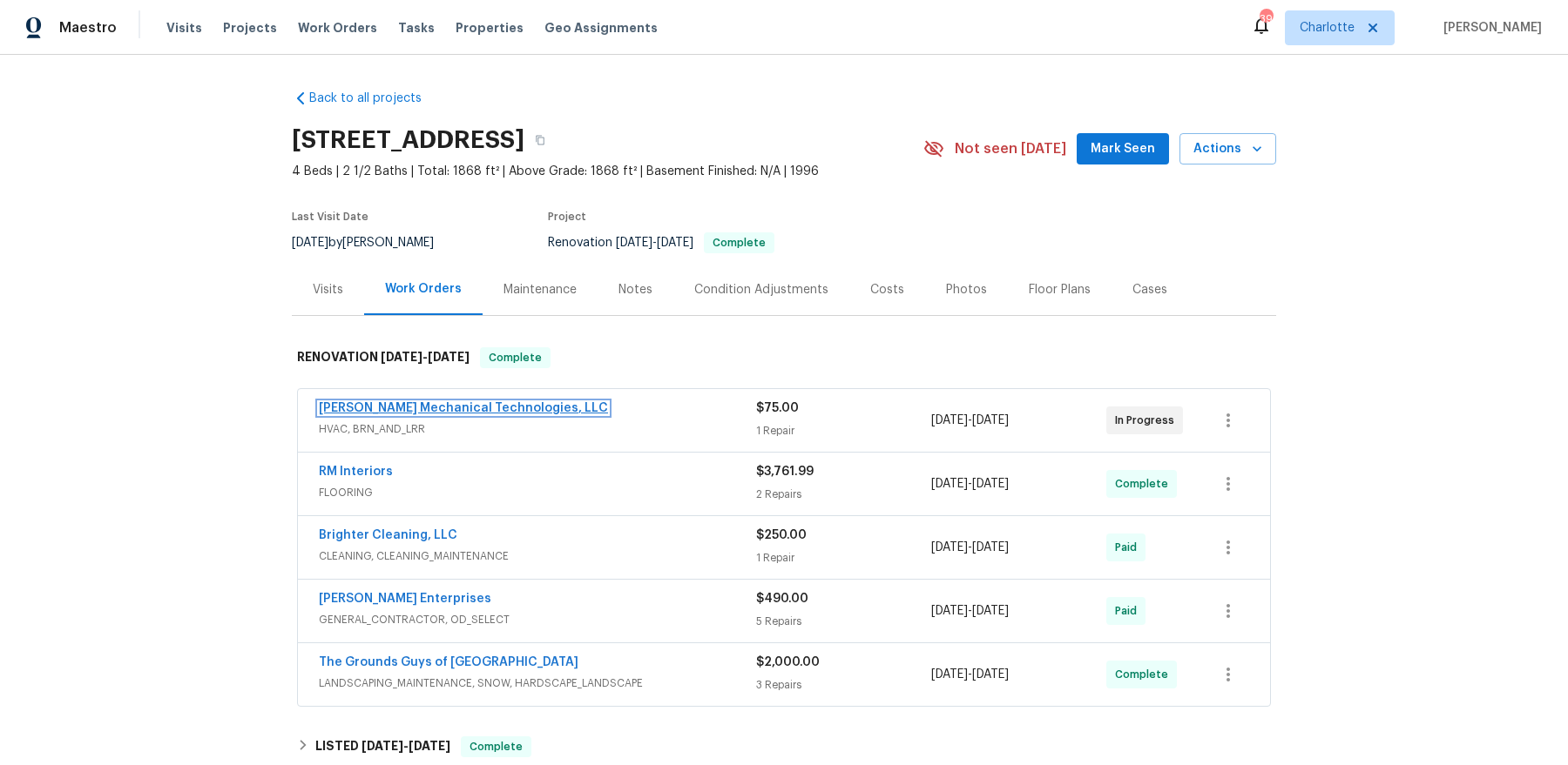
click at [501, 407] on link "[PERSON_NAME] Mechanical Technologies, LLC" at bounding box center [463, 408] width 289 height 12
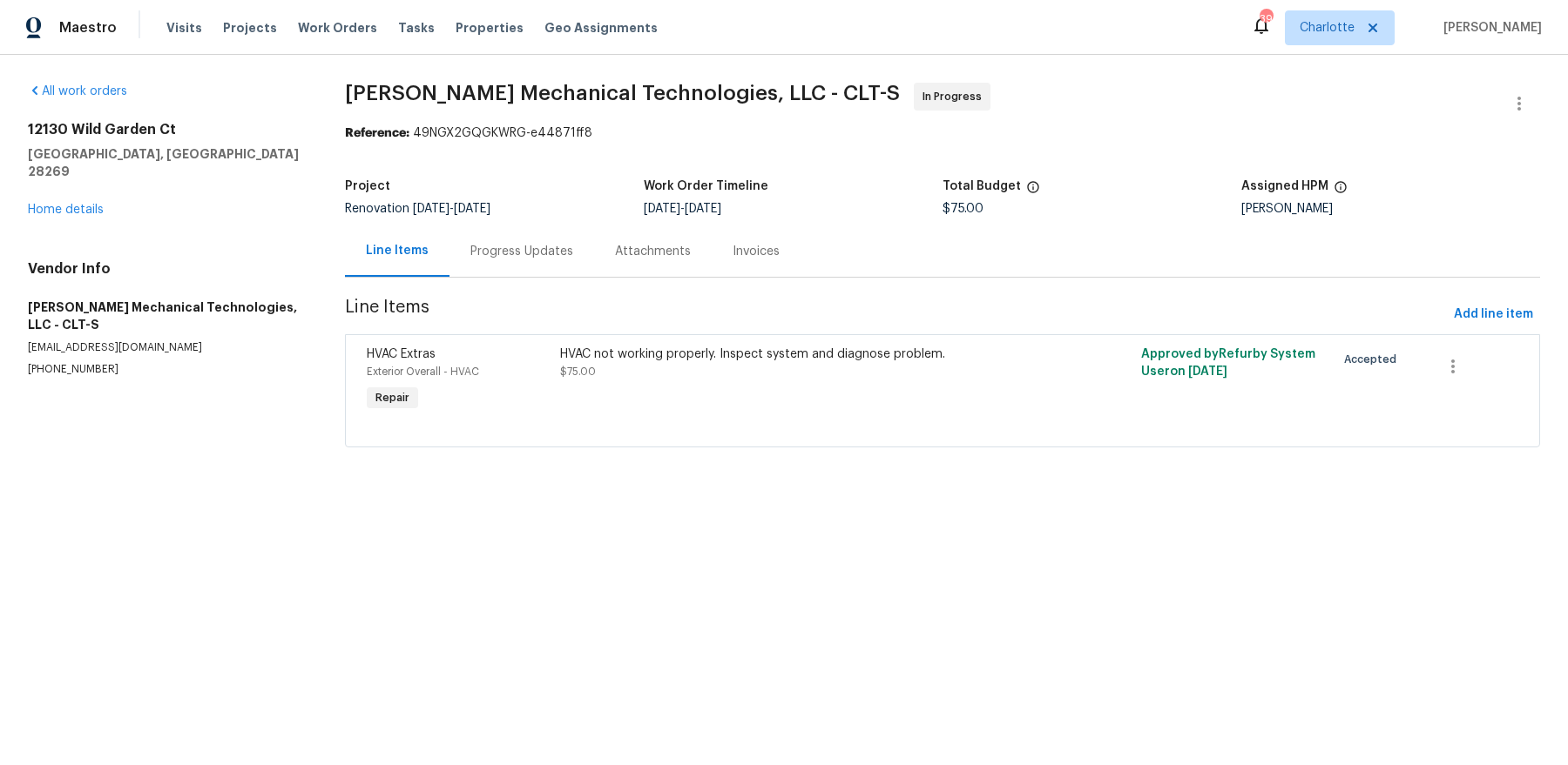
click at [521, 260] on div "Progress Updates" at bounding box center [521, 251] width 103 height 18
